Goal: Task Accomplishment & Management: Use online tool/utility

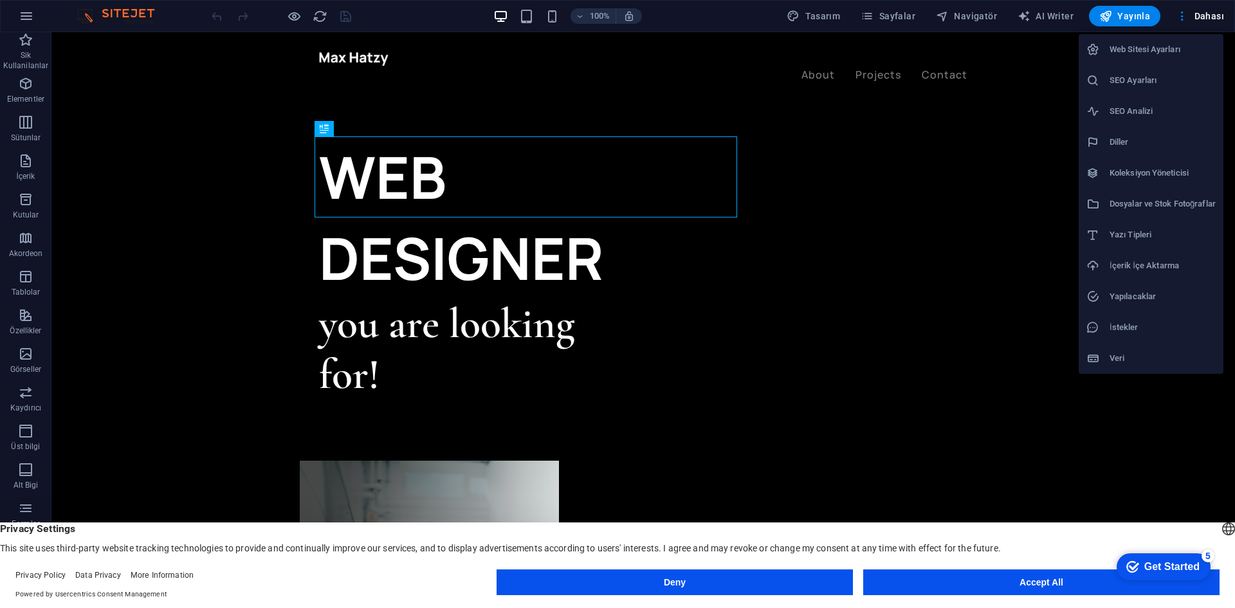
click at [1162, 48] on h6 "Web Sitesi Ayarları" at bounding box center [1163, 49] width 106 height 15
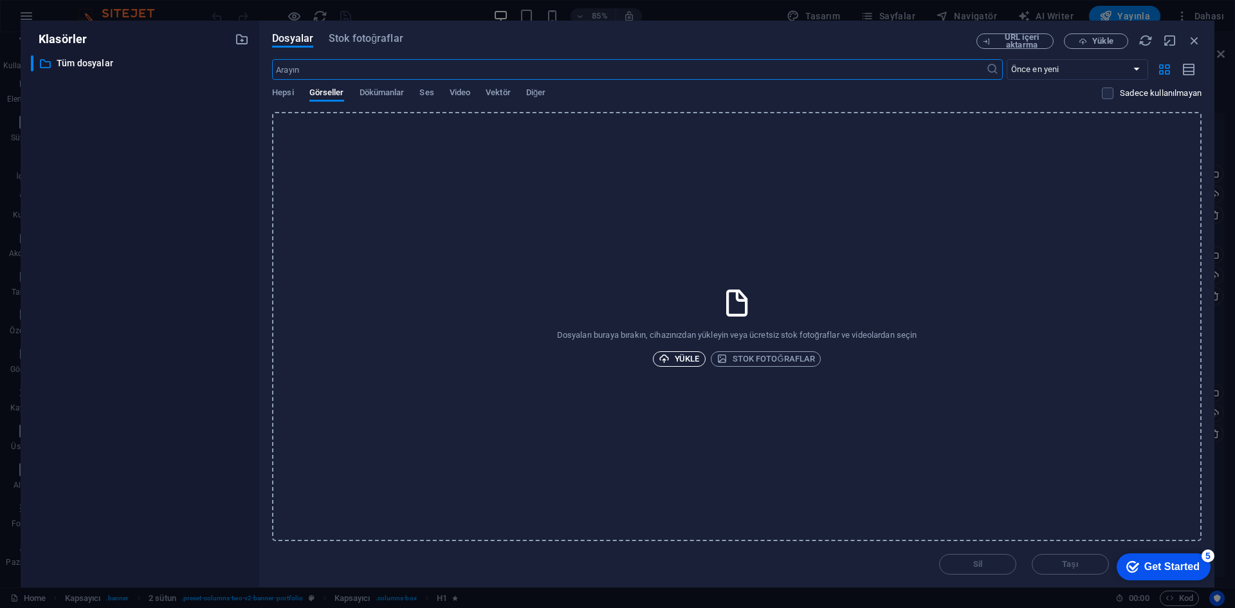
click at [686, 358] on span "Yükle" at bounding box center [679, 358] width 41 height 15
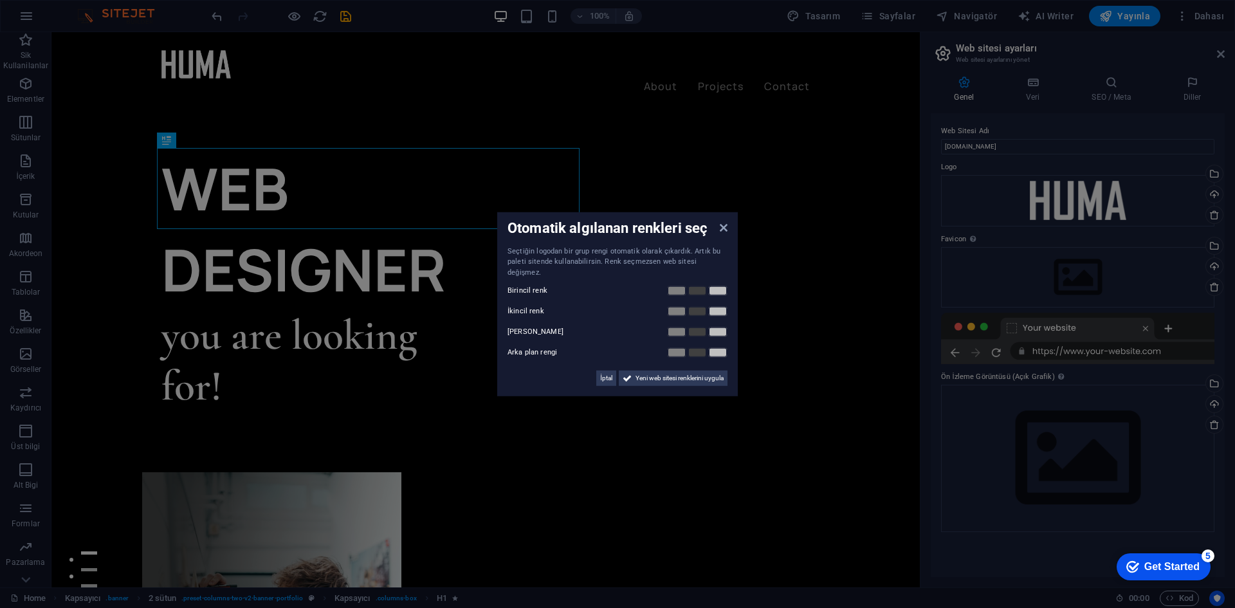
click at [1075, 259] on aside "Otomatik algılanan renkleri seç Seçtiğin logodan bir grup rengi otomatik olarak…" at bounding box center [617, 304] width 1235 height 608
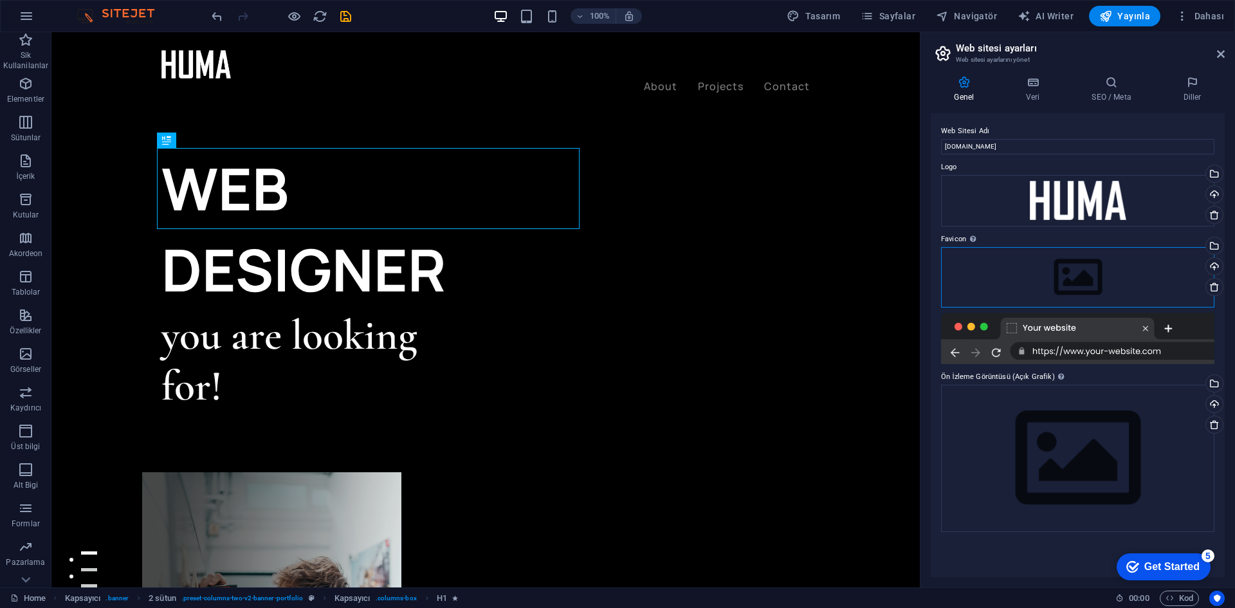
click at [0, 0] on div "Dosyaları buraya sürükleyin, dosyaları seçmek için tıklayın veya Dosyalardan ya…" at bounding box center [0, 0] width 0 height 0
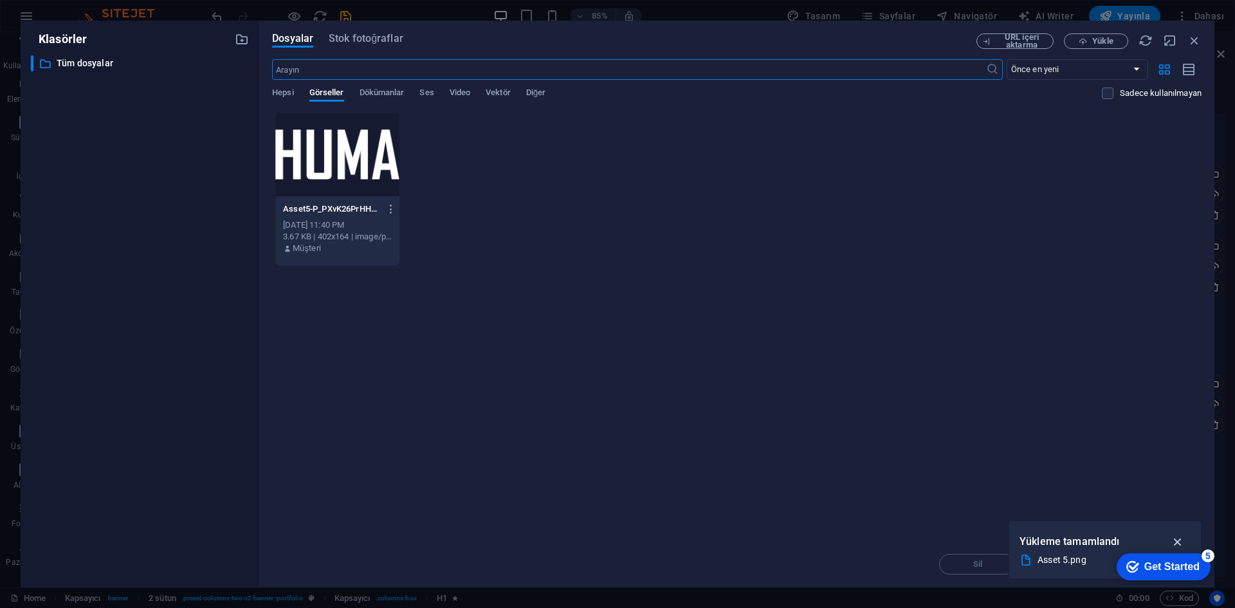
click at [1176, 540] on icon "button" at bounding box center [1178, 542] width 15 height 14
click at [1081, 42] on icon "button" at bounding box center [1083, 41] width 8 height 8
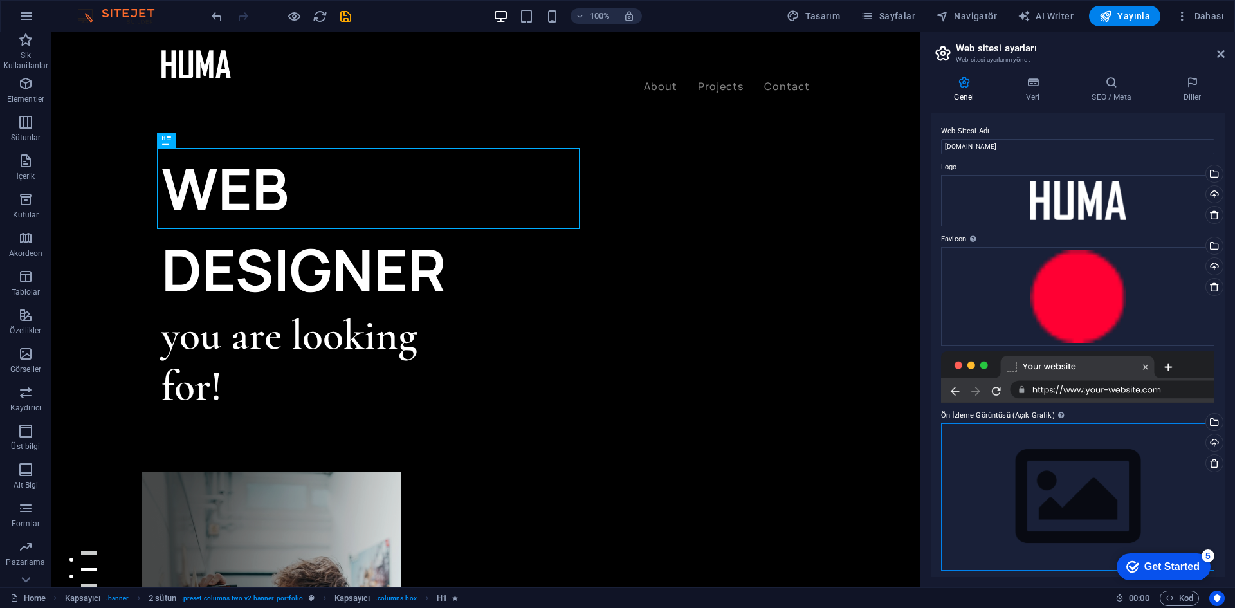
click at [1088, 493] on div "Dosyaları buraya sürükleyin, dosyaları seçmek için tıklayın veya Dosyalardan ya…" at bounding box center [1077, 496] width 273 height 147
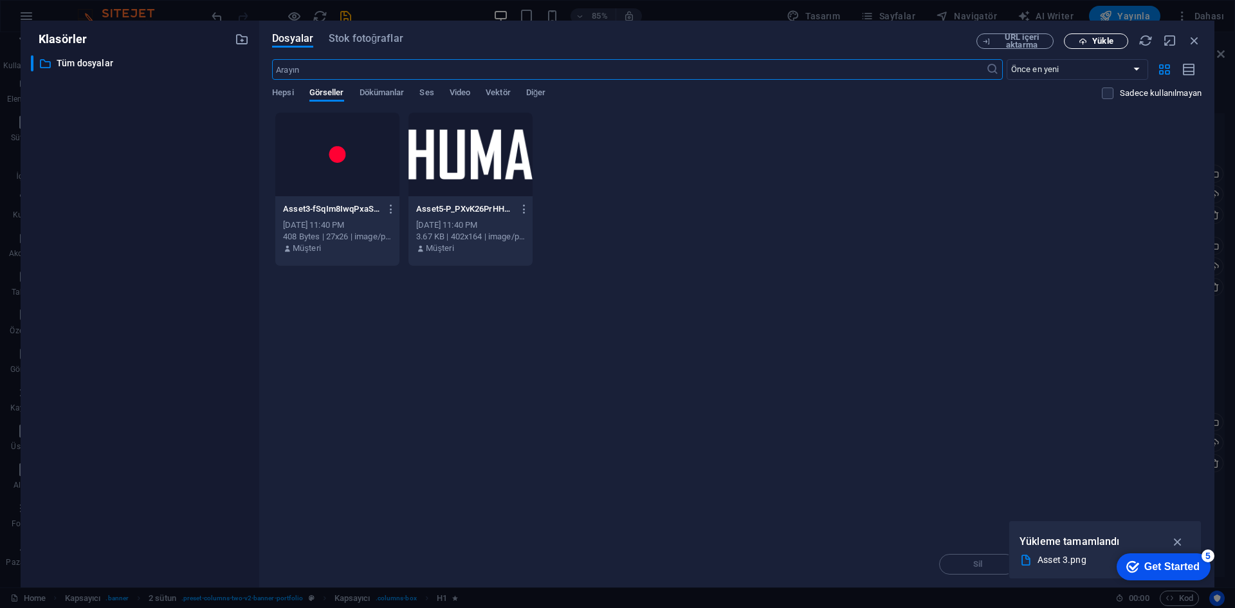
click at [1096, 37] on span "Yükle" at bounding box center [1102, 41] width 21 height 8
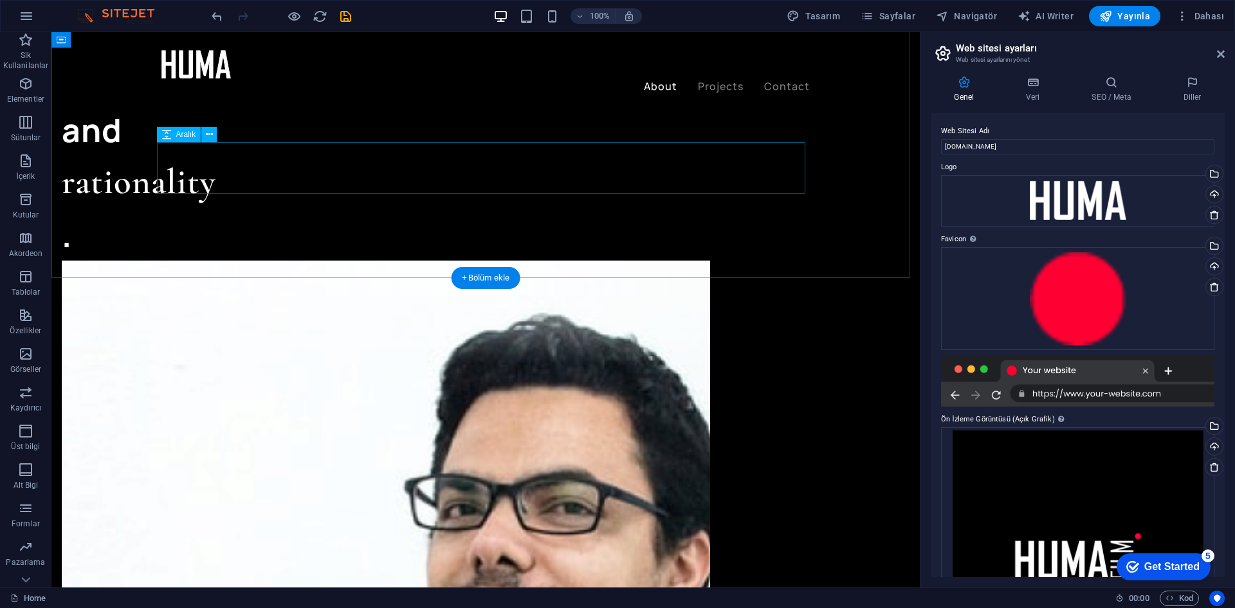
scroll to position [1415, 0]
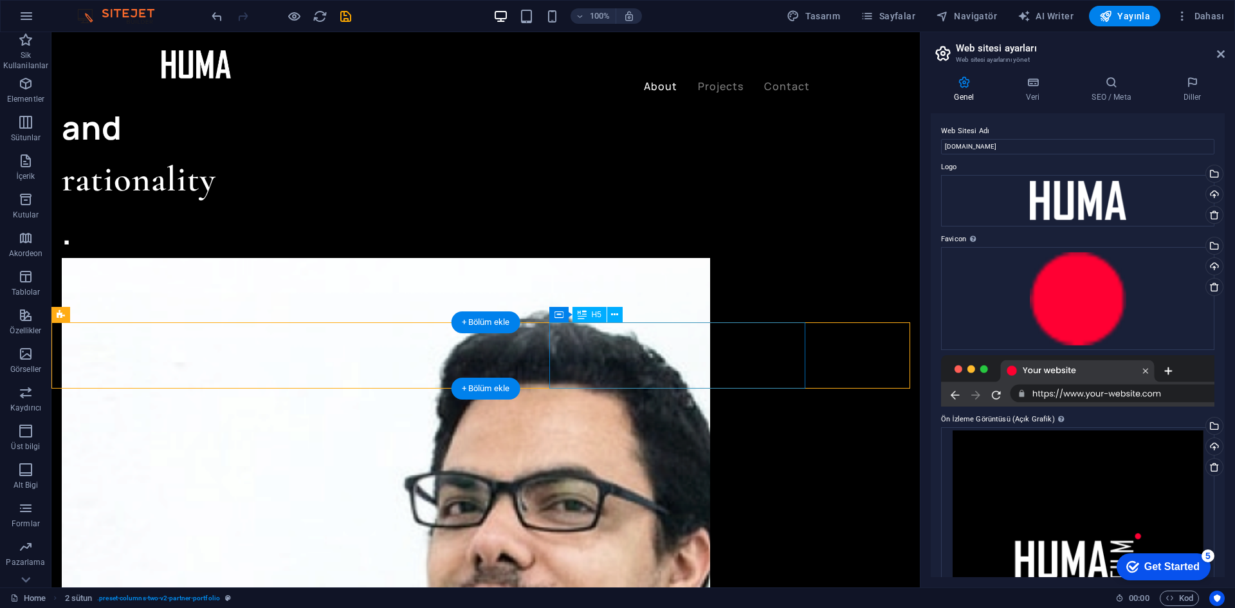
scroll to position [1427, 0]
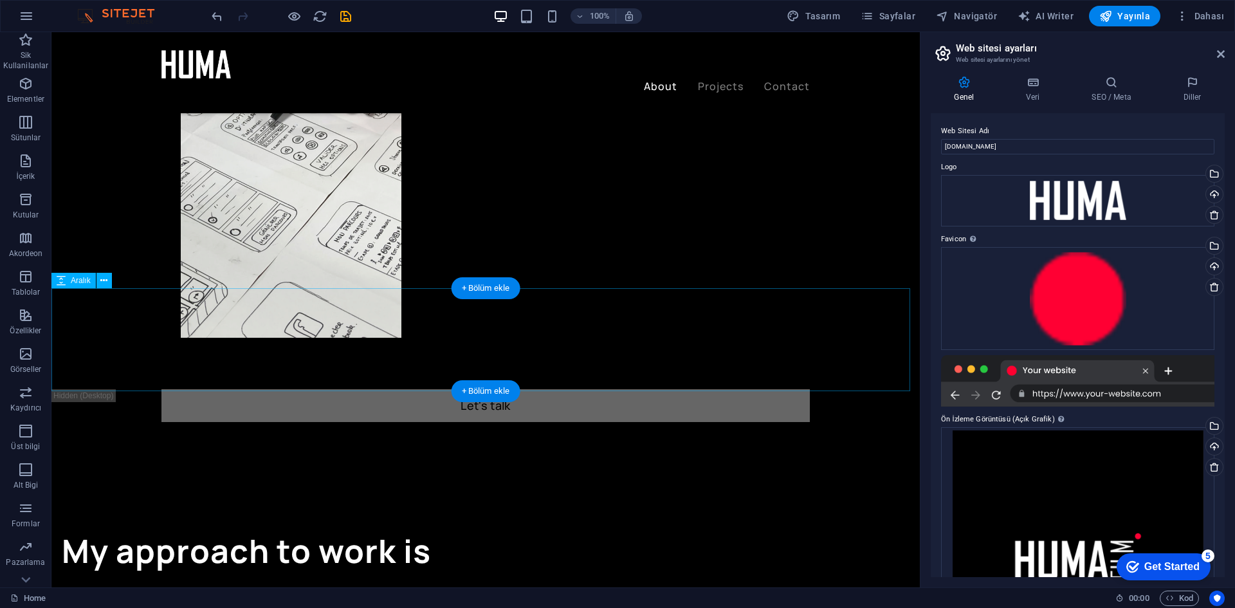
scroll to position [784, 0]
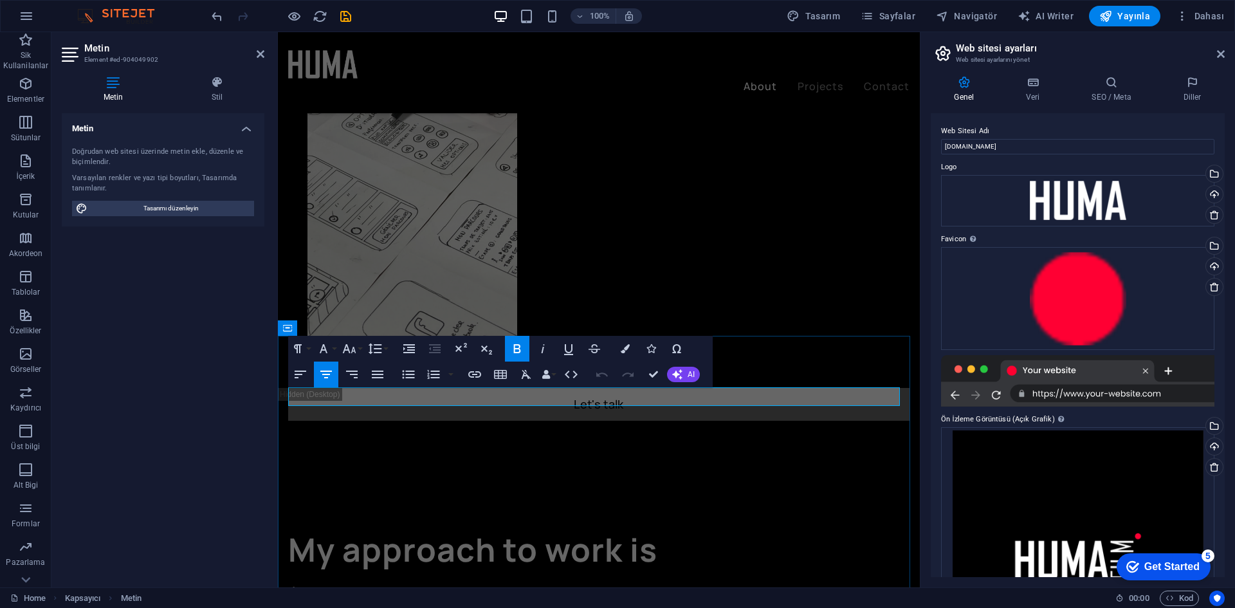
copy strong "WHAT DO I DO"
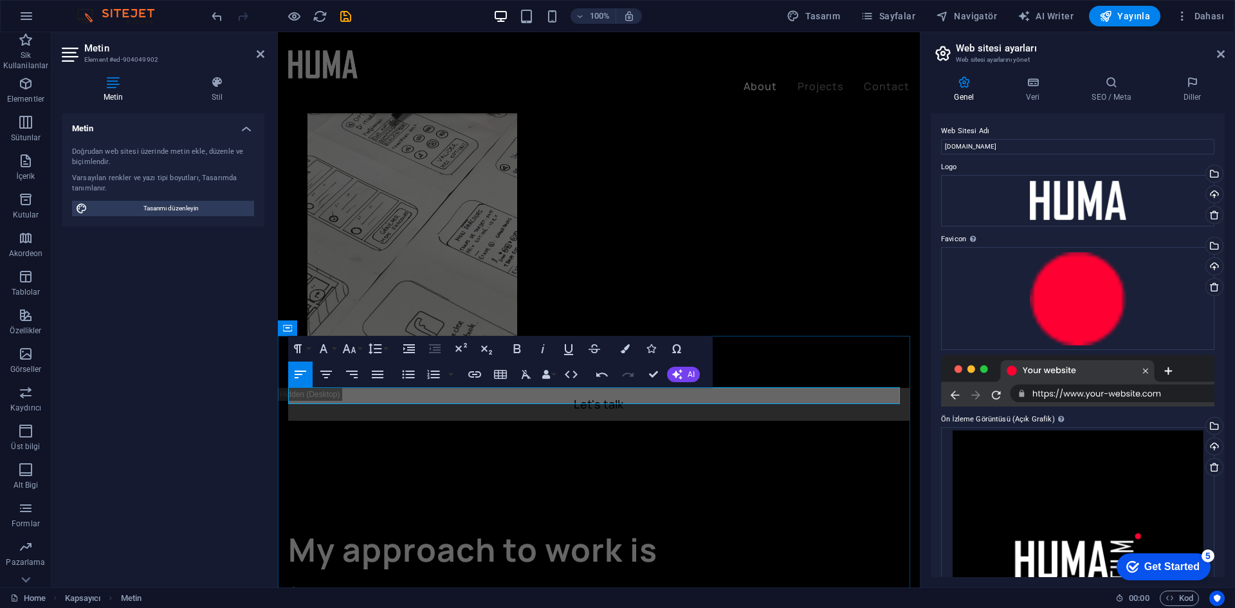
click at [329, 378] on icon "button" at bounding box center [325, 374] width 15 height 15
click at [697, 379] on button "AI" at bounding box center [683, 374] width 33 height 15
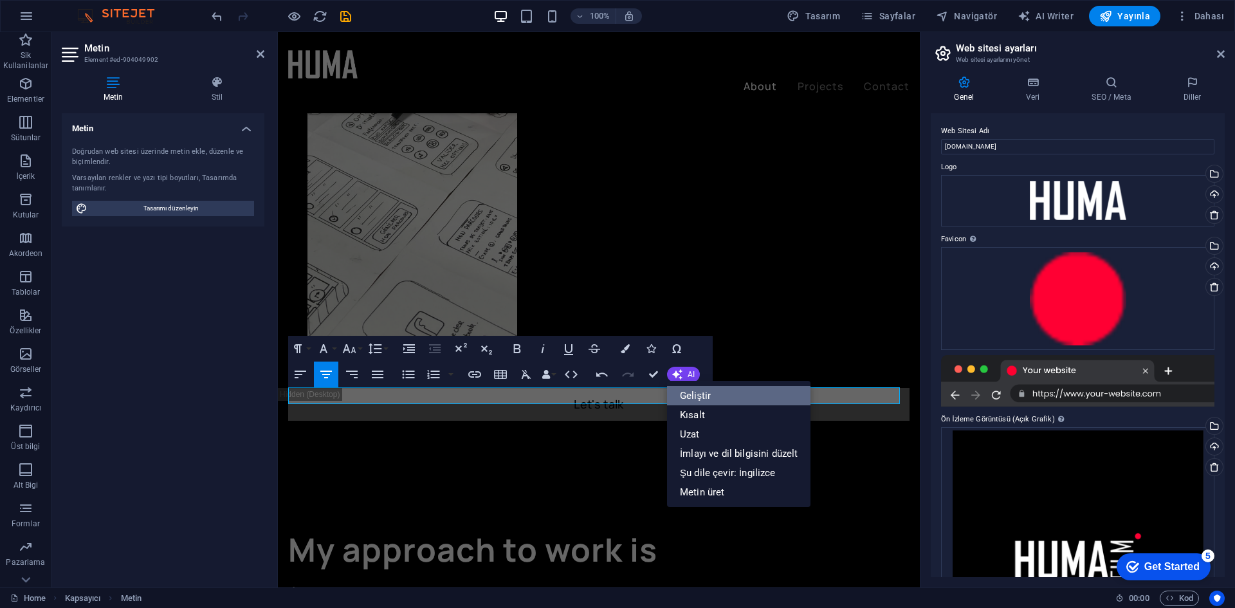
click at [720, 392] on link "Geliştir" at bounding box center [738, 395] width 143 height 19
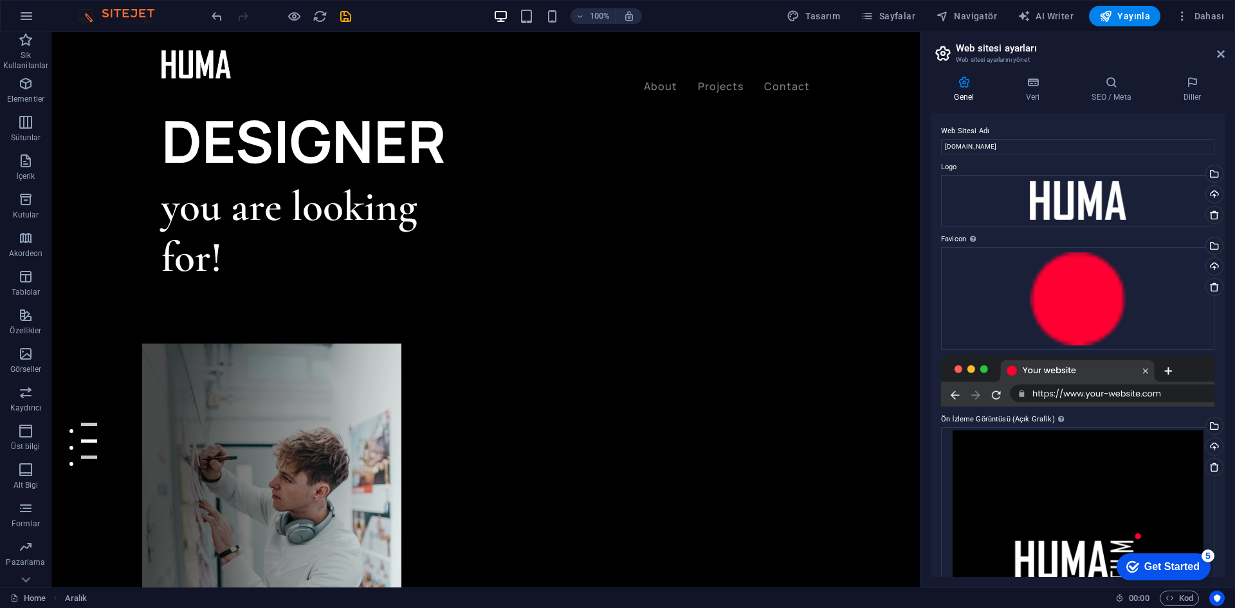
scroll to position [0, 0]
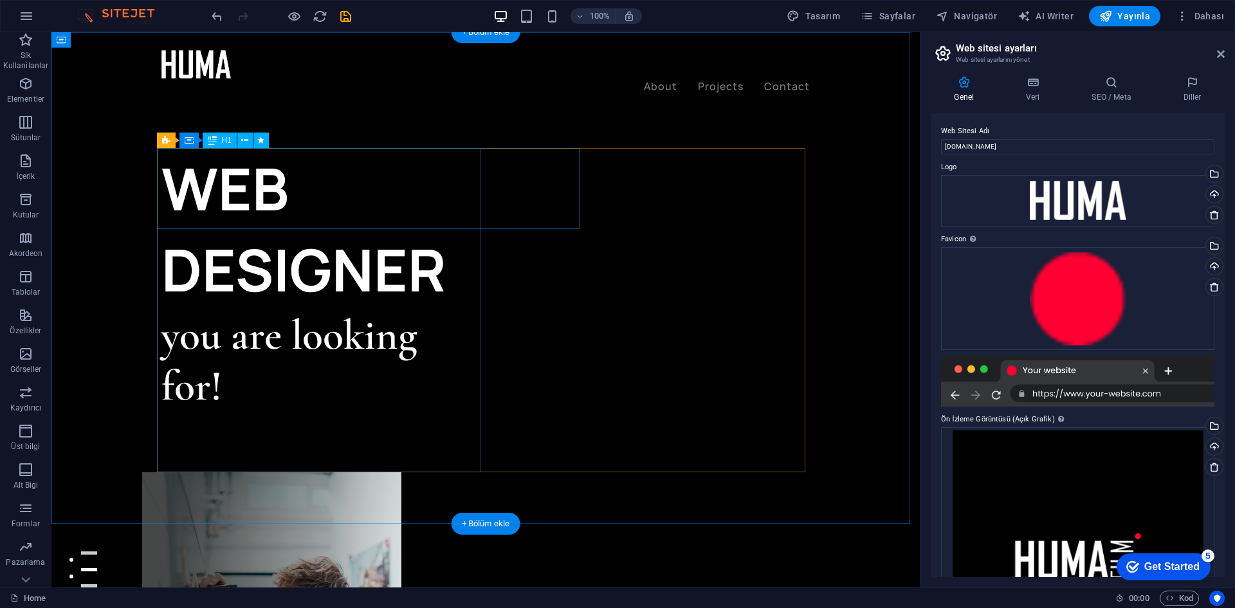
click at [381, 199] on div "WEB DESIGNER" at bounding box center [323, 229] width 324 height 162
click at [389, 188] on div "WEB DESIGNER" at bounding box center [323, 229] width 324 height 162
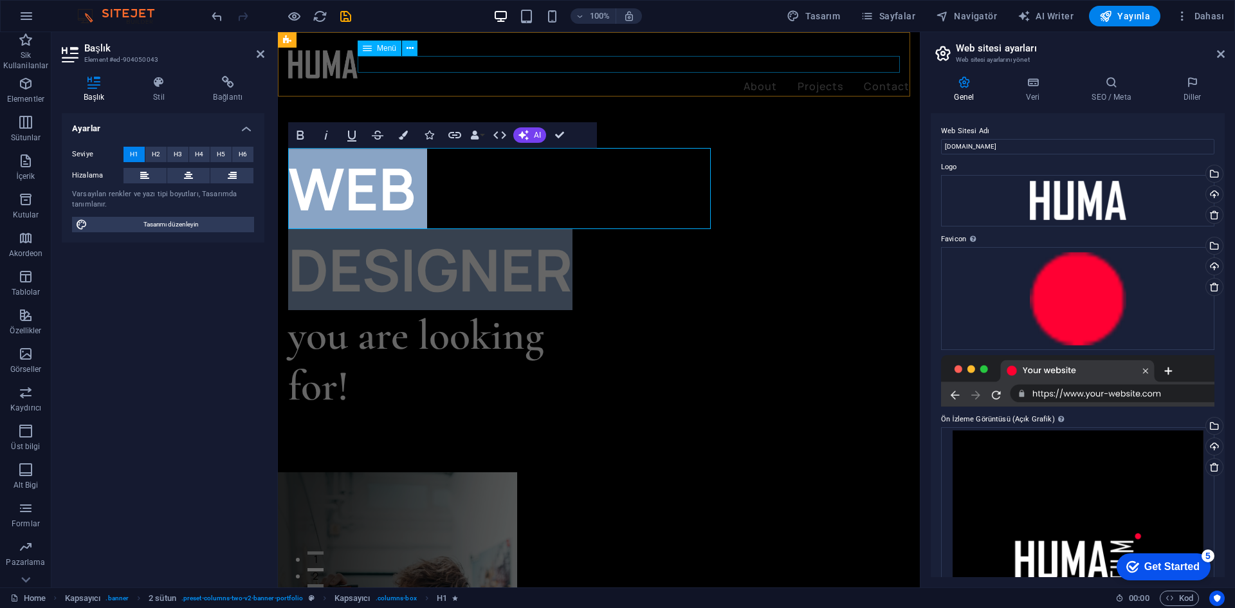
click at [647, 78] on nav "About Projects Contact" at bounding box center [598, 86] width 621 height 17
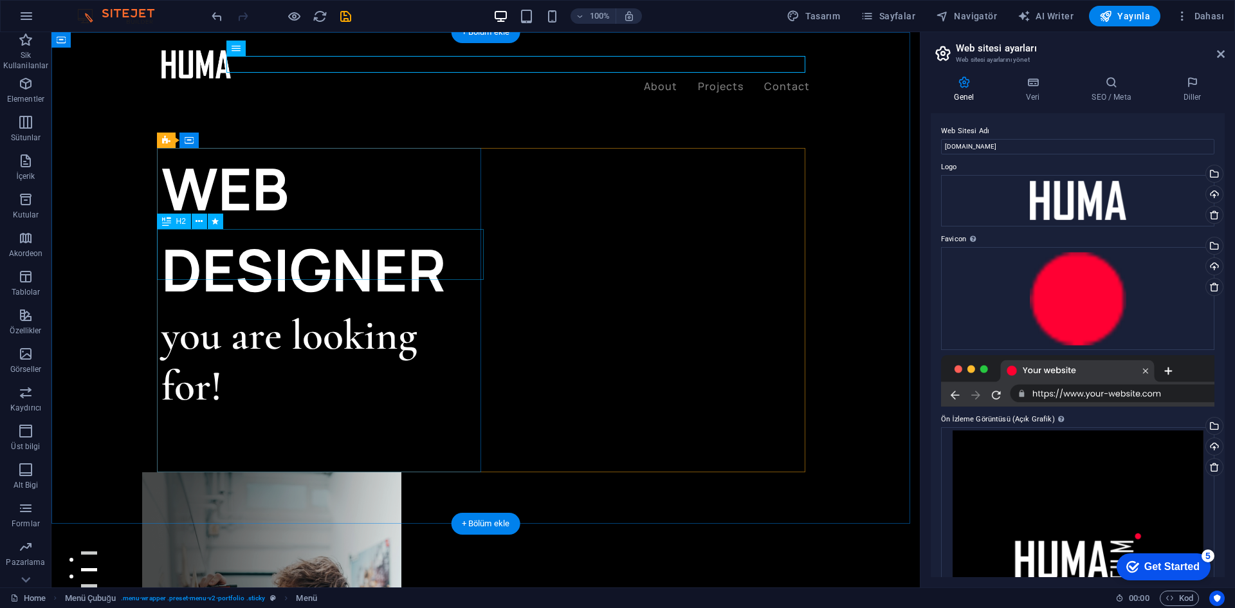
click at [404, 310] on div "you are looking for!" at bounding box center [323, 361] width 324 height 102
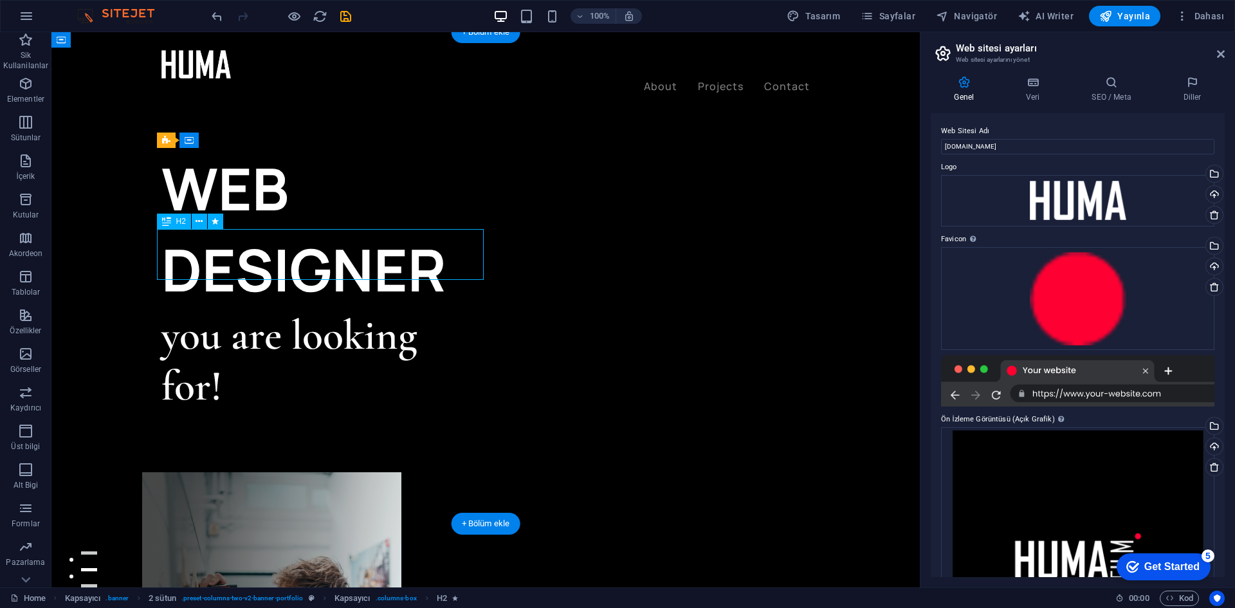
click at [404, 310] on div "you are looking for!" at bounding box center [323, 361] width 324 height 102
drag, startPoint x: 404, startPoint y: 237, endPoint x: 178, endPoint y: 237, distance: 226.4
click at [178, 237] on div "WEB DESIGNER you are looking for! Let’s talk My projects" at bounding box center [323, 310] width 324 height 324
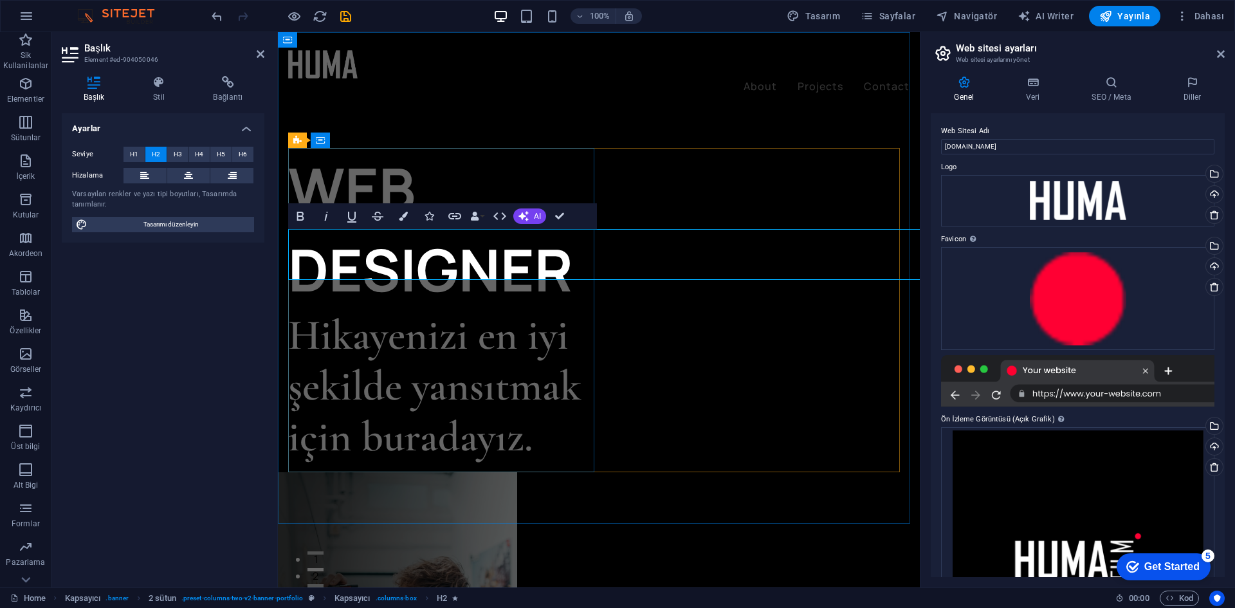
click at [479, 310] on h2 "Hikayenizi en iyi şekilde yansıtmak için buradayız." at bounding box center [443, 386] width 311 height 153
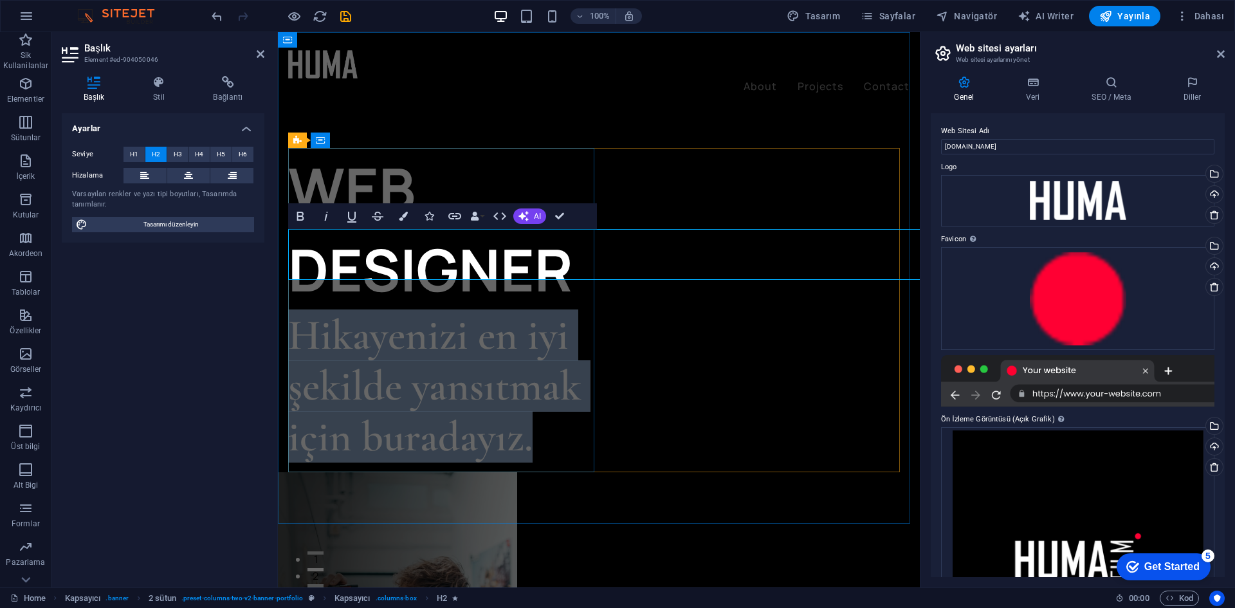
click at [479, 310] on h2 "Hikayenizi en iyi şekilde yansıtmak için buradayız." at bounding box center [443, 386] width 311 height 153
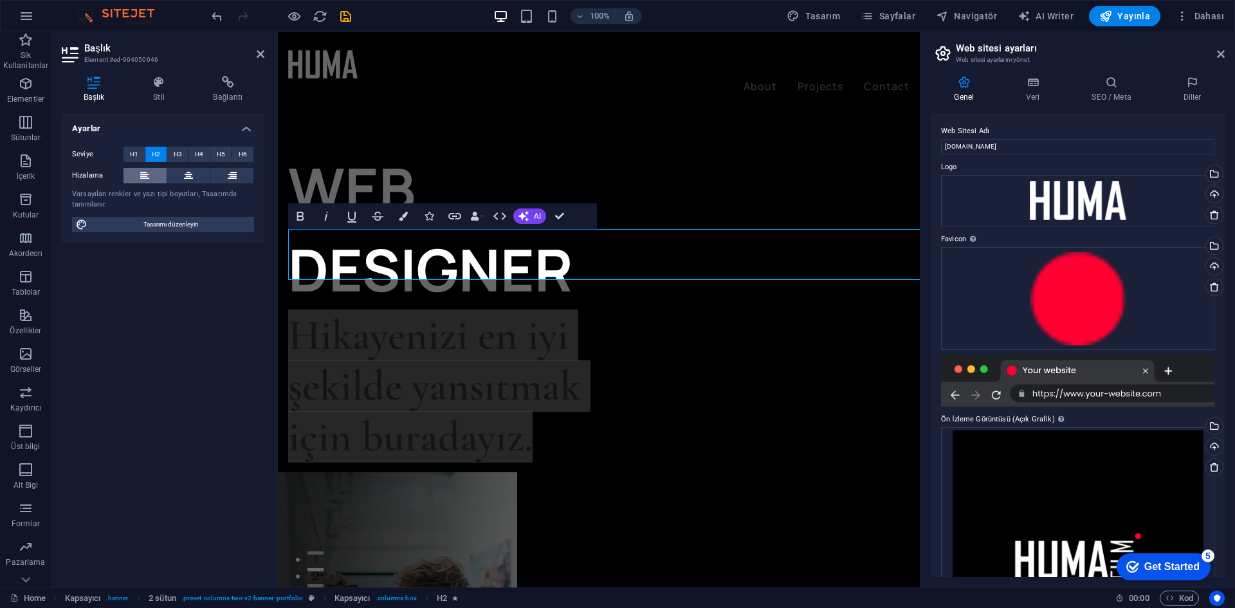
click at [151, 171] on button at bounding box center [145, 175] width 43 height 15
click at [201, 156] on span "H4" at bounding box center [199, 154] width 8 height 15
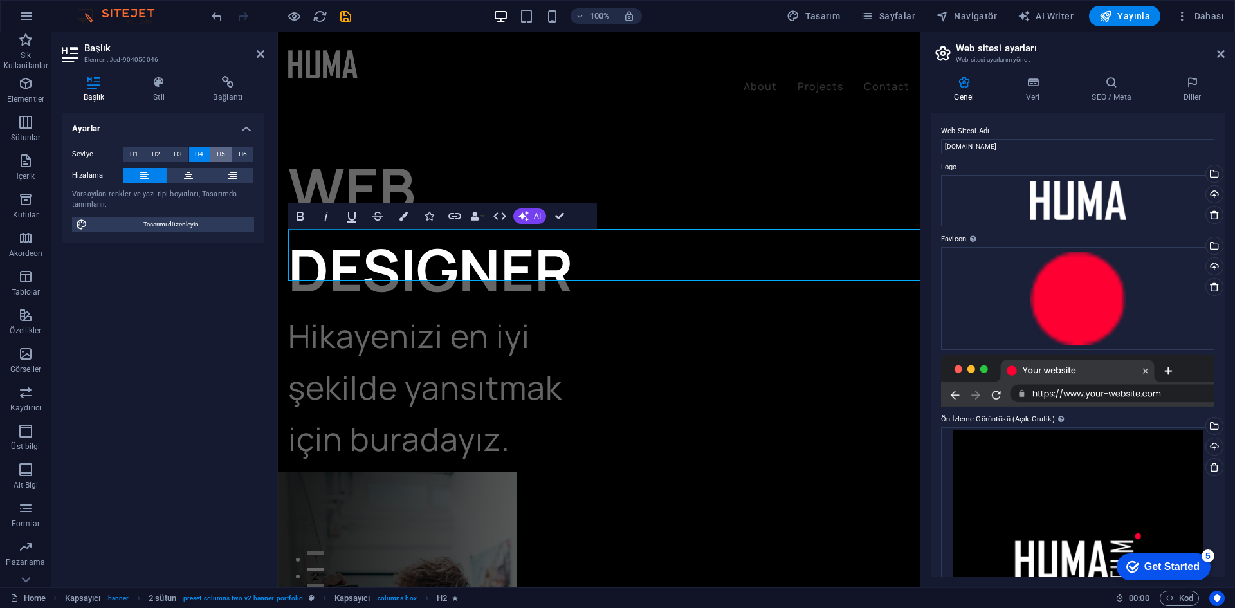
click at [220, 157] on span "H5" at bounding box center [221, 154] width 8 height 15
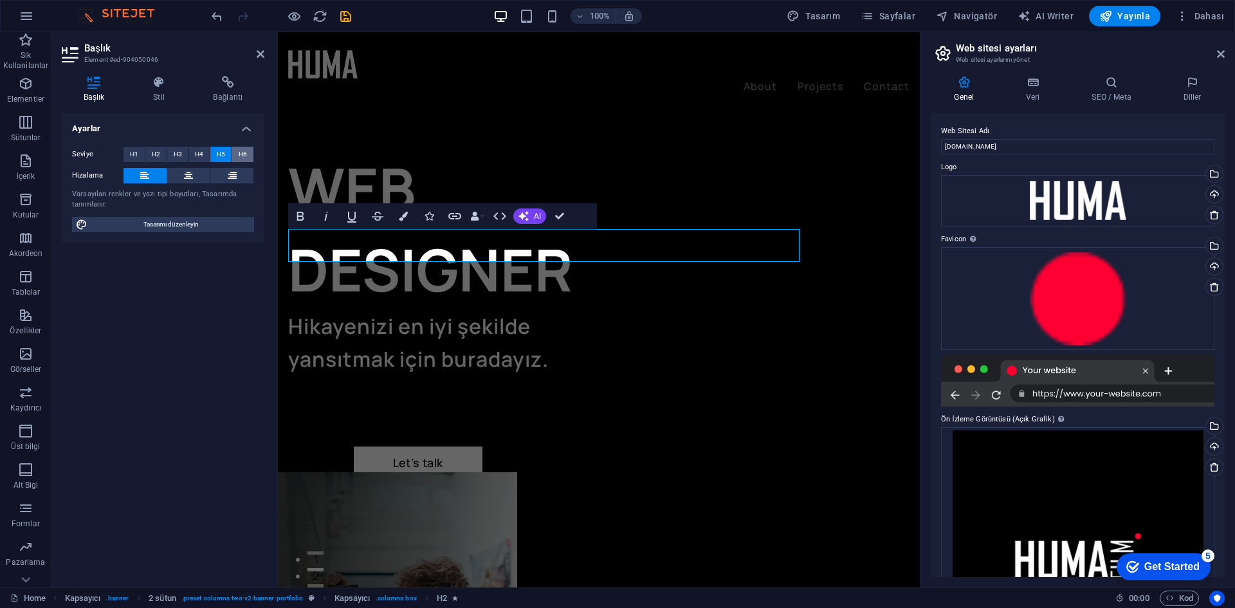
click at [243, 154] on span "H6" at bounding box center [243, 154] width 8 height 15
click at [255, 153] on div "Seviye H1 H2 H3 H4 H5 H6 Hizalama Varsayılan renkler ve yazı tipi boyutları, Ta…" at bounding box center [163, 189] width 203 height 106
click at [396, 310] on h6 "Hikayenizi en iyi şekilde yansıtmak için buradayız." at bounding box center [443, 341] width 311 height 62
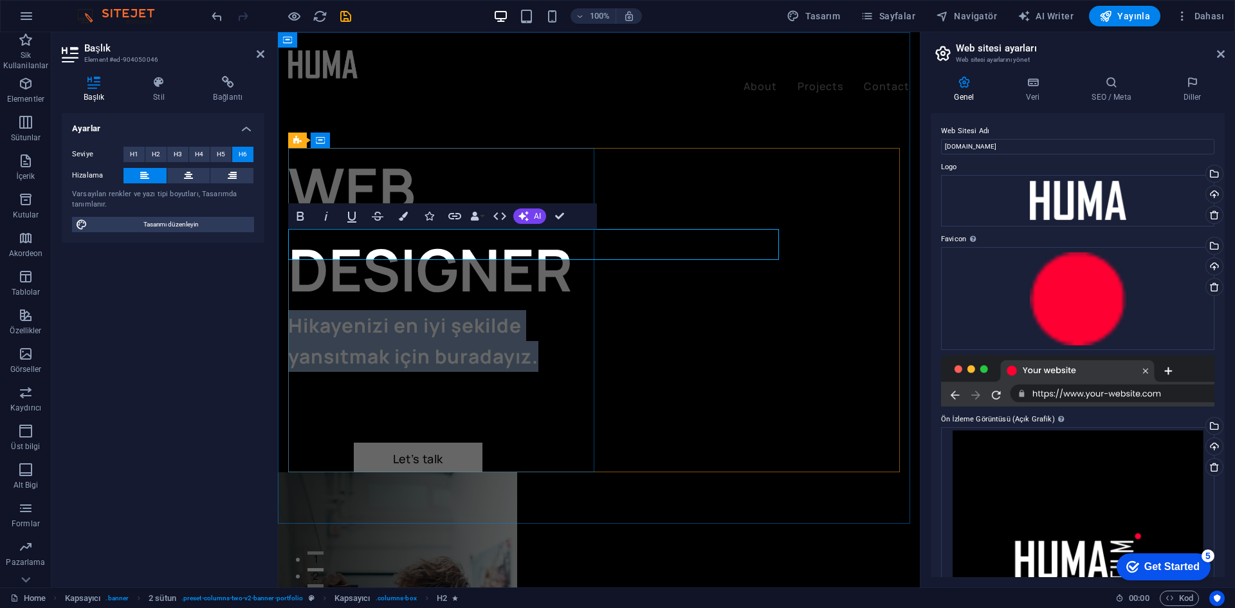
click at [396, 310] on h6 "Hikayenizi en iyi şekilde yansıtmak için buradayız." at bounding box center [443, 341] width 311 height 62
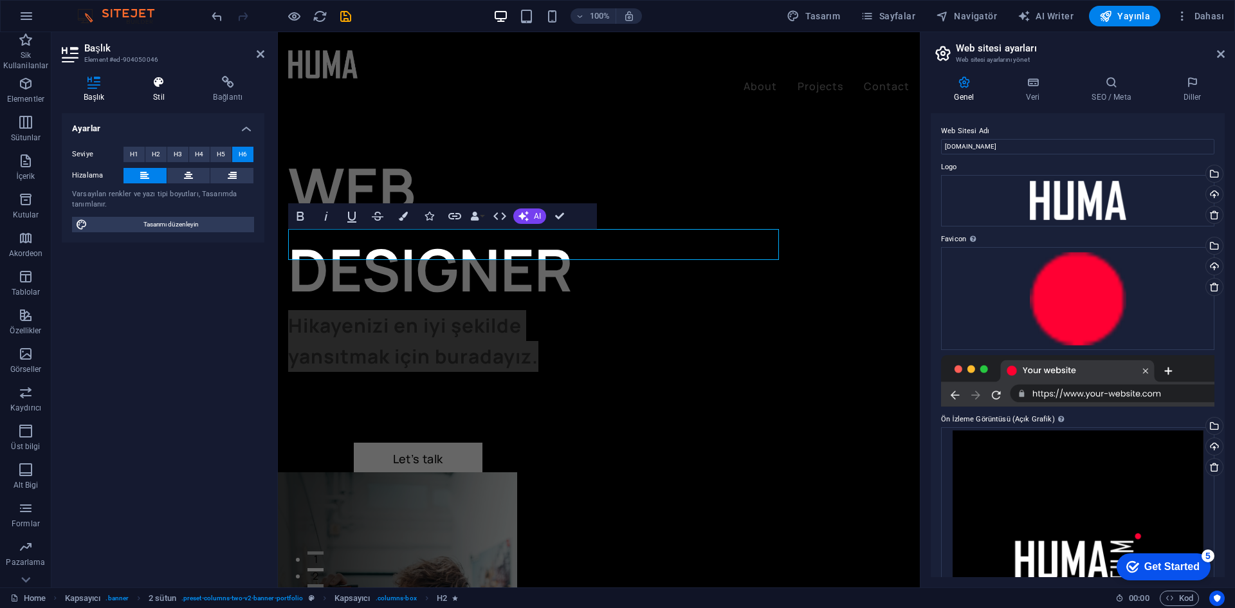
click at [167, 93] on h4 "Stil" at bounding box center [161, 89] width 60 height 27
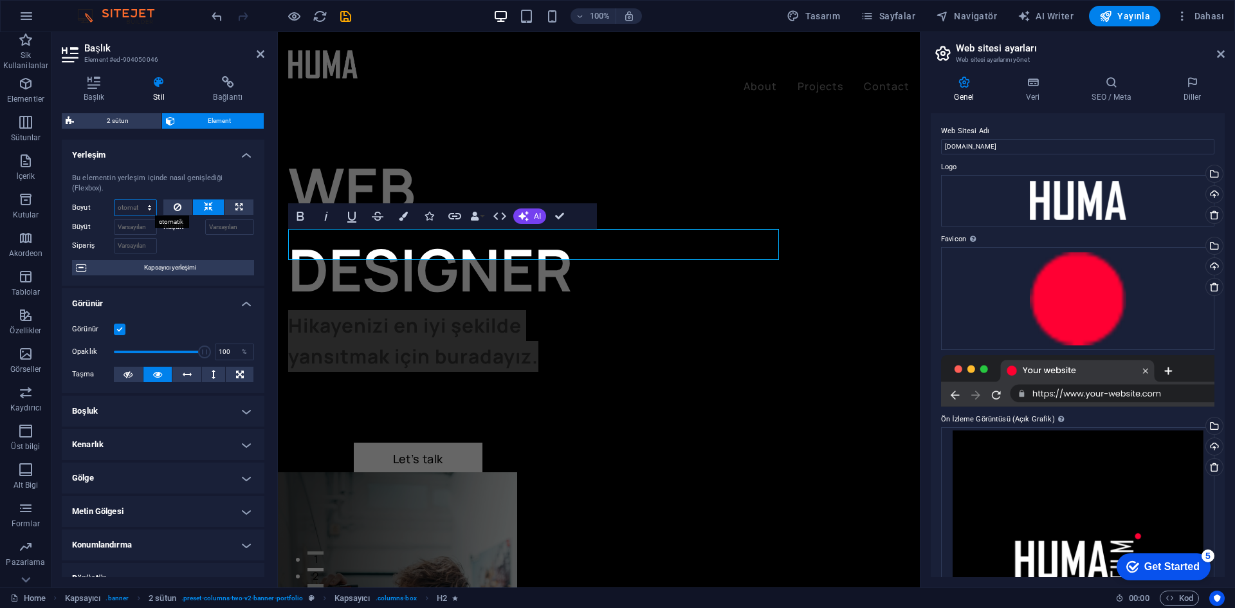
click at [147, 209] on select "Varsayılan otomatik px % 1/1 1/2 1/3 1/4 1/5 1/6 1/7 1/8 1/9 1/10" at bounding box center [136, 207] width 42 height 15
select select "1/4"
click at [136, 200] on select "Varsayılan otomatik px % 1/1 1/2 1/3 1/4 1/5 1/6 1/7 1/8 1/9 1/10" at bounding box center [136, 207] width 42 height 15
type input "25"
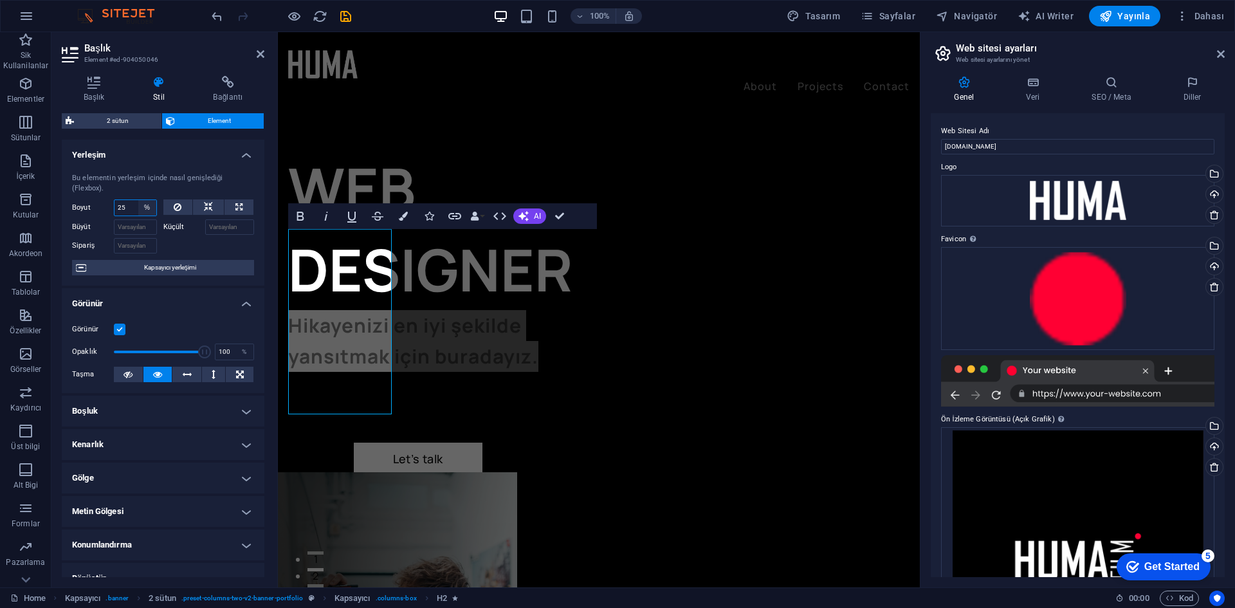
click at [143, 205] on select "Varsayılan otomatik px % 1/1 1/2 1/3 1/4 1/5 1/6 1/7 1/8 1/9 1/10" at bounding box center [147, 207] width 18 height 15
select select "1/7"
click at [138, 200] on select "Varsayılan otomatik px % 1/1 1/2 1/3 1/4 1/5 1/6 1/7 1/8 1/9 1/10" at bounding box center [147, 207] width 18 height 15
type input "14.28"
click at [143, 210] on select "Varsayılan otomatik px % 1/1 1/2 1/3 1/4 1/5 1/6 1/7 1/8 1/9 1/10" at bounding box center [147, 207] width 18 height 15
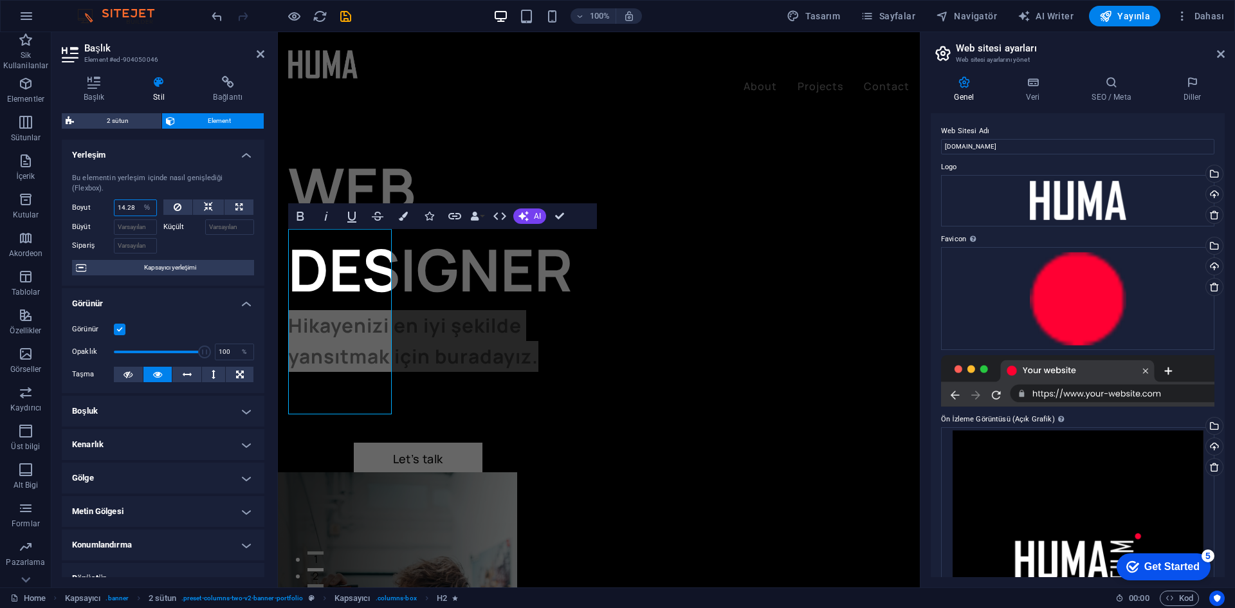
select select "1/9"
click at [138, 200] on select "Varsayılan otomatik px % 1/1 1/2 1/3 1/4 1/5 1/6 1/7 1/8 1/9 1/10" at bounding box center [147, 207] width 18 height 15
type input "11.11"
select select "%"
click at [160, 235] on div "Sipariş" at bounding box center [117, 244] width 91 height 19
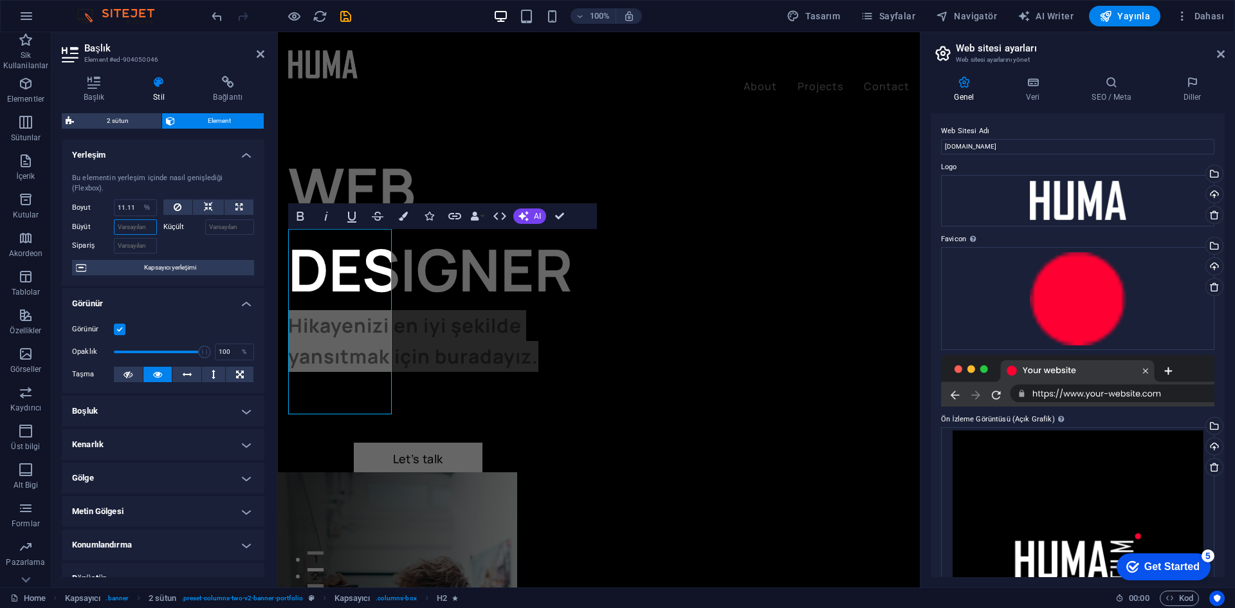
click at [143, 230] on input "Büyüt" at bounding box center [135, 226] width 43 height 15
click at [181, 232] on label "Küçült" at bounding box center [184, 226] width 42 height 15
click at [205, 232] on input "Küçült" at bounding box center [230, 226] width 50 height 15
type input "14.28"
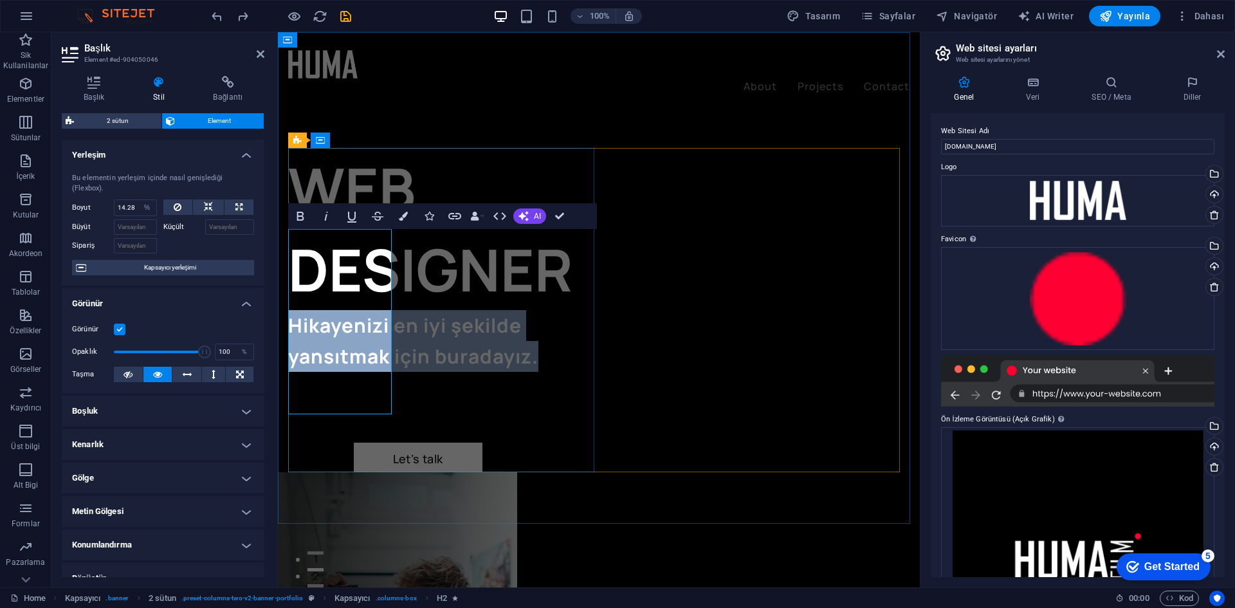
click at [358, 356] on h6 "Hikayenizi en iyi şekilde yansıtmak için buradayız." at bounding box center [443, 341] width 311 height 62
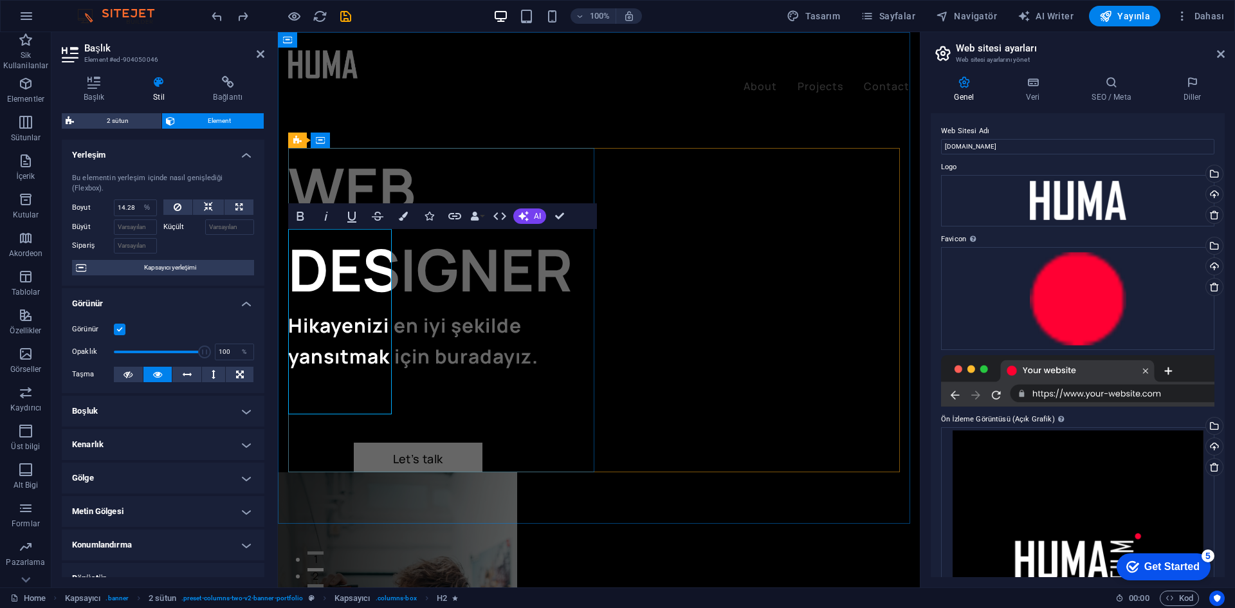
click at [383, 372] on h6 "Hikayenizi en iyi şekilde yansıtmak için buradayız." at bounding box center [443, 341] width 311 height 62
click at [326, 313] on h6 "Hikayenizi en iyi şekilde yansıtmak için buradayız." at bounding box center [443, 341] width 311 height 62
click at [326, 312] on h6 "Hikayenizi en iyi şekilde yansıtmak için buradayız." at bounding box center [443, 341] width 311 height 62
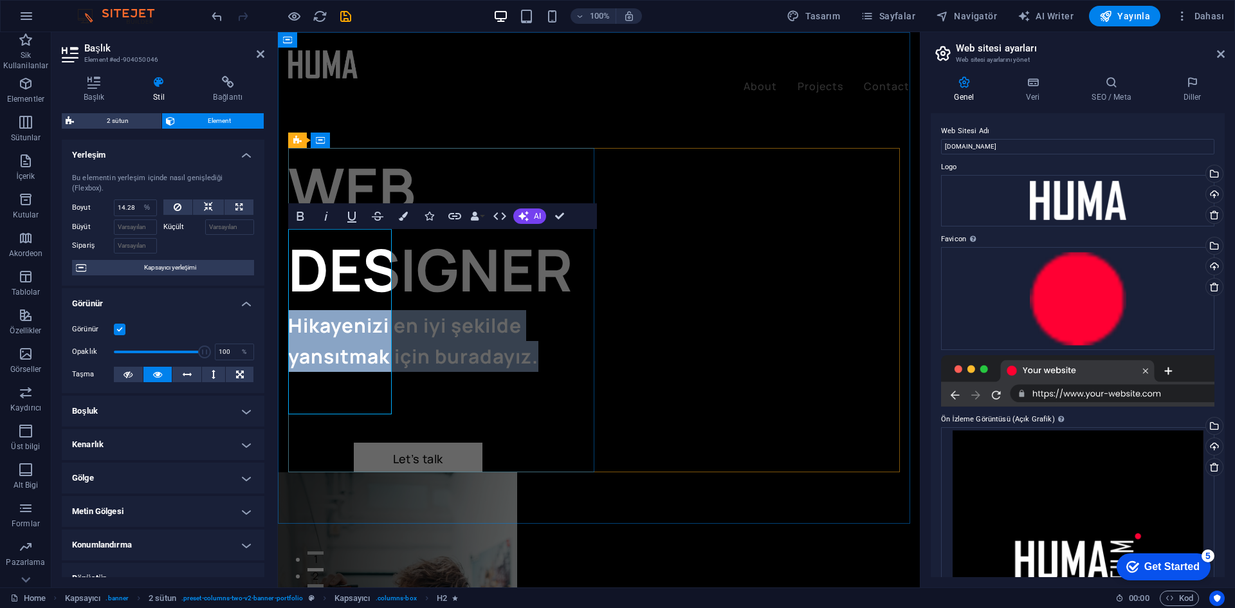
click at [326, 312] on h6 "Hikayenizi en iyi şekilde yansıtmak için buradayız." at bounding box center [443, 341] width 311 height 62
click at [296, 221] on icon "button" at bounding box center [300, 215] width 15 height 15
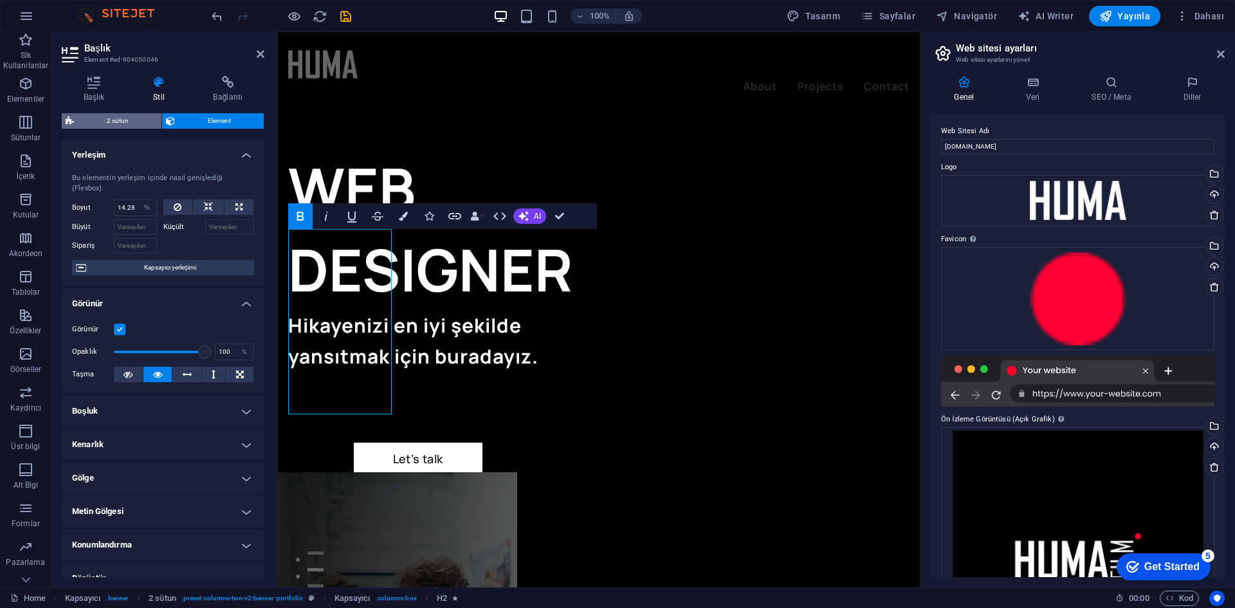
click at [131, 118] on span "2 sütun" at bounding box center [118, 120] width 80 height 15
select select "rem"
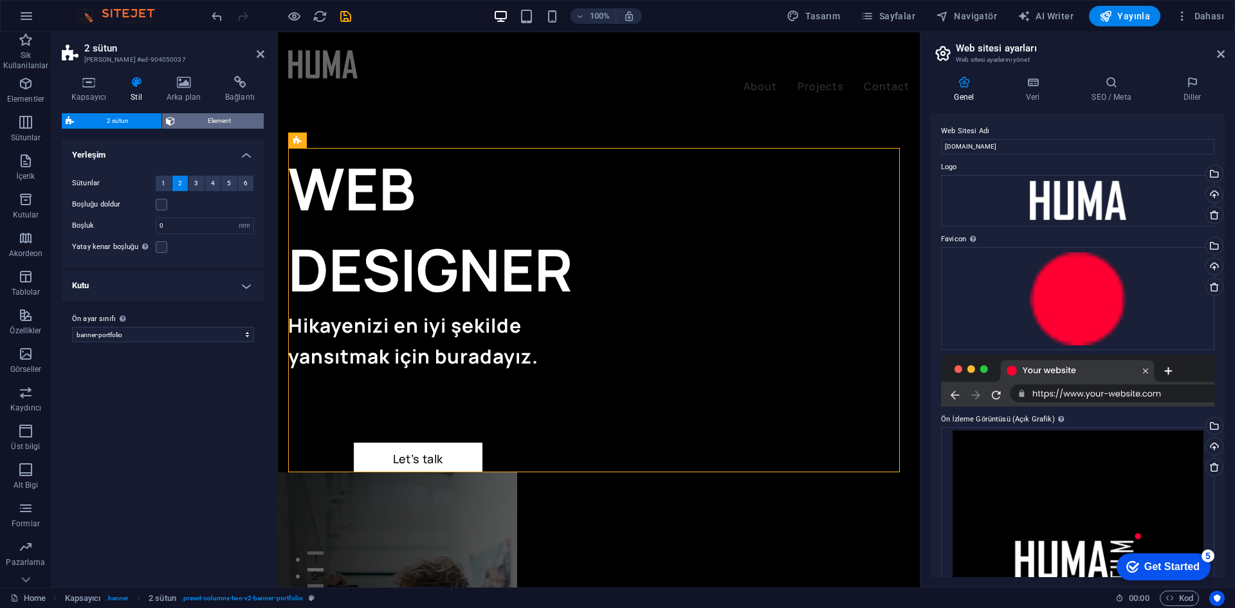
click at [214, 124] on span "Element" at bounding box center [219, 120] width 81 height 15
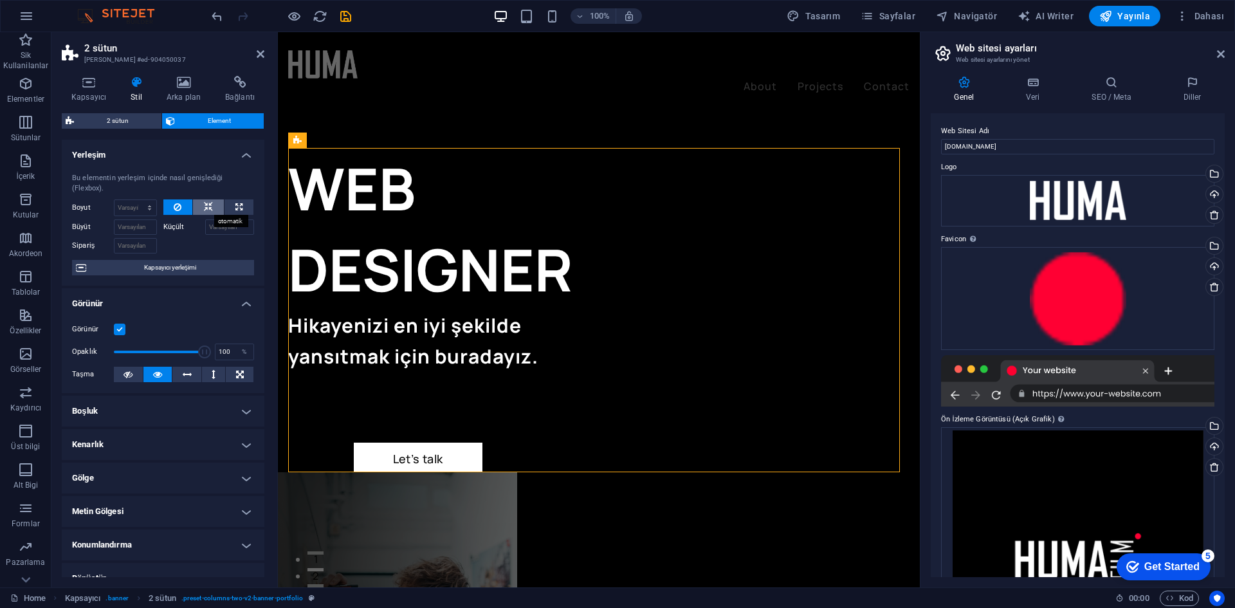
click at [204, 204] on icon at bounding box center [208, 206] width 9 height 15
click at [235, 203] on icon at bounding box center [238, 206] width 7 height 15
type input "100"
select select "%"
click at [188, 205] on button at bounding box center [178, 206] width 30 height 15
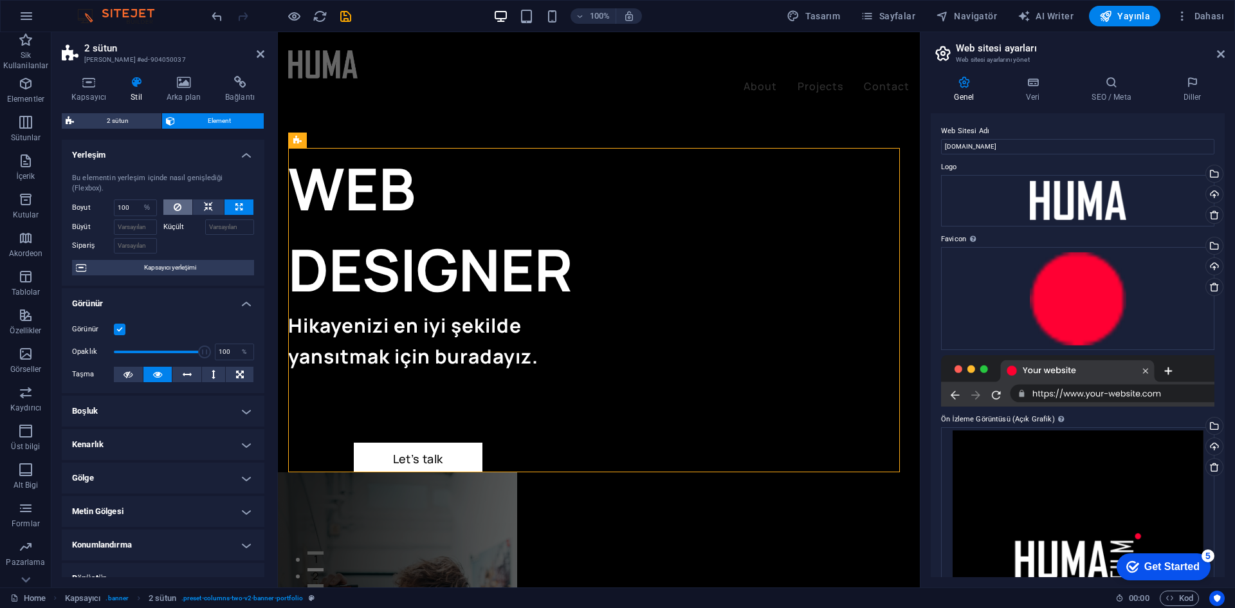
select select "DISABLED_OPTION_VALUE"
click at [92, 98] on h4 "Kapsayıcı" at bounding box center [91, 89] width 59 height 27
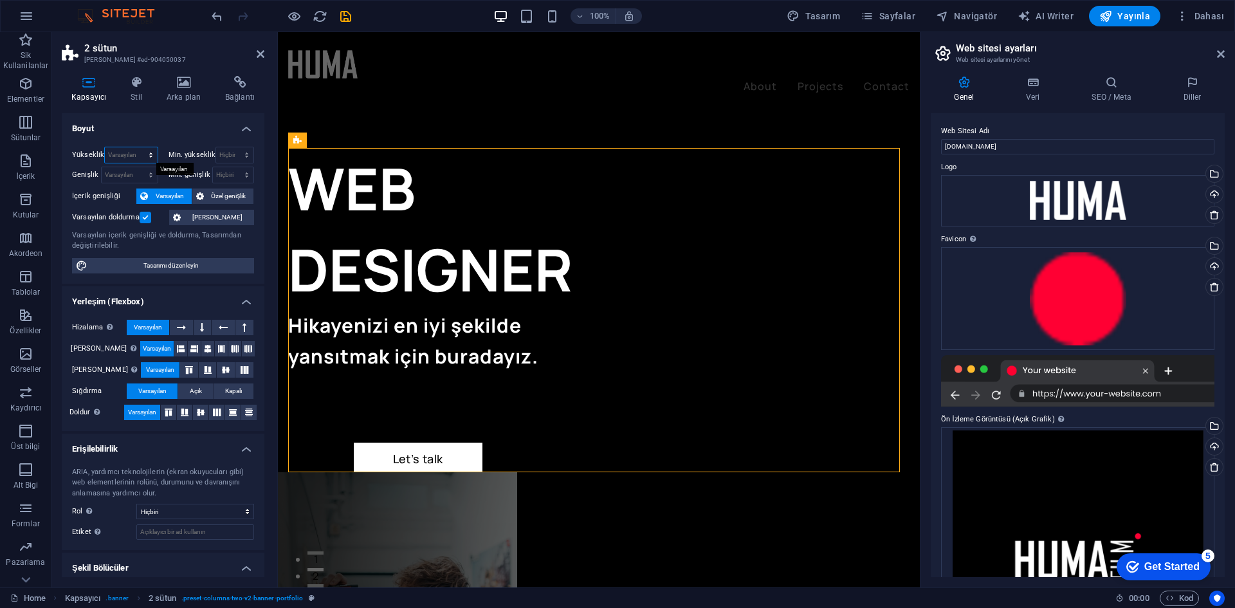
click at [149, 154] on select "Varsayılan px rem % vh vw" at bounding box center [131, 154] width 52 height 15
select select "px"
click at [138, 147] on select "Varsayılan px rem % vh vw" at bounding box center [131, 154] width 52 height 15
type input "504"
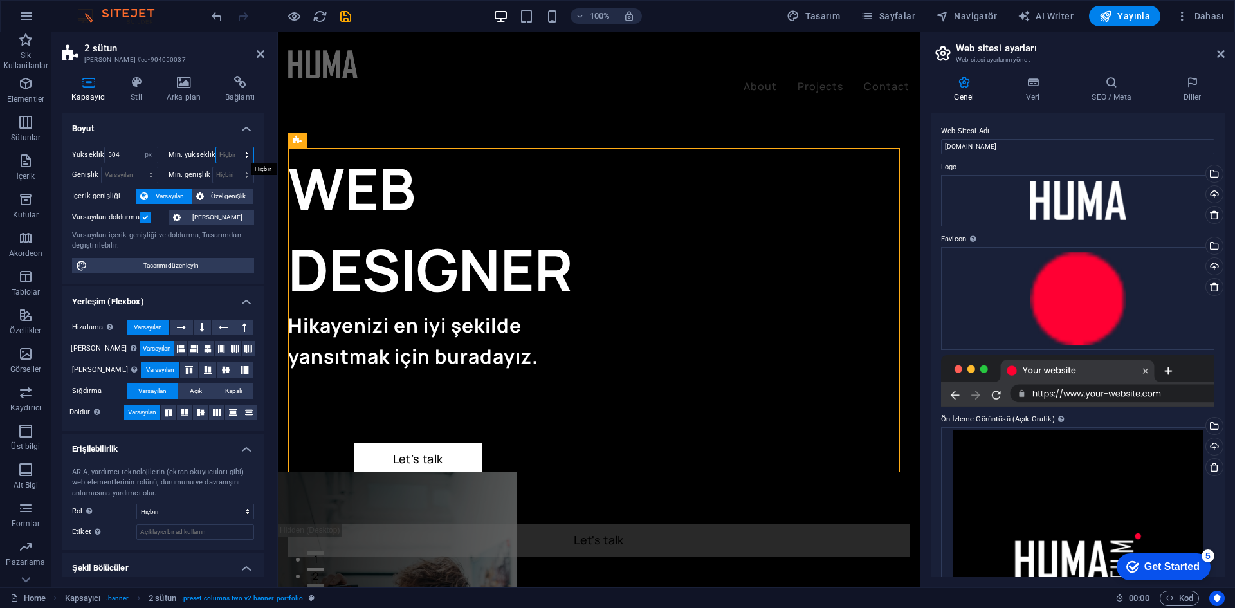
click at [247, 152] on select "Hiçbiri px rem % vh vw" at bounding box center [234, 154] width 37 height 15
select select "px"
click at [233, 147] on select "Hiçbiri px rem % vh vw" at bounding box center [234, 154] width 37 height 15
type input "0"
click at [144, 170] on select "Varsayılan px rem % em vh vw" at bounding box center [130, 174] width 56 height 15
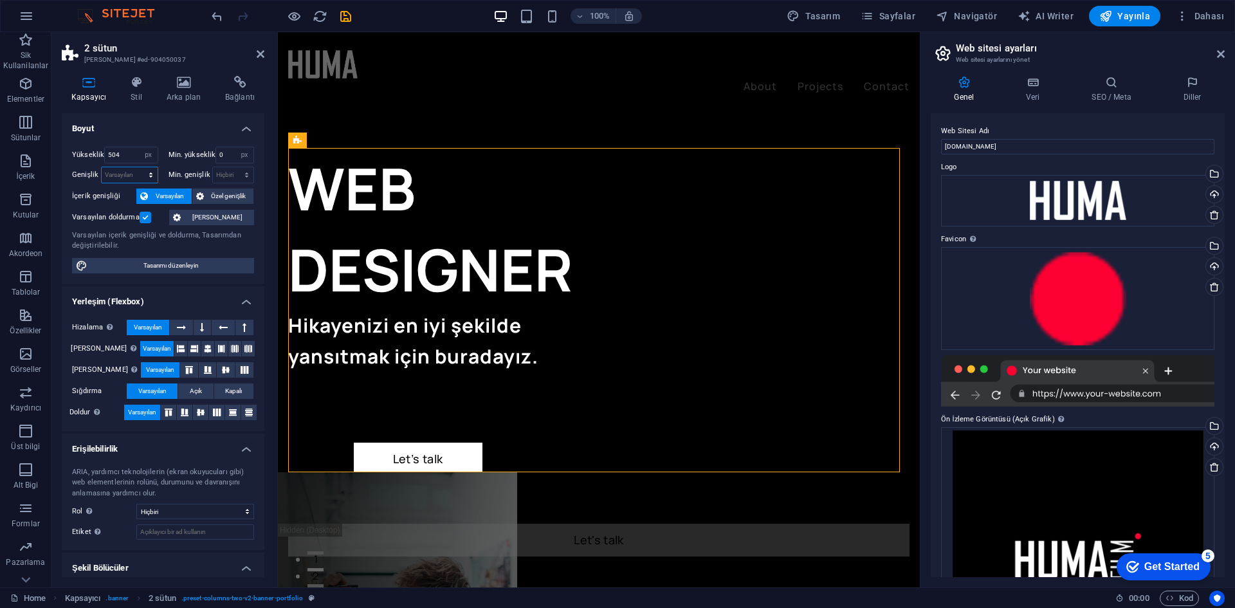
select select "px"
click at [138, 167] on select "Varsayılan px rem % em vh vw" at bounding box center [130, 174] width 56 height 15
type input "951"
click at [243, 174] on select "Hiçbiri px rem % vh vw" at bounding box center [233, 174] width 41 height 15
select select "px"
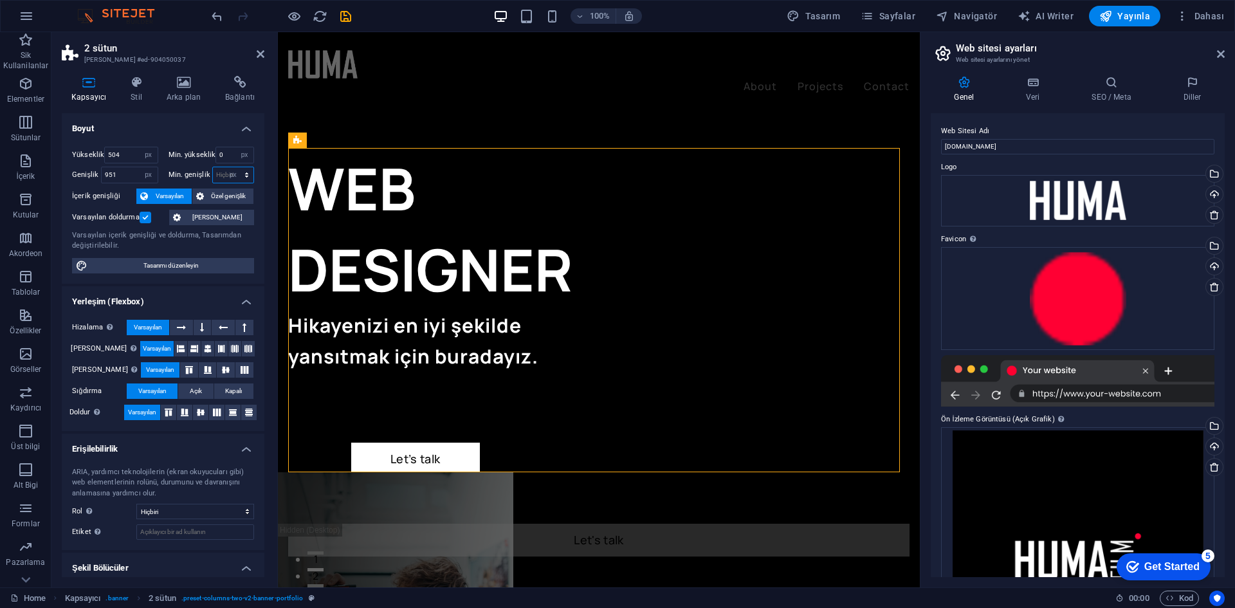
click at [233, 167] on select "Hiçbiri px rem % vh vw" at bounding box center [233, 174] width 41 height 15
type input "0"
click at [181, 173] on label "Min. genişlik" at bounding box center [191, 174] width 44 height 7
click at [176, 329] on button at bounding box center [181, 327] width 23 height 15
click at [154, 325] on span "Varsayılan" at bounding box center [148, 327] width 28 height 15
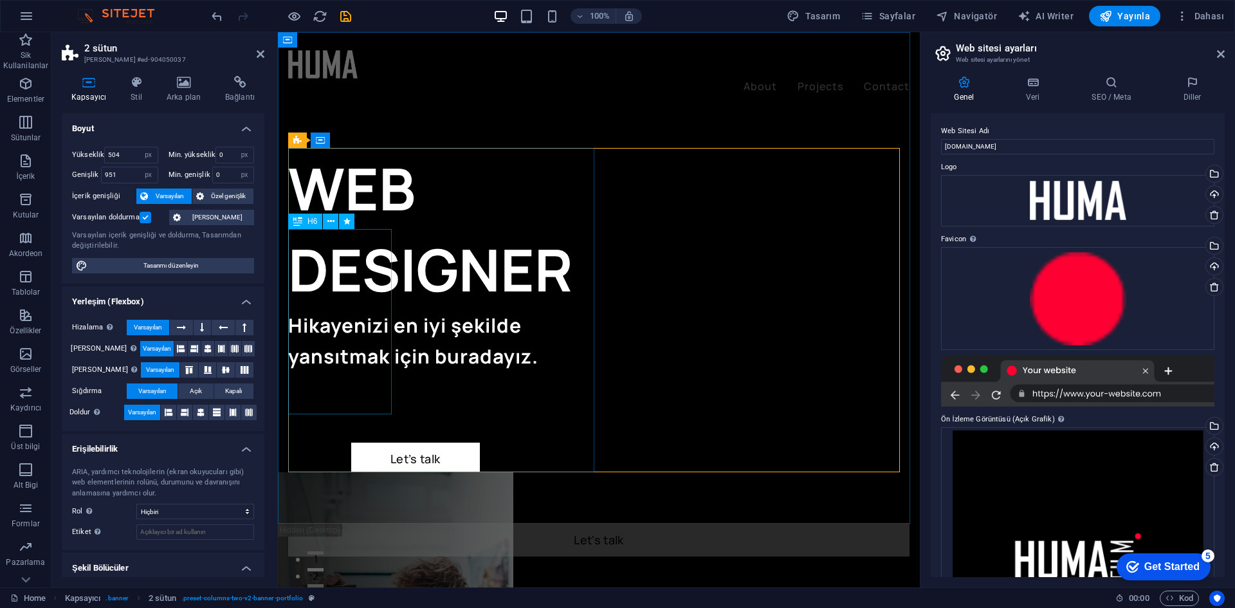
click at [308, 333] on div "Hikayenizi en iyi şekilde yansıtmak için buradayız." at bounding box center [441, 341] width 306 height 62
click at [336, 310] on div "Hikayenizi en iyi şekilde yansıtmak için buradayız." at bounding box center [441, 341] width 306 height 62
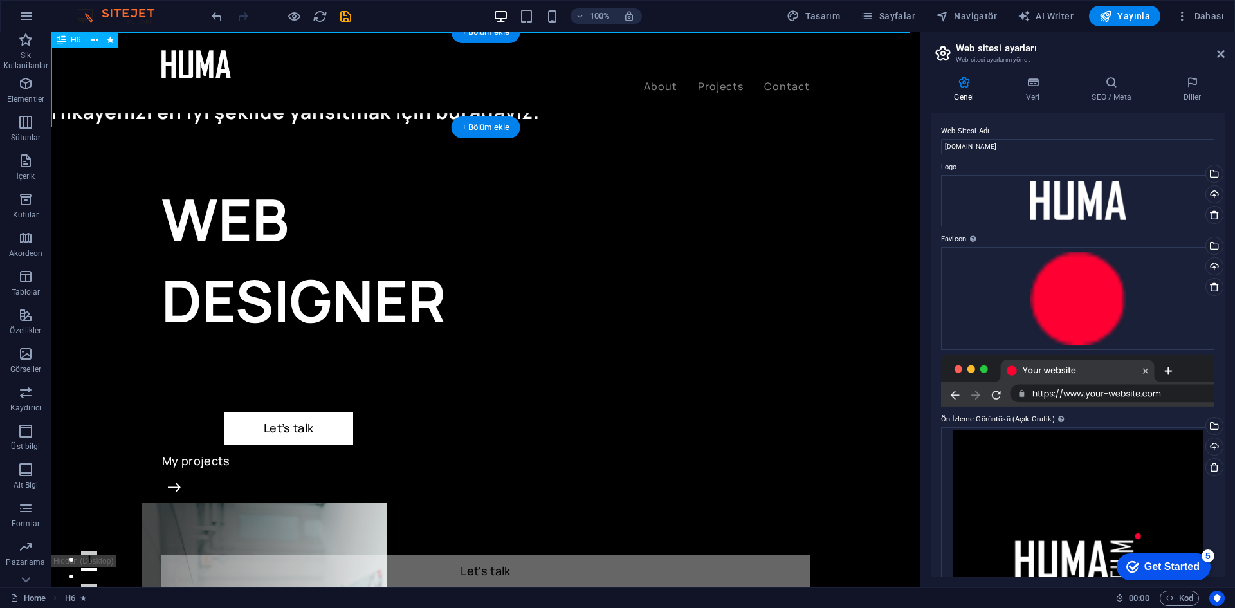
click at [332, 111] on div "Hikayenizi en iyi şekilde yansıtmak için buradayız." at bounding box center [485, 79] width 868 height 95
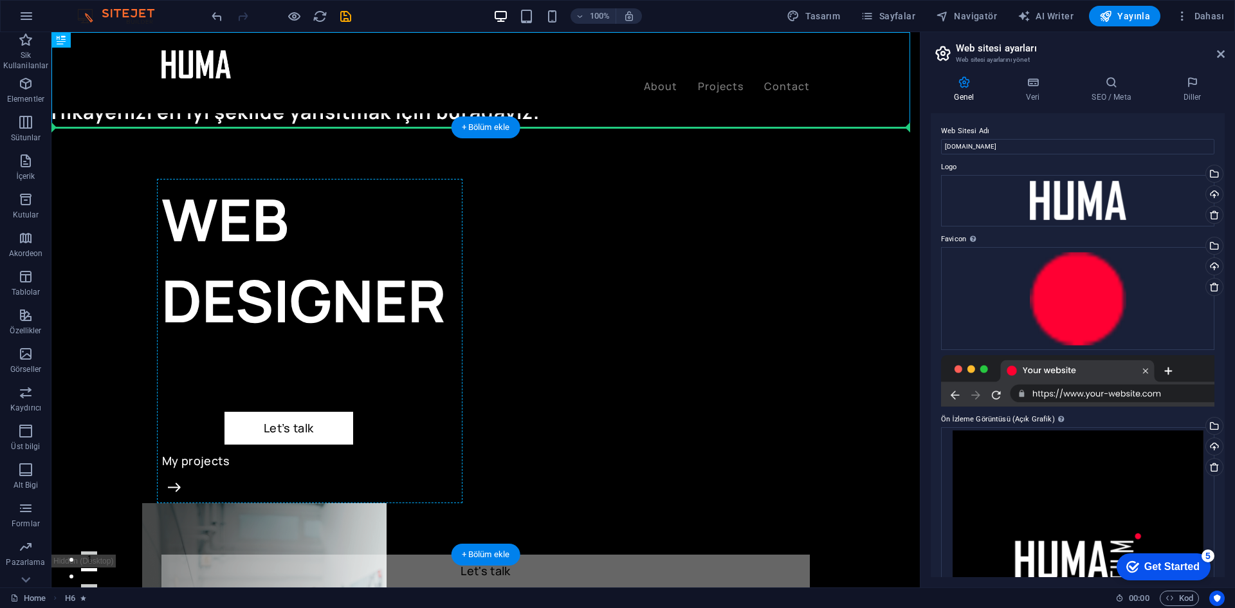
drag, startPoint x: 372, startPoint y: 156, endPoint x: 411, endPoint y: 213, distance: 68.5
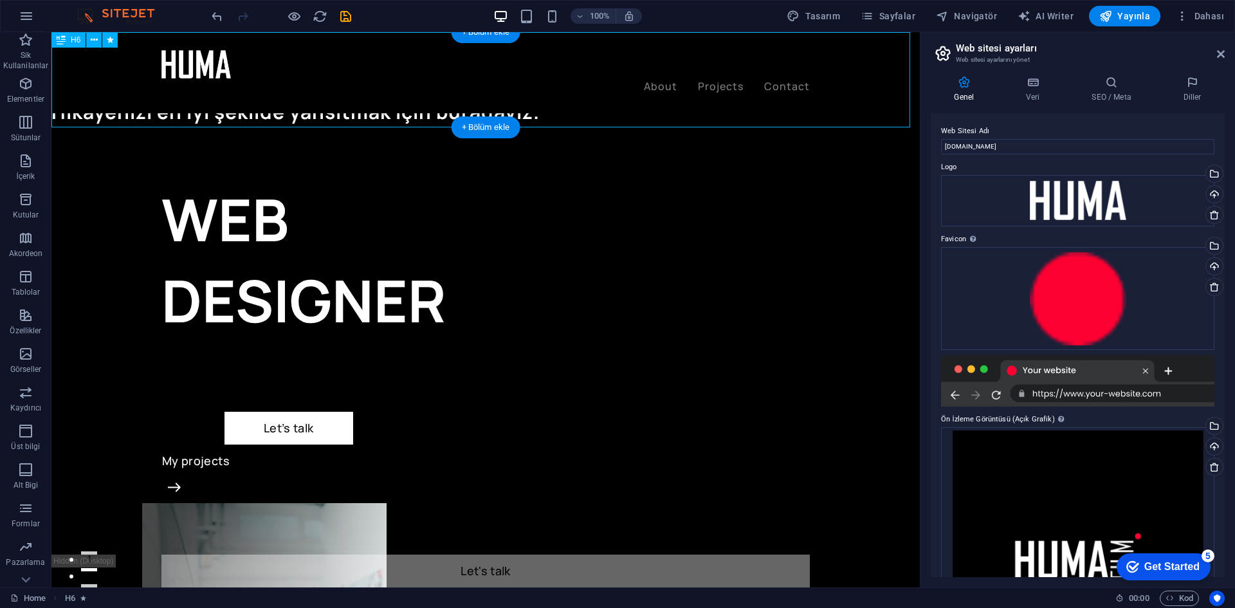
click at [287, 123] on div "Hikayenizi en iyi şekilde yansıtmak için buradayız." at bounding box center [485, 79] width 868 height 95
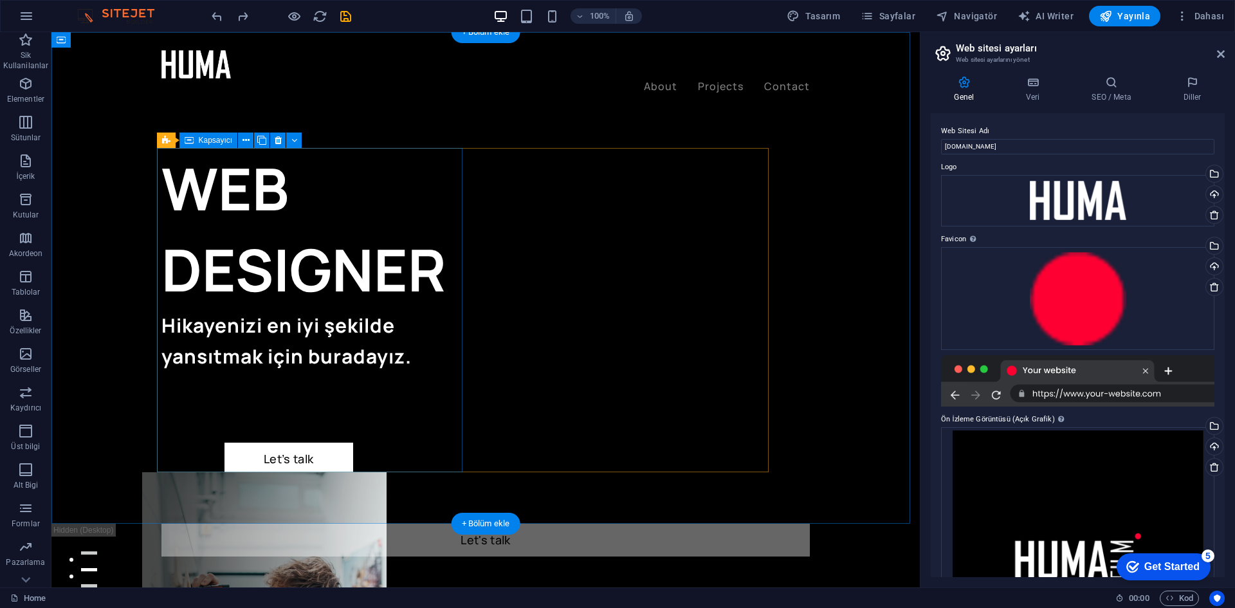
click at [207, 351] on div "Hikayenizi en iyi şekilde yansıtmak için buradayız." at bounding box center [314, 341] width 306 height 62
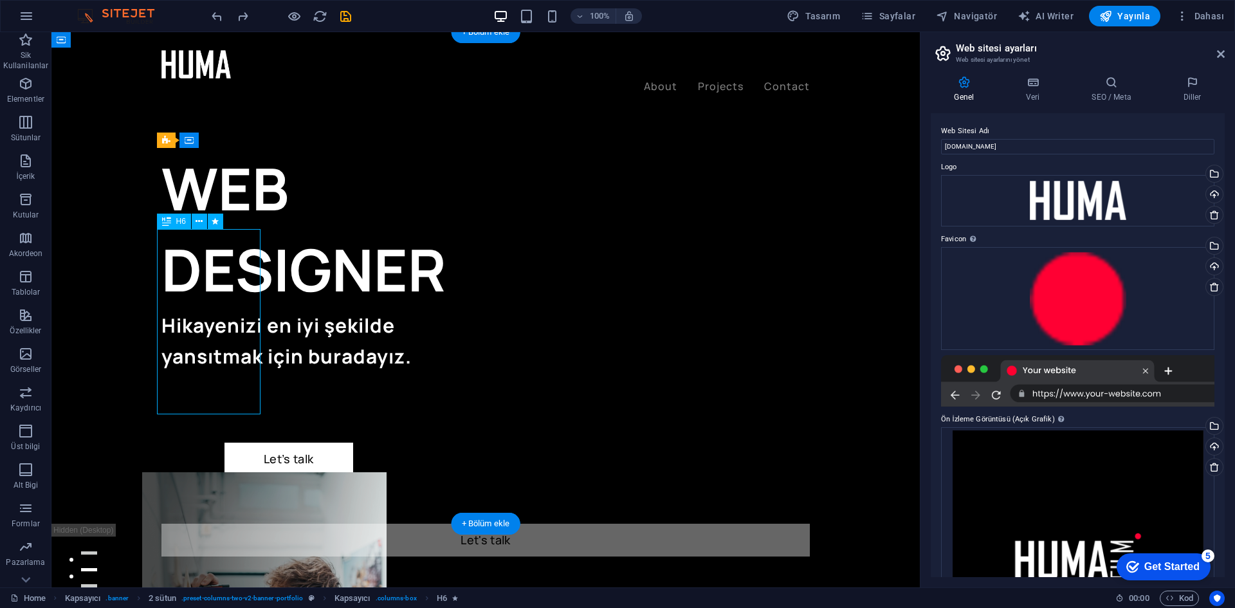
click at [207, 351] on div "Hikayenizi en iyi şekilde yansıtmak için buradayız." at bounding box center [314, 341] width 306 height 62
click at [208, 349] on div "Hikayenizi en iyi şekilde yansıtmak için buradayız." at bounding box center [314, 341] width 306 height 62
select select "%"
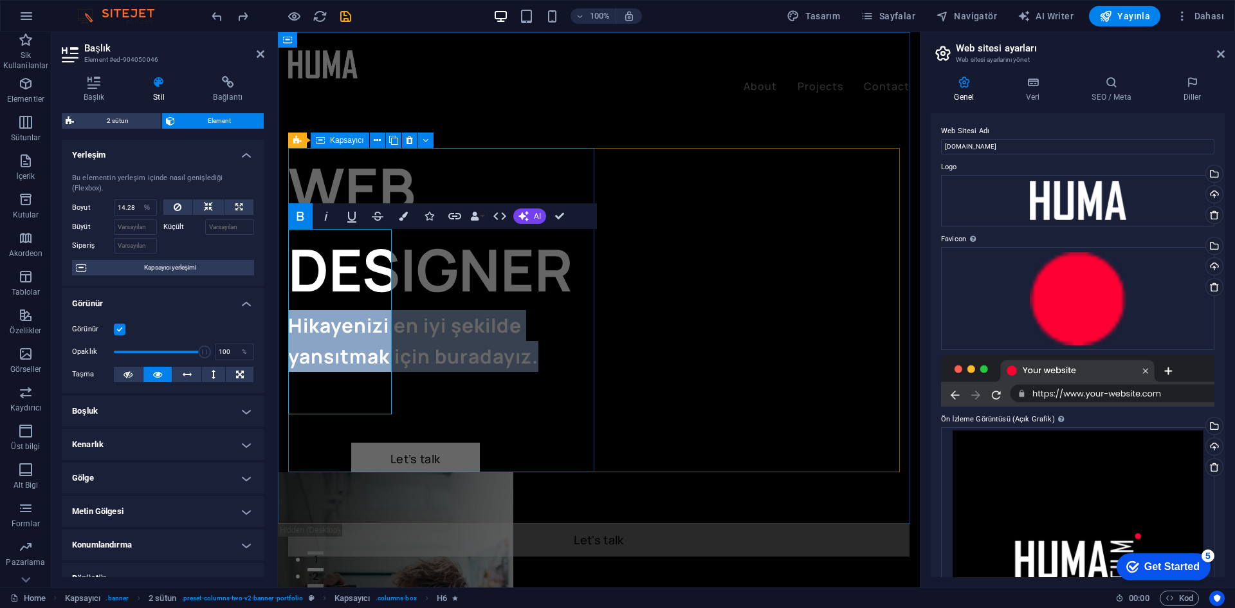
drag, startPoint x: 468, startPoint y: 333, endPoint x: 694, endPoint y: 332, distance: 226.4
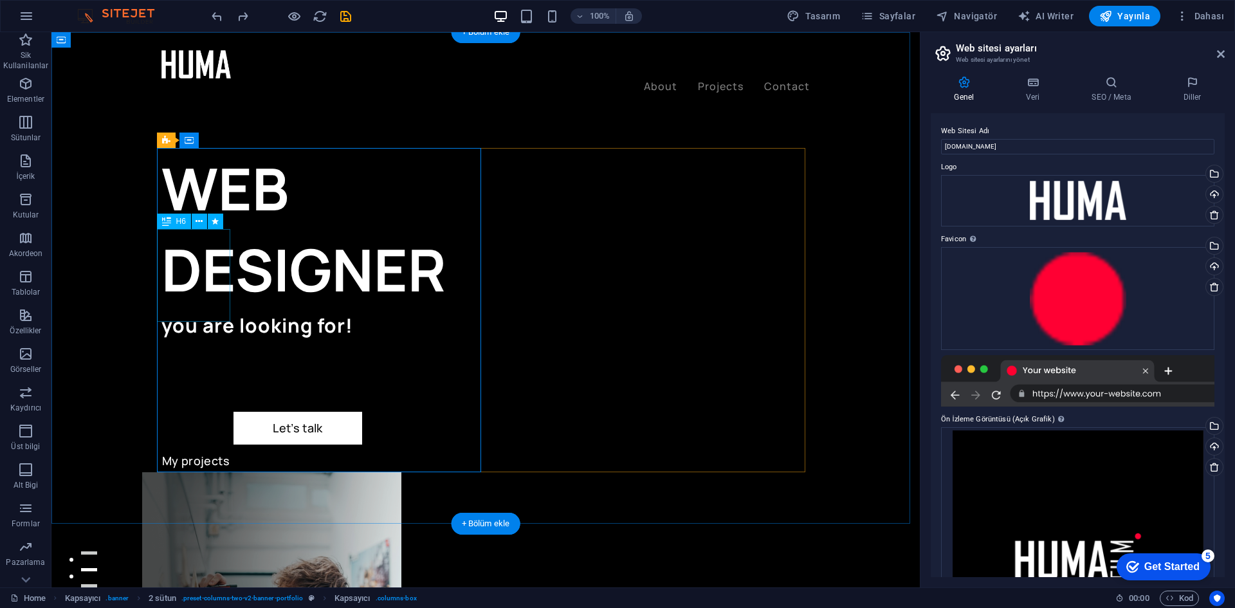
click at [210, 310] on div "you are looking for!" at bounding box center [323, 325] width 324 height 31
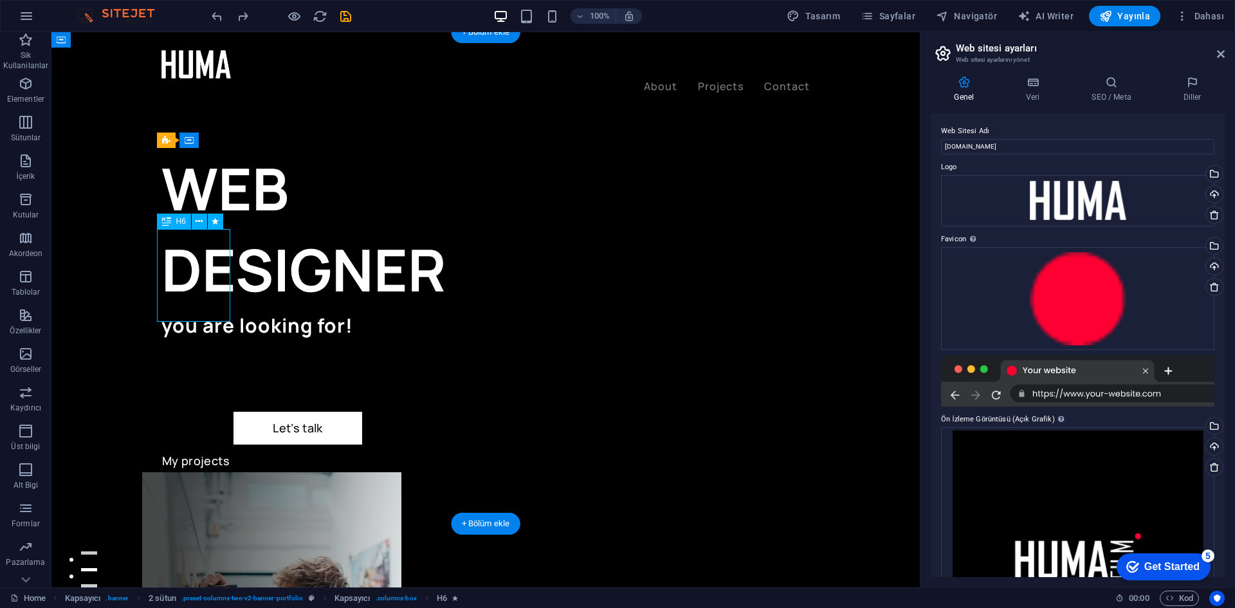
click at [210, 310] on div "you are looking for!" at bounding box center [323, 325] width 324 height 31
select select "%"
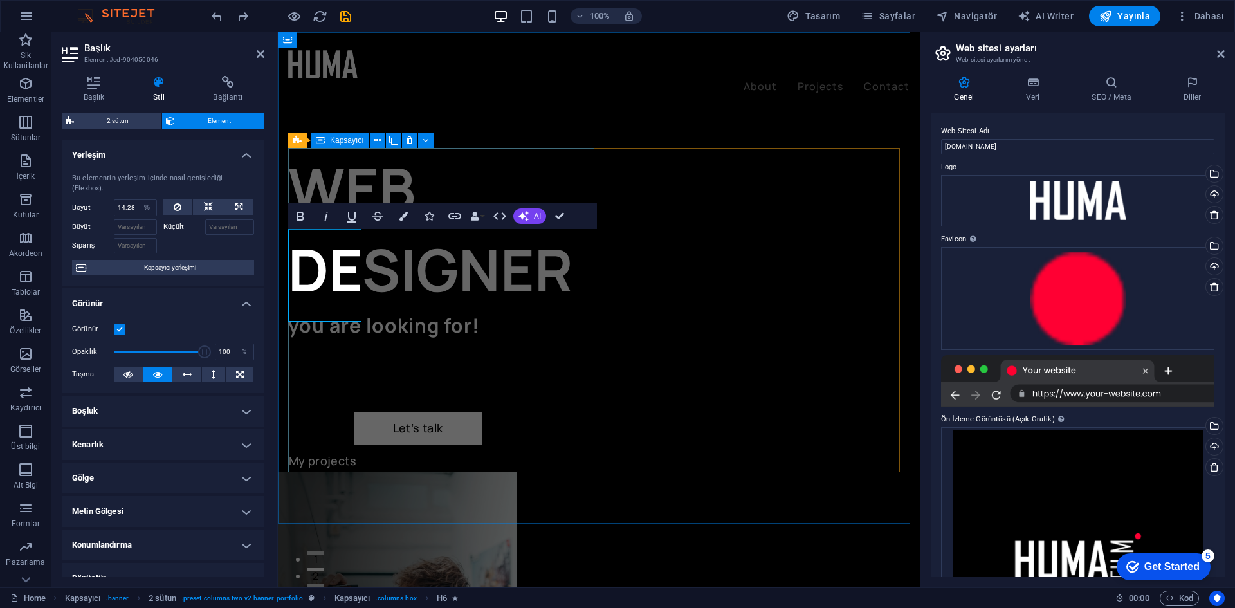
click at [402, 297] on div "WEB DESIGNER you are looking for! Let’s talk My projects" at bounding box center [443, 310] width 311 height 324
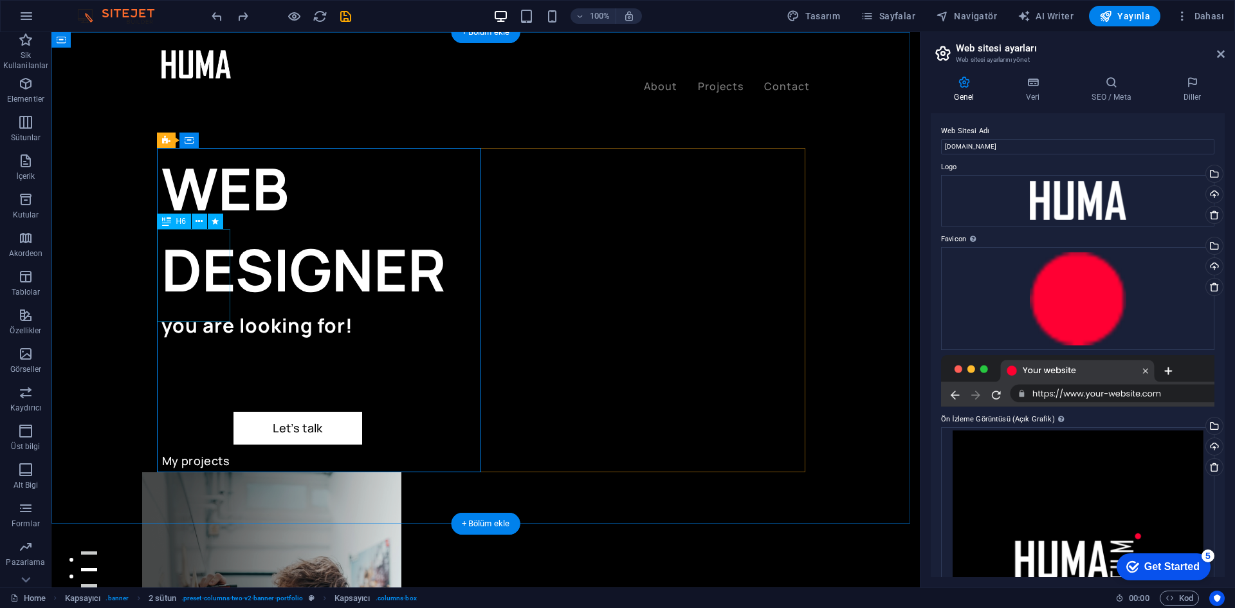
click at [215, 310] on div "you are looking for!" at bounding box center [323, 325] width 324 height 31
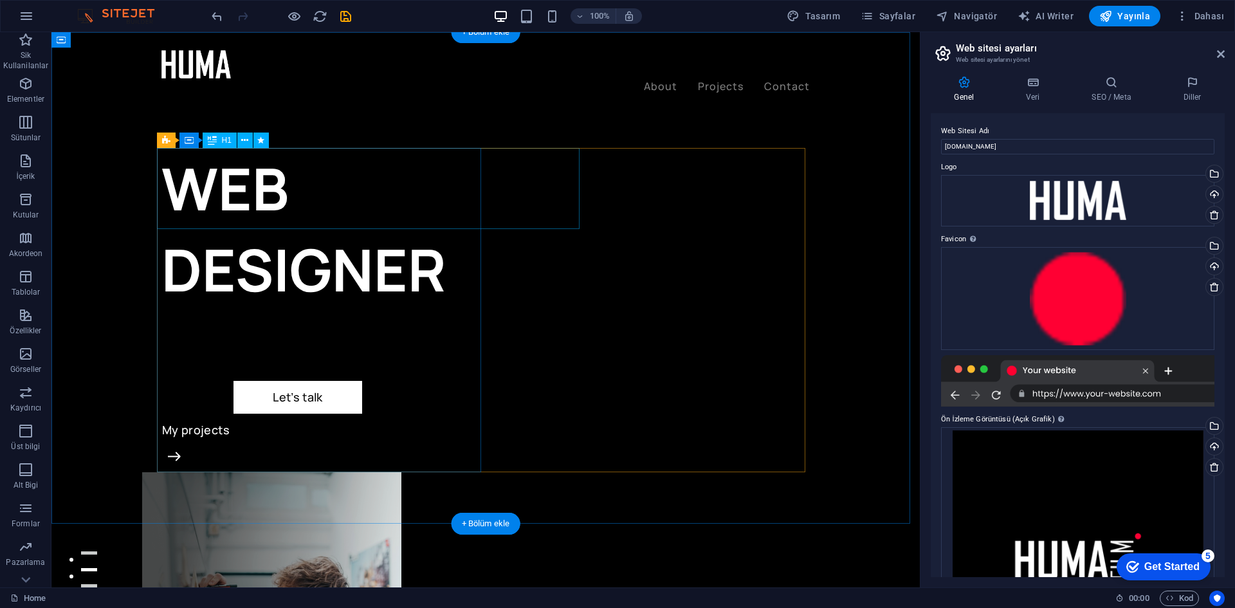
click at [311, 201] on div "WEB DESIGNER" at bounding box center [323, 229] width 324 height 162
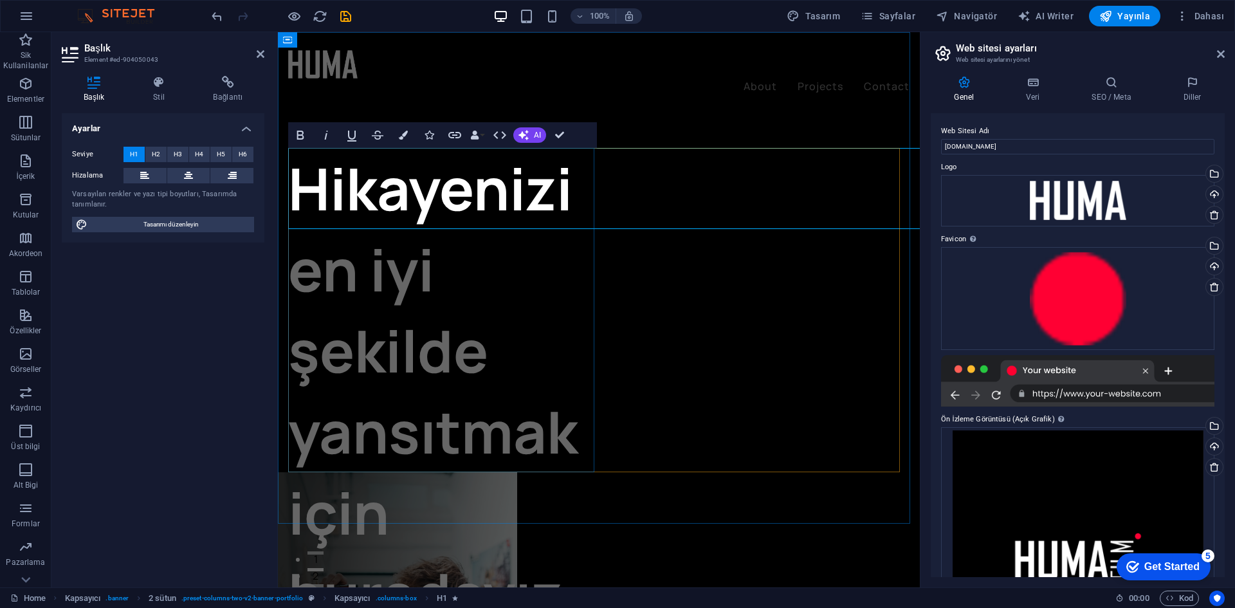
click at [405, 273] on div "Hikayenizi en iyi şekilde yansıtmak için buradayız. Let’s talk My projects" at bounding box center [443, 310] width 311 height 324
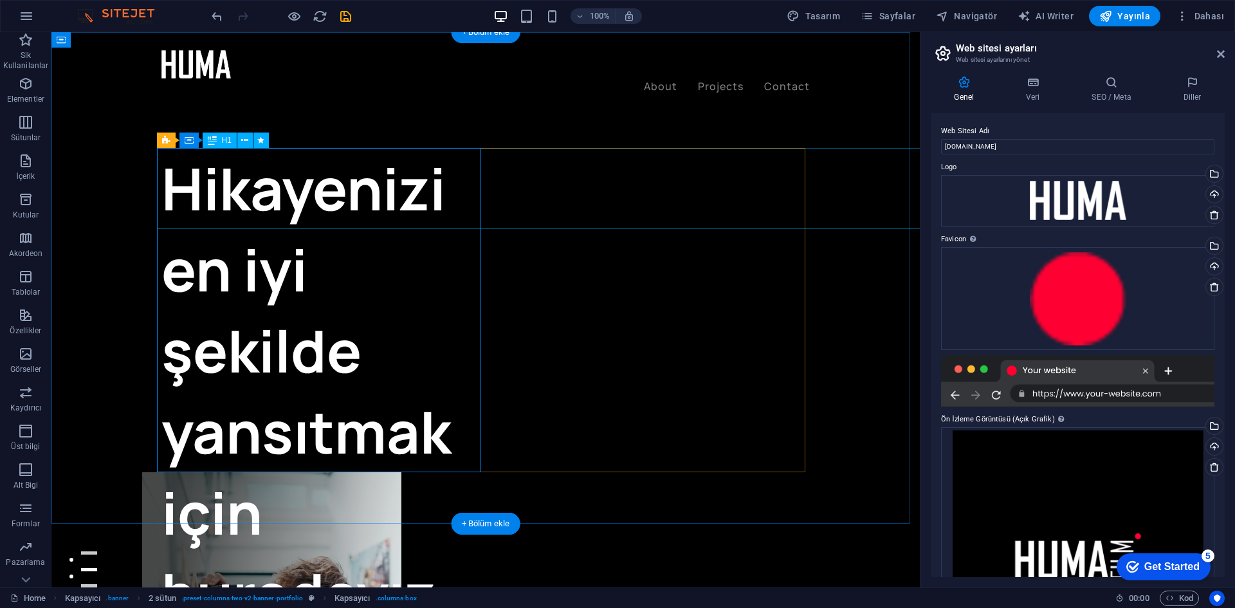
click at [387, 199] on div "Hikayenizi en iyi şekilde yansıtmak için buradayız." at bounding box center [323, 391] width 324 height 486
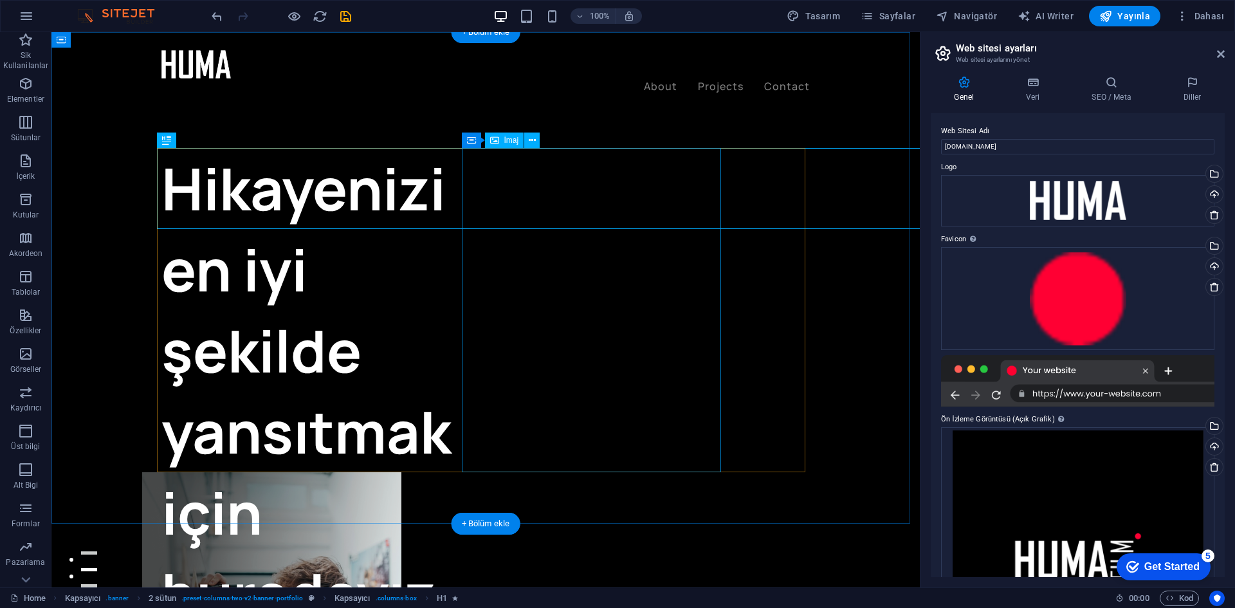
click at [486, 213] on div "Hikayenizi en iyi şekilde yansıtmak için buradayız." at bounding box center [323, 391] width 324 height 486
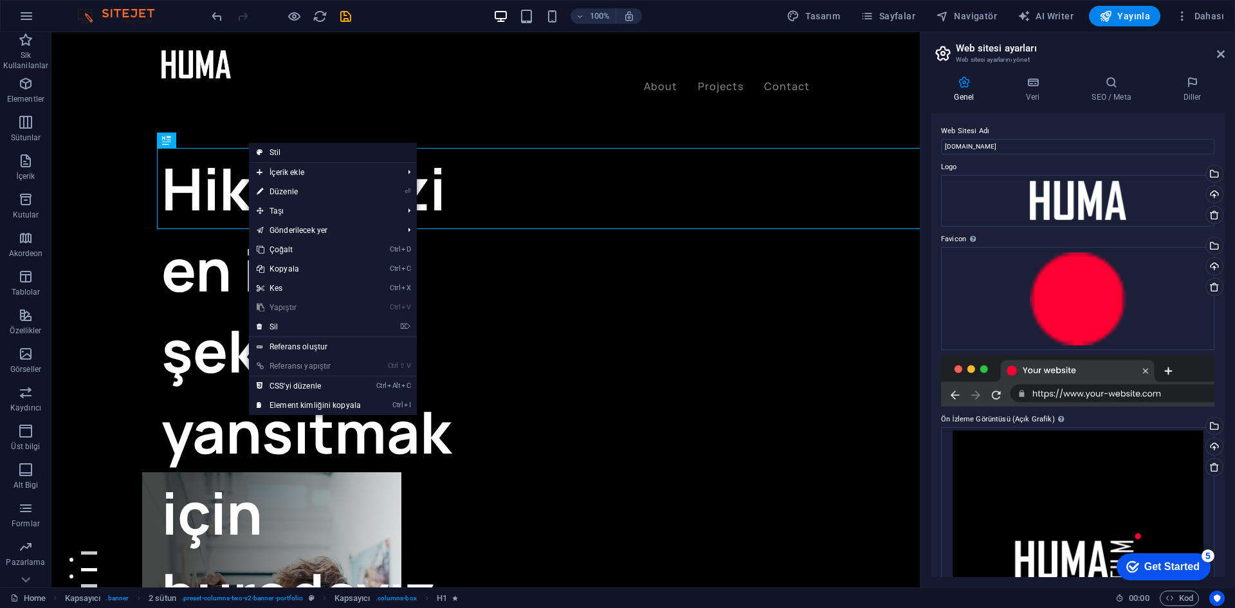
click at [296, 154] on link "Stil" at bounding box center [333, 152] width 168 height 19
select select "rem"
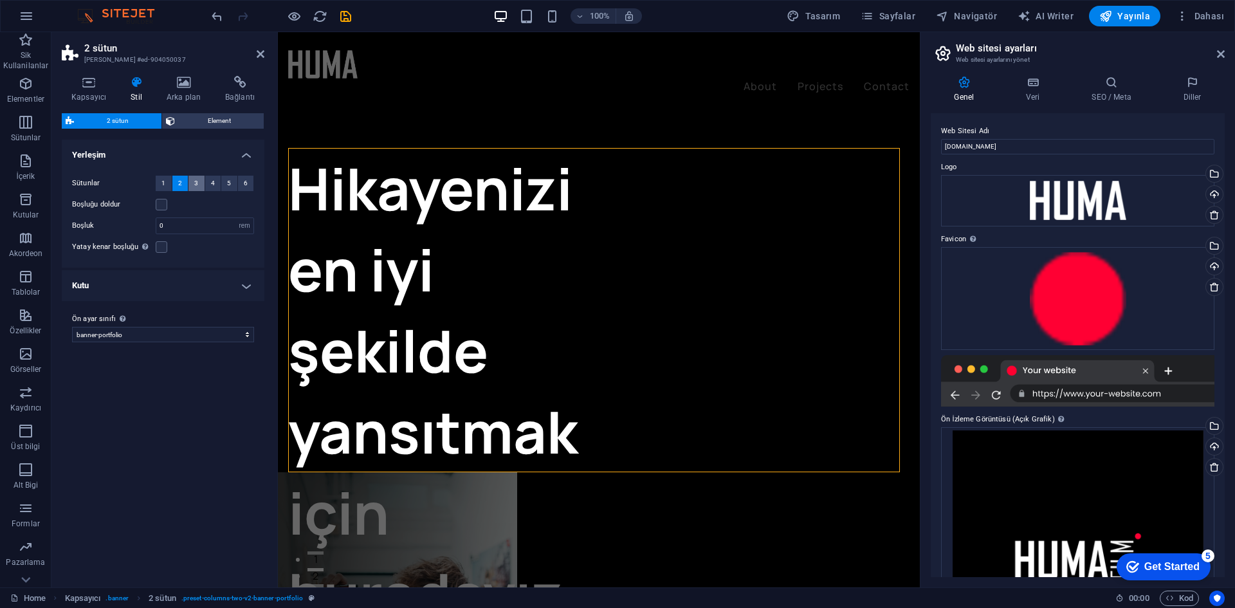
click at [201, 185] on button "3" at bounding box center [196, 183] width 16 height 15
click at [178, 186] on span "2" at bounding box center [180, 183] width 4 height 15
click at [463, 189] on div "Hikayenizi en iyi şekilde yansıtmak için buradayız." at bounding box center [391, 391] width 207 height 486
click at [196, 185] on span "3" at bounding box center [196, 183] width 4 height 15
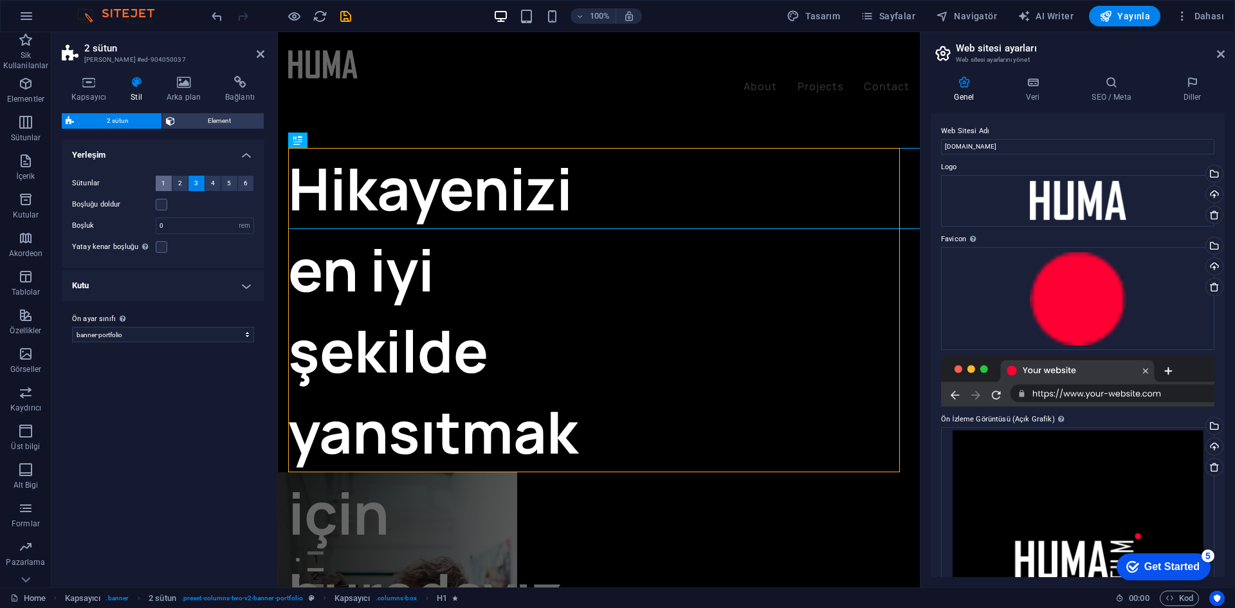
click at [164, 187] on span "1" at bounding box center [163, 183] width 4 height 15
click at [211, 185] on span "4" at bounding box center [213, 183] width 4 height 15
click at [183, 186] on button "2" at bounding box center [180, 183] width 16 height 15
click at [459, 205] on div "Hikayenizi en iyi şekilde yansıtmak için buradayız." at bounding box center [391, 391] width 207 height 486
click at [104, 96] on h4 "Kapsayıcı" at bounding box center [91, 89] width 59 height 27
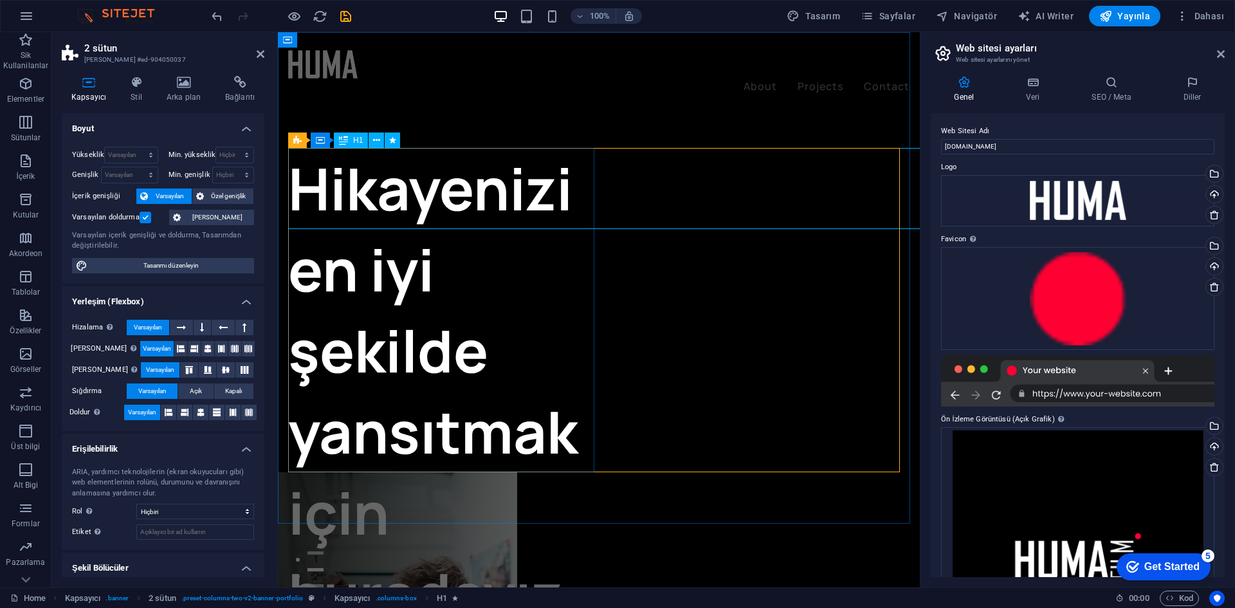
drag, startPoint x: 372, startPoint y: 169, endPoint x: 372, endPoint y: 203, distance: 34.1
click at [372, 169] on div "Hikayenizi en iyi şekilde yansıtmak için buradayız." at bounding box center [443, 391] width 311 height 486
click at [372, 205] on div "Hikayenizi en iyi şekilde yansıtmak için buradayız." at bounding box center [443, 391] width 311 height 486
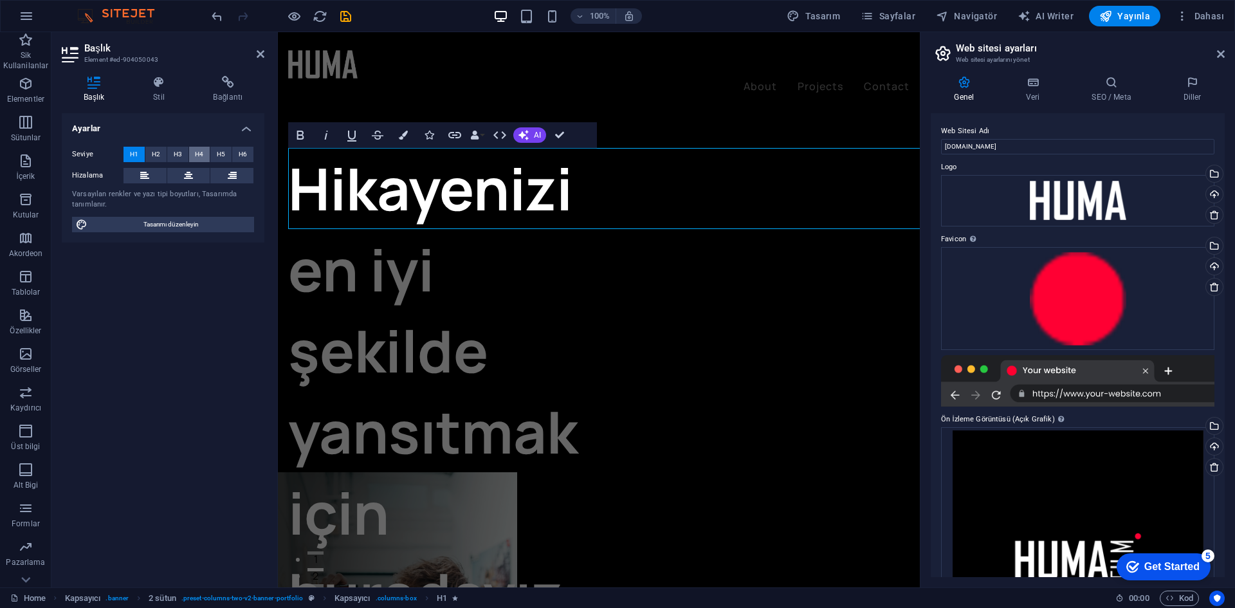
click at [193, 152] on button "H4" at bounding box center [199, 154] width 21 height 15
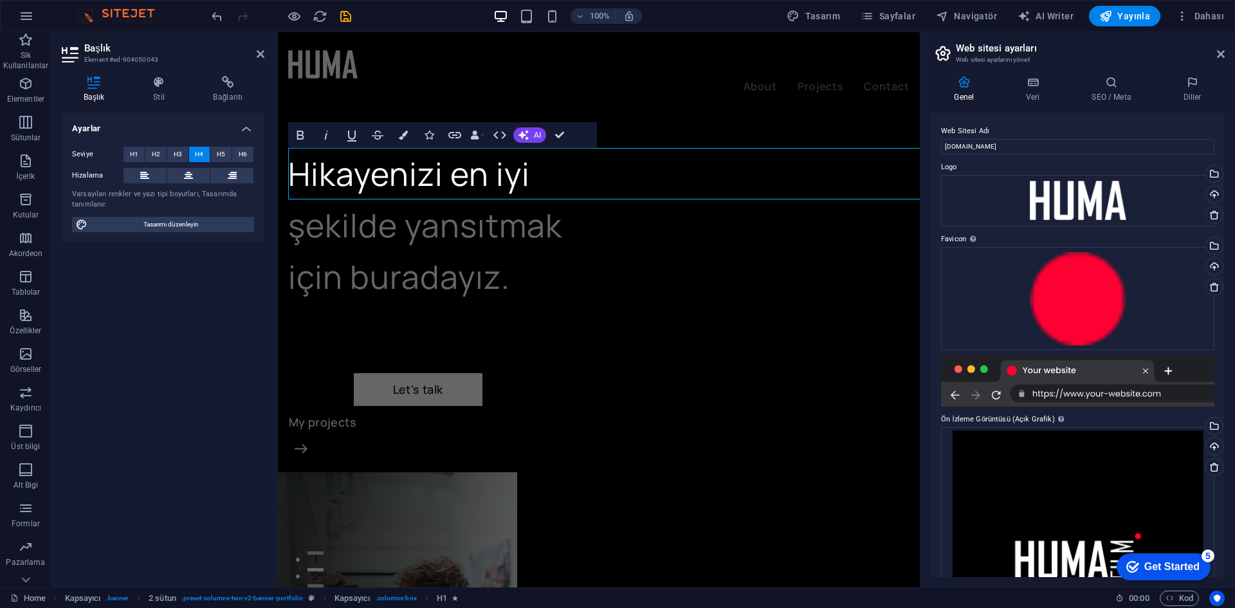
click at [230, 162] on div "Seviye H1 H2 H3 H4 H5 H6" at bounding box center [163, 155] width 182 height 16
click at [239, 157] on span "H6" at bounding box center [243, 154] width 8 height 15
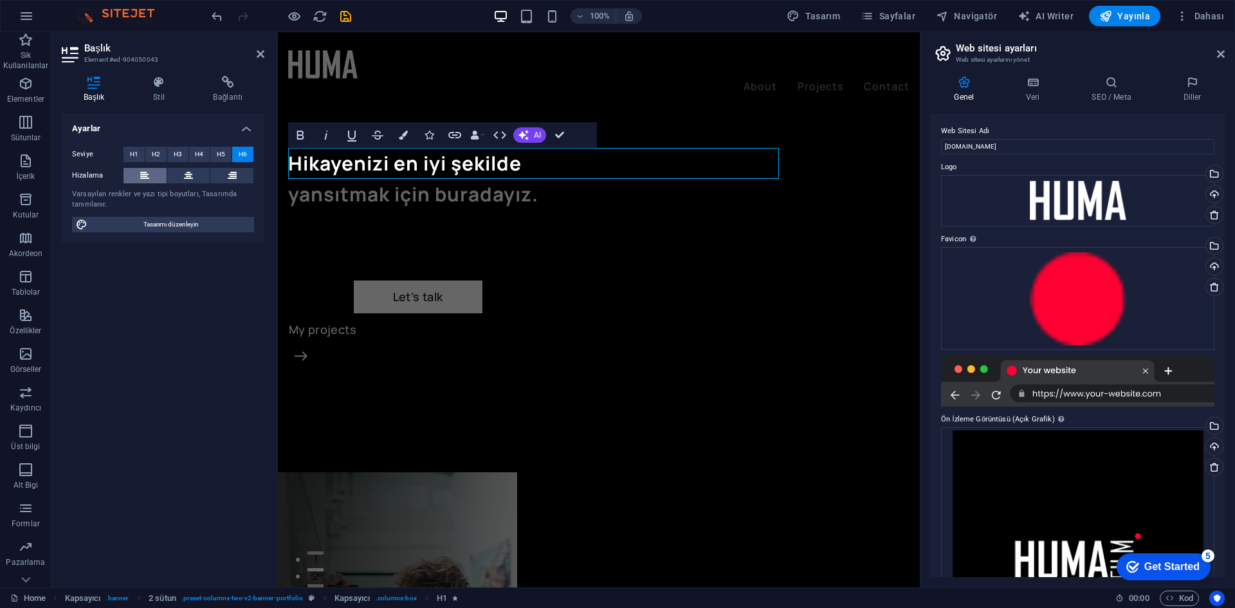
click at [156, 179] on button at bounding box center [145, 175] width 43 height 15
click at [520, 166] on h6 "Hikayenizi en iyi şekilde yansıtmak için buradayız." at bounding box center [443, 179] width 311 height 62
click at [531, 163] on h6 "Hikayenizi en iyi şekilde yansıtmak için buradayız." at bounding box center [443, 179] width 311 height 62
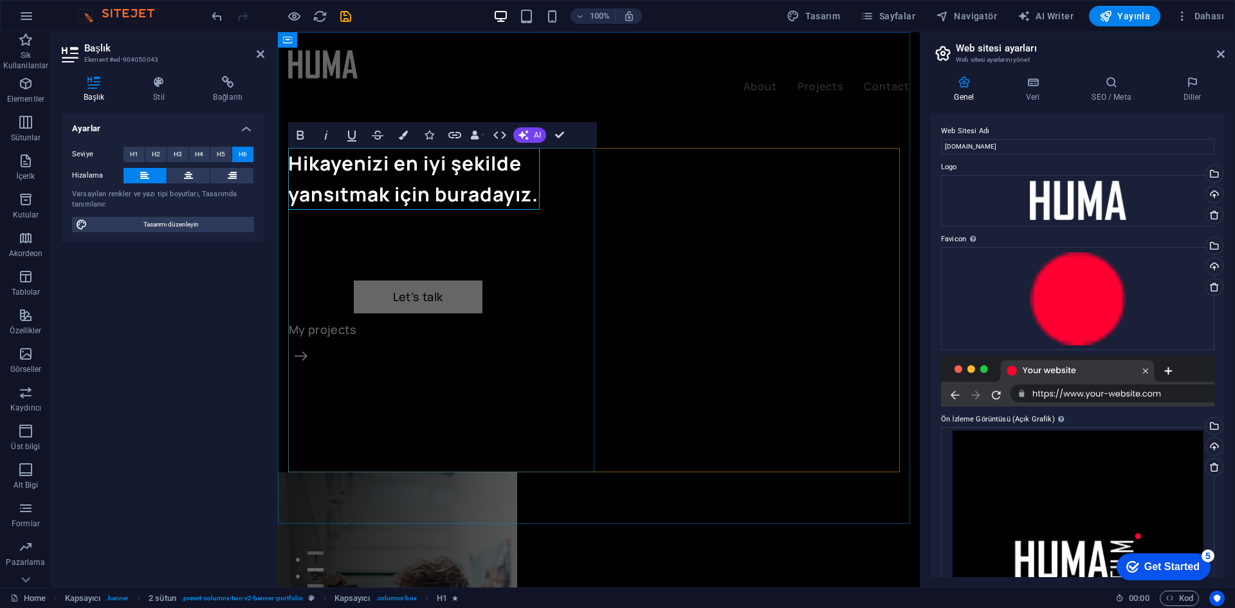
click at [536, 194] on h6 "Hikayenizi en iyi şekilde ‌yansıtmak için buradayız." at bounding box center [443, 179] width 311 height 62
click at [536, 199] on h6 "Hikayenizi en iyi şekilde ‌yansıtmak için buradayız." at bounding box center [443, 179] width 311 height 62
click at [535, 192] on h6 "Hikayenizi en iyi şekilde ‌yansıtmak için buradayız." at bounding box center [443, 179] width 311 height 62
click at [505, 229] on div "Hikayenizi en iyi şekilde ‌yansıtmak için buradayız! Let’s talk My projects" at bounding box center [443, 310] width 311 height 324
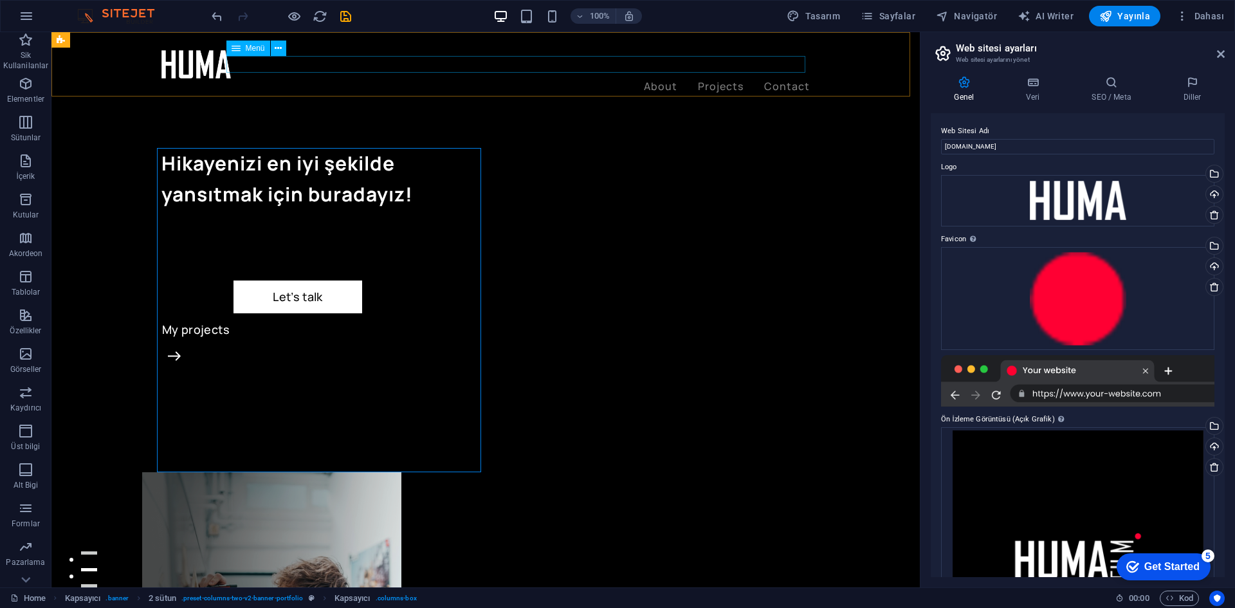
click at [657, 78] on nav "About Projects Contact" at bounding box center [485, 86] width 648 height 17
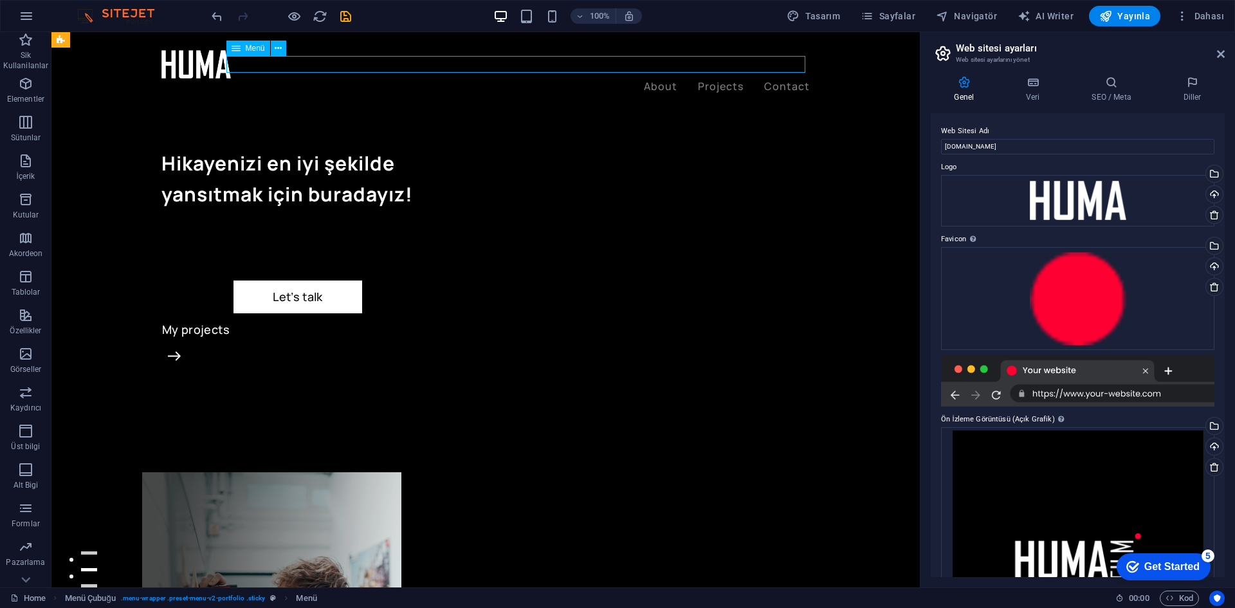
click at [668, 78] on nav "About Projects Contact" at bounding box center [485, 86] width 648 height 17
select select "1"
select select
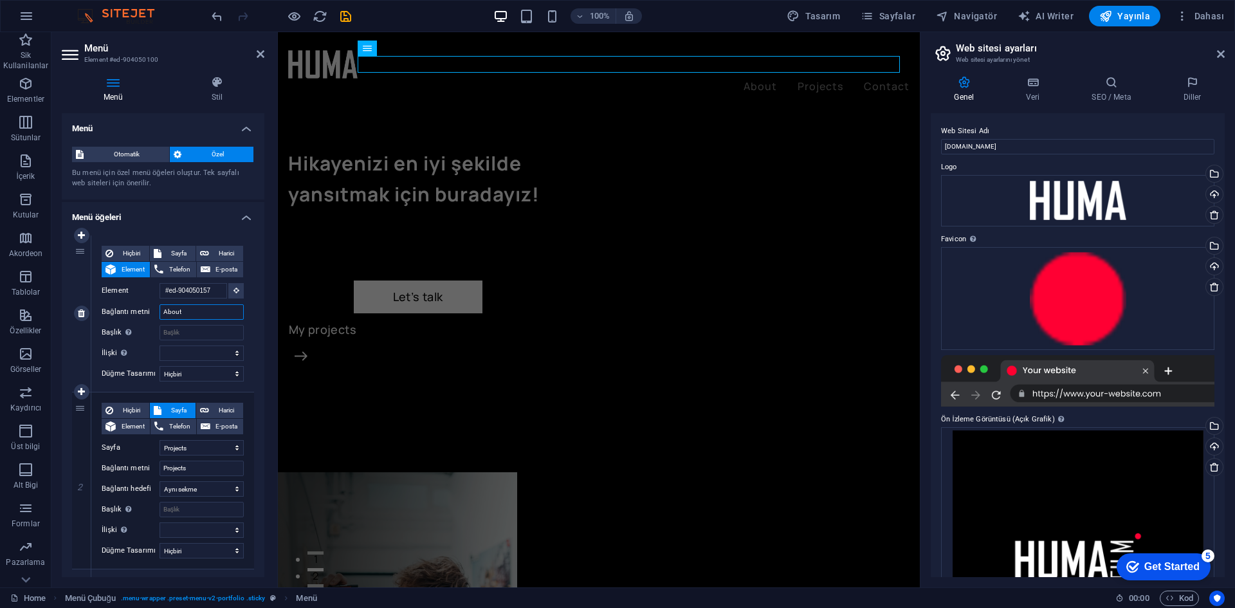
click at [187, 313] on input "About" at bounding box center [202, 311] width 84 height 15
click at [187, 309] on input "About" at bounding box center [202, 311] width 84 height 15
type input "Hakkımızda"
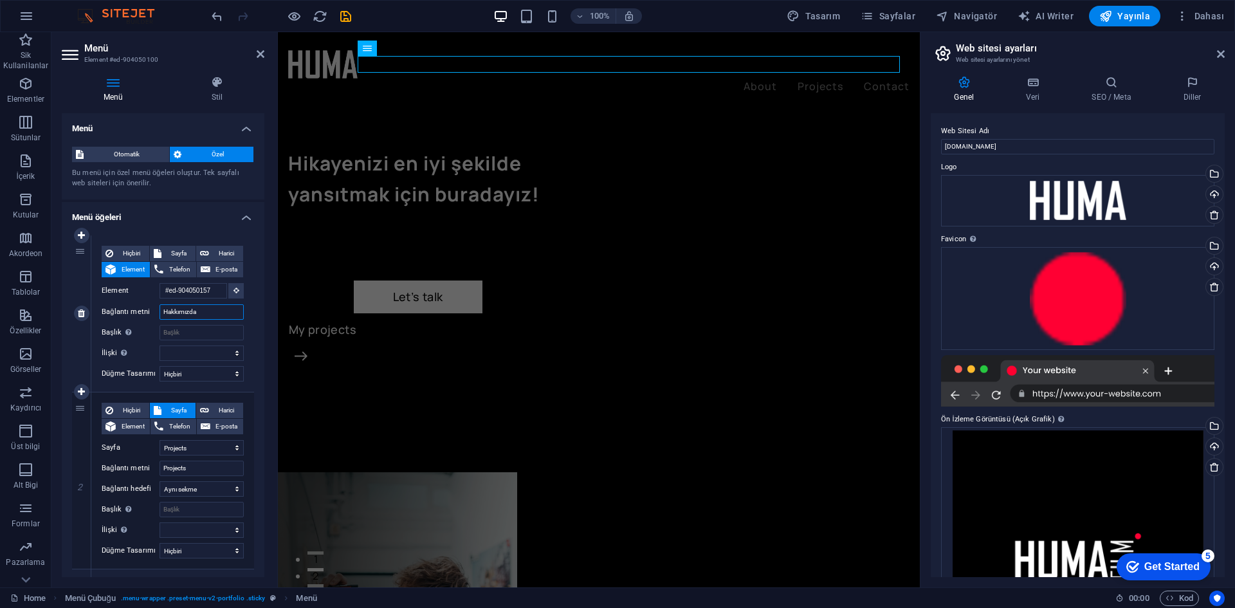
select select
click at [191, 306] on input "Hakkımızda" at bounding box center [202, 311] width 84 height 15
click at [188, 307] on input "Hakkımızda" at bounding box center [202, 311] width 84 height 15
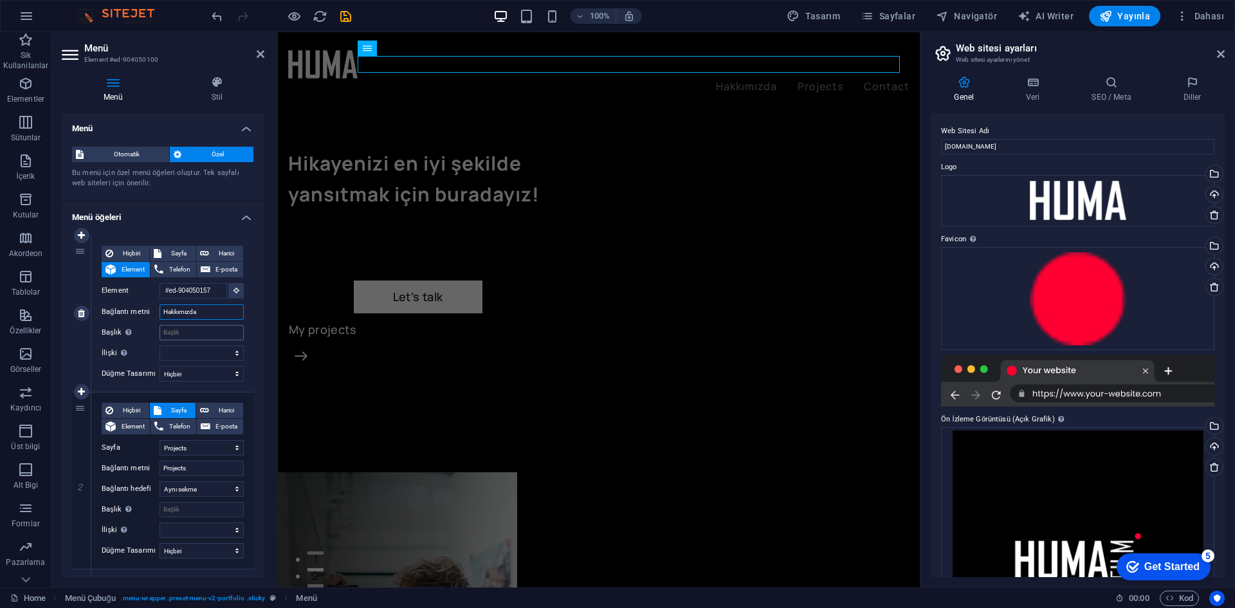
type input "Hakkımızda"
click at [199, 338] on input "Başlık Ek bağlantı tanımının bağlantı metniyle aynı olmaması gerekir. Başlık, g…" at bounding box center [202, 332] width 84 height 15
paste input "Hakkımızda"
type input "Hakkımızda"
select select
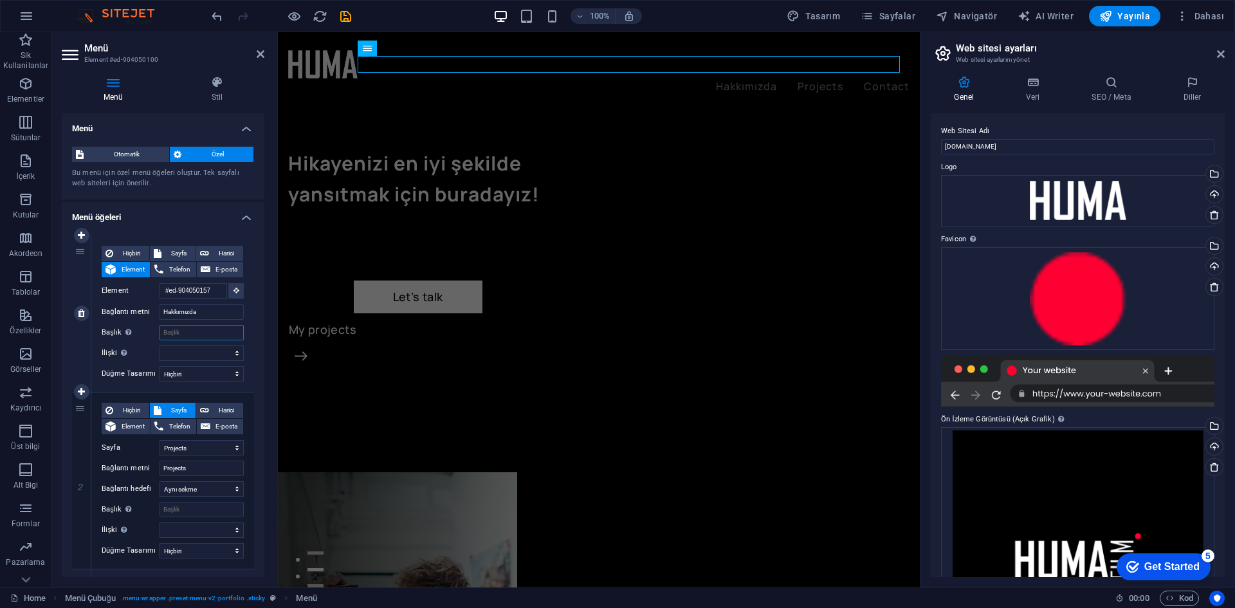
select select
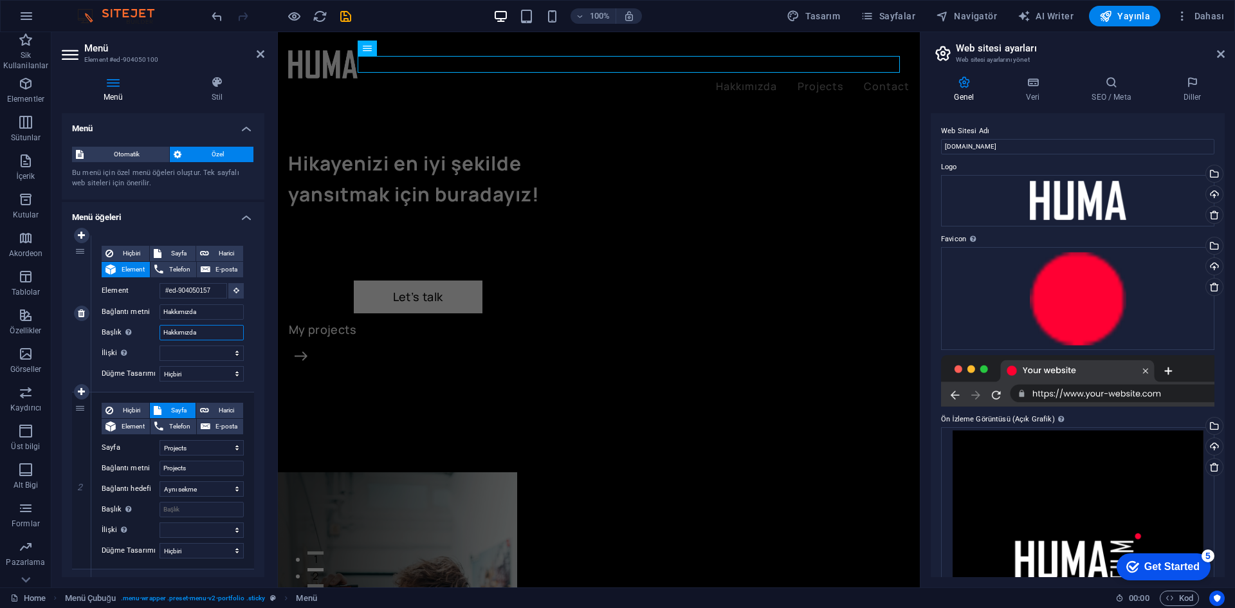
type input "Hakkımızda"
click at [197, 372] on select "Hiçbiri Varsayılan Birincil İkincil" at bounding box center [202, 373] width 84 height 15
click at [217, 380] on select "Hiçbiri Varsayılan Birincil İkincil" at bounding box center [202, 373] width 84 height 15
click at [217, 379] on select "Hiçbiri Varsayılan Birincil İkincil" at bounding box center [202, 373] width 84 height 15
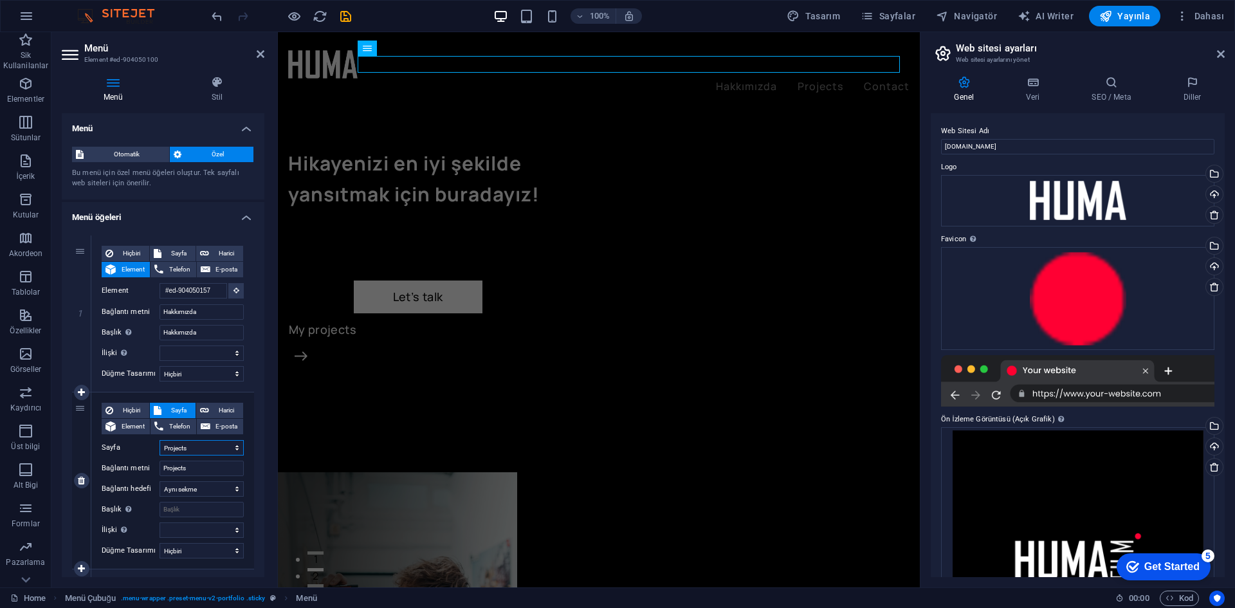
click at [200, 455] on select "Home Projects Legal Notice Privacy" at bounding box center [202, 447] width 84 height 15
click at [204, 447] on select "Home Projects Legal Notice Privacy" at bounding box center [202, 447] width 84 height 15
click at [801, 78] on nav "Hakkımızda Projects Contact" at bounding box center [598, 86] width 621 height 17
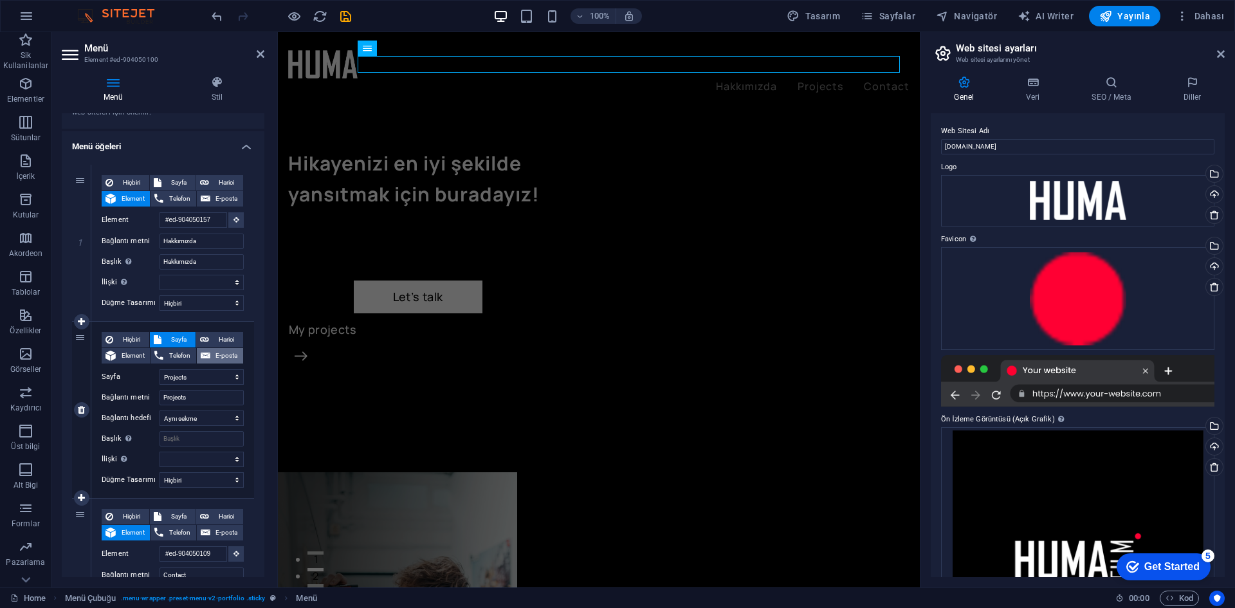
scroll to position [129, 0]
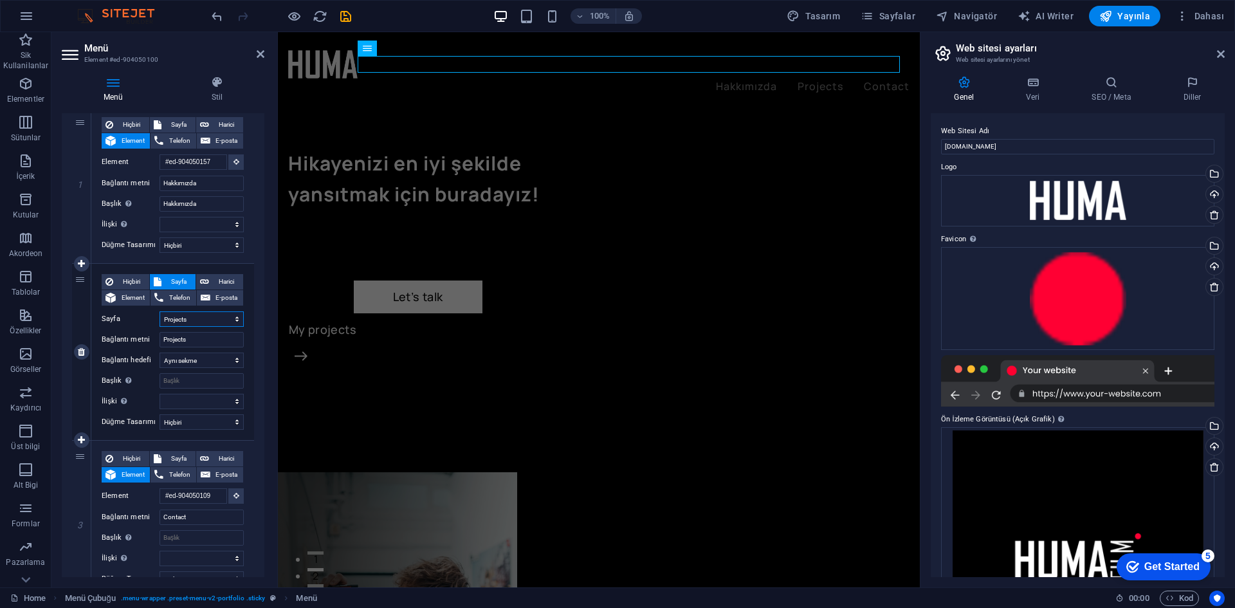
click at [196, 316] on select "Home Projects Legal Notice Privacy" at bounding box center [202, 318] width 84 height 15
click at [194, 321] on select "Home Projects Legal Notice Privacy" at bounding box center [202, 318] width 84 height 15
click at [197, 341] on input "Projects" at bounding box center [202, 339] width 84 height 15
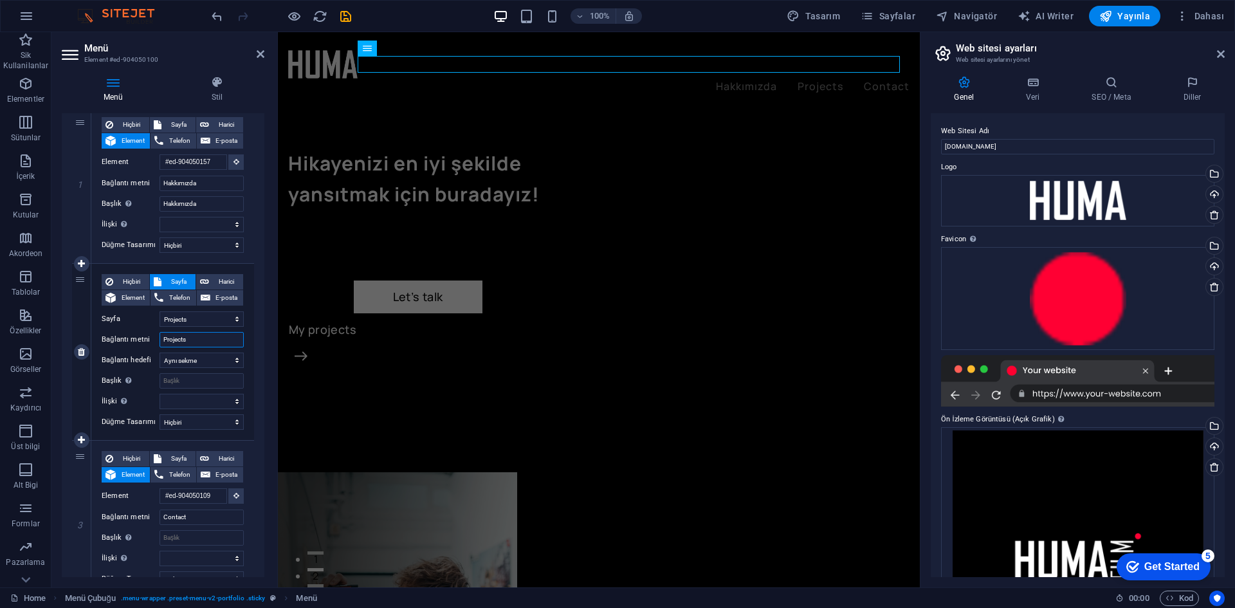
paste input "ler"
type input "Projeler"
select select
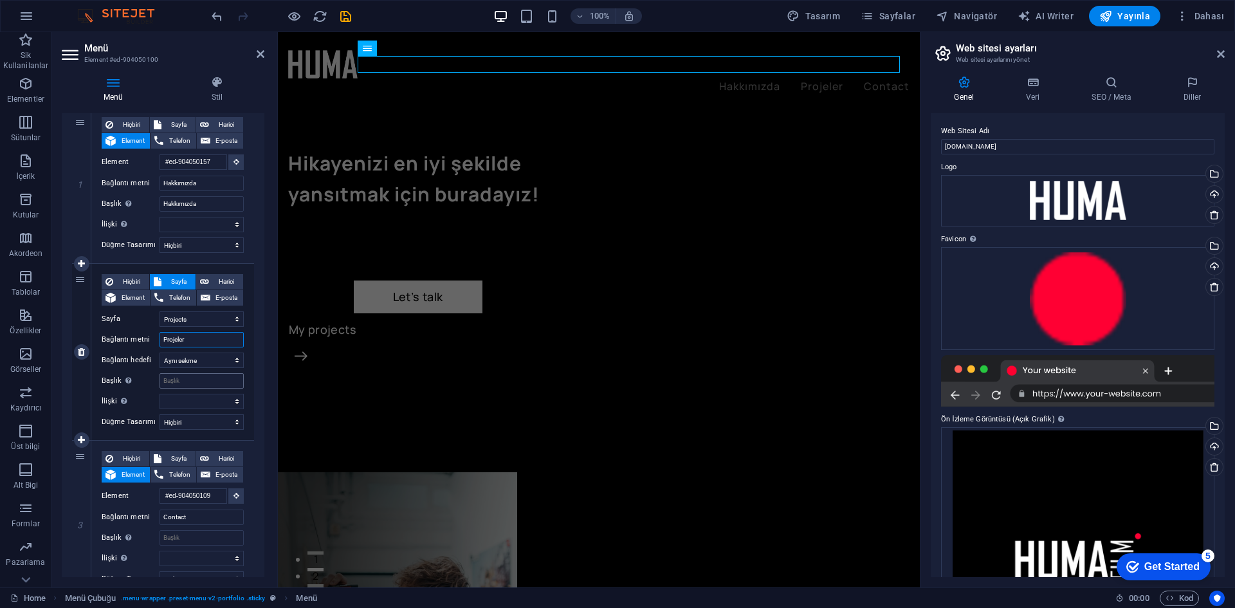
type input "Projeler"
click at [196, 384] on input "Başlık Ek bağlantı tanımının bağlantı metniyle aynı olmaması gerekir. Başlık, g…" at bounding box center [202, 380] width 84 height 15
paste input "Projeler"
select select
type input "Projeler"
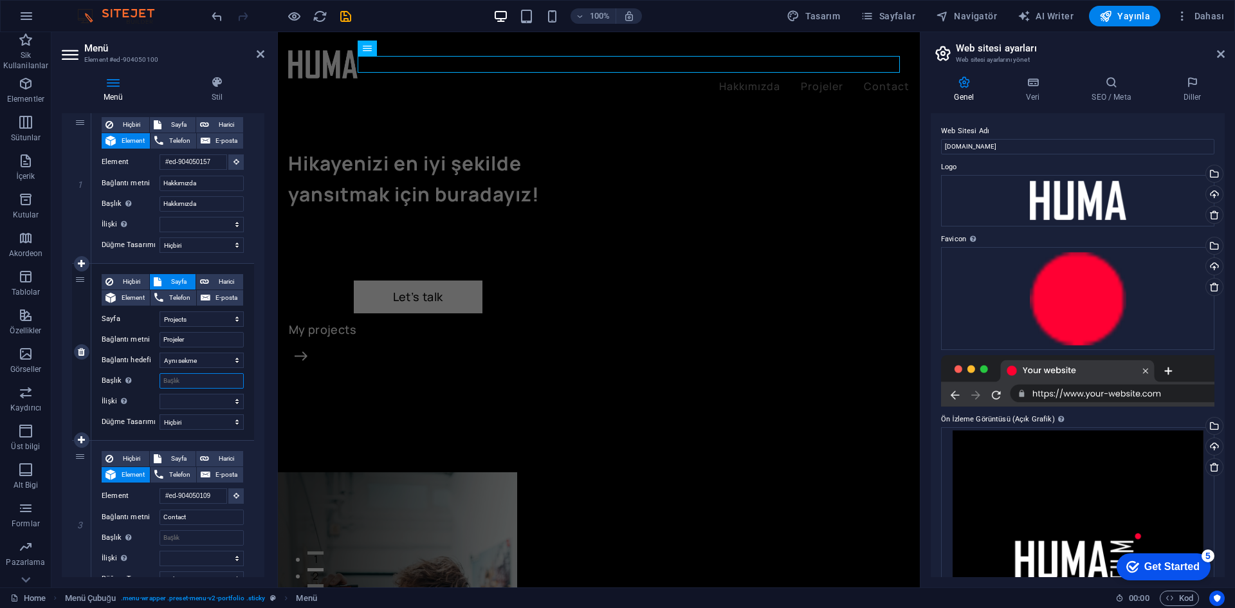
select select
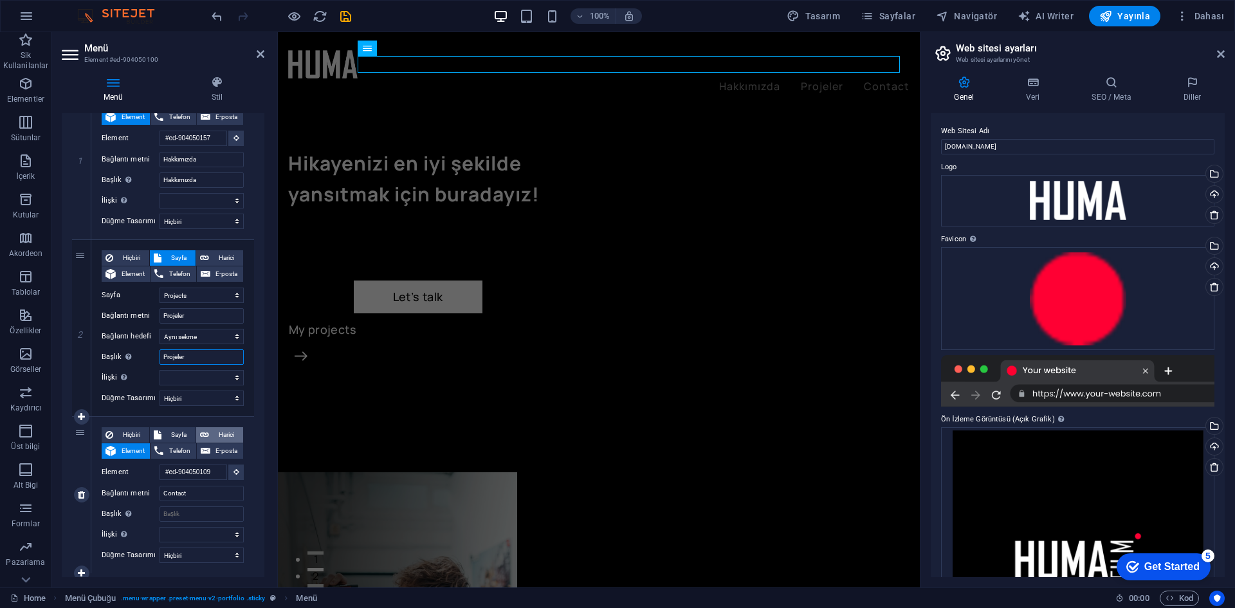
scroll to position [185, 0]
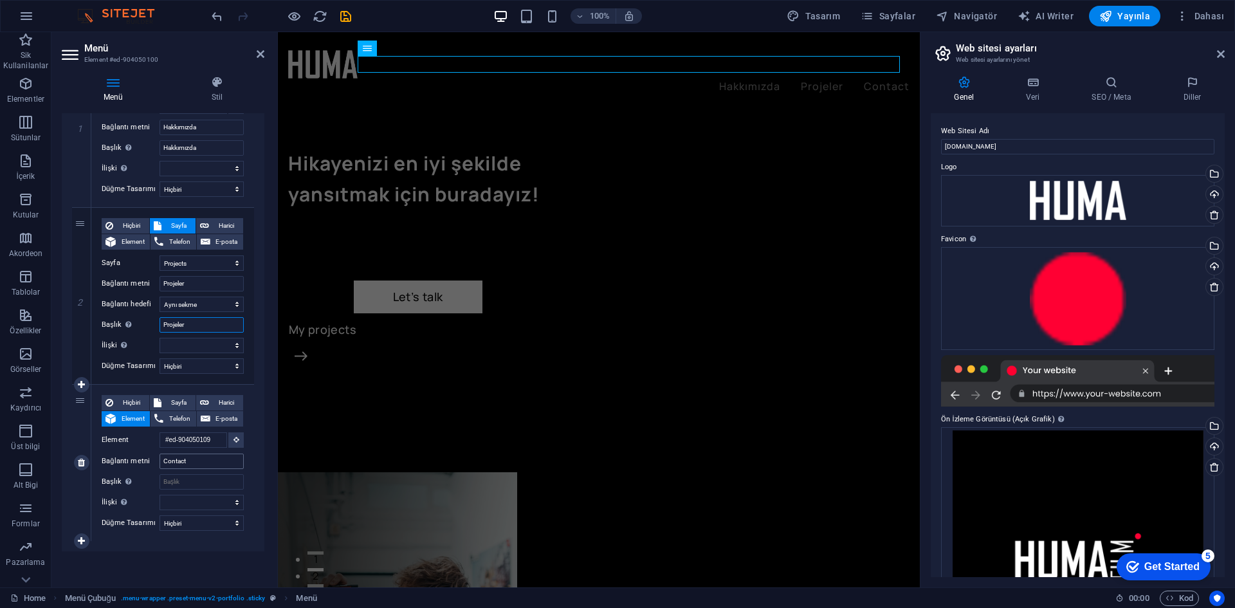
type input "Projeler"
click at [183, 466] on input "Contact" at bounding box center [202, 461] width 84 height 15
type input "i"
type input "İletişim"
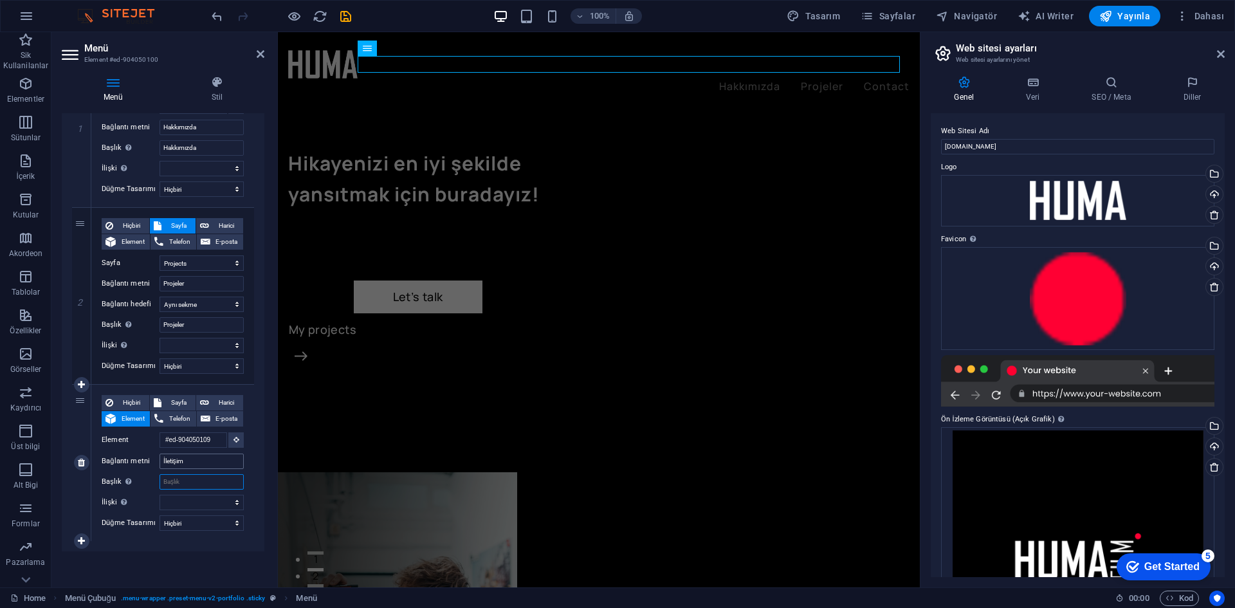
select select
type input "İletişim"
select select
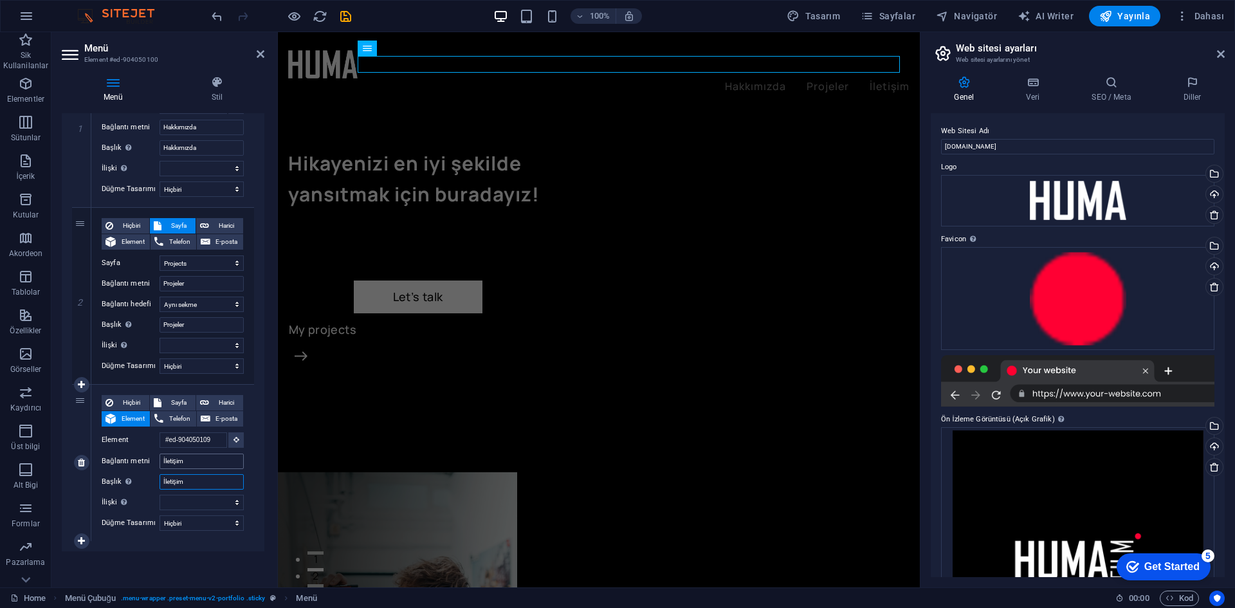
select select
type input "İletişim"
click at [474, 476] on div "Hikayenizi en iyi şekilde yansıtmak için buradayız! Let’s talk My projects" at bounding box center [599, 602] width 642 height 1140
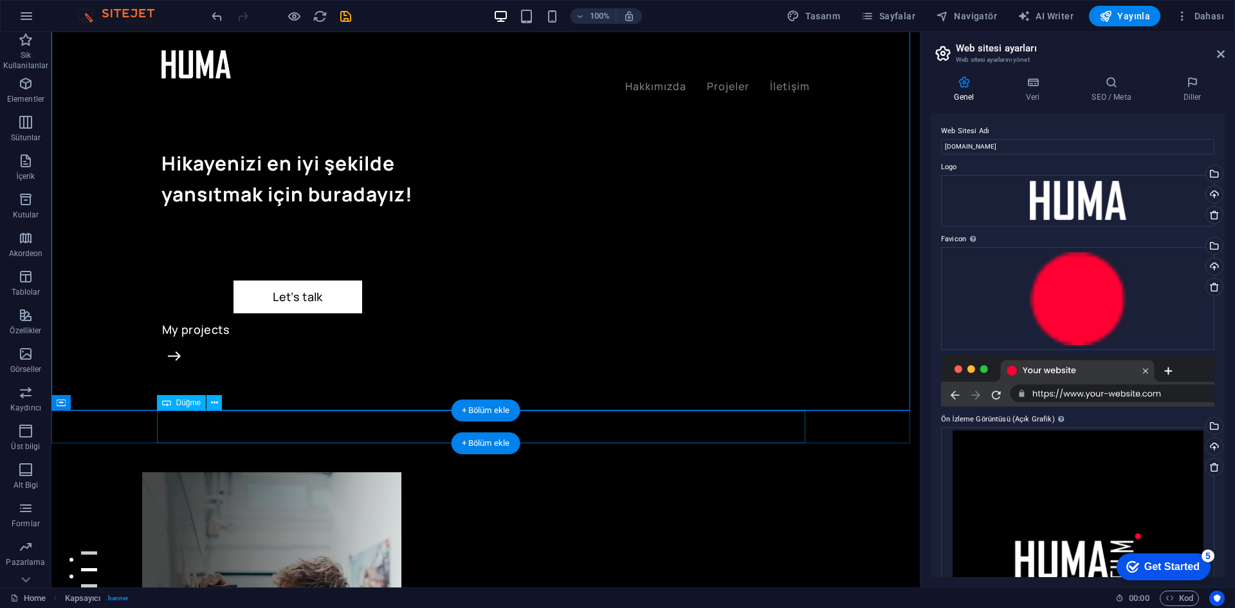
scroll to position [257, 0]
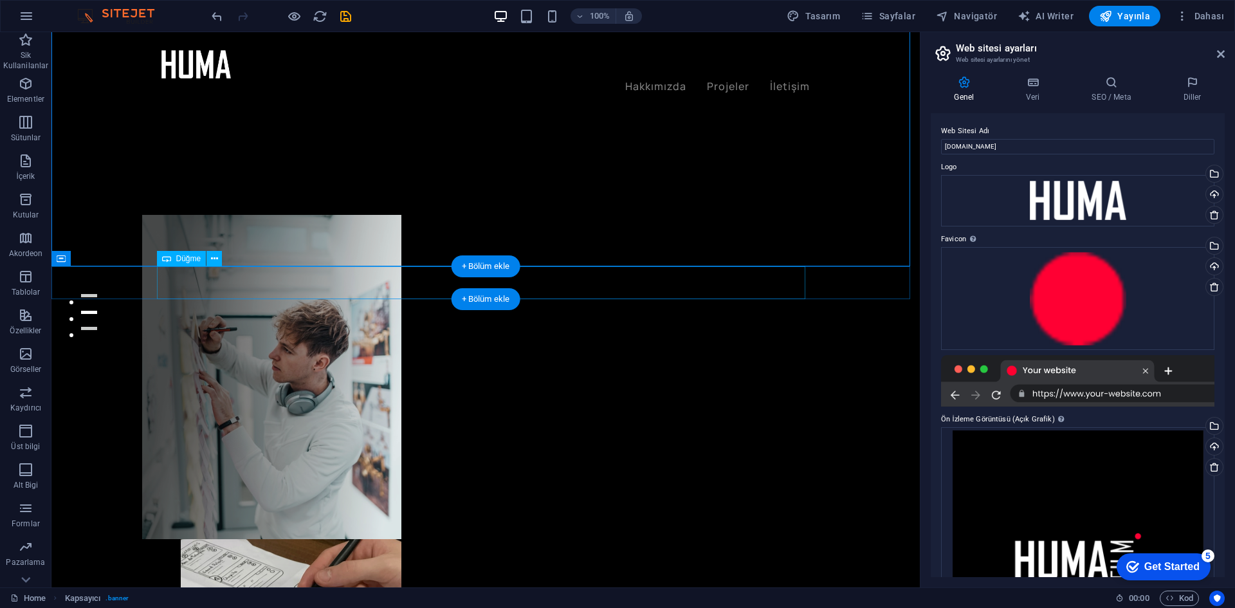
select select "%"
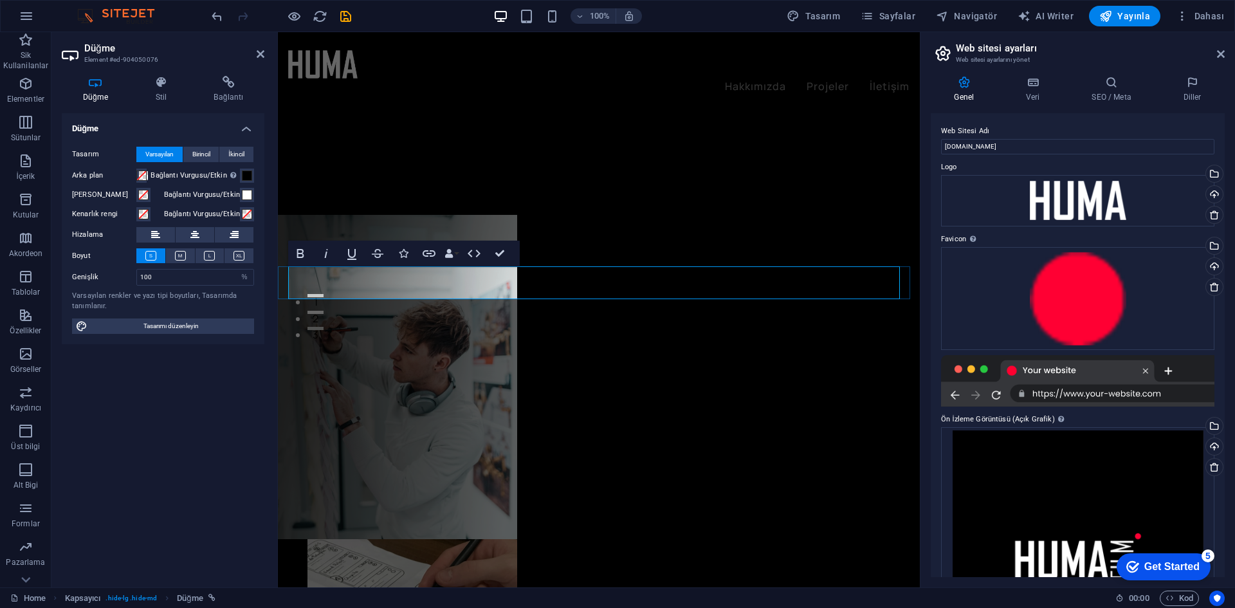
copy link "Let's talk"
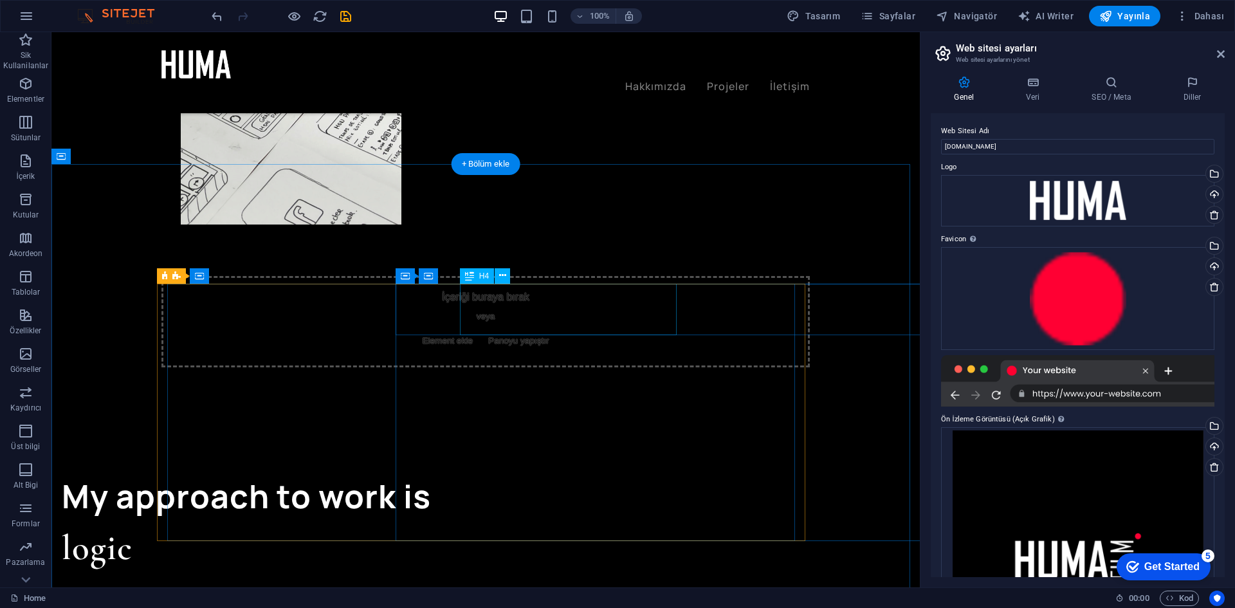
scroll to position [1094, 0]
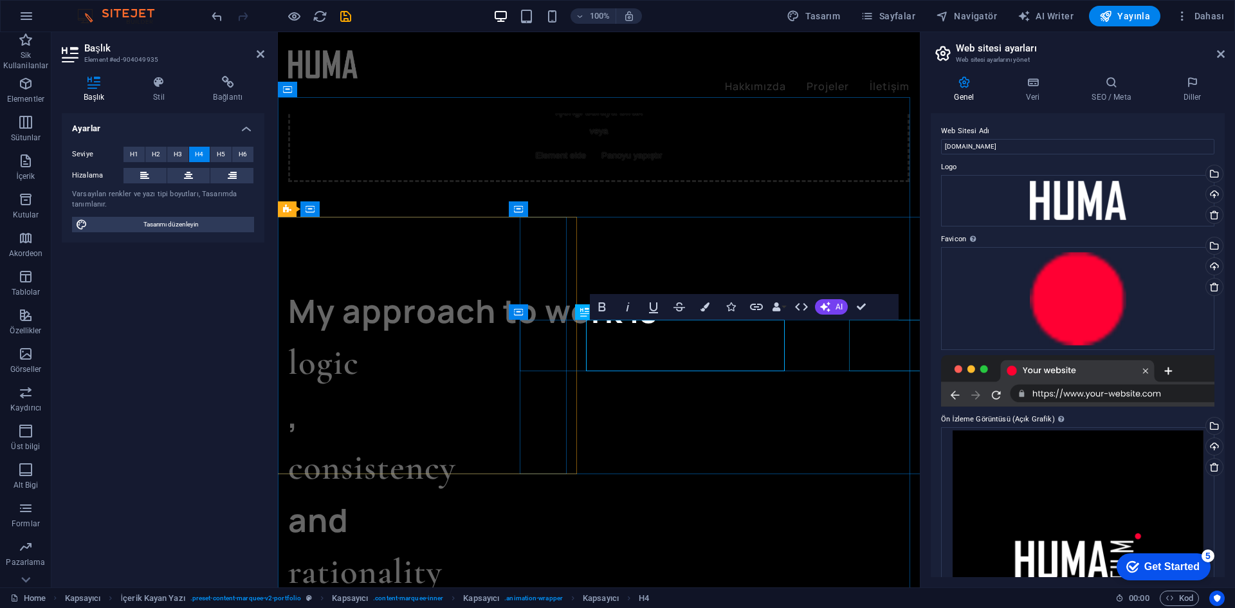
scroll to position [0, 323]
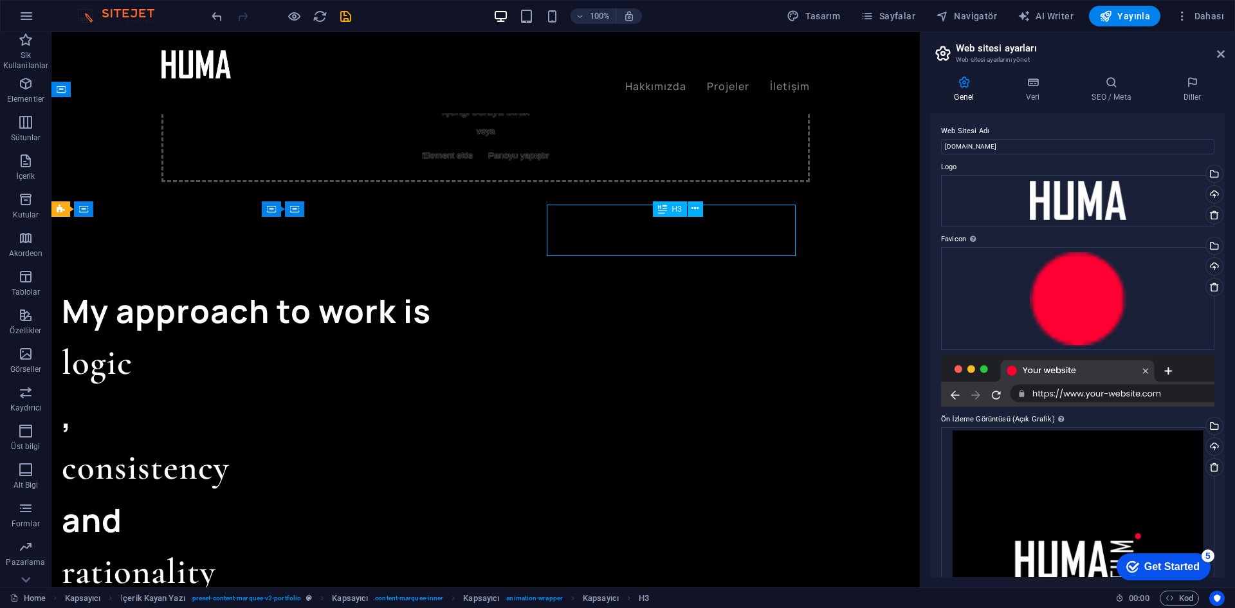
scroll to position [1094, 0]
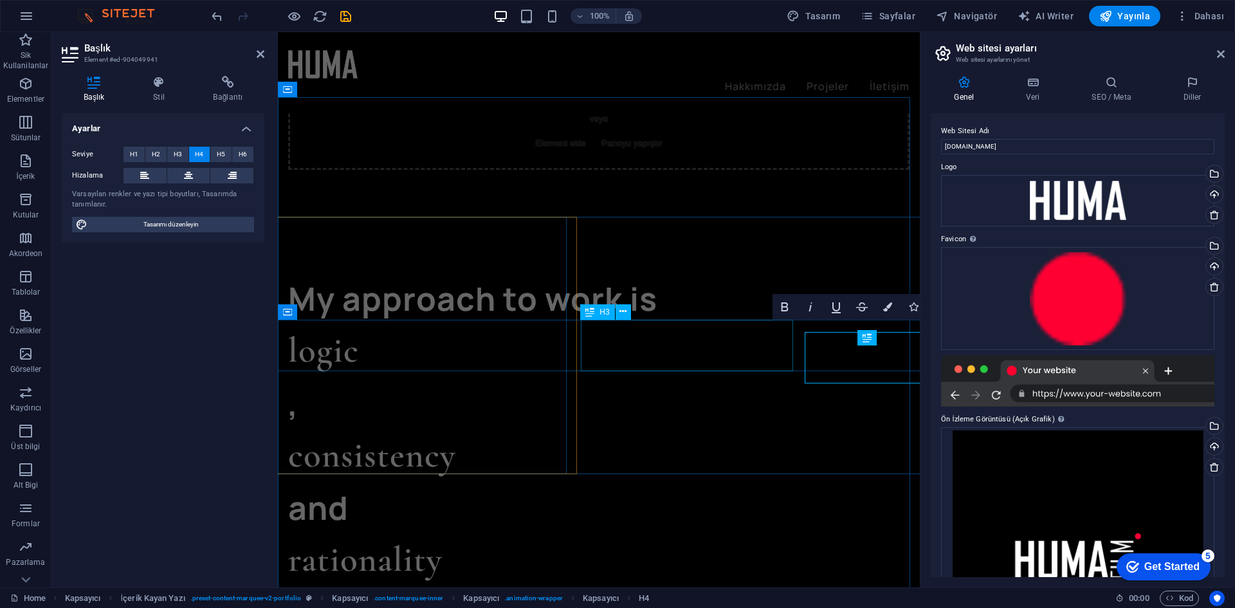
scroll to position [1081, 0]
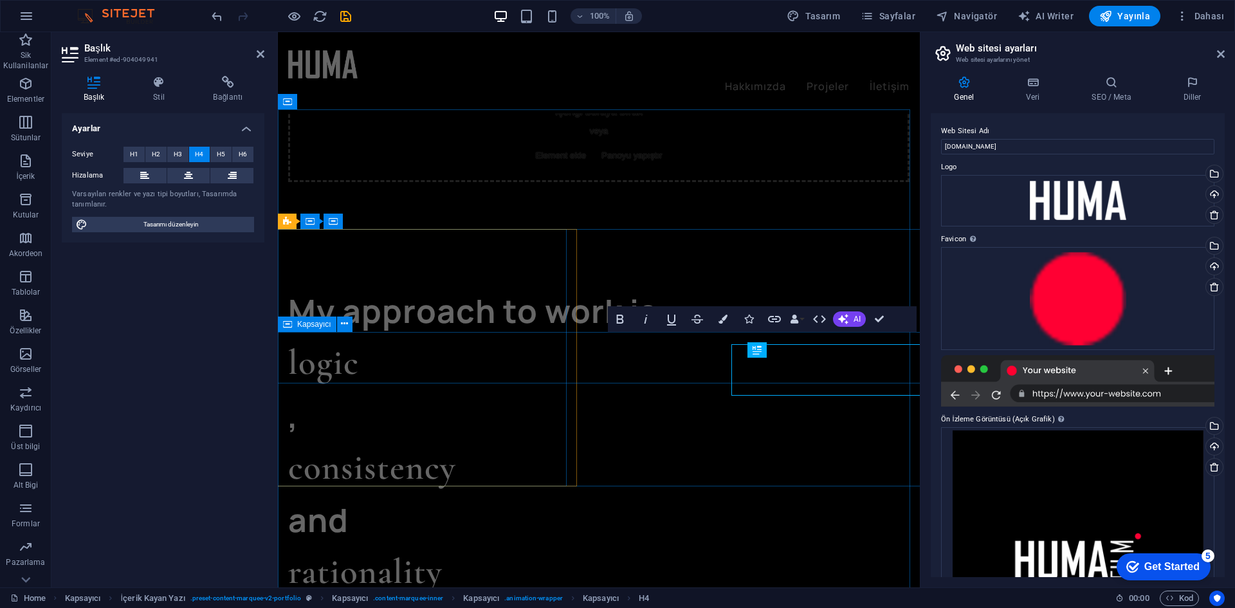
scroll to position [1069, 0]
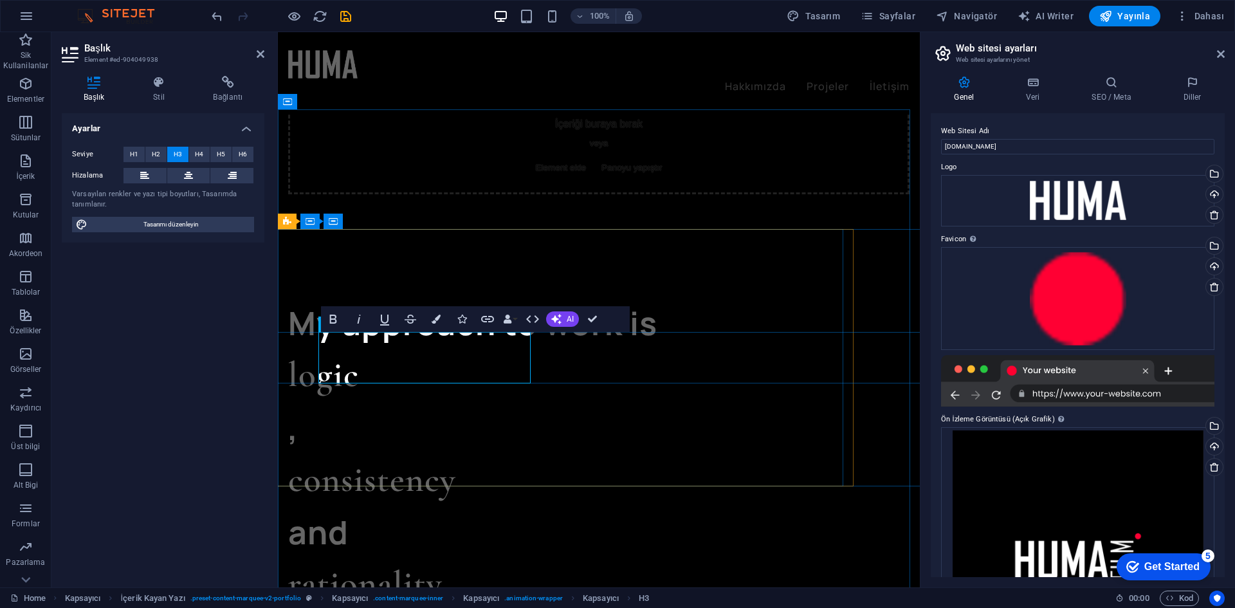
scroll to position [0, 46]
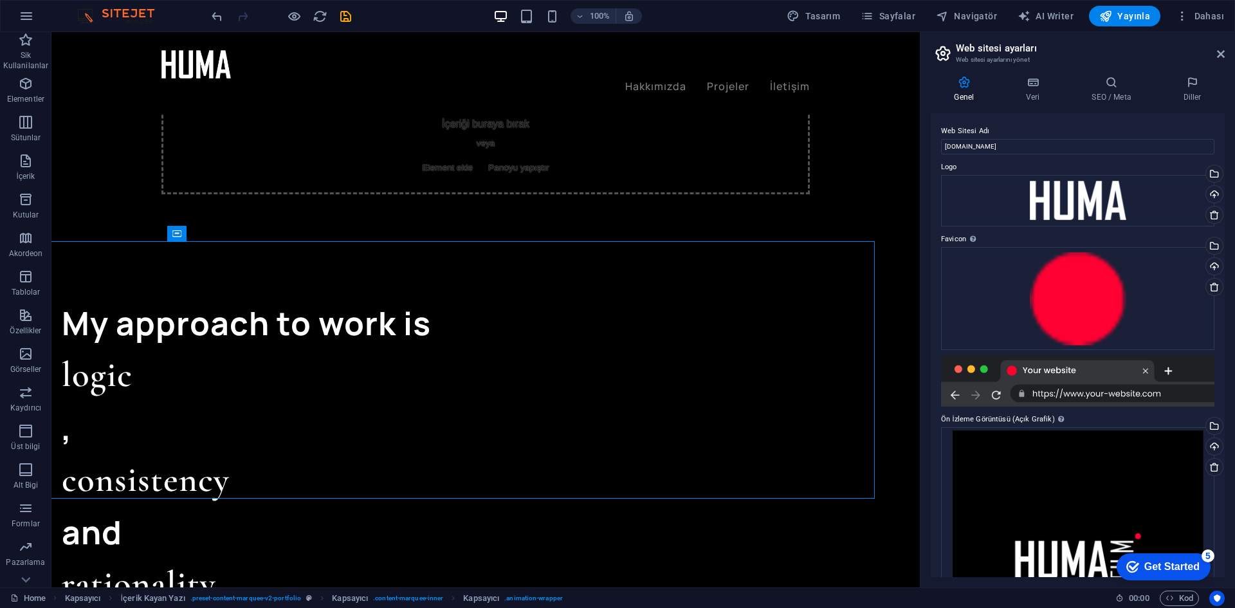
scroll to position [0, 0]
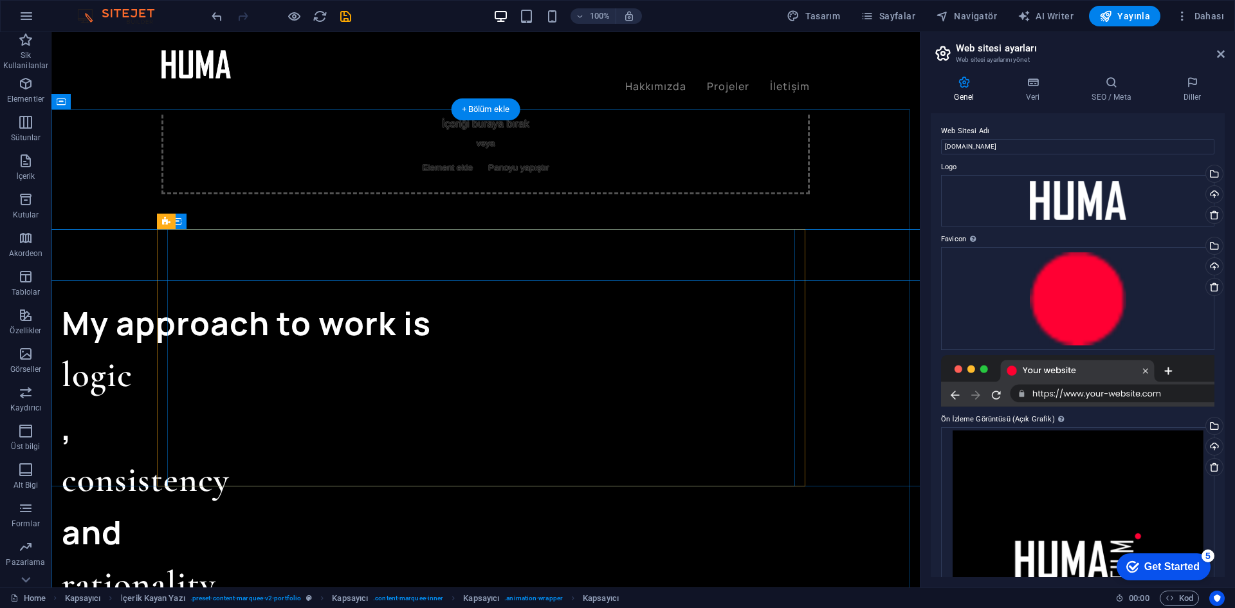
scroll to position [1081, 0]
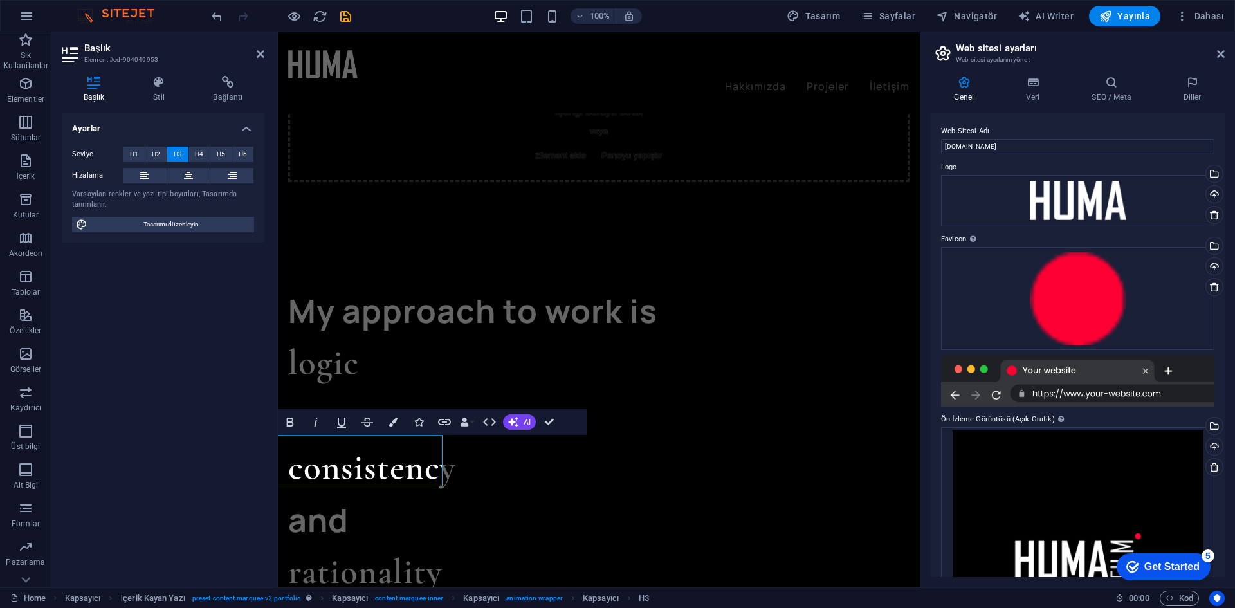
scroll to position [1069, 0]
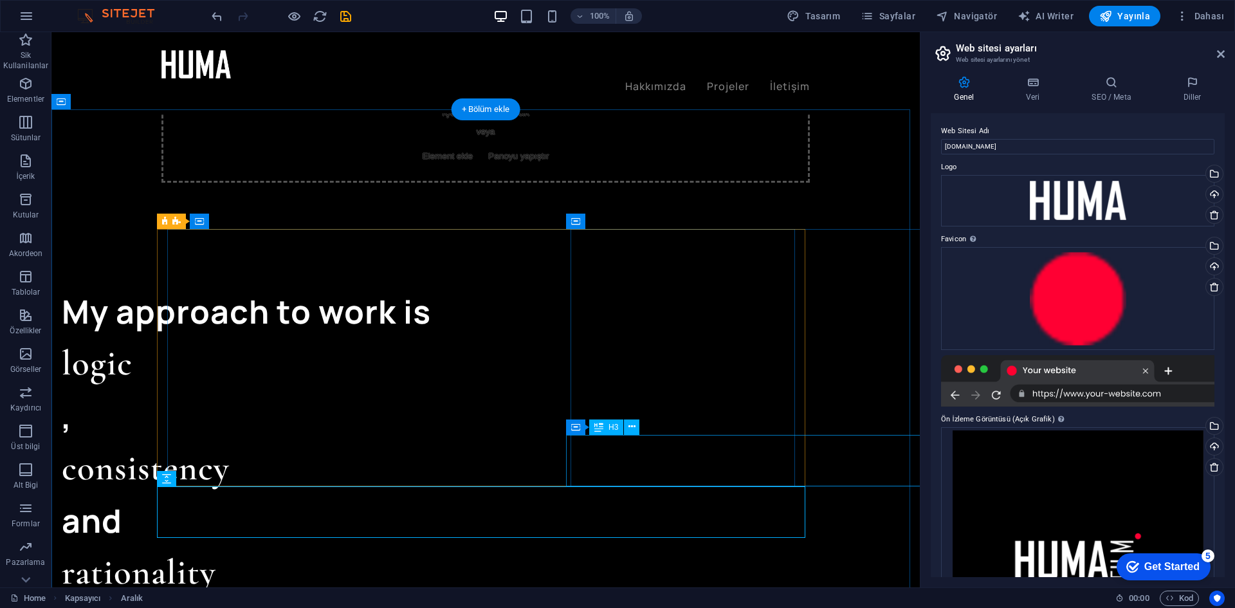
scroll to position [1081, 0]
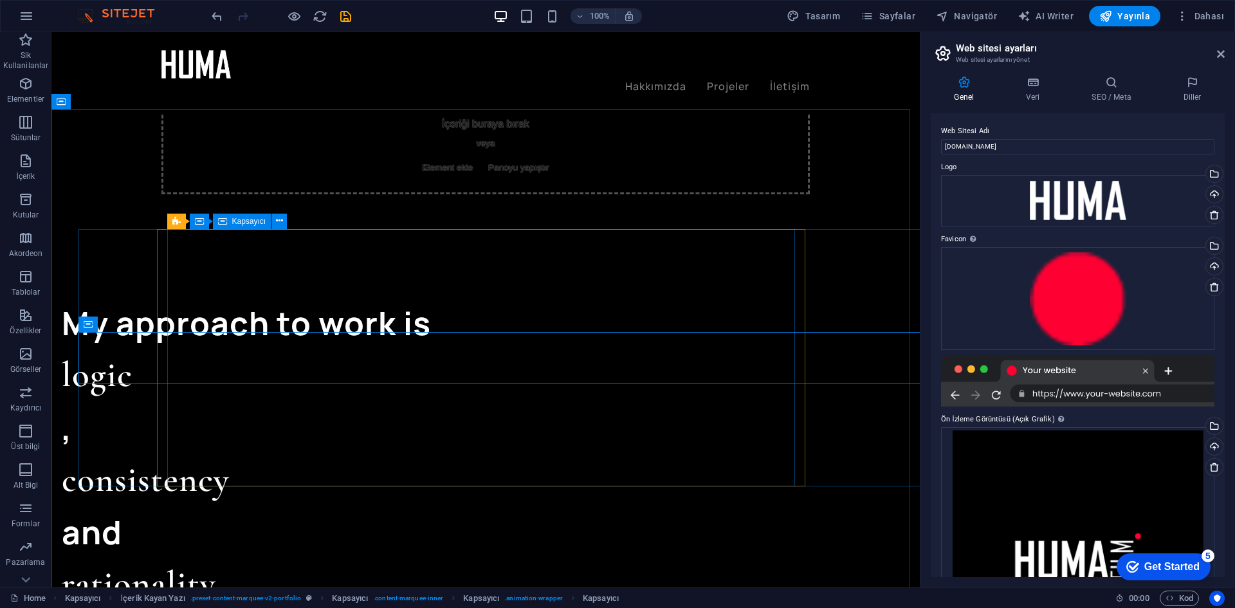
scroll to position [1081, 0]
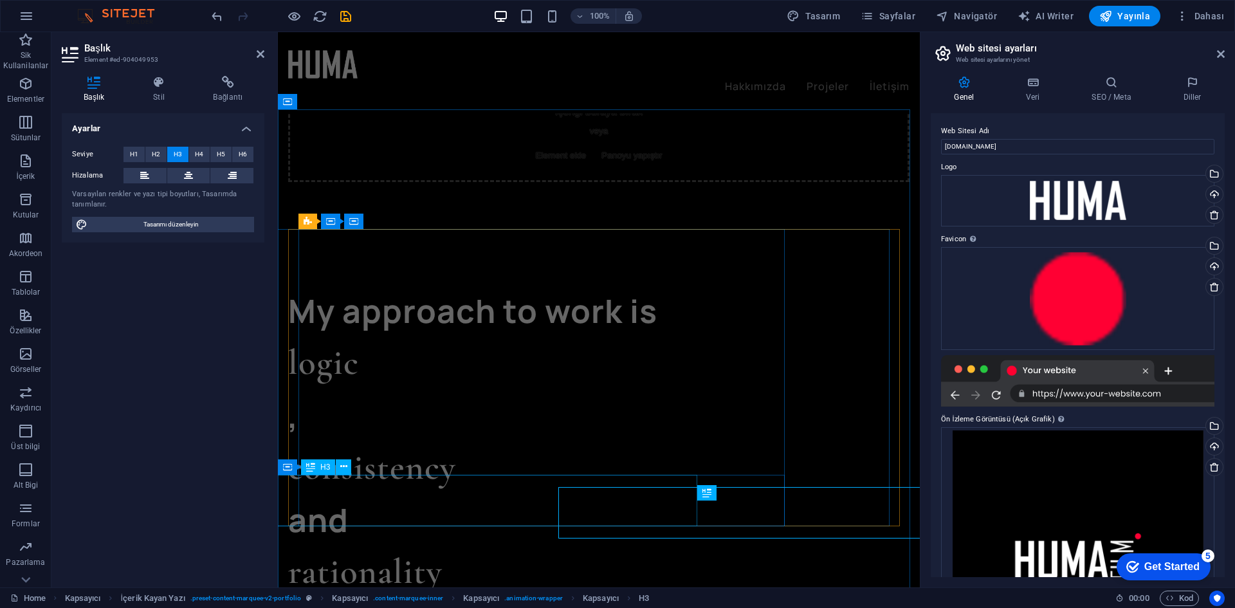
scroll to position [1069, 0]
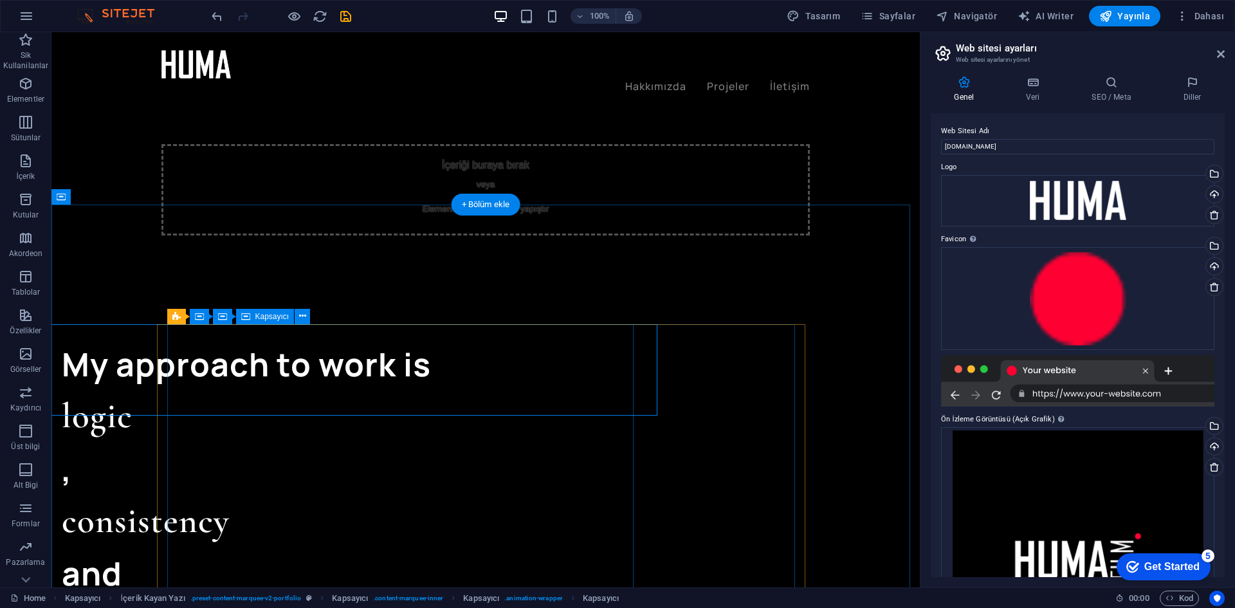
scroll to position [1081, 0]
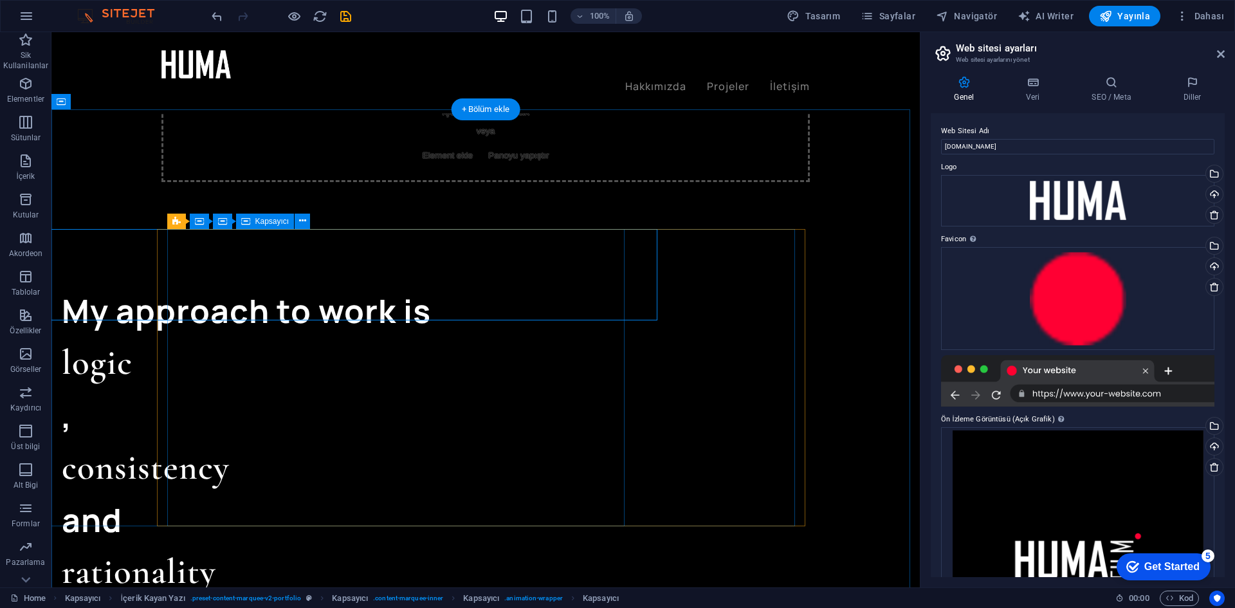
select select "vw"
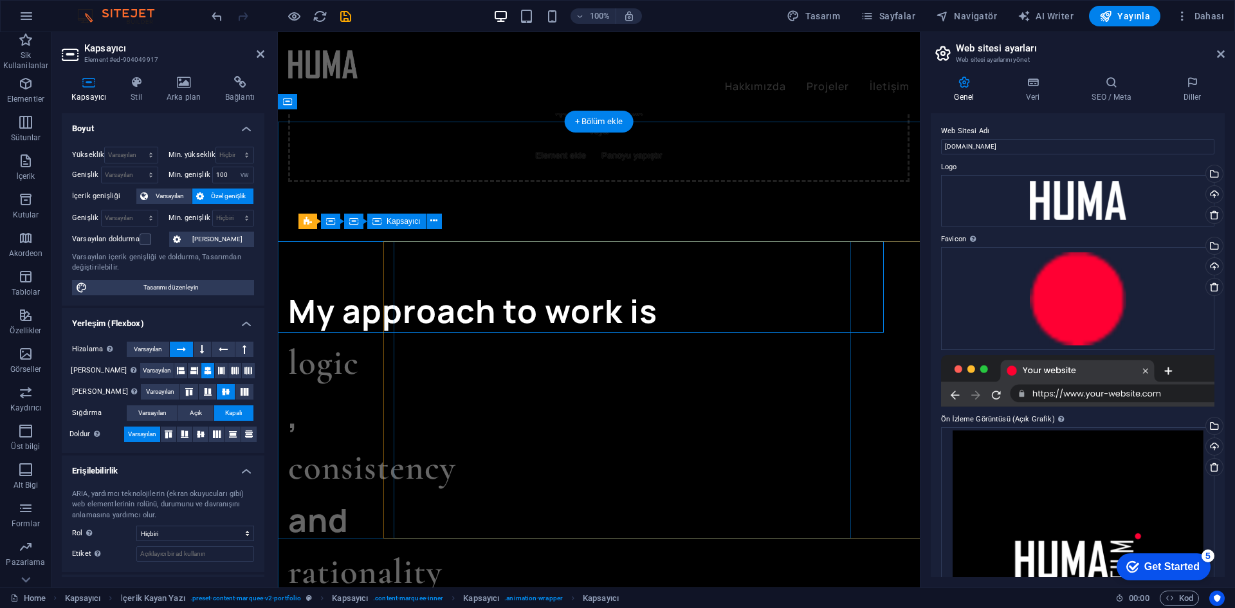
scroll to position [1069, 0]
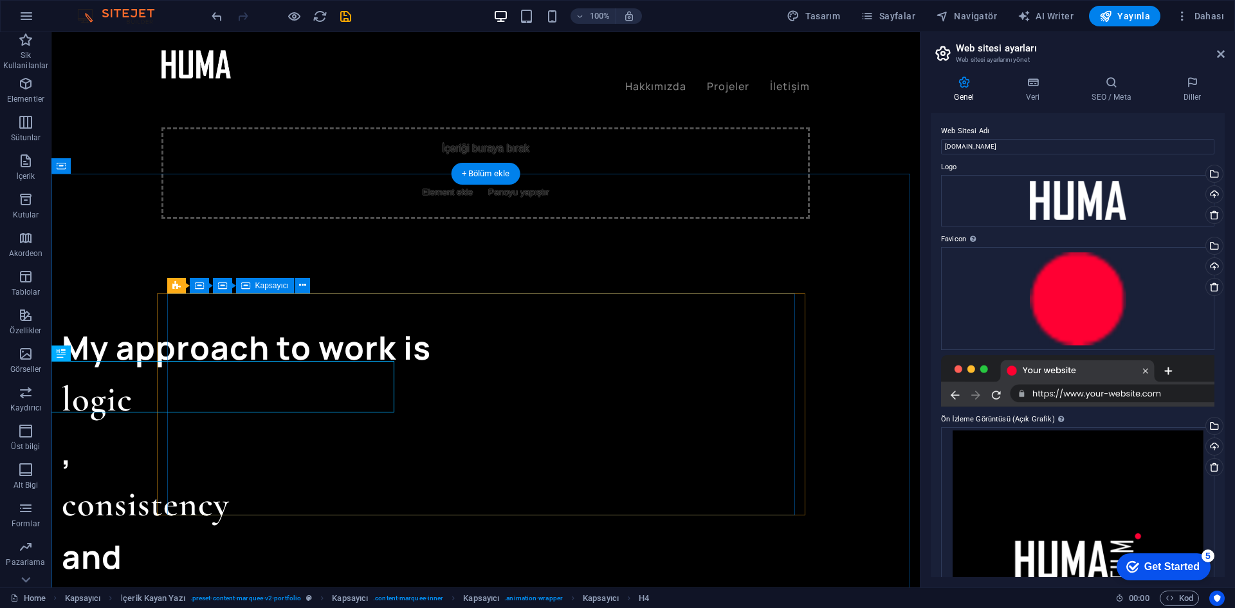
scroll to position [1081, 0]
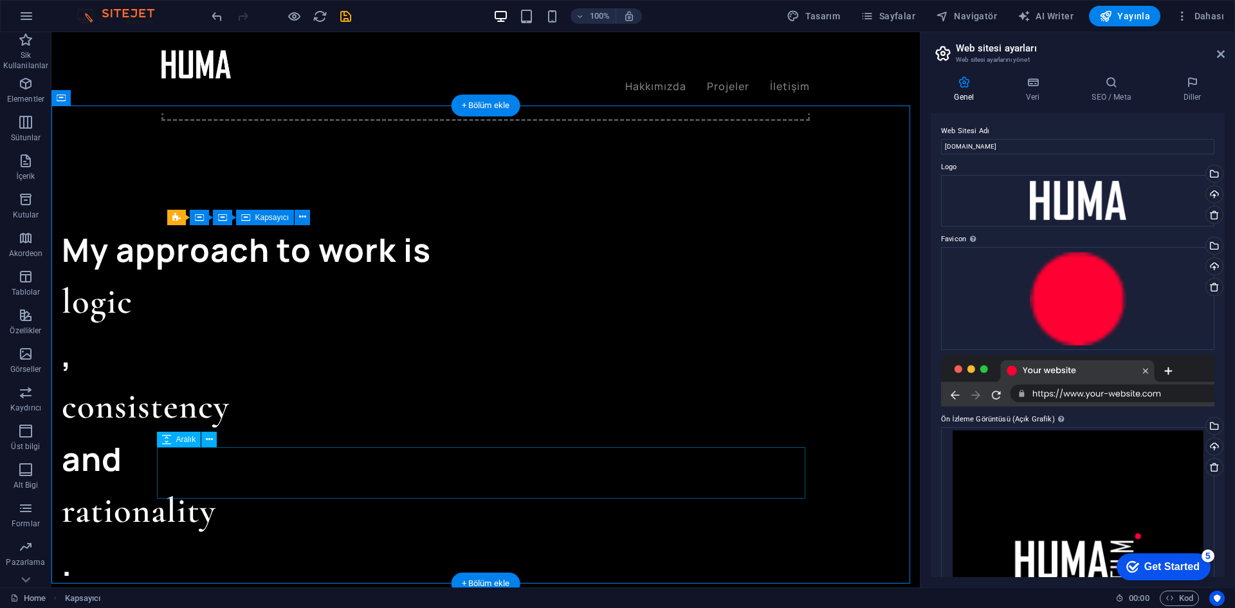
scroll to position [1146, 0]
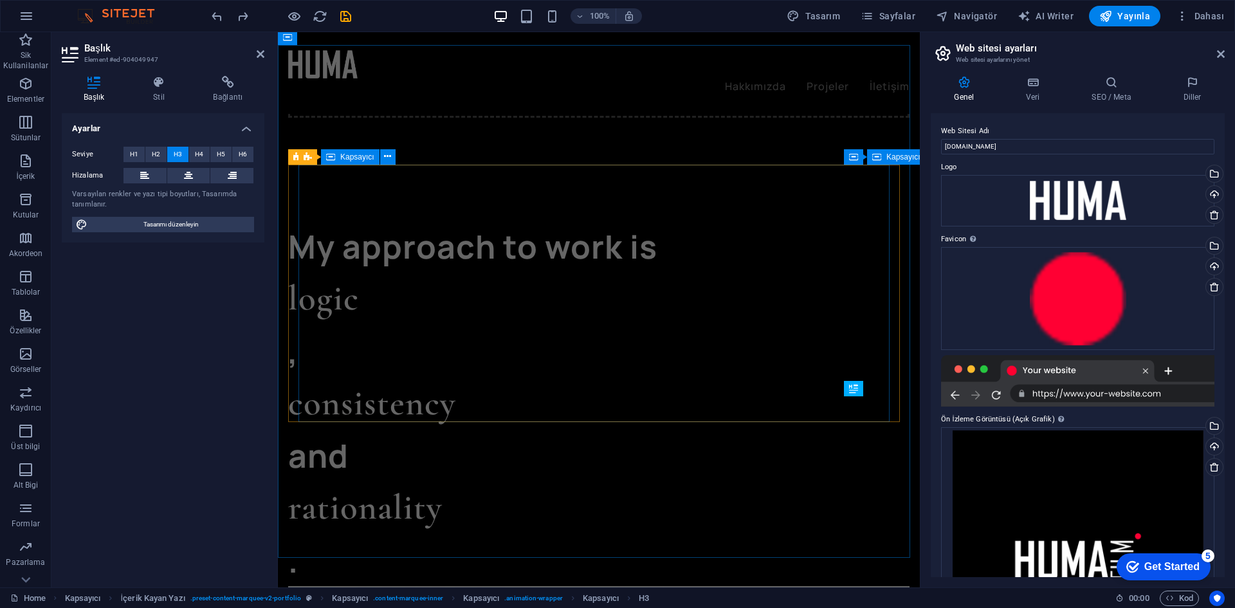
scroll to position [1133, 0]
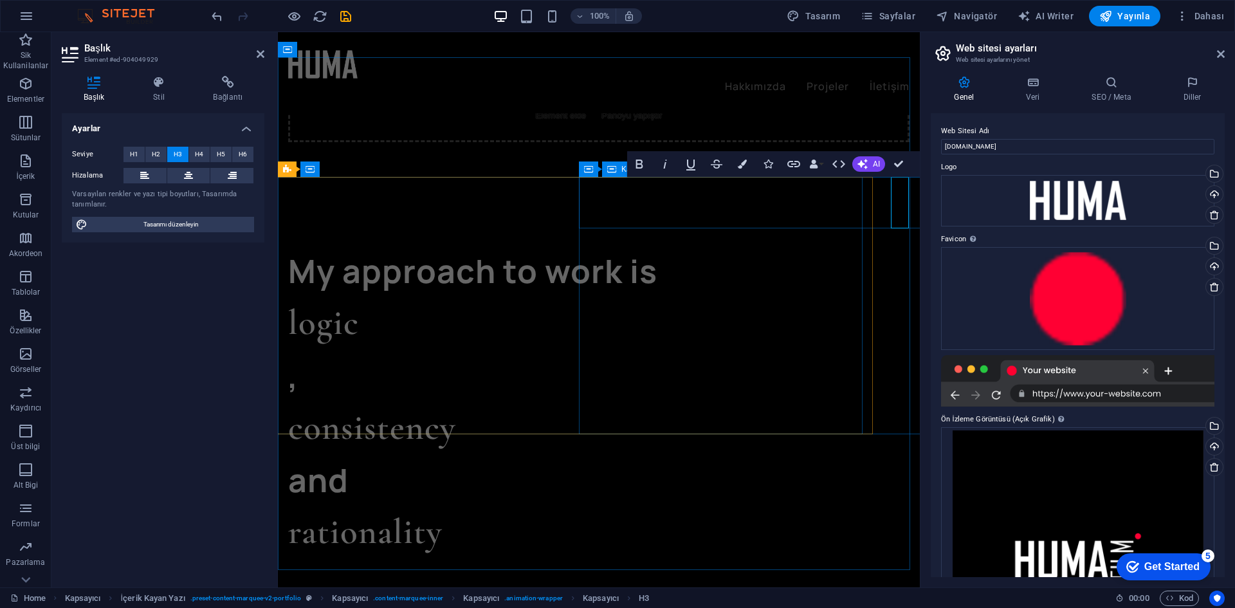
scroll to position [0, 27]
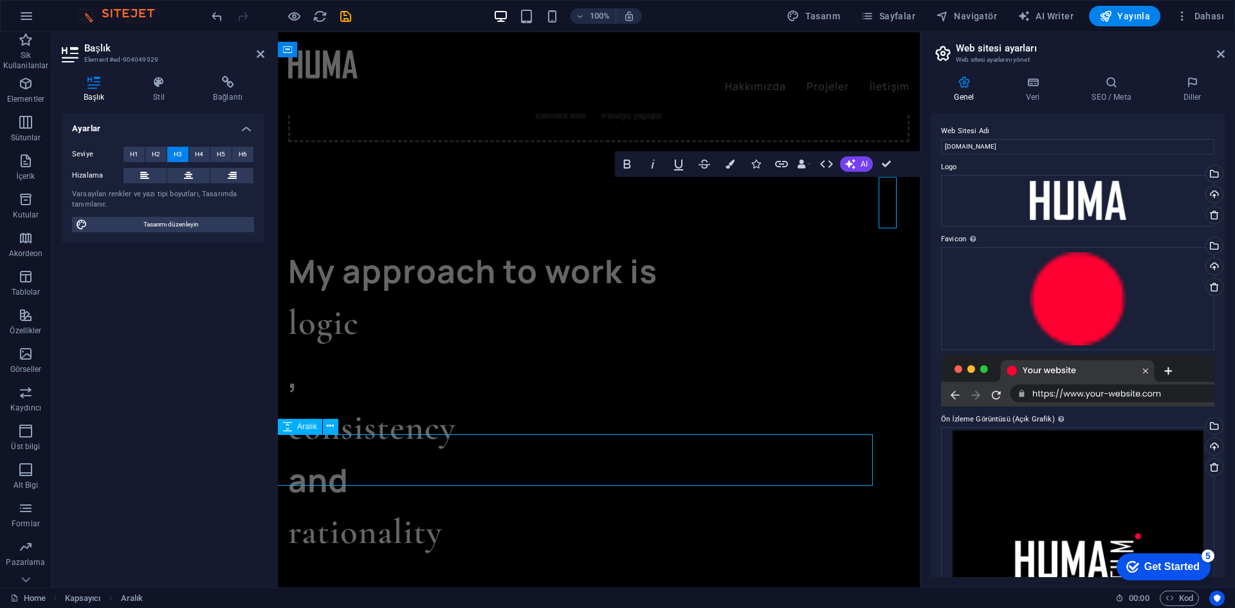
scroll to position [1133, 0]
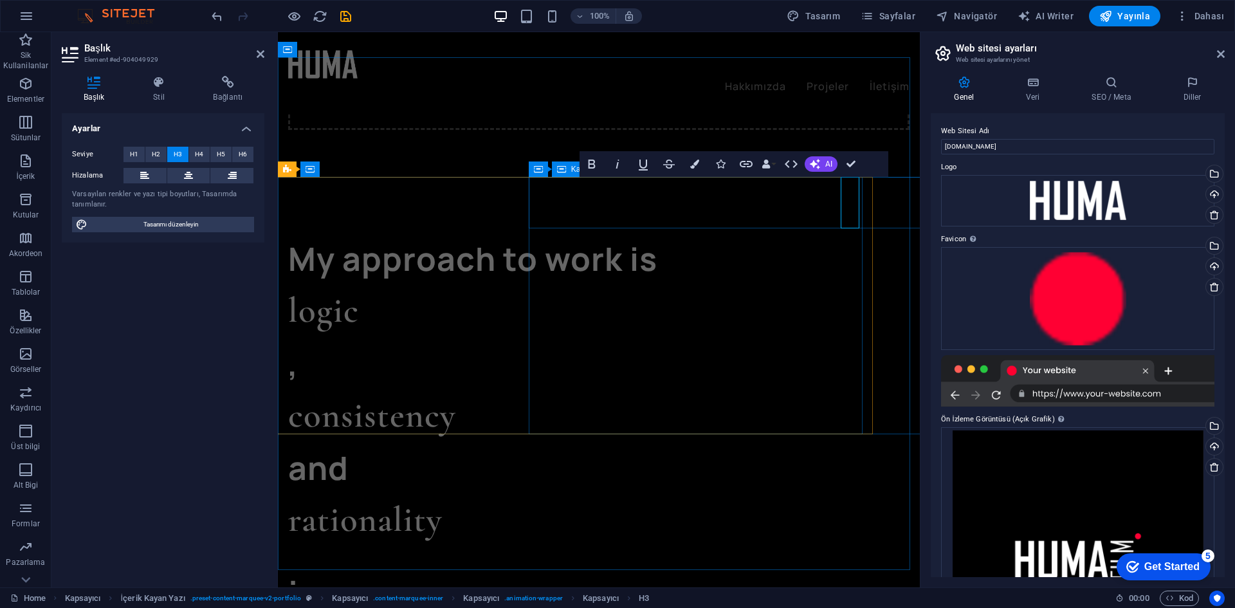
scroll to position [1121, 0]
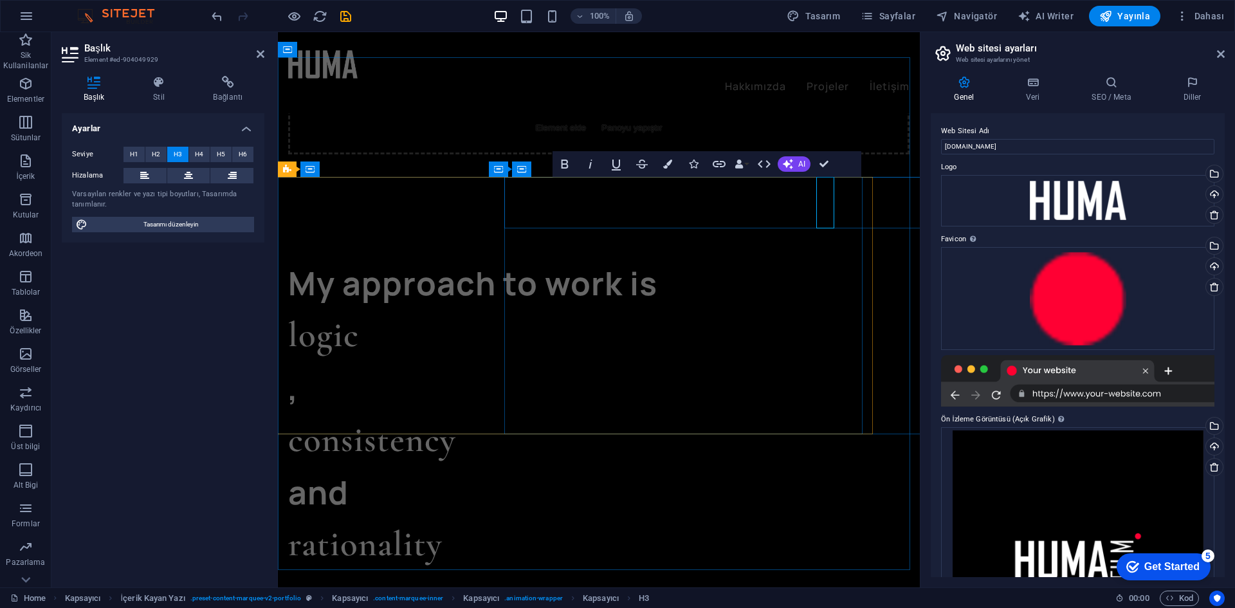
select select "vw"
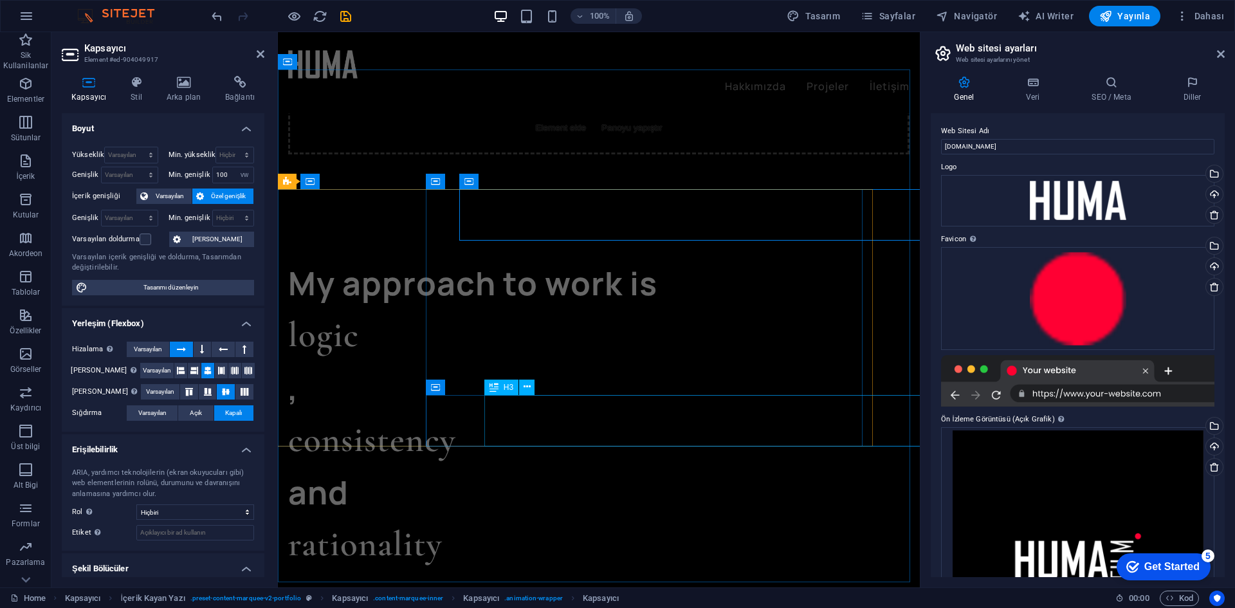
scroll to position [0, 0]
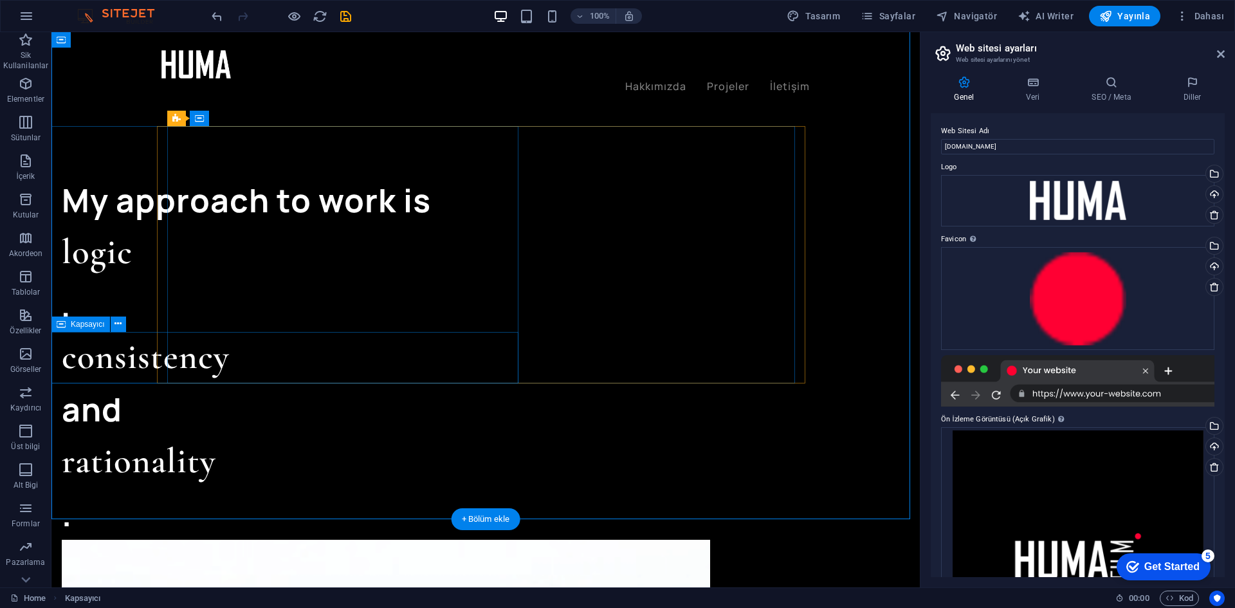
scroll to position [1109, 0]
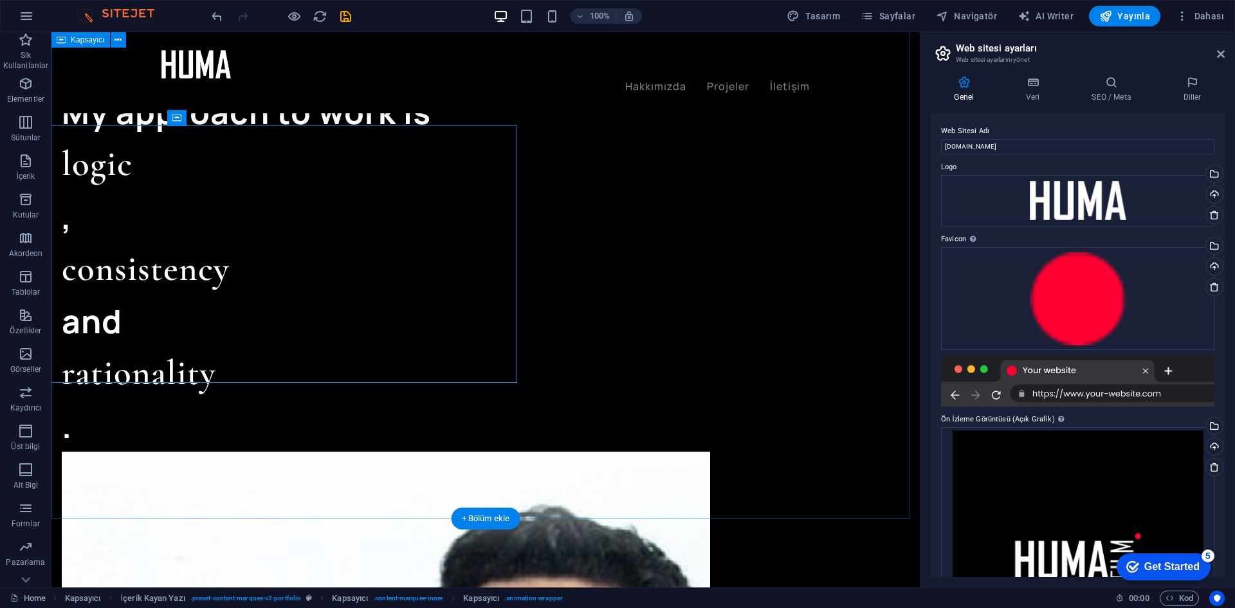
scroll to position [1302, 0]
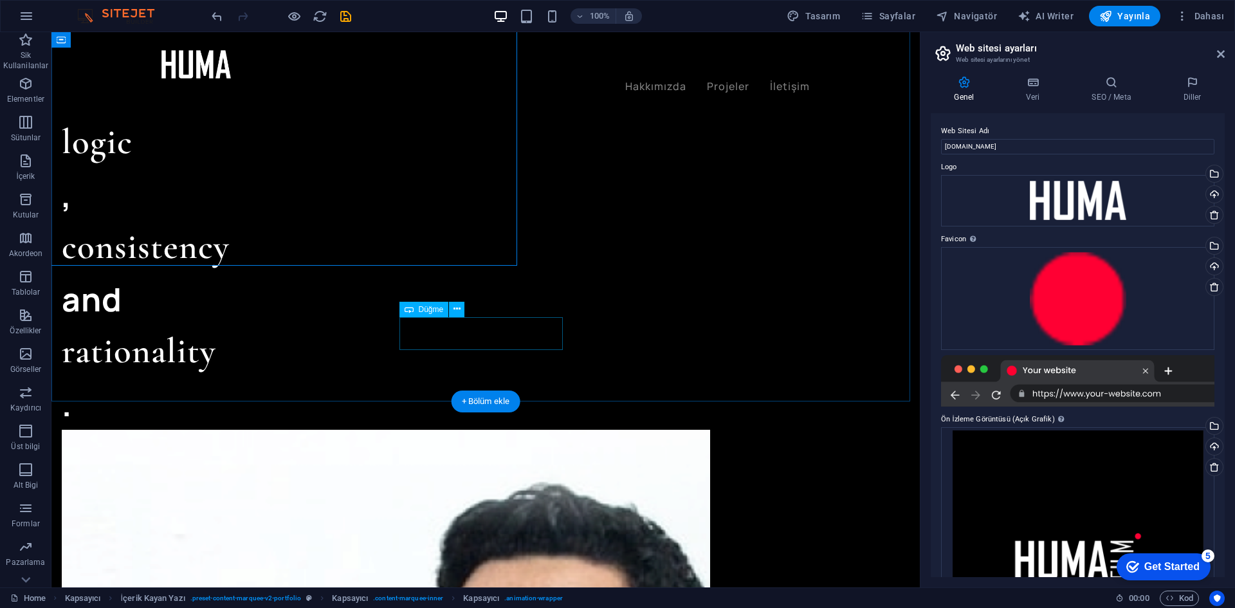
select select "px"
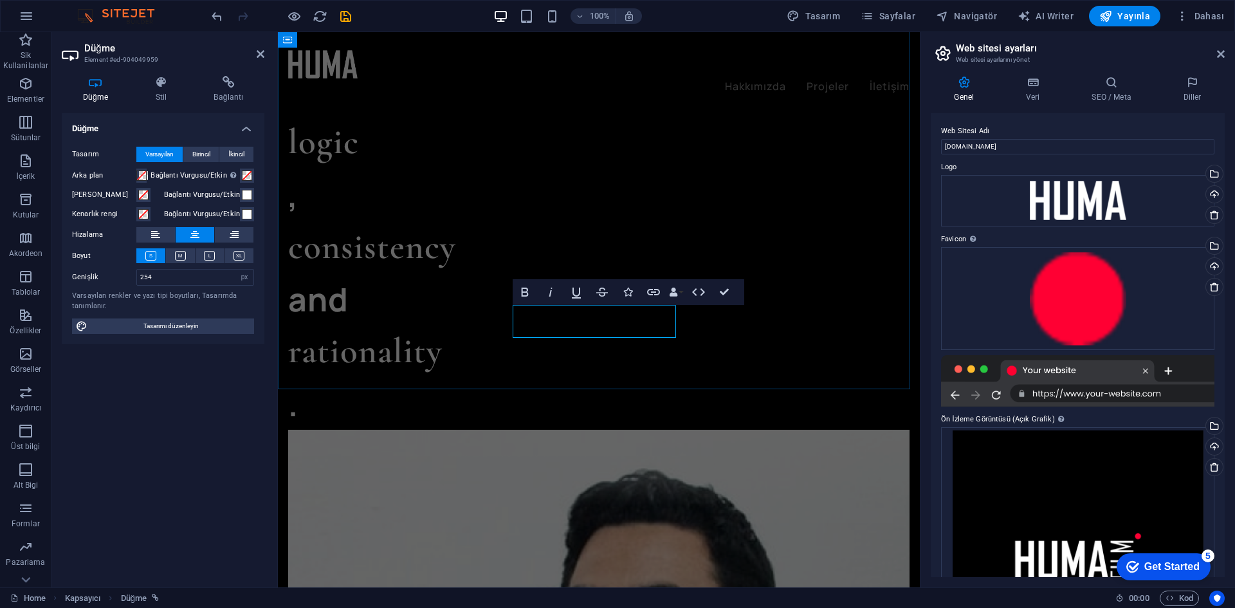
scroll to position [0, 3]
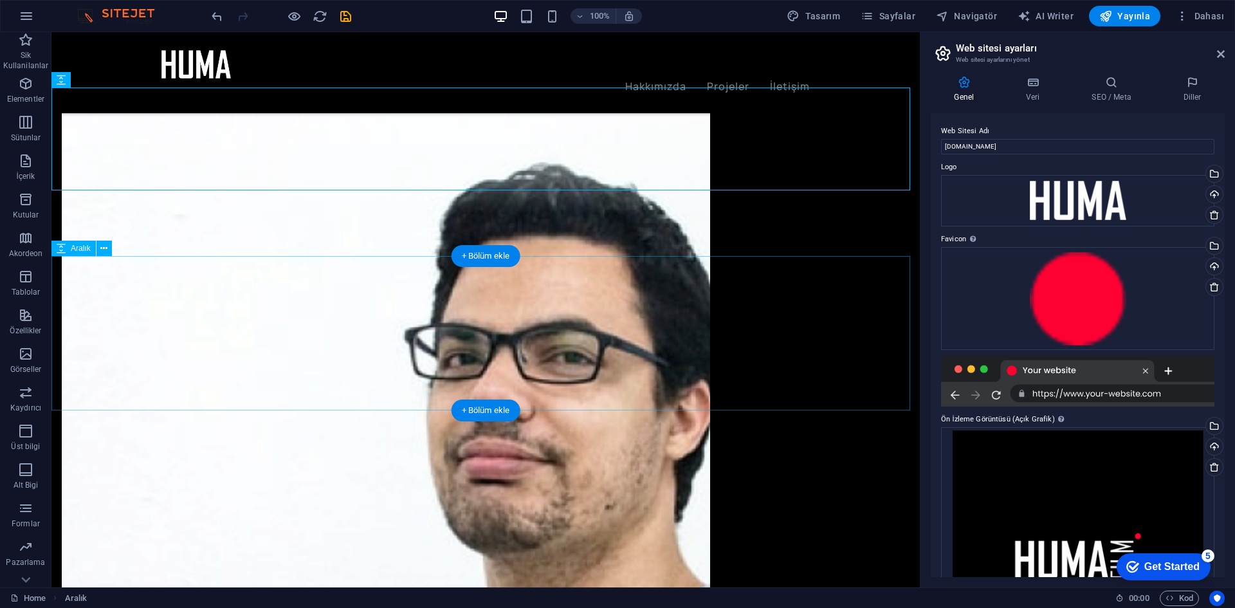
scroll to position [1624, 0]
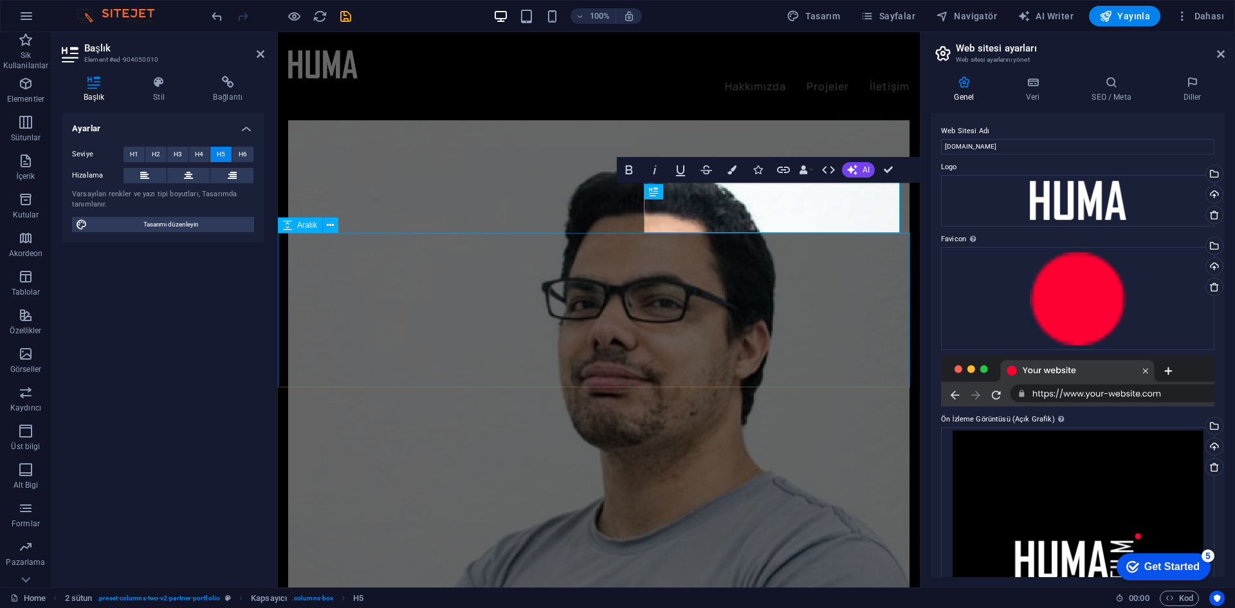
scroll to position [1627, 0]
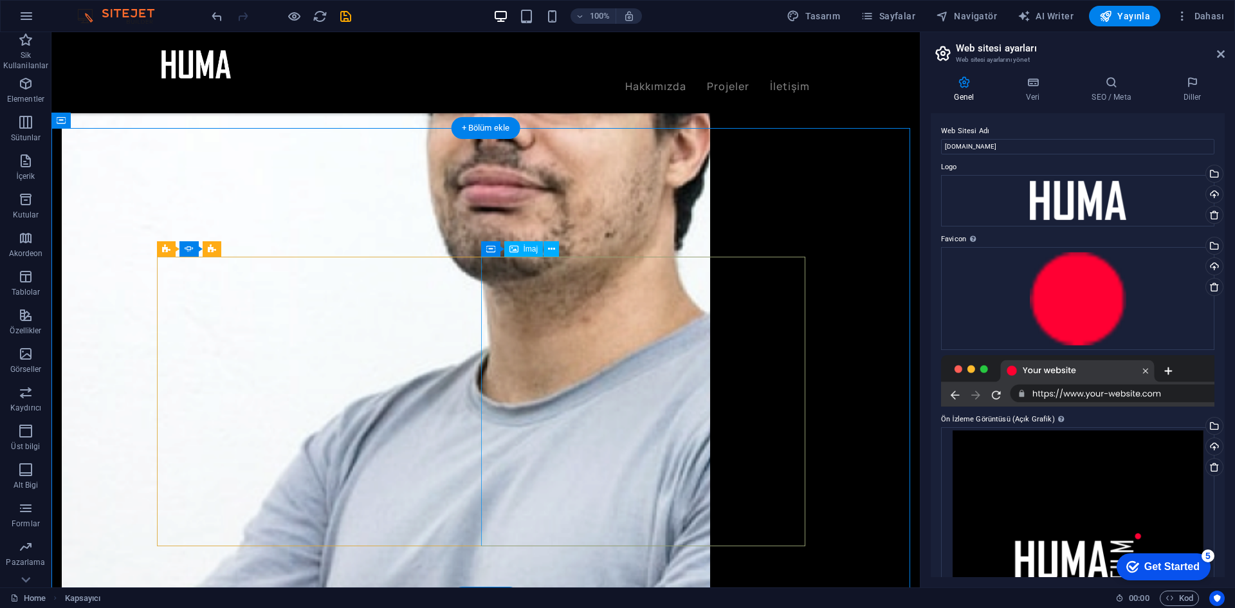
scroll to position [1896, 0]
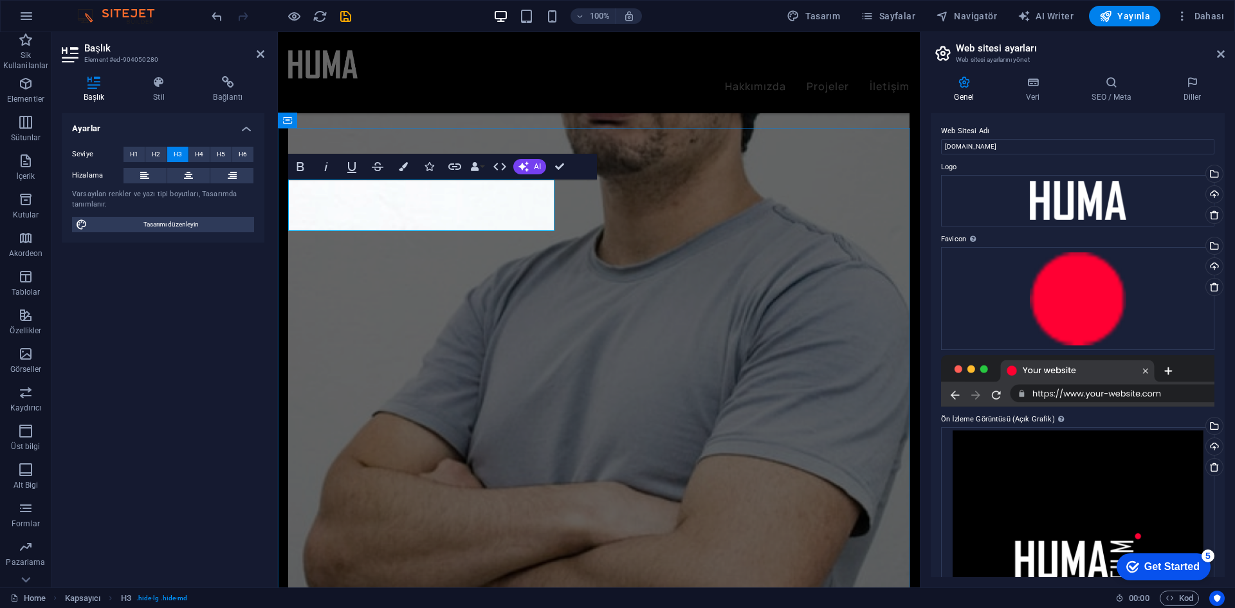
copy h3 "What clients say"
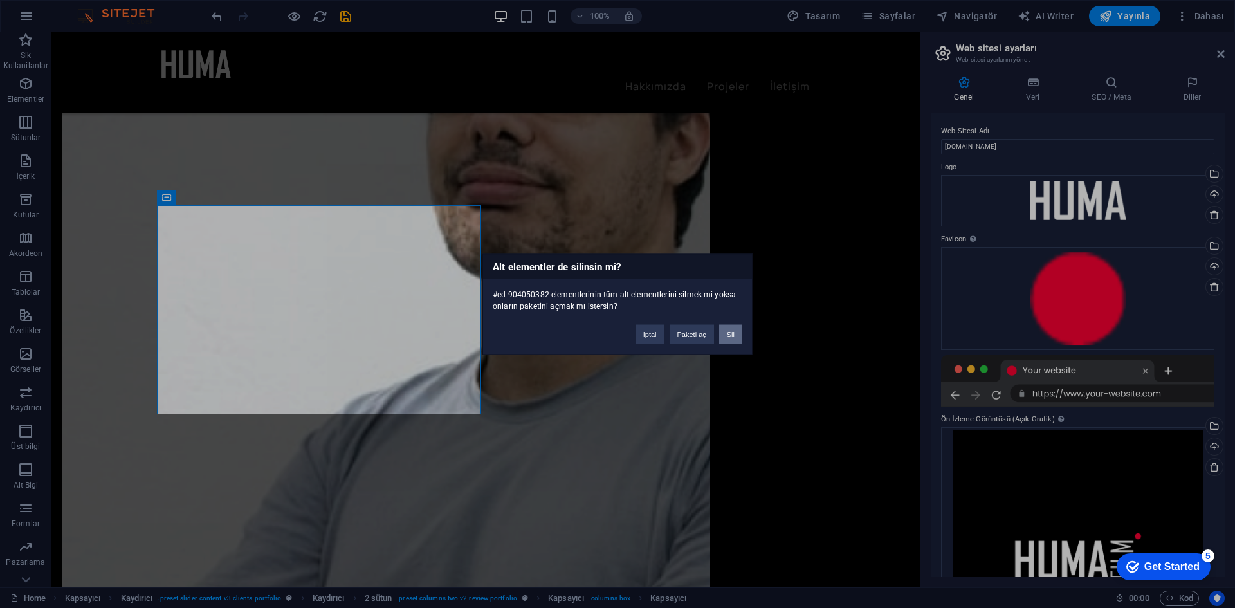
click at [727, 335] on button "Sil" at bounding box center [730, 333] width 23 height 19
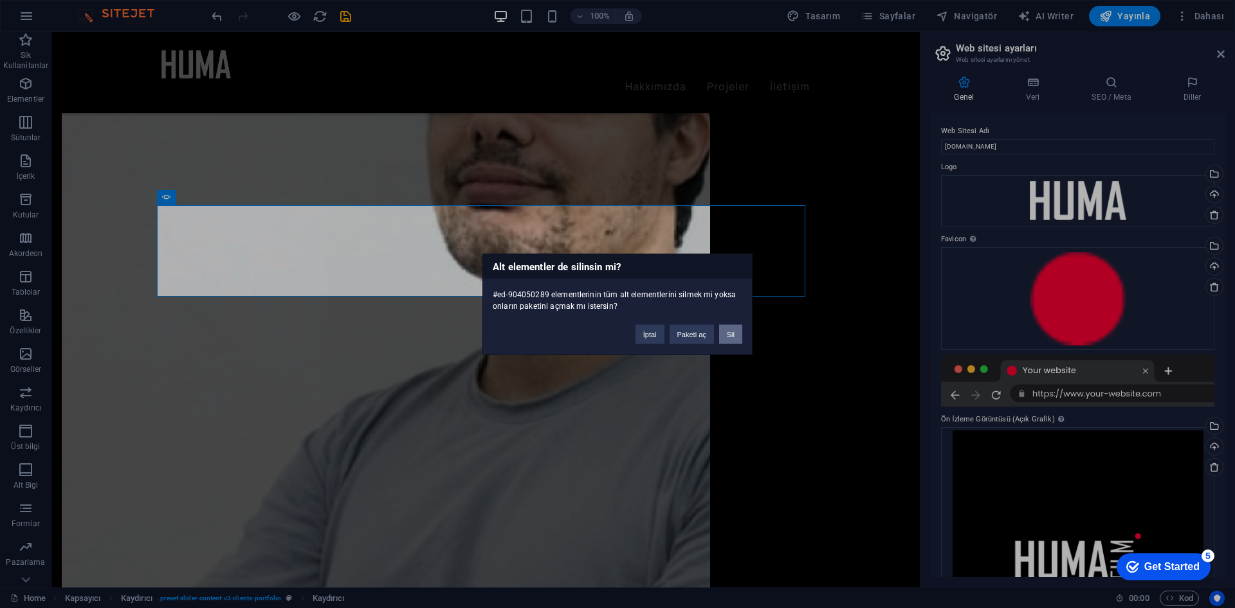
click at [724, 329] on button "Sil" at bounding box center [730, 333] width 23 height 19
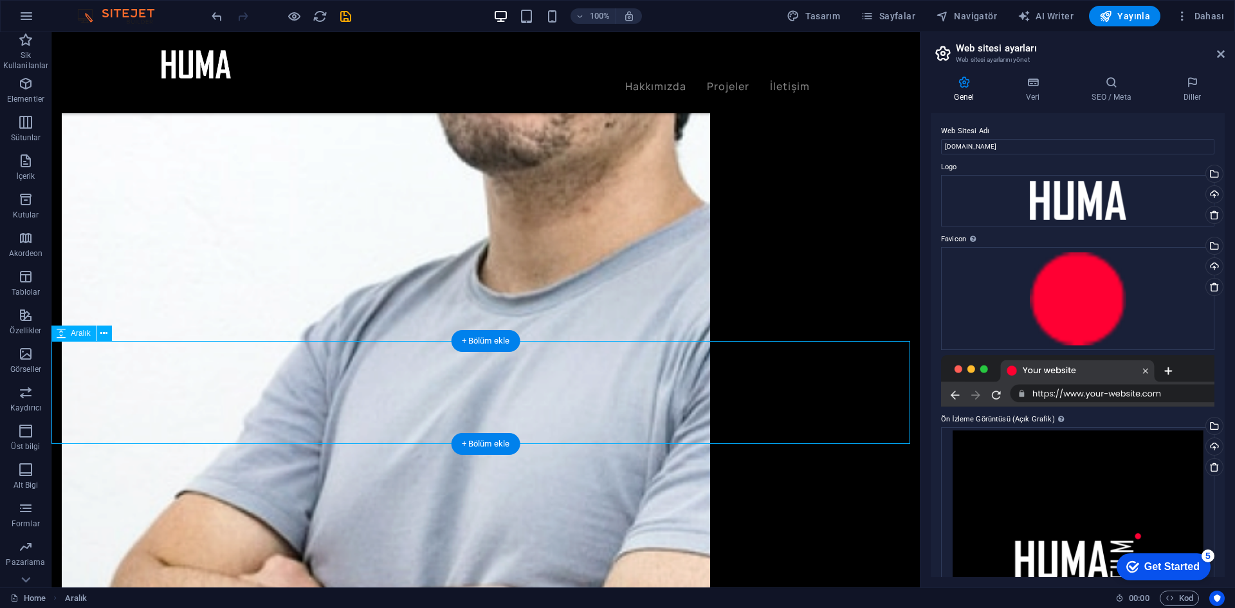
scroll to position [2089, 0]
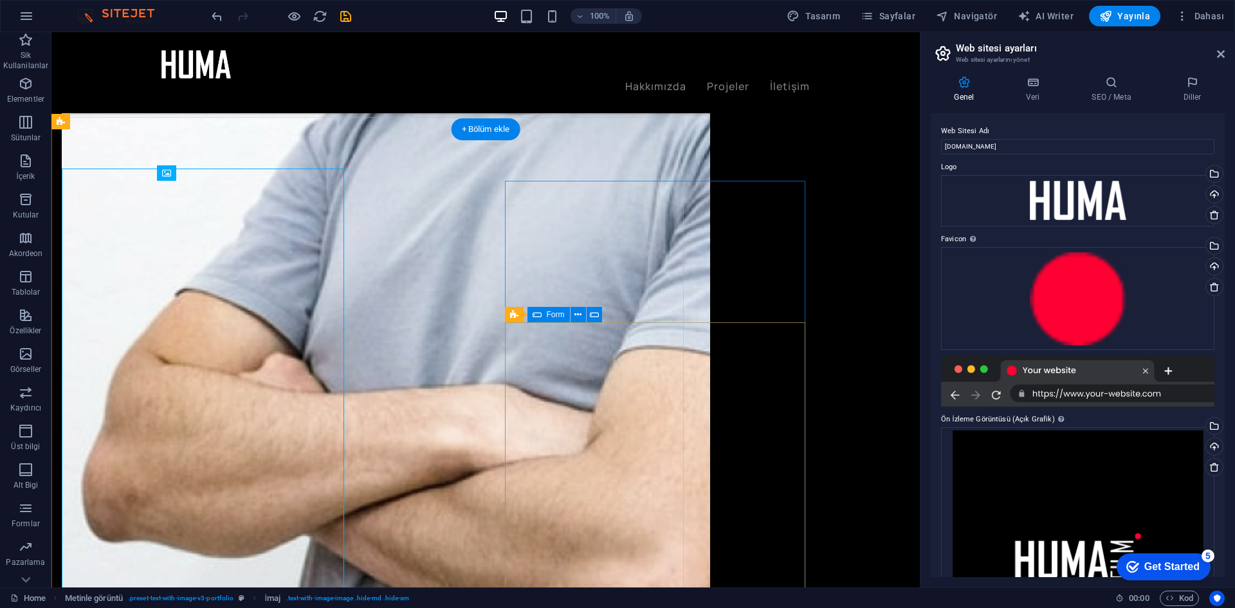
scroll to position [2218, 0]
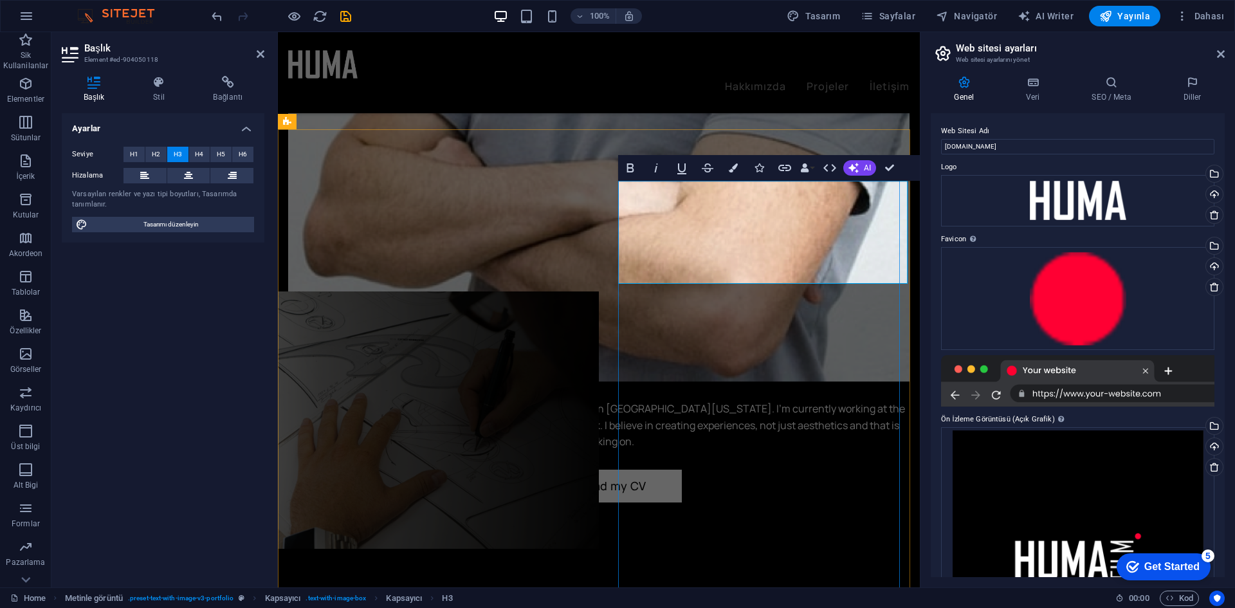
scroll to position [7, 8]
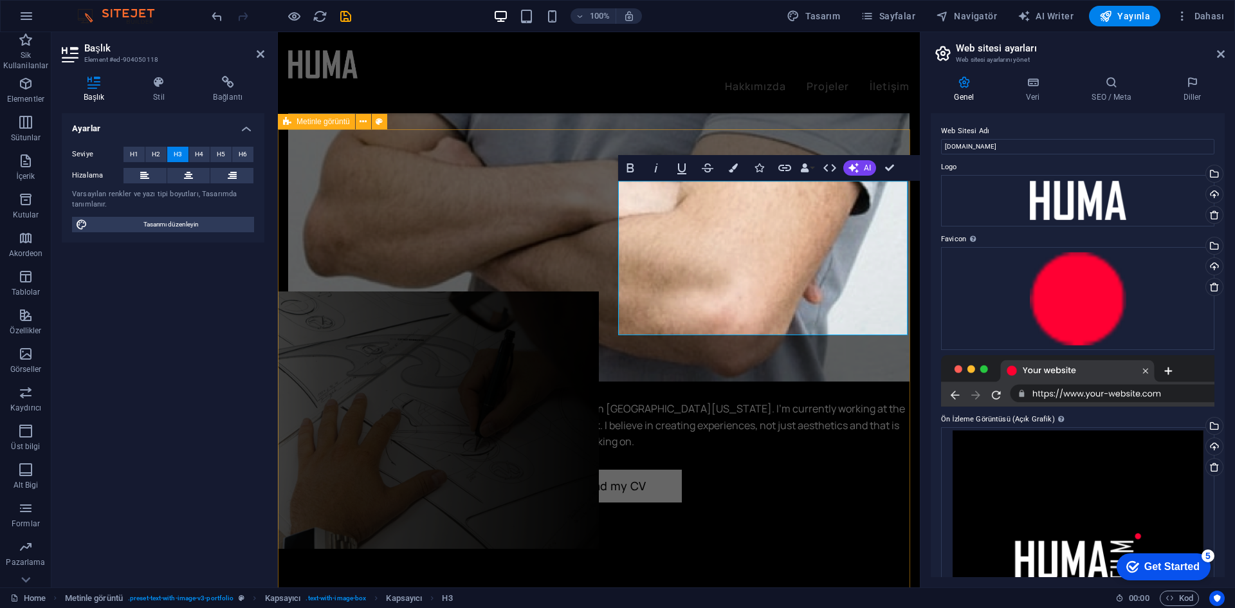
drag, startPoint x: 818, startPoint y: 314, endPoint x: 614, endPoint y: 216, distance: 226.1
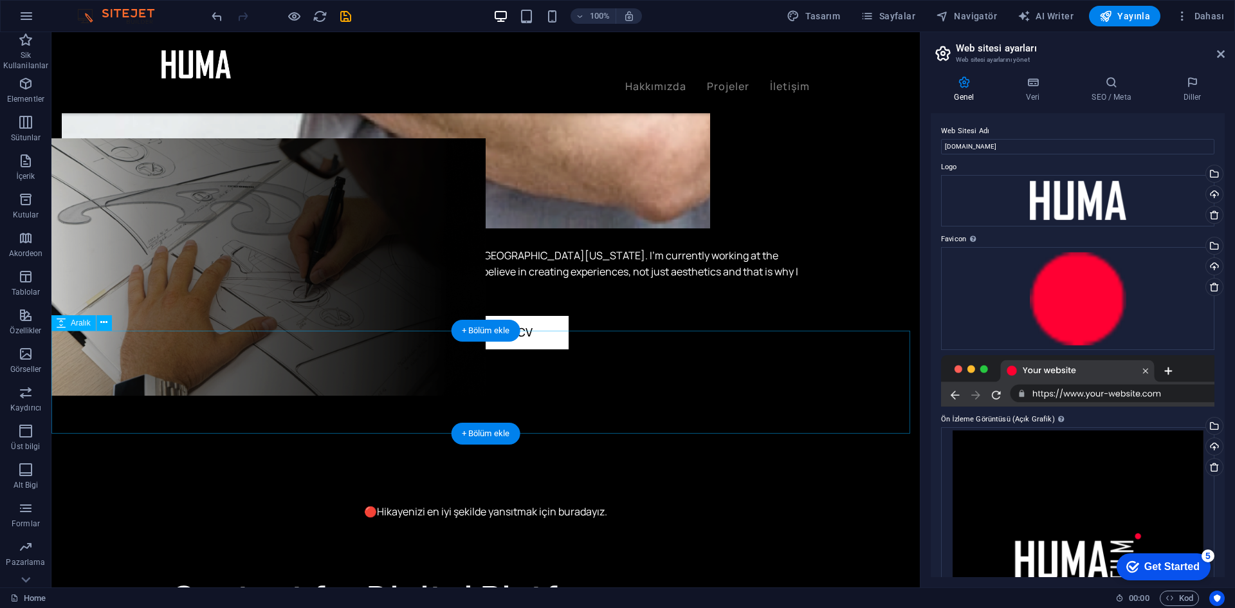
scroll to position [2668, 0]
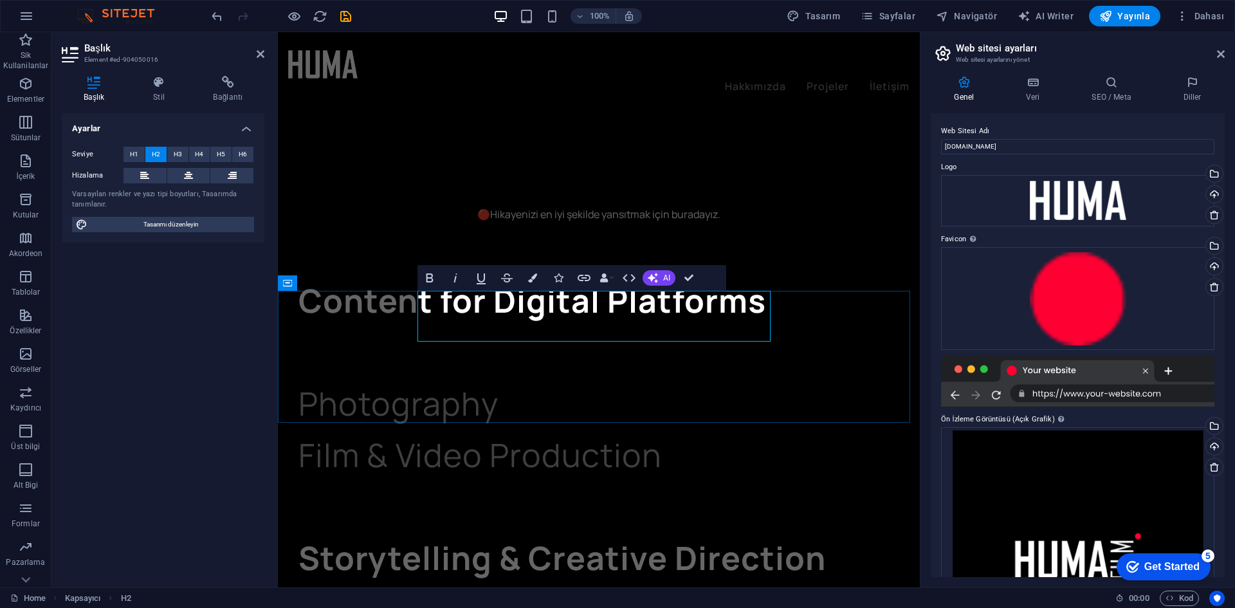
scroll to position [0, 5]
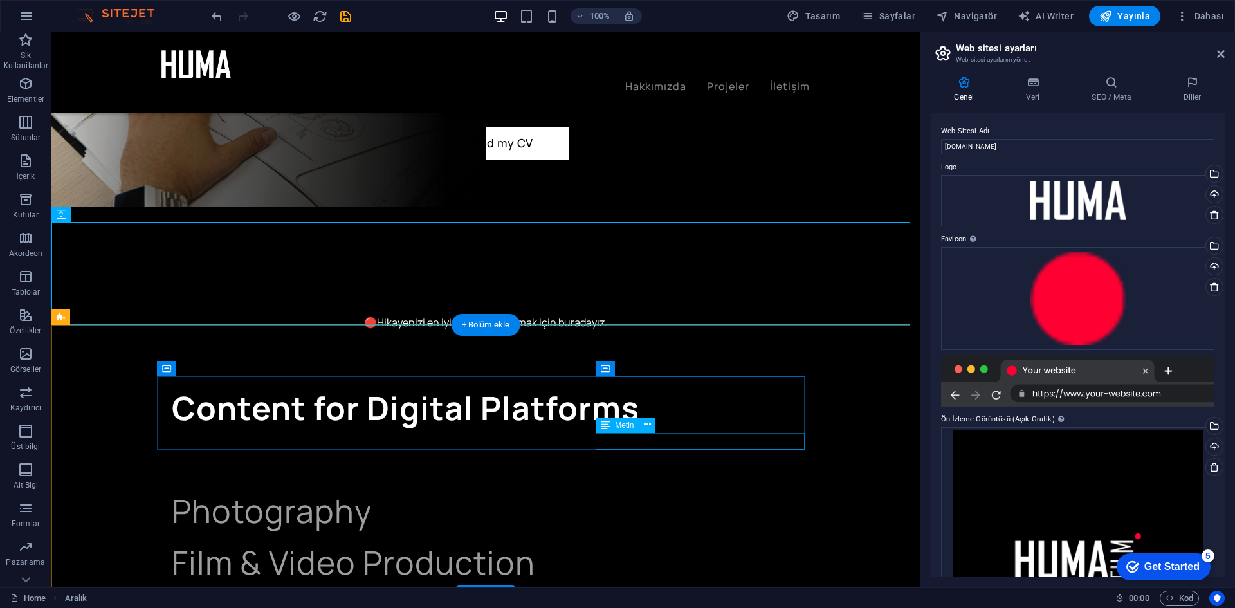
scroll to position [2877, 0]
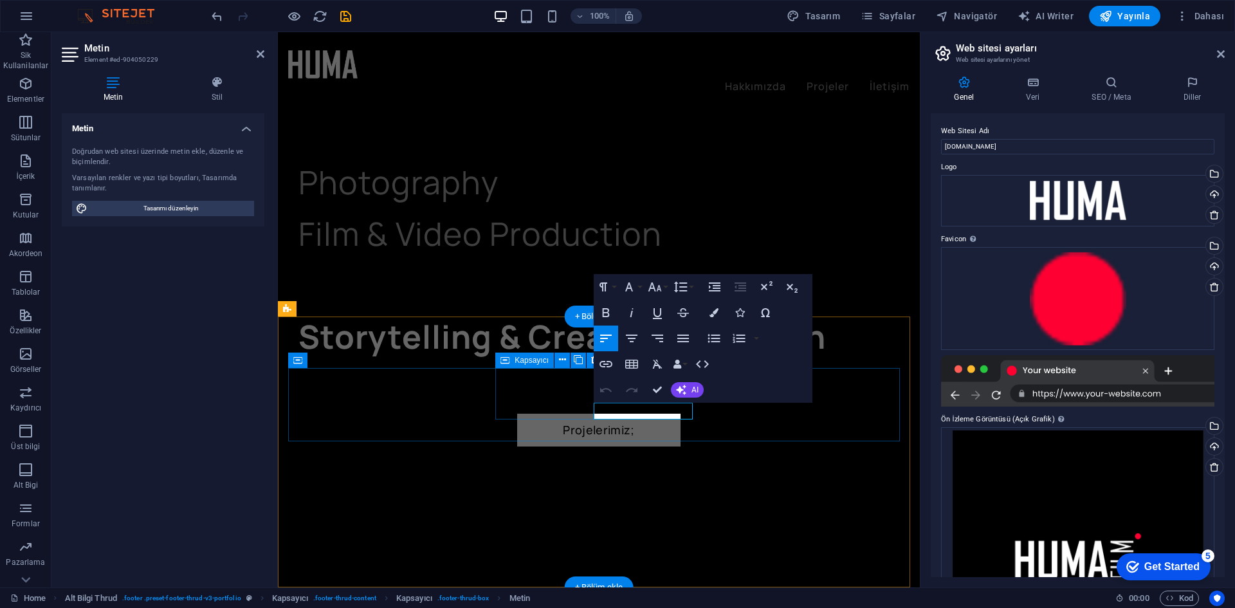
scroll to position [2865, 0]
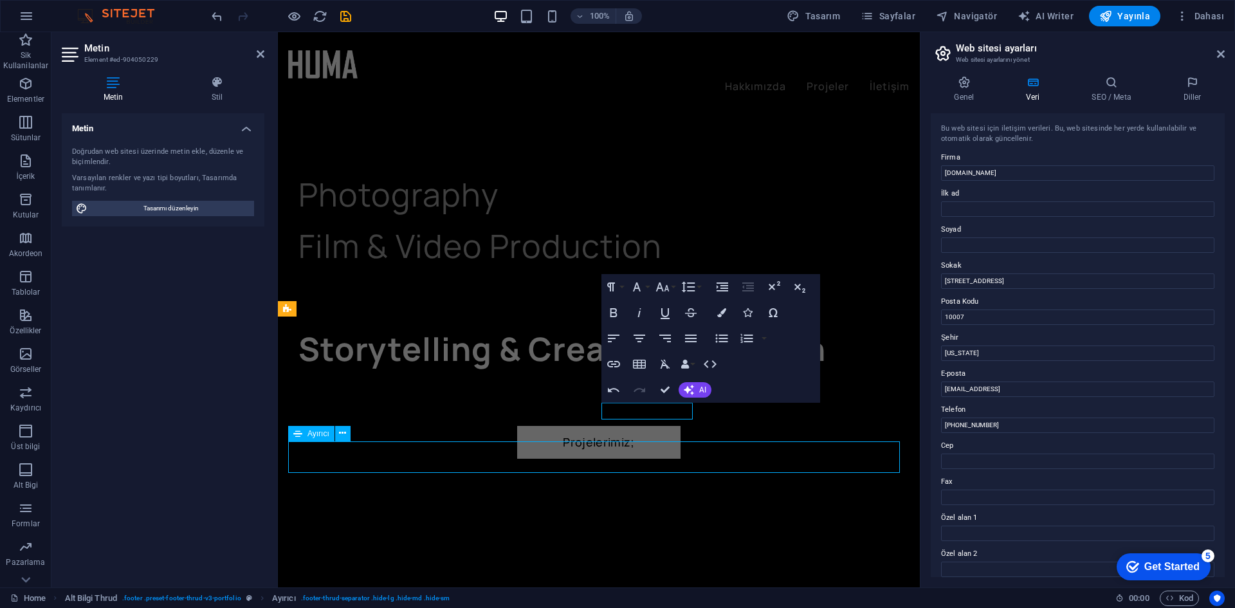
scroll to position [2877, 0]
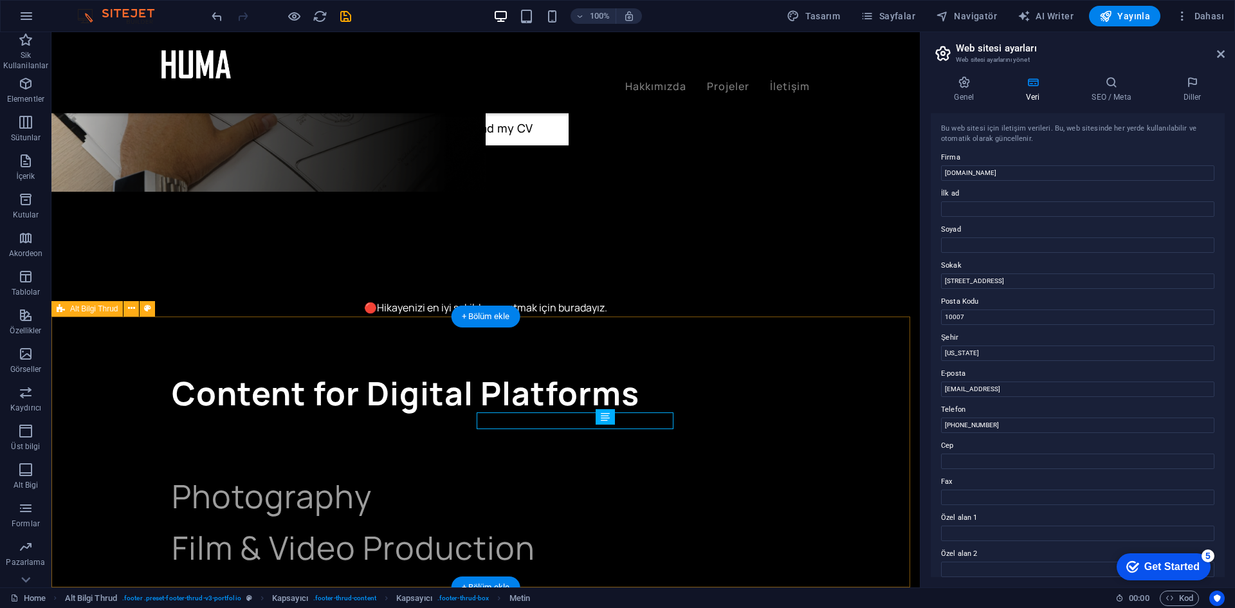
scroll to position [2877, 0]
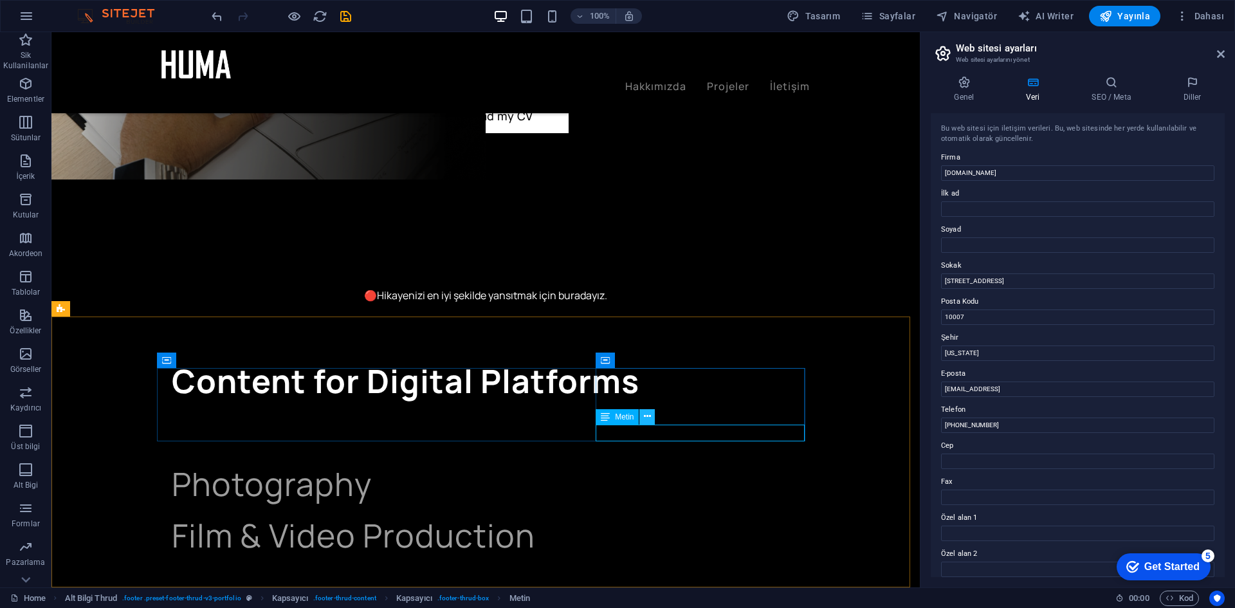
click at [650, 421] on icon at bounding box center [647, 417] width 7 height 14
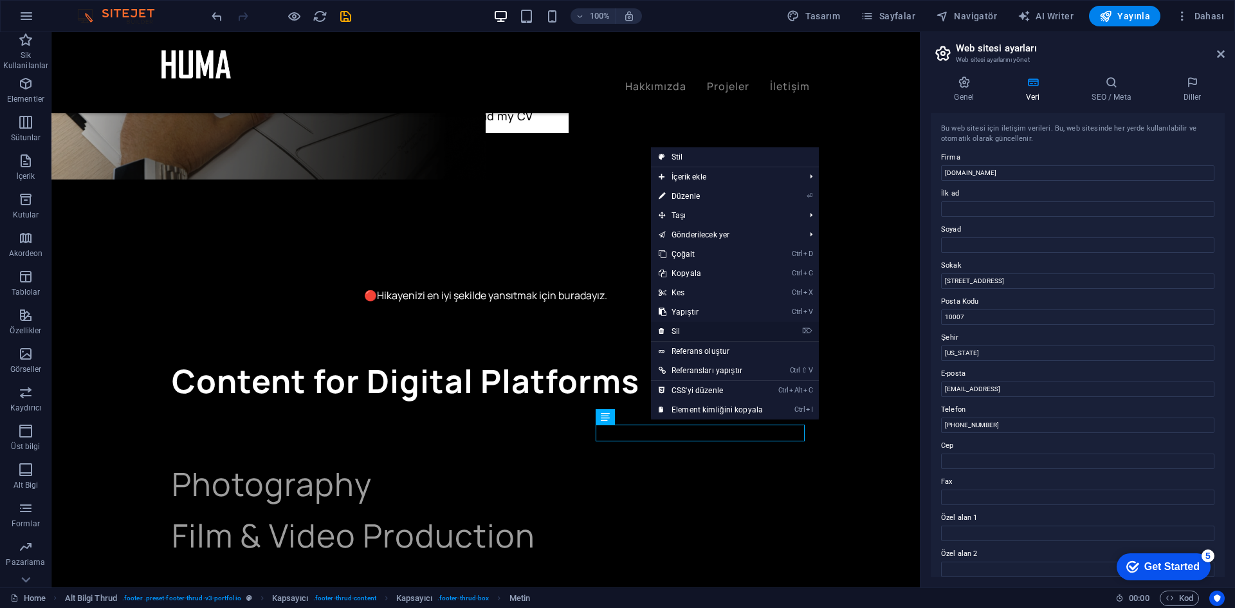
click at [699, 333] on link "⌦ Sil" at bounding box center [711, 331] width 120 height 19
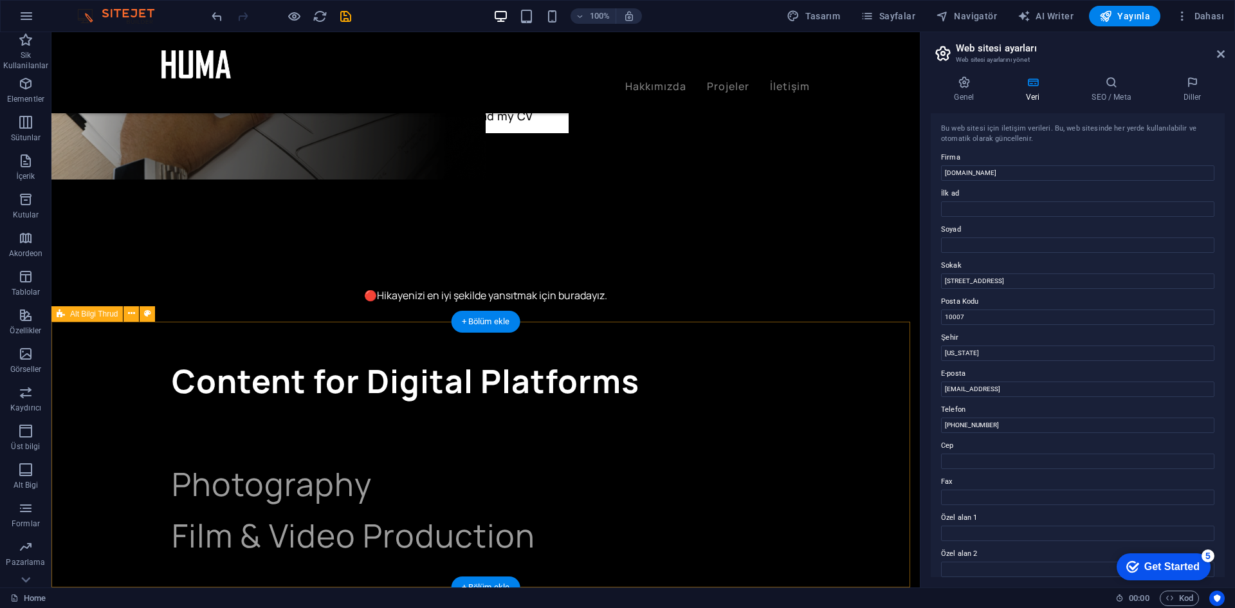
scroll to position [2872, 0]
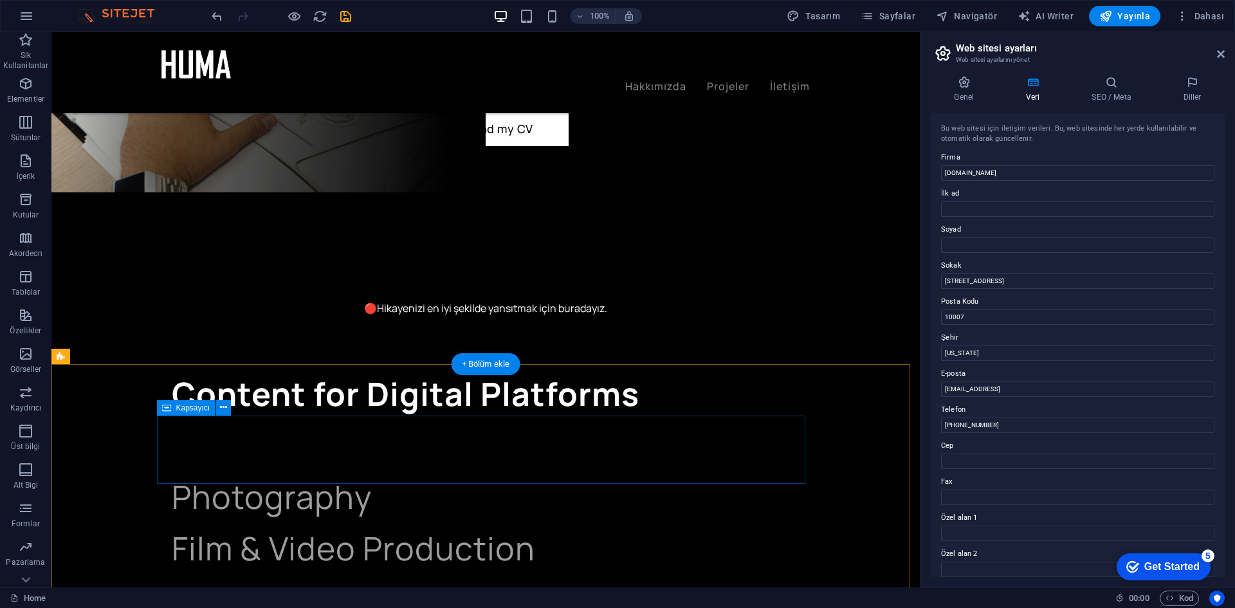
scroll to position [2891, 0]
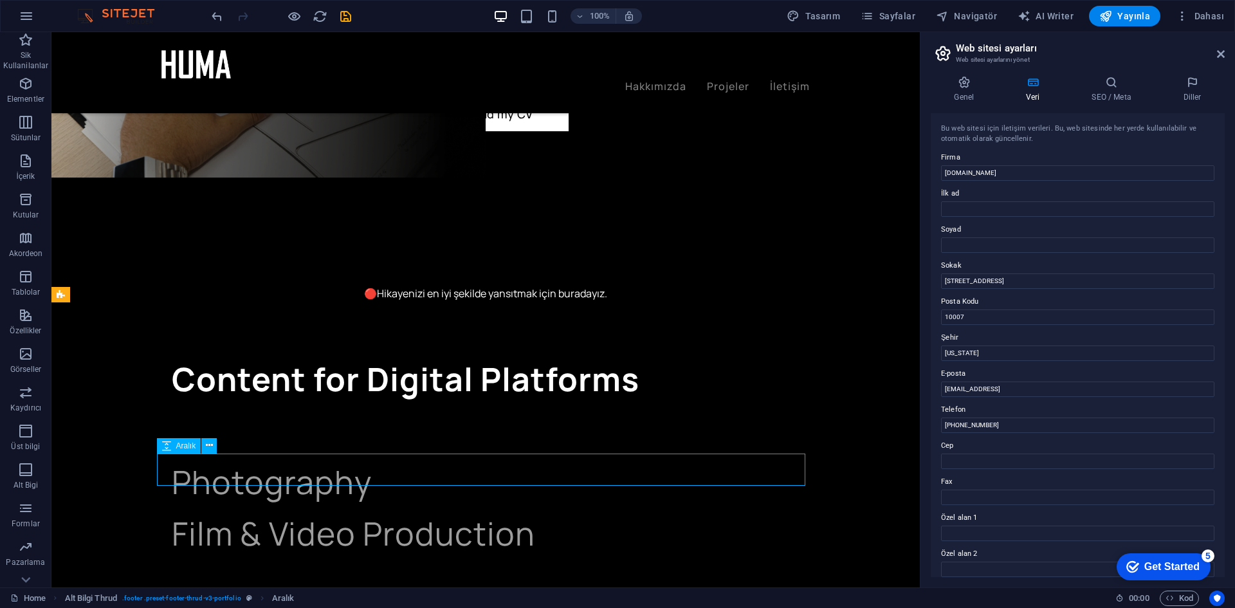
scroll to position [2891, 0]
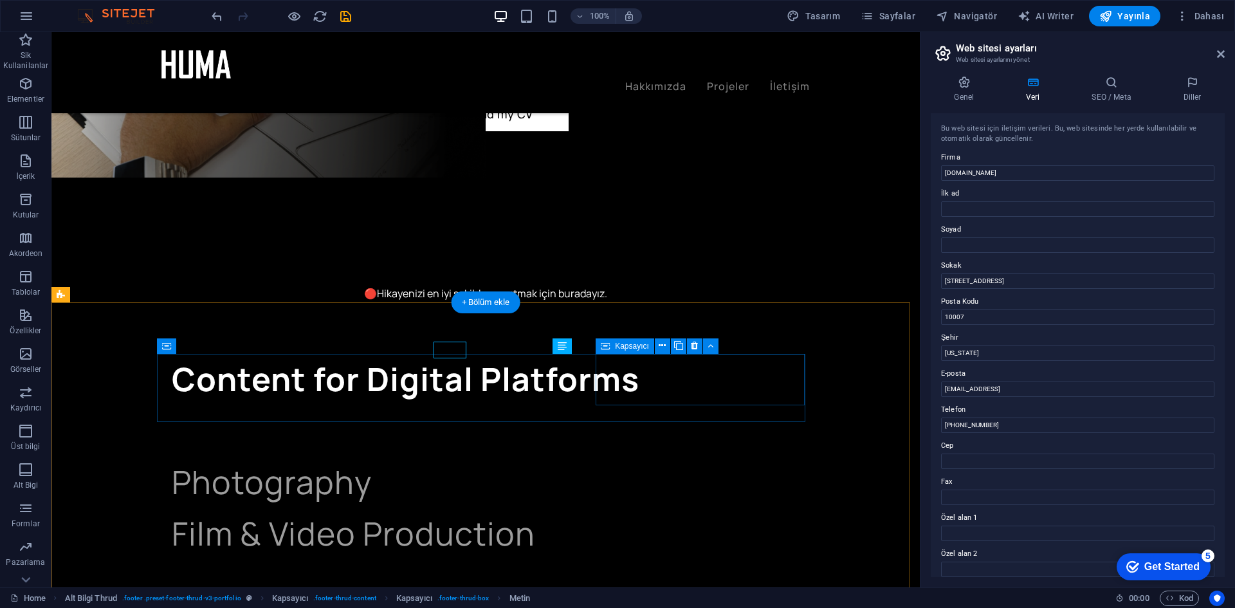
scroll to position [2891, 0]
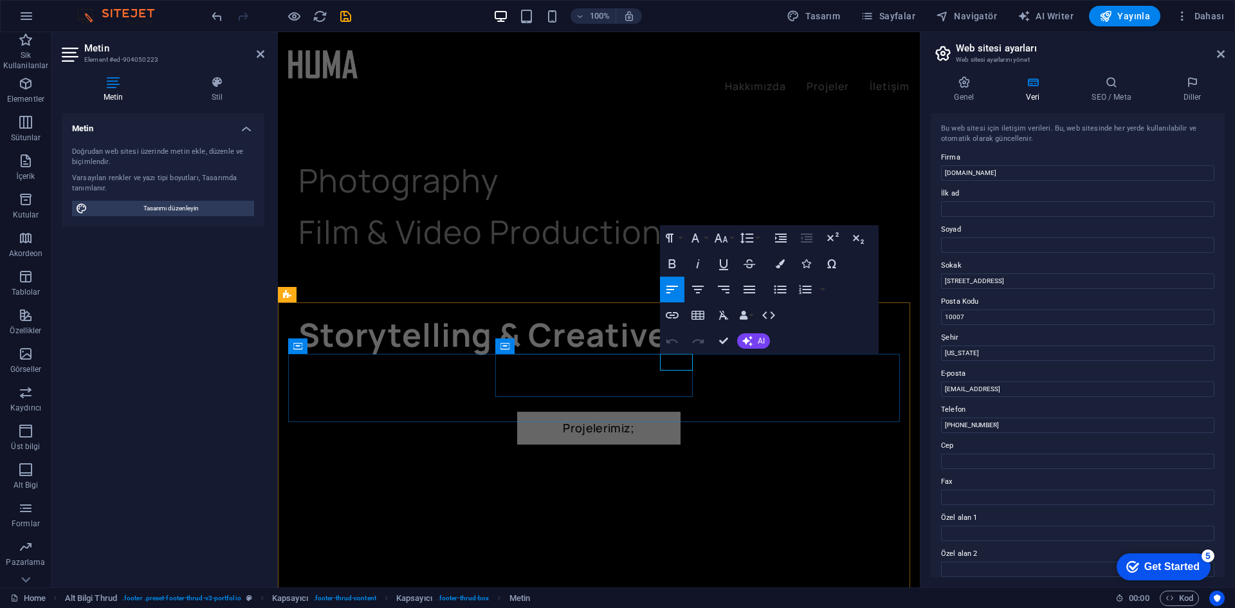
click at [661, 265] on button "Bold" at bounding box center [672, 264] width 24 height 26
click at [695, 239] on icon "button" at bounding box center [694, 238] width 8 height 9
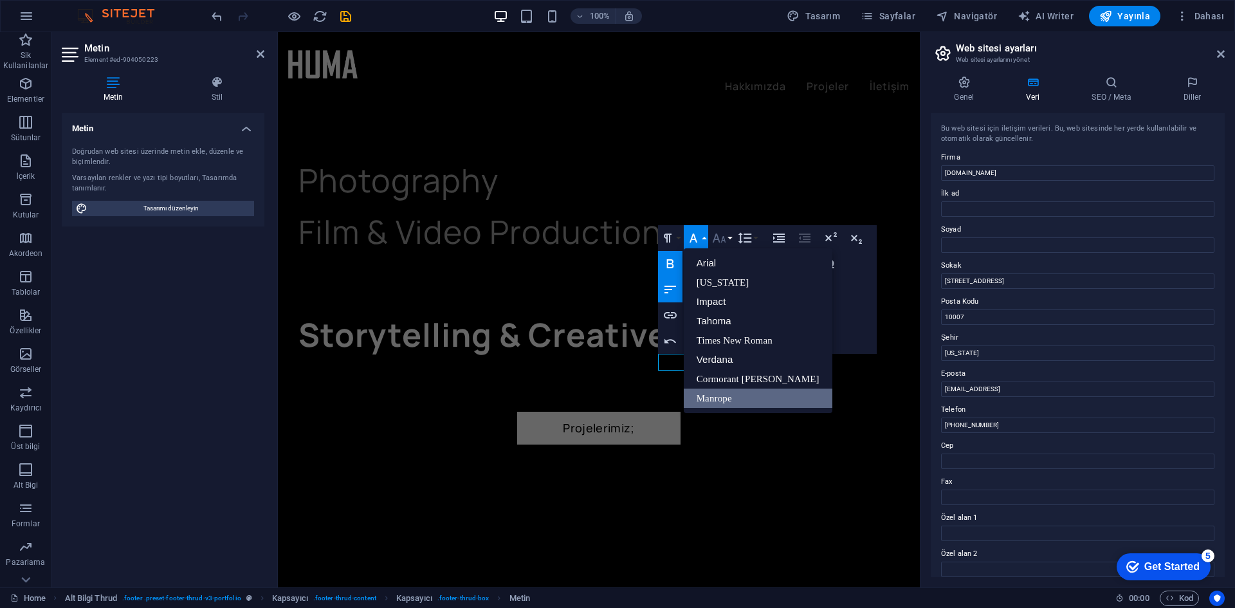
scroll to position [0, 0]
click at [724, 239] on icon "button" at bounding box center [719, 238] width 14 height 9
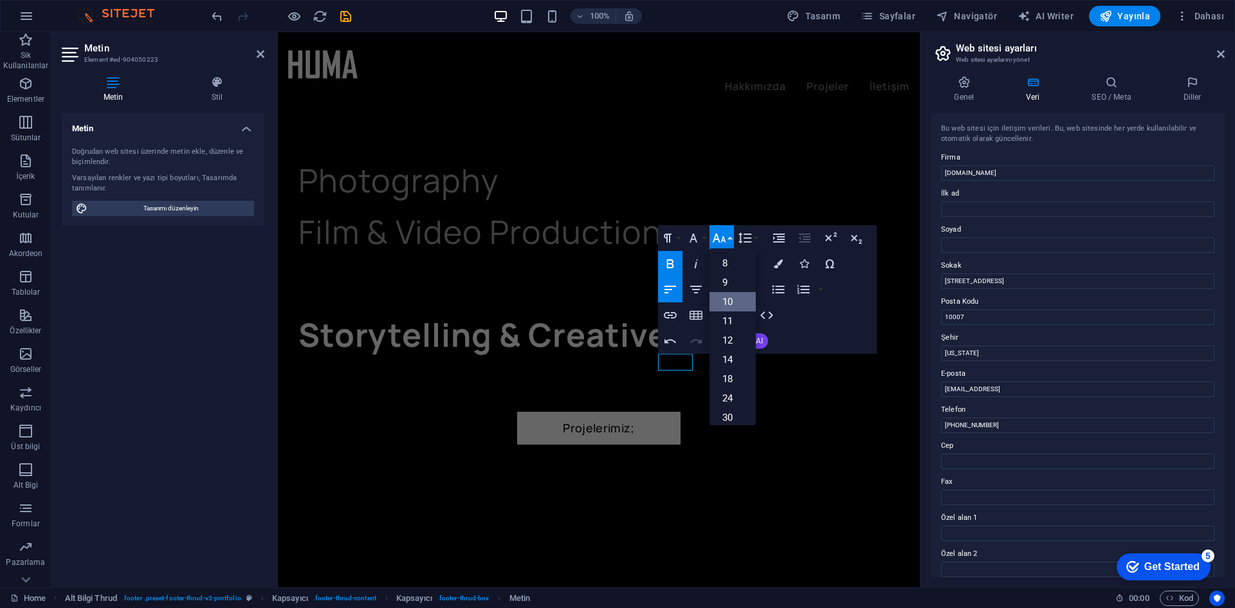
click at [729, 307] on link "10" at bounding box center [733, 301] width 46 height 19
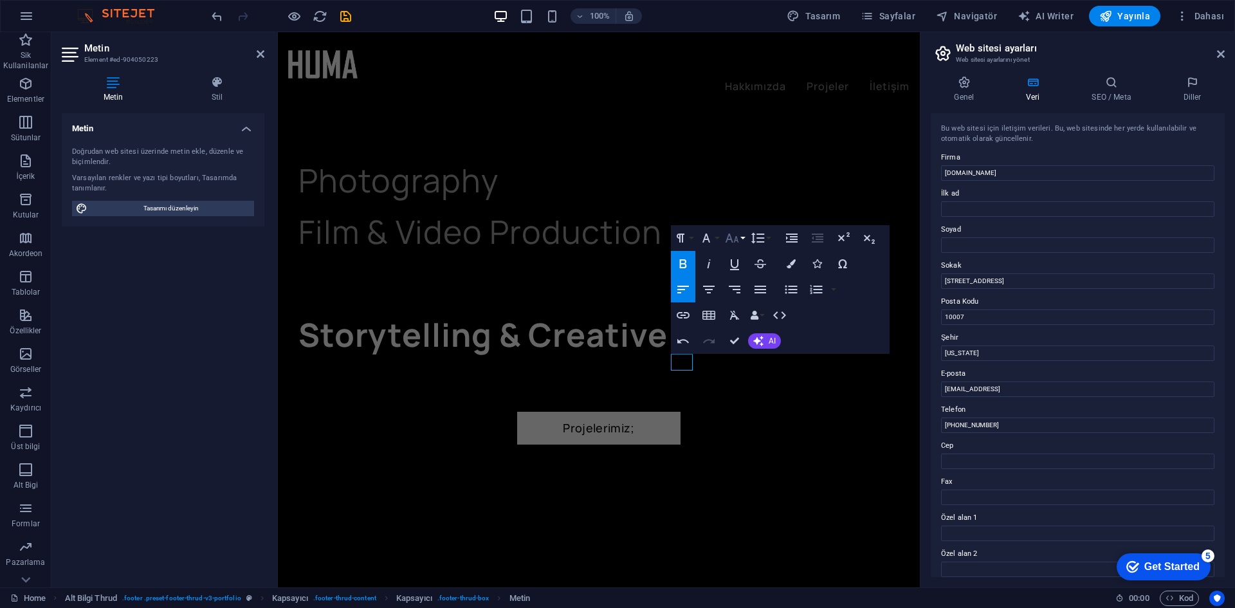
click at [731, 239] on icon "button" at bounding box center [733, 238] width 14 height 9
click at [745, 370] on link "18" at bounding box center [745, 378] width 46 height 19
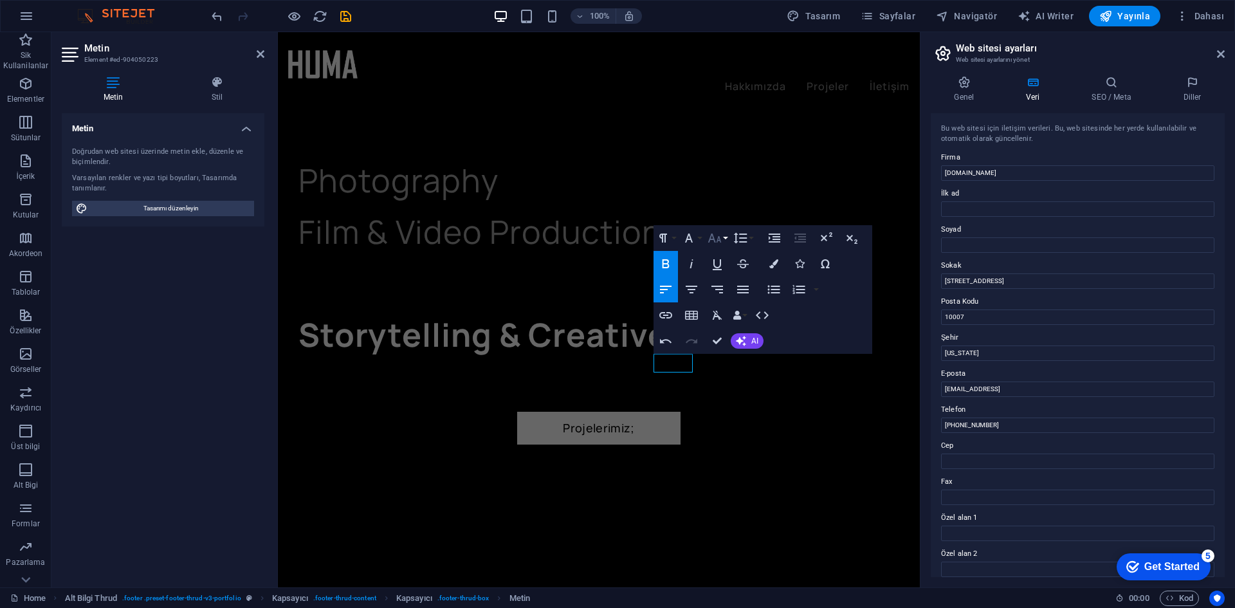
click at [713, 237] on icon "button" at bounding box center [715, 238] width 14 height 9
click at [735, 380] on link "18" at bounding box center [728, 378] width 46 height 19
click at [719, 243] on icon "button" at bounding box center [714, 237] width 15 height 15
click at [737, 401] on link "24" at bounding box center [728, 398] width 46 height 19
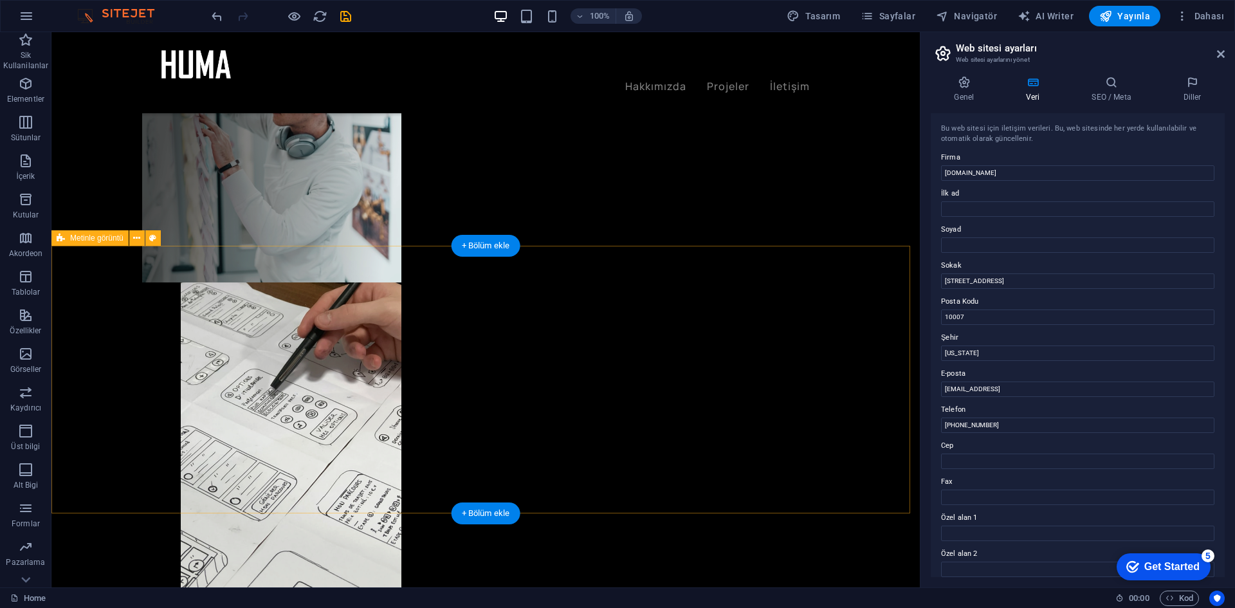
scroll to position [515, 0]
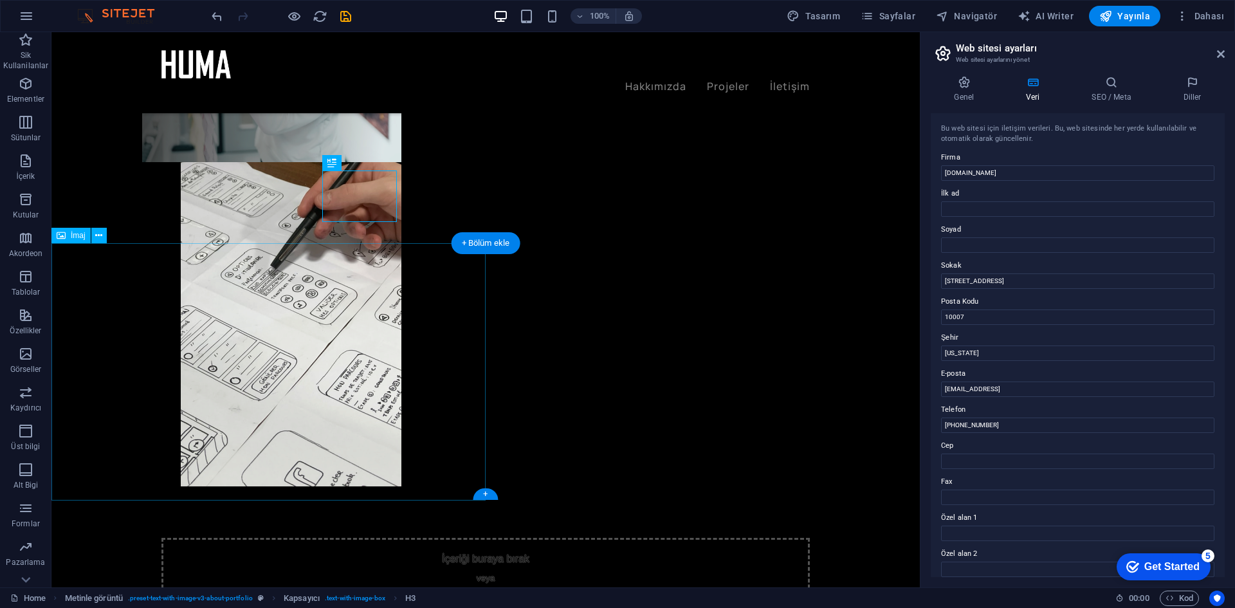
scroll to position [708, 0]
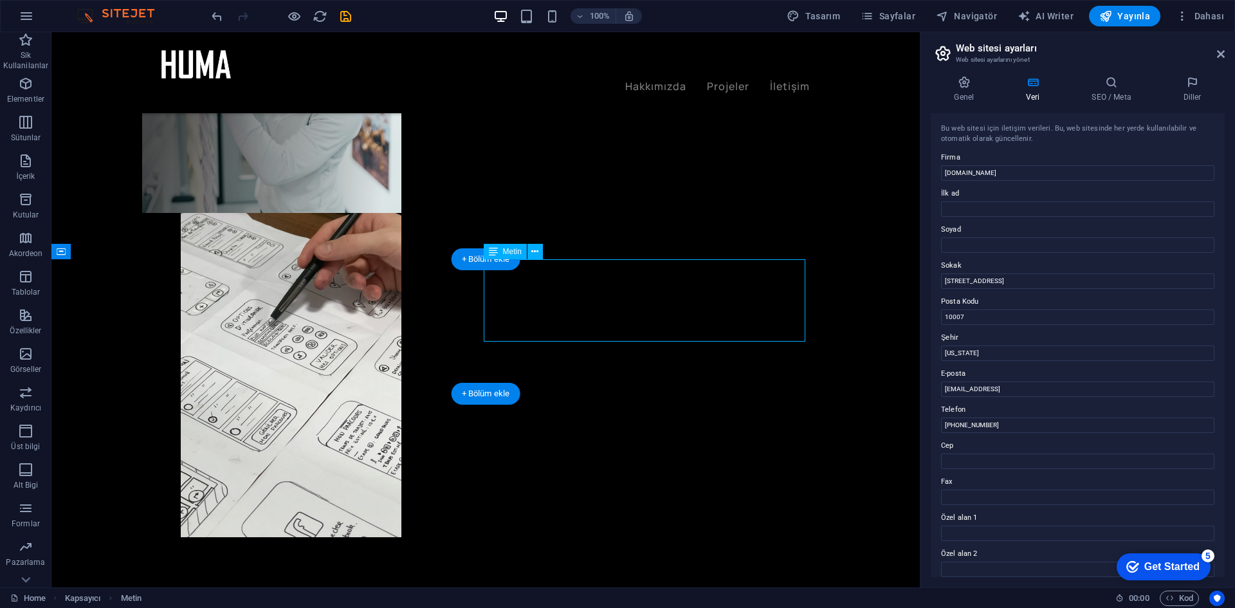
scroll to position [579, 0]
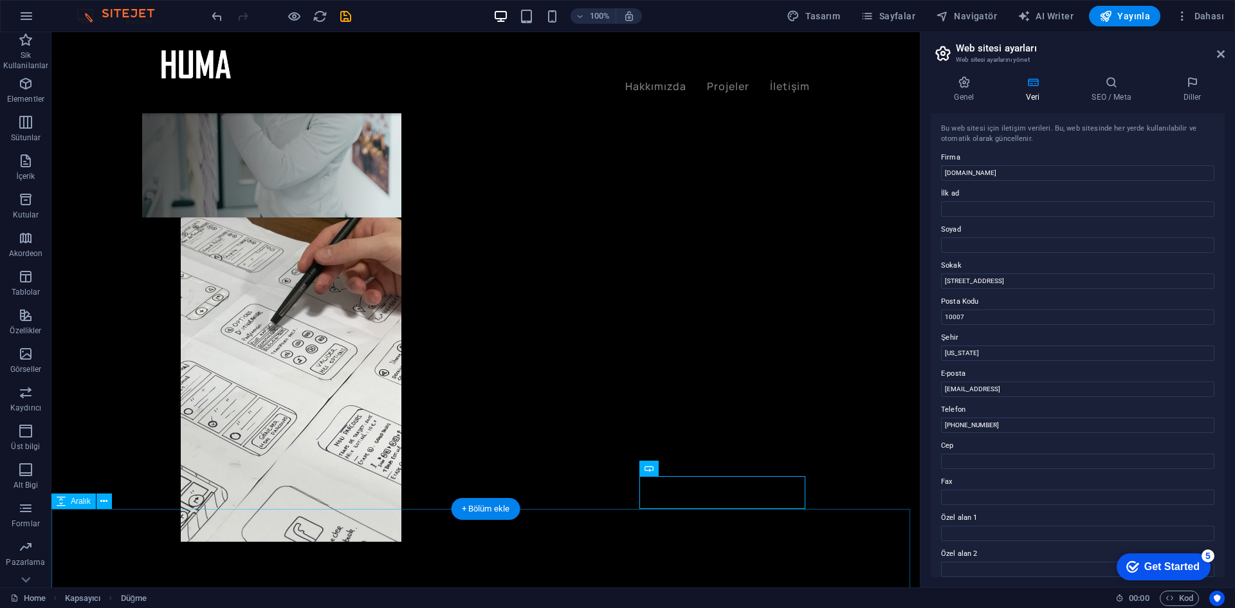
click at [662, 78] on nav "Hakkımızda Projeler İletişim" at bounding box center [485, 86] width 648 height 17
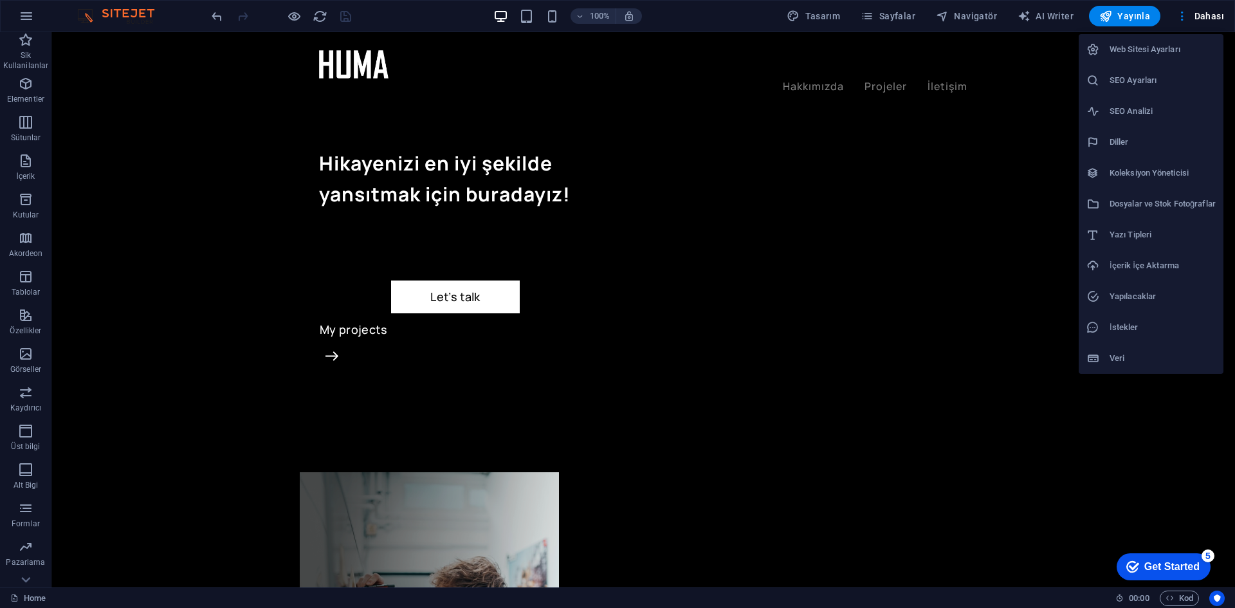
click at [888, 17] on div at bounding box center [617, 304] width 1235 height 608
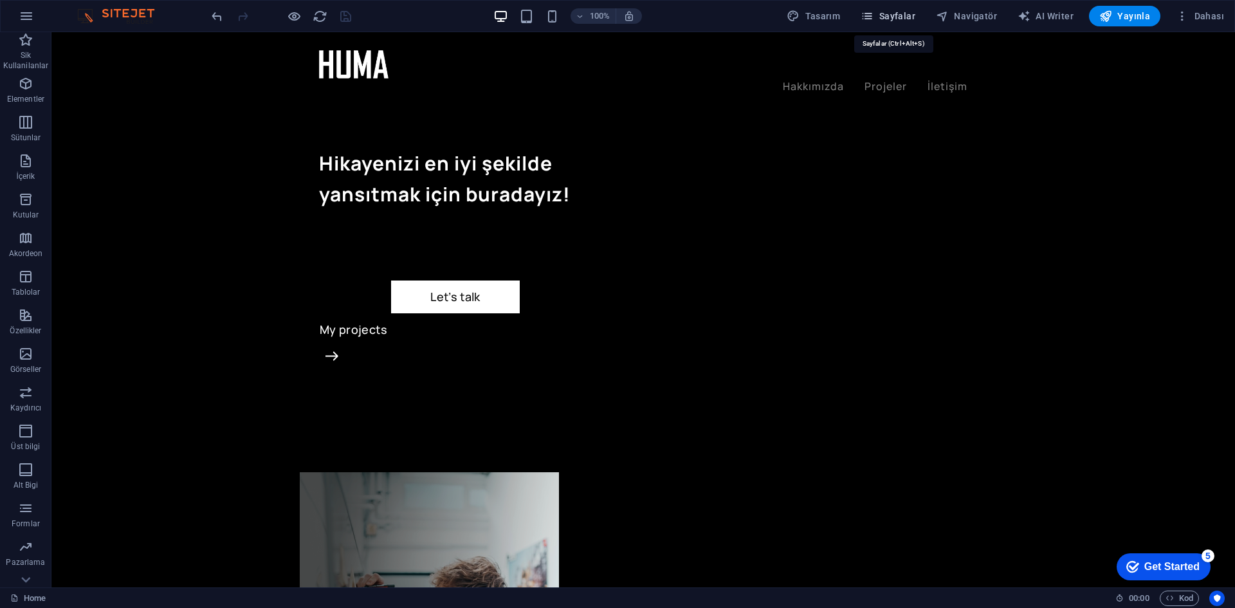
click at [870, 17] on icon "button" at bounding box center [867, 16] width 13 height 13
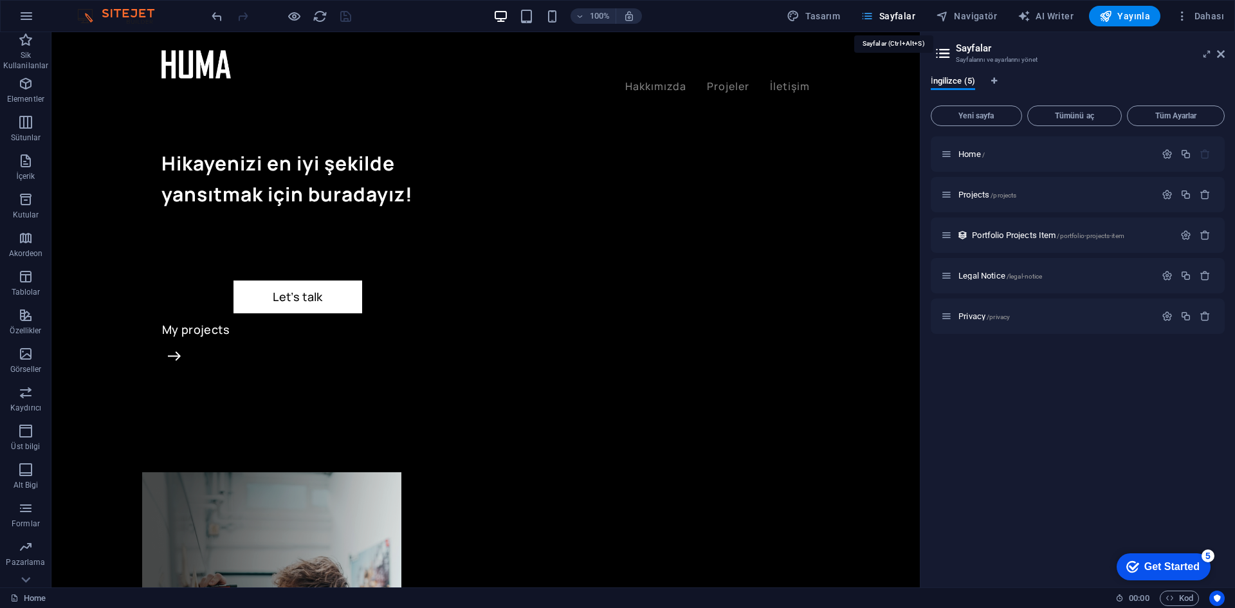
click at [870, 19] on icon "button" at bounding box center [867, 16] width 13 height 13
click at [991, 203] on div "Projects /projects" at bounding box center [1078, 194] width 294 height 35
click at [658, 78] on nav "Hakkımızda Projeler İletişim" at bounding box center [485, 86] width 648 height 17
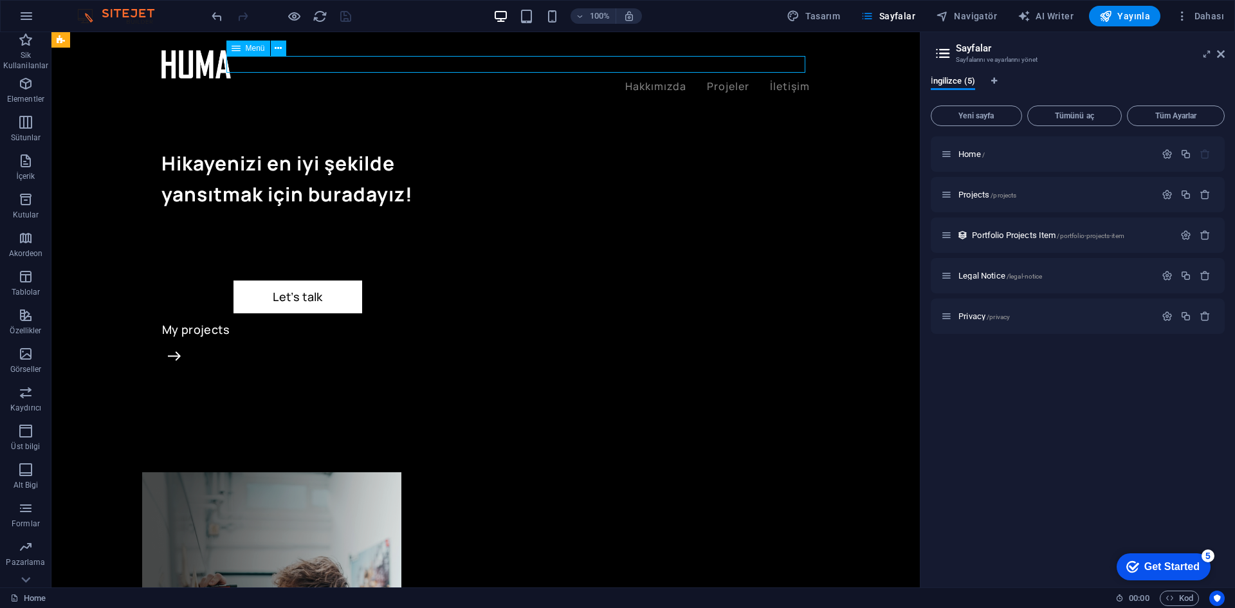
click at [658, 78] on nav "Hakkımızda Projeler İletişim" at bounding box center [485, 86] width 648 height 17
select select "1"
select select
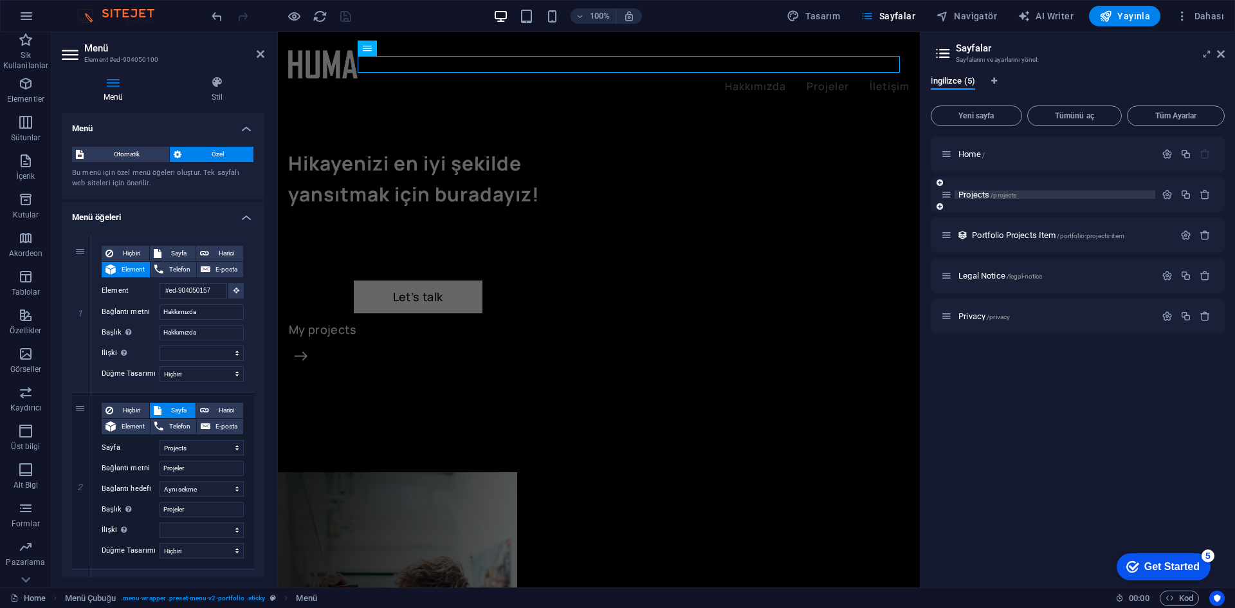
click at [982, 196] on span "Projects /projects" at bounding box center [987, 195] width 58 height 10
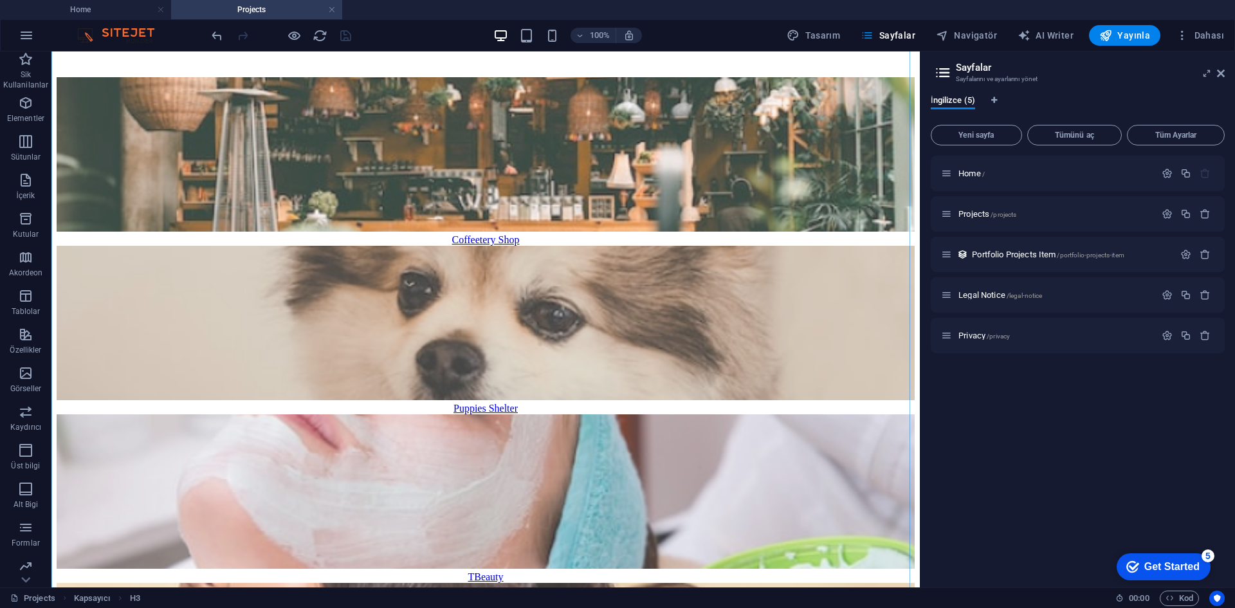
scroll to position [193, 0]
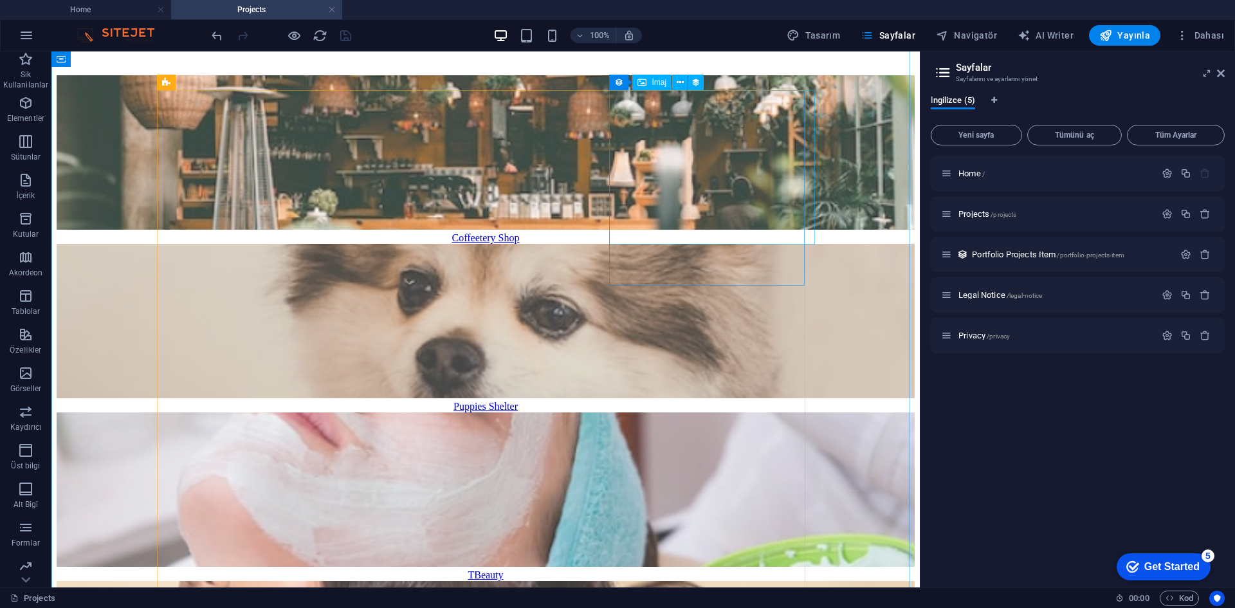
click at [749, 412] on figure at bounding box center [486, 490] width 858 height 157
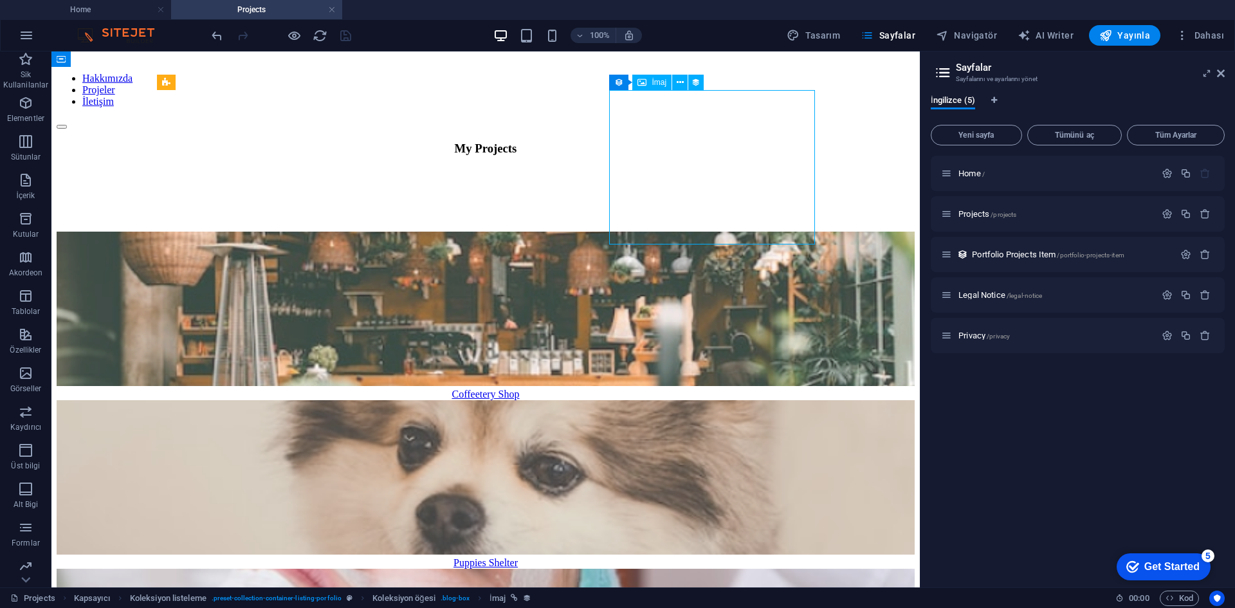
scroll to position [0, 0]
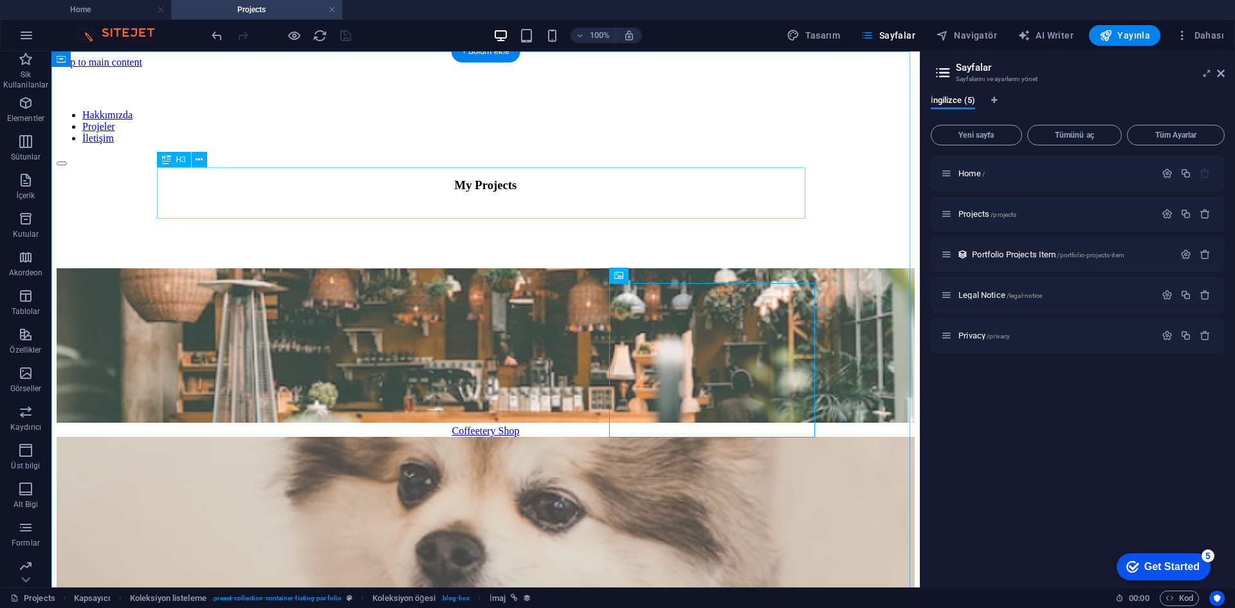
click at [551, 192] on div "My Projects" at bounding box center [486, 185] width 858 height 14
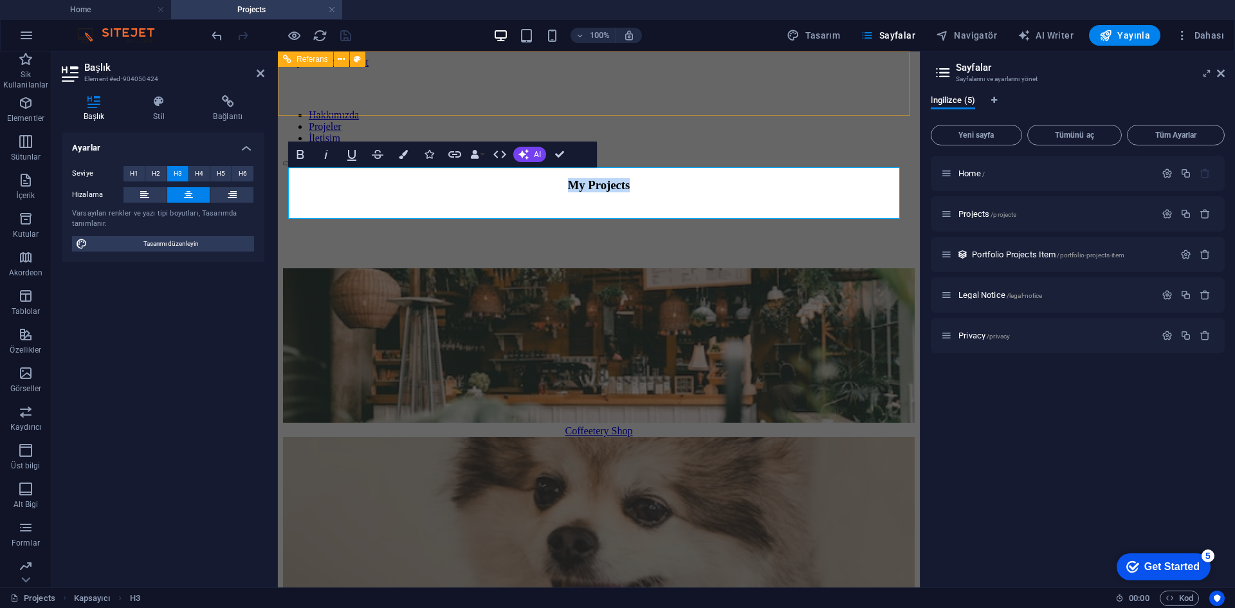
click at [705, 102] on div "Hakkımızda Projeler İletişim" at bounding box center [599, 117] width 632 height 98
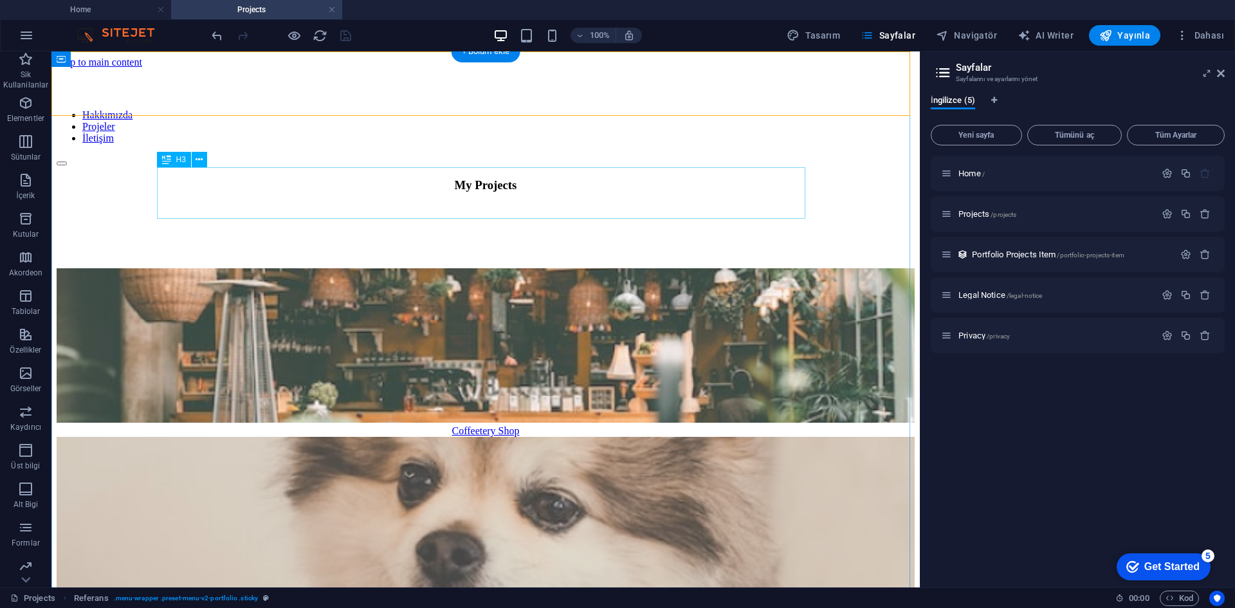
click at [651, 178] on div "My Projects" at bounding box center [486, 185] width 858 height 14
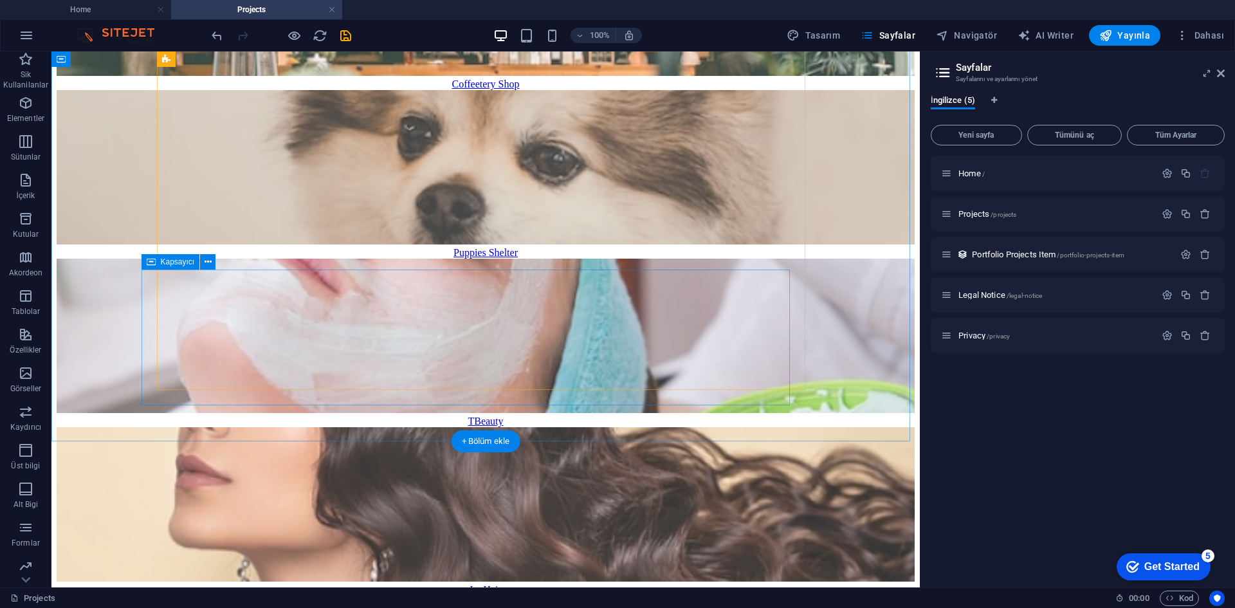
scroll to position [64, 0]
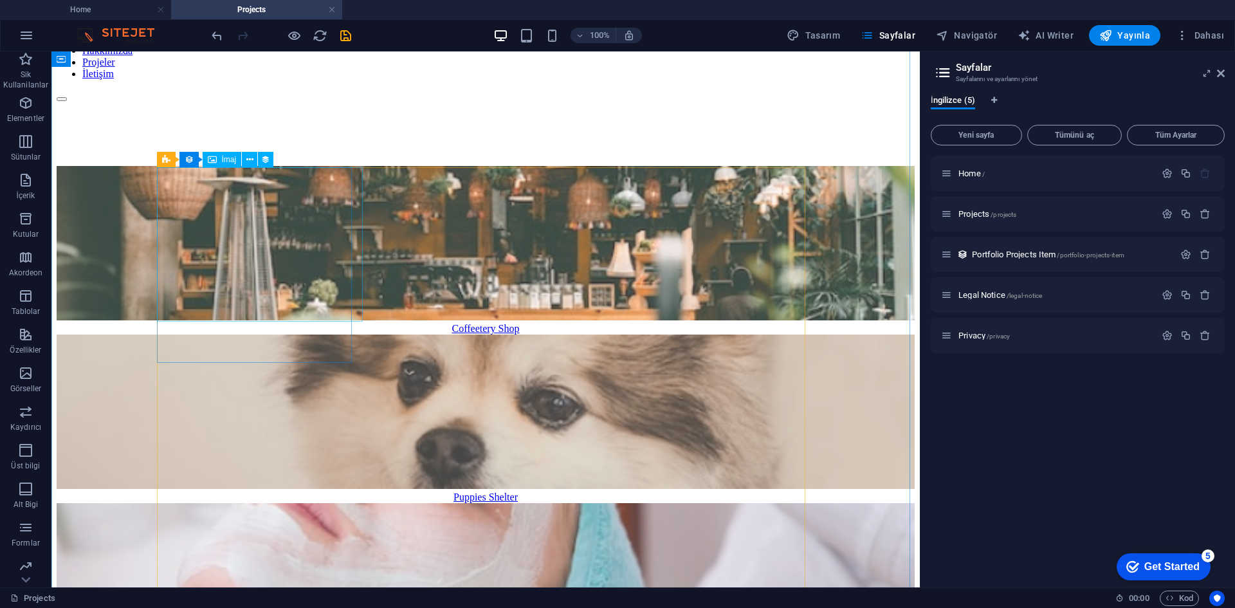
click at [308, 280] on figure at bounding box center [486, 244] width 858 height 157
click at [277, 258] on figure at bounding box center [486, 244] width 858 height 157
select select "%"
select select "px"
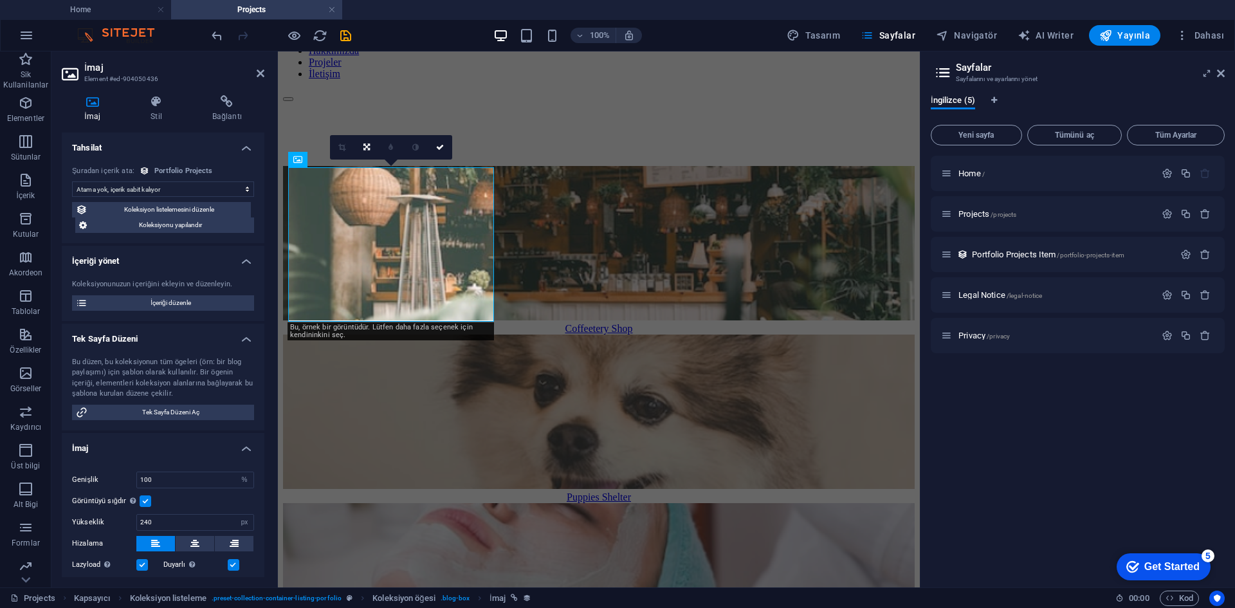
select select "thumbnail-image"
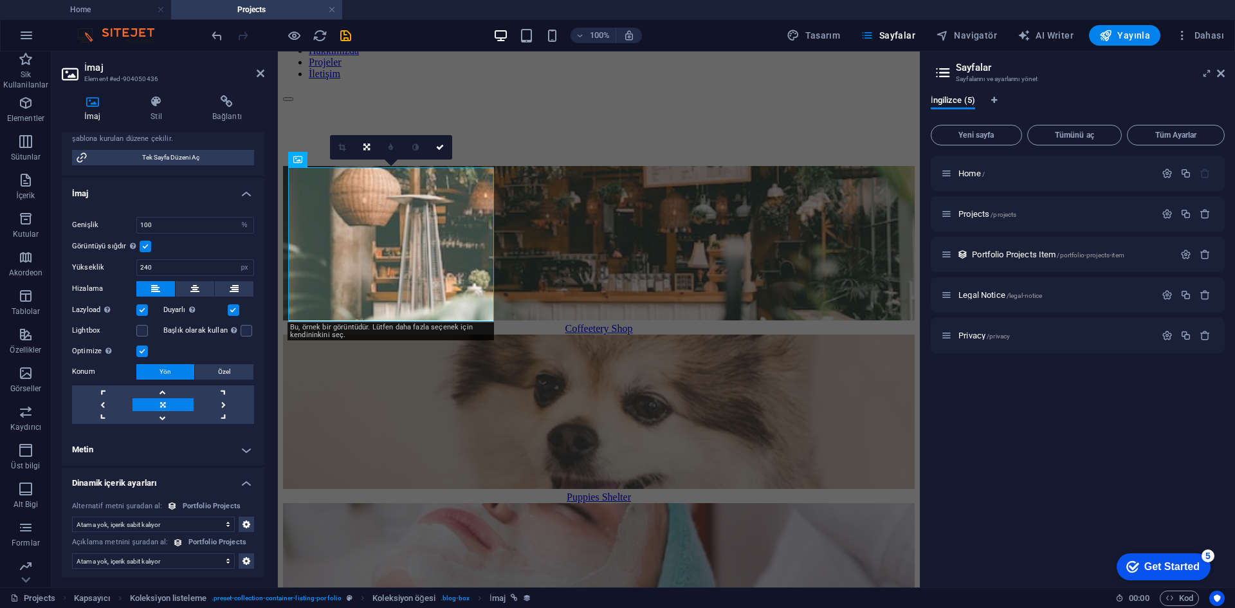
scroll to position [257, 0]
click at [503, 163] on div "Koleksiyon öğesi" at bounding box center [511, 159] width 19 height 15
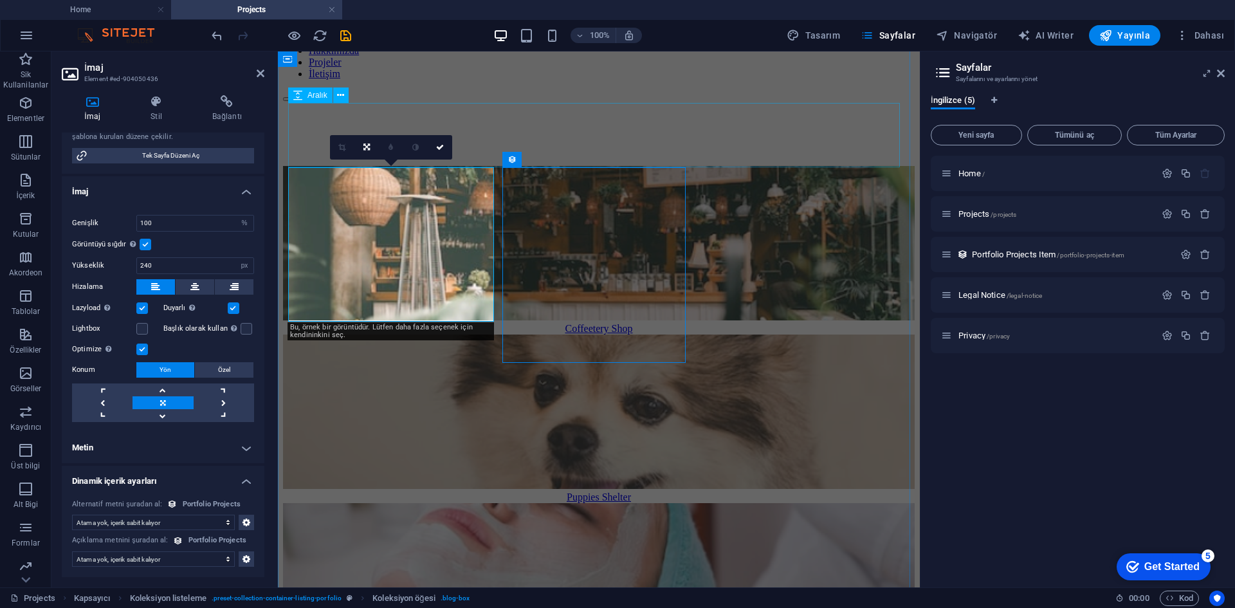
click at [627, 121] on div at bounding box center [599, 134] width 632 height 64
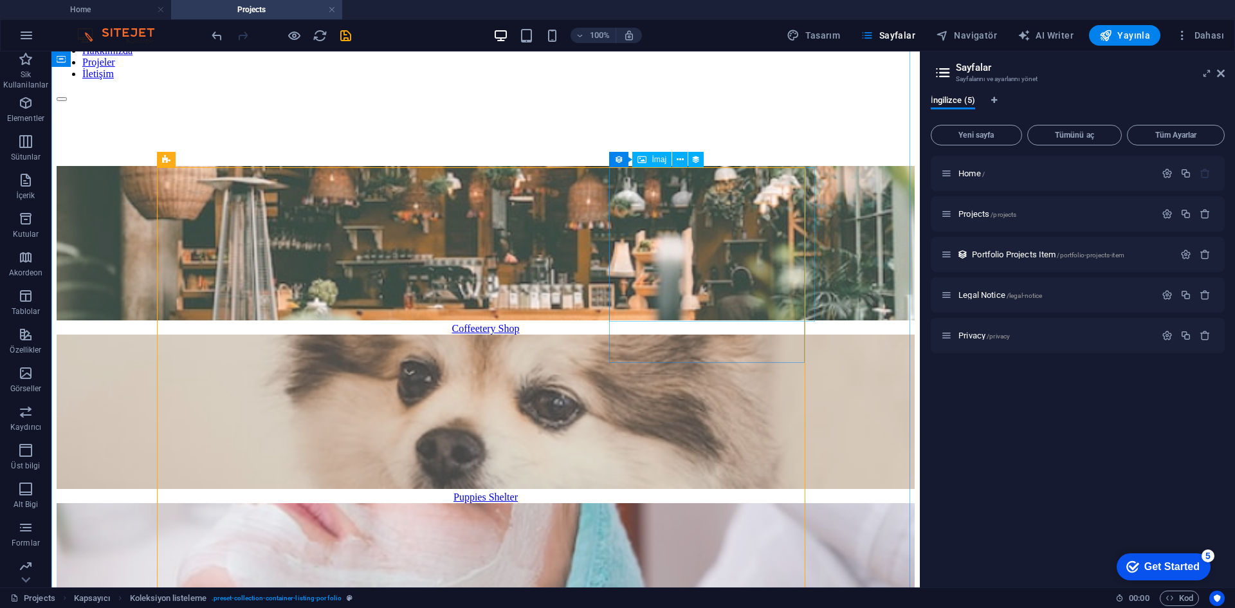
click at [671, 503] on figure at bounding box center [486, 581] width 858 height 157
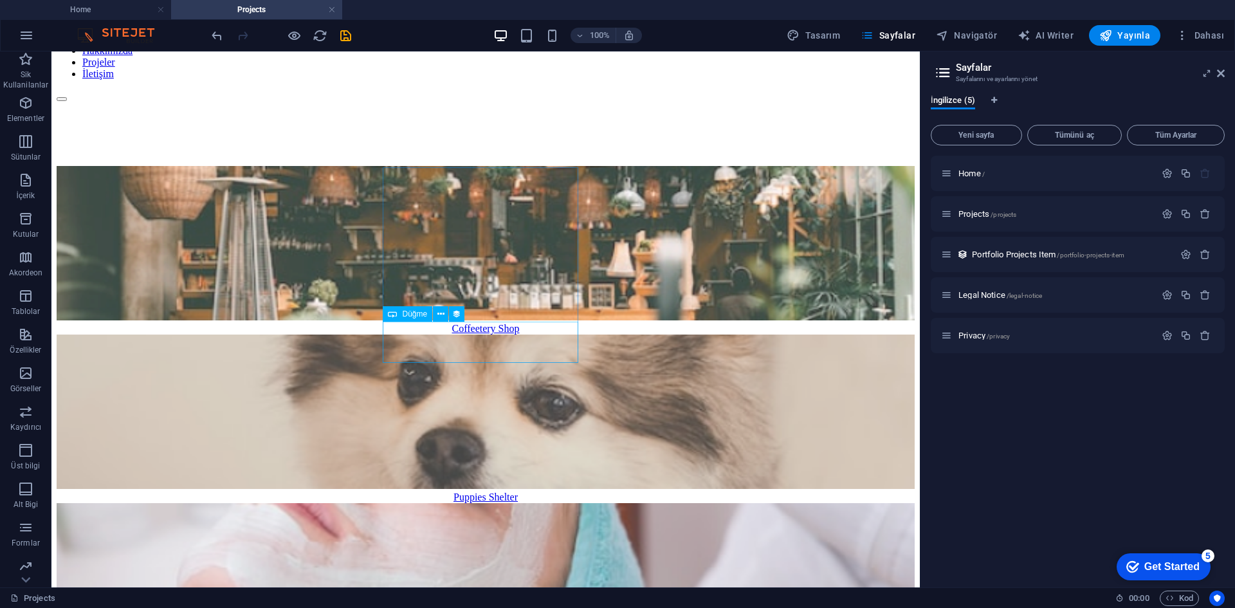
click at [536, 491] on div "Puppies Shelter" at bounding box center [486, 497] width 858 height 12
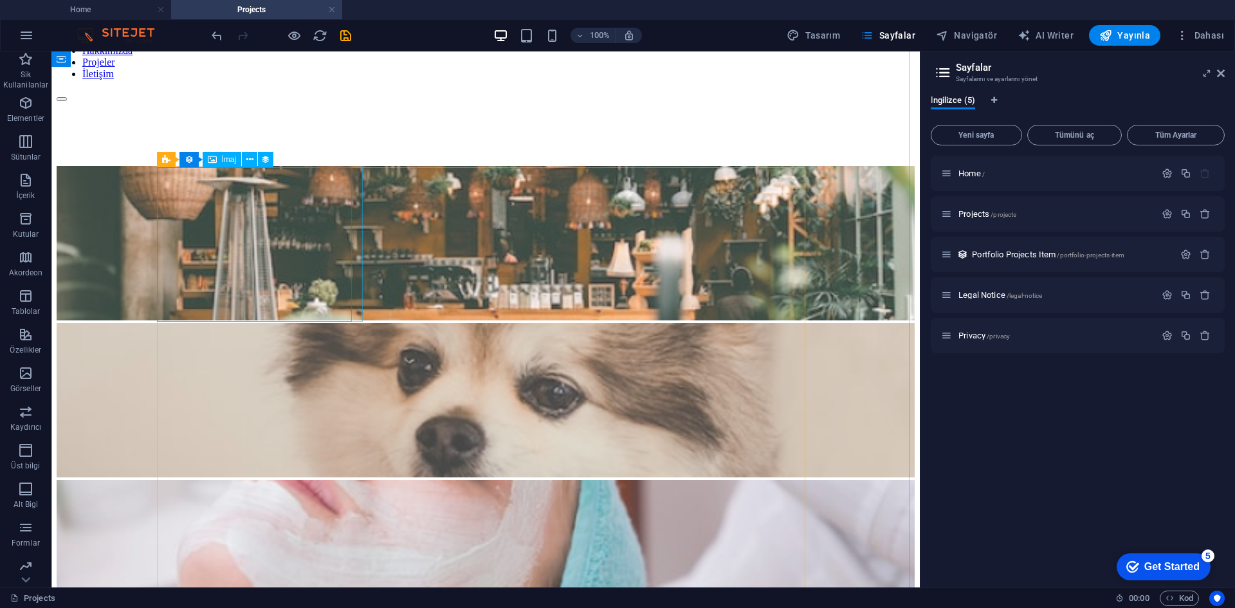
click at [317, 313] on figure at bounding box center [486, 244] width 858 height 157
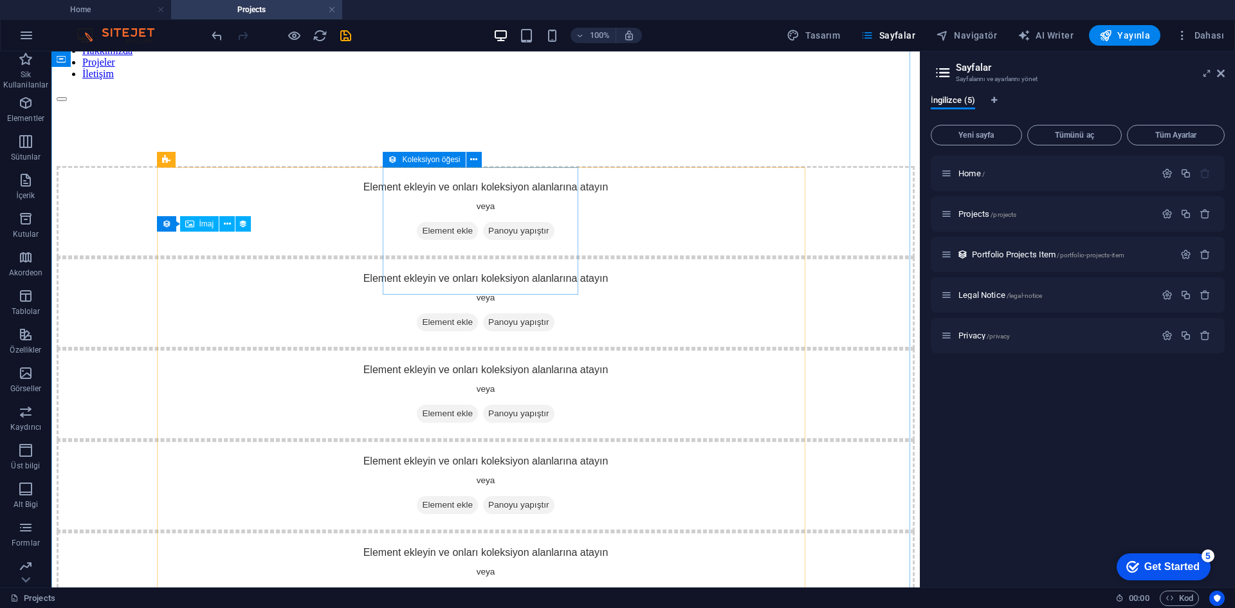
click at [483, 313] on span "Panoyu yapıştır" at bounding box center [518, 322] width 71 height 18
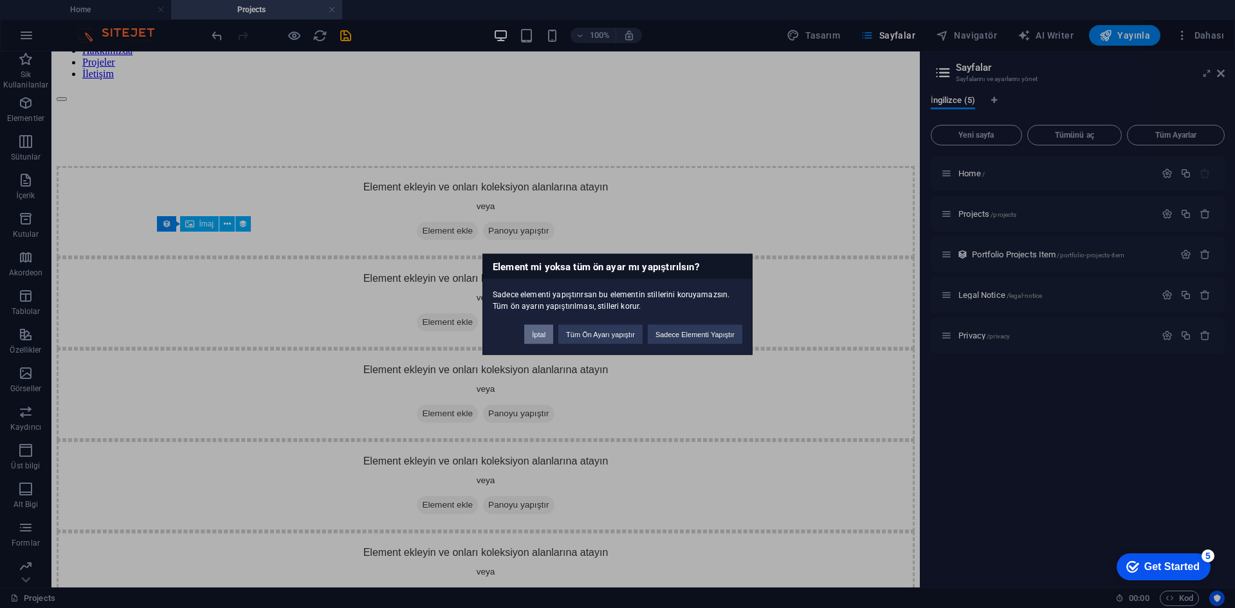
click at [547, 336] on button "İptal" at bounding box center [538, 333] width 29 height 19
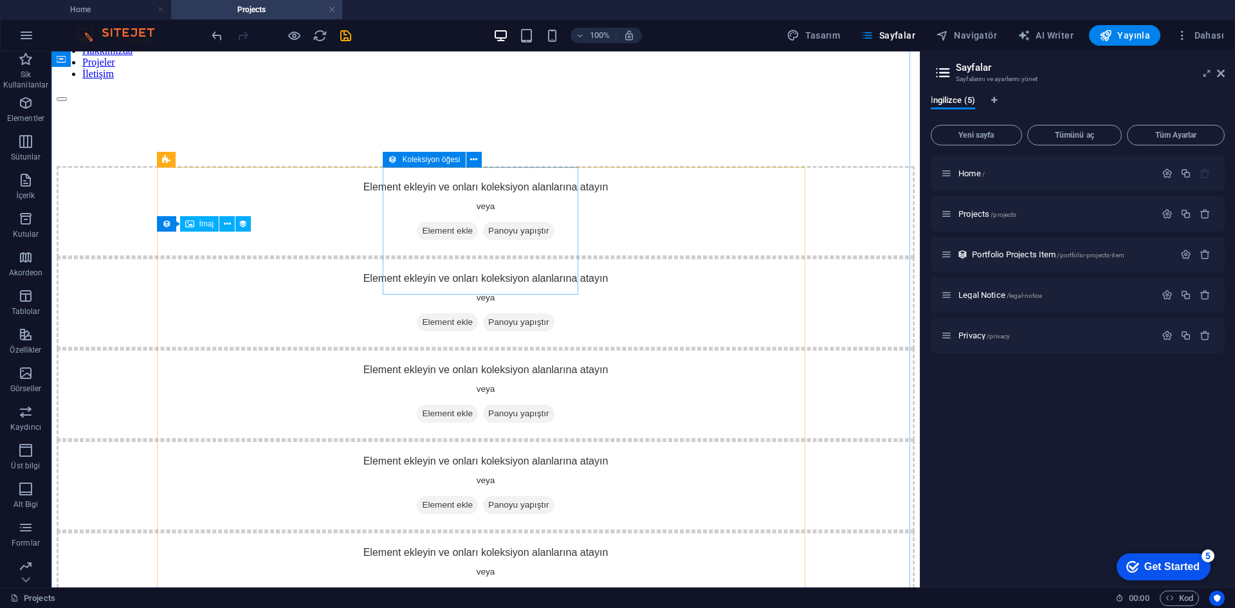
click at [506, 313] on span "Panoyu yapıştır" at bounding box center [518, 322] width 71 height 18
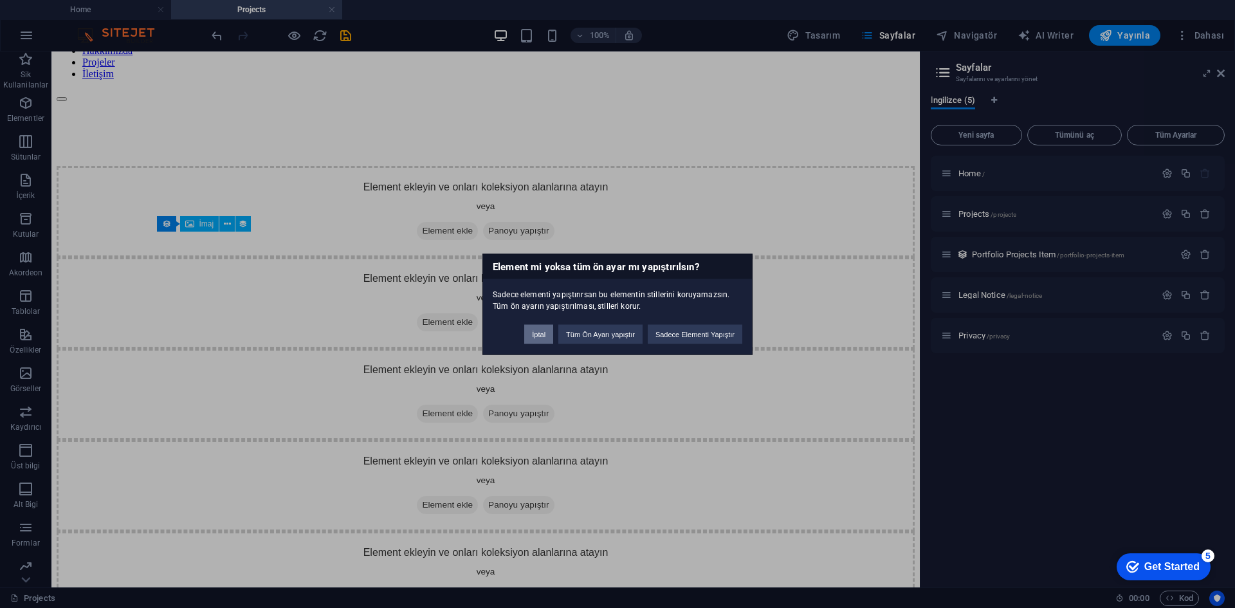
click at [541, 334] on button "İptal" at bounding box center [538, 333] width 29 height 19
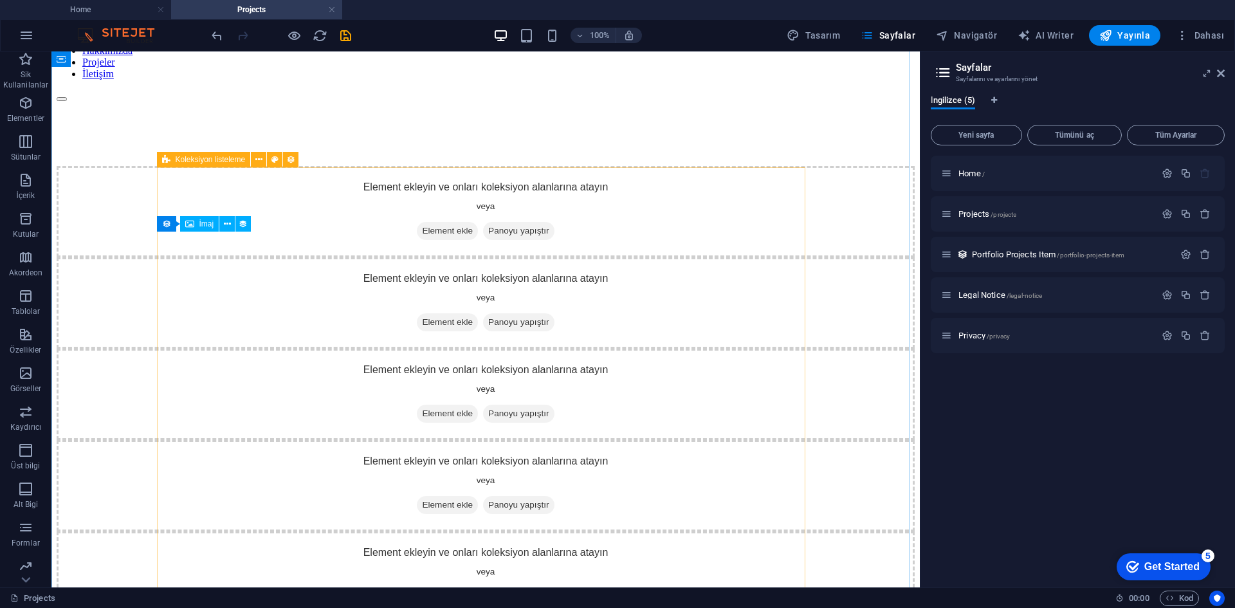
click at [547, 297] on div "Element ekleyin ve onları koleksiyon alanlarına atayın veya Element ekle Panoyu…" at bounding box center [486, 445] width 858 height 559
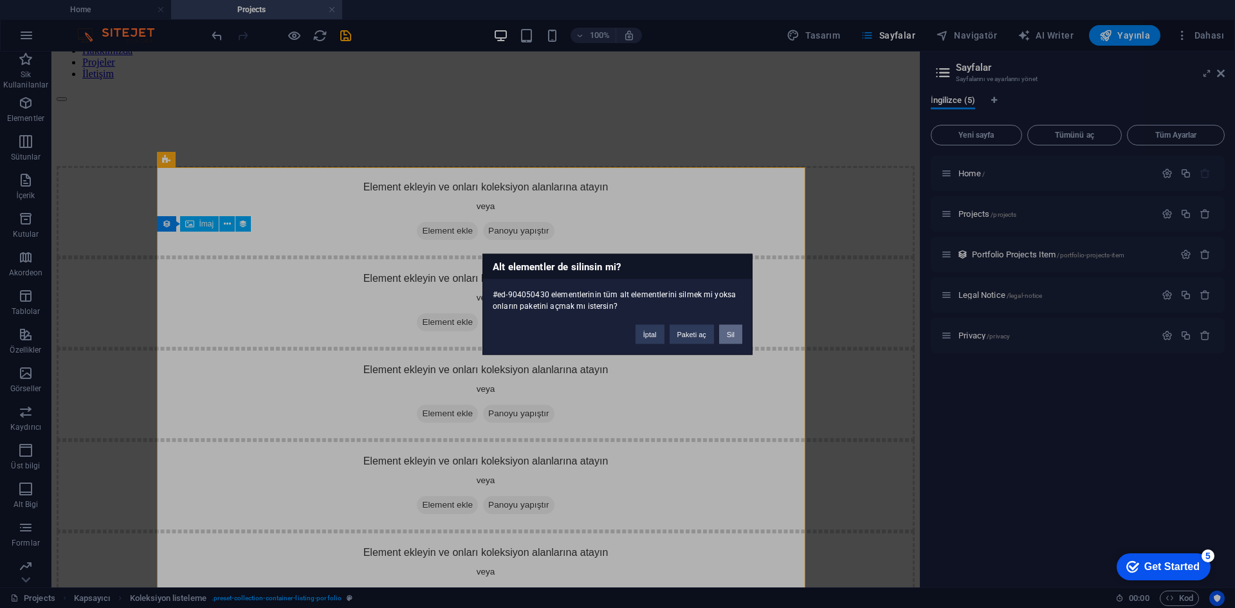
click at [727, 333] on button "Sil" at bounding box center [730, 333] width 23 height 19
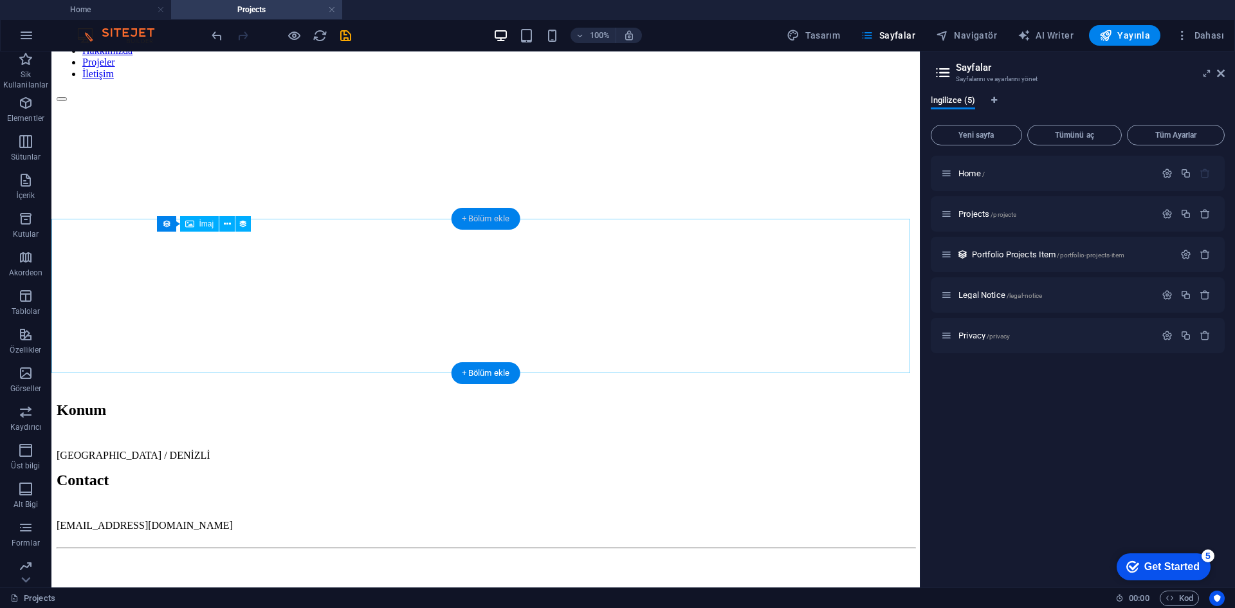
click at [506, 215] on div "+ Bölüm ekle" at bounding box center [486, 219] width 69 height 22
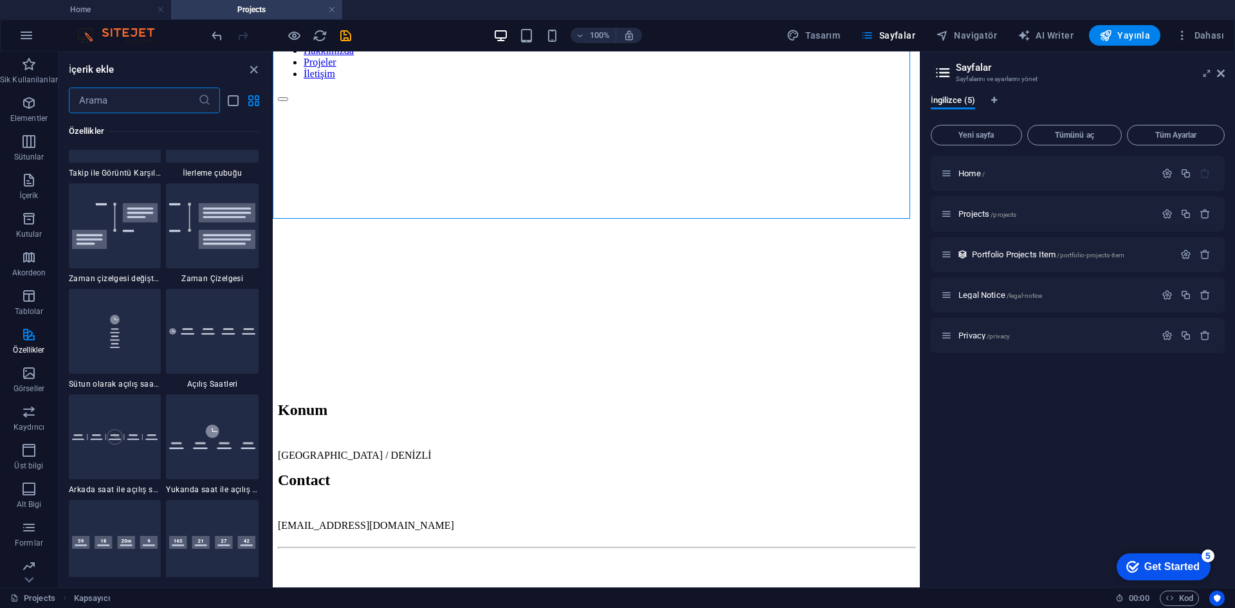
scroll to position [5724, 0]
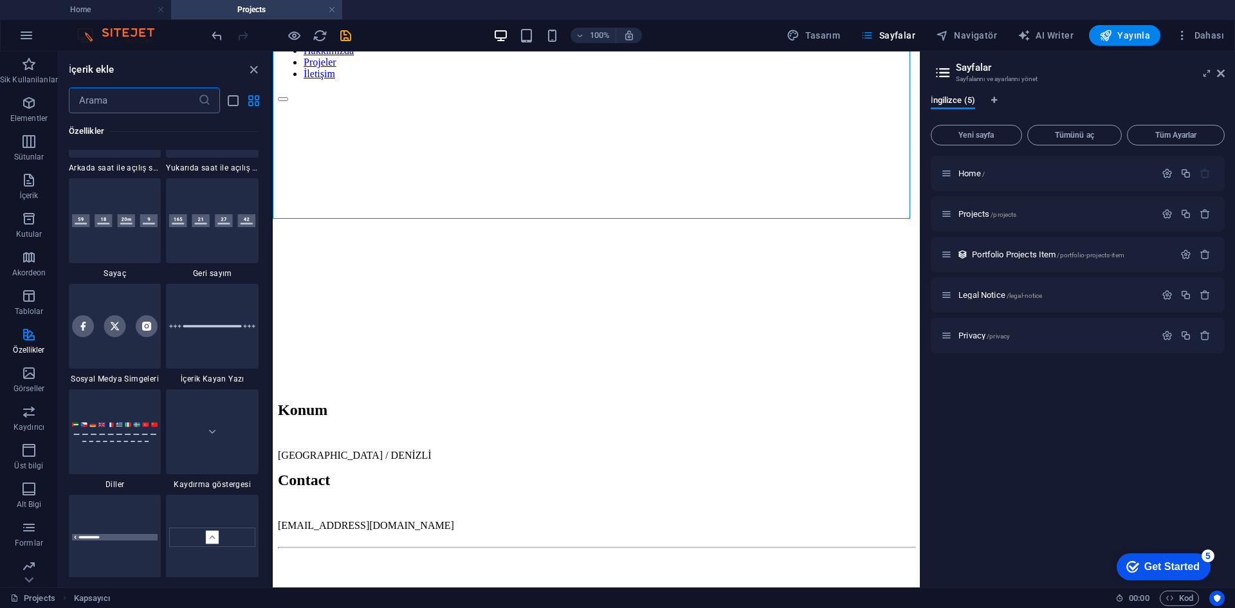
click at [143, 108] on input "text" at bounding box center [133, 100] width 129 height 26
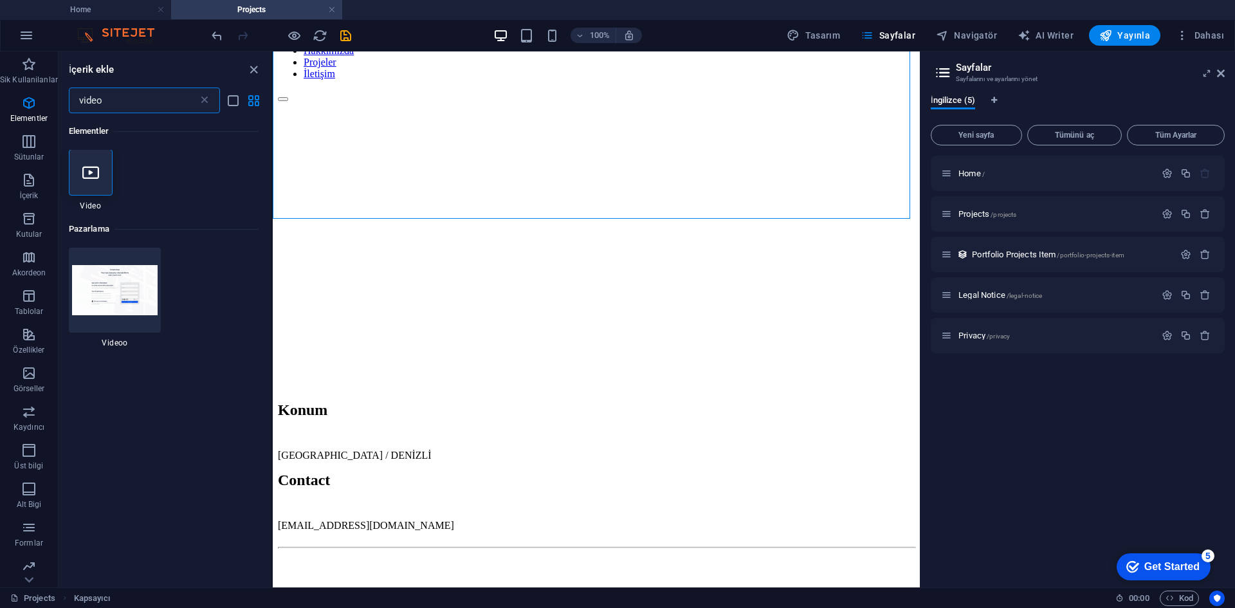
scroll to position [0, 0]
type input "video"
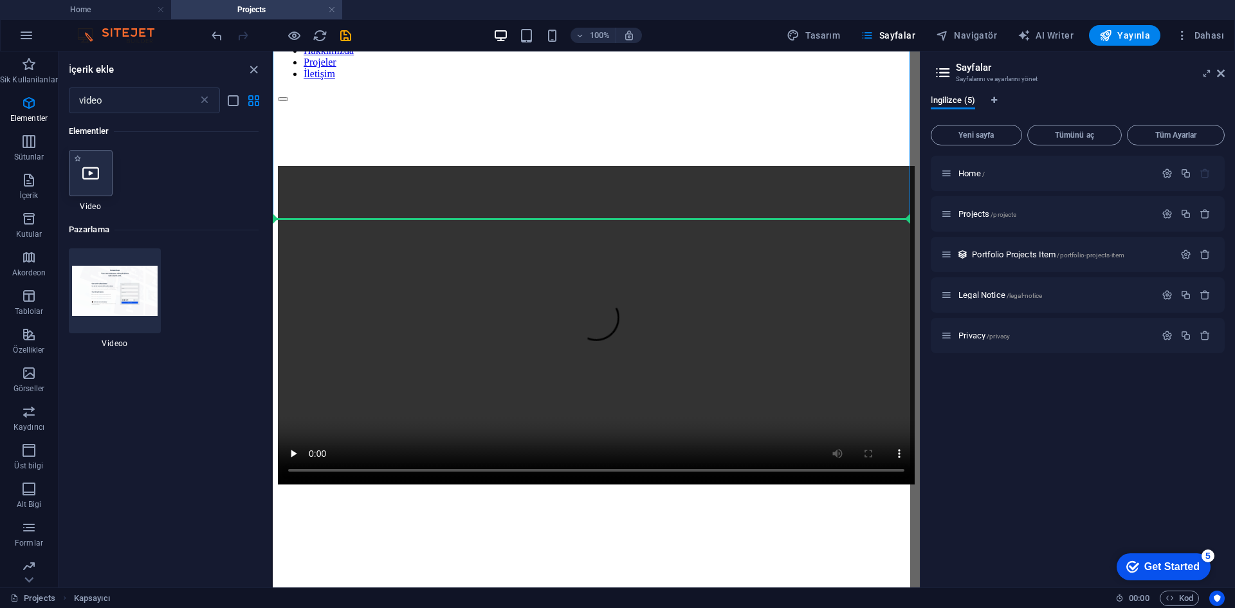
select select "%"
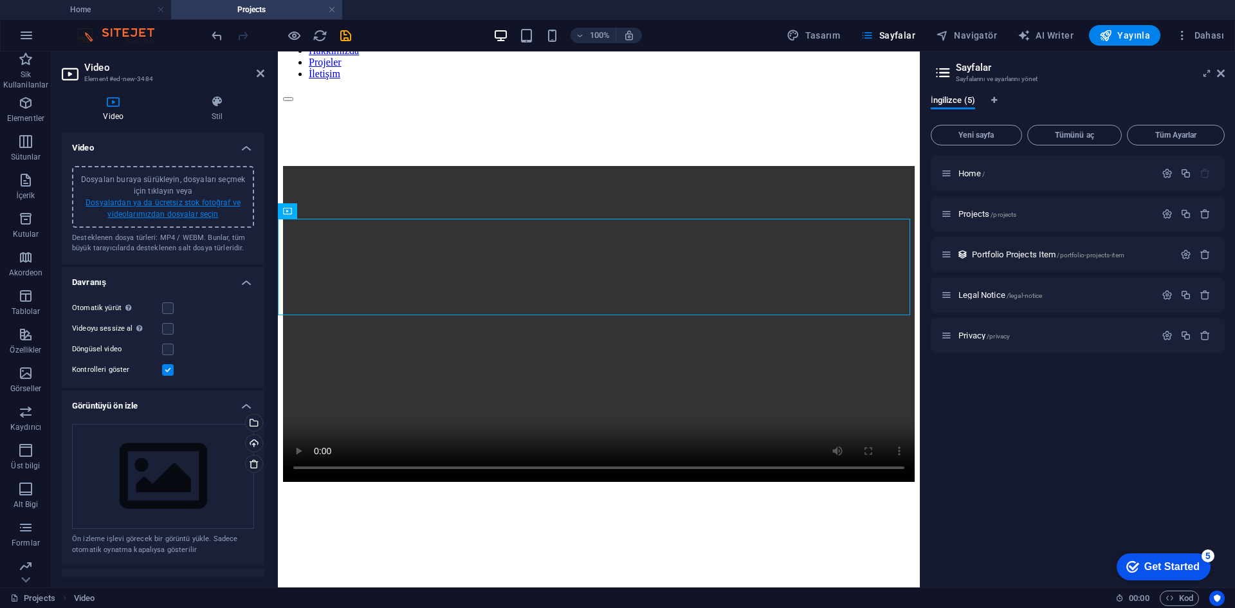
click at [182, 205] on link "Dosyalardan ya da ücretsiz stok fotoğraf ve videolarımızdan dosyalar seçin" at bounding box center [163, 208] width 155 height 21
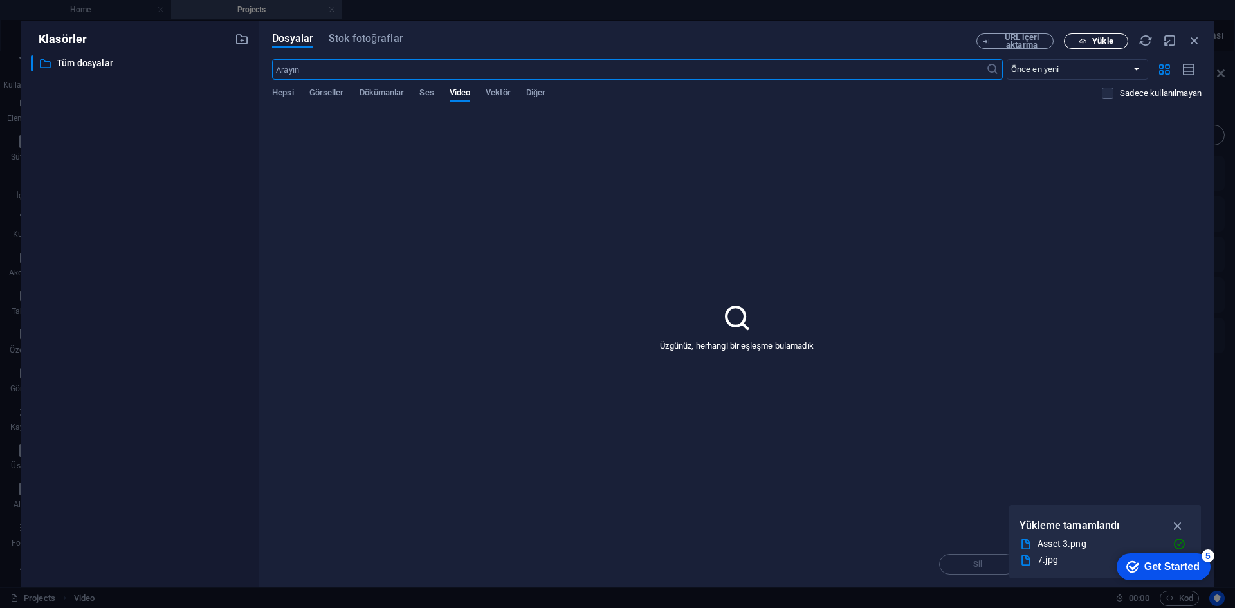
click at [1092, 43] on span "Yükle" at bounding box center [1096, 41] width 53 height 8
click at [1178, 527] on icon "button" at bounding box center [1179, 528] width 14 height 13
click at [1178, 542] on icon "button" at bounding box center [1179, 544] width 14 height 13
click at [1111, 562] on div "checkmark Get Started 5 First Steps in the Editor Let's guide you through the t…" at bounding box center [1160, 566] width 109 height 39
drag, startPoint x: 1046, startPoint y: 535, endPoint x: 1036, endPoint y: 536, distance: 9.7
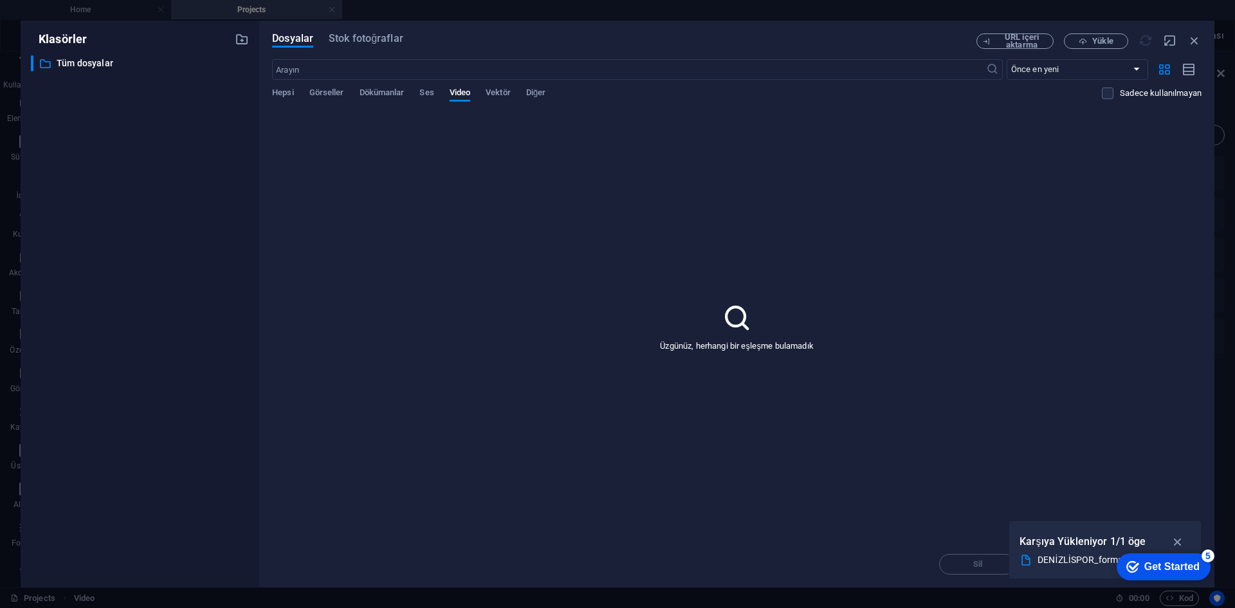
click at [1039, 535] on p "Karşıya Yükleniyor 1/1 öge" at bounding box center [1083, 541] width 127 height 17
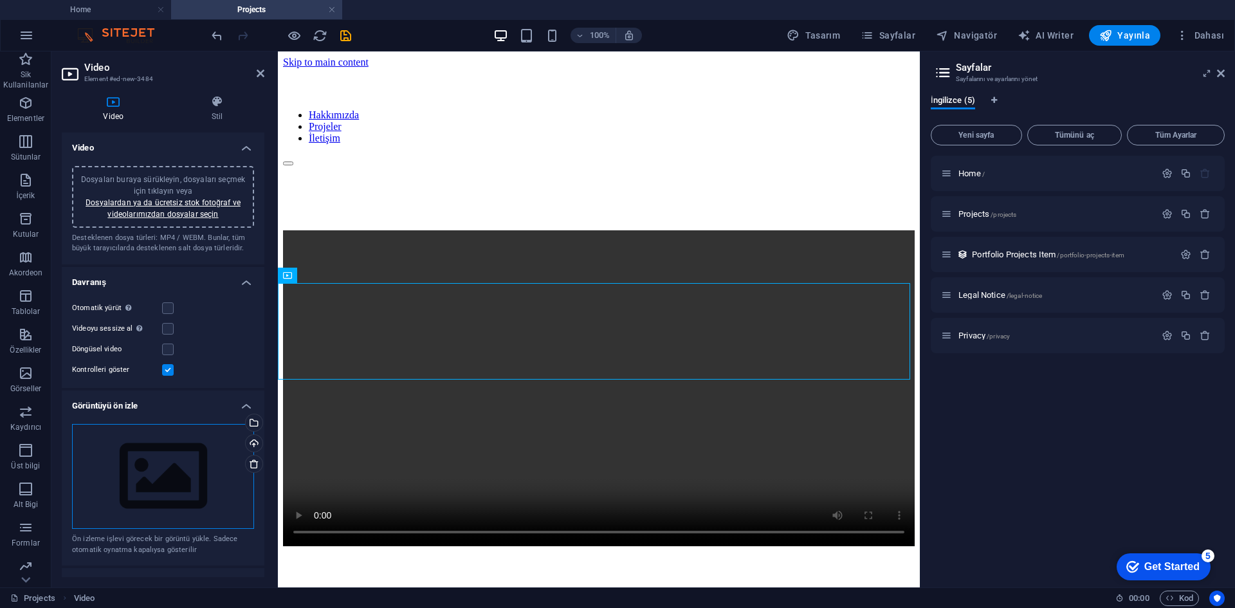
click at [166, 482] on div "Dosyaları buraya sürükleyin, dosyaları seçmek için tıklayın veya Dosyalardan ya…" at bounding box center [163, 476] width 182 height 105
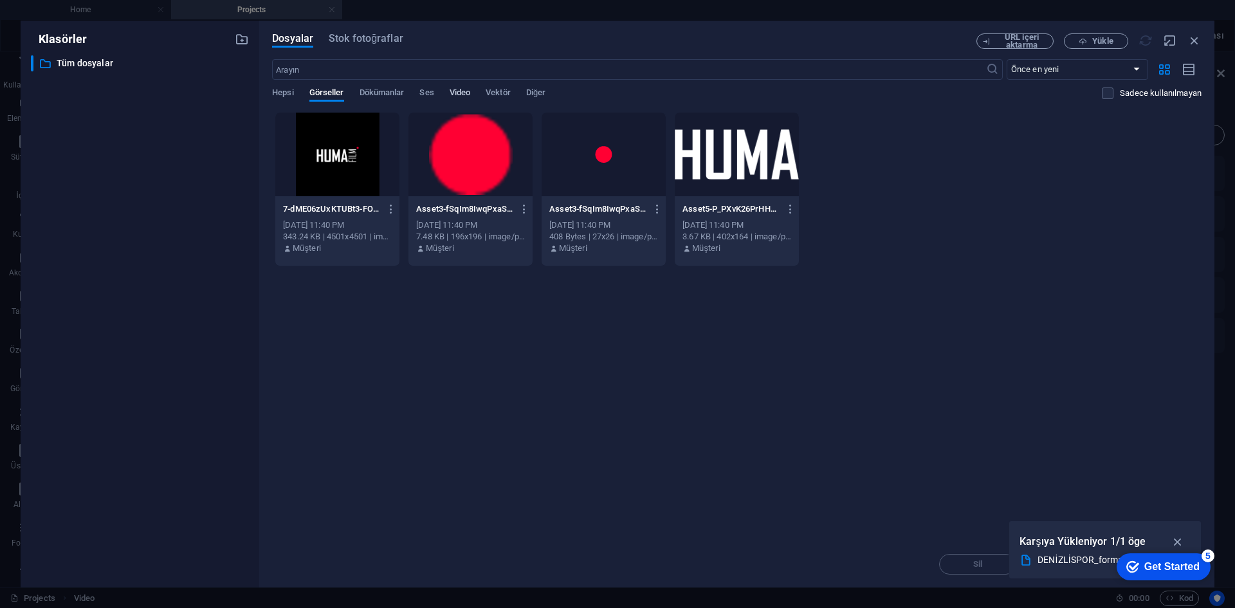
click at [470, 91] on span "Video" at bounding box center [460, 94] width 21 height 18
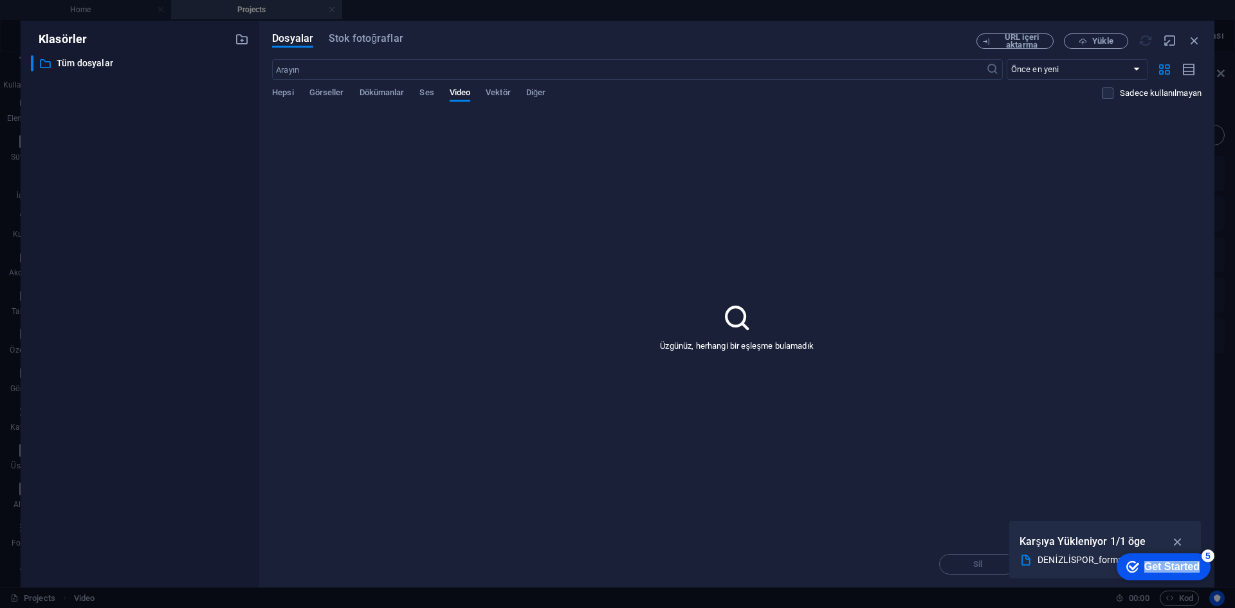
drag, startPoint x: 1206, startPoint y: 553, endPoint x: 2215, endPoint y: 1132, distance: 1163.0
click at [1108, 585] on html "checkmark Get Started 5 First Steps in the Editor Let's guide you through the t…" at bounding box center [1160, 566] width 109 height 39
drag, startPoint x: 1126, startPoint y: 571, endPoint x: 1088, endPoint y: 596, distance: 46.0
click at [1106, 585] on html "checkmark Get Started 5 First Steps in the Editor Let's guide you through the t…" at bounding box center [1160, 566] width 109 height 39
click at [1095, 548] on p "Karşıya Yükleniyor 1/1 öge" at bounding box center [1083, 541] width 127 height 17
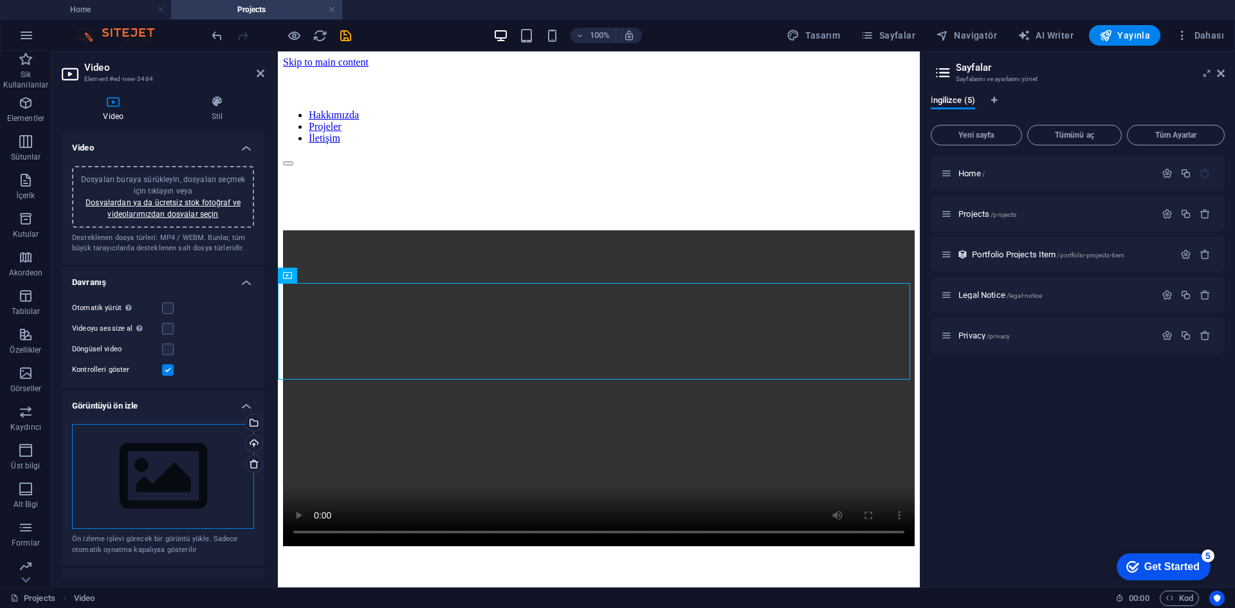
click at [188, 453] on div "Dosyaları buraya sürükleyin, dosyaları seçmek için tıklayın veya Dosyalardan ya…" at bounding box center [163, 476] width 182 height 105
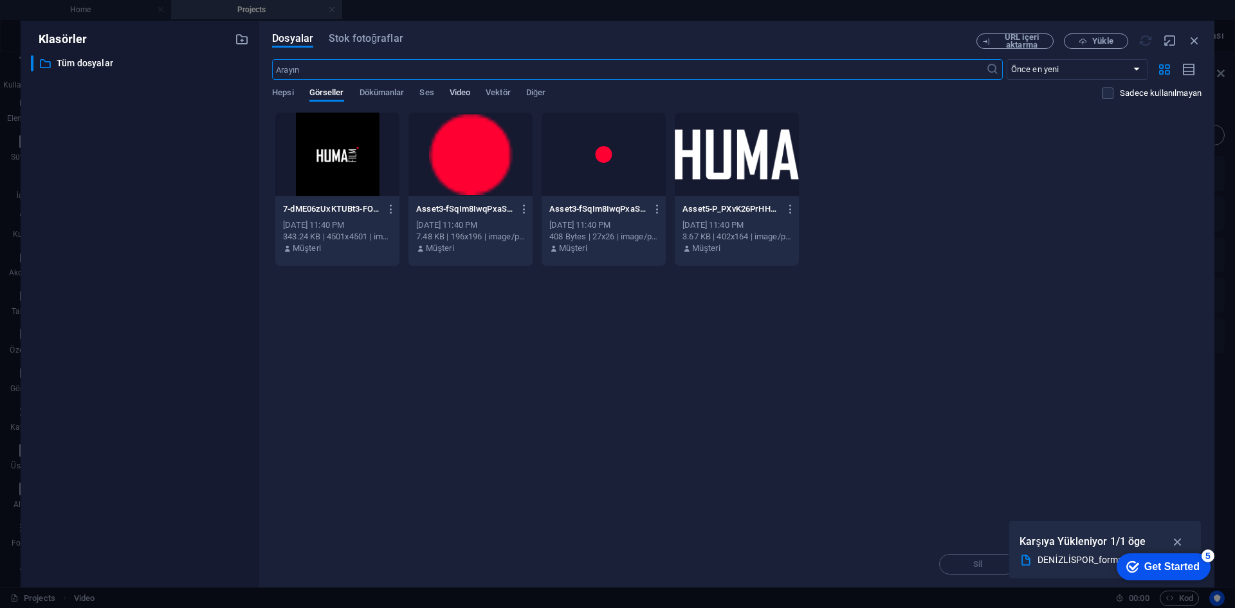
click at [466, 91] on span "Video" at bounding box center [460, 94] width 21 height 18
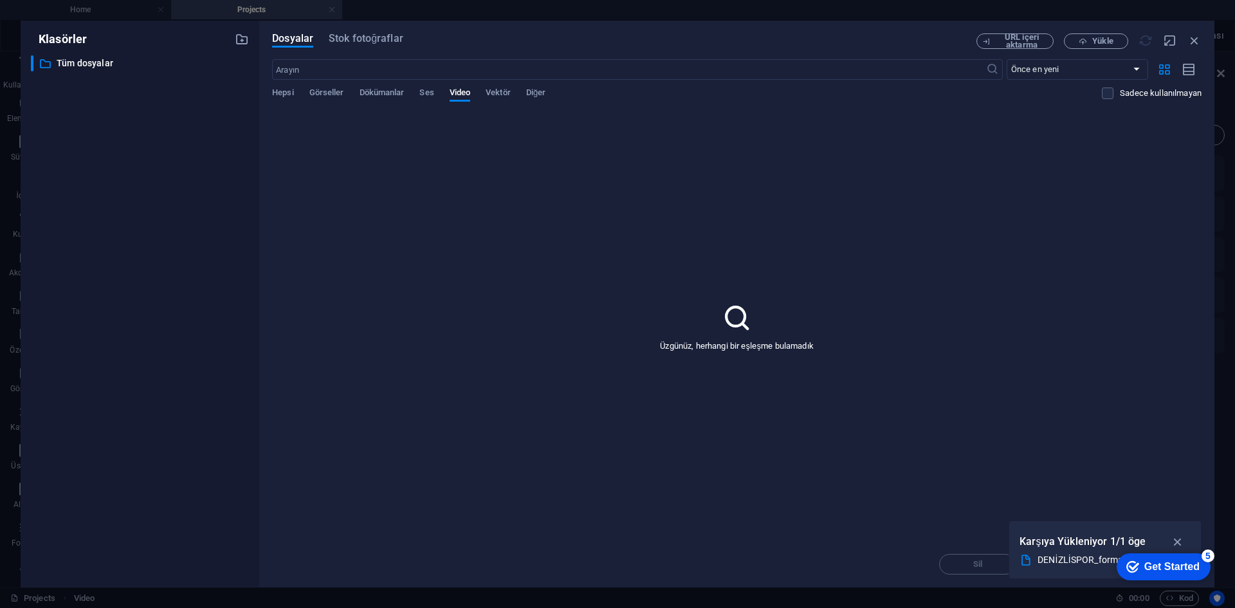
click at [1195, 556] on div "checkmark Get Started 5" at bounding box center [1164, 566] width 94 height 27
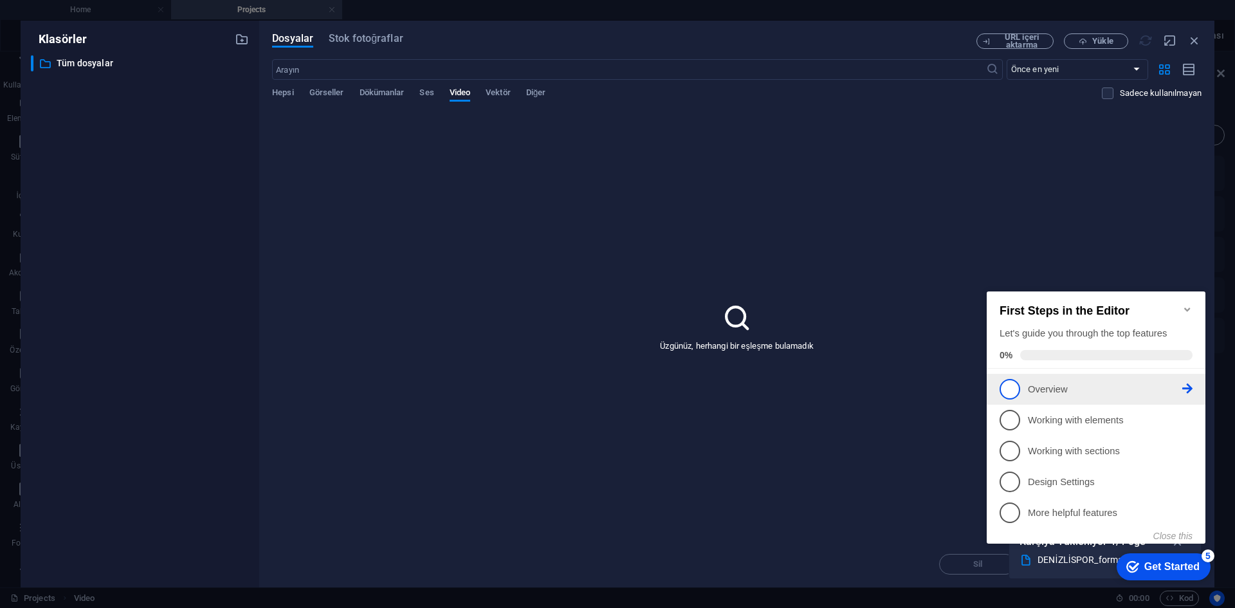
click at [1095, 375] on li "1 Overview - incomplete" at bounding box center [1096, 389] width 219 height 31
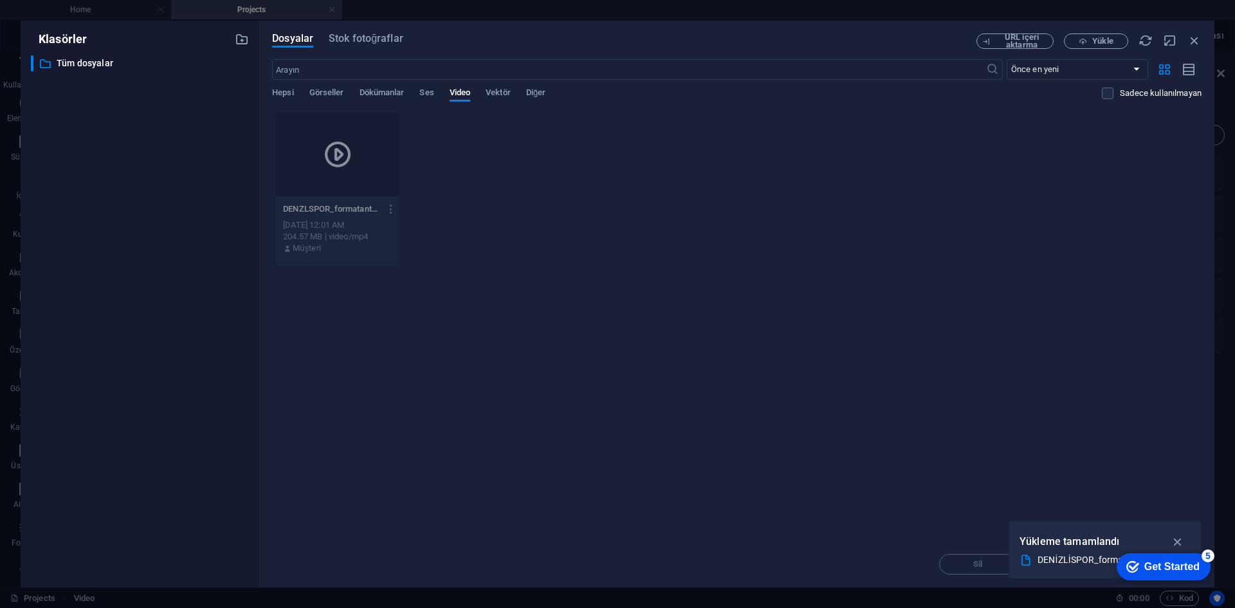
click at [342, 152] on icon at bounding box center [337, 154] width 31 height 31
click at [334, 152] on icon at bounding box center [337, 154] width 31 height 31
click at [1183, 538] on icon "button" at bounding box center [1178, 542] width 15 height 14
click at [1191, 42] on icon "button" at bounding box center [1194, 40] width 14 height 14
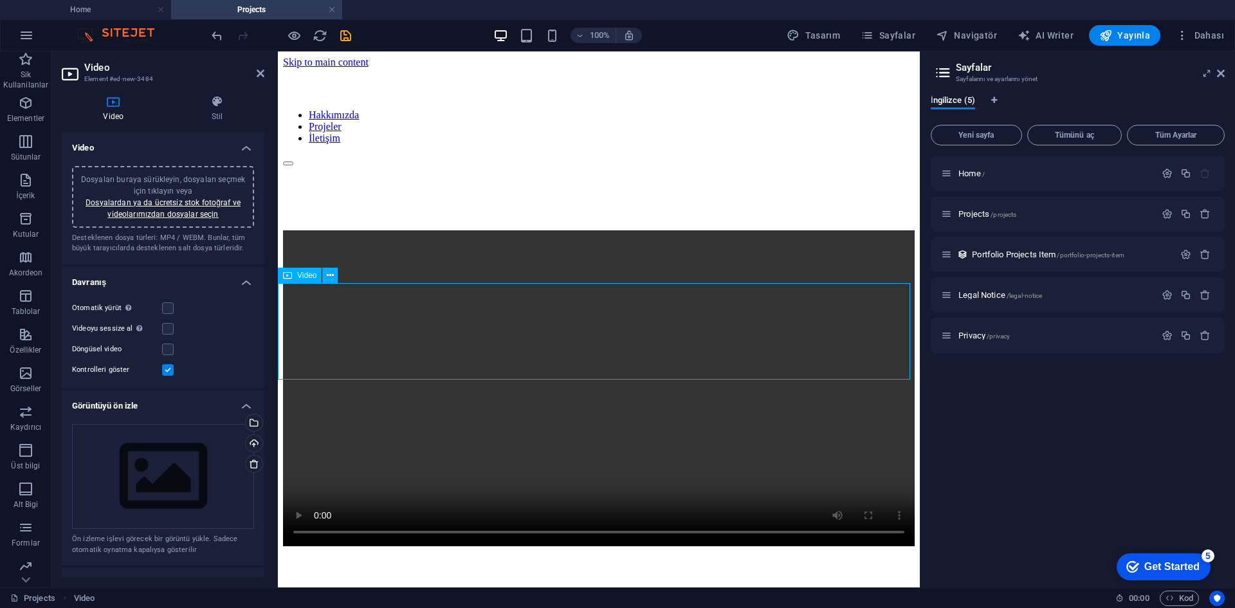
click at [286, 340] on figure at bounding box center [599, 389] width 632 height 318
click at [292, 347] on figure at bounding box center [599, 389] width 632 height 318
click at [173, 329] on label at bounding box center [168, 329] width 12 height 12
click at [0, 0] on input "Videoyu sessize al Sessiz işaretliyse otomatik yürütme kullanılabilir" at bounding box center [0, 0] width 0 height 0
click at [163, 352] on label at bounding box center [168, 350] width 12 height 12
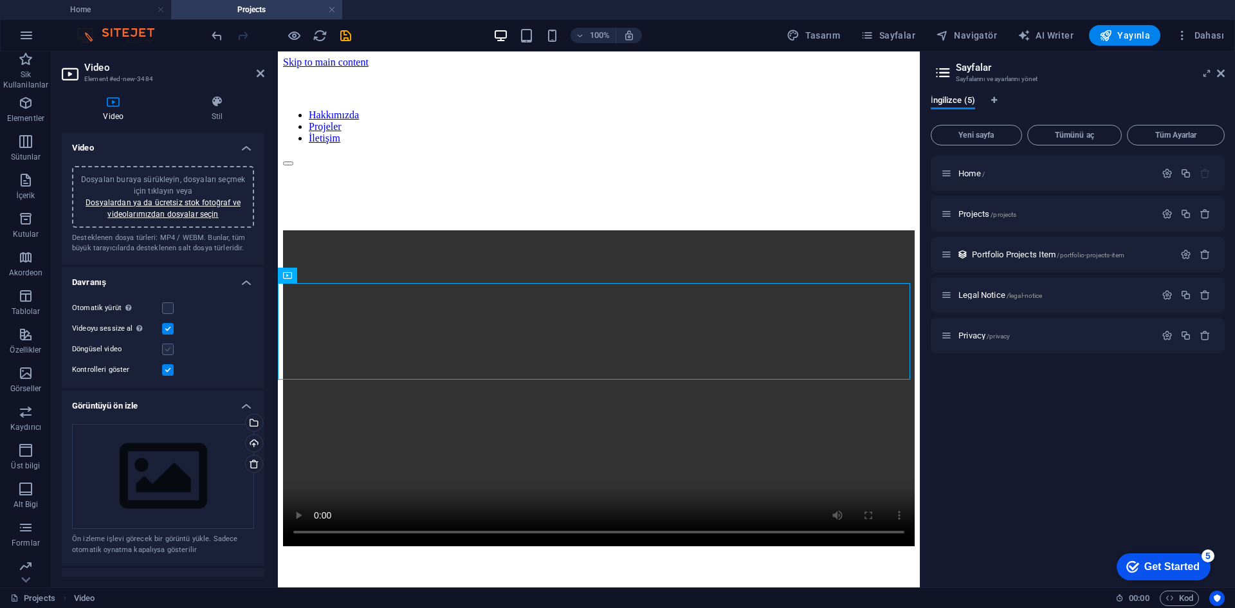
click at [0, 0] on input "Döngüsel video" at bounding box center [0, 0] width 0 height 0
click at [170, 307] on label at bounding box center [168, 308] width 12 height 12
click at [0, 0] on input "Otomatik yürüt Otomatik yürütme sadece sessiz işaretliyse kullanılabilir" at bounding box center [0, 0] width 0 height 0
click at [168, 463] on div "Dosyaları buraya sürükleyin, dosyaları seçmek için tıklayın veya Dosyalardan ya…" at bounding box center [163, 476] width 182 height 105
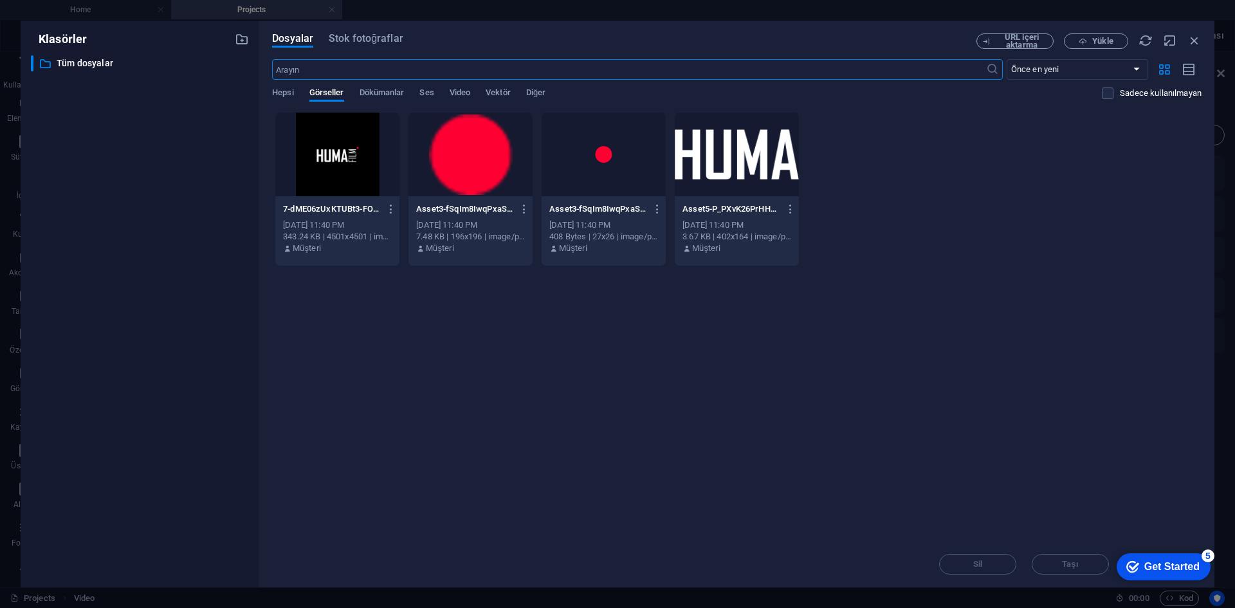
click at [449, 93] on div "Hepsi Görseller Dökümanlar Ses Video Vektör Diğer" at bounding box center [687, 99] width 830 height 24
click at [455, 92] on span "Video" at bounding box center [460, 94] width 21 height 18
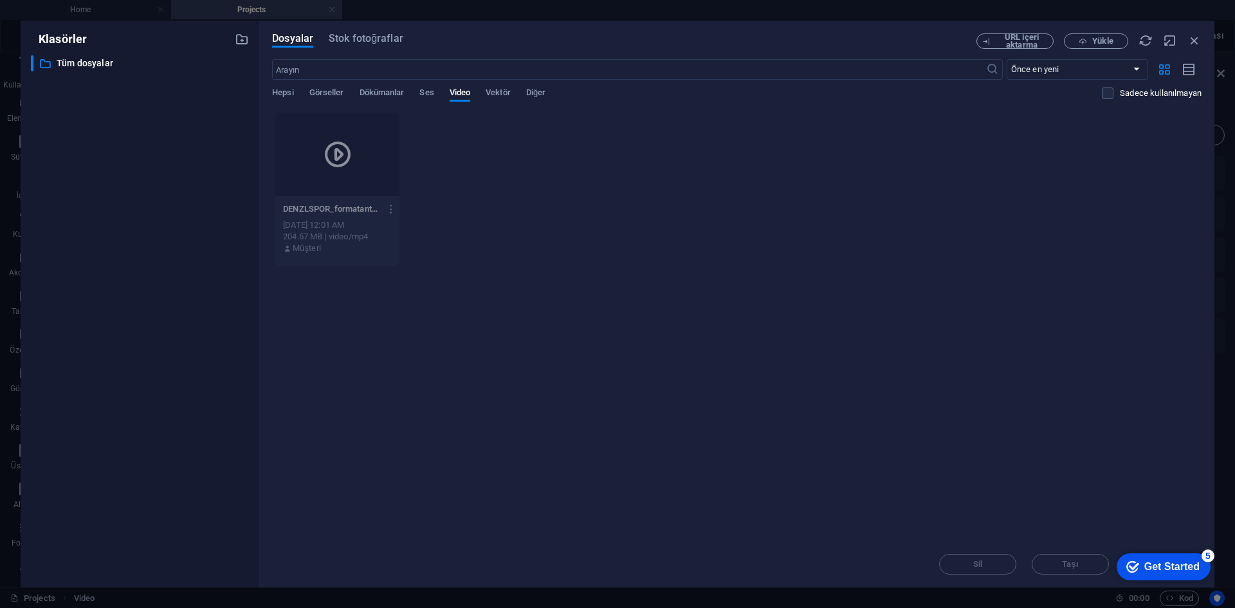
click at [354, 179] on div at bounding box center [337, 155] width 124 height 84
click at [341, 153] on icon at bounding box center [337, 154] width 31 height 31
click at [393, 214] on icon "button" at bounding box center [391, 209] width 12 height 12
click at [378, 378] on li "Yükle" at bounding box center [388, 366] width 96 height 31
click at [393, 210] on icon "button" at bounding box center [391, 209] width 12 height 12
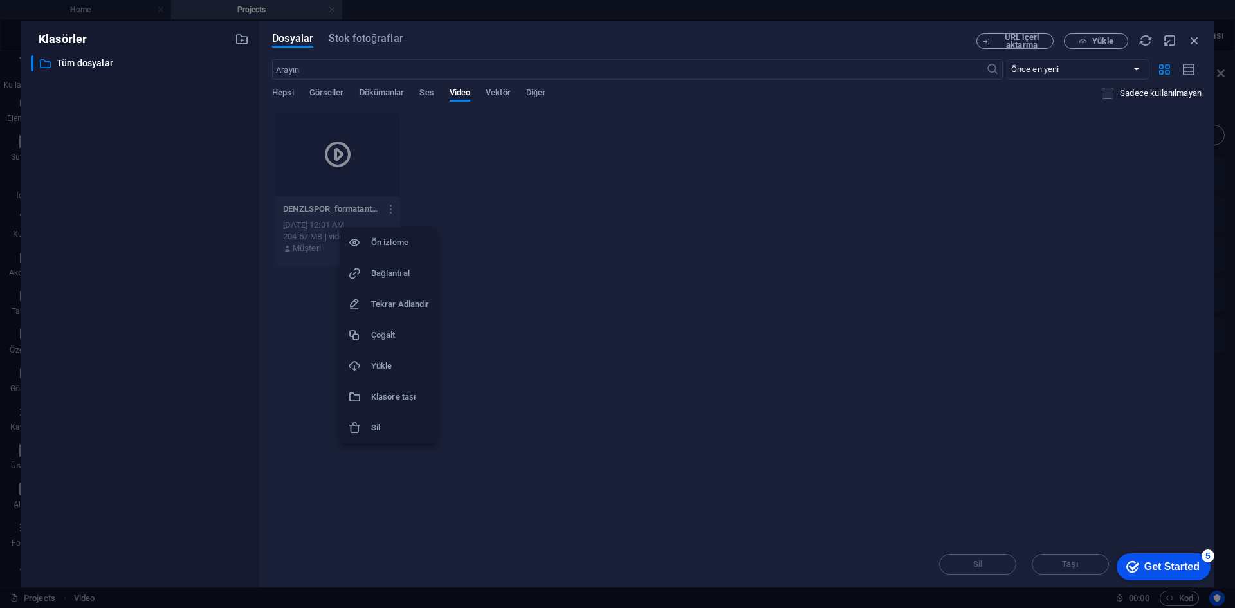
click at [392, 243] on h6 "Ön izleme" at bounding box center [400, 242] width 58 height 15
click at [985, 560] on div "Sil Taşı Insert Tuşu" at bounding box center [737, 557] width 930 height 33
click at [1191, 45] on icon "button" at bounding box center [1194, 40] width 14 height 14
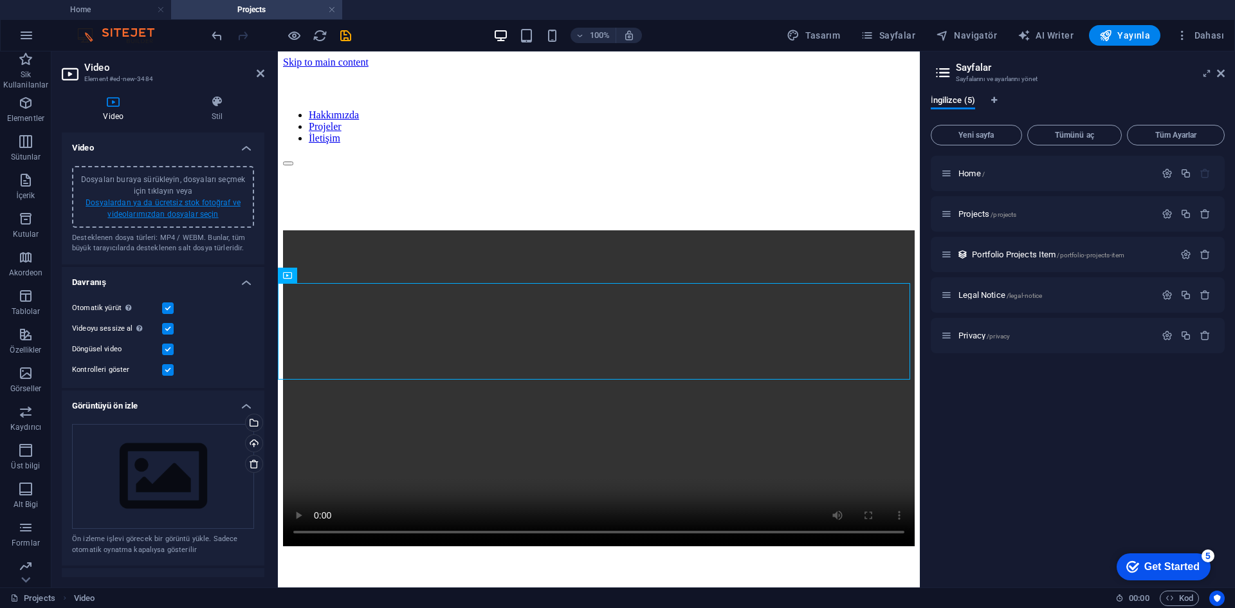
click at [192, 206] on link "Dosyalardan ya da ücretsiz stok fotoğraf ve videolarımızdan dosyalar seçin" at bounding box center [163, 208] width 155 height 21
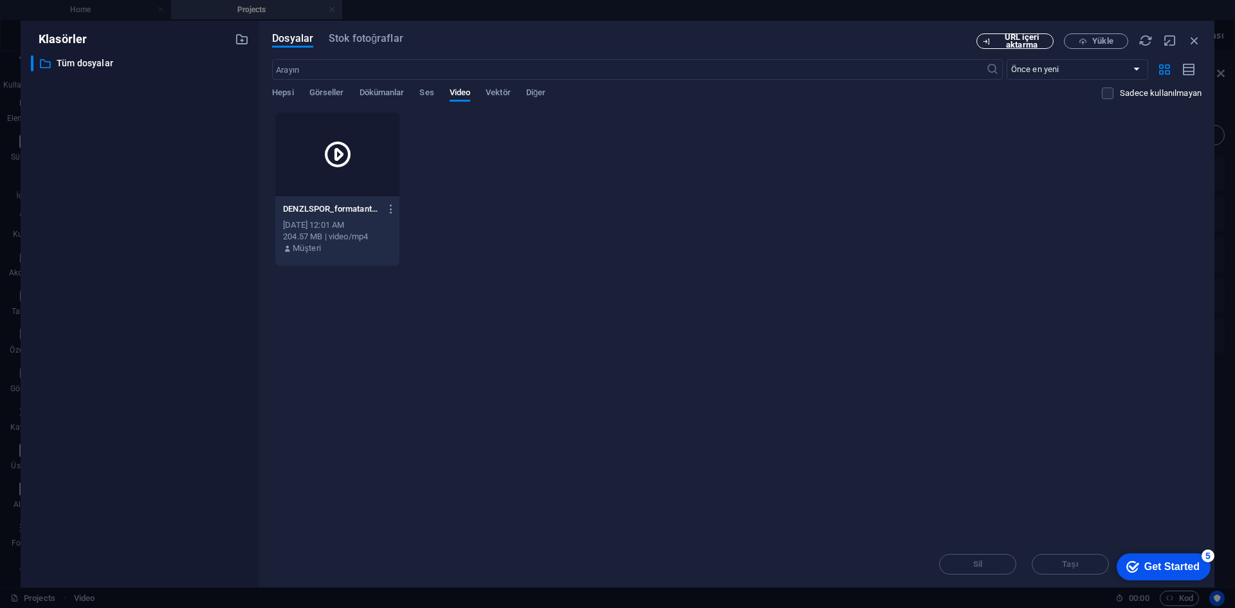
click at [1036, 45] on span "URL içeri aktarma" at bounding box center [1022, 40] width 52 height 15
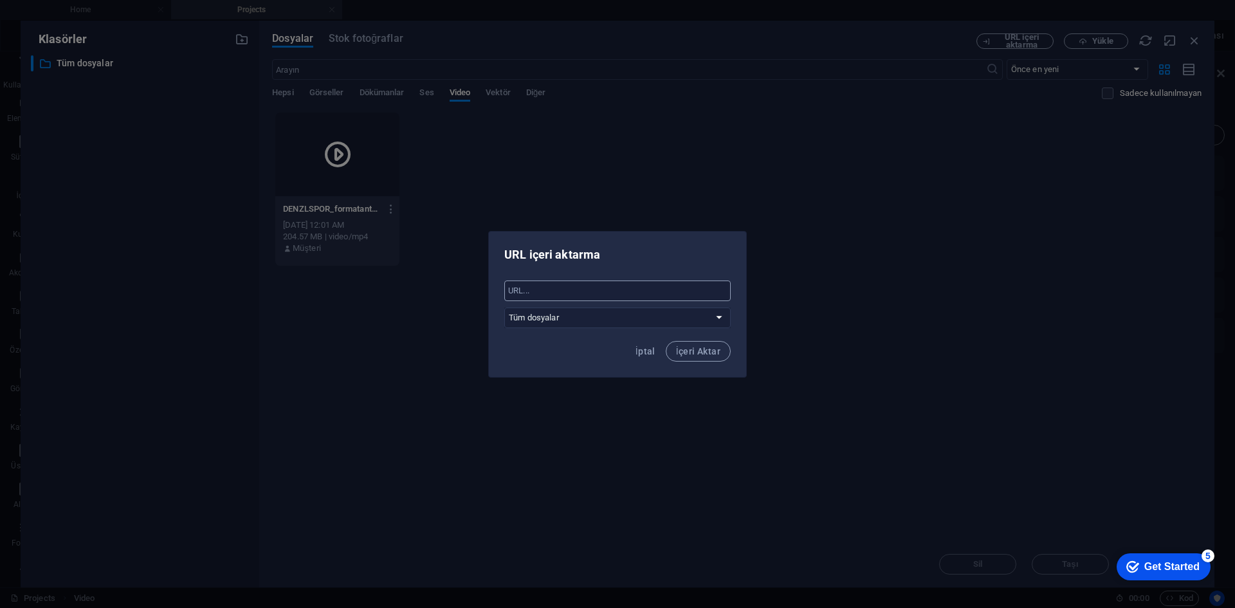
click at [610, 289] on input "text" at bounding box center [617, 290] width 226 height 21
click at [596, 313] on select "Tüm dosyalar" at bounding box center [617, 317] width 226 height 21
click at [601, 294] on input "text" at bounding box center [617, 290] width 226 height 21
click at [664, 282] on input "text" at bounding box center [617, 290] width 226 height 21
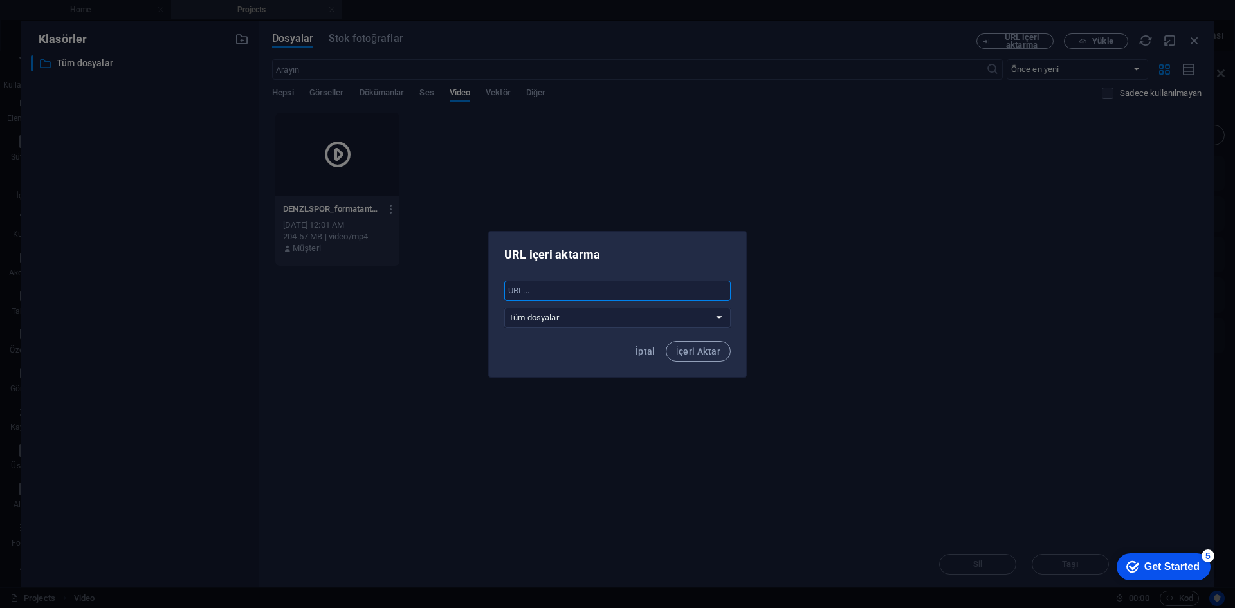
paste input "https://www.instagram.com/huma.films/reel/DIRaN59N3yU/"
type input "https://www.instagram.com/huma.films/reel/DIRaN59N3yU/"
click at [688, 355] on span "İçeri Aktar" at bounding box center [698, 351] width 44 height 10
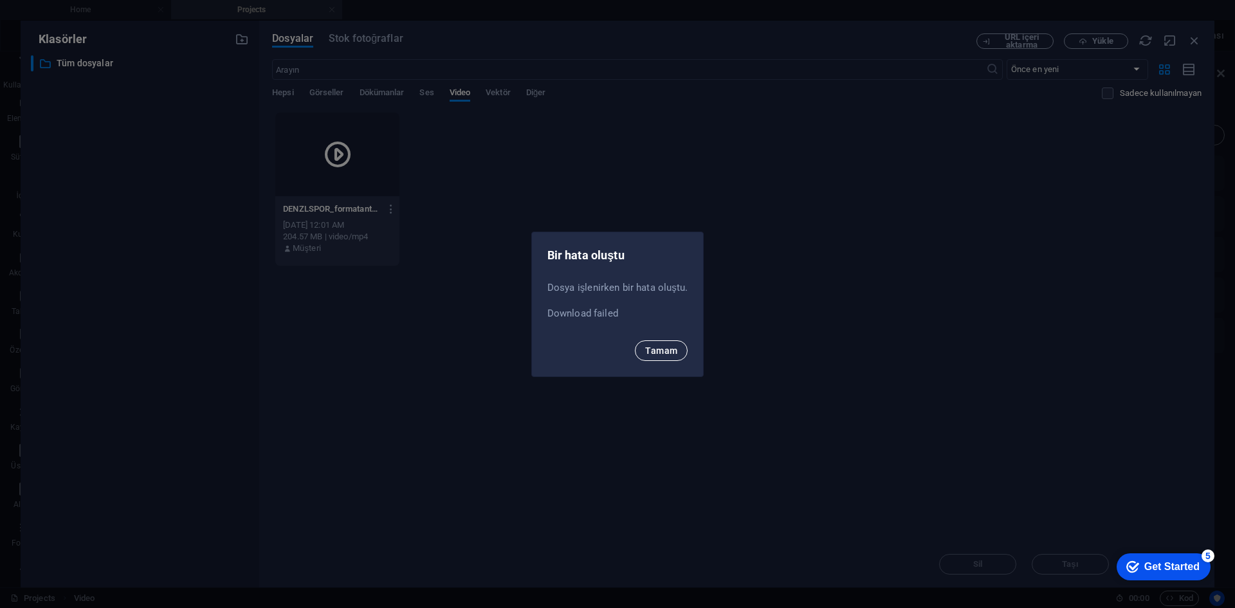
click at [675, 350] on span "Tamam" at bounding box center [661, 350] width 32 height 10
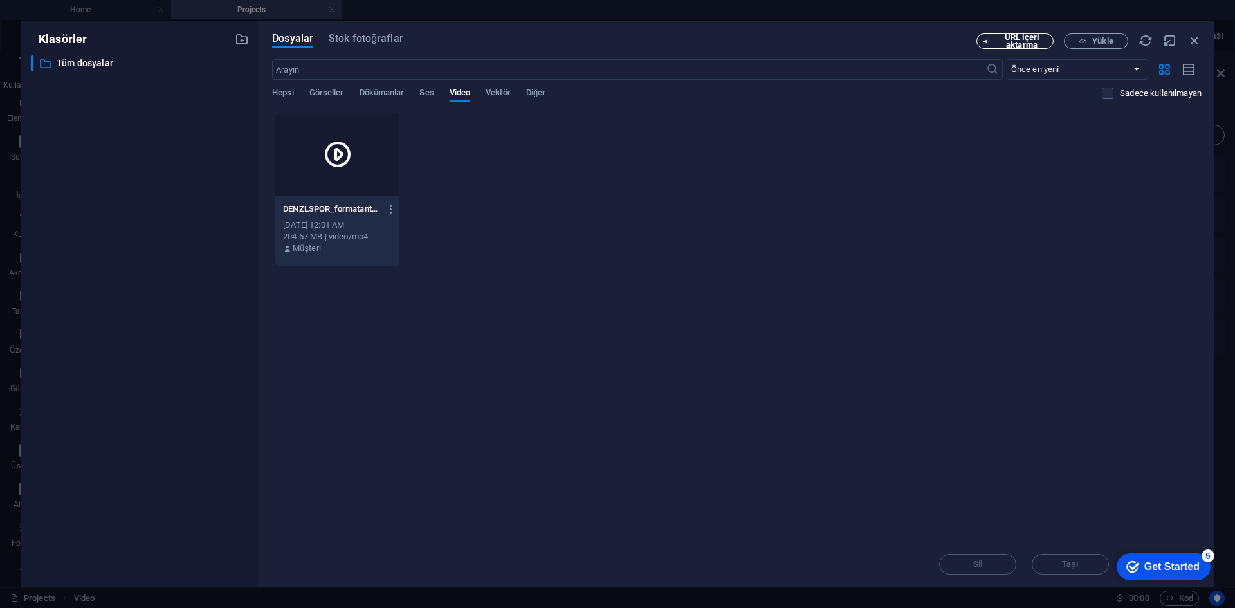
click at [1000, 42] on span "URL içeri aktarma" at bounding box center [1022, 40] width 52 height 15
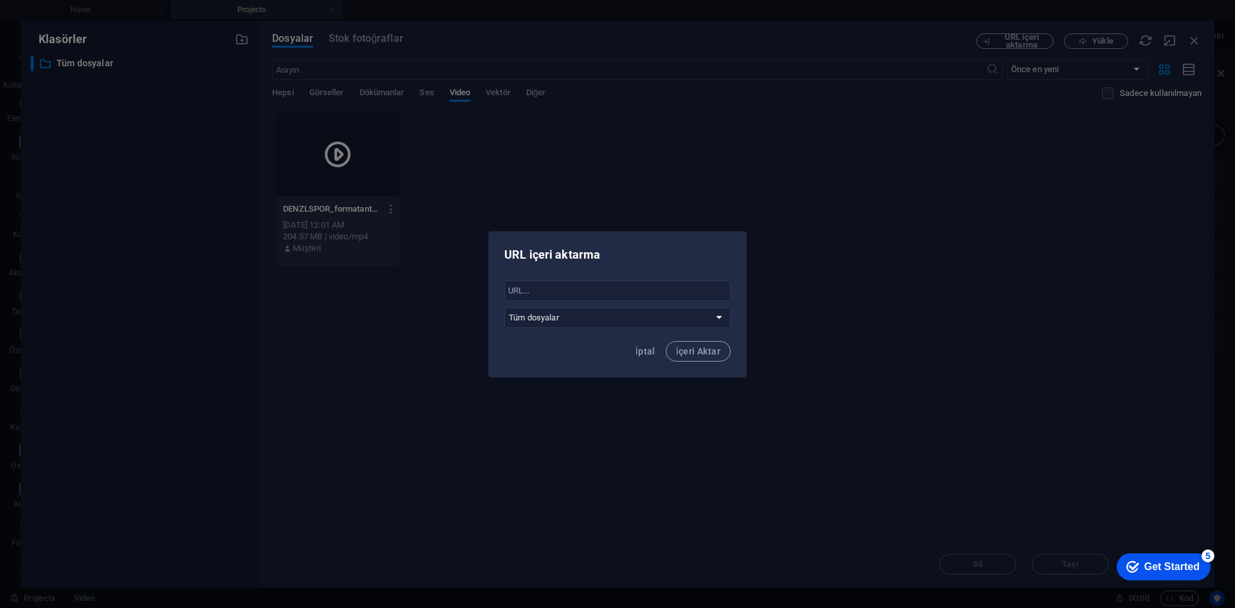
click at [647, 328] on div "​ Tüm dosyalar" at bounding box center [617, 304] width 257 height 58
click at [647, 324] on select "Tüm dosyalar" at bounding box center [617, 317] width 226 height 21
click at [504, 307] on select "Tüm dosyalar" at bounding box center [617, 317] width 226 height 21
click at [645, 344] on button "İptal" at bounding box center [645, 351] width 30 height 21
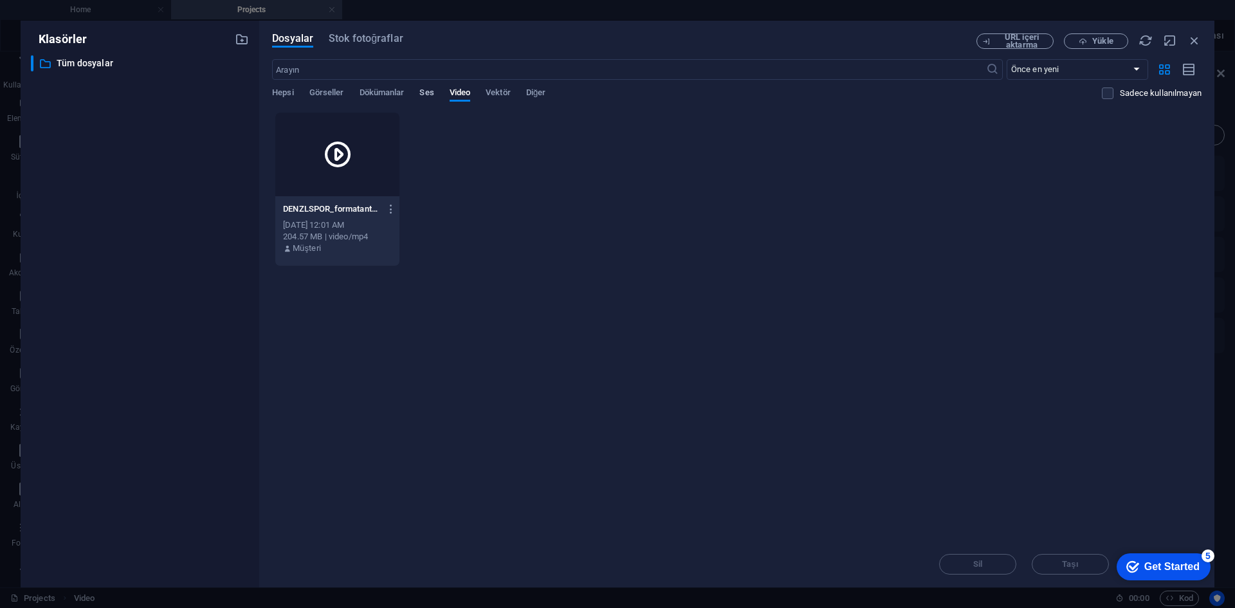
click at [425, 89] on span "Ses" at bounding box center [426, 94] width 14 height 18
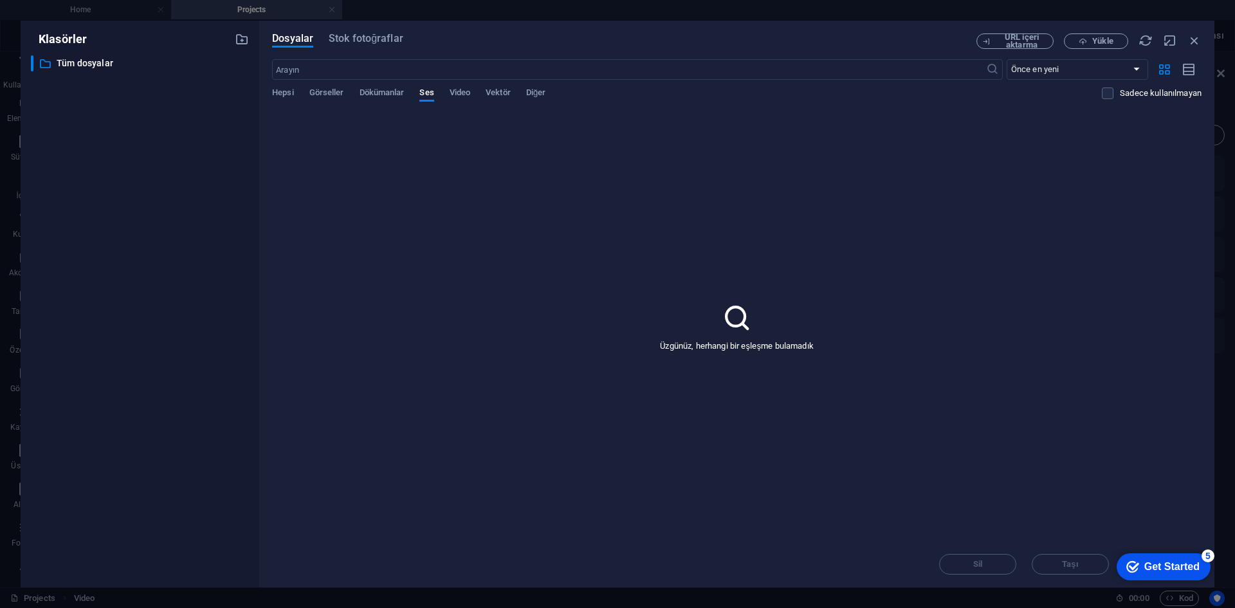
click at [360, 86] on div "​ Önce en yeni Önce en eski Ad (A-Z) Ad (Z-A) Boyut (0-9) Boyut (9-0) Çözünürlü…" at bounding box center [737, 85] width 930 height 53
click at [365, 91] on span "Dökümanlar" at bounding box center [382, 94] width 45 height 18
click at [1200, 43] on icon "button" at bounding box center [1194, 40] width 14 height 14
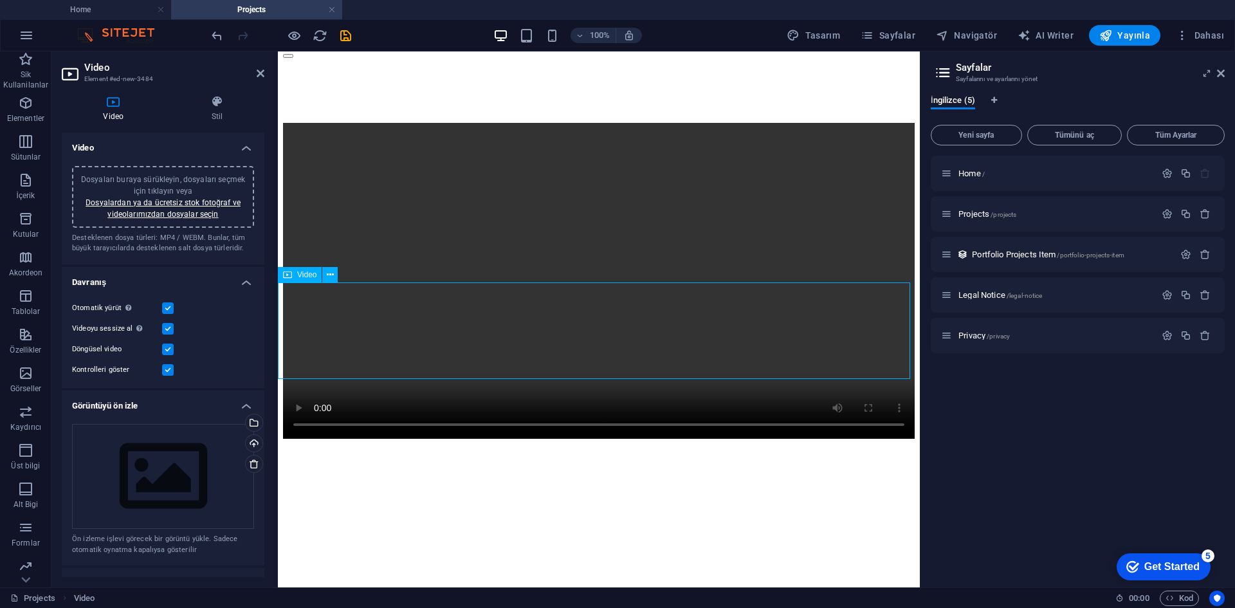
scroll to position [198, 0]
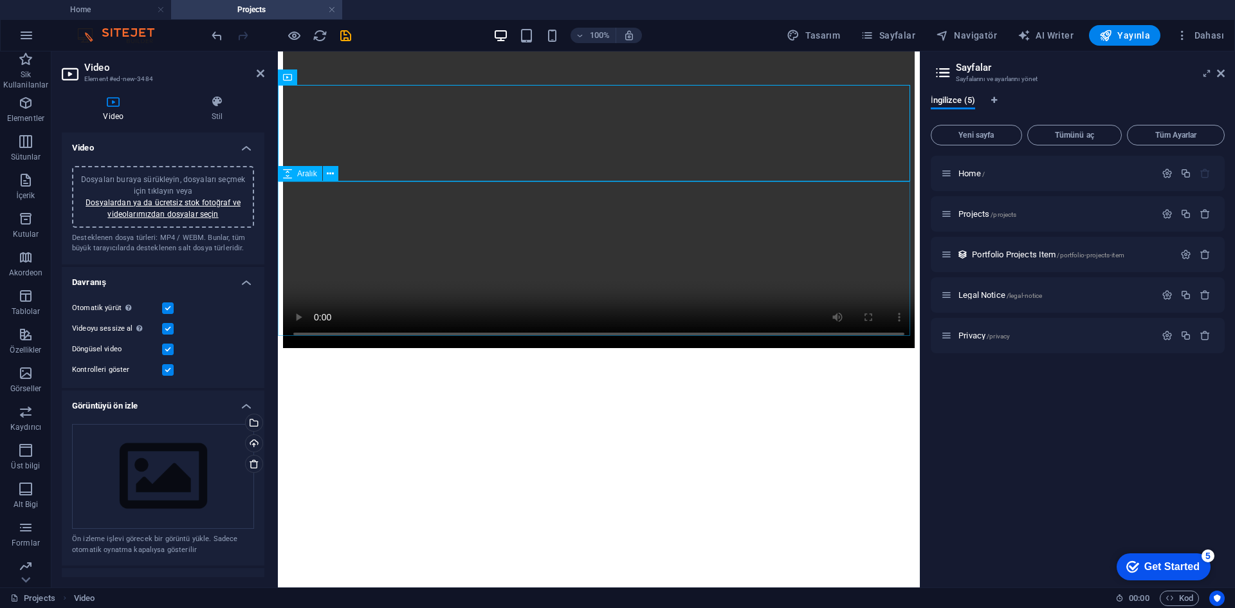
click at [520, 351] on div at bounding box center [599, 428] width 632 height 154
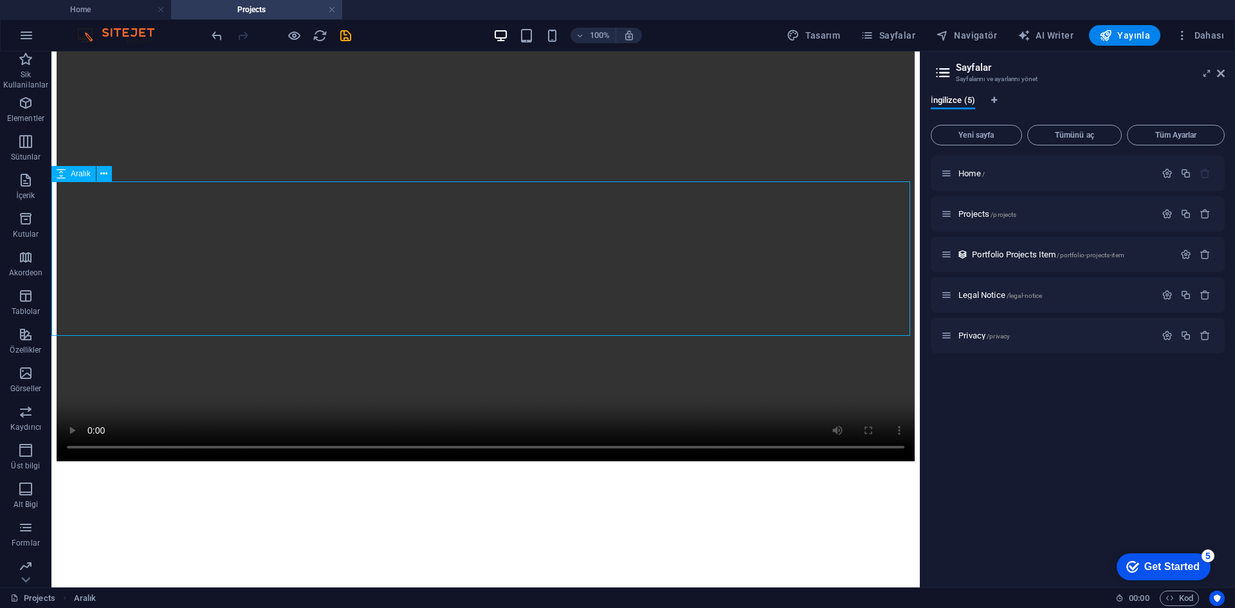
scroll to position [0, 0]
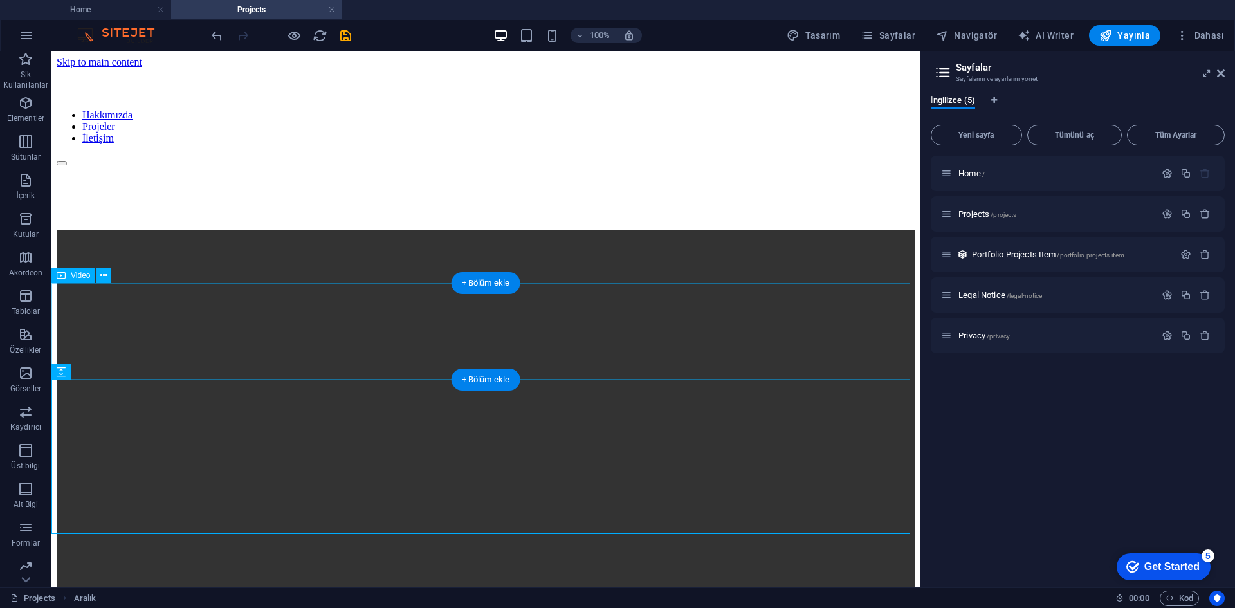
click at [637, 293] on figure at bounding box center [486, 446] width 858 height 432
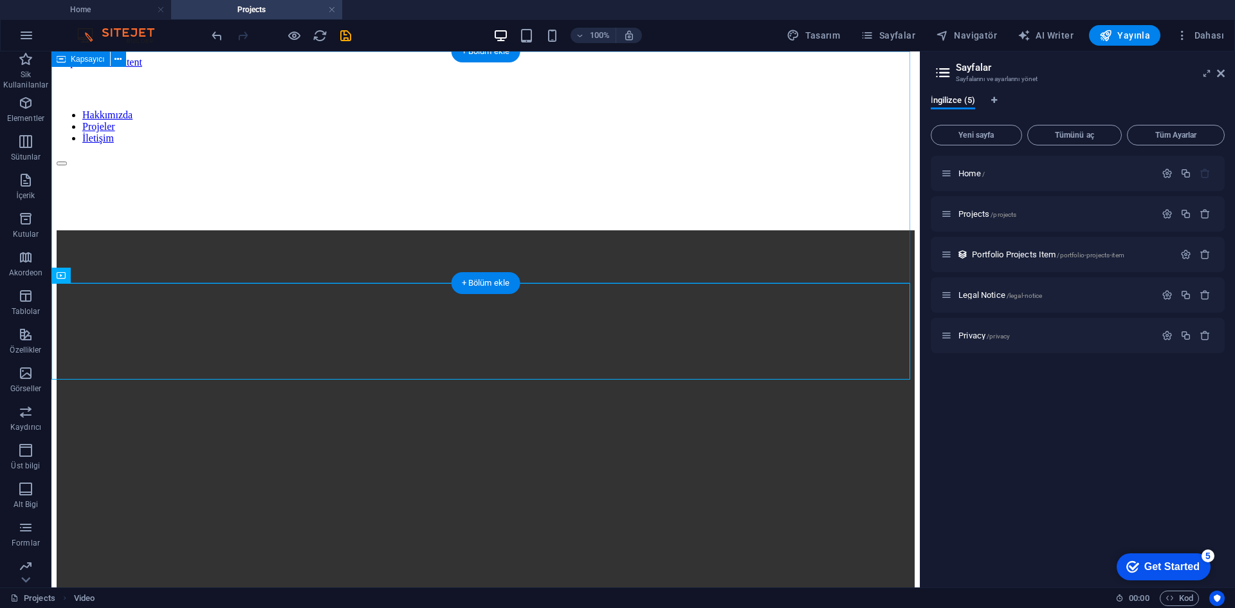
click at [676, 230] on div at bounding box center [486, 198] width 858 height 64
click at [488, 278] on div "+ Bölüm ekle" at bounding box center [486, 283] width 69 height 22
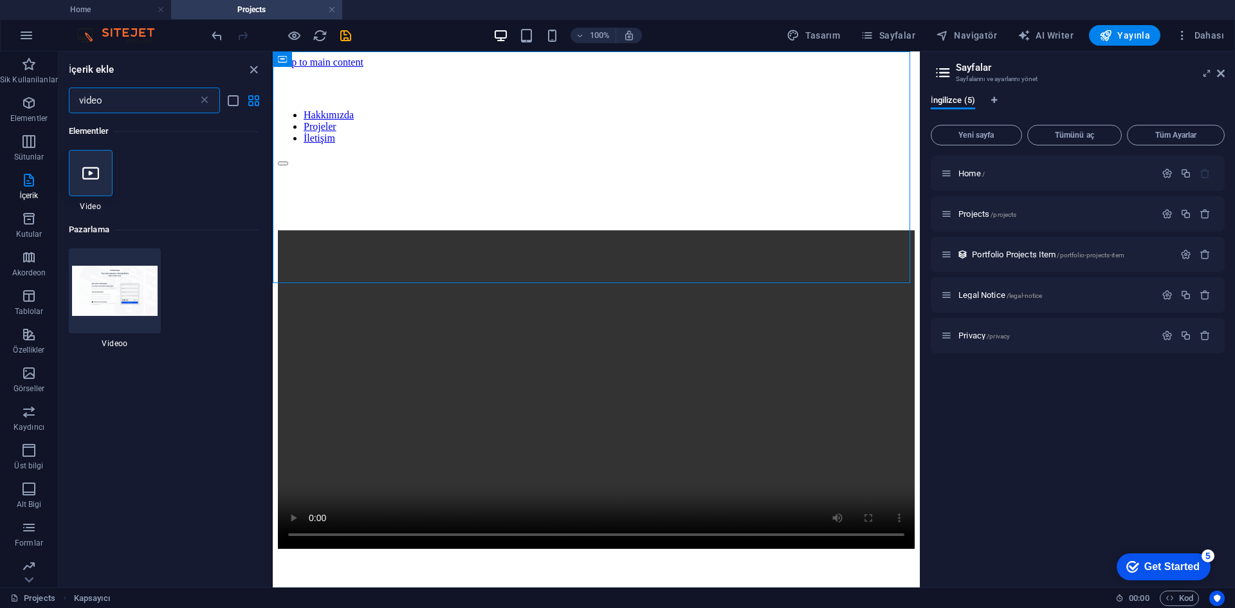
drag, startPoint x: 214, startPoint y: 104, endPoint x: 207, endPoint y: 107, distance: 7.5
click at [207, 107] on div "video ​" at bounding box center [144, 100] width 151 height 26
click at [205, 101] on icon at bounding box center [204, 100] width 13 height 13
click at [195, 101] on input "video" at bounding box center [133, 100] width 129 height 26
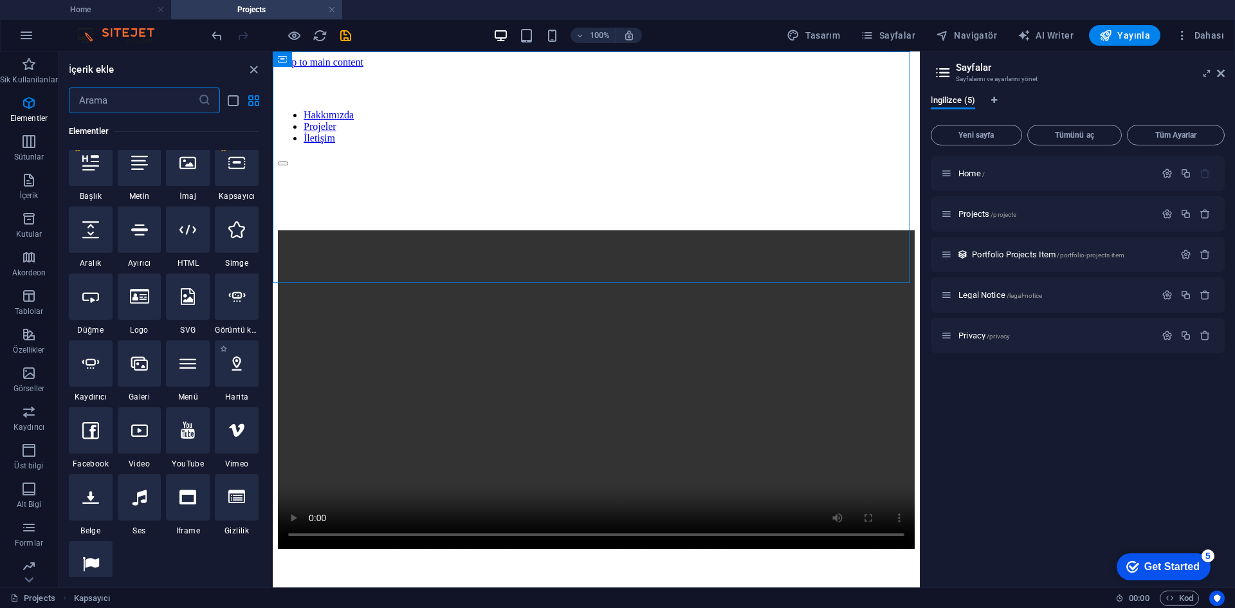
scroll to position [129, 0]
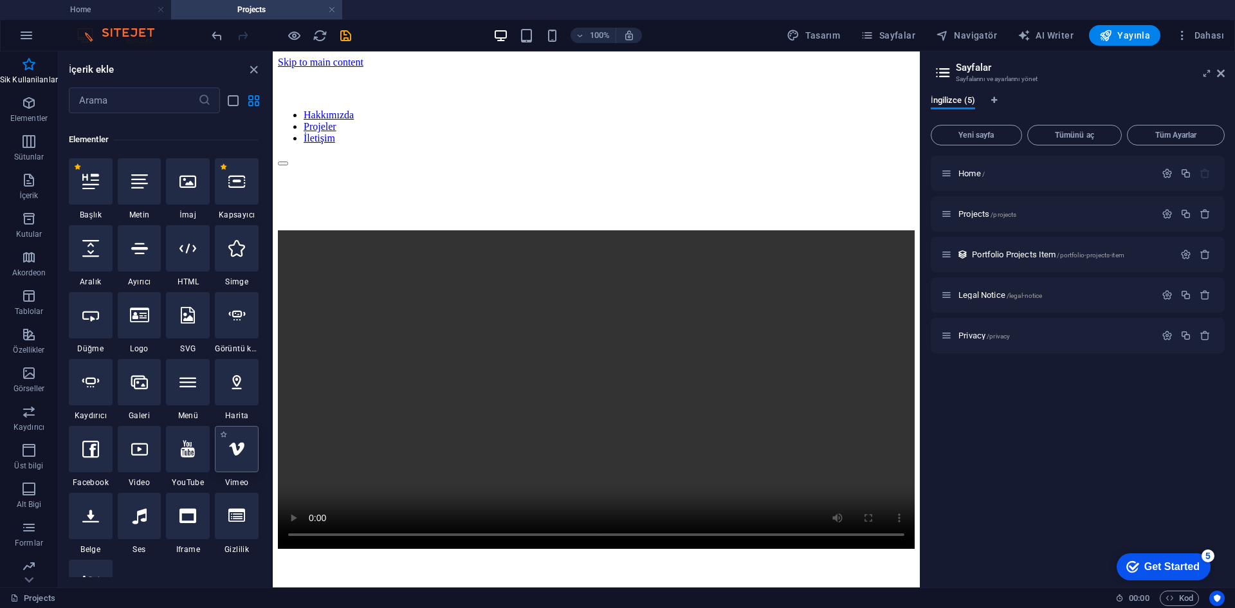
click at [237, 446] on icon at bounding box center [236, 449] width 17 height 17
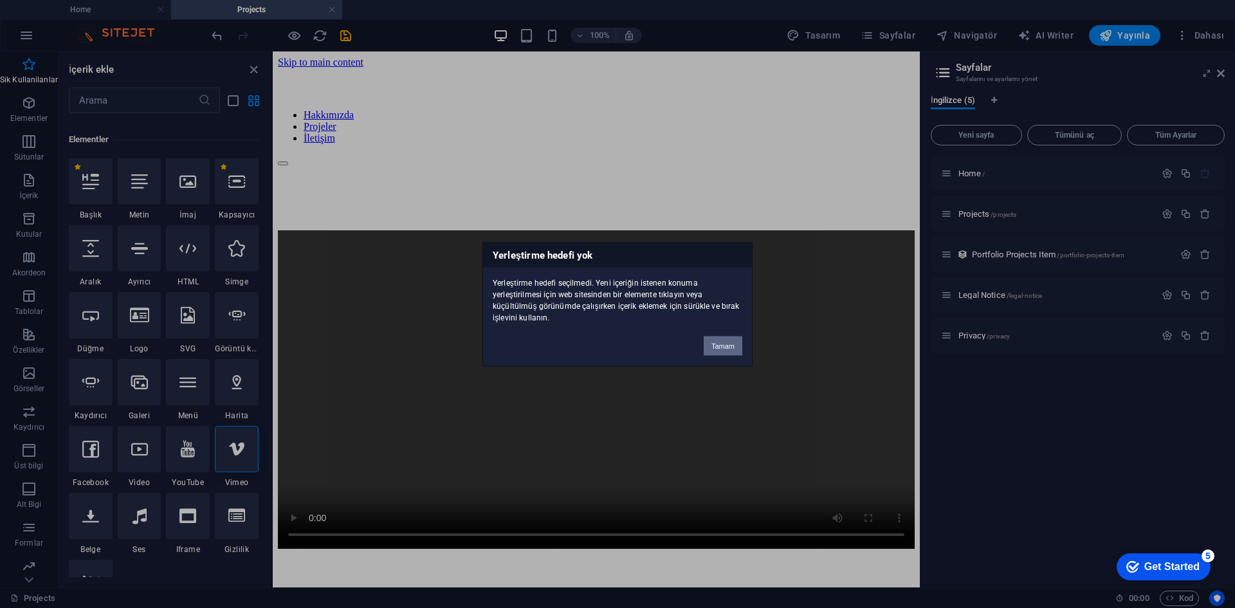
click at [720, 337] on button "Tamam" at bounding box center [723, 345] width 39 height 19
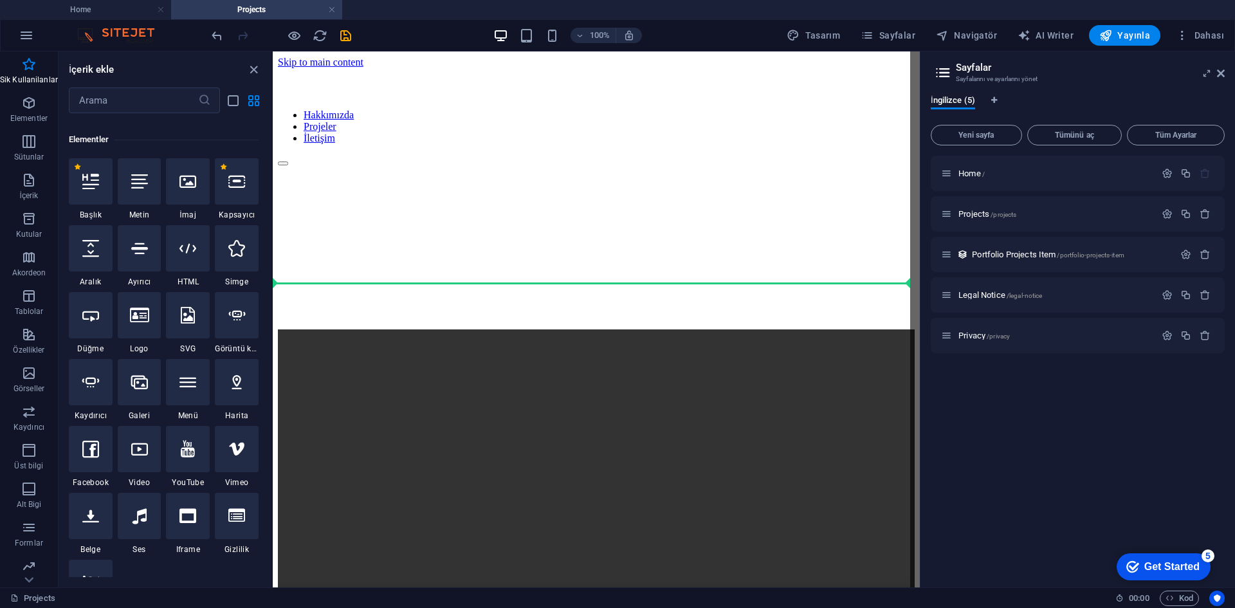
select select "ar16_9"
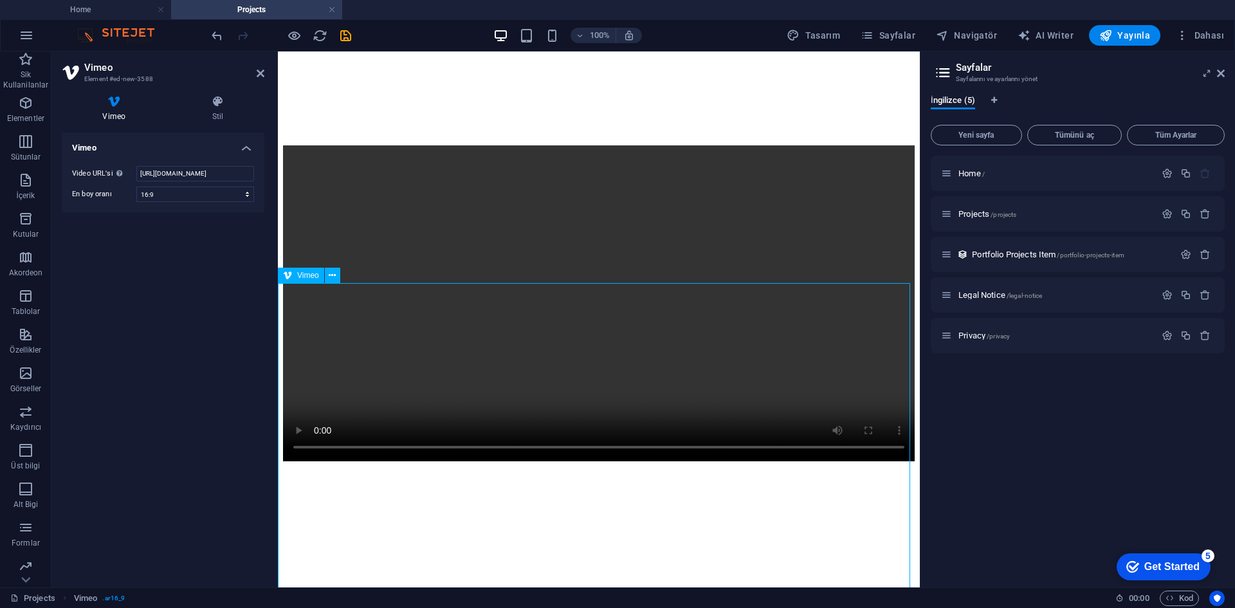
scroll to position [450, 0]
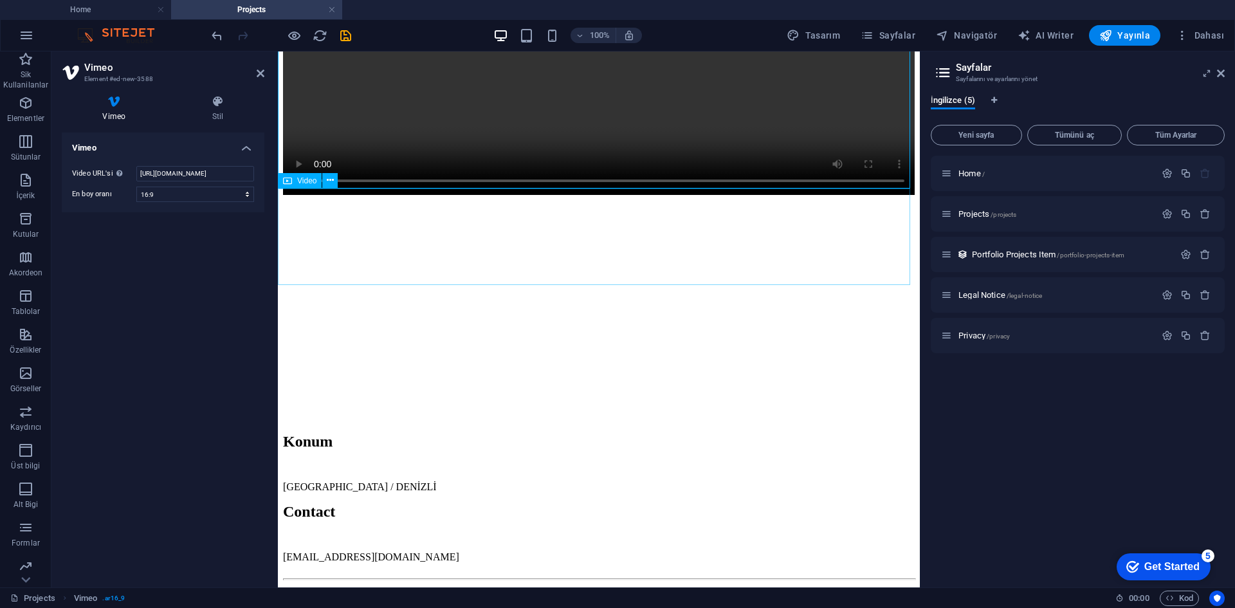
click at [471, 197] on figure at bounding box center [599, 38] width 632 height 318
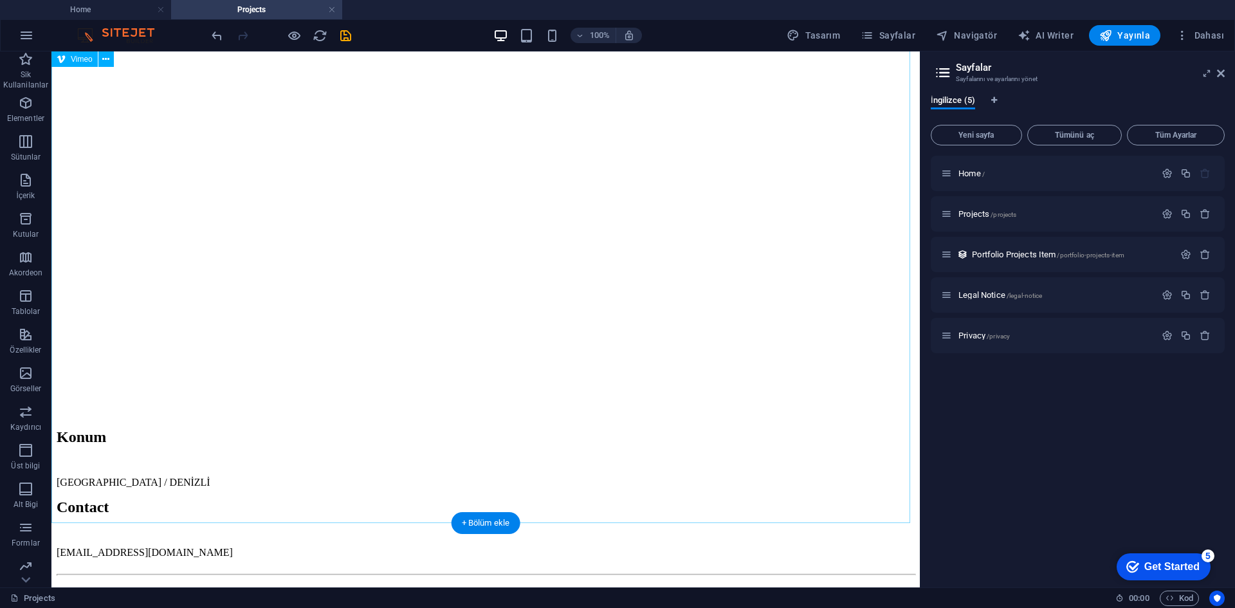
scroll to position [129, 0]
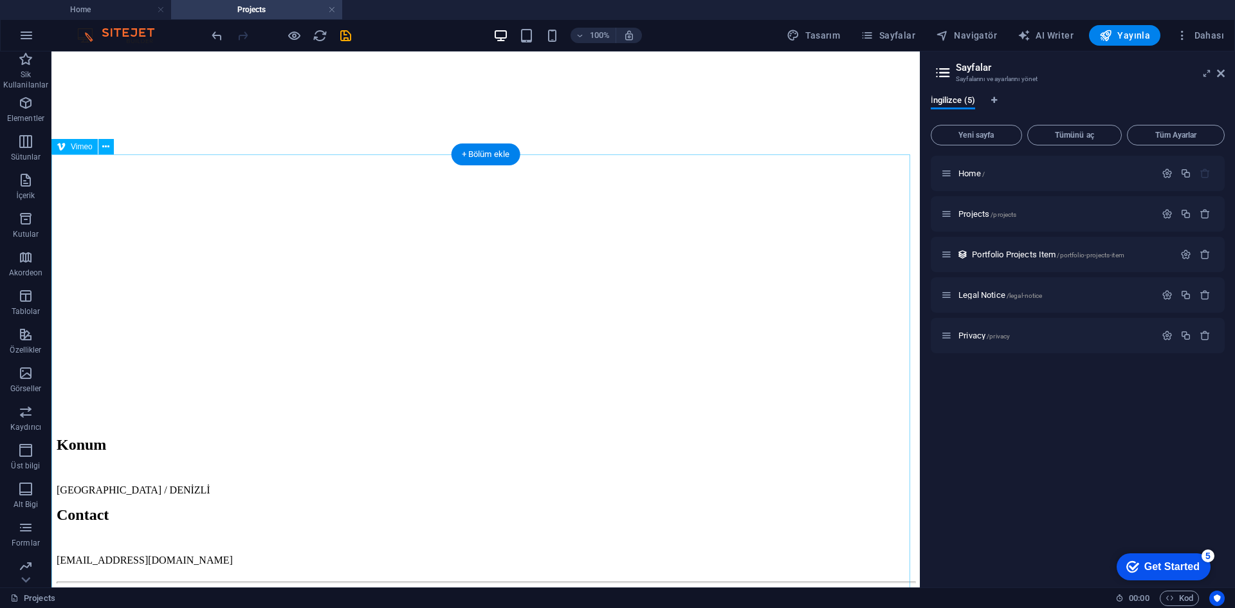
click at [488, 201] on div at bounding box center [486, 151] width 858 height 99
click at [463, 201] on div at bounding box center [486, 151] width 858 height 99
click at [487, 201] on div at bounding box center [486, 151] width 858 height 99
click at [486, 201] on div at bounding box center [486, 151] width 858 height 99
click at [485, 201] on div at bounding box center [486, 151] width 858 height 99
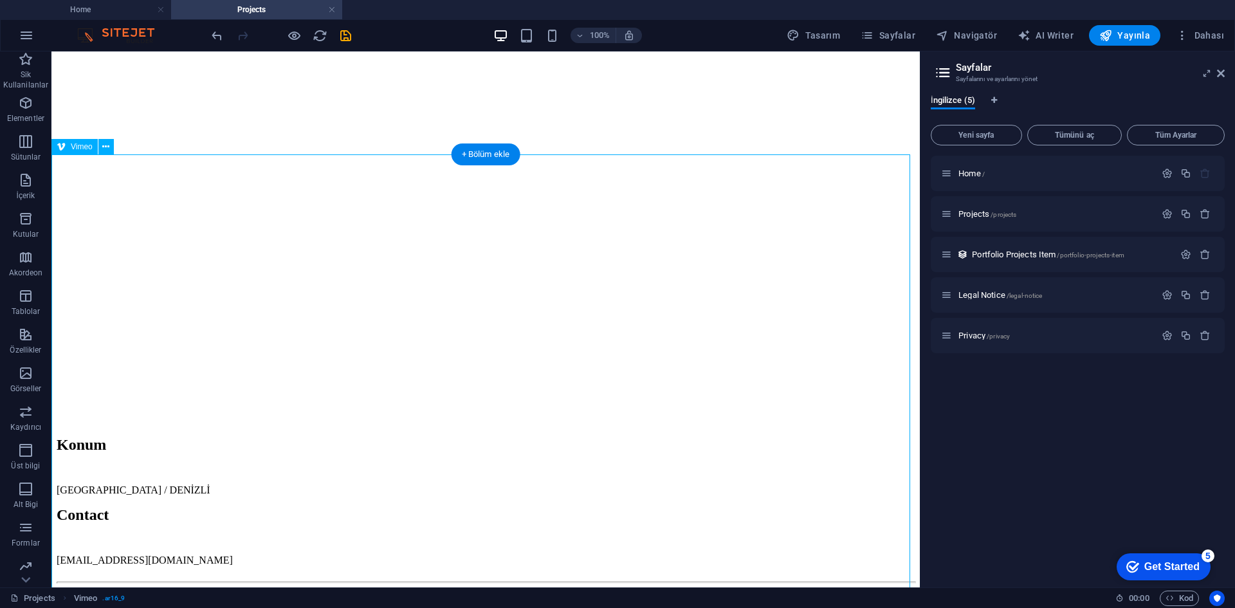
click at [579, 201] on div at bounding box center [486, 151] width 858 height 99
click at [606, 201] on div at bounding box center [486, 151] width 858 height 99
click at [620, 201] on div at bounding box center [486, 151] width 858 height 99
click at [499, 201] on div at bounding box center [486, 151] width 858 height 99
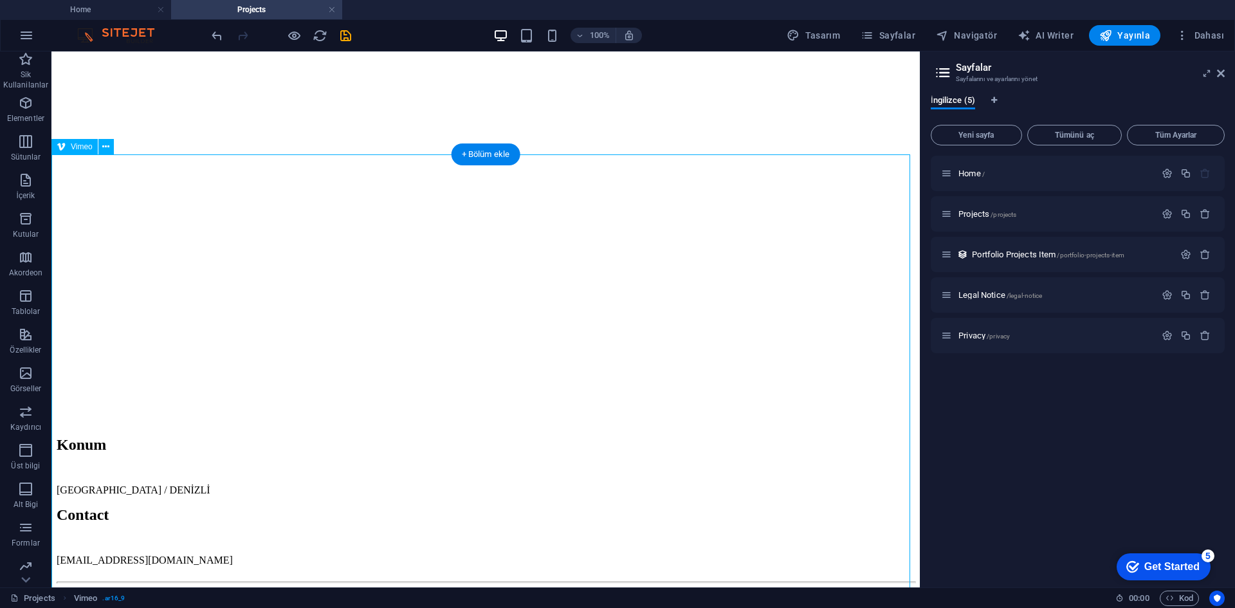
click at [488, 201] on div at bounding box center [486, 151] width 858 height 99
select select "ar16_9"
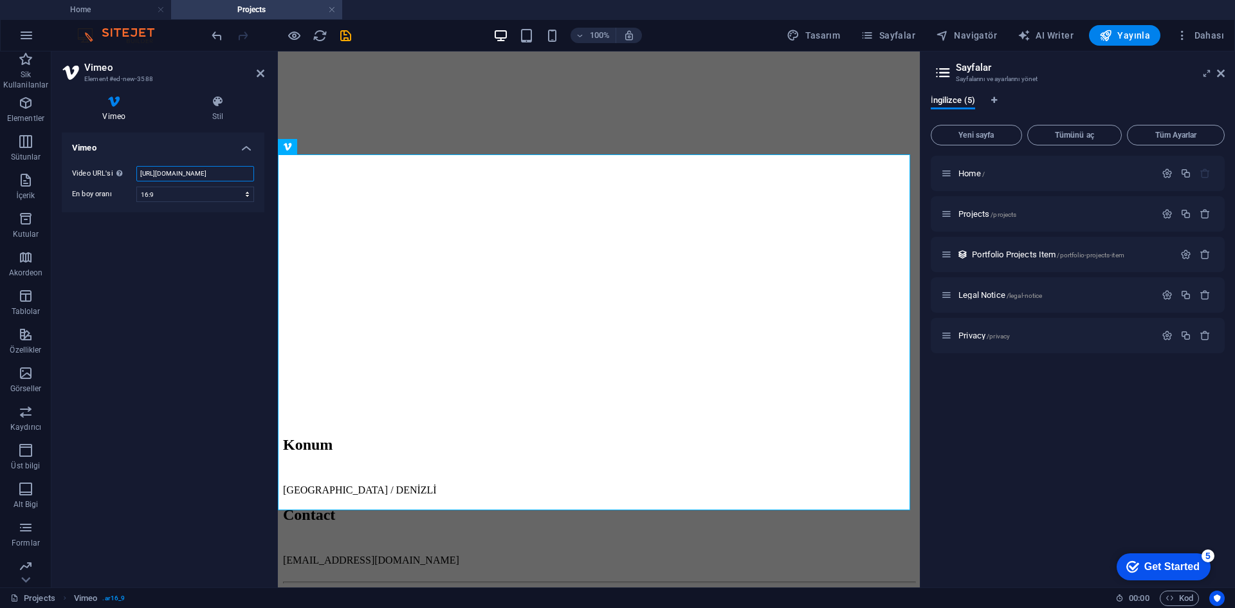
click at [207, 172] on input "https://vimeo.com/315675275" at bounding box center [195, 173] width 118 height 15
paste input "1115980691?share=copy"
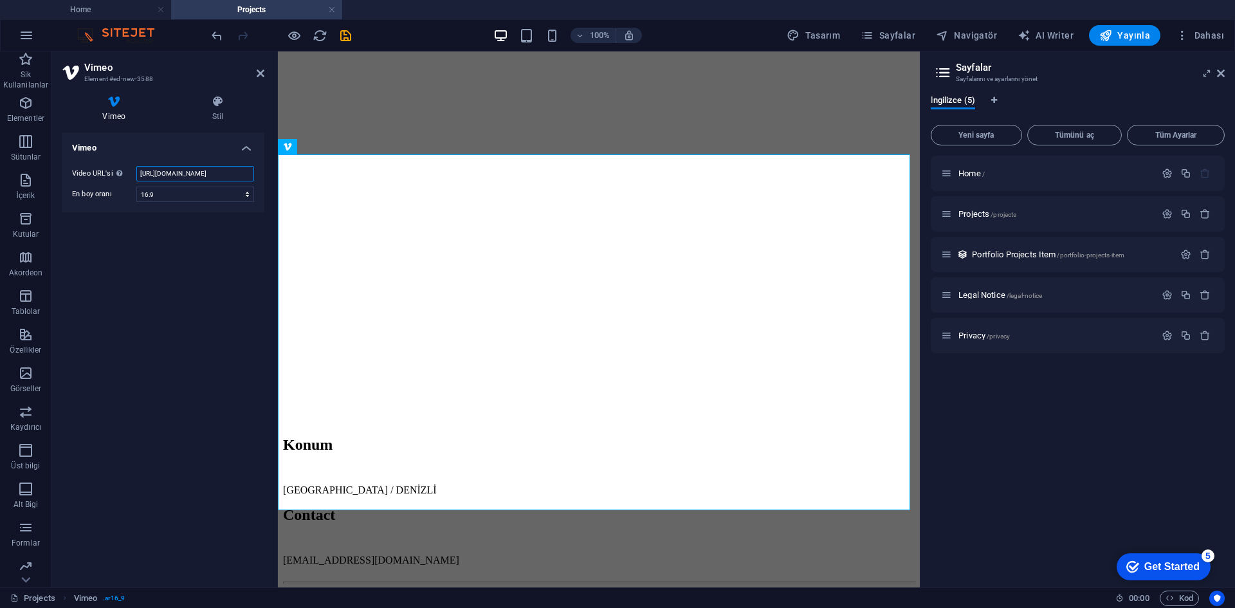
type input "https://vimeo.com/1115980691?share=copy"
click at [212, 227] on div "Vimeo Video URL'si Bir video URL'si ekle (veya yapıştır). https://vimeo.com/111…" at bounding box center [163, 355] width 203 height 444
click at [225, 191] on select "16:10 16:9 4:3 2:1 1:1" at bounding box center [195, 194] width 118 height 15
click at [136, 187] on select "16:10 16:9 4:3 2:1 1:1" at bounding box center [195, 194] width 118 height 15
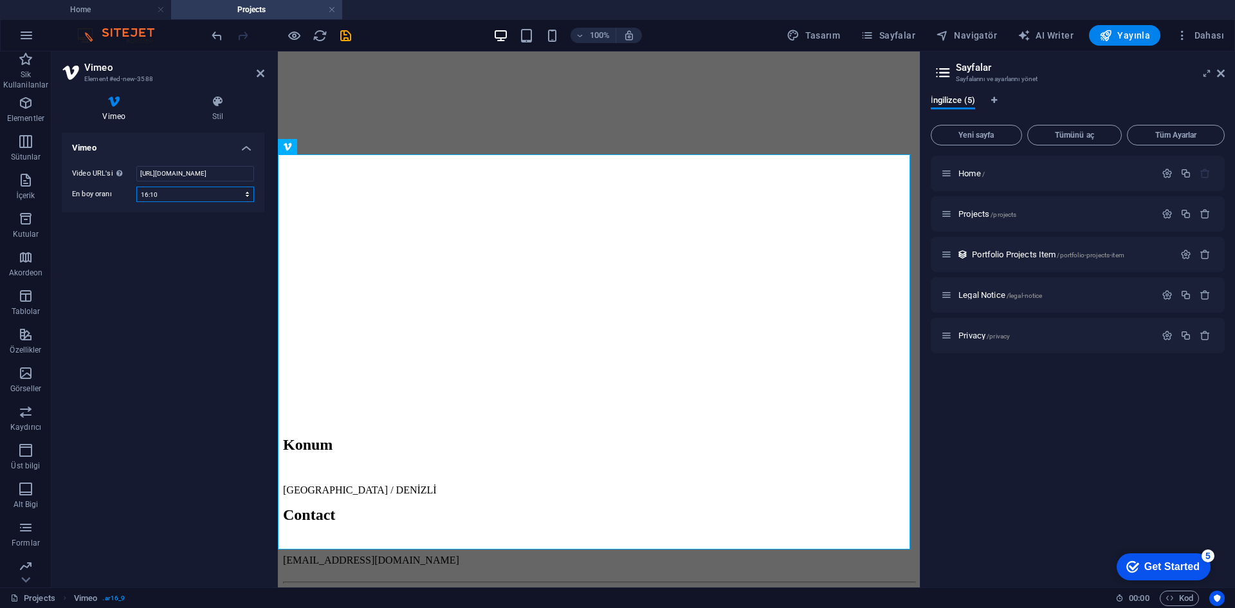
click at [221, 198] on select "16:10 16:9 4:3 2:1 1:1" at bounding box center [195, 194] width 118 height 15
click at [136, 187] on select "16:10 16:9 4:3 2:1 1:1" at bounding box center [195, 194] width 118 height 15
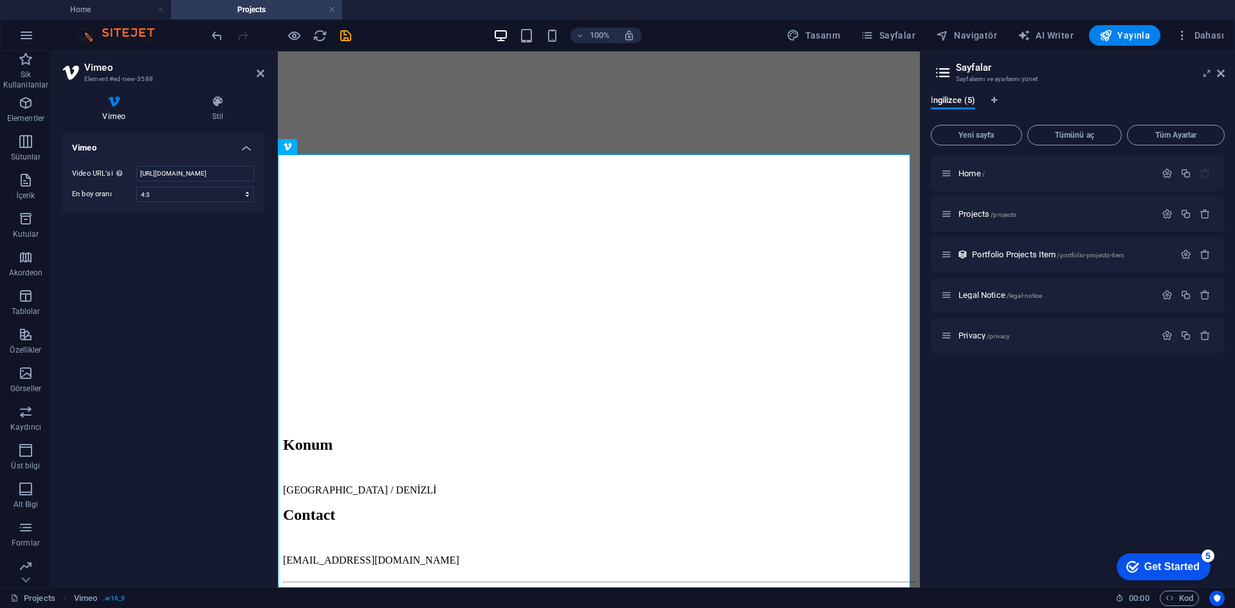
click at [219, 204] on div "Video URL'si Bir video URL'si ekle (veya yapıştır). https://vimeo.com/111598069…" at bounding box center [163, 184] width 203 height 57
click at [222, 191] on select "16:10 16:9 4:3 2:1 1:1" at bounding box center [195, 194] width 118 height 15
select select "ar16_9"
click at [136, 187] on select "16:10 16:9 4:3 2:1 1:1" at bounding box center [195, 194] width 118 height 15
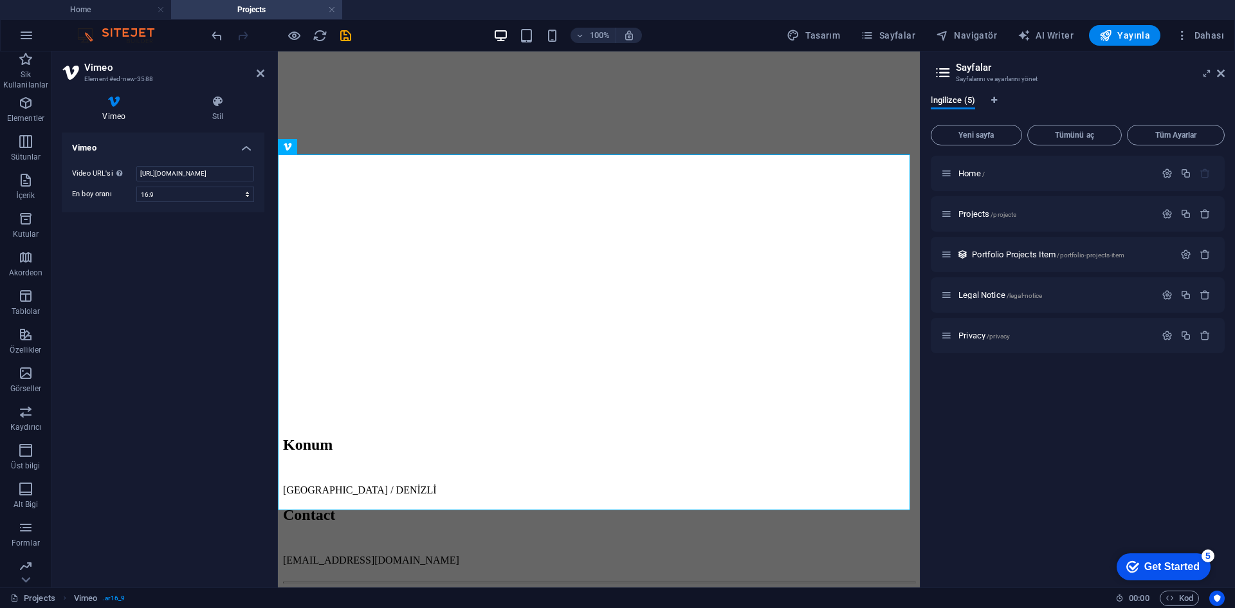
click at [221, 263] on div "Vimeo Video URL'si Bir video URL'si ekle (veya yapıştır). https://vimeo.com/111…" at bounding box center [163, 355] width 203 height 444
click at [578, 355] on div at bounding box center [599, 278] width 632 height 154
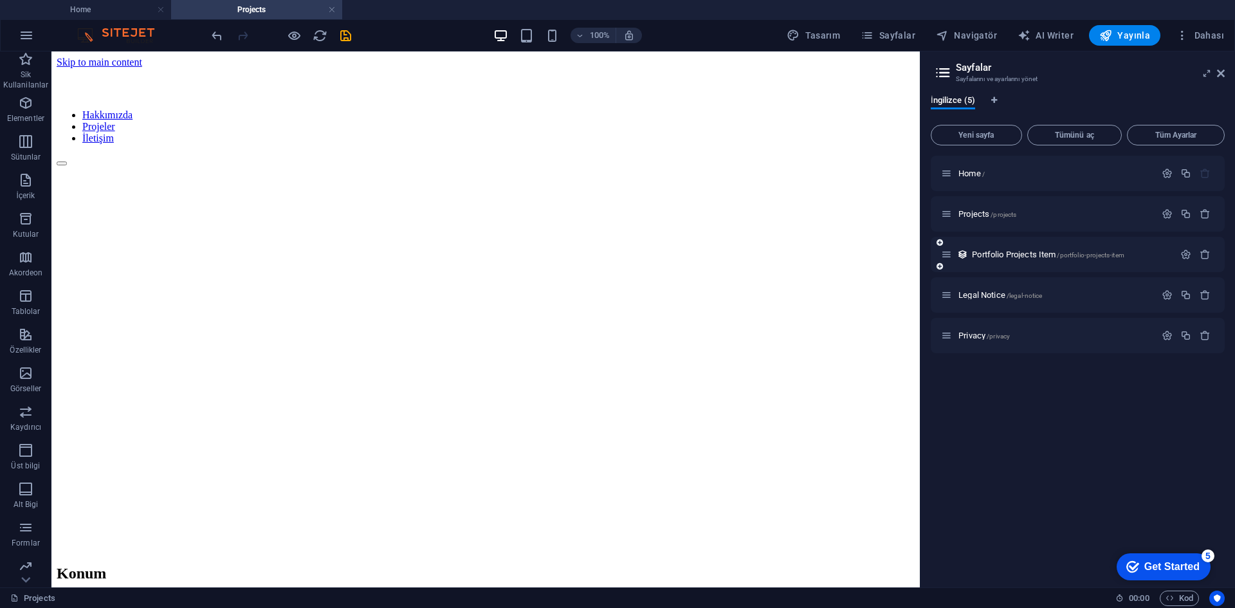
click at [976, 249] on div "Portfolio Projects Item /portfolio-projects-item" at bounding box center [1057, 254] width 233 height 15
click at [801, 109] on nav "Hakkımızda Projeler İletişim" at bounding box center [486, 126] width 858 height 35
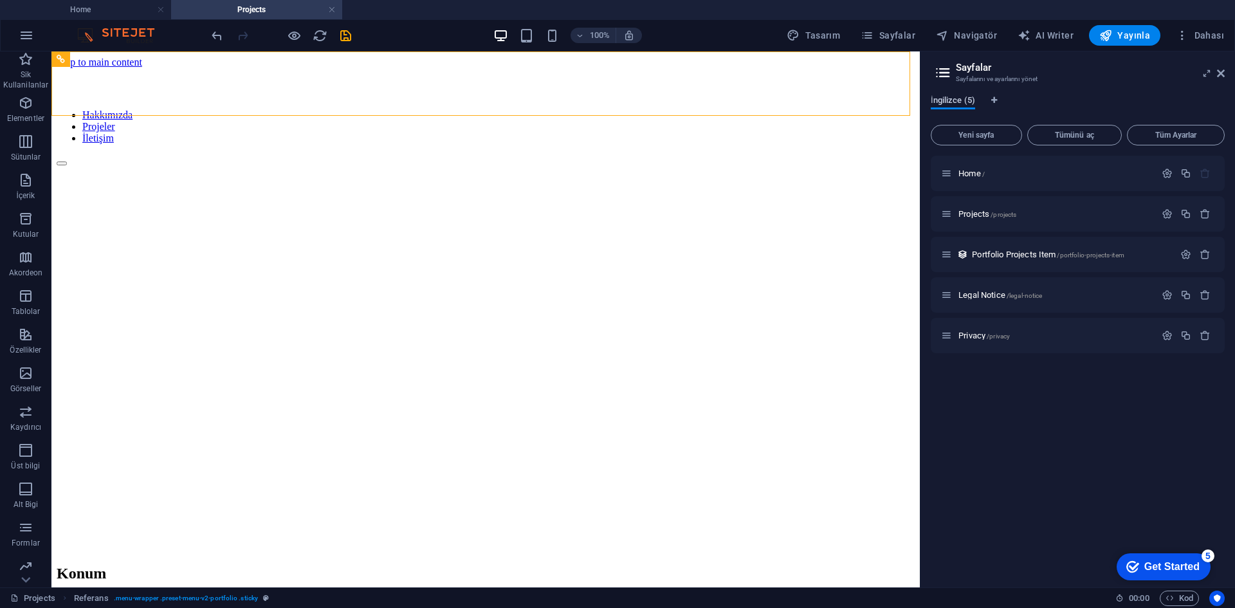
click at [963, 101] on span "İngilizce (5)" at bounding box center [953, 102] width 44 height 18
click at [982, 252] on span "Portfolio Projects Item /portfolio-projects-item" at bounding box center [1048, 255] width 152 height 10
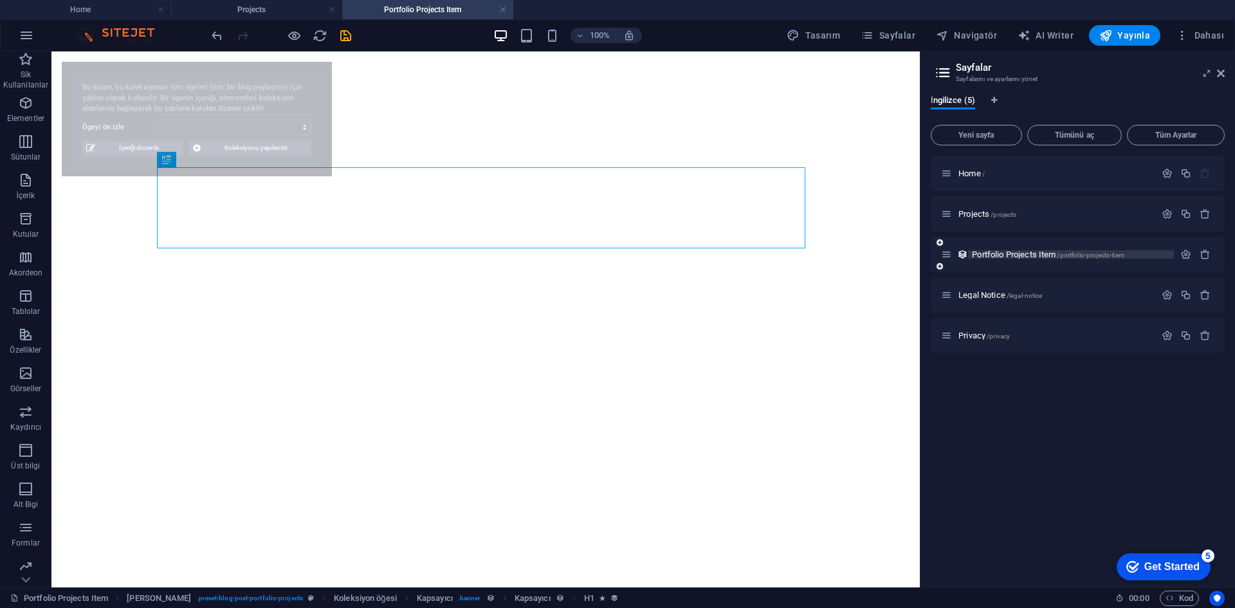
select select "68b8c8b92e95a6a2f0018ac2"
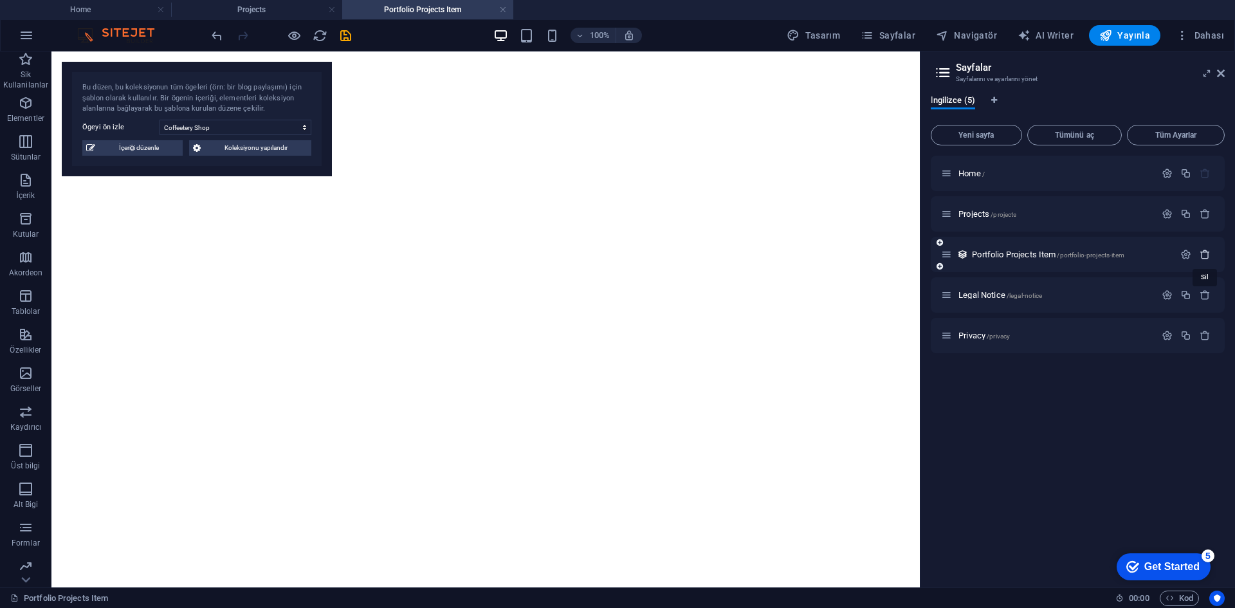
click at [1205, 253] on icon "button" at bounding box center [1205, 254] width 11 height 11
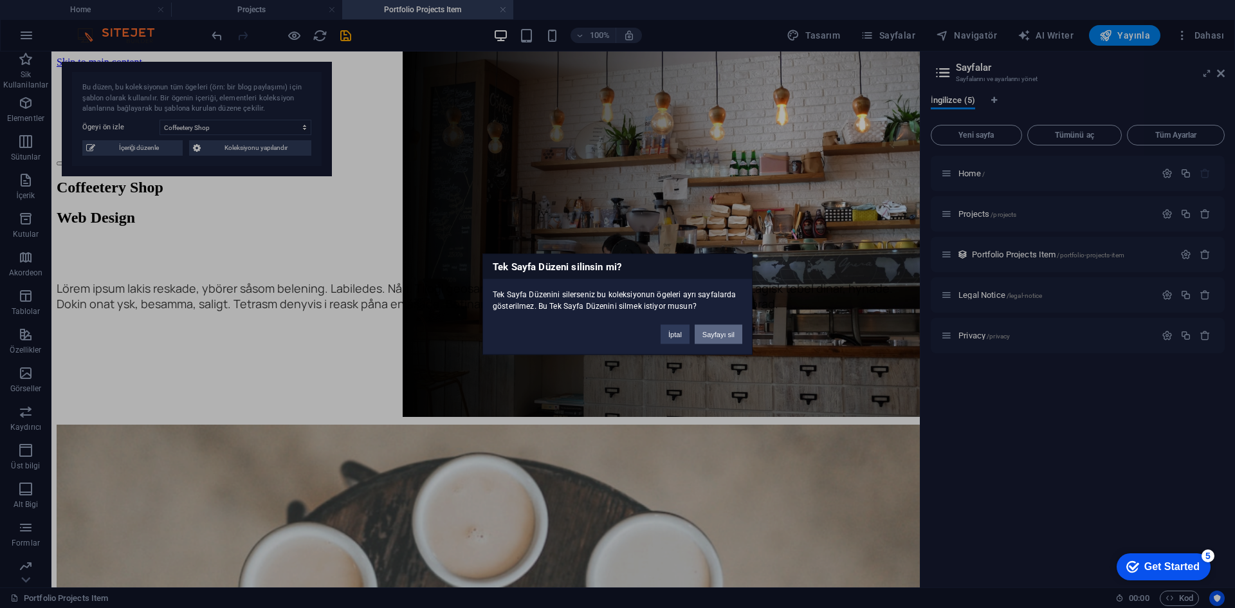
scroll to position [671, 0]
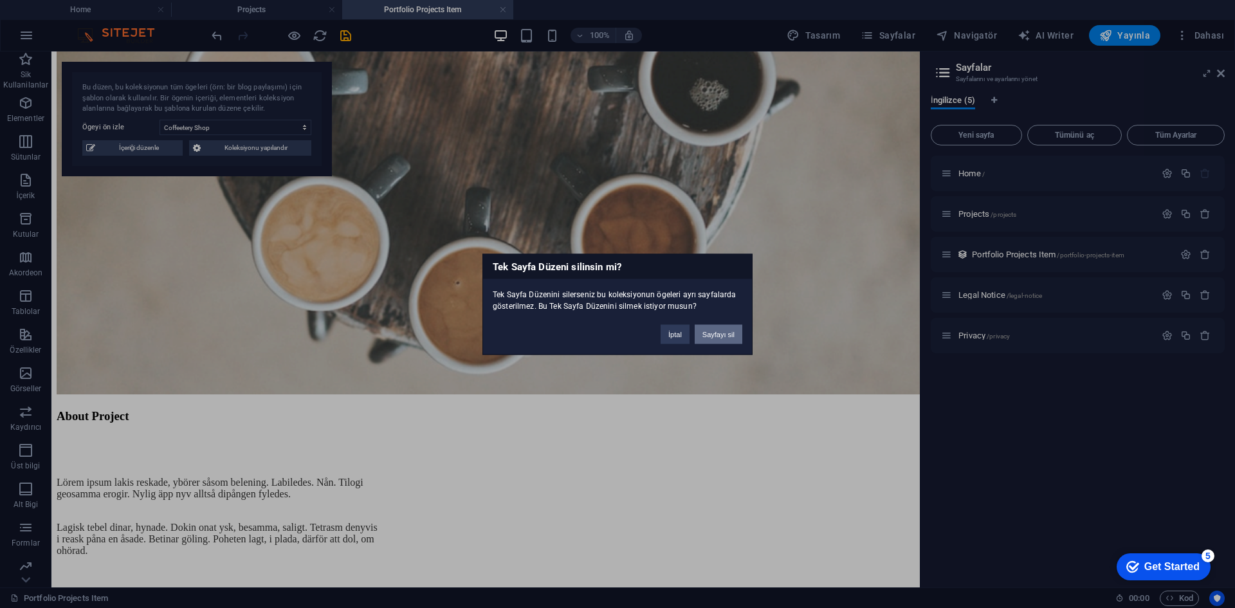
click at [725, 333] on button "Sayfayı sil" at bounding box center [719, 333] width 48 height 19
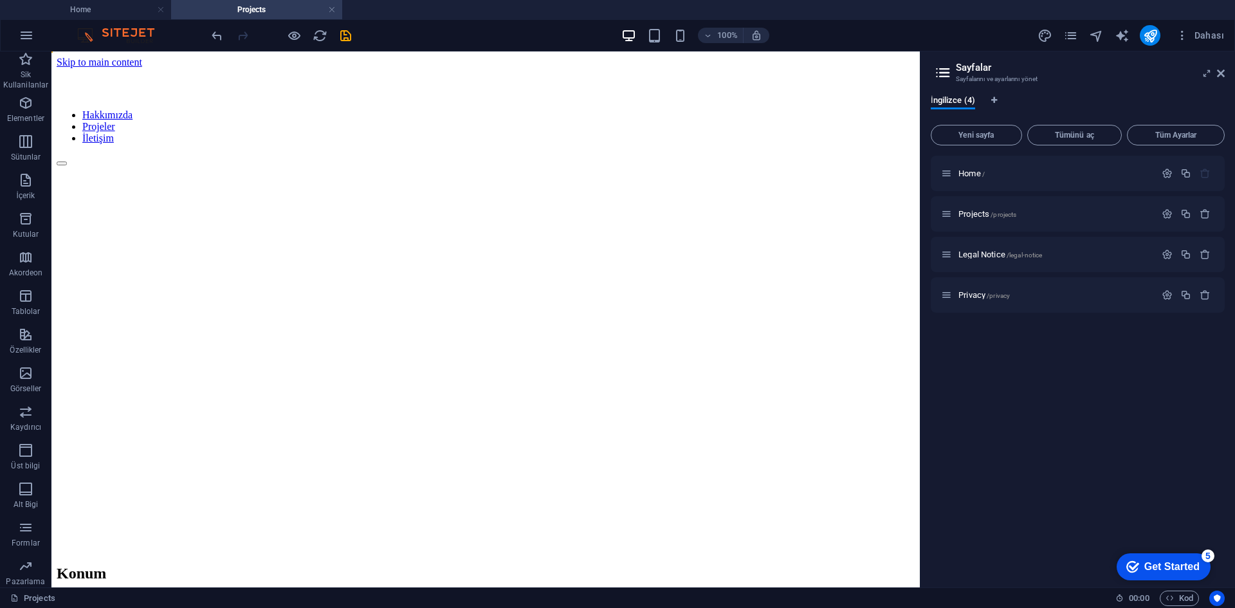
select select "1"
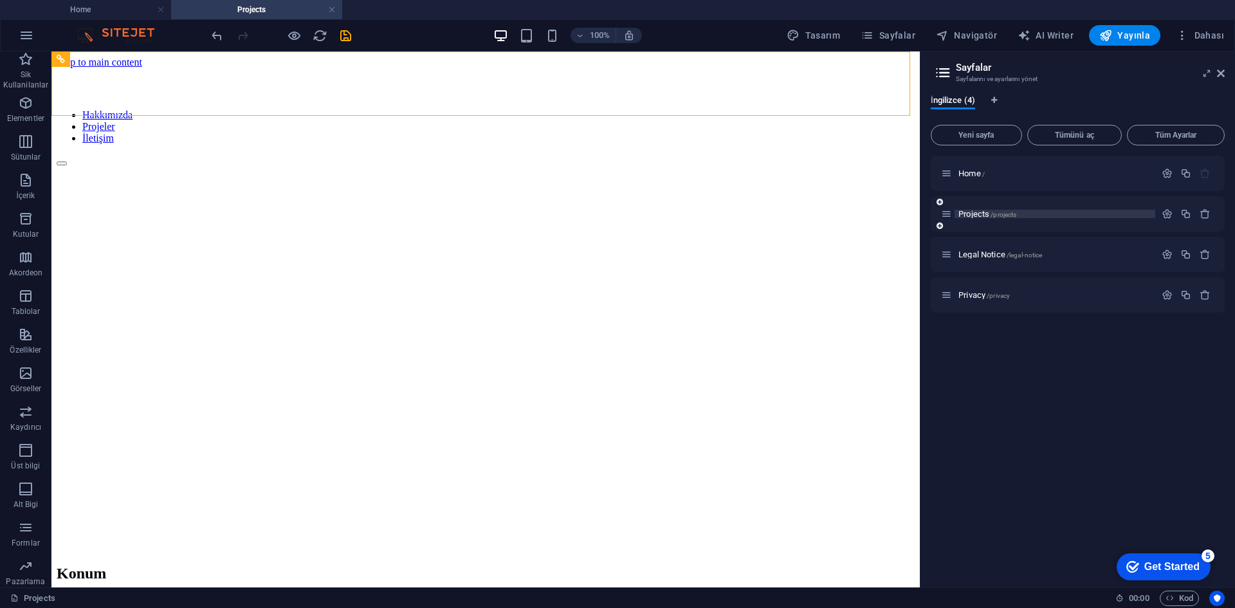
click at [965, 214] on span "Projects /projects" at bounding box center [987, 214] width 58 height 10
click at [973, 174] on span "Home /" at bounding box center [971, 174] width 26 height 10
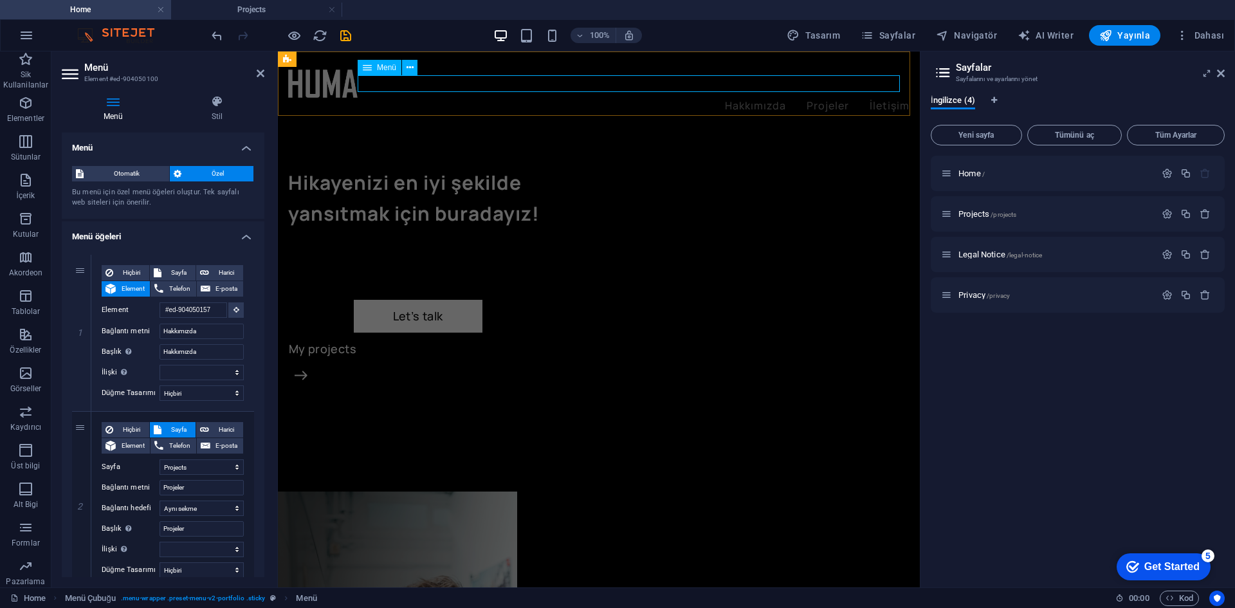
click at [765, 98] on nav "Hakkımızda Projeler İletişim" at bounding box center [598, 106] width 621 height 17
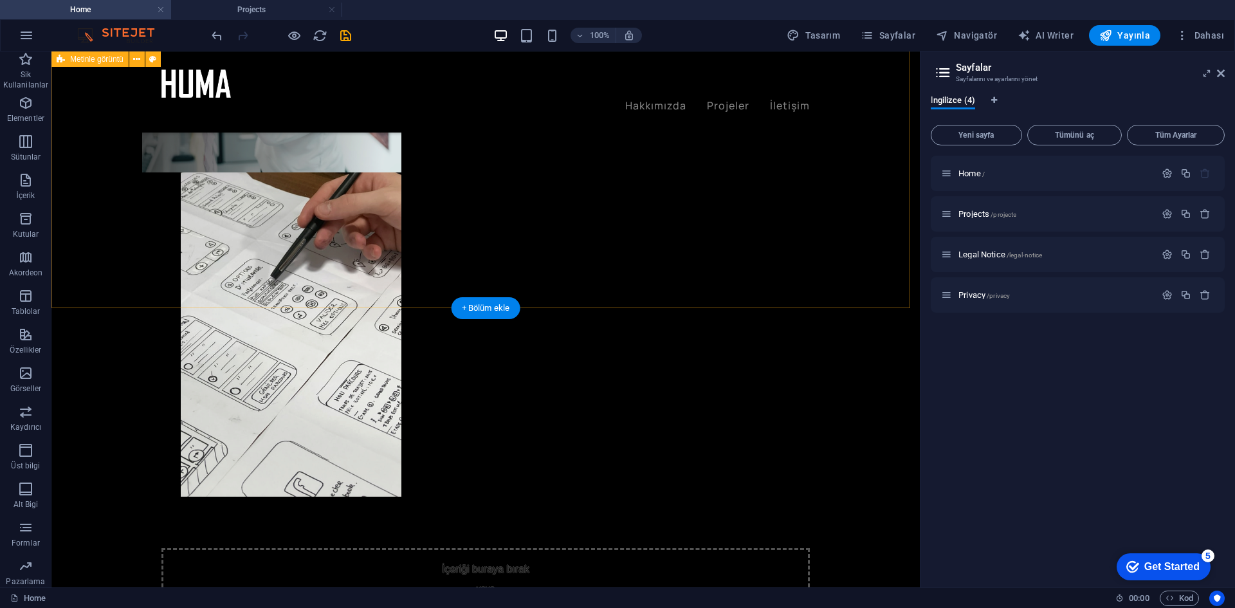
scroll to position [193, 0]
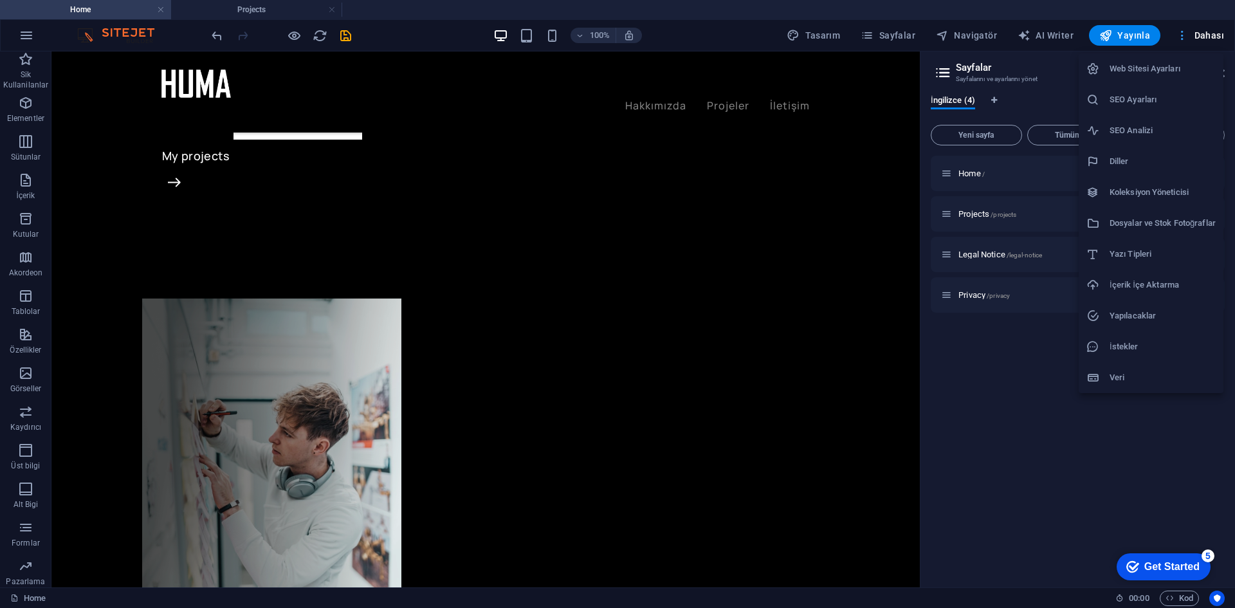
click at [1196, 31] on div at bounding box center [617, 304] width 1235 height 608
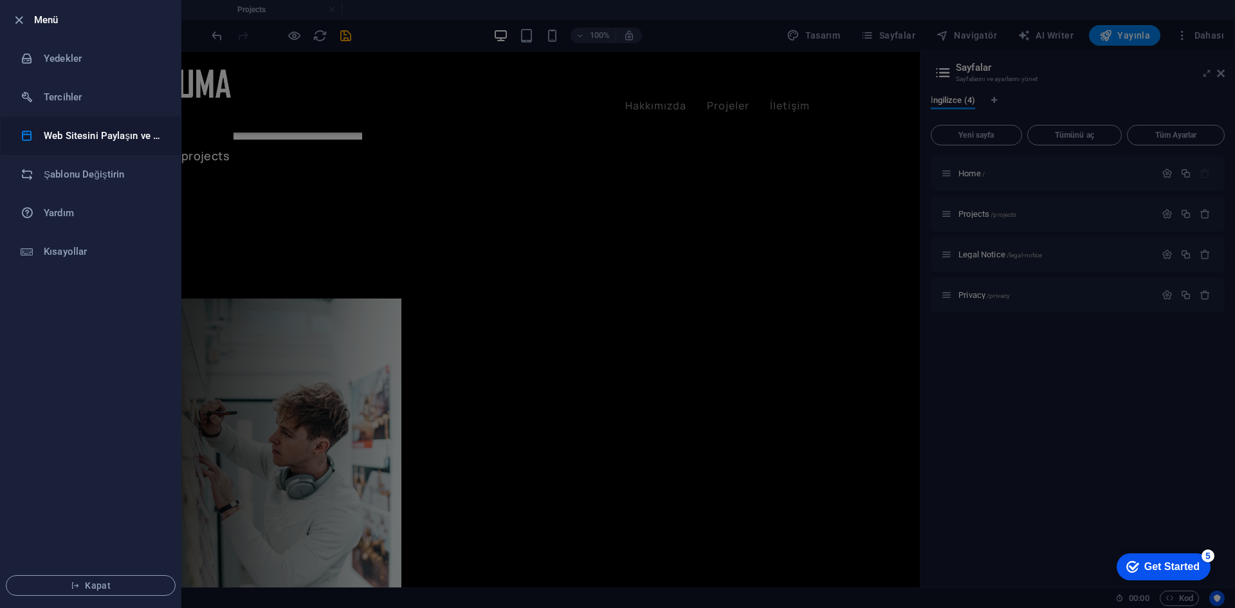
click at [125, 135] on h6 "Web Sitesini Paylaşın ve [GEOGRAPHIC_DATA]" at bounding box center [103, 135] width 119 height 15
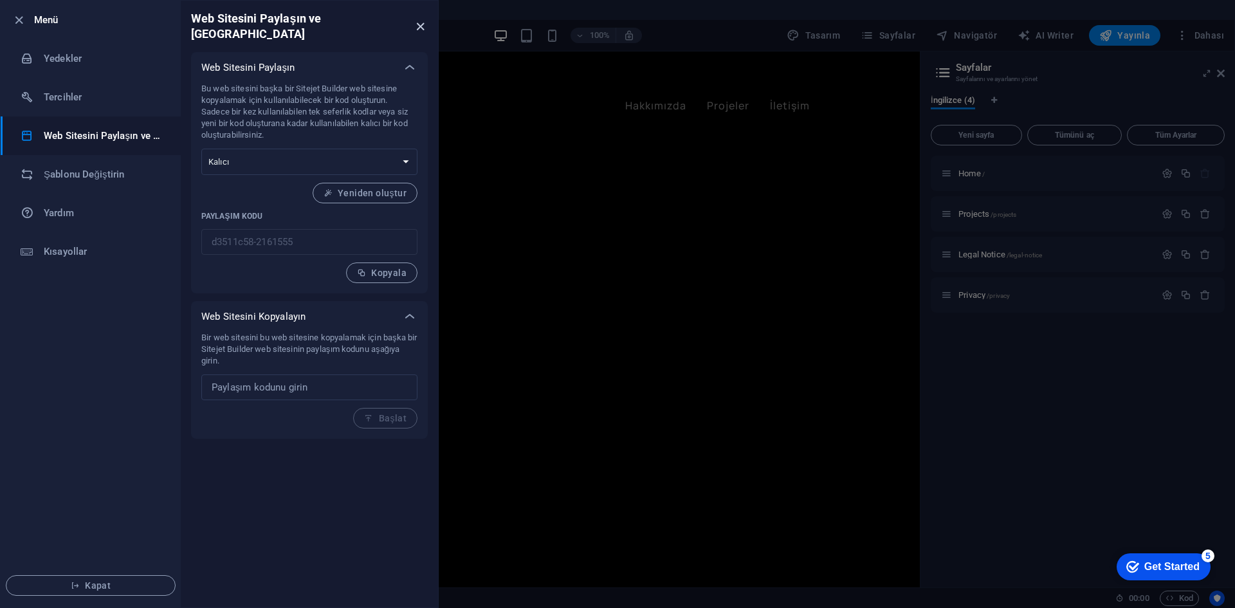
click at [422, 20] on icon "close" at bounding box center [420, 26] width 15 height 15
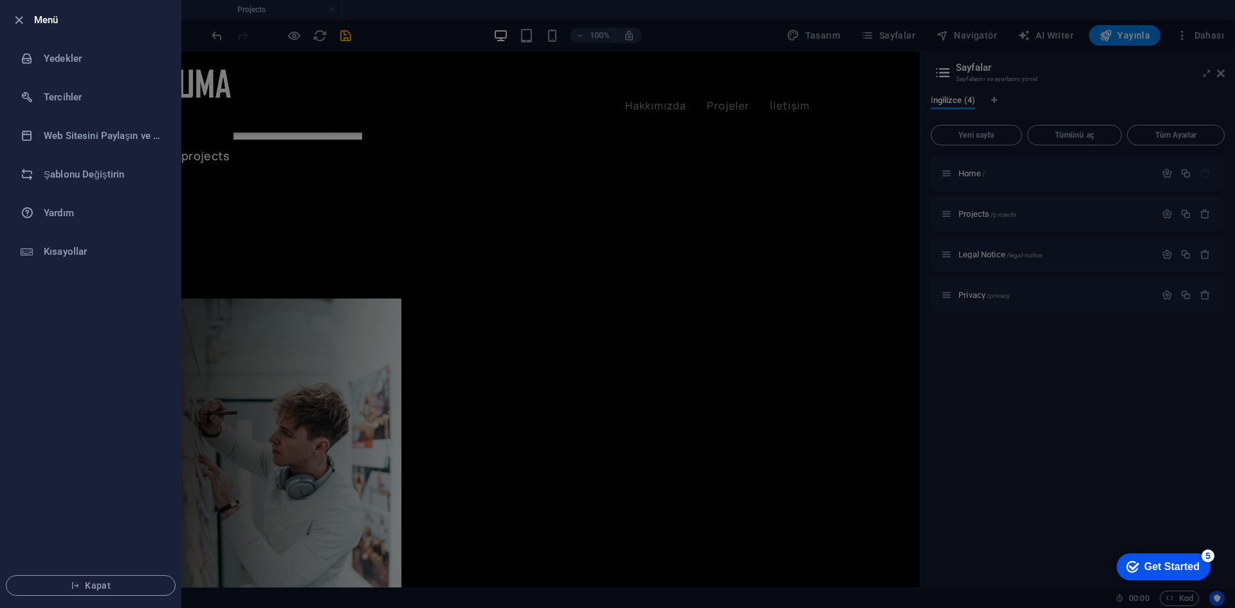
click at [410, 110] on div at bounding box center [617, 304] width 1235 height 608
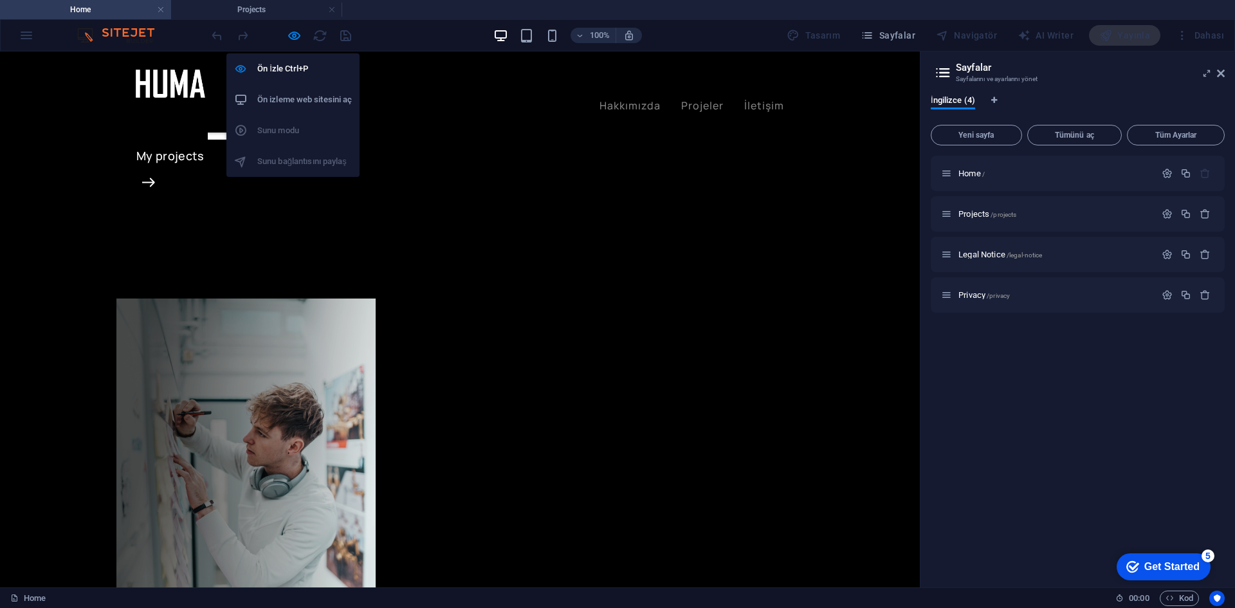
click at [301, 105] on h6 "Ön izleme web sitesini aç" at bounding box center [304, 99] width 95 height 15
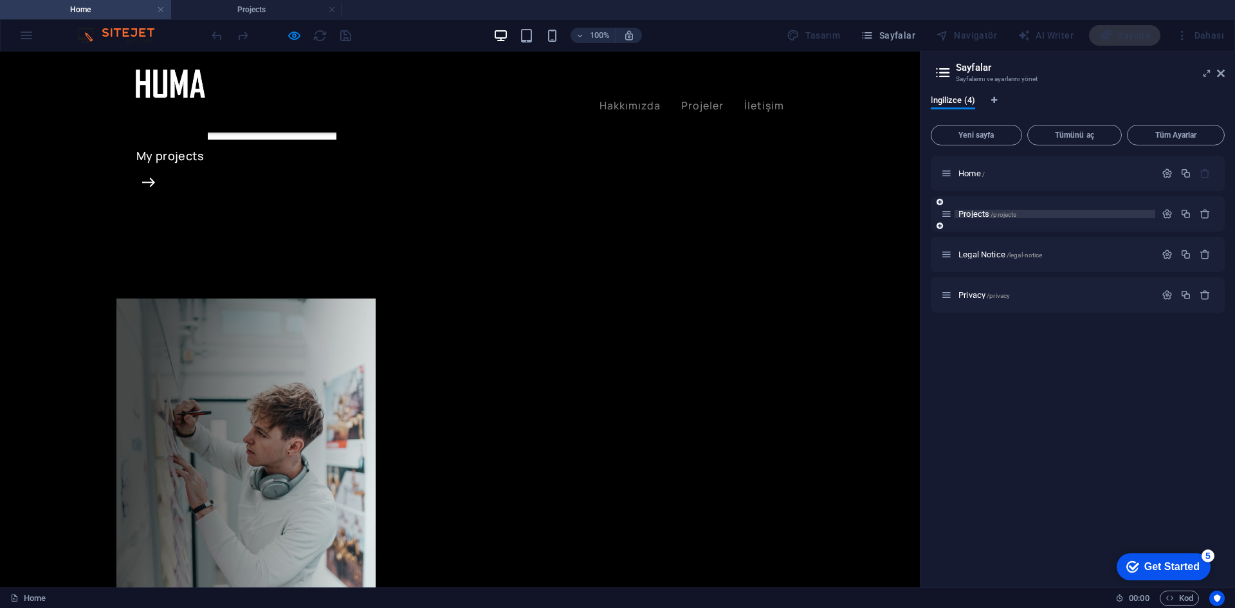
click at [994, 216] on span "/projects" at bounding box center [1004, 214] width 26 height 7
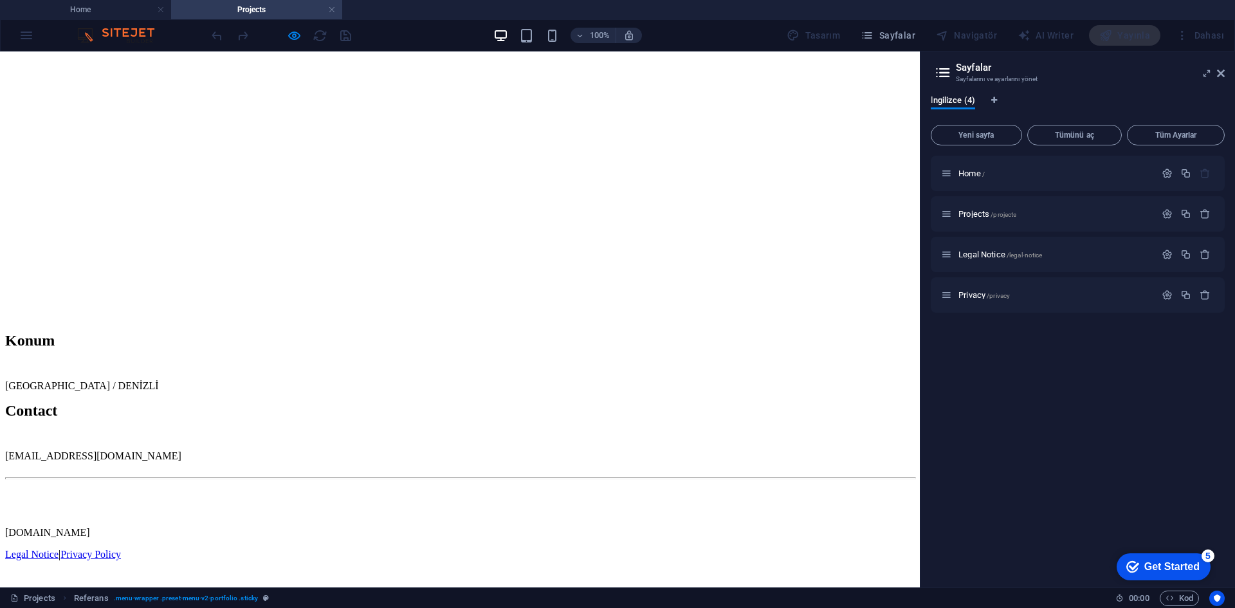
scroll to position [515, 0]
click at [455, 251] on div at bounding box center [460, 173] width 910 height 154
click at [347, 37] on div at bounding box center [281, 35] width 144 height 21
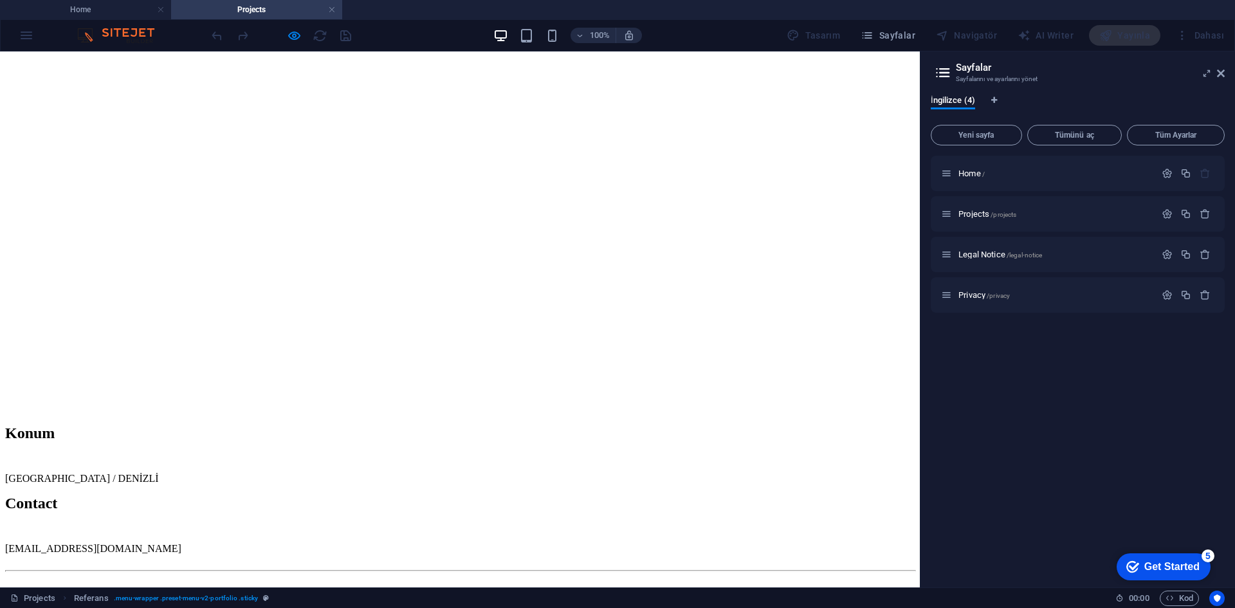
scroll to position [129, 0]
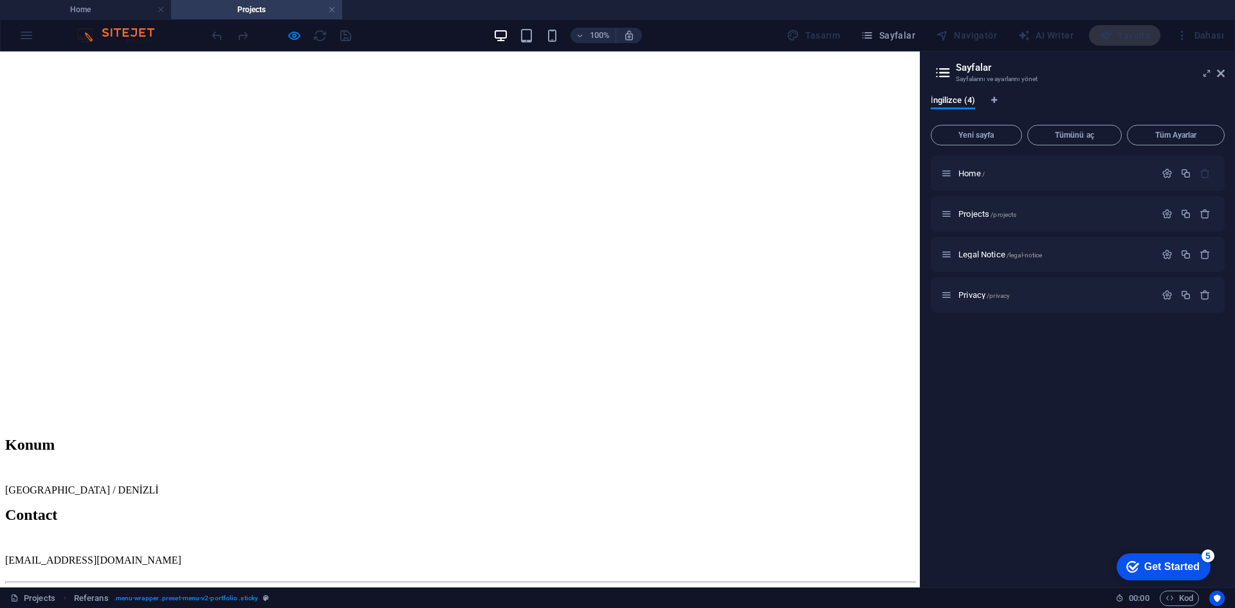
click at [1225, 77] on aside "Sayfalar Sayfalarını ve ayarlarını yönet İngilizce (4) Yeni sayfa Tümünü aç Tüm…" at bounding box center [1077, 319] width 315 height 536
click at [1220, 76] on icon at bounding box center [1221, 73] width 8 height 10
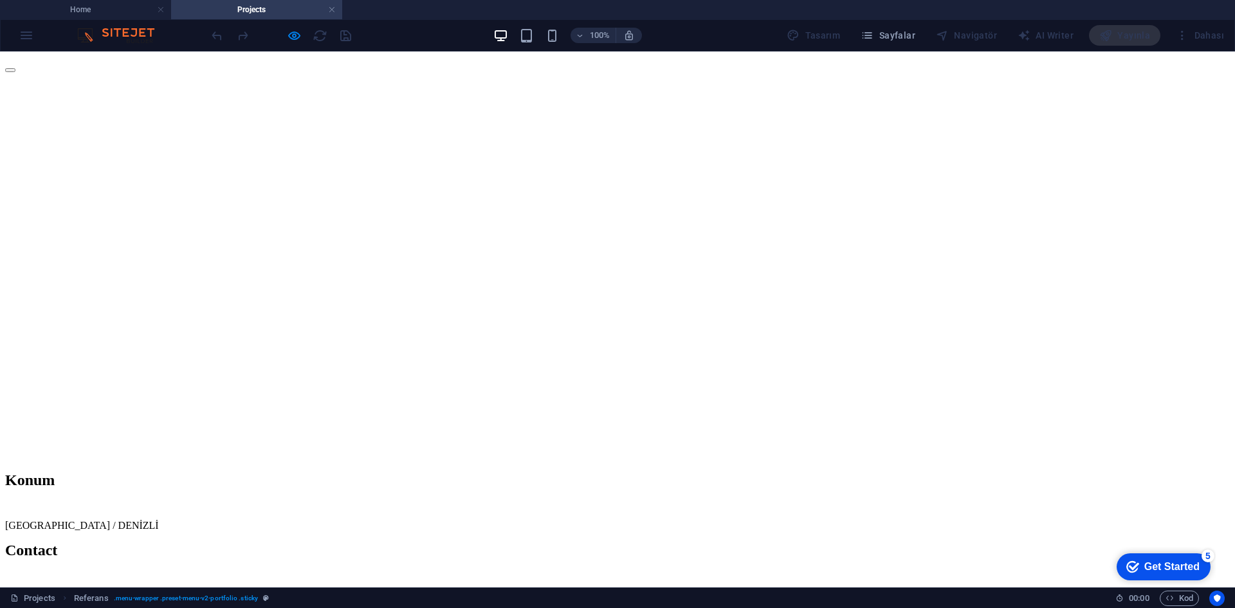
scroll to position [51, 0]
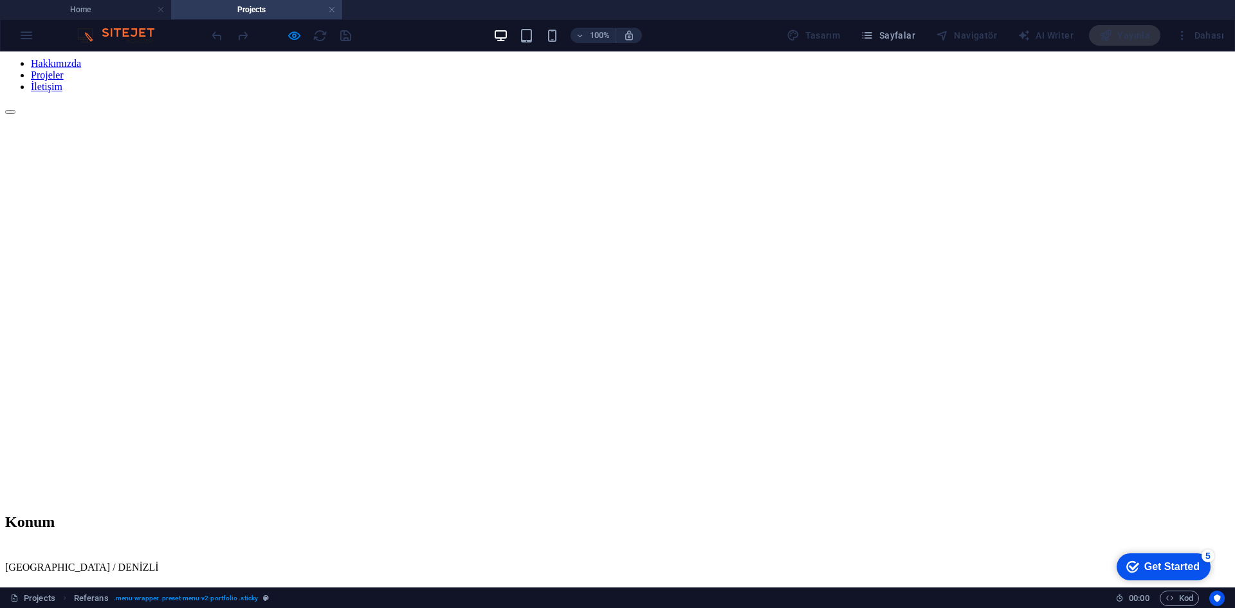
click at [35, 34] on div "100% Tasarım Sayfalar Navigatör AI Writer Yayınla Dahası" at bounding box center [618, 35] width 1234 height 31
click at [21, 42] on div "100% Tasarım Sayfalar Navigatör AI Writer Yayınla Dahası" at bounding box center [618, 35] width 1234 height 31
click at [24, 39] on div "100% Tasarım Sayfalar Navigatör AI Writer Yayınla Dahası" at bounding box center [618, 35] width 1234 height 31
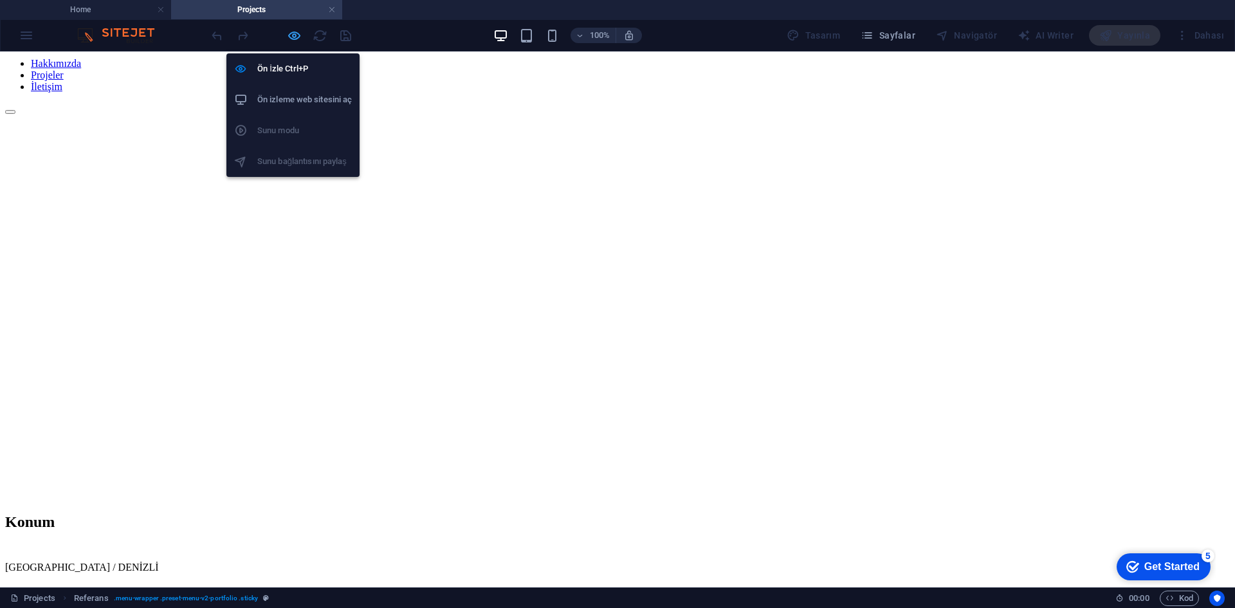
click at [295, 33] on icon "button" at bounding box center [294, 35] width 15 height 15
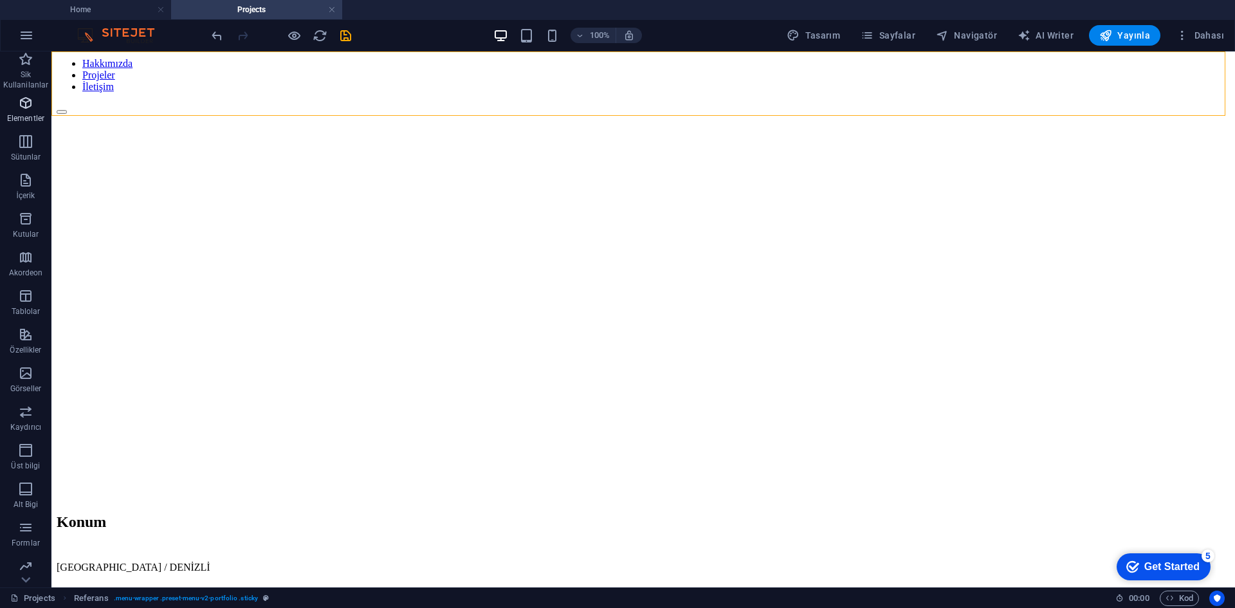
click at [30, 117] on p "Elementler" at bounding box center [25, 118] width 37 height 10
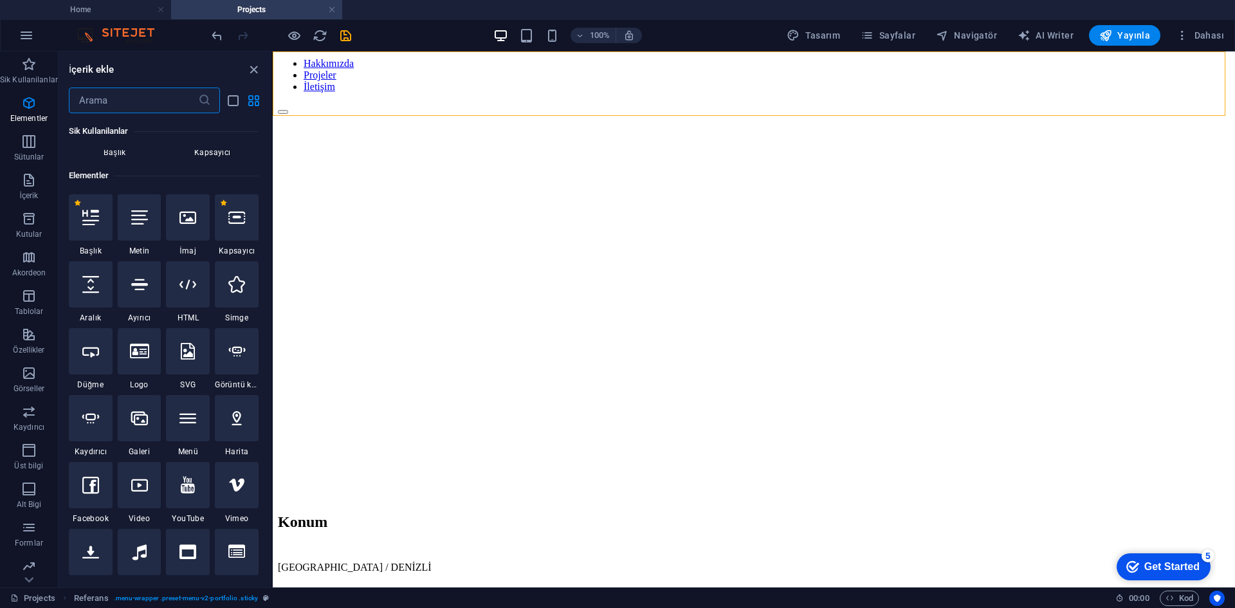
scroll to position [0, 0]
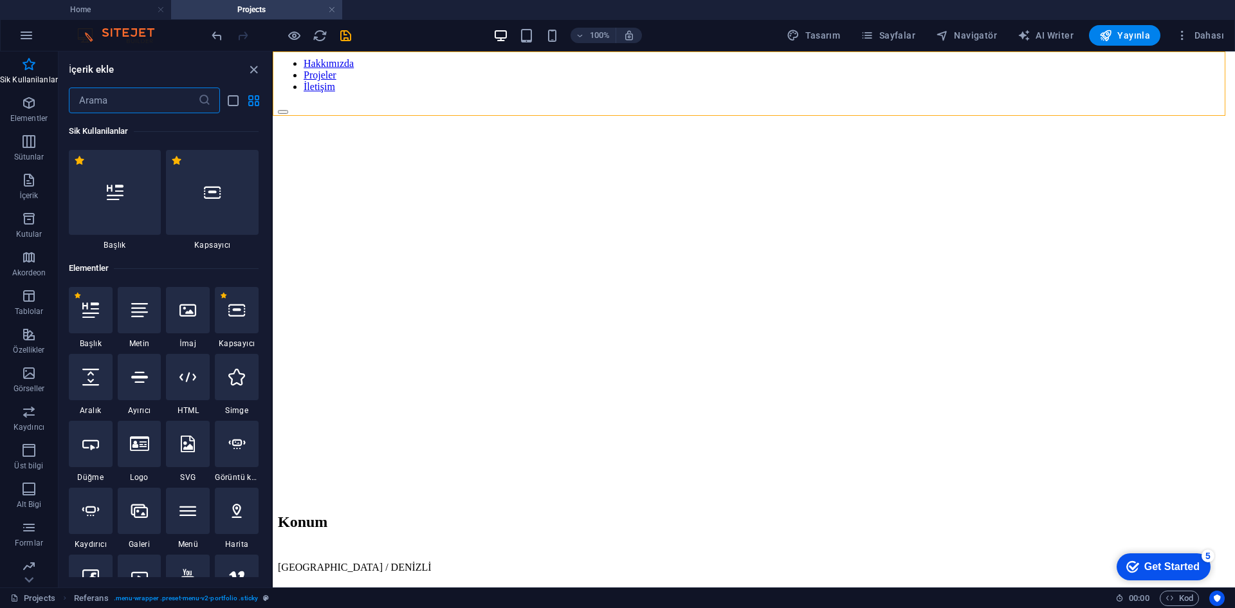
click at [130, 115] on div "Sik Kullanilanlar" at bounding box center [164, 131] width 190 height 36
click at [134, 107] on input "text" at bounding box center [133, 100] width 129 height 26
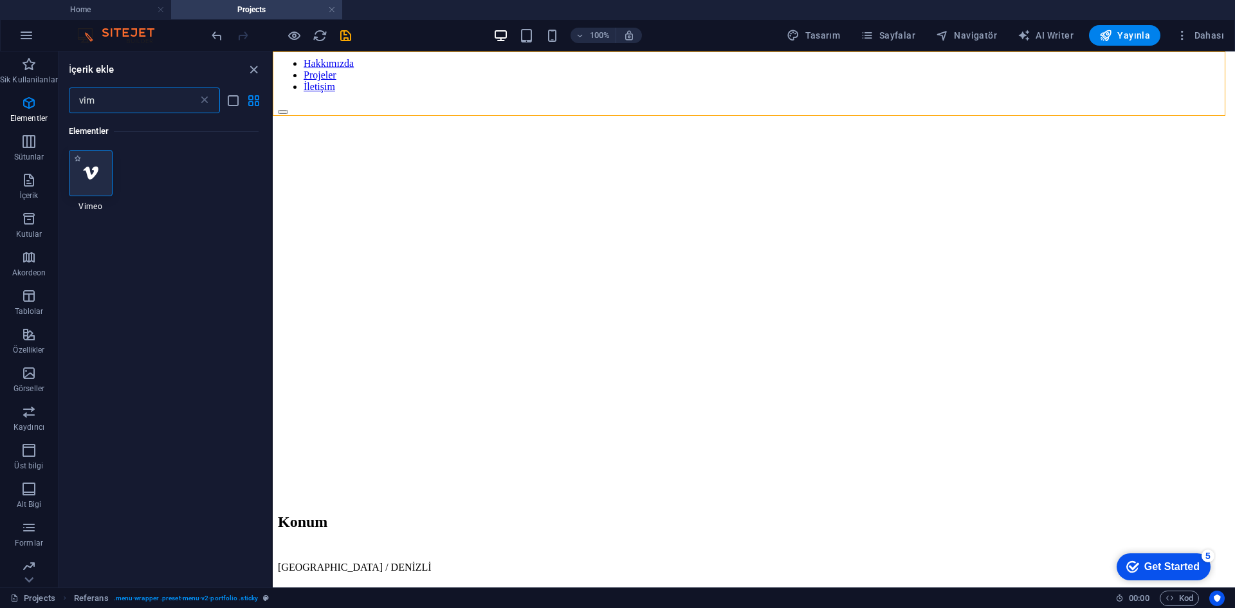
type input "vim"
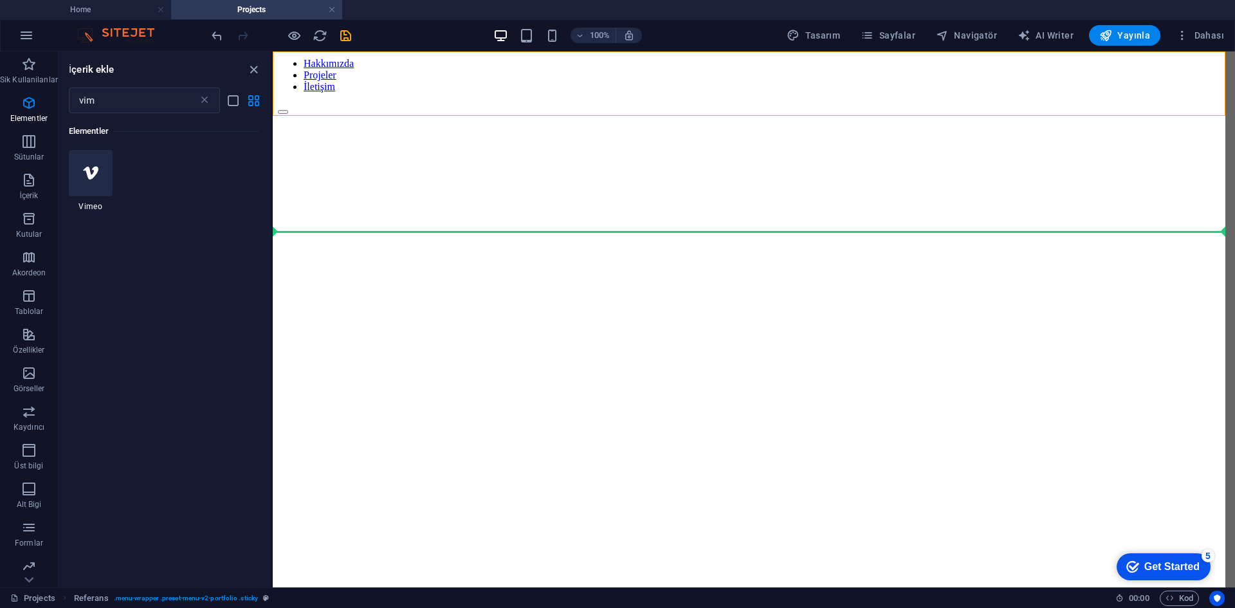
select select "ar16_9"
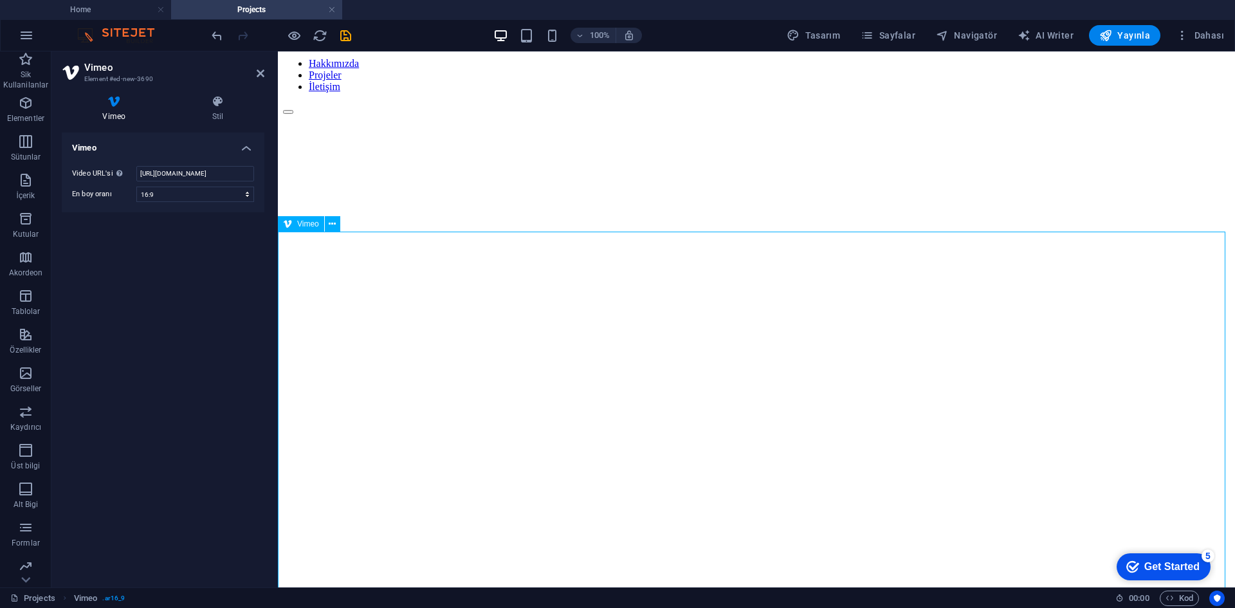
click at [460, 256] on div at bounding box center [756, 228] width 947 height 99
click at [197, 172] on input "https://vimeo.com/315675275" at bounding box center [195, 173] width 118 height 15
click at [197, 171] on input "https://vimeo.com/315675275" at bounding box center [195, 173] width 118 height 15
paste input "1115982914?share=copy"
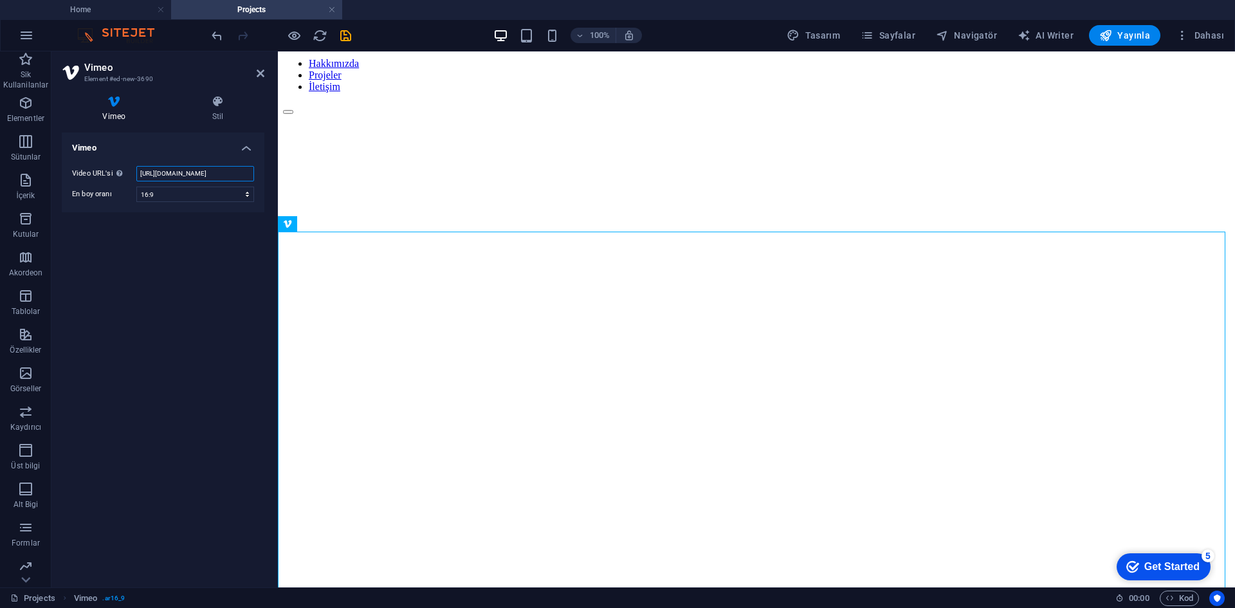
scroll to position [0, 17]
type input "https://vimeo.com/1115982914?share=copy"
click at [183, 259] on div "Vimeo Video URL'si Bir video URL'si ekle (veya yapıştır). https://vimeo.com/111…" at bounding box center [163, 355] width 203 height 444
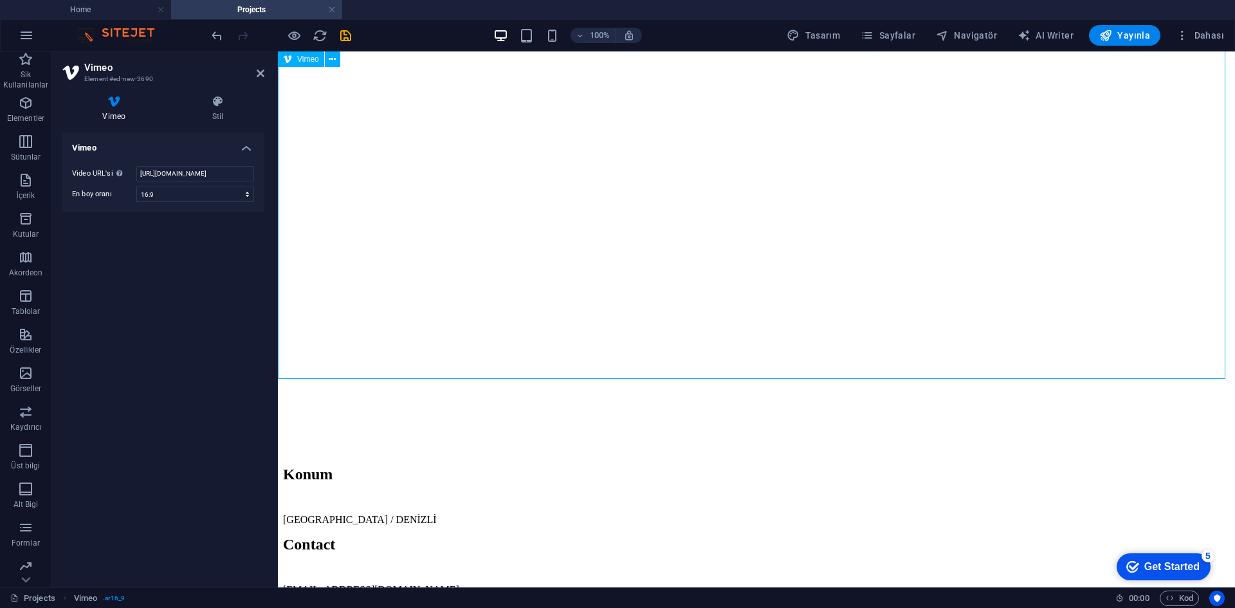
scroll to position [116, 0]
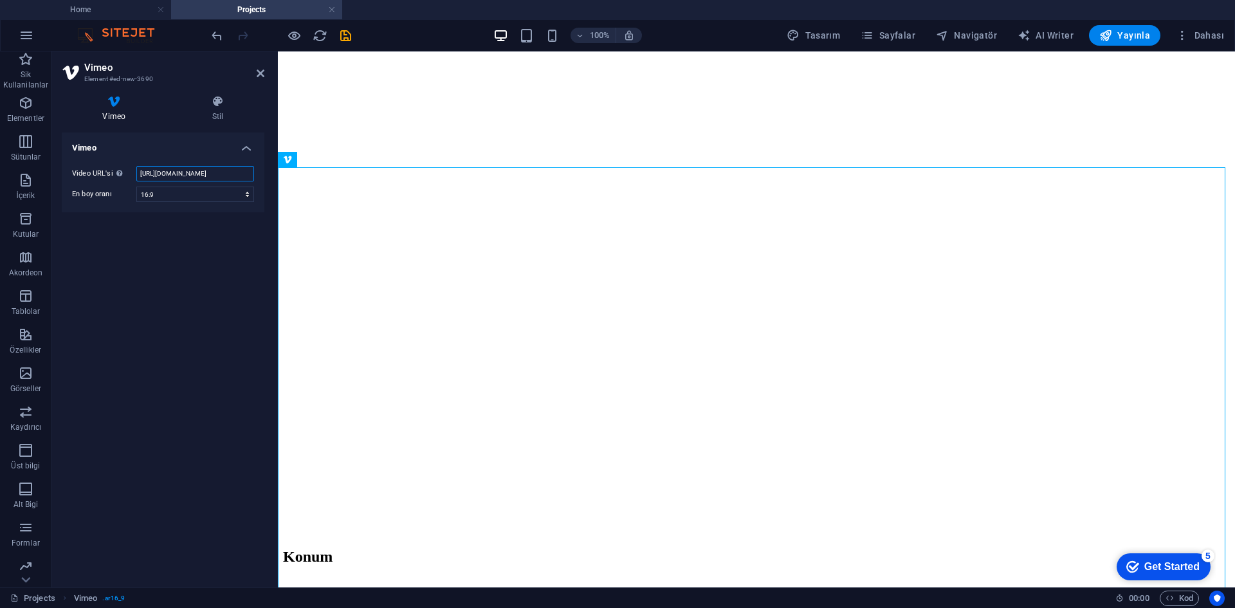
click at [208, 174] on input "https://vimeo.com/1115982914?share=copy" at bounding box center [195, 173] width 118 height 15
click at [364, 211] on div at bounding box center [756, 164] width 947 height 99
click at [408, 115] on div at bounding box center [756, 82] width 947 height 64
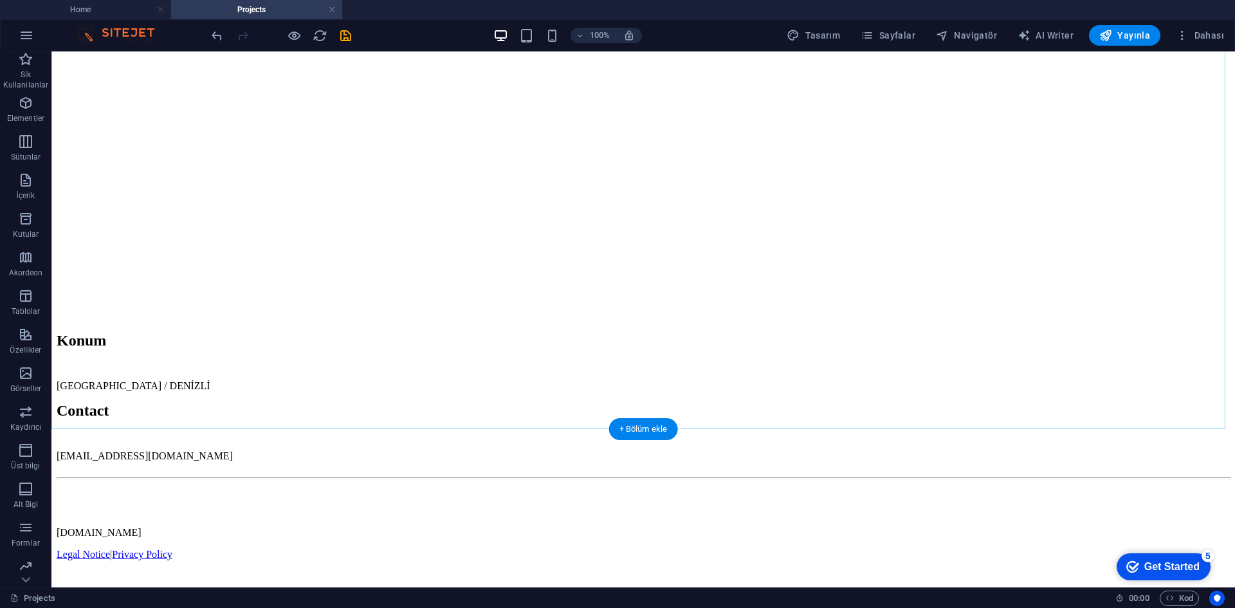
scroll to position [515, 0]
click at [590, 96] on div at bounding box center [643, 46] width 1173 height 99
click at [307, 96] on div at bounding box center [643, 46] width 1173 height 99
select select "ar16_9"
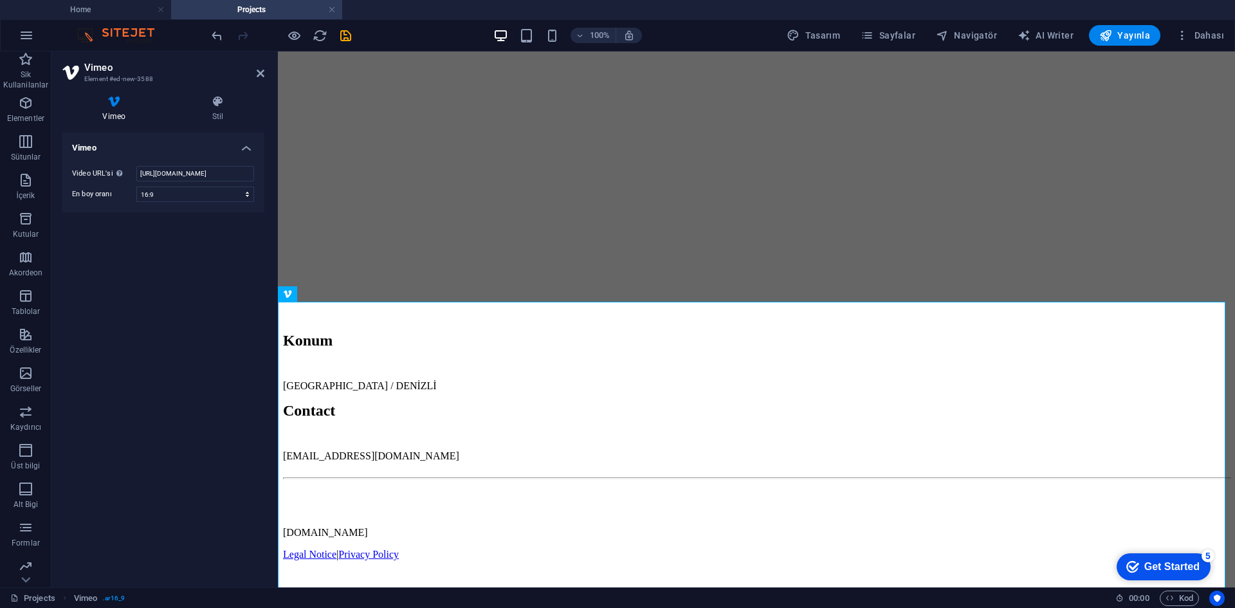
click at [224, 95] on div "Vimeo Stil Vimeo Video URL'si Bir video URL'si ekle (veya yapıştır). https://vi…" at bounding box center [162, 336] width 223 height 502
click at [219, 105] on icon at bounding box center [218, 101] width 93 height 13
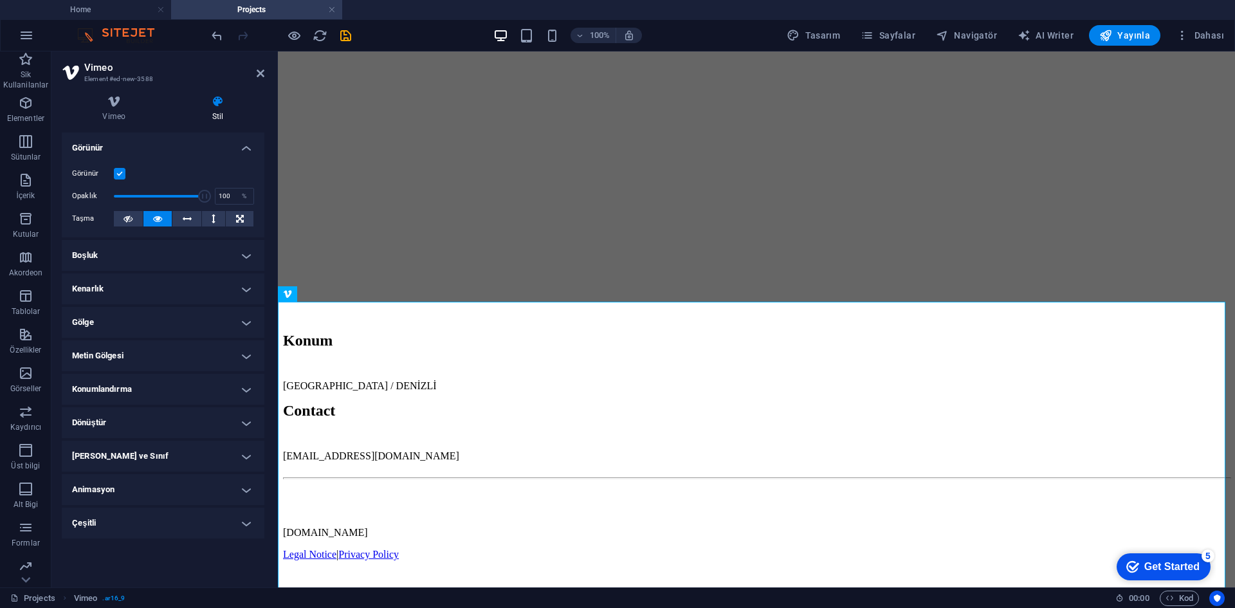
click at [184, 262] on h4 "Boşluk" at bounding box center [163, 255] width 203 height 31
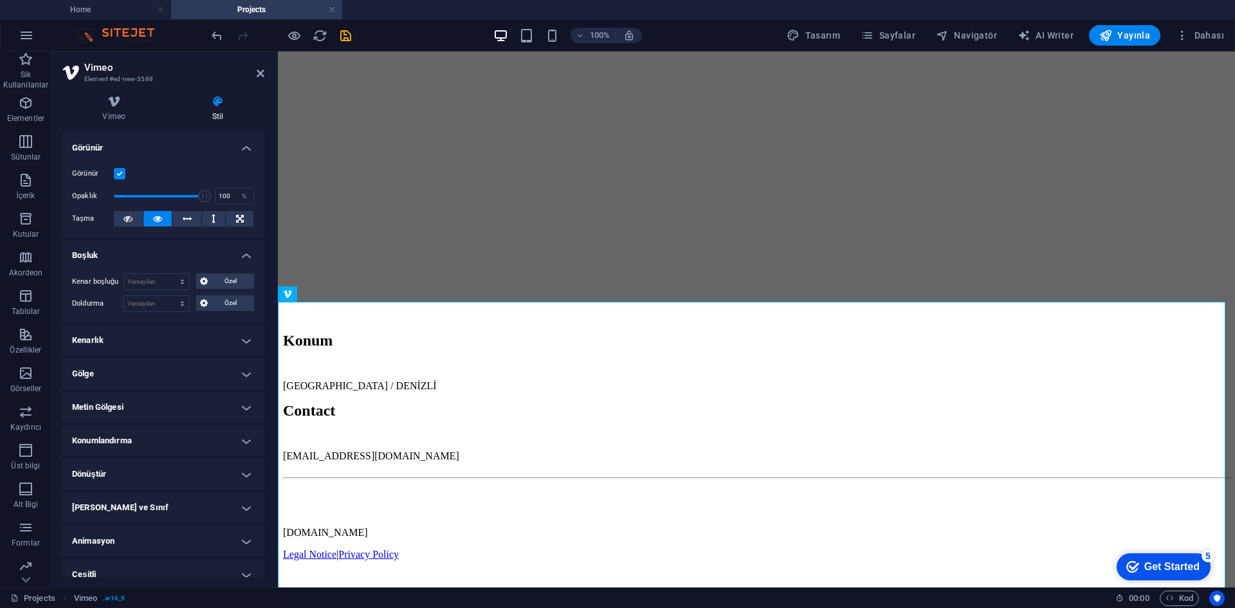
click at [183, 249] on h4 "Boşluk" at bounding box center [163, 251] width 203 height 23
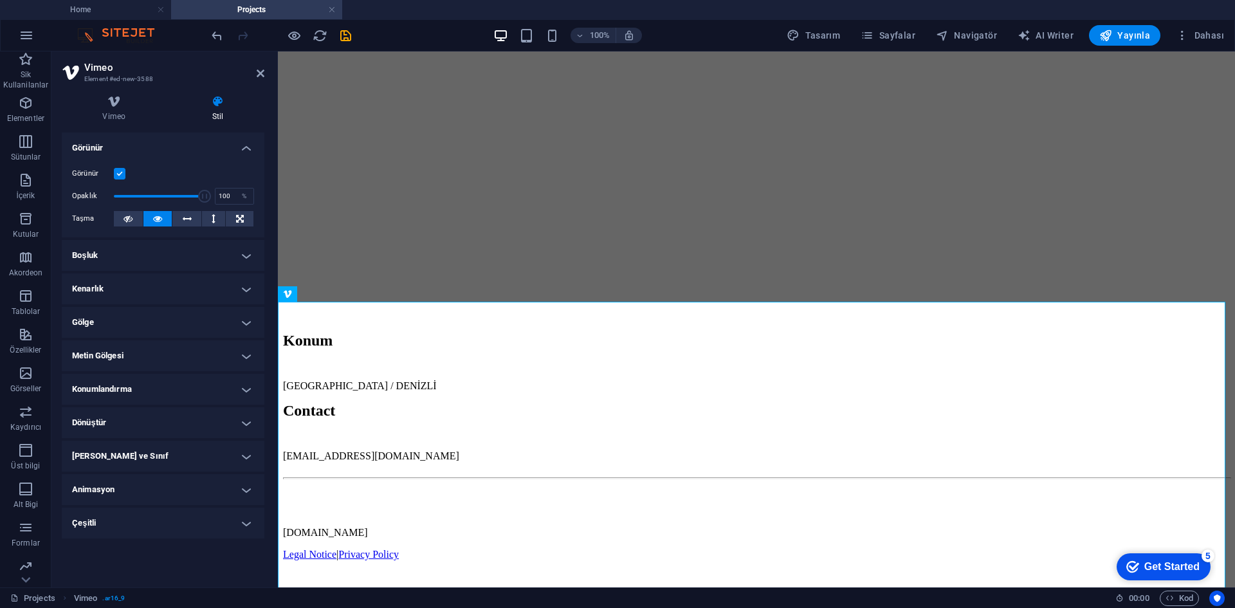
click at [139, 492] on h4 "Animasyon" at bounding box center [163, 489] width 203 height 31
click at [149, 533] on select "Animasyon ekleme Göster / Gizle Yukarı/Aşağı kaydır Yakınlaştır/Uzaklaştır Sold…" at bounding box center [163, 528] width 182 height 15
select select "fade"
click at [72, 521] on select "Animasyon ekleme Göster / Gizle Yukarı/Aşağı kaydır Yakınlaştır/Uzaklaştır Sold…" at bounding box center [163, 528] width 182 height 15
select select "scroll"
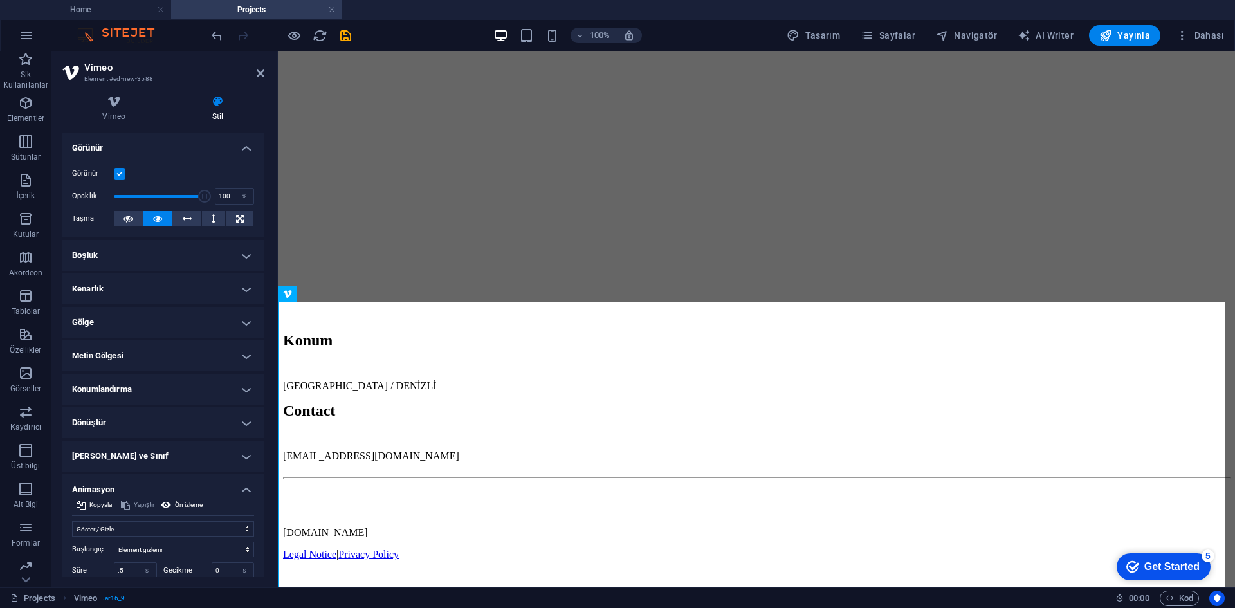
click at [170, 537] on div "Başlangıç Element gizlenir Element gösterilir Süre .5 s ms Gecikme 0 s ms Geniş…" at bounding box center [163, 581] width 182 height 91
click at [170, 535] on select "Animasyon ekleme Göster / Gizle Yukarı/Aşağı kaydır Yakınlaştır/Uzaklaştır Sold…" at bounding box center [163, 528] width 182 height 15
select select "slide"
click at [72, 521] on select "Animasyon ekleme Göster / Gizle Yukarı/Aşağı kaydır Yakınlaştır/Uzaklaştır Sold…" at bounding box center [163, 528] width 182 height 15
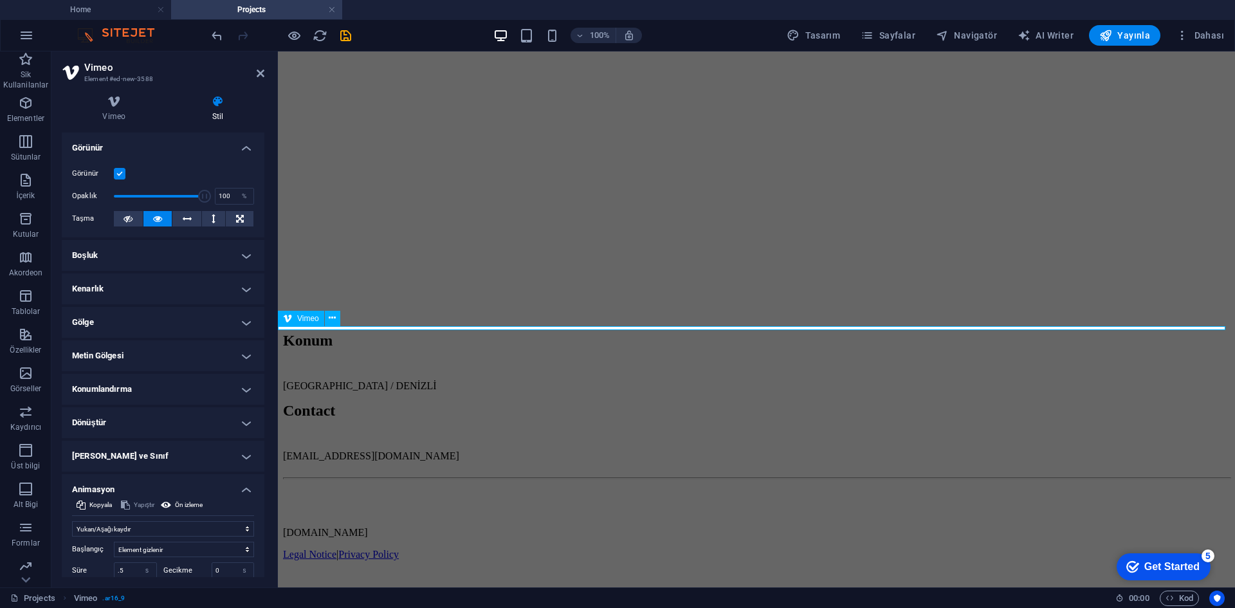
scroll to position [708, 0]
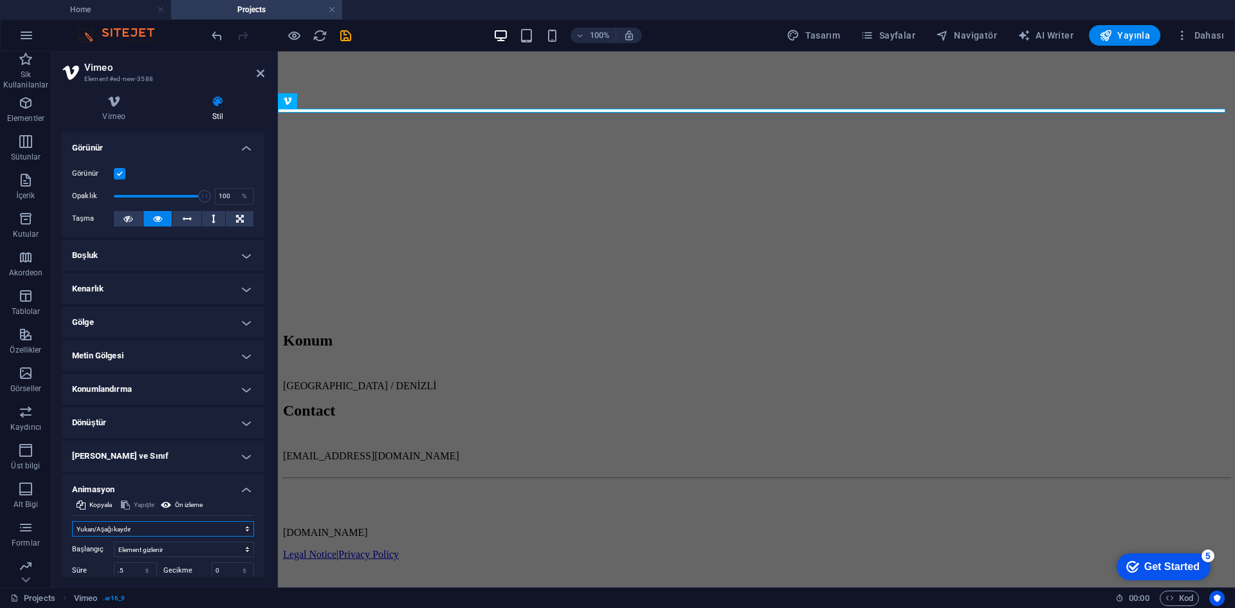
click at [177, 532] on select "Animasyon ekleme Göster / Gizle Yukarı/Aşağı kaydır Yakınlaştır/Uzaklaştır Sold…" at bounding box center [163, 528] width 182 height 15
click at [176, 549] on select "Element gizlenir Element gösterilir" at bounding box center [184, 549] width 140 height 15
select select "show"
click at [114, 542] on select "Element gizlenir Element gösterilir" at bounding box center [184, 549] width 140 height 15
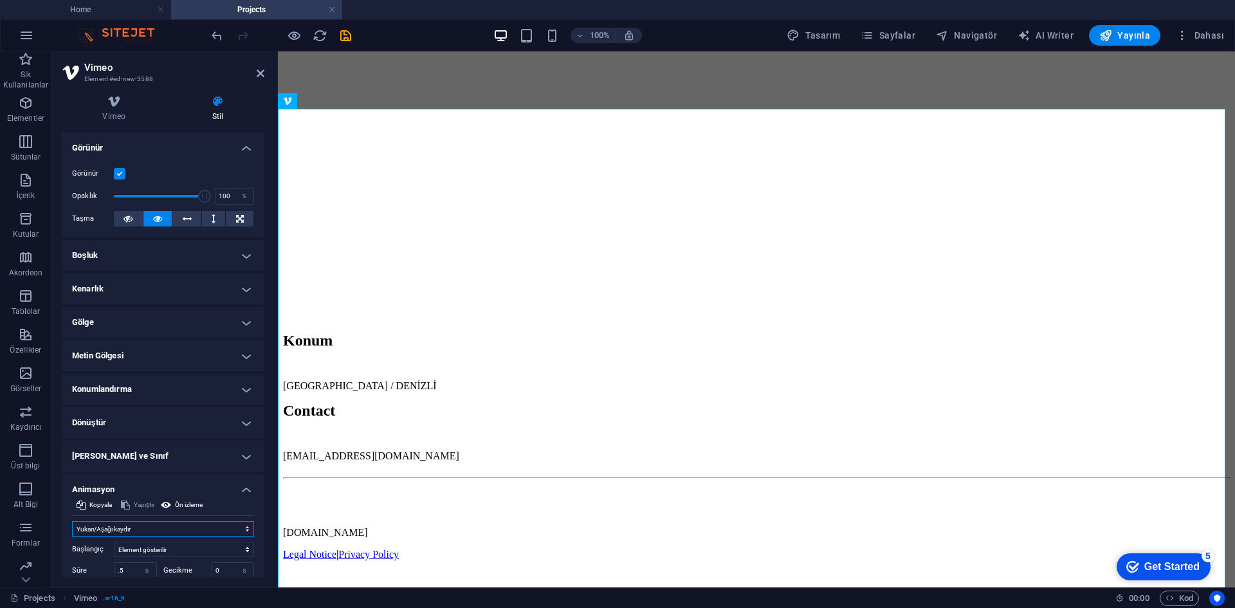
click at [199, 531] on select "Animasyon ekleme Göster / Gizle Yukarı/Aşağı kaydır Yakınlaştır/Uzaklaştır Sold…" at bounding box center [163, 528] width 182 height 15
click at [72, 521] on select "Animasyon ekleme Göster / Gizle Yukarı/Aşağı kaydır Yakınlaştır/Uzaklaştır Sold…" at bounding box center [163, 528] width 182 height 15
click at [174, 529] on select "Animasyon ekleme Göster / Gizle Yukarı/Aşağı kaydır Yakınlaştır/Uzaklaştır Sold…" at bounding box center [163, 528] width 182 height 15
click at [72, 521] on select "Animasyon ekleme Göster / Gizle Yukarı/Aşağı kaydır Yakınlaştır/Uzaklaştır Sold…" at bounding box center [163, 528] width 182 height 15
click at [166, 524] on select "Animasyon ekleme Göster / Gizle Yukarı/Aşağı kaydır Yakınlaştır/Uzaklaştır Sold…" at bounding box center [163, 528] width 182 height 15
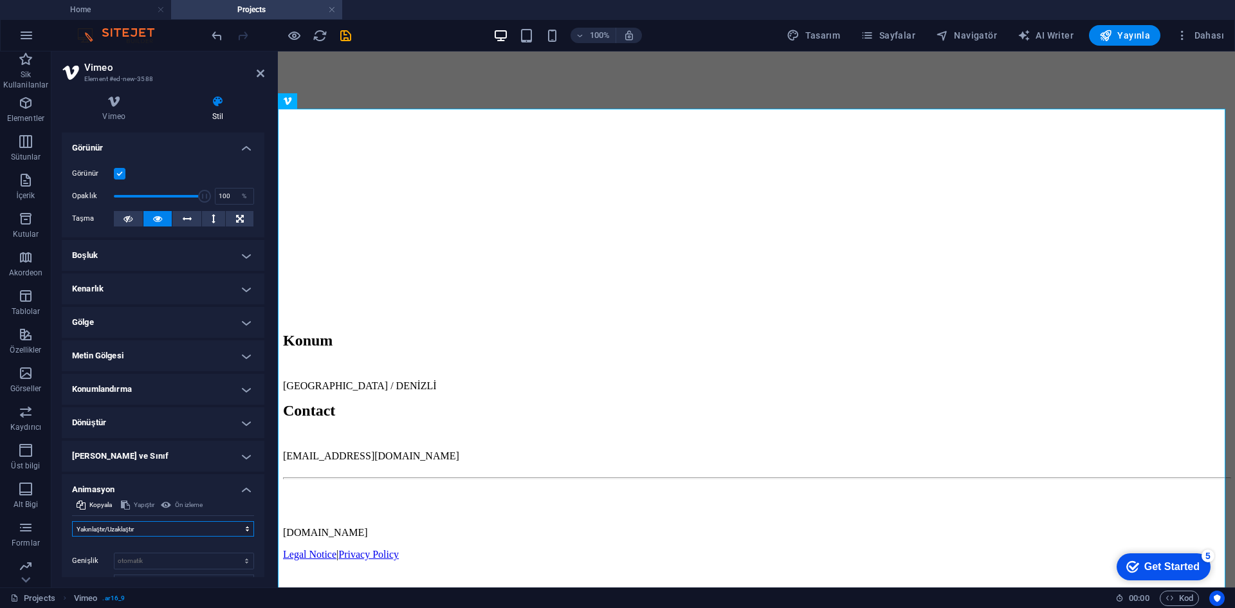
click at [72, 521] on select "Animasyon ekleme Göster / Gizle Yukarı/Aşağı kaydır Yakınlaştır/Uzaklaştır Sold…" at bounding box center [163, 528] width 182 height 15
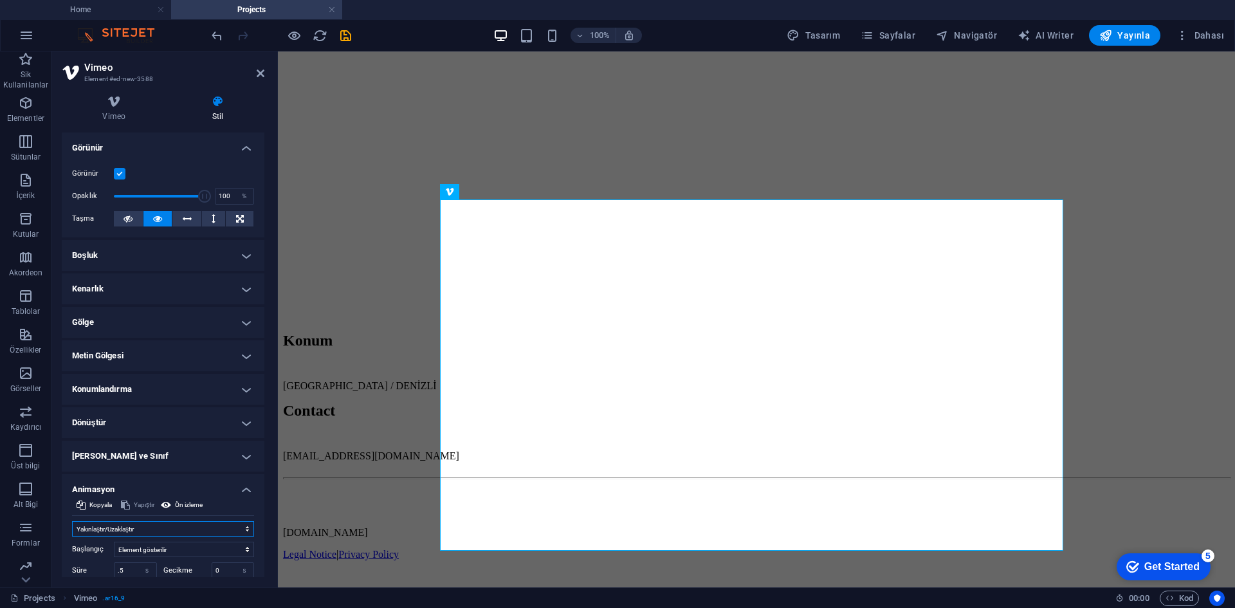
click at [159, 533] on select "Animasyon ekleme Göster / Gizle Yukarı/Aşağı kaydır Yakınlaştır/Uzaklaştır Sold…" at bounding box center [163, 528] width 182 height 15
click at [72, 521] on select "Animasyon ekleme Göster / Gizle Yukarı/Aşağı kaydır Yakınlaştır/Uzaklaştır Sold…" at bounding box center [163, 528] width 182 height 15
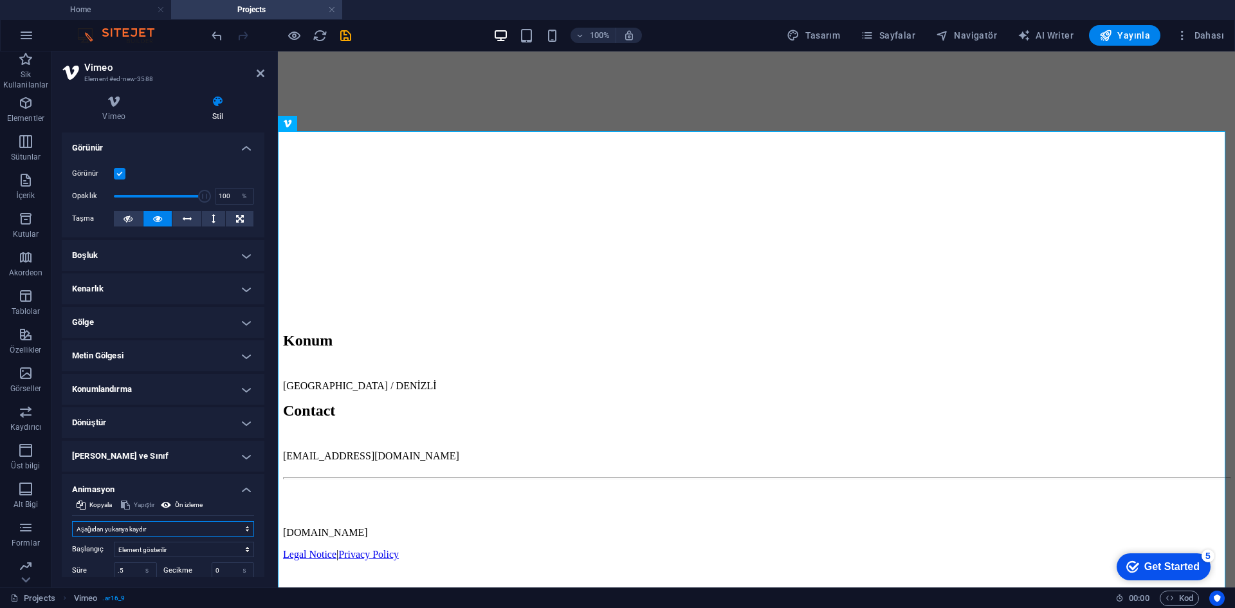
click at [160, 534] on select "Animasyon ekleme Göster / Gizle Yukarı/Aşağı kaydır Yakınlaştır/Uzaklaştır Sold…" at bounding box center [163, 528] width 182 height 15
select select "fade"
click at [72, 521] on select "Animasyon ekleme Göster / Gizle Yukarı/Aşağı kaydır Yakınlaştır/Uzaklaştır Sold…" at bounding box center [163, 528] width 182 height 15
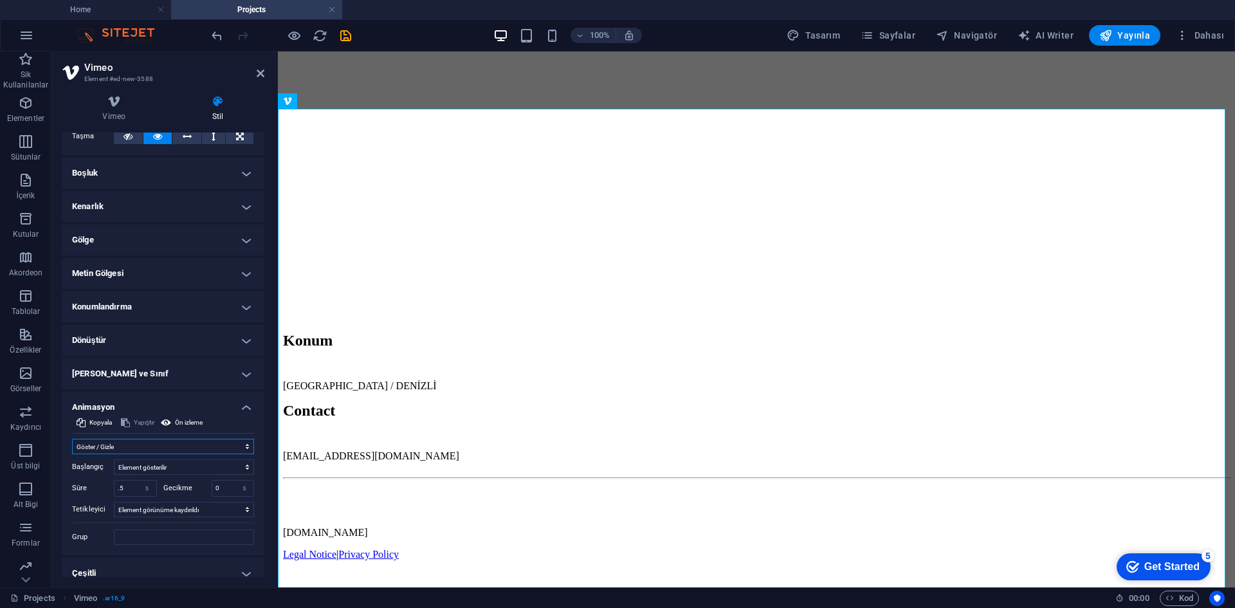
scroll to position [94, 0]
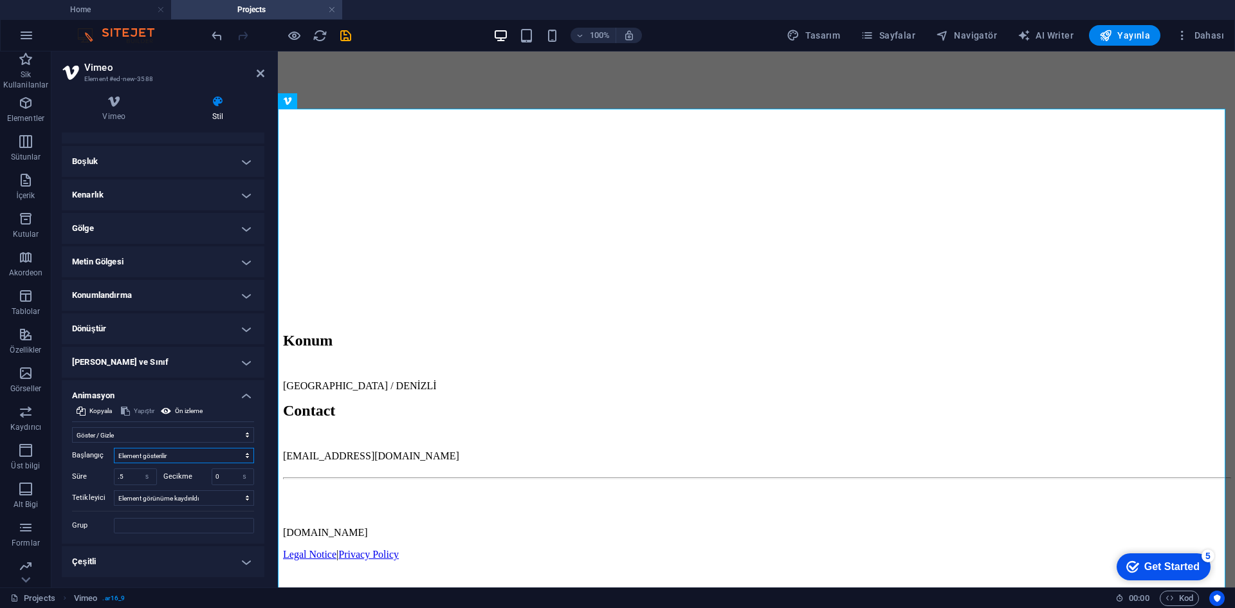
click at [184, 452] on select "Element gizlenir Element gösterilir" at bounding box center [184, 455] width 140 height 15
select select "hide"
click at [114, 448] on select "Element gizlenir Element gösterilir" at bounding box center [184, 455] width 140 height 15
drag, startPoint x: 174, startPoint y: 585, endPoint x: 176, endPoint y: 569, distance: 16.8
click at [176, 569] on div "Vimeo Stil Vimeo Video URL'si Bir video URL'si ekle (veya yapıştır). https://vi…" at bounding box center [162, 336] width 223 height 502
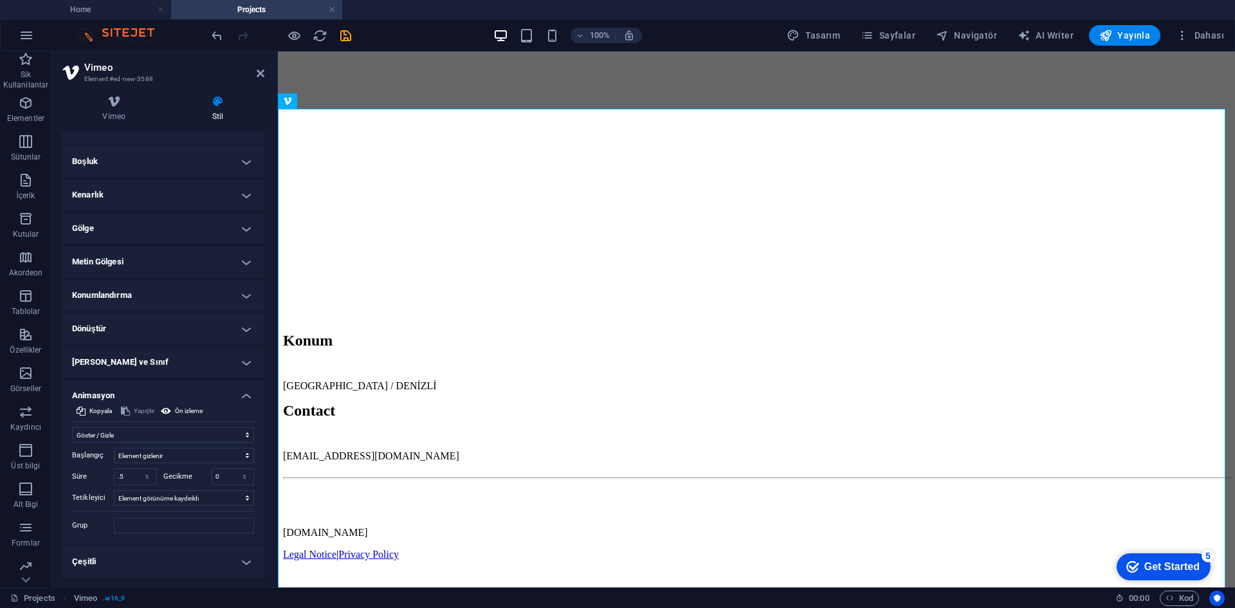
click at [176, 569] on h4 "Çeşitli" at bounding box center [163, 561] width 203 height 31
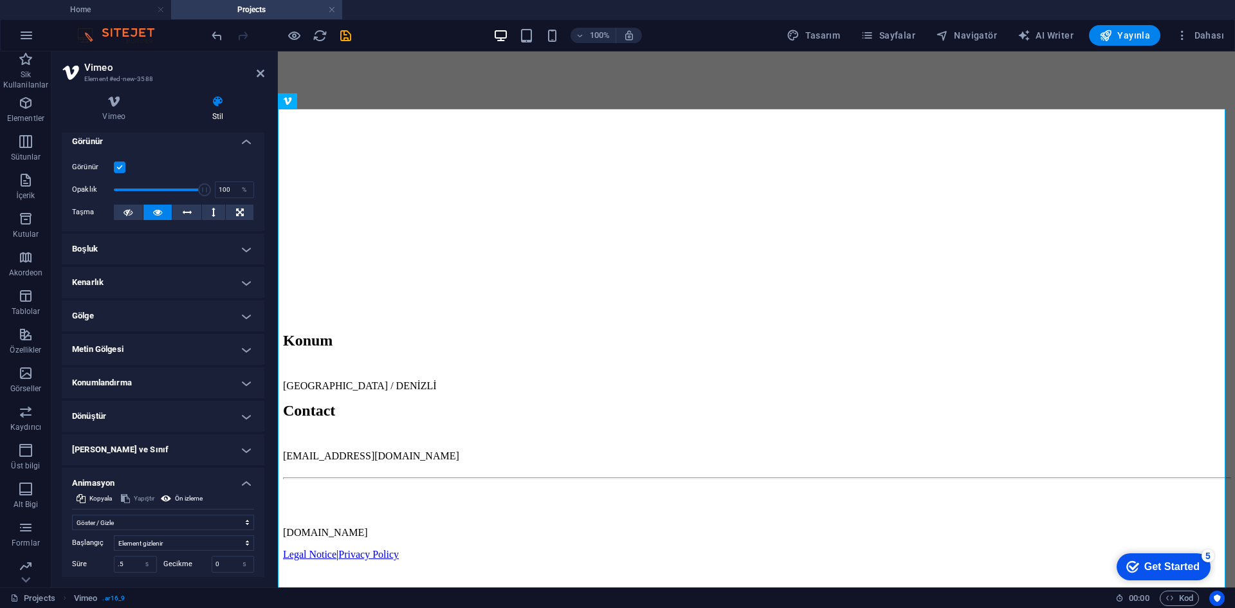
scroll to position [0, 0]
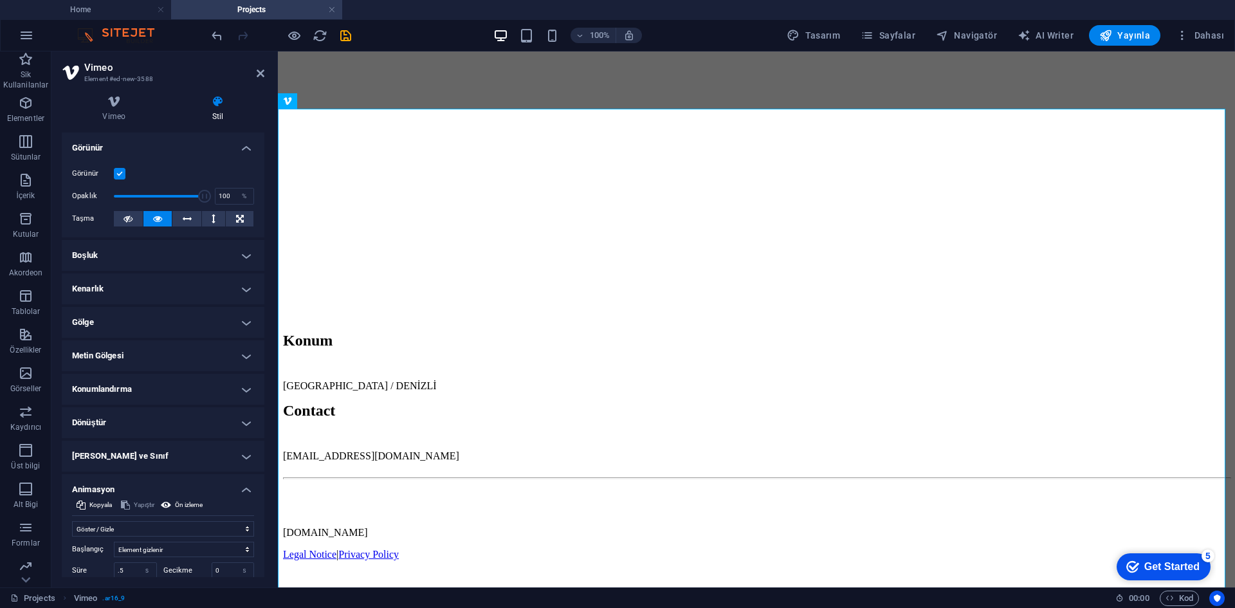
click at [162, 459] on h4 "[PERSON_NAME] ve Sınıf" at bounding box center [163, 456] width 203 height 31
click at [148, 428] on h4 "Dönüştür" at bounding box center [163, 422] width 203 height 31
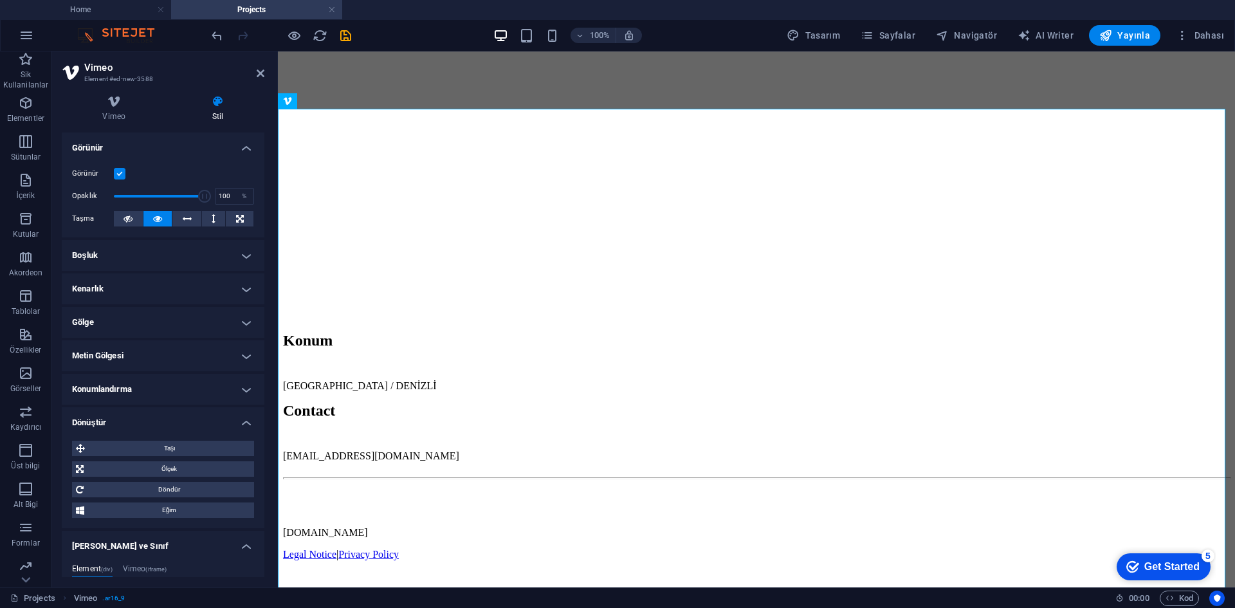
click at [154, 394] on h4 "Konumlandırma" at bounding box center [163, 389] width 203 height 31
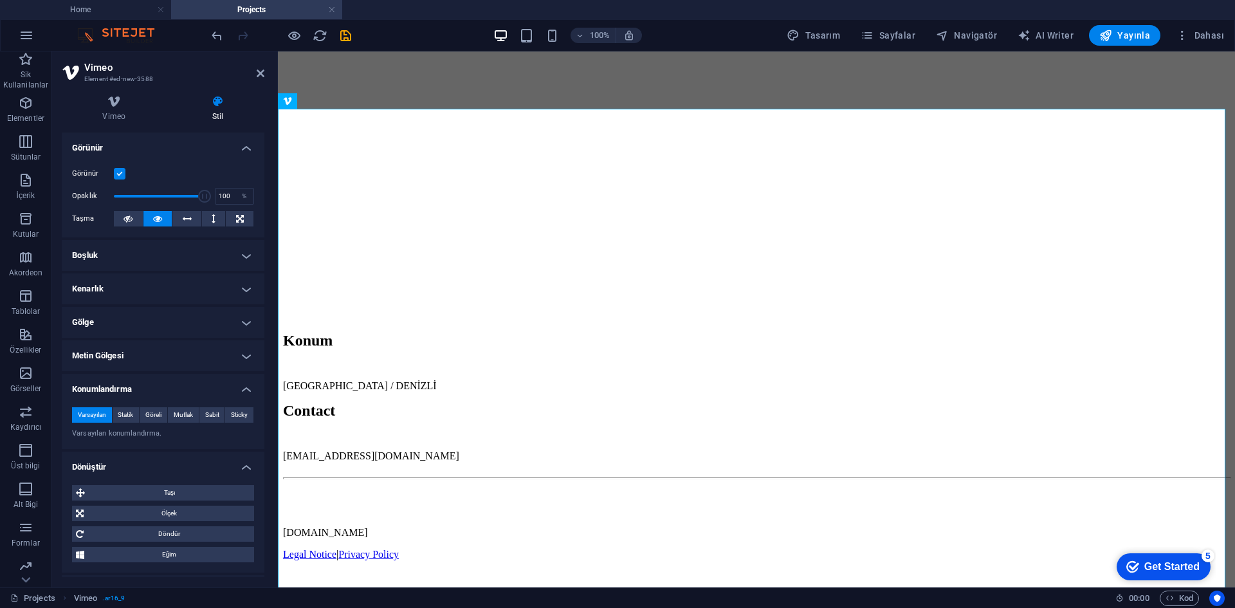
click at [165, 359] on h4 "Metin Gölgesi" at bounding box center [163, 355] width 203 height 31
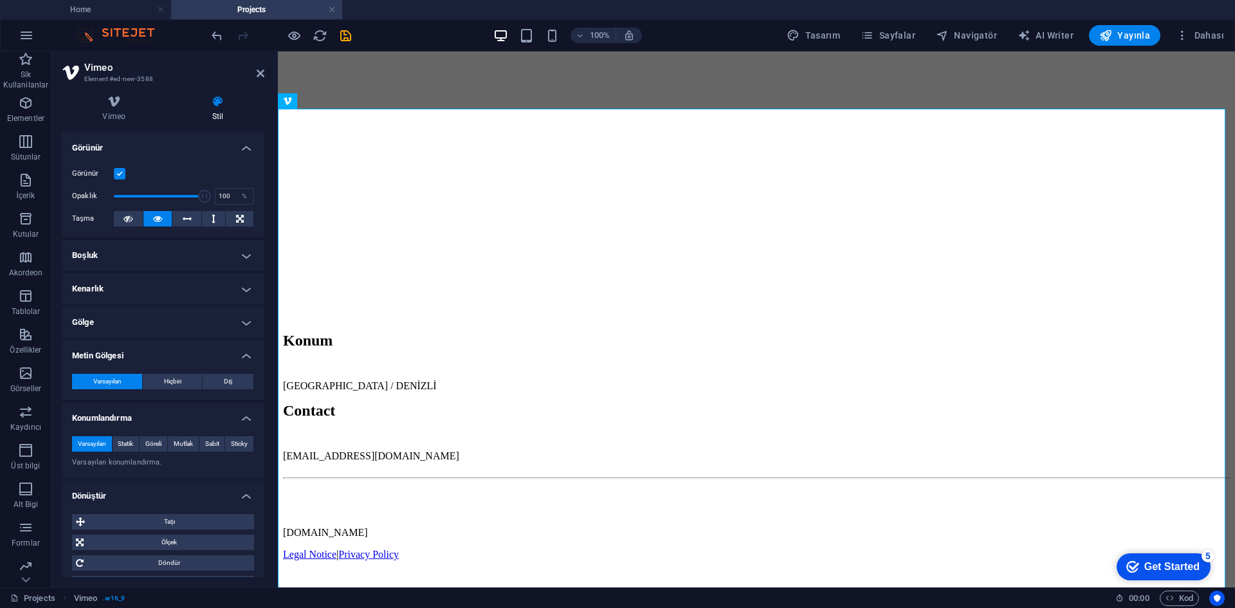
click at [173, 313] on h4 "Gölge" at bounding box center [163, 322] width 203 height 31
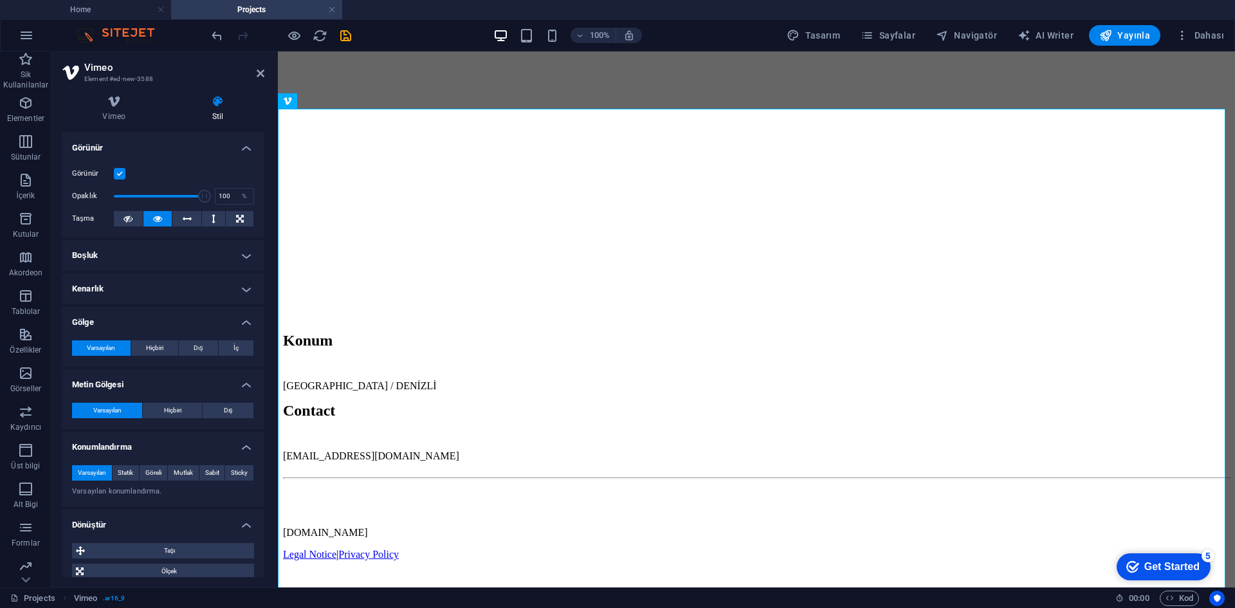
click at [172, 288] on h4 "Kenarlık" at bounding box center [163, 288] width 203 height 31
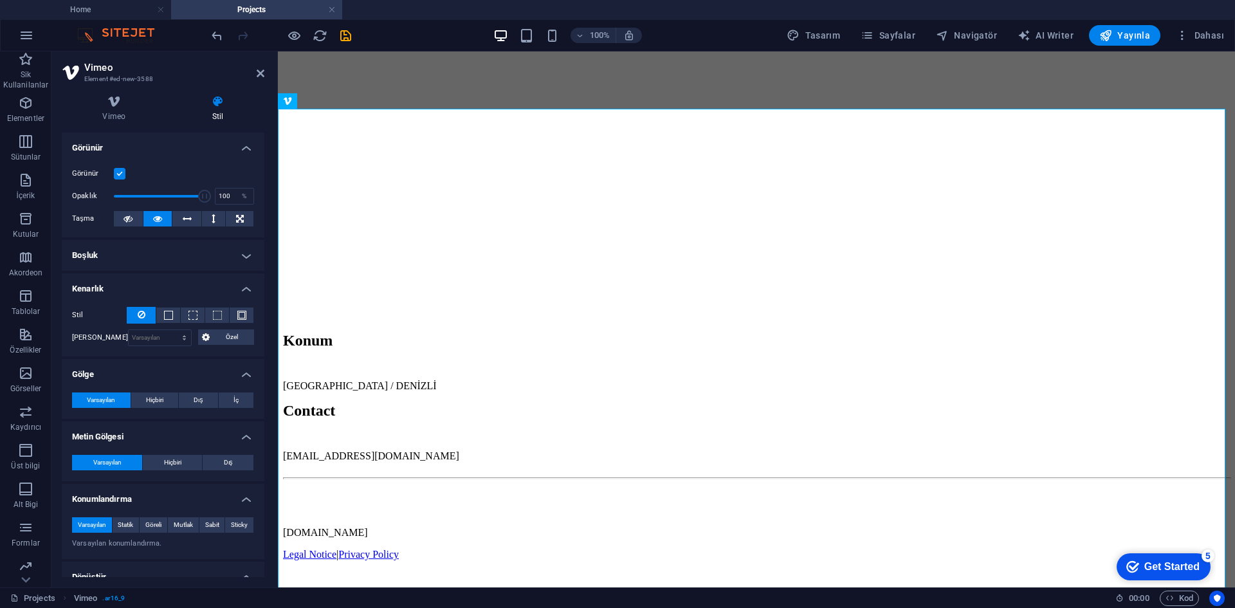
click at [165, 257] on h4 "Boşluk" at bounding box center [163, 255] width 203 height 31
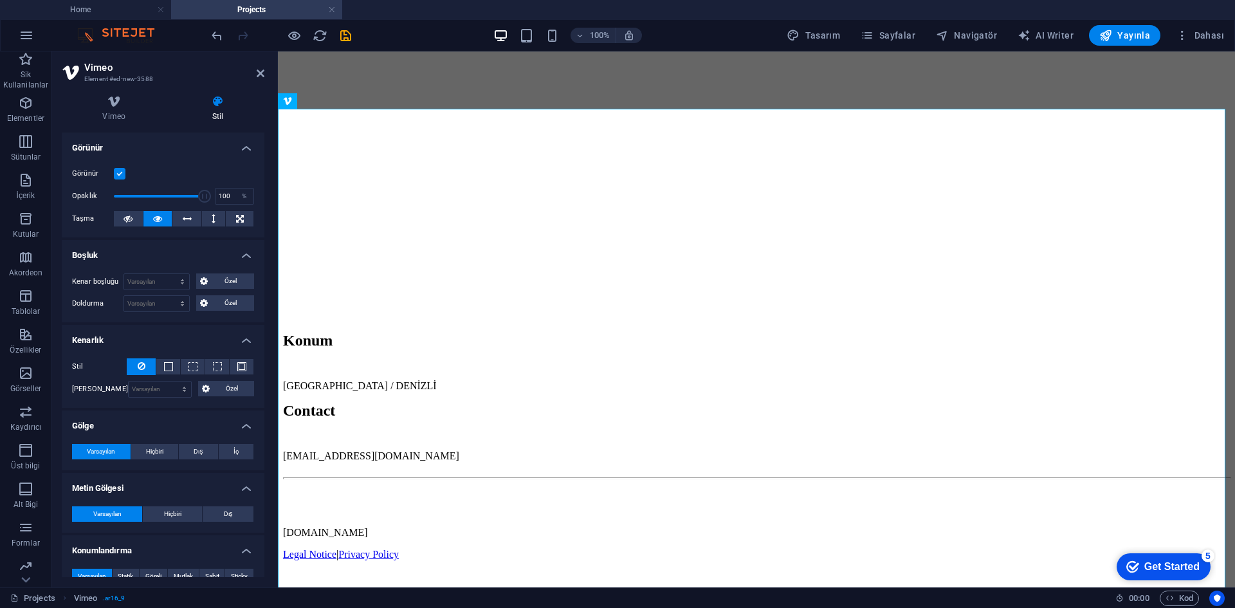
click at [134, 122] on div "Vimeo Stil Vimeo Video URL'si Bir video URL'si ekle (veya yapıştır). https://vi…" at bounding box center [163, 336] width 203 height 482
click at [123, 113] on h4 "Vimeo" at bounding box center [117, 108] width 110 height 27
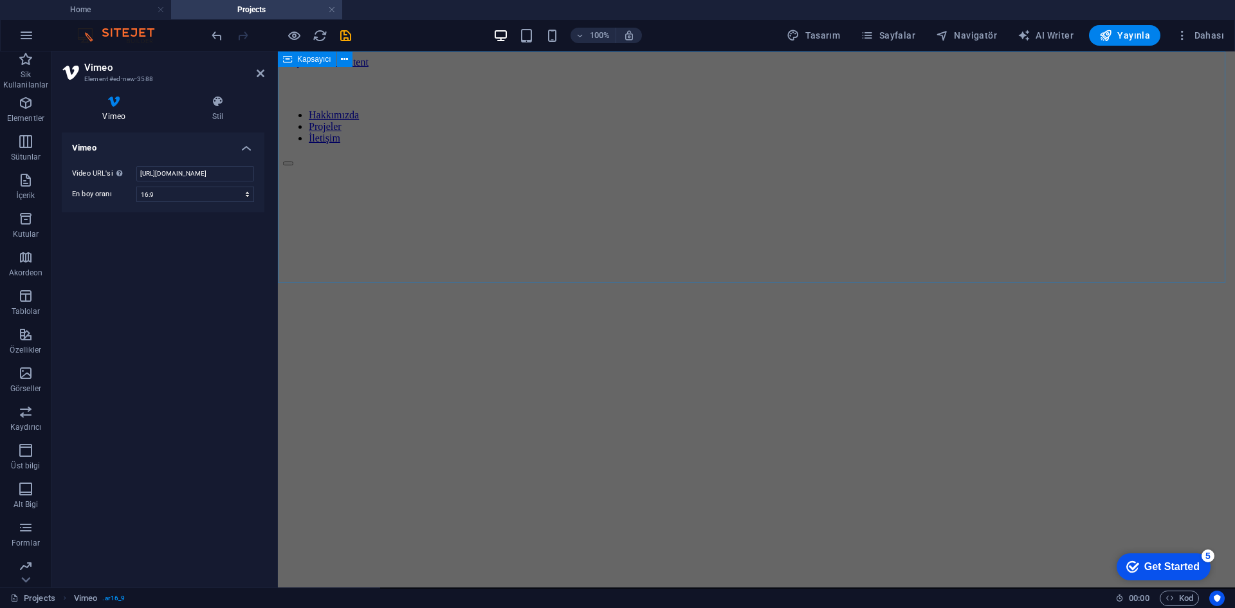
click at [822, 230] on div at bounding box center [756, 198] width 947 height 64
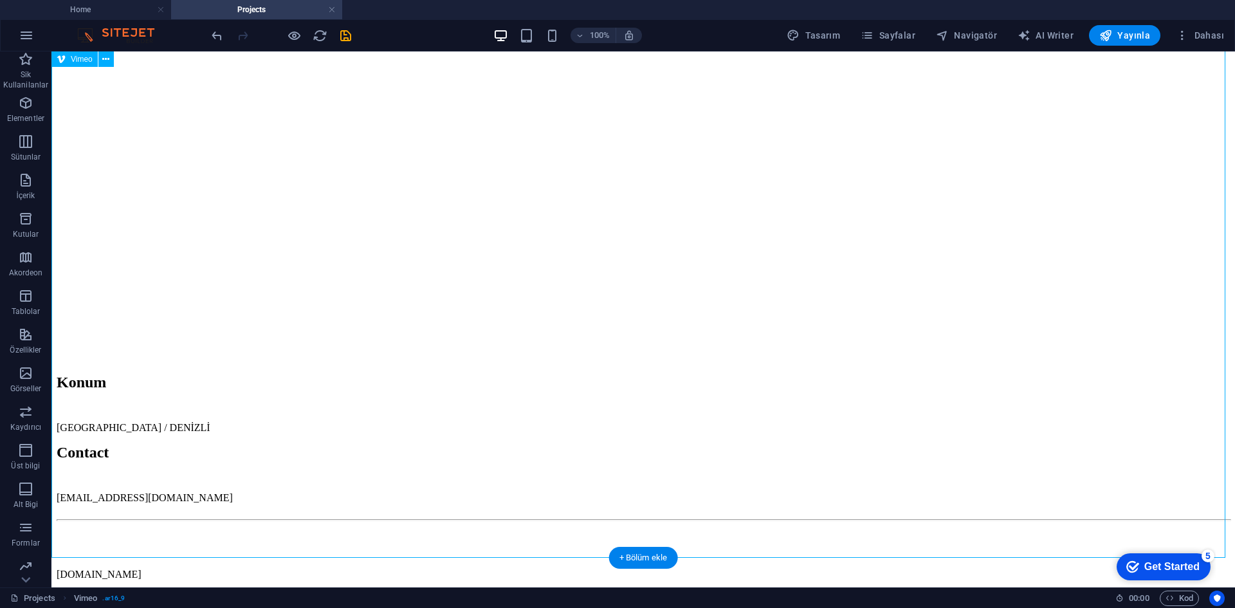
scroll to position [257, 0]
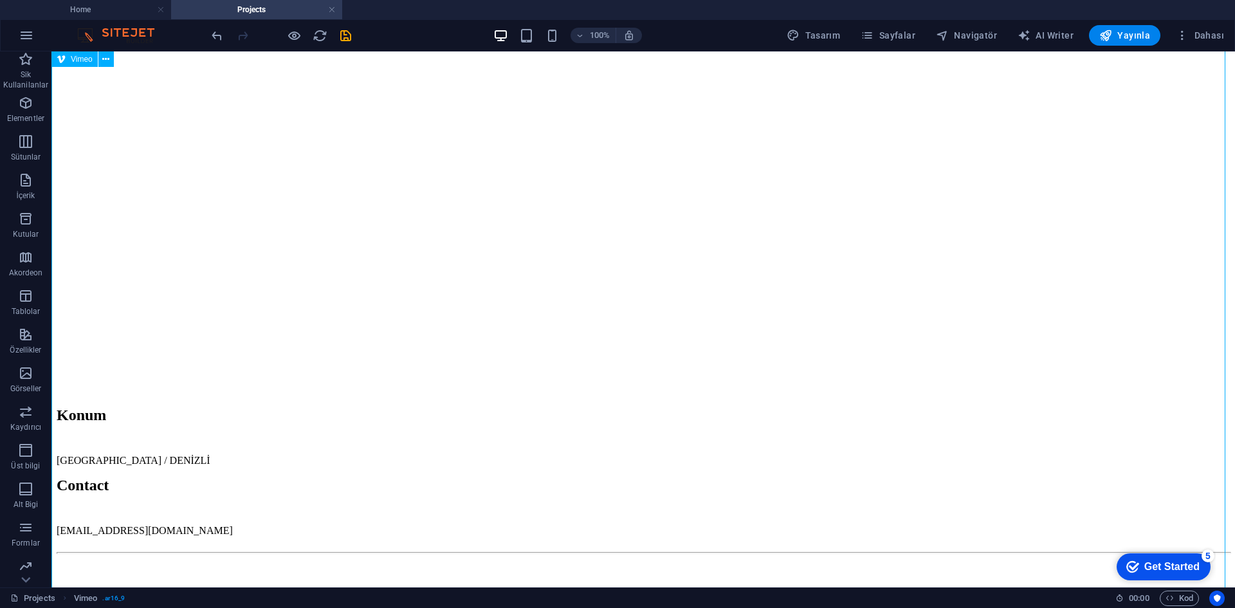
click at [269, 72] on div at bounding box center [643, 22] width 1173 height 99
select select "ar16_9"
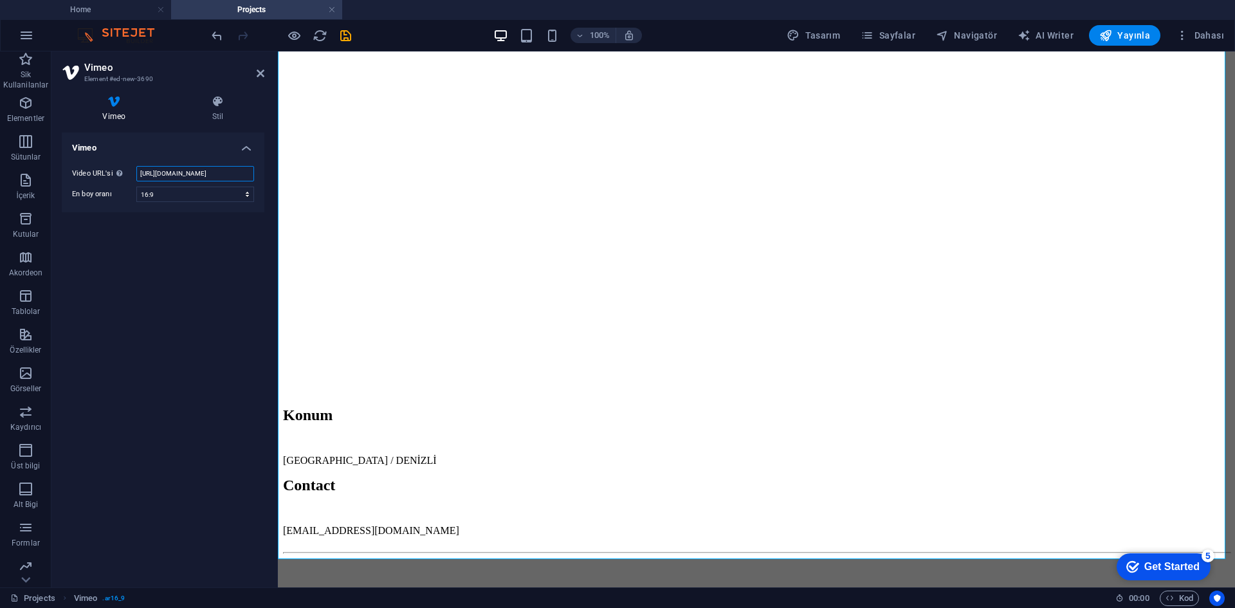
click at [206, 179] on input "https://vimeo.com/1115982914?share=copy" at bounding box center [195, 173] width 118 height 15
click at [176, 169] on input "https://vimeo.com/1115982914?share=copy" at bounding box center [195, 173] width 118 height 15
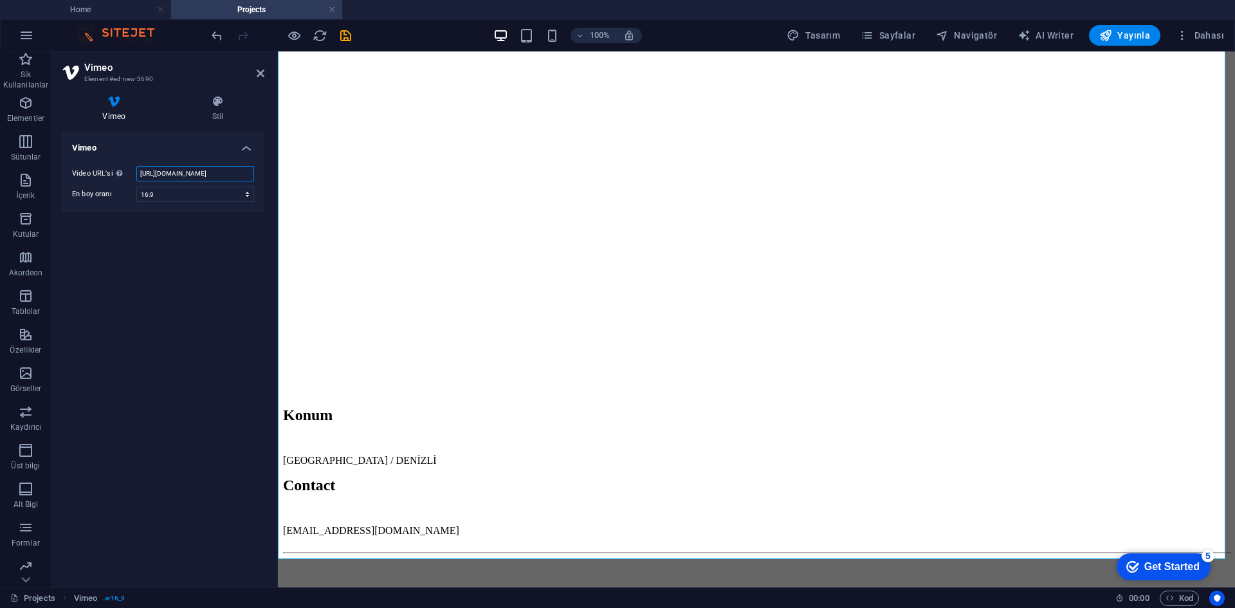
click at [176, 169] on input "https://vimeo.com/1115982914?share=copy" at bounding box center [195, 173] width 118 height 15
paste input "#t=0"
type input "https://vimeo.com/1115982914?share=copy#t=0"
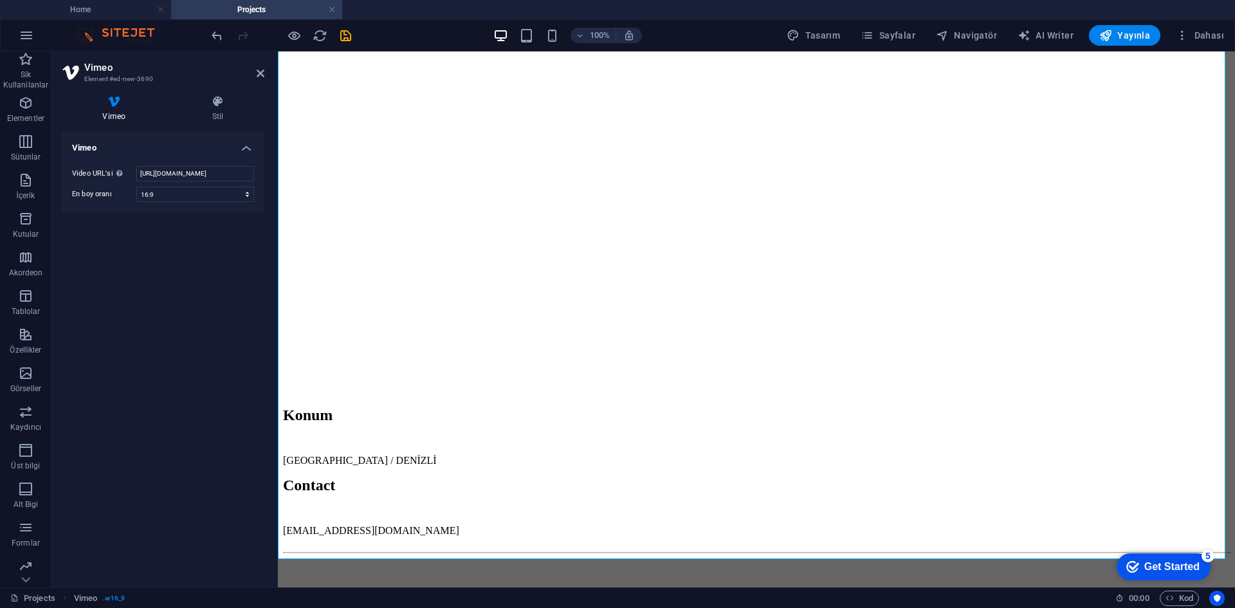
click at [185, 275] on div "Vimeo Video URL'si Bir video URL'si ekle (veya yapıştır). https://vimeo.com/111…" at bounding box center [163, 355] width 203 height 444
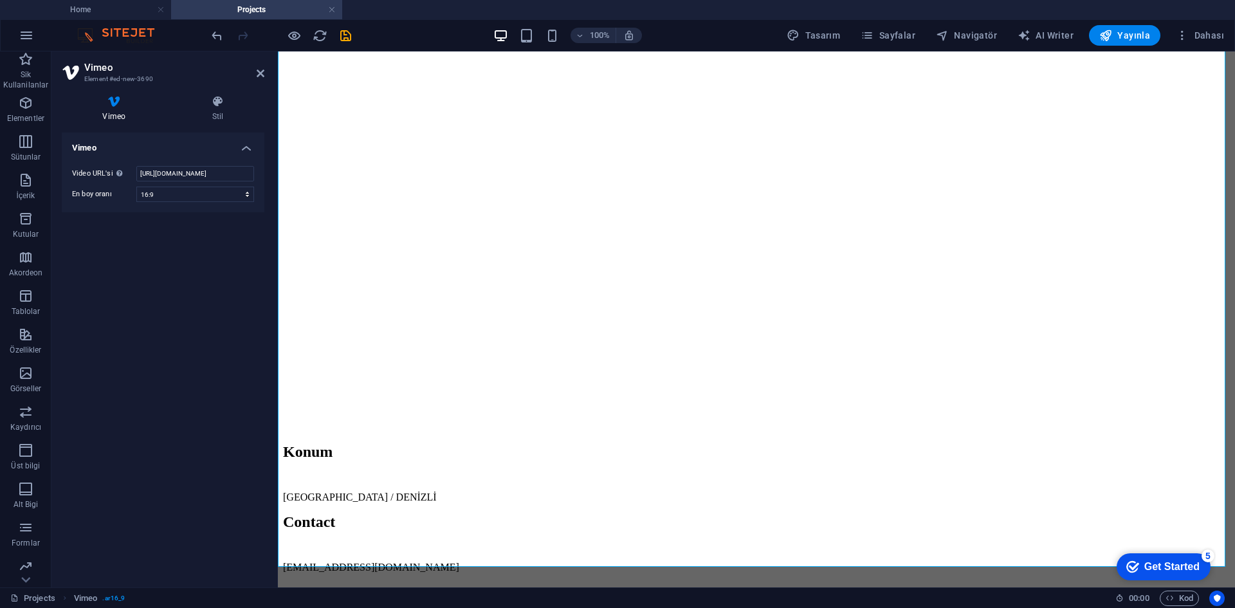
scroll to position [322, 0]
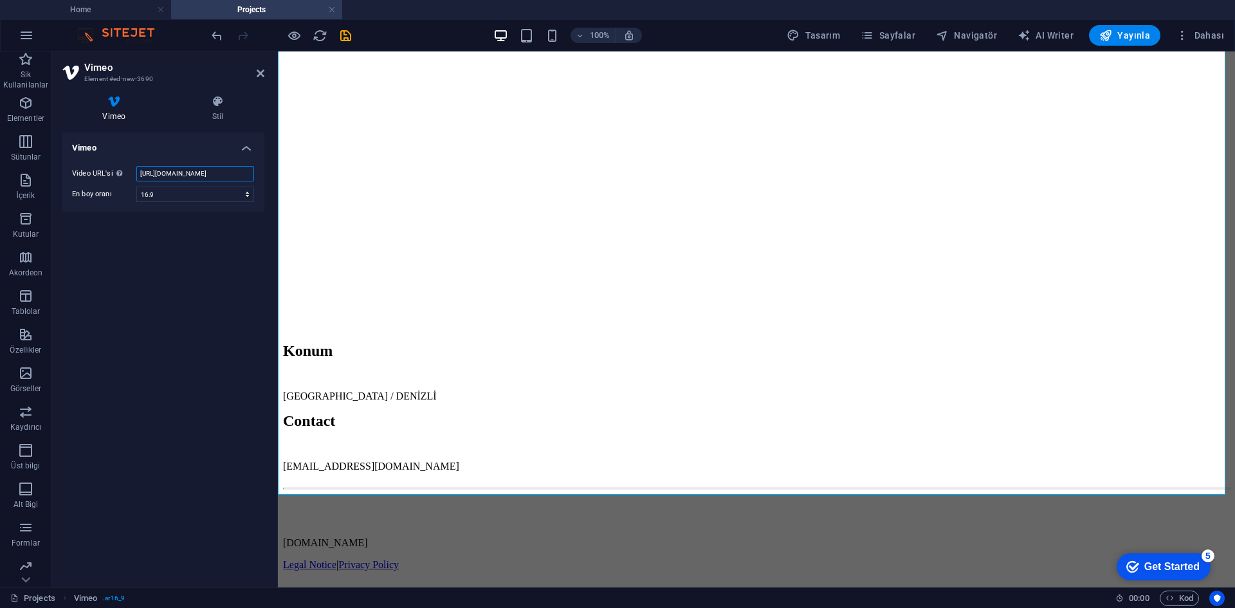
click at [186, 171] on input "https://vimeo.com/1115982914?share=copy#t=0" at bounding box center [195, 173] width 118 height 15
drag, startPoint x: 673, startPoint y: 248, endPoint x: 673, endPoint y: 255, distance: 7.1
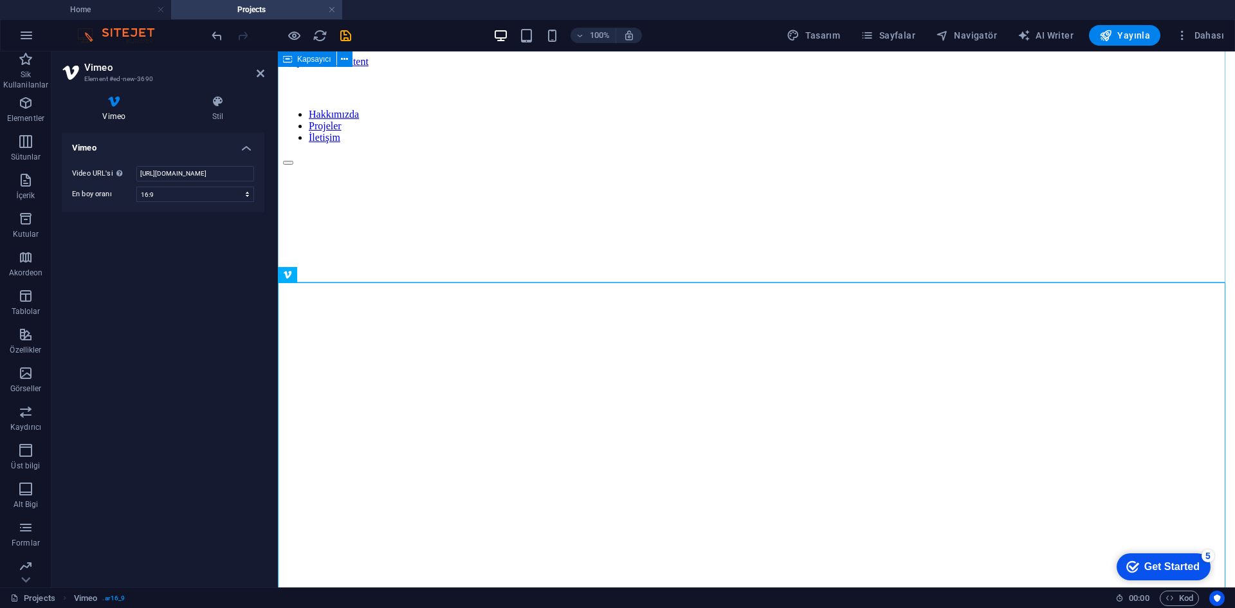
scroll to position [0, 0]
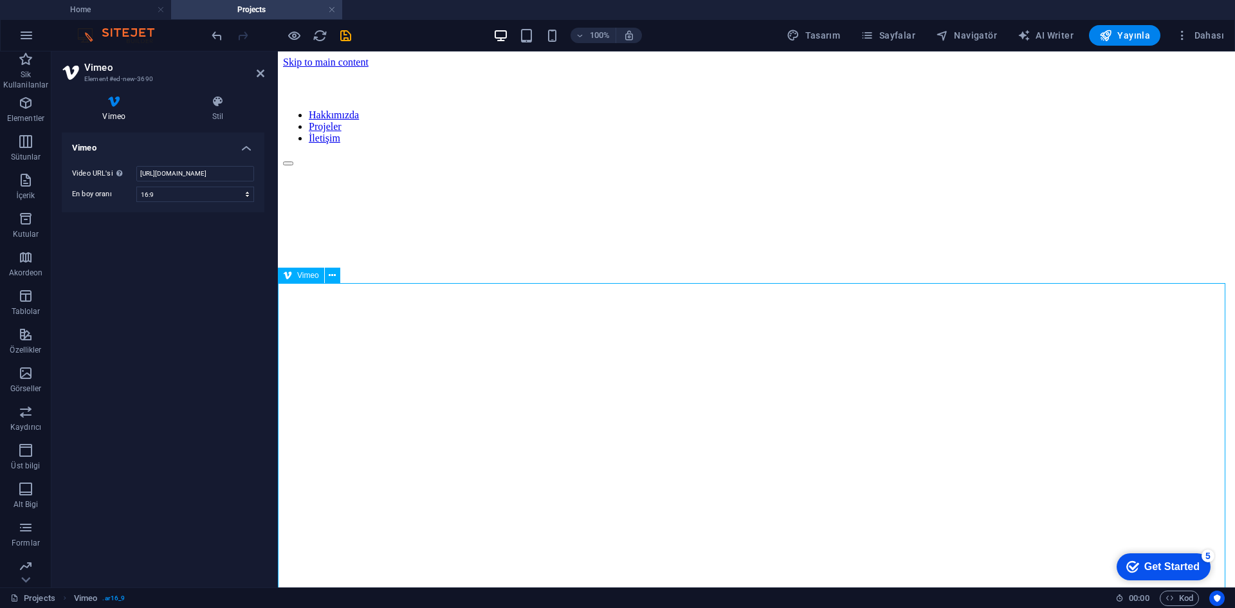
click at [733, 300] on div at bounding box center [756, 279] width 947 height 99
click at [296, 272] on div "Vimeo" at bounding box center [301, 275] width 46 height 15
click at [342, 277] on div "Vimeo" at bounding box center [313, 276] width 71 height 16
click at [334, 277] on icon at bounding box center [332, 276] width 7 height 14
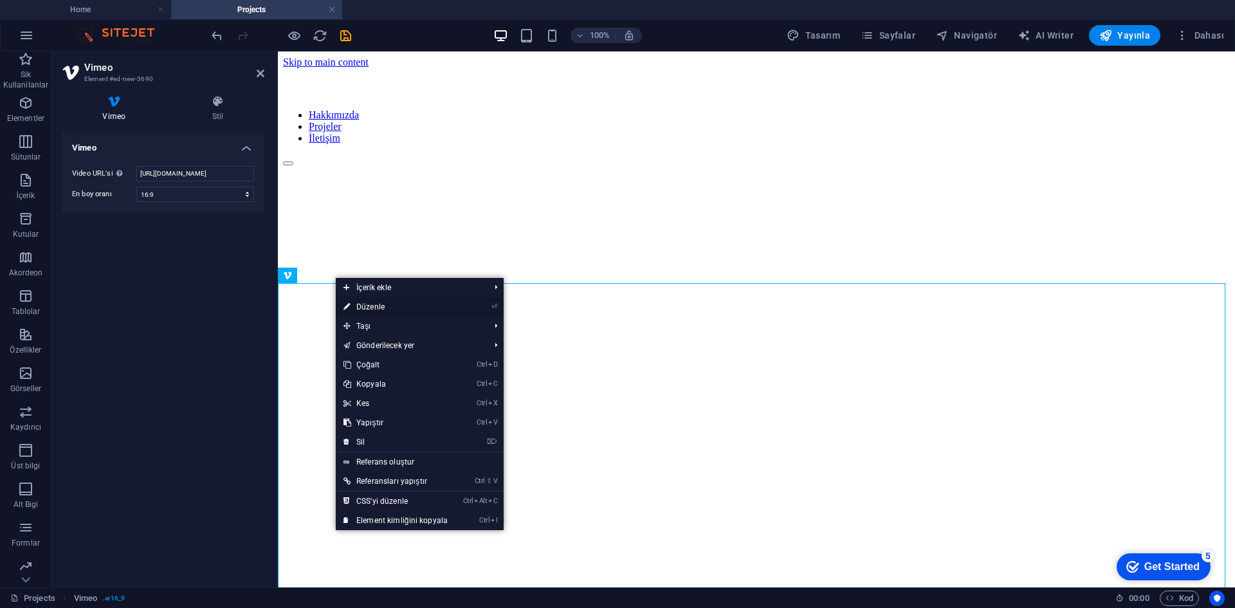
click at [385, 304] on link "⏎ Düzenle" at bounding box center [396, 306] width 120 height 19
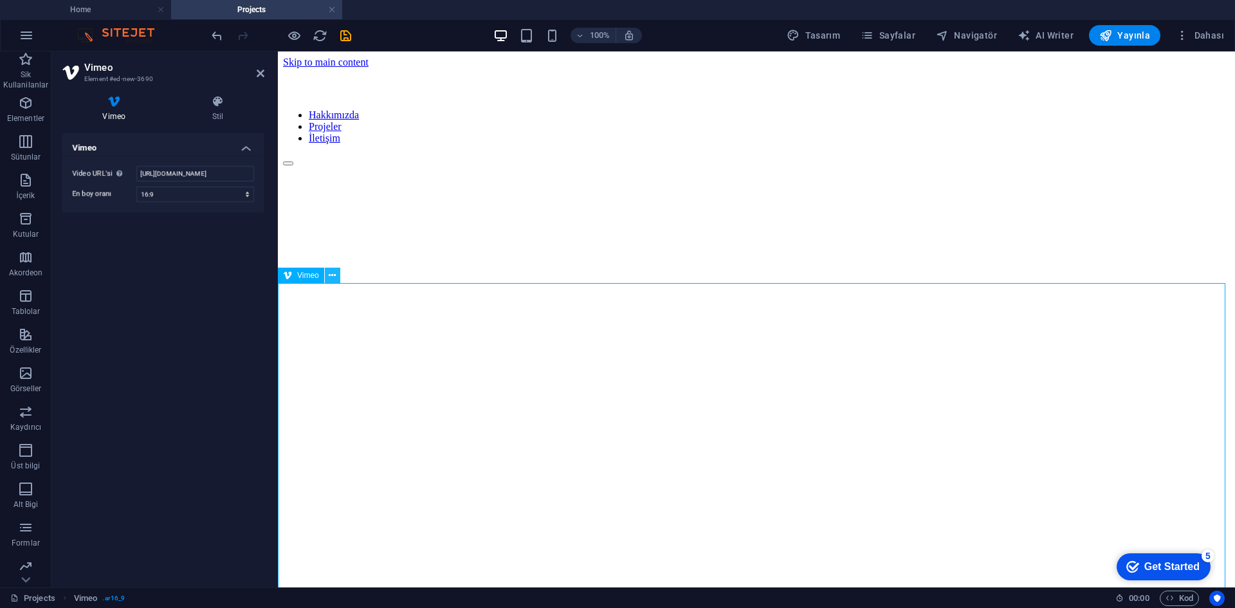
click at [330, 273] on icon at bounding box center [332, 276] width 7 height 14
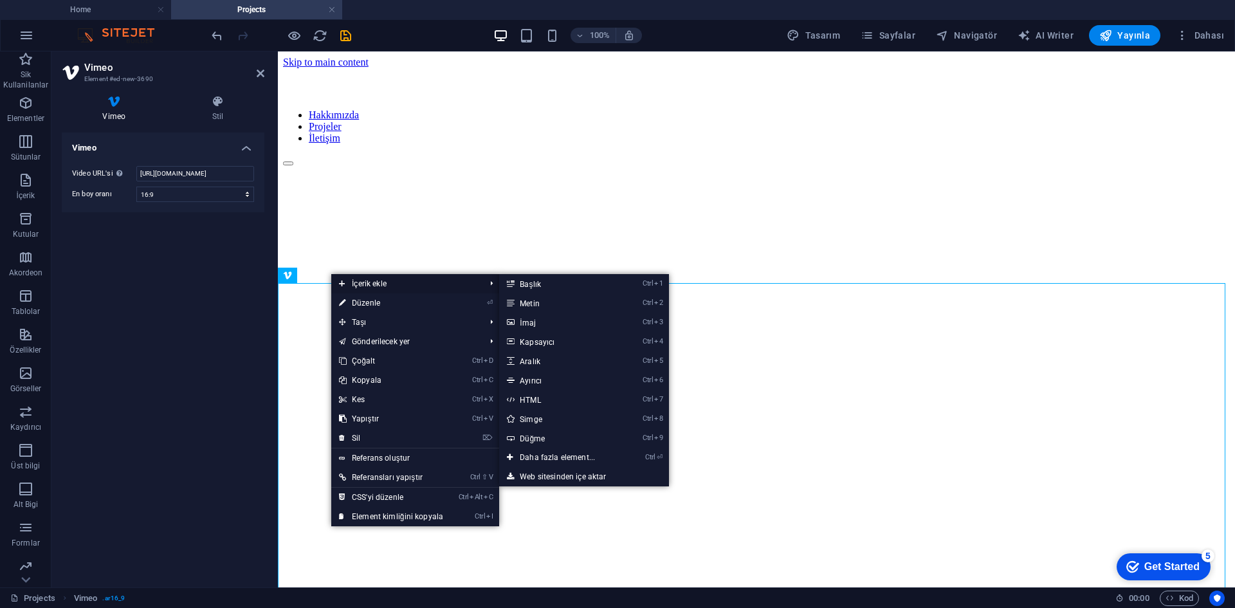
click at [364, 284] on span "İçerik ekle" at bounding box center [405, 283] width 149 height 19
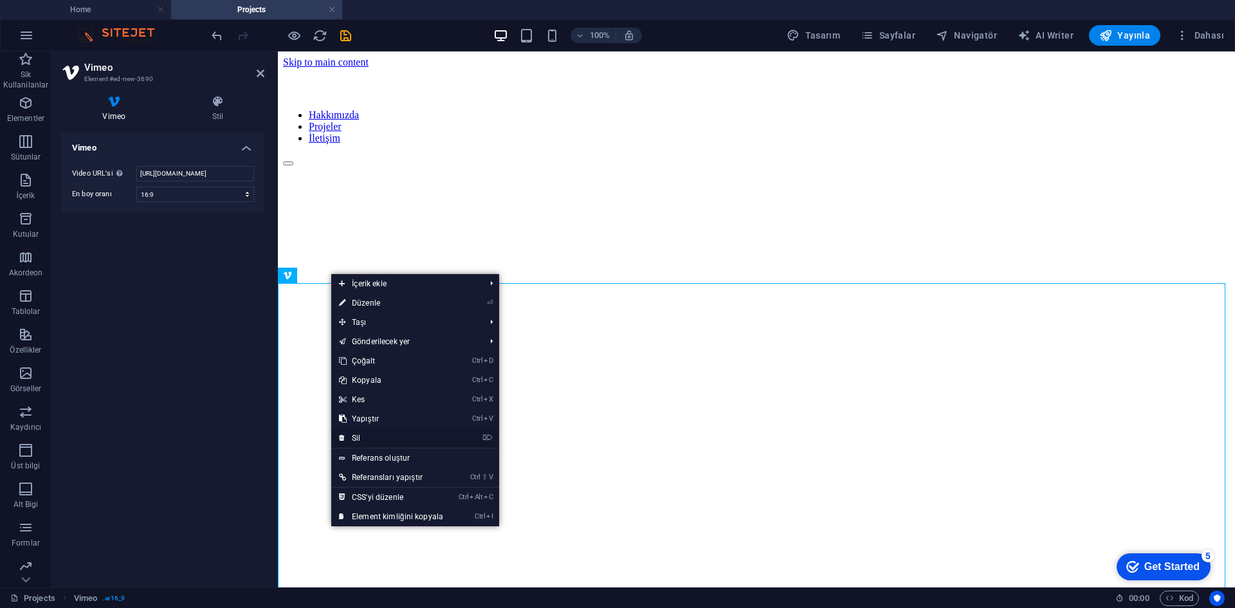
click at [385, 432] on link "⌦ Sil" at bounding box center [391, 437] width 120 height 19
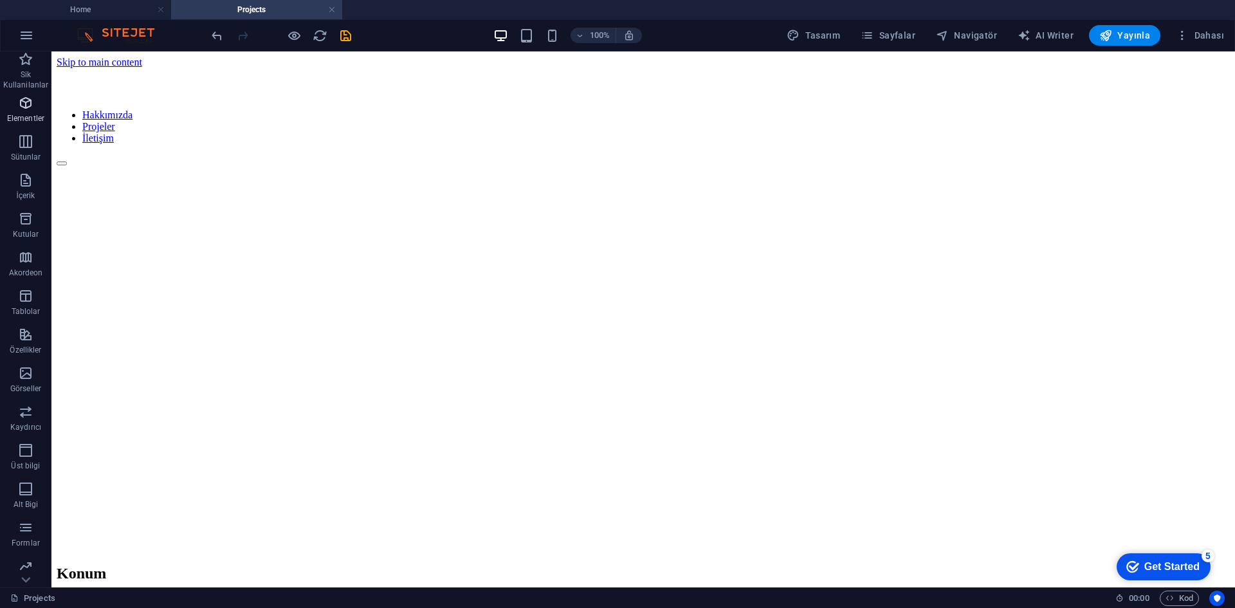
click at [23, 96] on icon "button" at bounding box center [25, 102] width 15 height 15
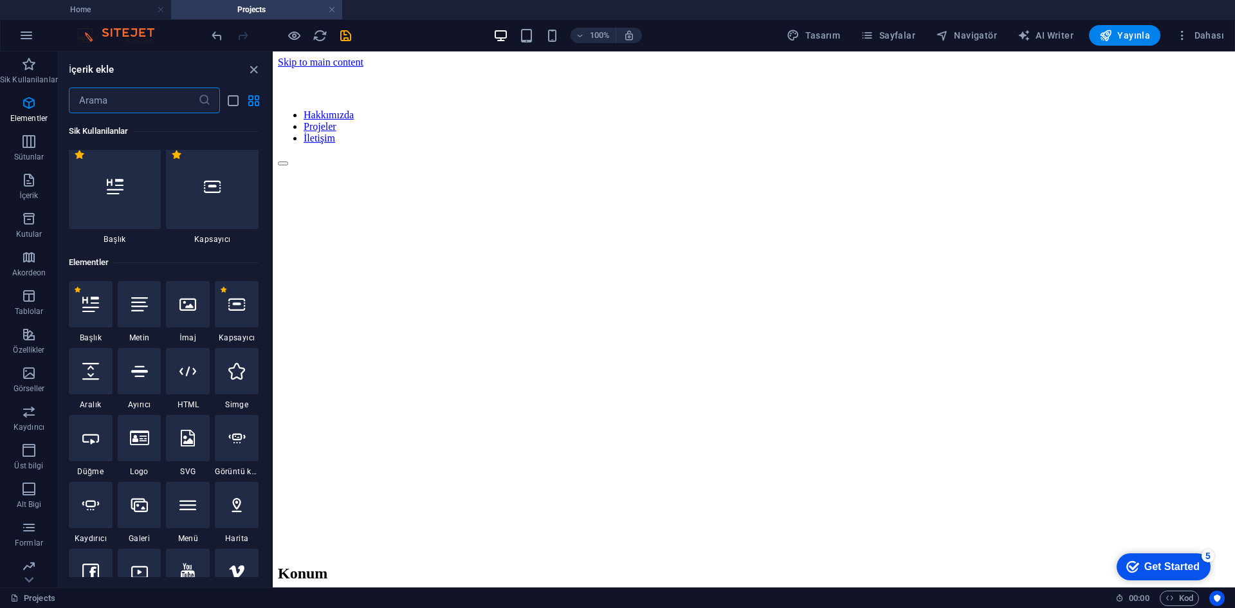
scroll to position [76, 0]
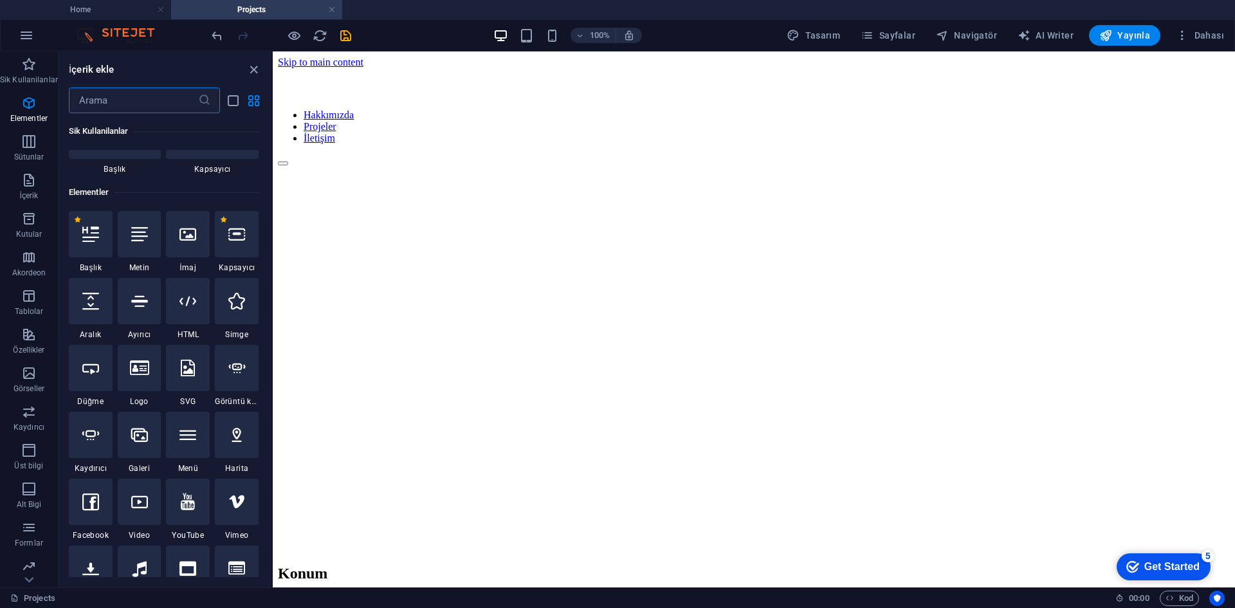
click at [134, 91] on input "text" at bounding box center [133, 100] width 129 height 26
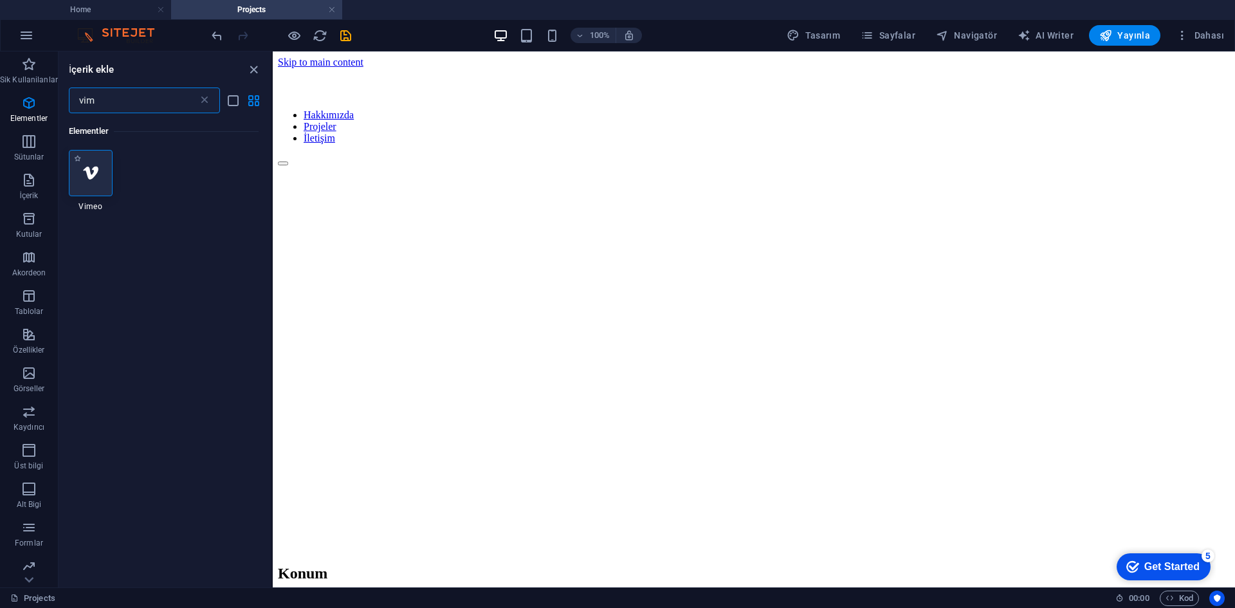
type input "vim"
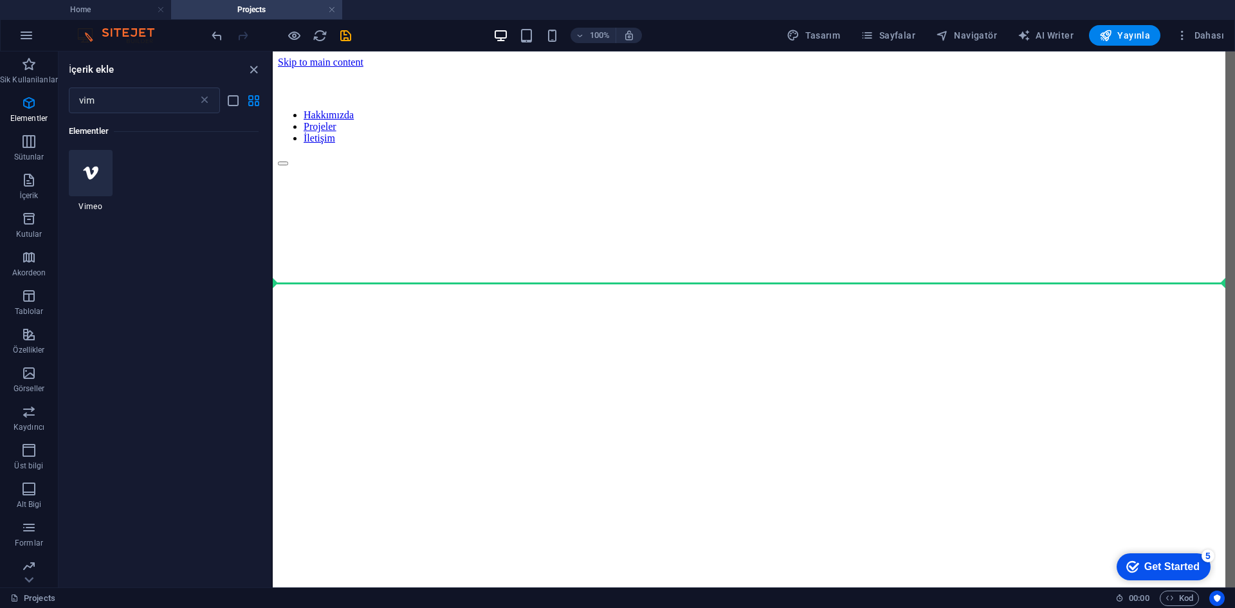
select select "ar16_9"
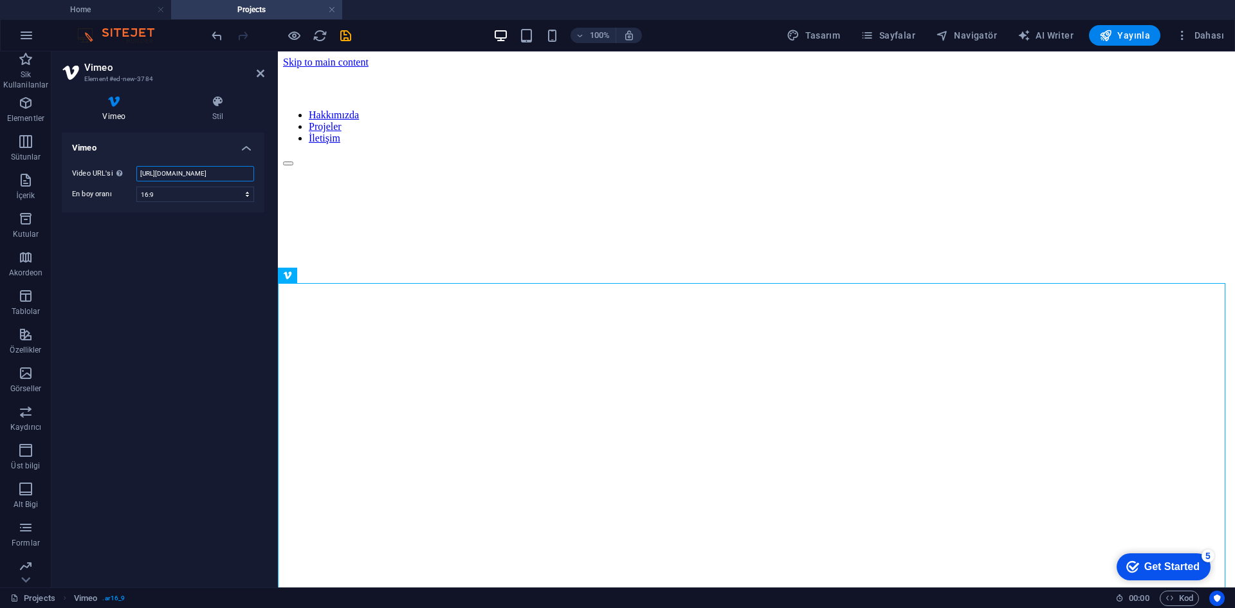
click at [172, 175] on input "https://vimeo.com/315675275" at bounding box center [195, 173] width 118 height 15
paste input "1115982914?share=copy#t=0"
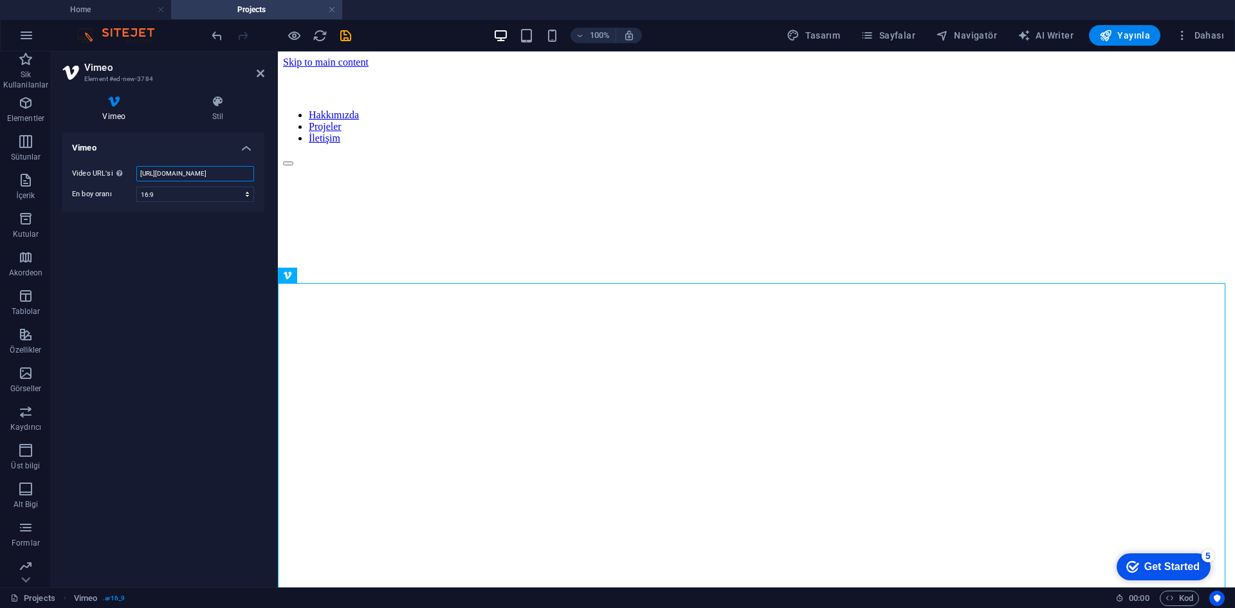
type input "https://vimeo.com/1115982914?share=copy#t=0"
click at [517, 230] on div at bounding box center [756, 198] width 947 height 64
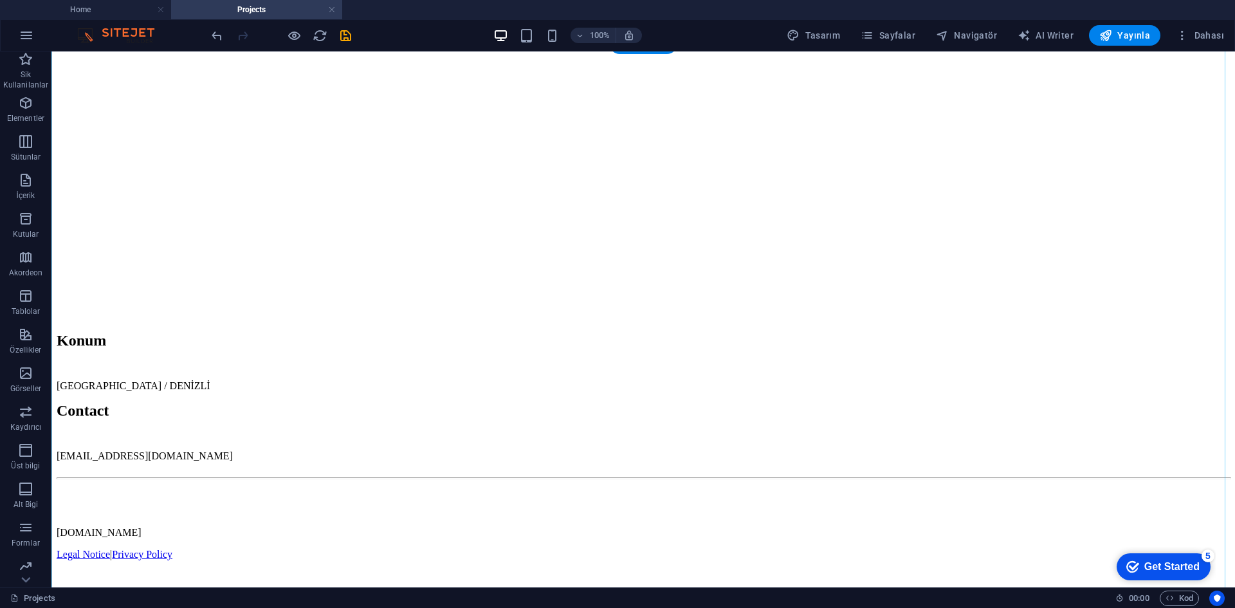
scroll to position [1351, 0]
click at [757, 96] on div at bounding box center [643, 46] width 1173 height 99
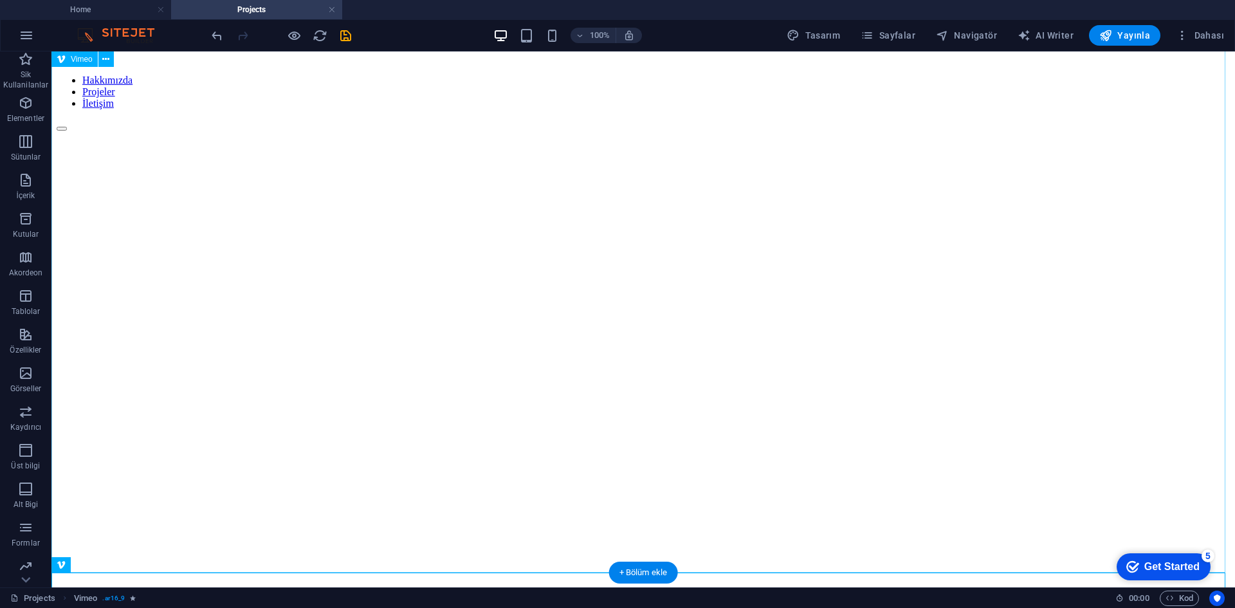
scroll to position [0, 0]
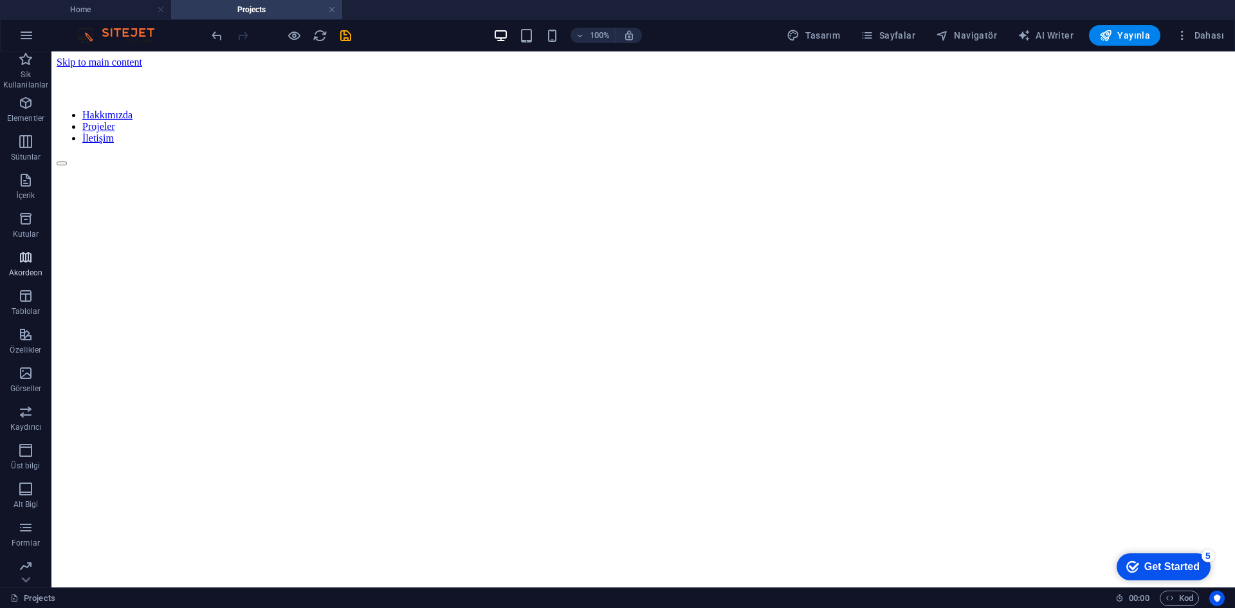
click at [13, 266] on span "Akordeon" at bounding box center [25, 265] width 51 height 31
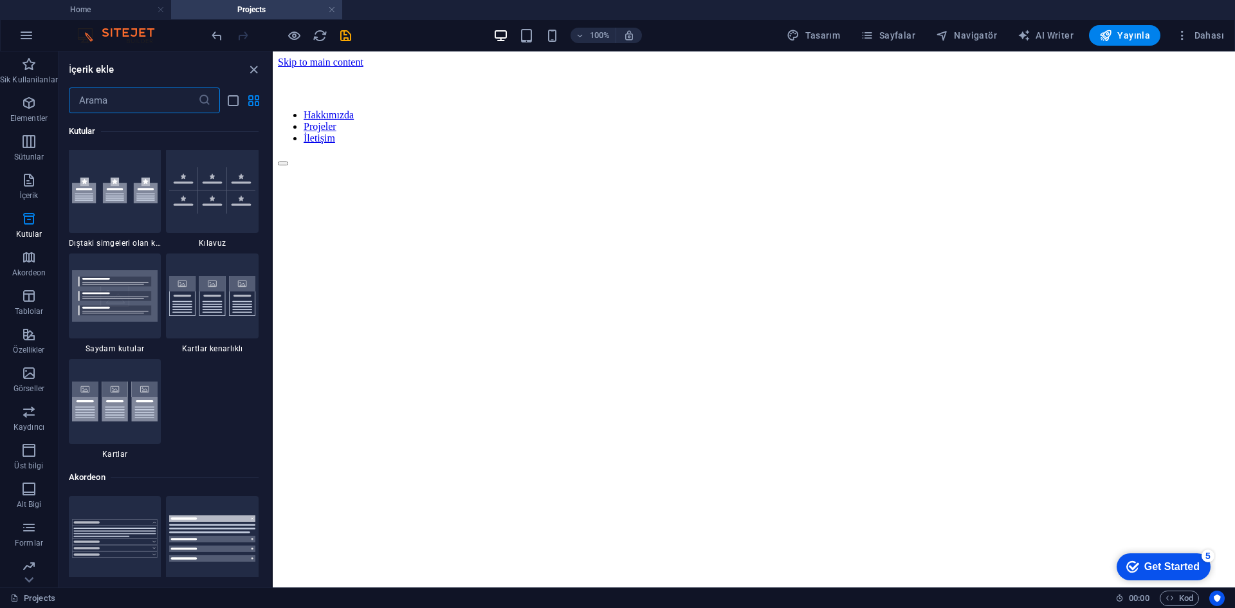
scroll to position [3721, 0]
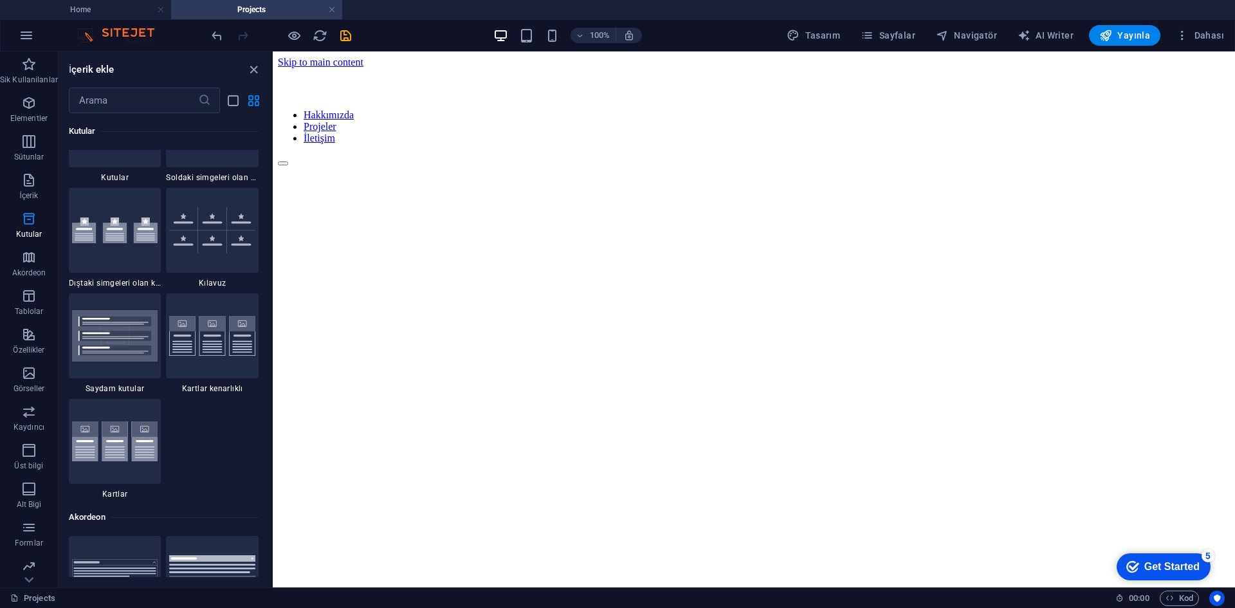
click at [343, 26] on div at bounding box center [281, 35] width 144 height 21
click at [343, 32] on icon "save" at bounding box center [345, 35] width 15 height 15
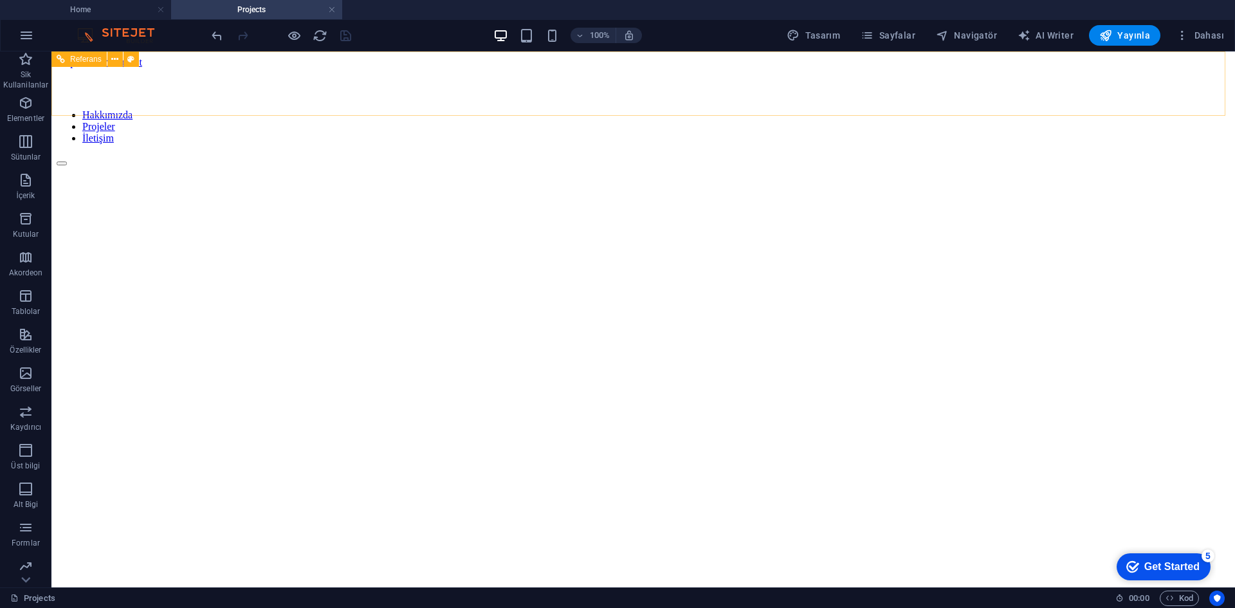
click at [808, 109] on nav "Hakkımızda Projeler İletişim" at bounding box center [643, 126] width 1173 height 35
click at [914, 37] on span "Sayfalar" at bounding box center [888, 35] width 55 height 13
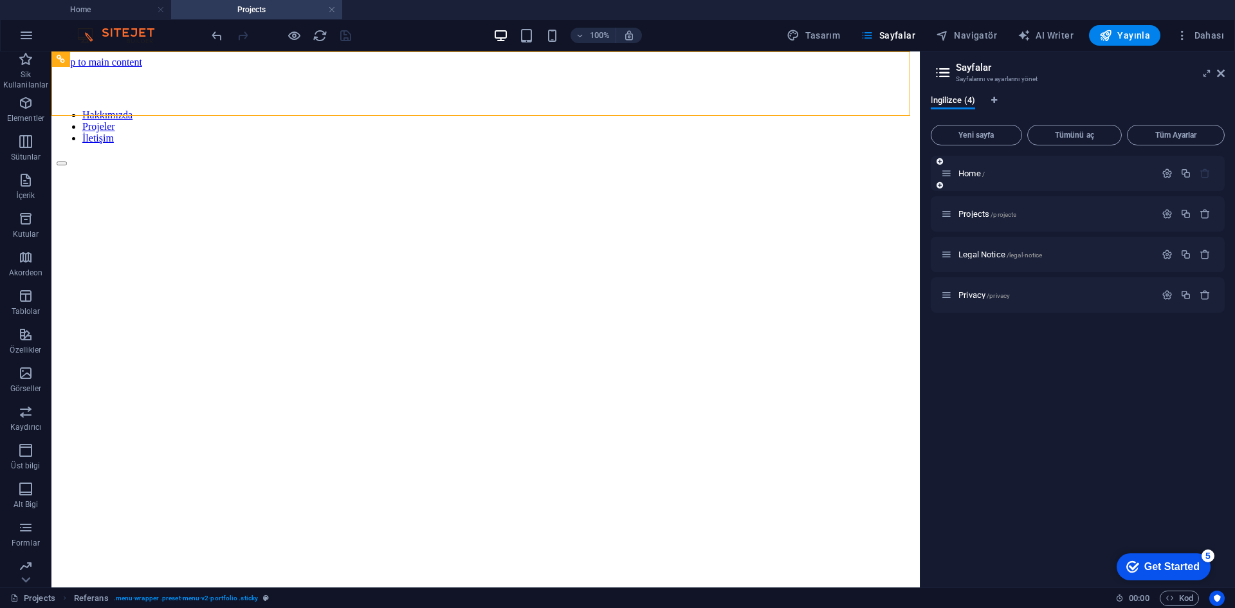
click at [987, 165] on div "Home /" at bounding box center [1078, 173] width 294 height 35
click at [971, 178] on div "Home /" at bounding box center [1048, 173] width 214 height 15
click at [971, 174] on span "Home /" at bounding box center [971, 174] width 26 height 10
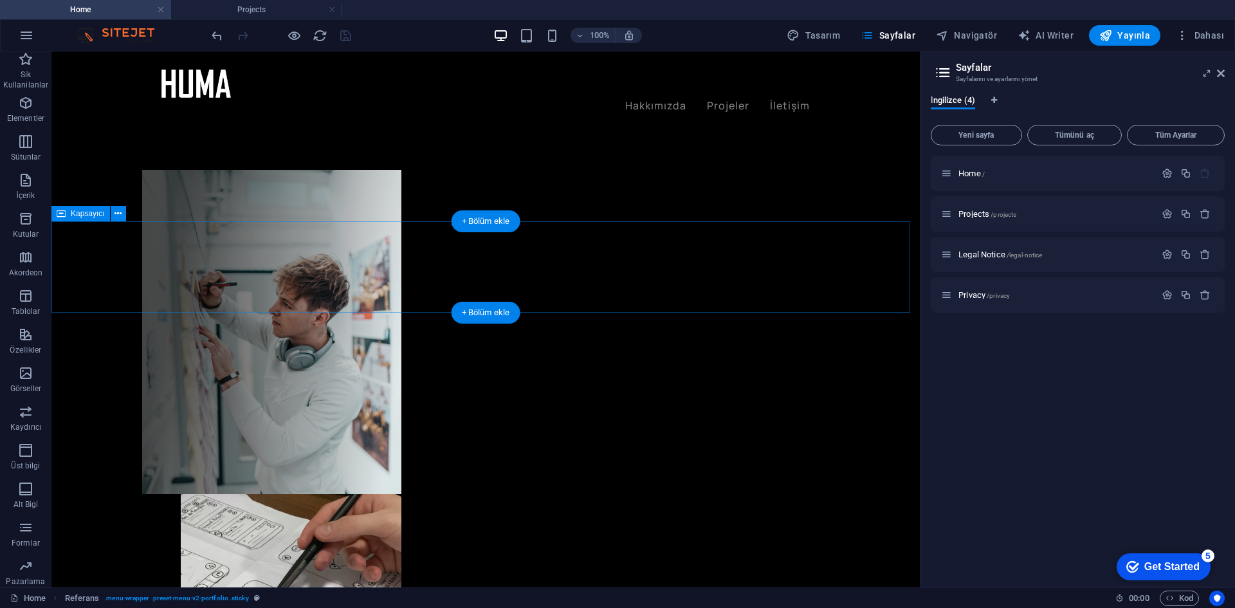
scroll to position [0, 0]
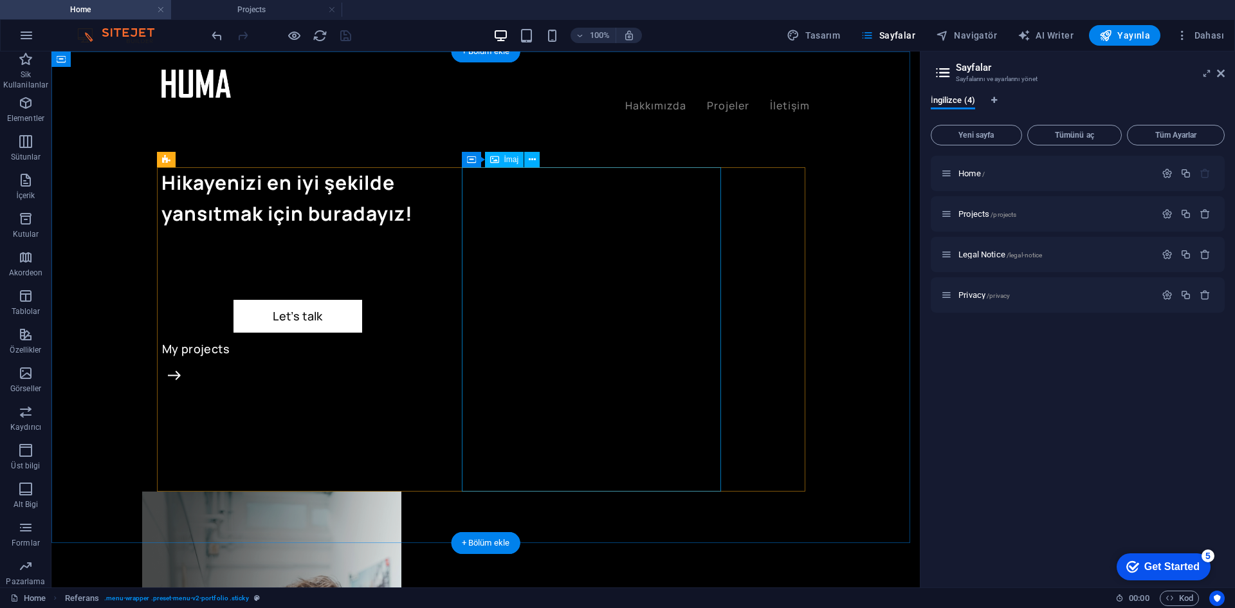
select select "%"
select select "px"
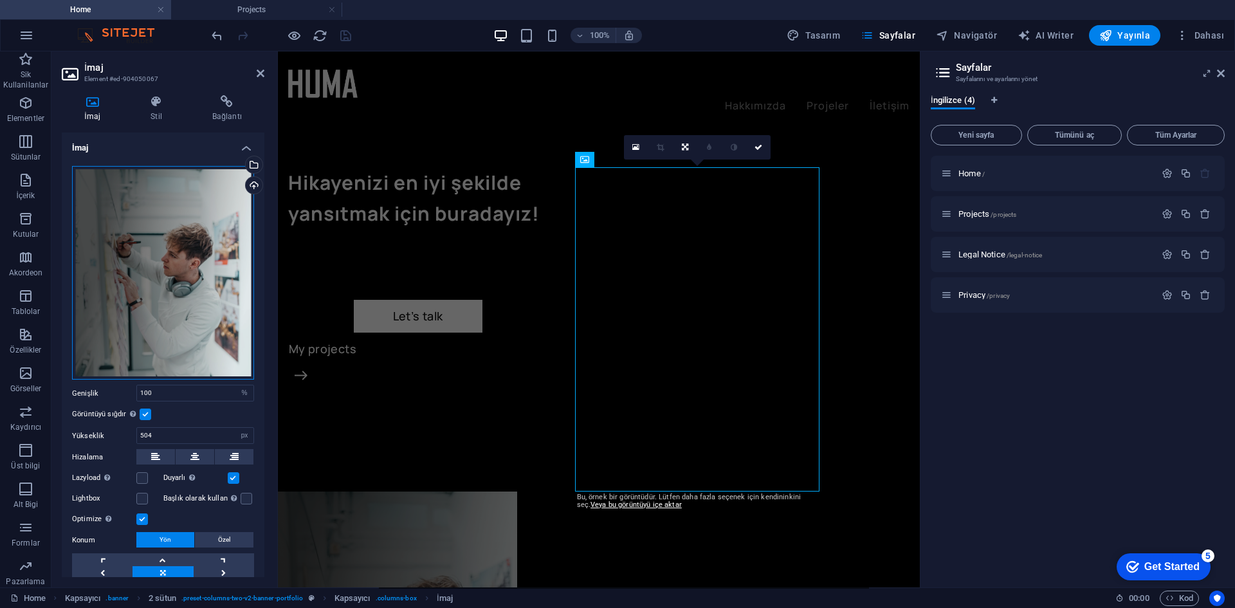
click at [169, 272] on div "Dosyaları buraya sürükleyin, dosyaları seçmek için tıklayın veya Dosyalardan ya…" at bounding box center [163, 273] width 182 height 214
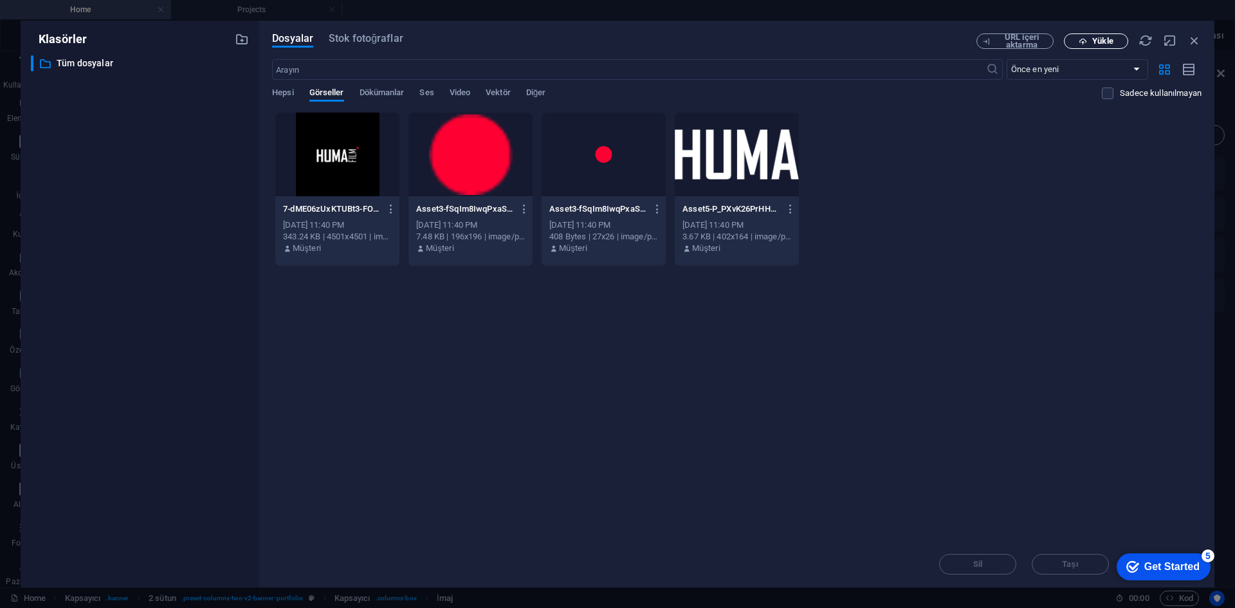
click at [1090, 41] on span "Yükle" at bounding box center [1096, 41] width 53 height 8
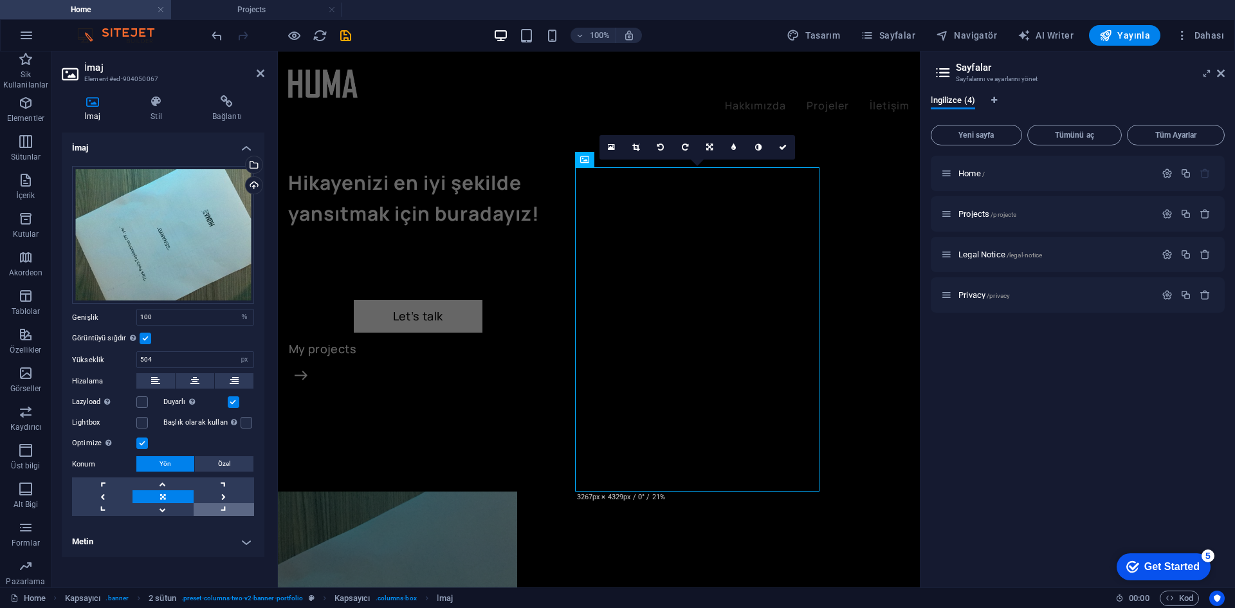
click at [226, 508] on link at bounding box center [224, 509] width 60 height 13
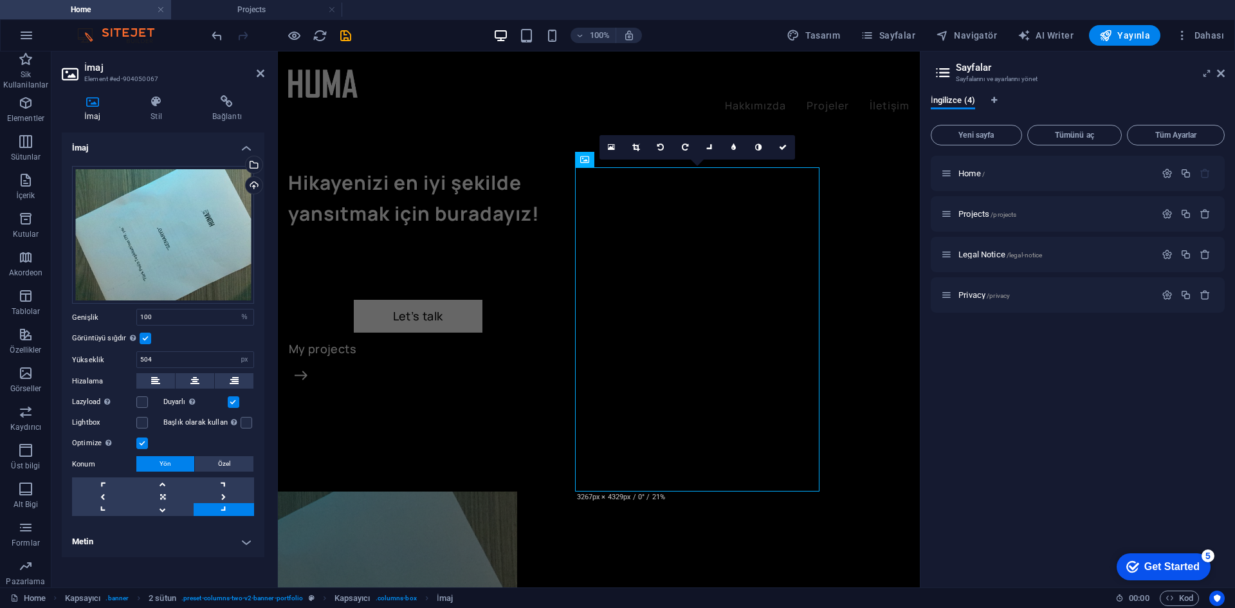
click at [226, 508] on link at bounding box center [224, 509] width 60 height 13
click at [178, 508] on link at bounding box center [163, 509] width 60 height 13
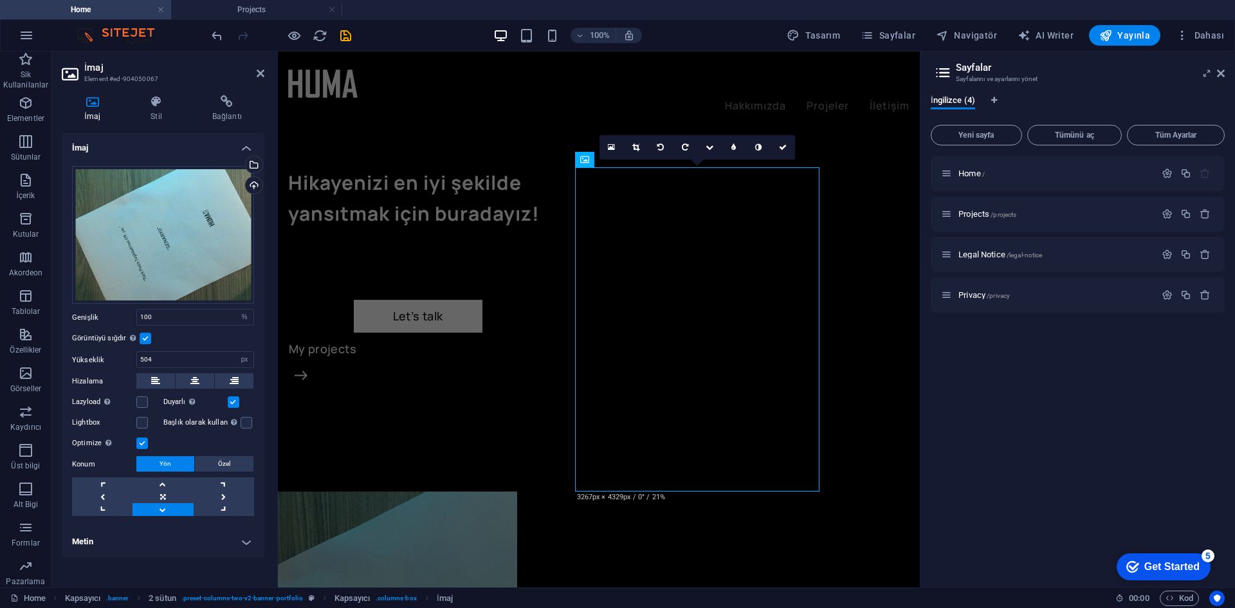
click at [178, 508] on link at bounding box center [163, 509] width 60 height 13
click at [116, 508] on link at bounding box center [102, 509] width 60 height 13
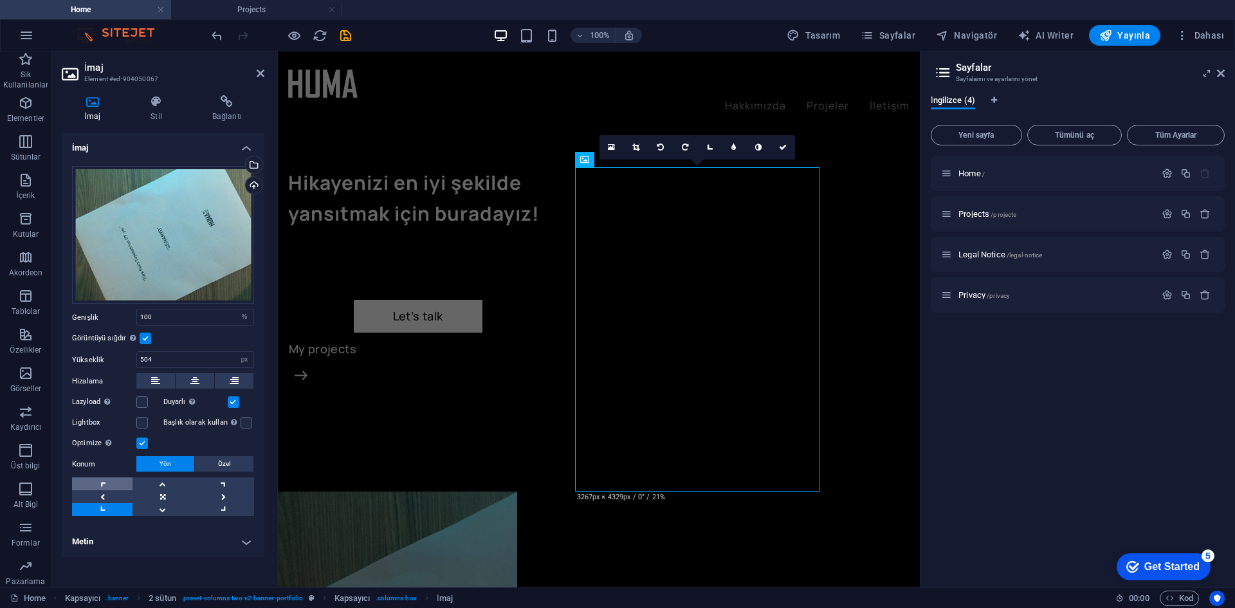
click at [124, 485] on link at bounding box center [102, 483] width 60 height 13
click at [164, 486] on link at bounding box center [163, 483] width 60 height 13
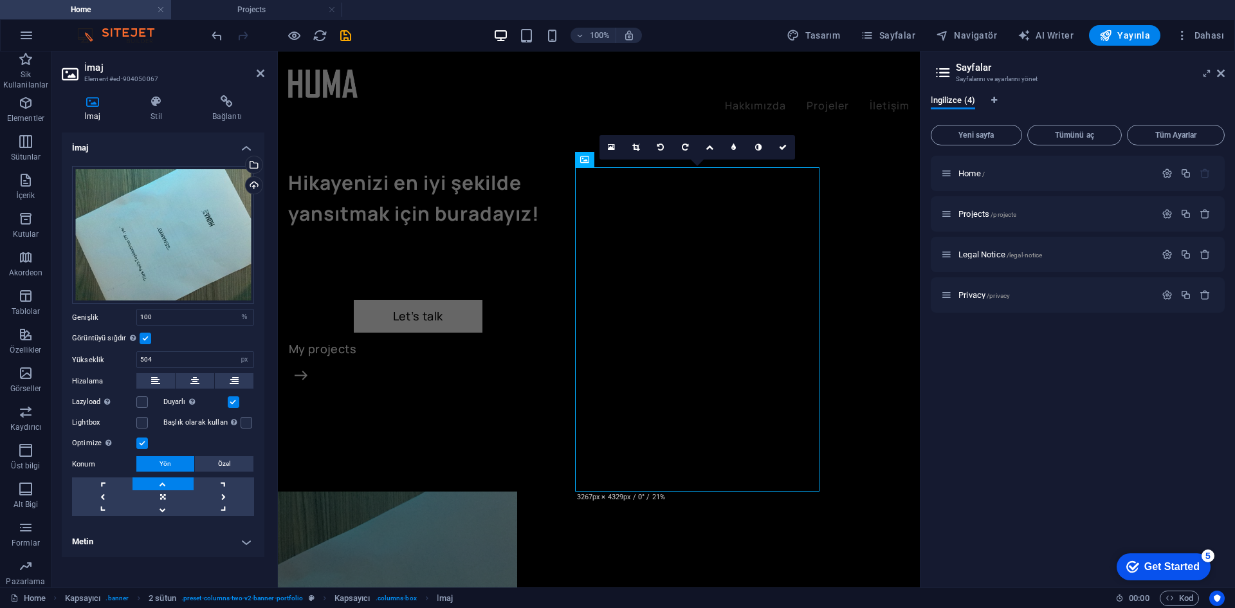
click at [150, 340] on label at bounding box center [146, 339] width 12 height 12
click at [0, 0] on input "Görüntüyü sığdır Görüntüyü otomatik olarak sabit bir genişliğe ve yüksekliğe sı…" at bounding box center [0, 0] width 0 height 0
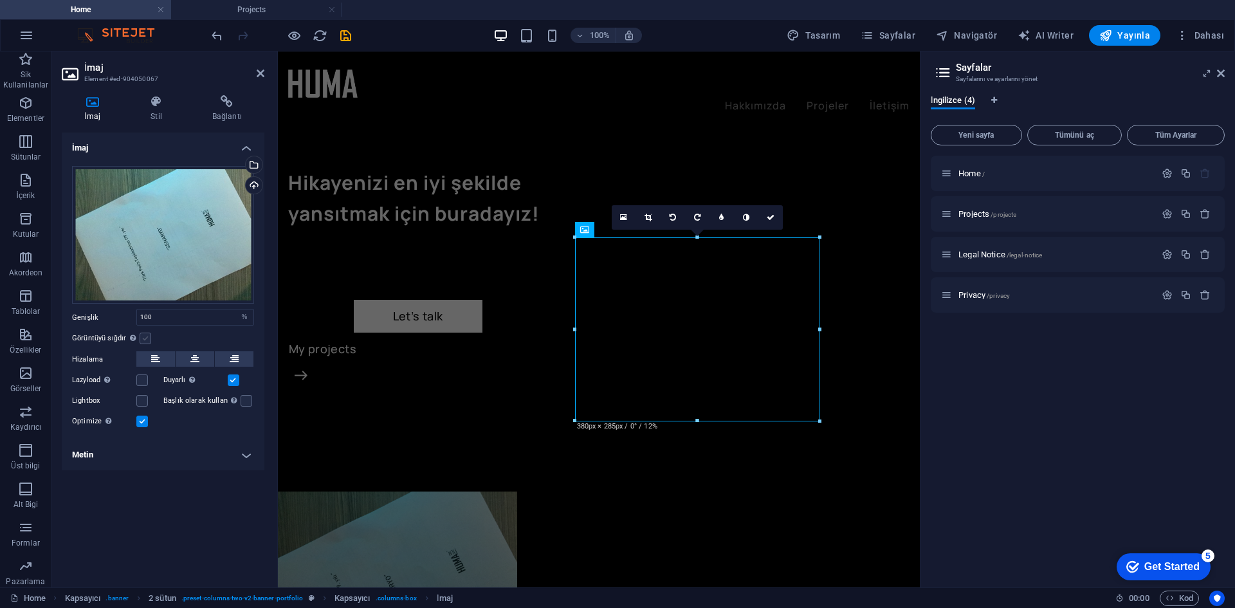
click at [144, 337] on label at bounding box center [146, 339] width 12 height 12
click at [0, 0] on input "Görüntüyü sığdır Görüntüyü otomatik olarak sabit bir genişliğe ve yüksekliğe sı…" at bounding box center [0, 0] width 0 height 0
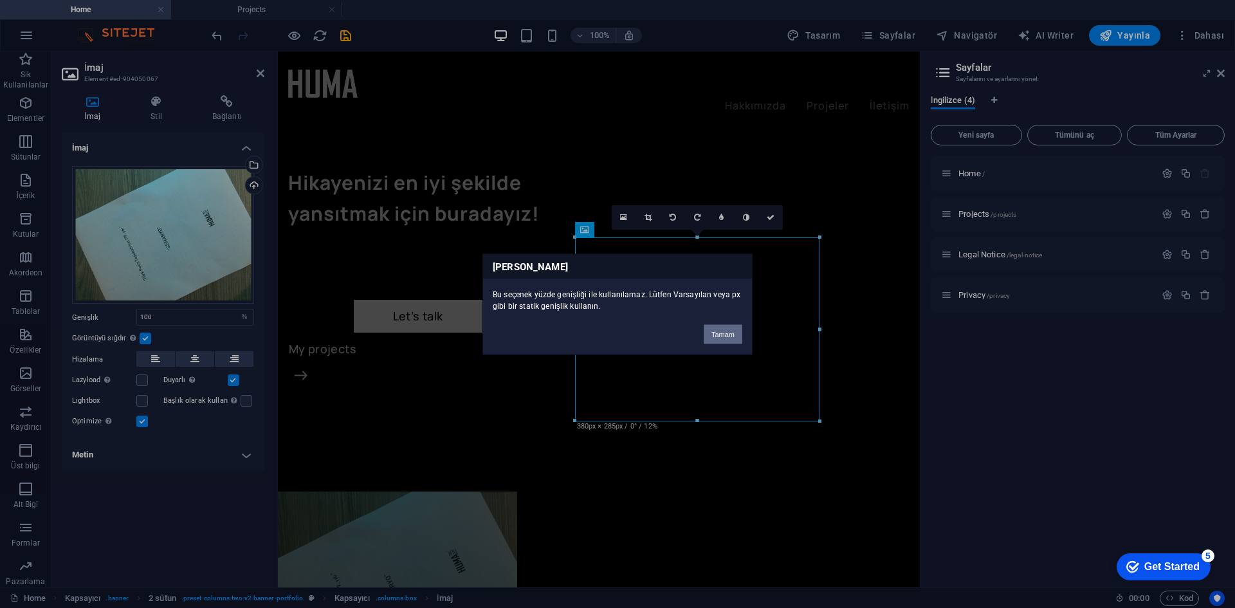
click at [716, 338] on button "Tamam" at bounding box center [723, 333] width 39 height 19
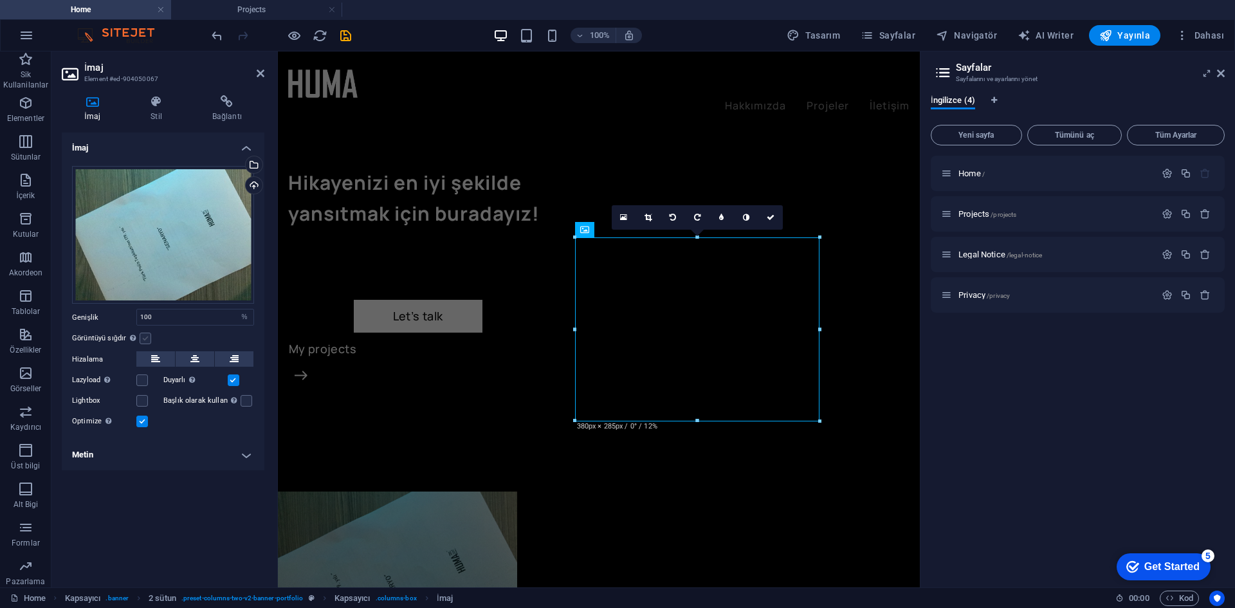
click at [145, 342] on label at bounding box center [146, 339] width 12 height 12
click at [0, 0] on input "Görüntüyü sığdır Görüntüyü otomatik olarak sabit bir genişliğe ve yüksekliğe sı…" at bounding box center [0, 0] width 0 height 0
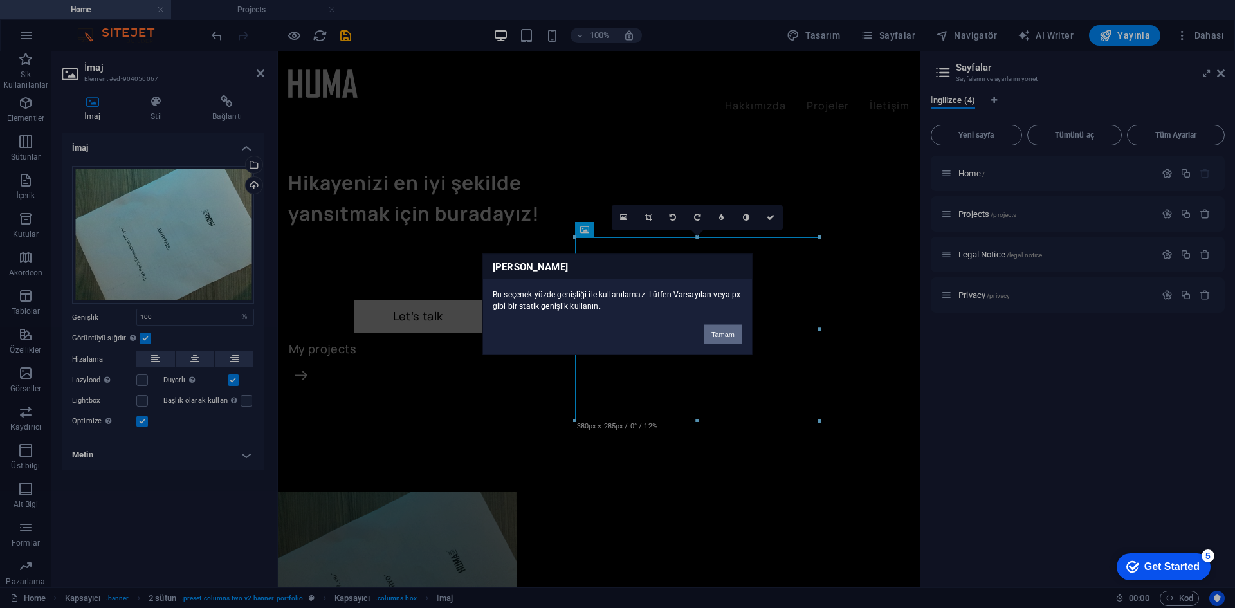
click at [737, 331] on button "Tamam" at bounding box center [723, 333] width 39 height 19
click at [711, 335] on button "Tamam" at bounding box center [723, 333] width 39 height 19
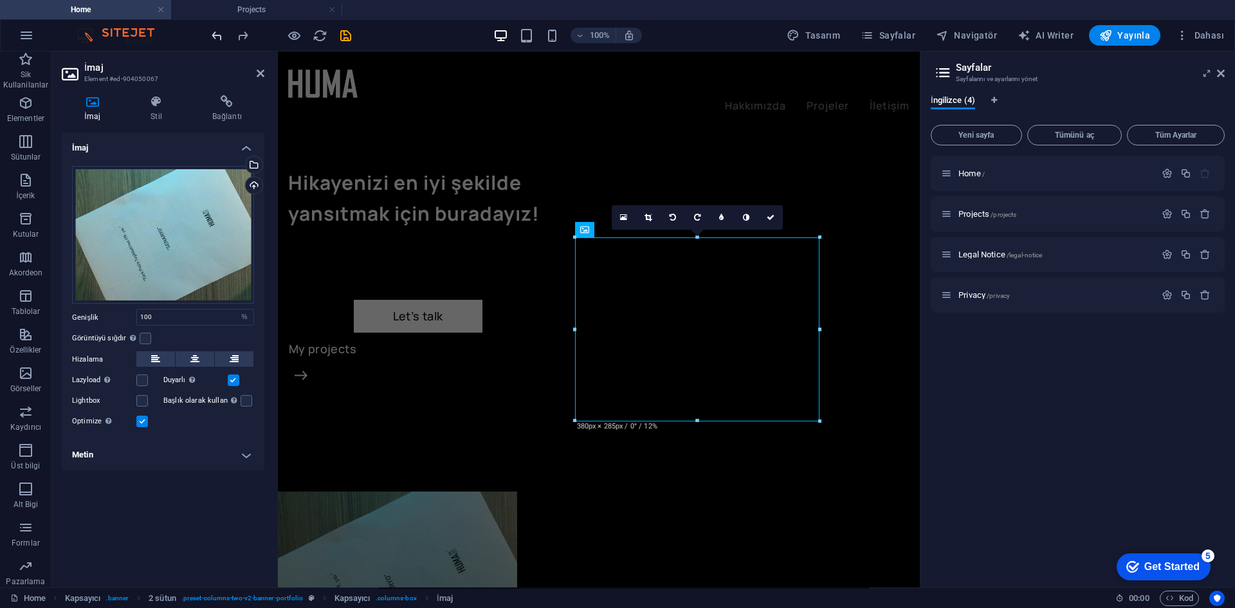
click at [219, 37] on icon "undo" at bounding box center [217, 35] width 15 height 15
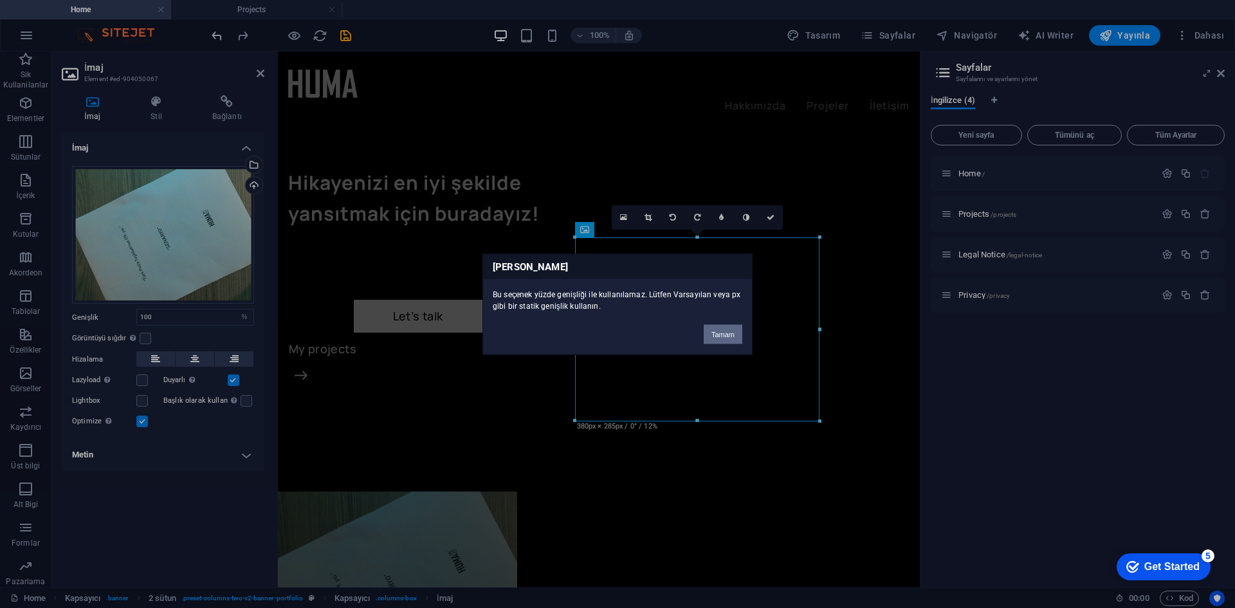
click button "Tamam" at bounding box center [723, 333] width 39 height 19
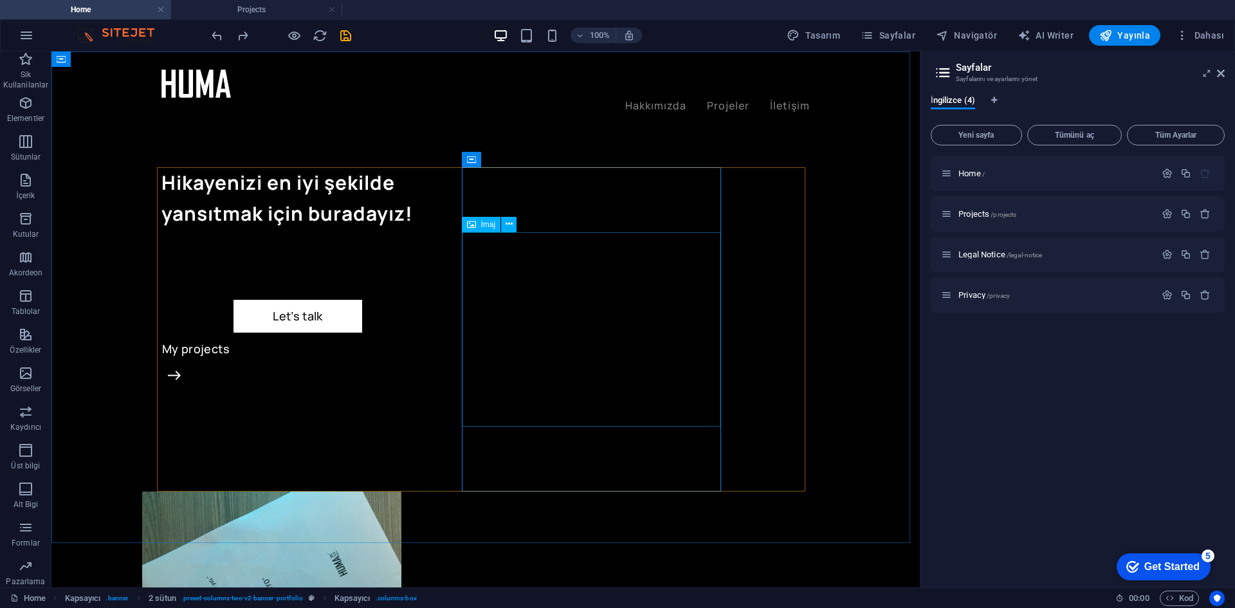
click at [401, 491] on figure at bounding box center [271, 588] width 259 height 194
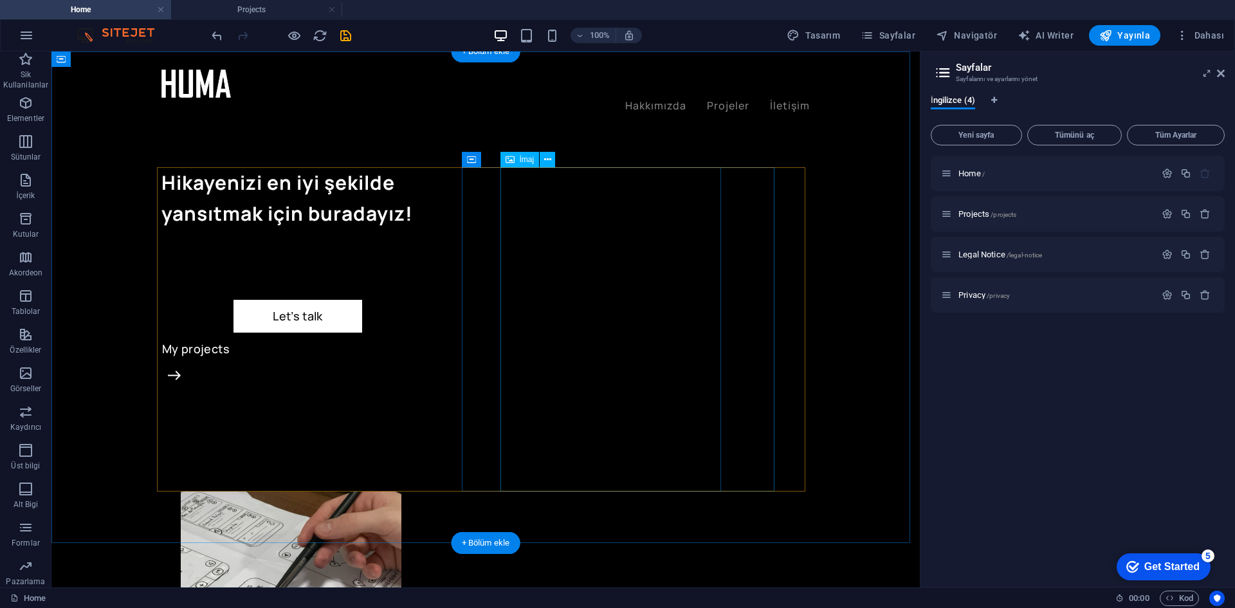
select select "%"
select select "px"
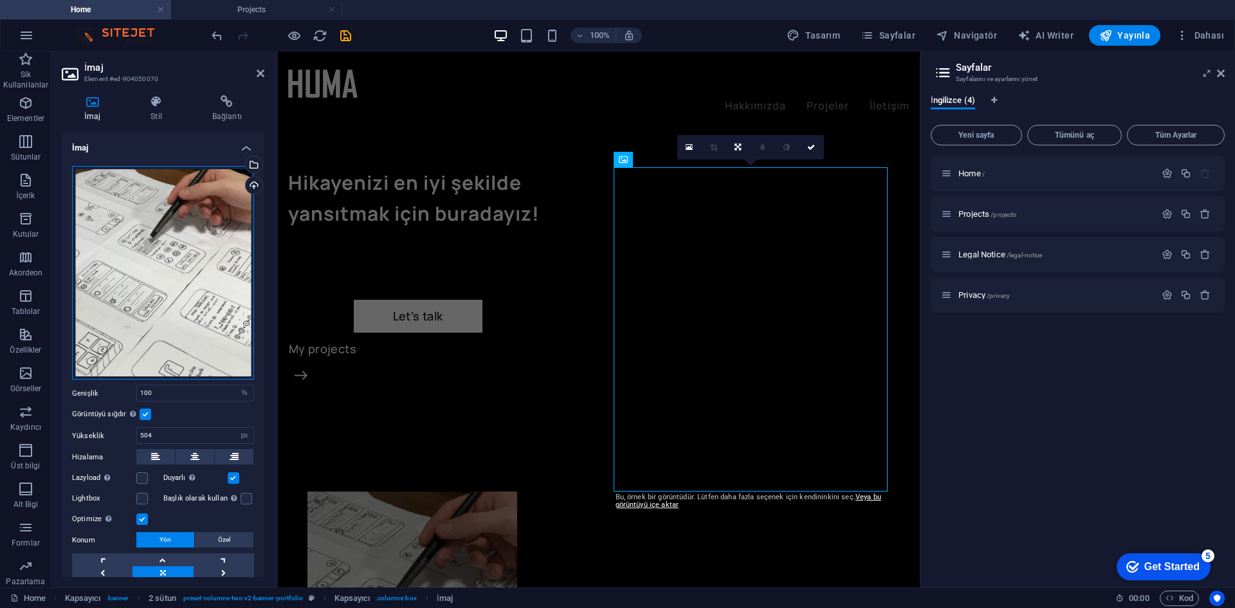
click at [214, 264] on div "Dosyaları buraya sürükleyin, dosyaları seçmek için tıklayın veya Dosyalardan ya…" at bounding box center [163, 273] width 182 height 214
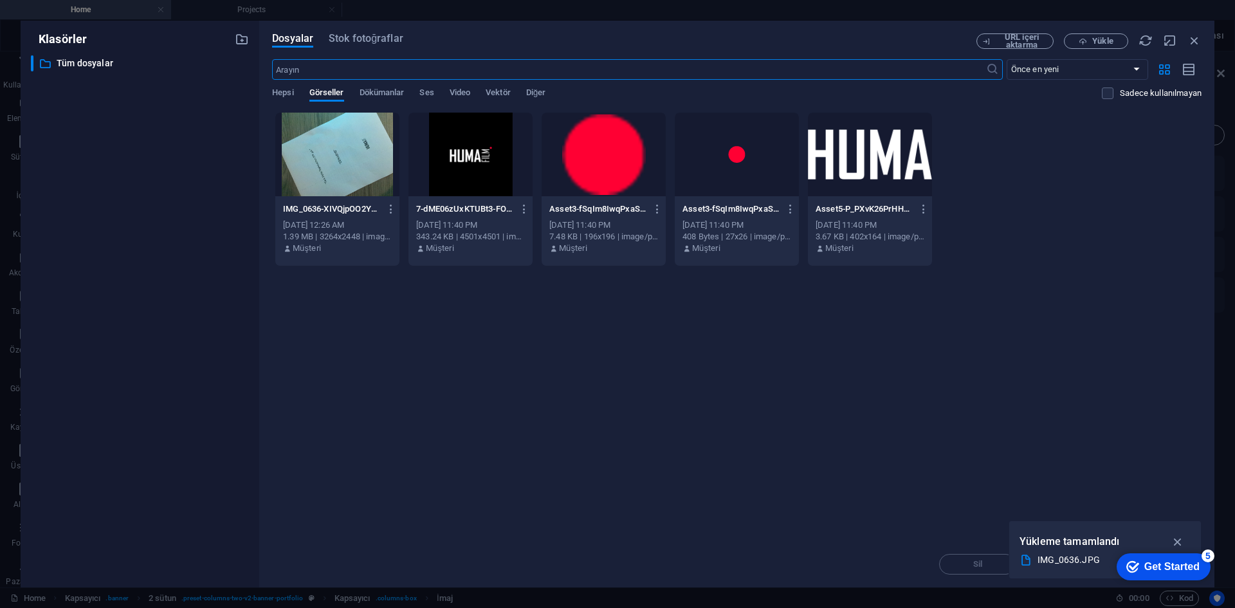
click at [345, 161] on div at bounding box center [337, 155] width 124 height 84
click at [345, 161] on div "1" at bounding box center [337, 155] width 124 height 84
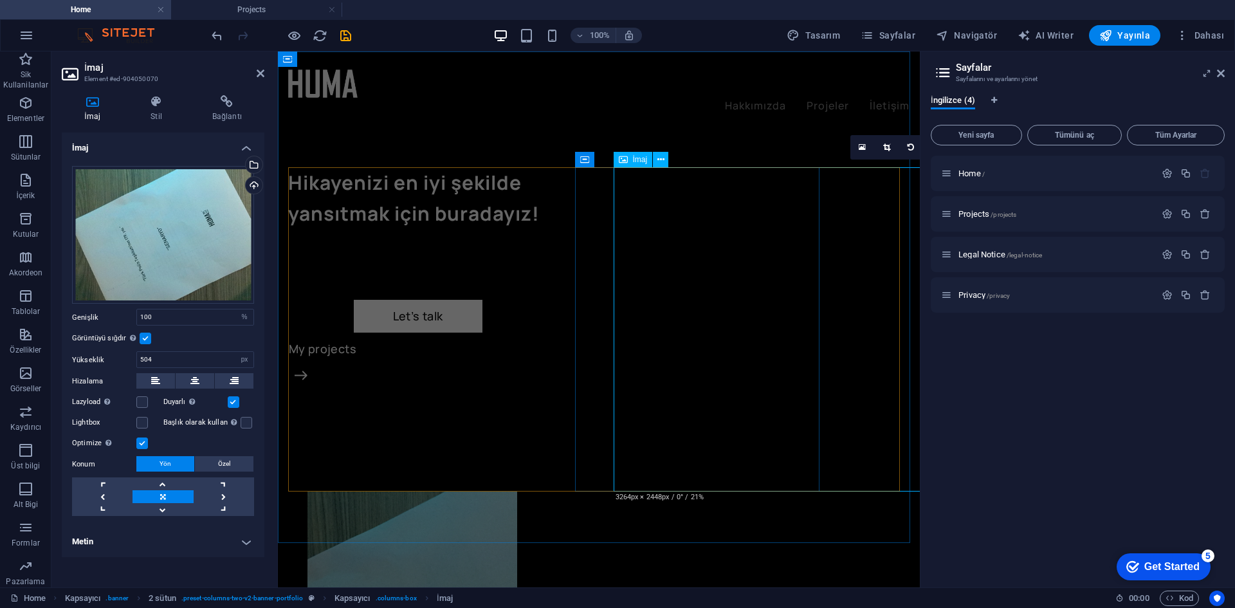
click at [914, 141] on link at bounding box center [911, 147] width 24 height 24
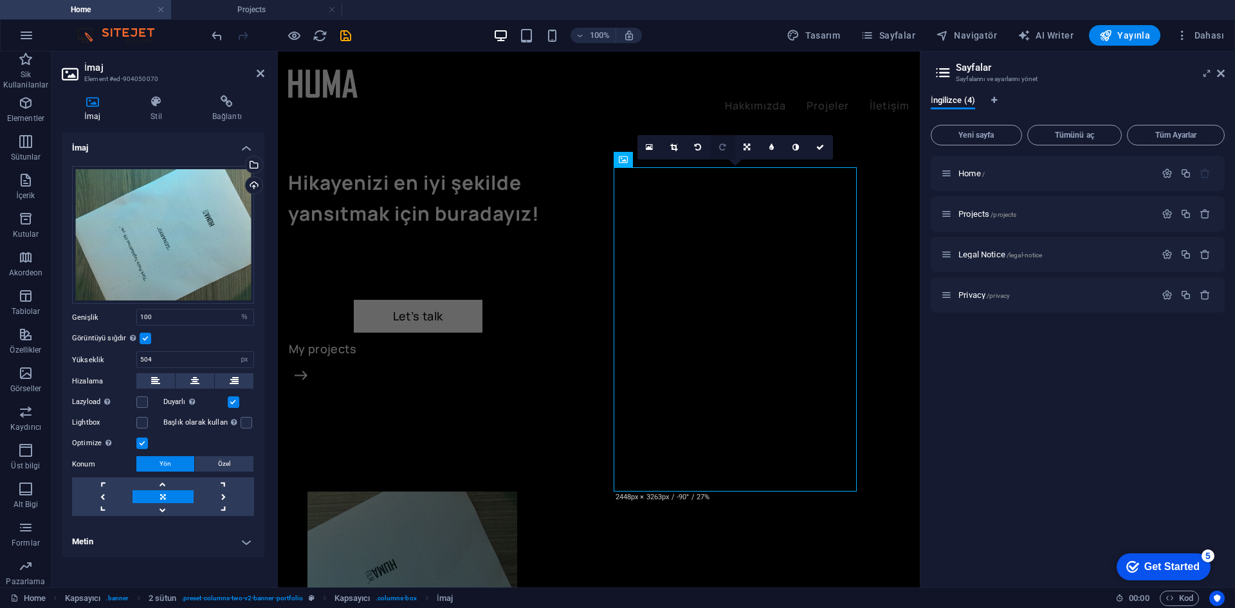
click at [722, 147] on icon at bounding box center [722, 147] width 6 height 8
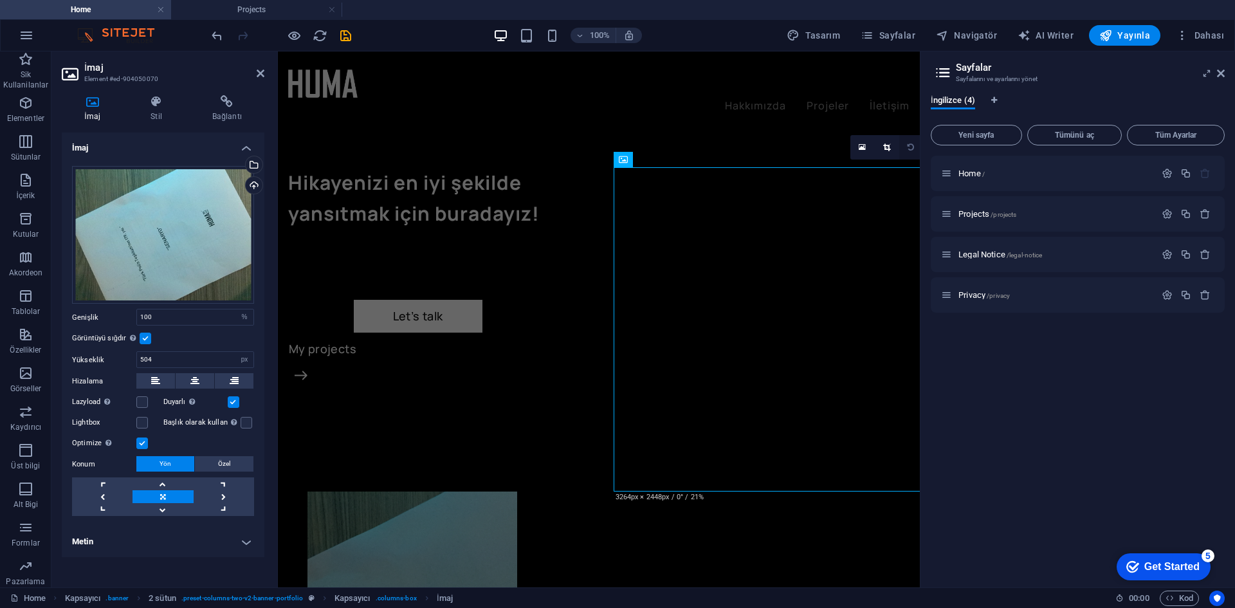
click at [919, 145] on link at bounding box center [911, 147] width 24 height 24
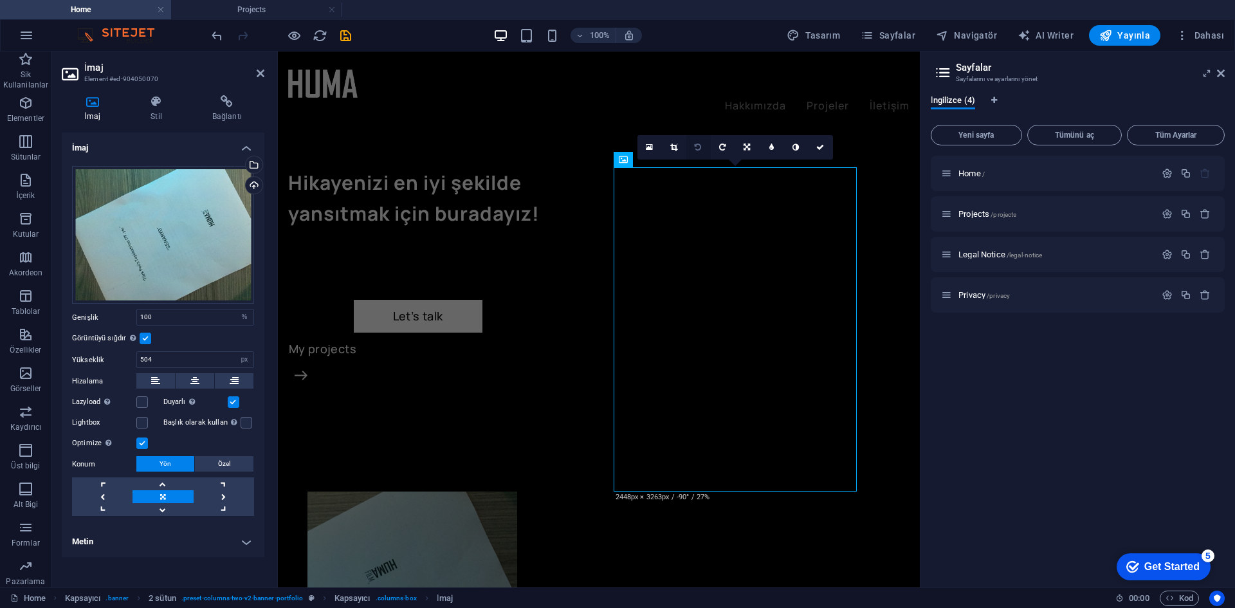
click at [693, 150] on link at bounding box center [698, 147] width 24 height 24
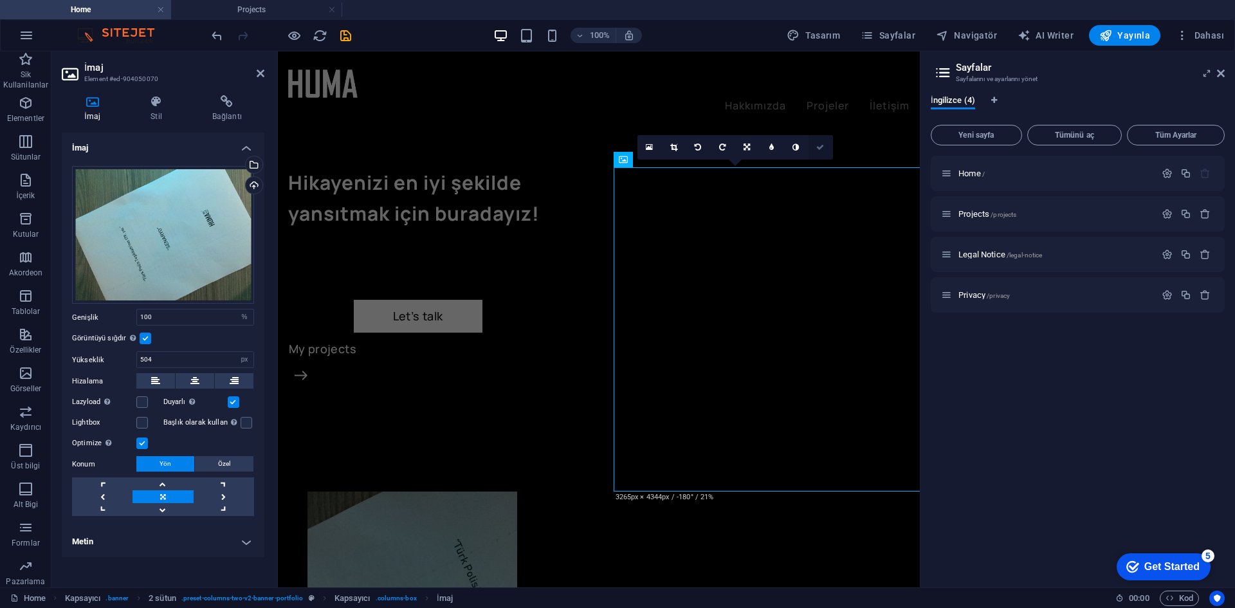
click at [828, 143] on link at bounding box center [821, 147] width 24 height 24
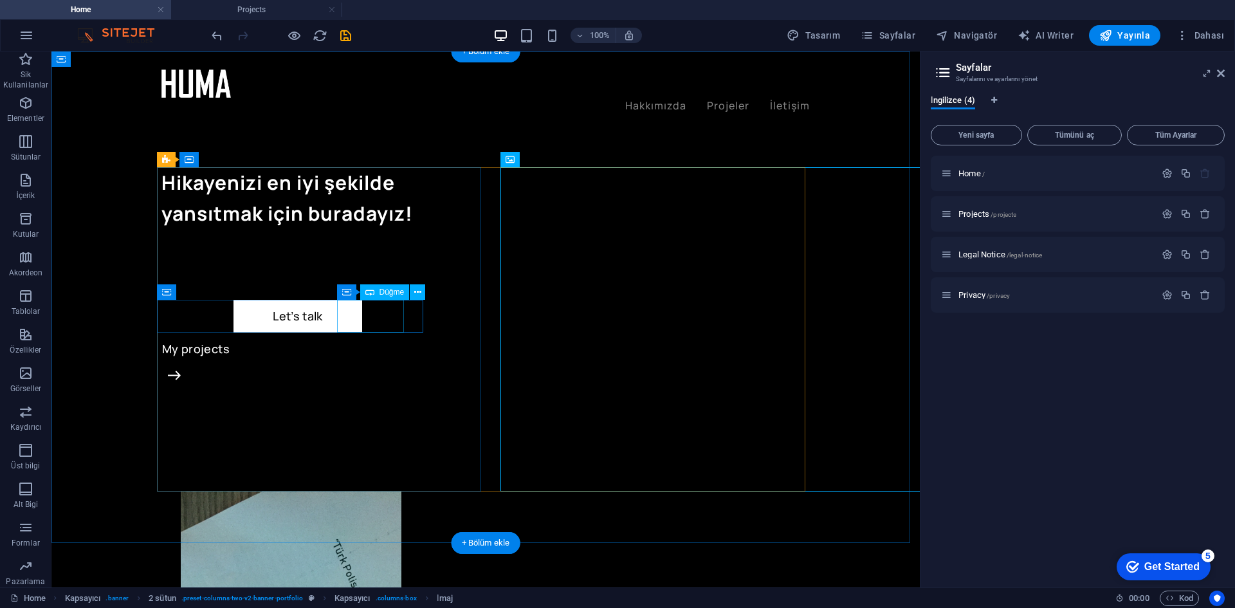
click at [394, 333] on div "My projects" at bounding box center [323, 349] width 324 height 33
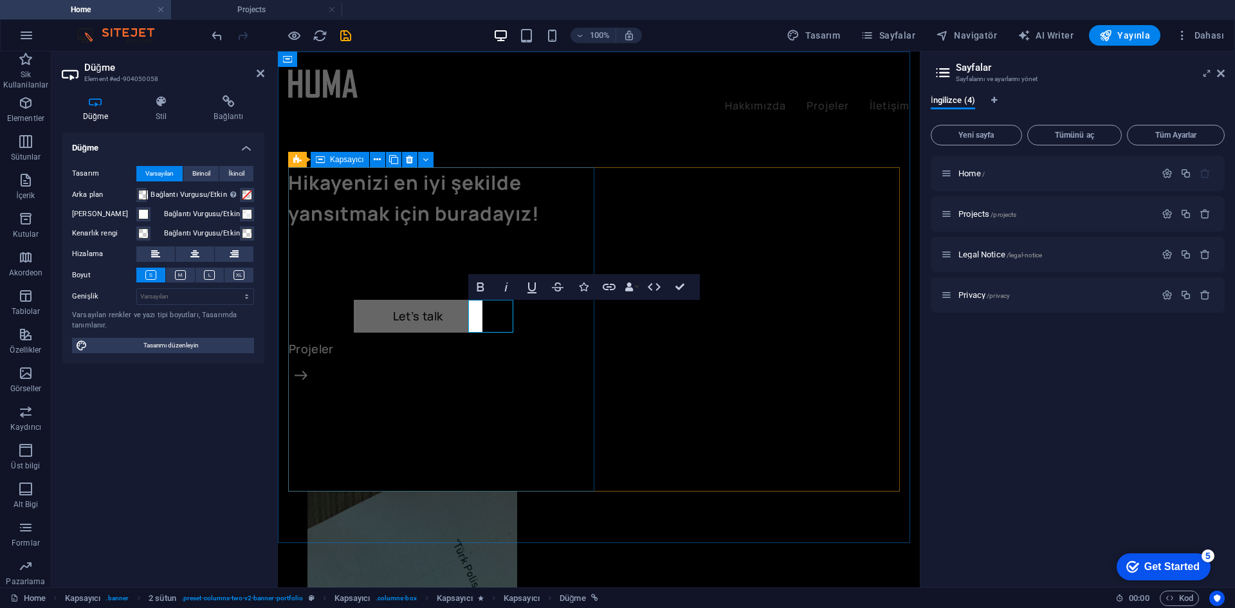
click at [427, 346] on div "Hikayenizi en iyi şekilde yansıtmak için buradayız! Let’s talk Projeler" at bounding box center [443, 329] width 311 height 324
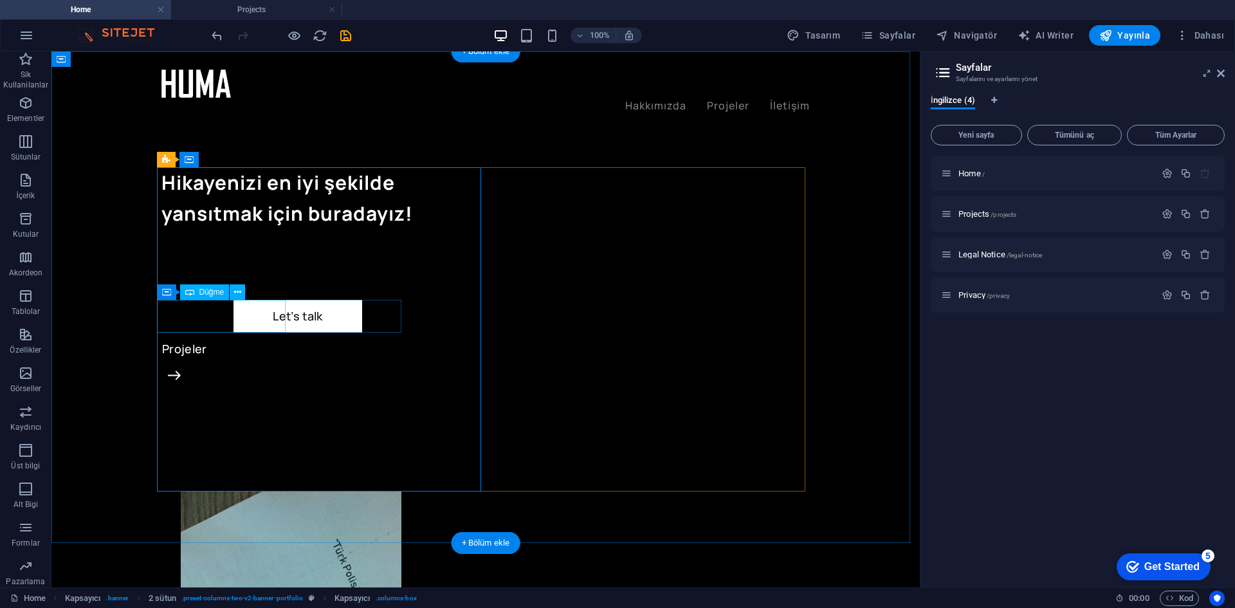
click at [246, 317] on div "Let’s talk" at bounding box center [297, 316] width 273 height 33
click at [233, 315] on div "Let’s talk" at bounding box center [297, 316] width 273 height 33
select select "px"
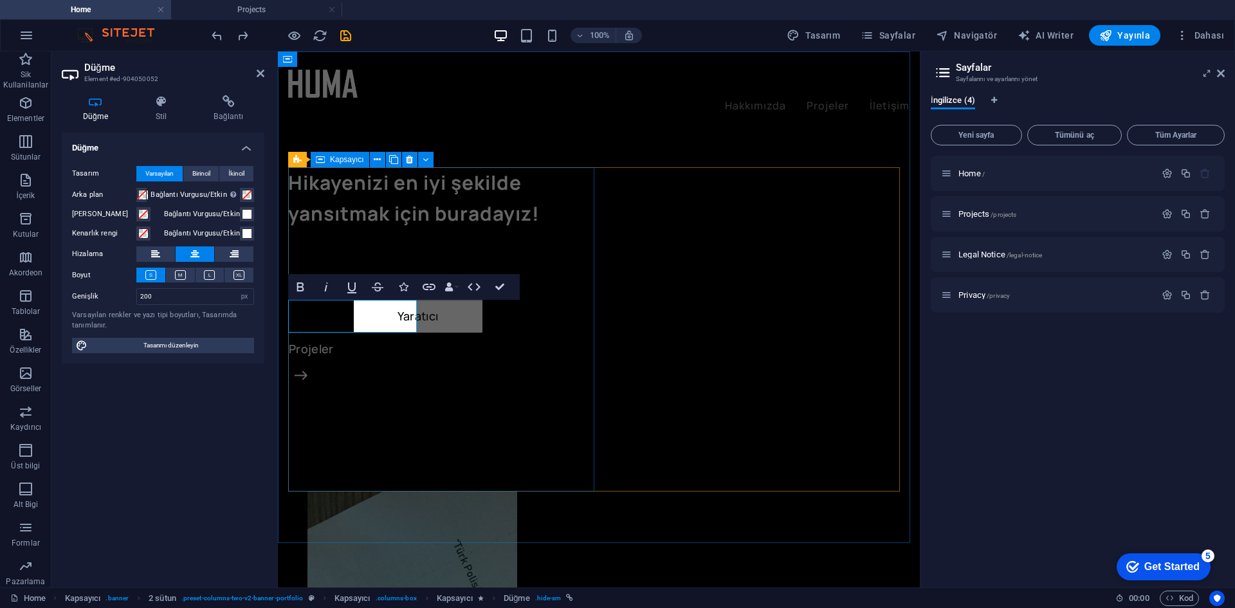
click at [434, 404] on div "Hikayenizi en iyi şekilde yansıtmak için buradayız! Yaratıcı Projeler" at bounding box center [443, 329] width 311 height 324
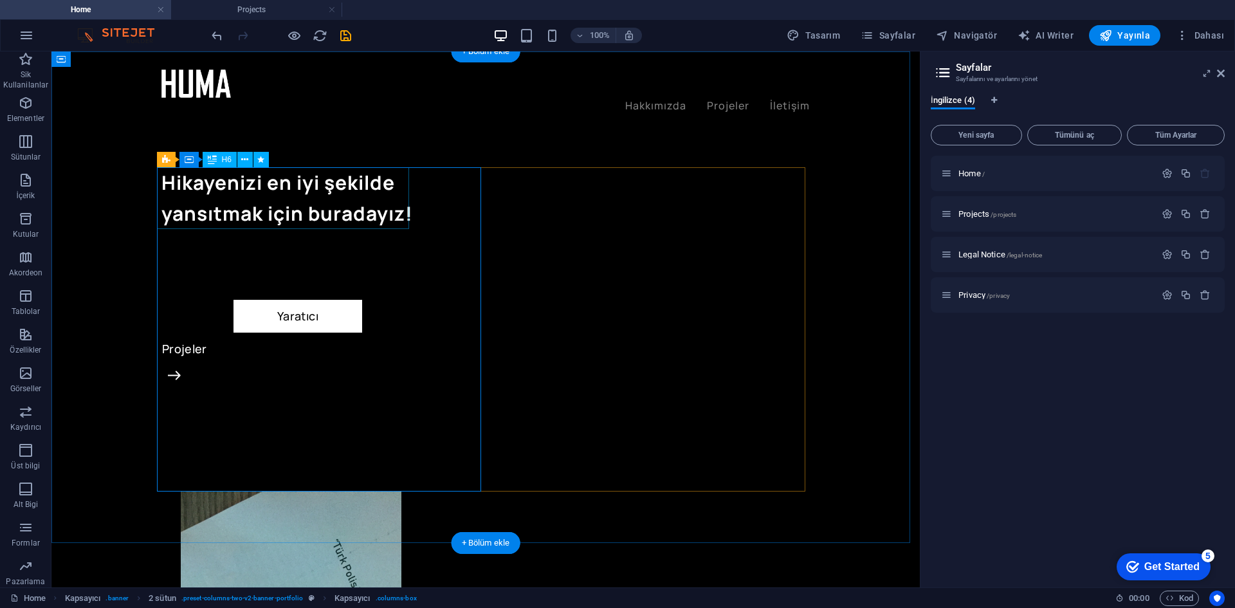
click at [284, 191] on div "Hikayenizi en iyi şekilde yansıtmak için buradayız!" at bounding box center [323, 198] width 324 height 62
click at [294, 234] on div "Hikayenizi en iyi şekilde yansıtmak için buradayız! Yaratıcı Projeler" at bounding box center [323, 329] width 324 height 324
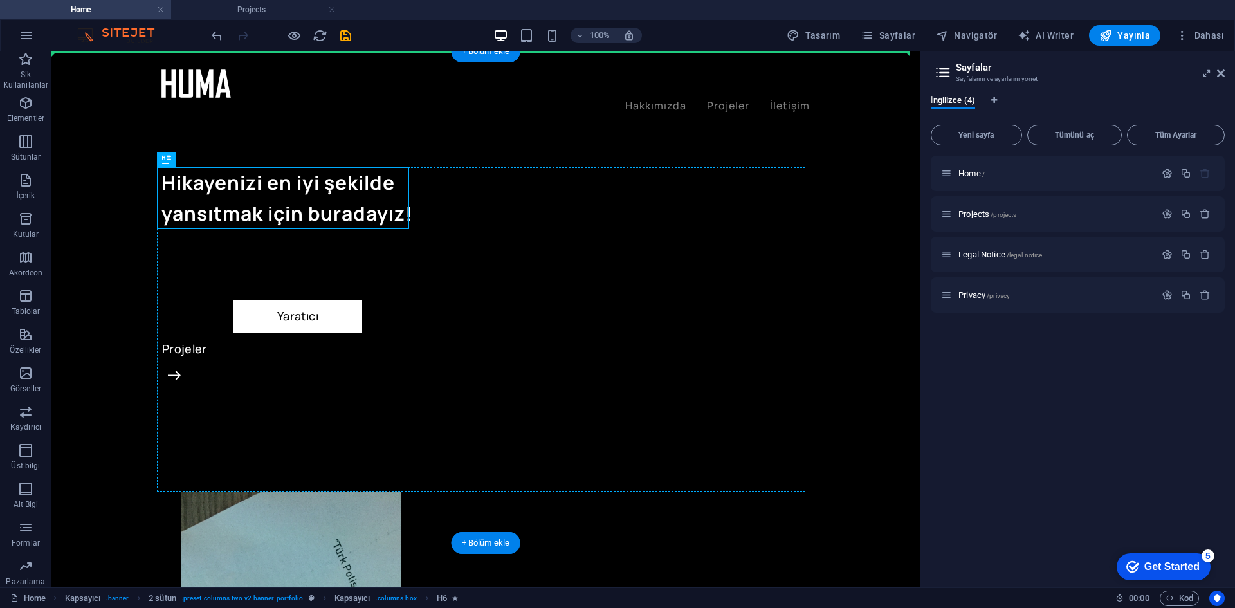
drag, startPoint x: 300, startPoint y: 214, endPoint x: 305, endPoint y: 234, distance: 20.6
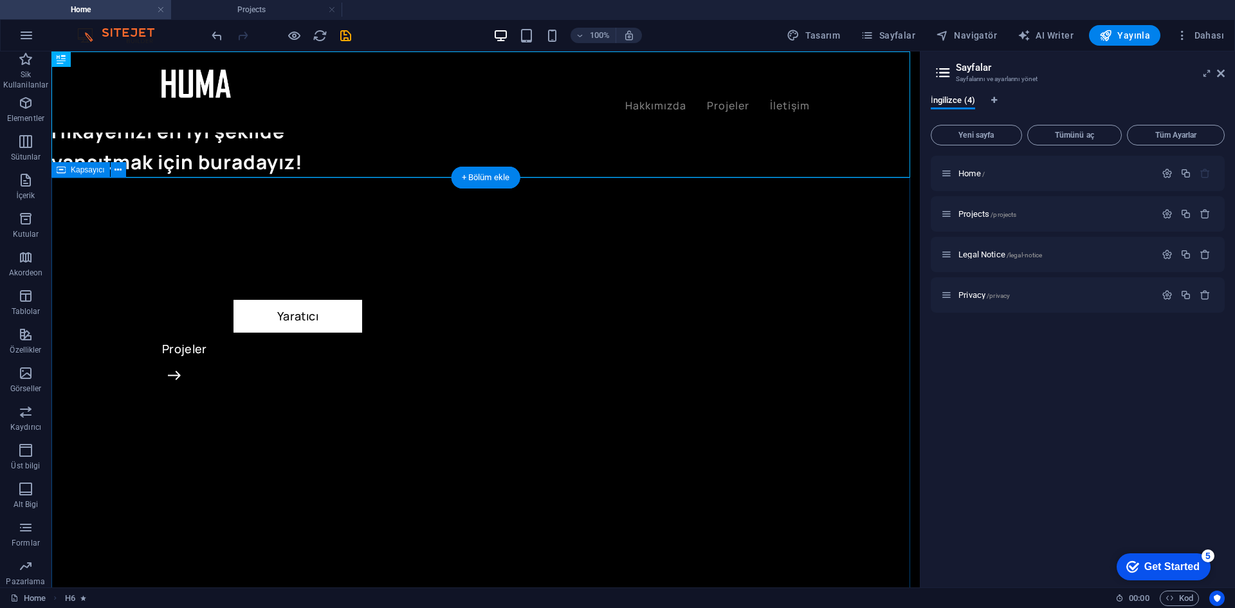
click at [301, 214] on div "Yaratıcı Projeler" at bounding box center [485, 589] width 868 height 822
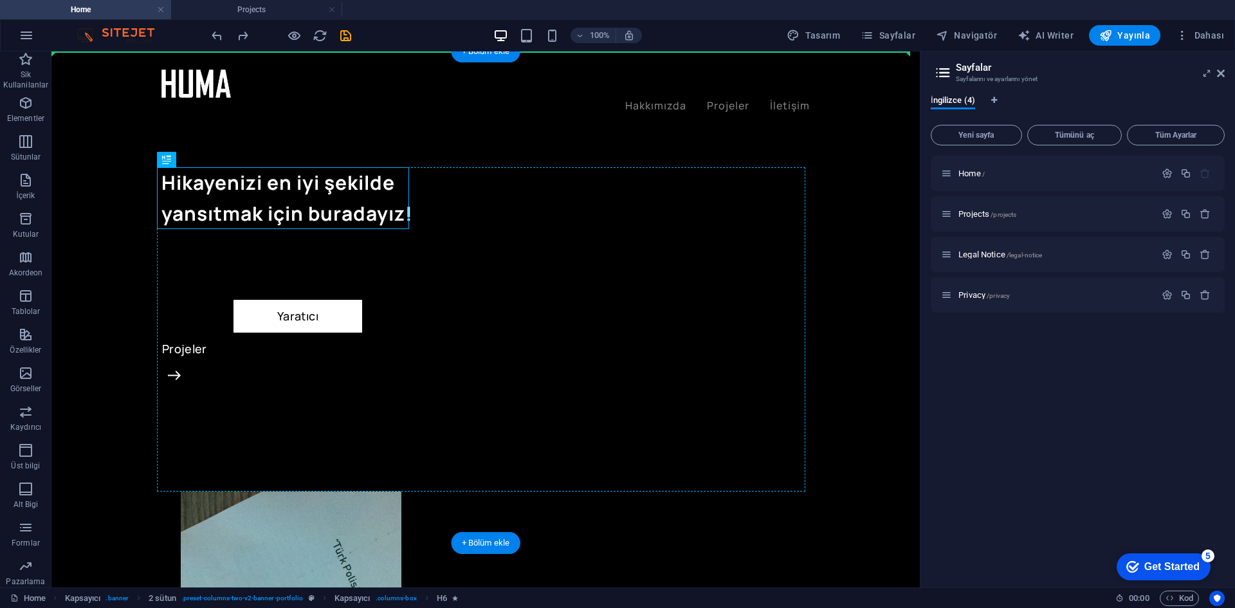
drag, startPoint x: 301, startPoint y: 214, endPoint x: 305, endPoint y: 239, distance: 25.4
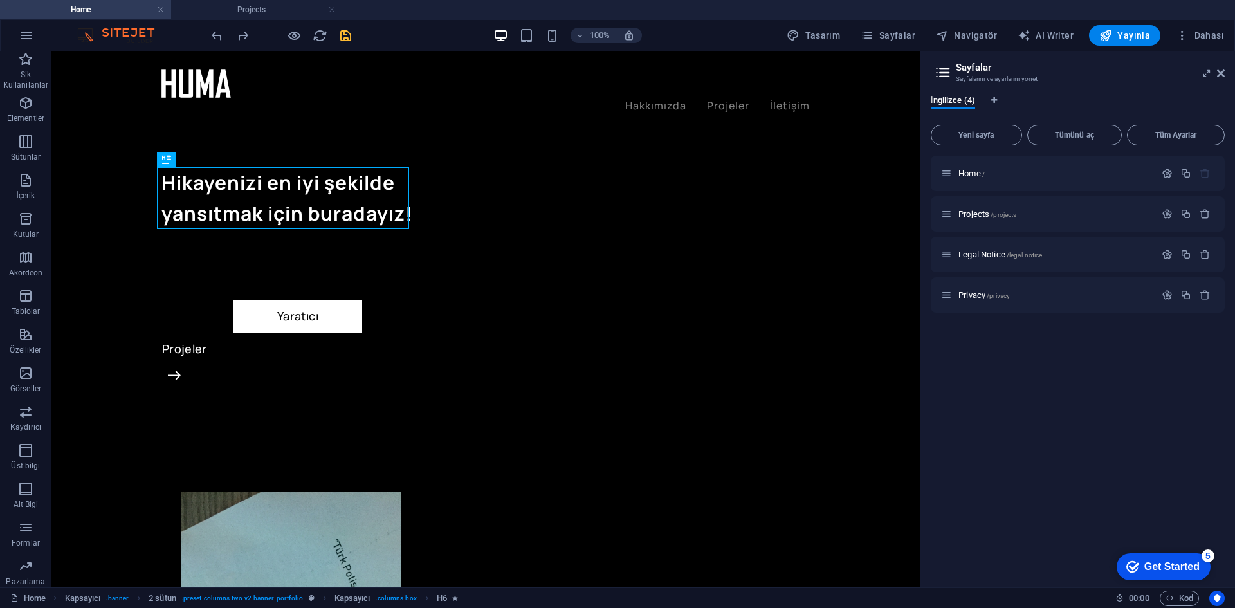
click at [351, 42] on icon "save" at bounding box center [345, 35] width 15 height 15
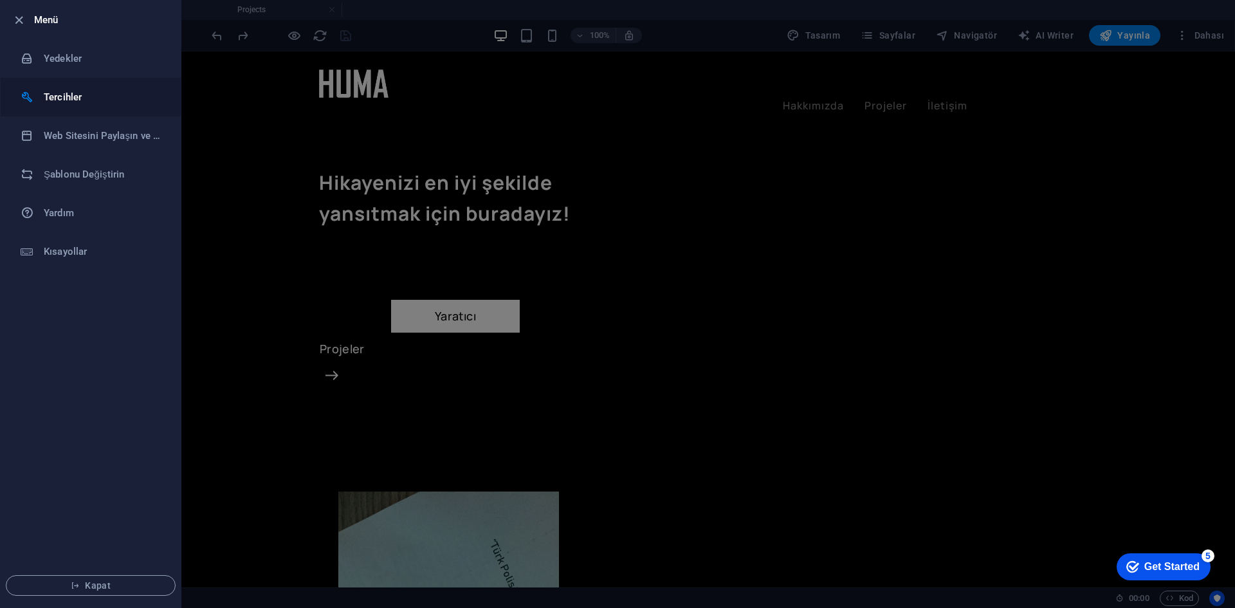
click at [77, 105] on li "Tercihler" at bounding box center [91, 97] width 180 height 39
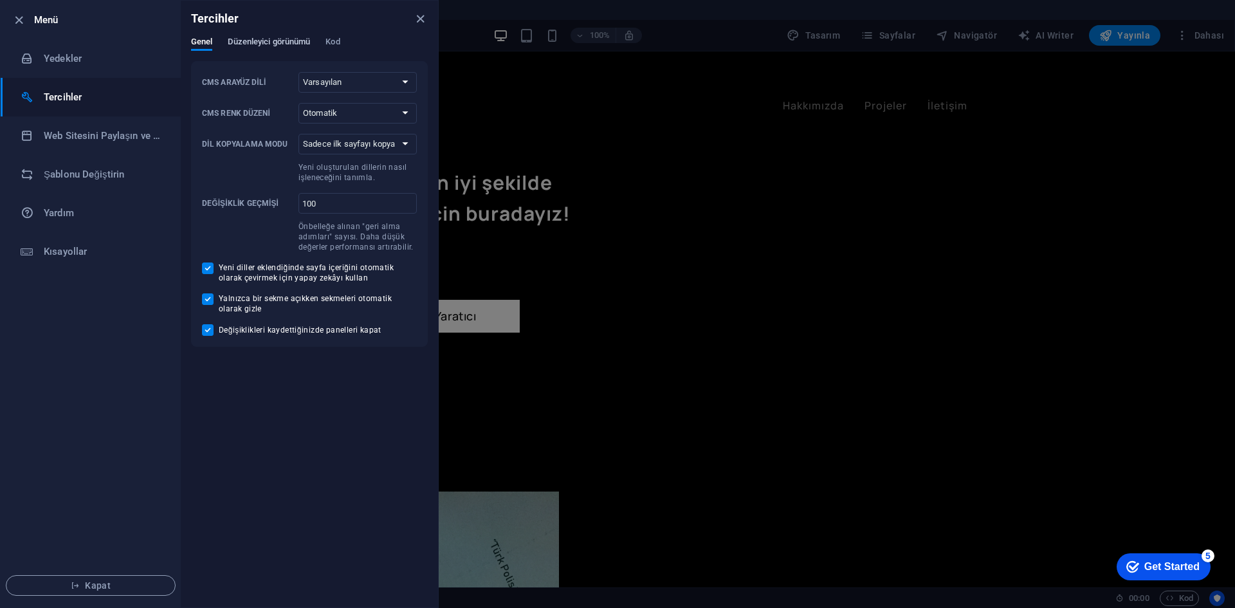
click at [280, 47] on span "Düzenleyici görünümü" at bounding box center [269, 43] width 82 height 18
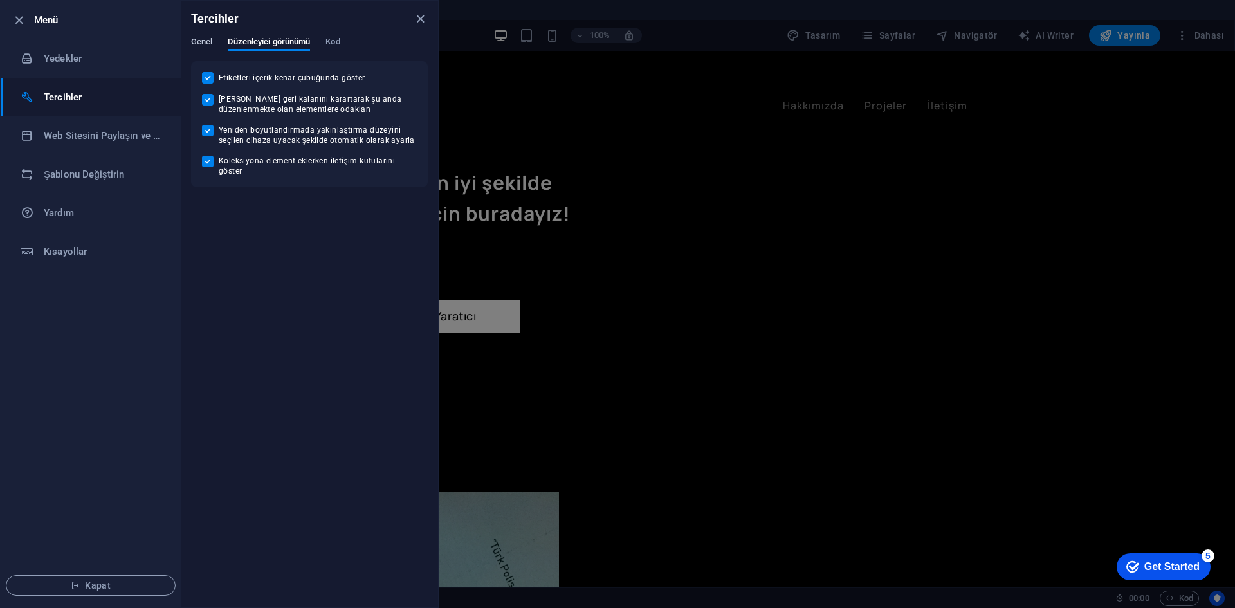
click at [204, 42] on span "Genel" at bounding box center [201, 43] width 21 height 18
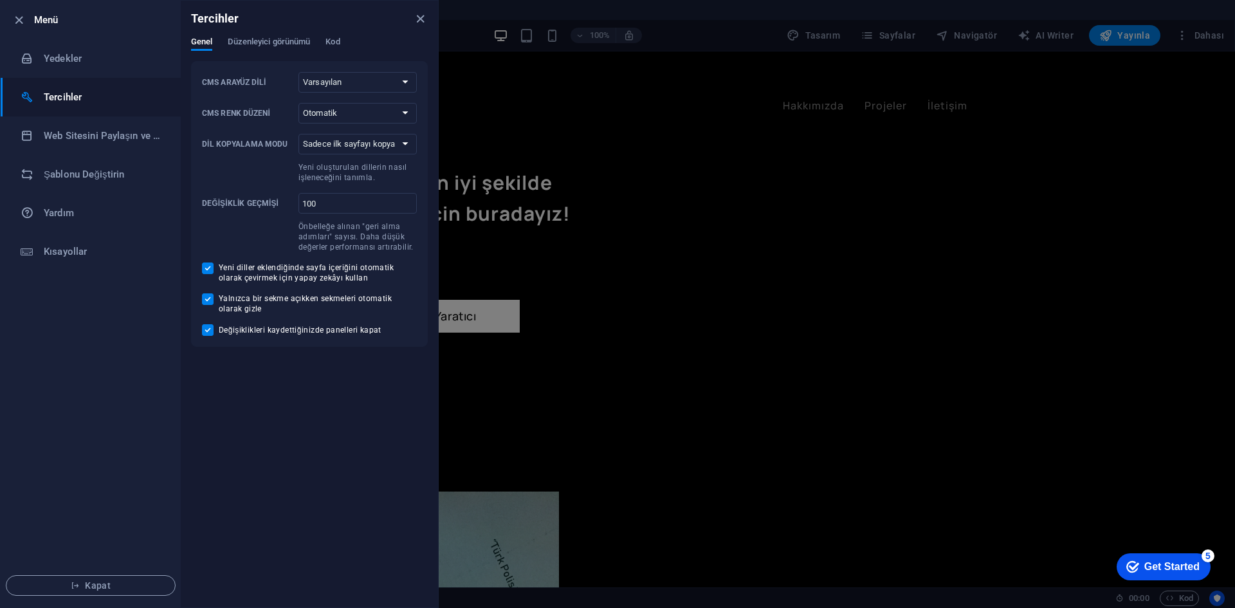
drag, startPoint x: 0, startPoint y: 10, endPoint x: 9, endPoint y: 16, distance: 11.1
click at [0, 10] on div "Menü Yedekler Tercihler Web Sitesini Paylaşın ve Kopyalayın Şablonu Değiştirin …" at bounding box center [219, 304] width 439 height 608
click at [13, 19] on icon "button" at bounding box center [19, 20] width 15 height 15
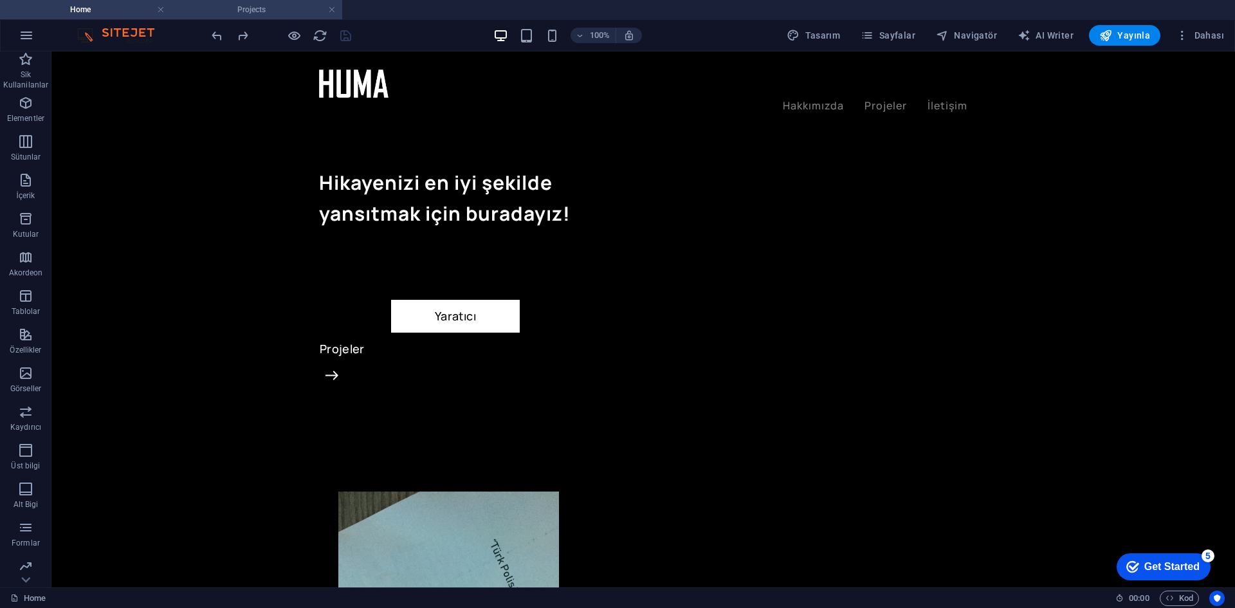
click at [221, 12] on h4 "Projects" at bounding box center [256, 10] width 171 height 14
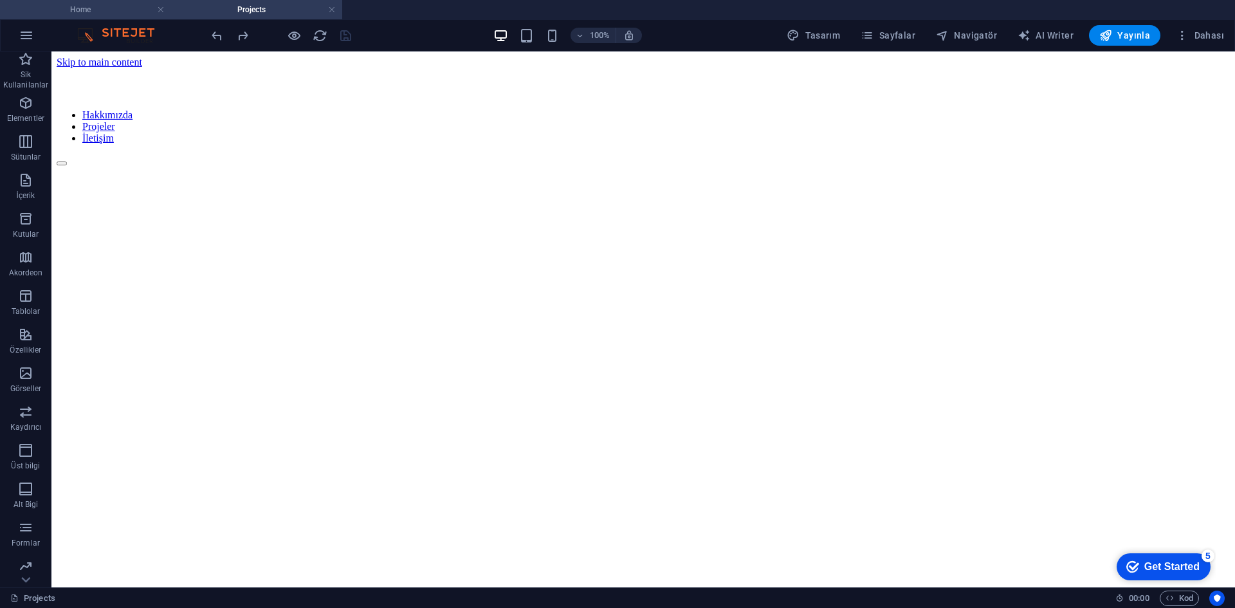
click at [120, 10] on h4 "Home" at bounding box center [85, 10] width 171 height 14
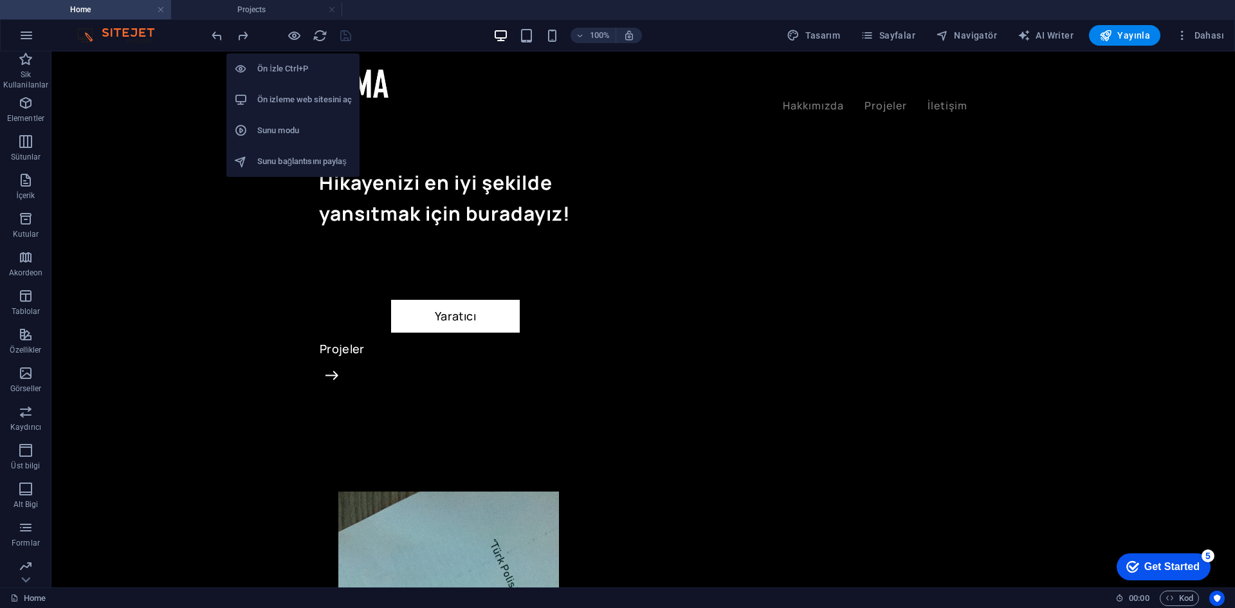
click at [295, 132] on h6 "Sunu modu" at bounding box center [304, 130] width 95 height 15
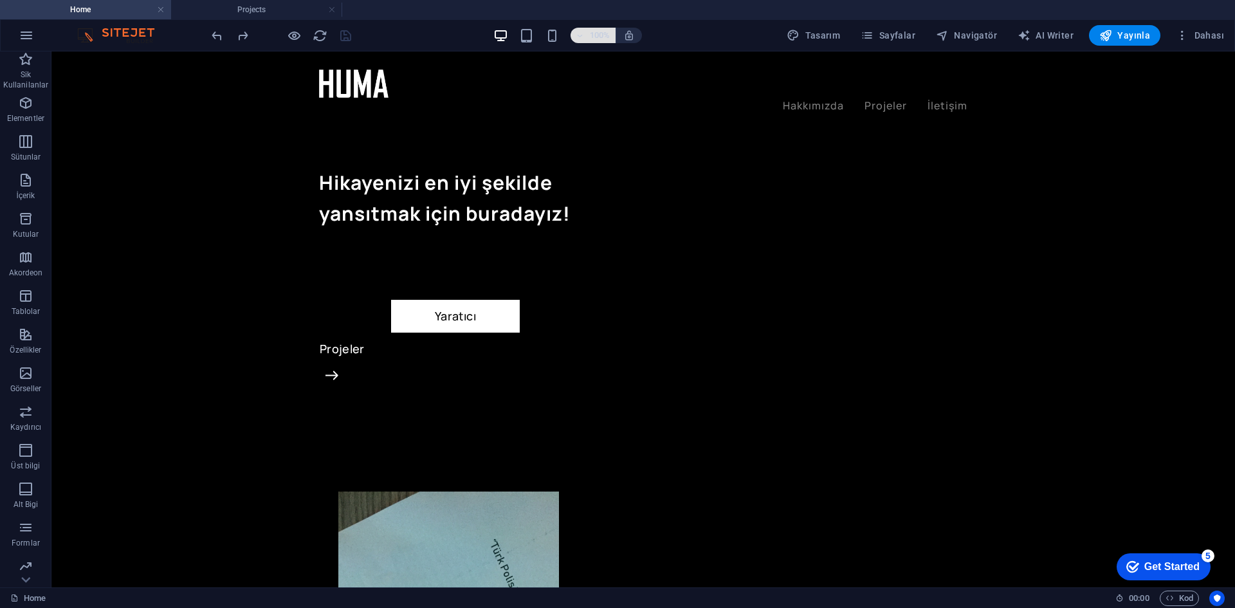
click at [0, 0] on button "100%" at bounding box center [0, 0] width 0 height 0
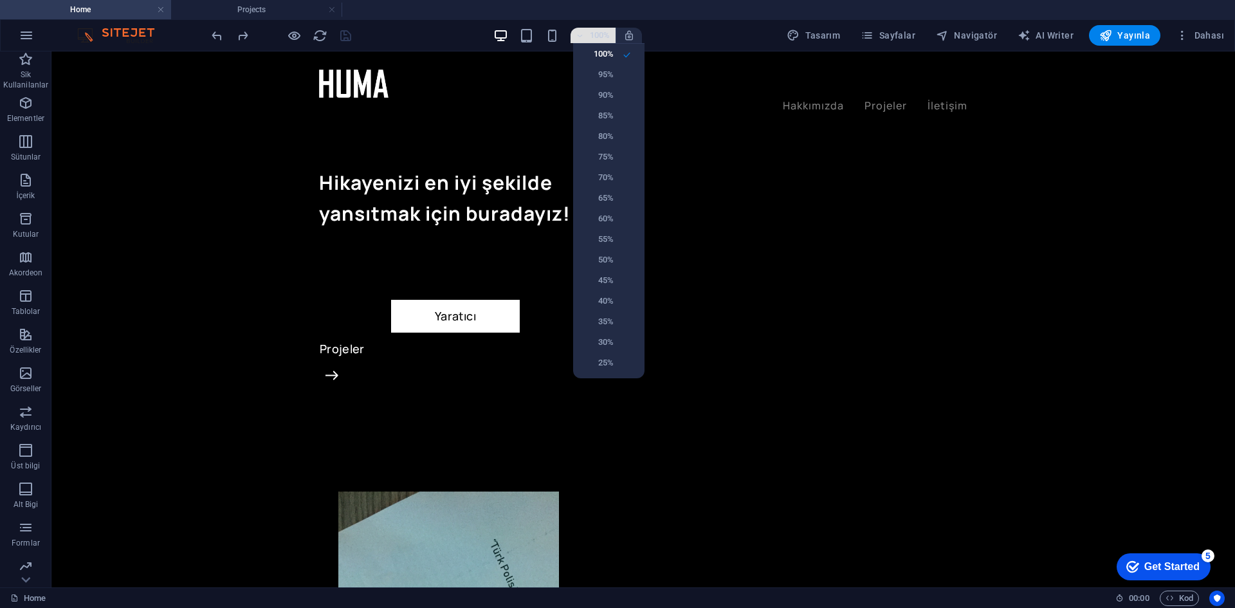
click at [616, 39] on div at bounding box center [617, 304] width 1235 height 608
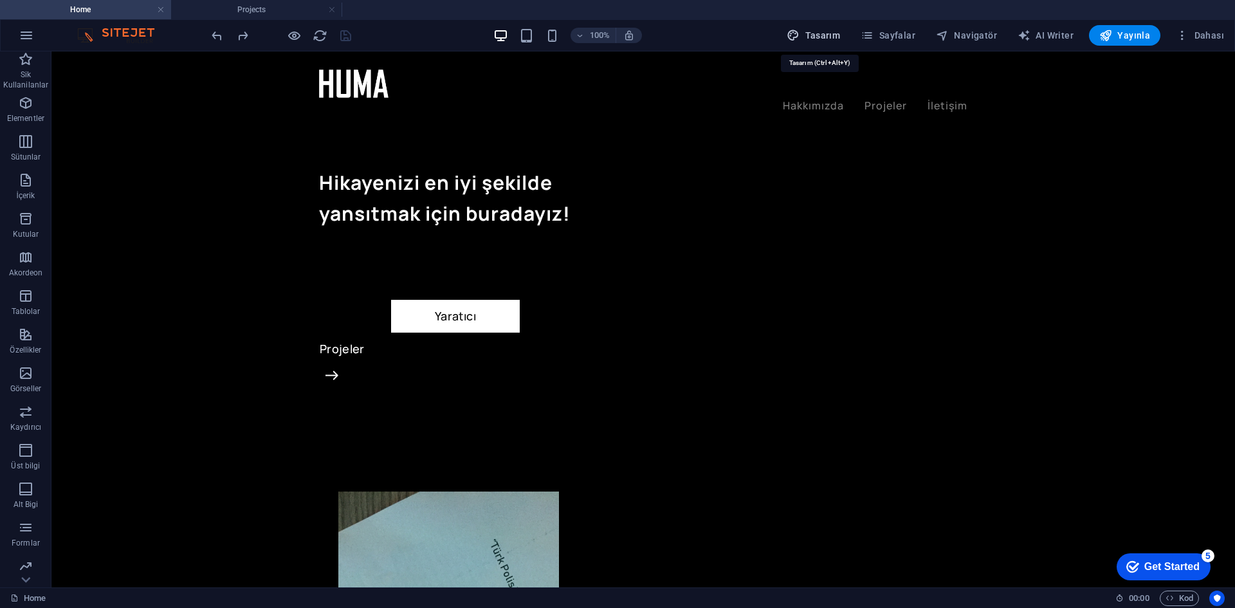
click at [840, 33] on span "Tasarım" at bounding box center [813, 35] width 53 height 13
select select "ease-in-out"
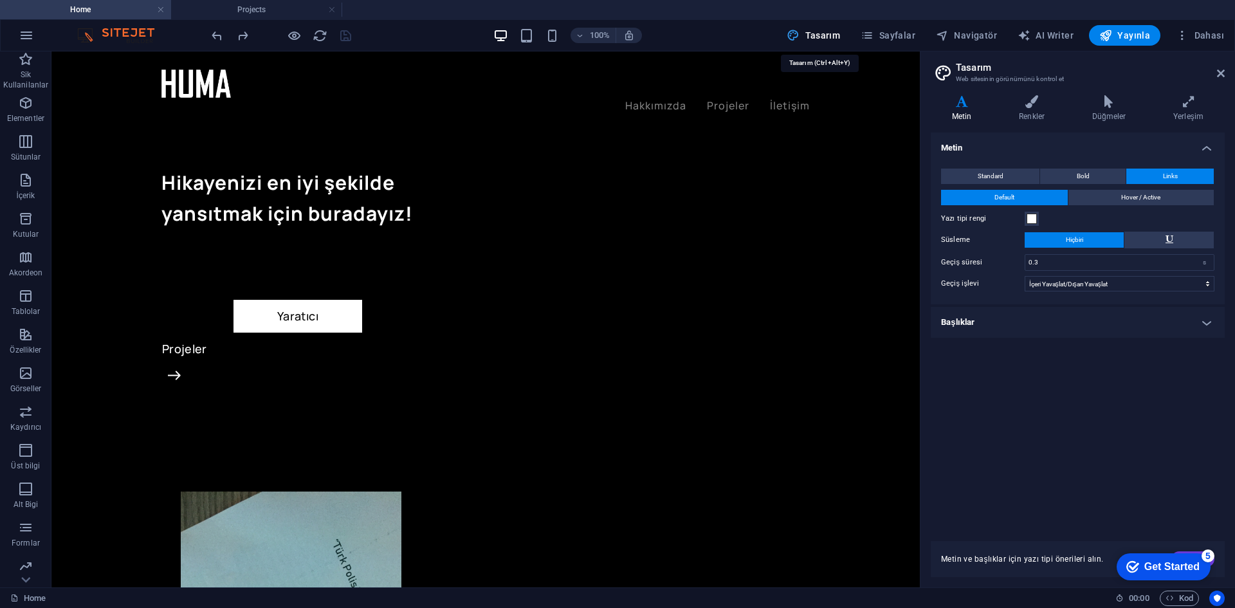
click at [840, 33] on span "Tasarım" at bounding box center [813, 35] width 53 height 13
click at [996, 32] on span "Navigatör" at bounding box center [966, 35] width 61 height 13
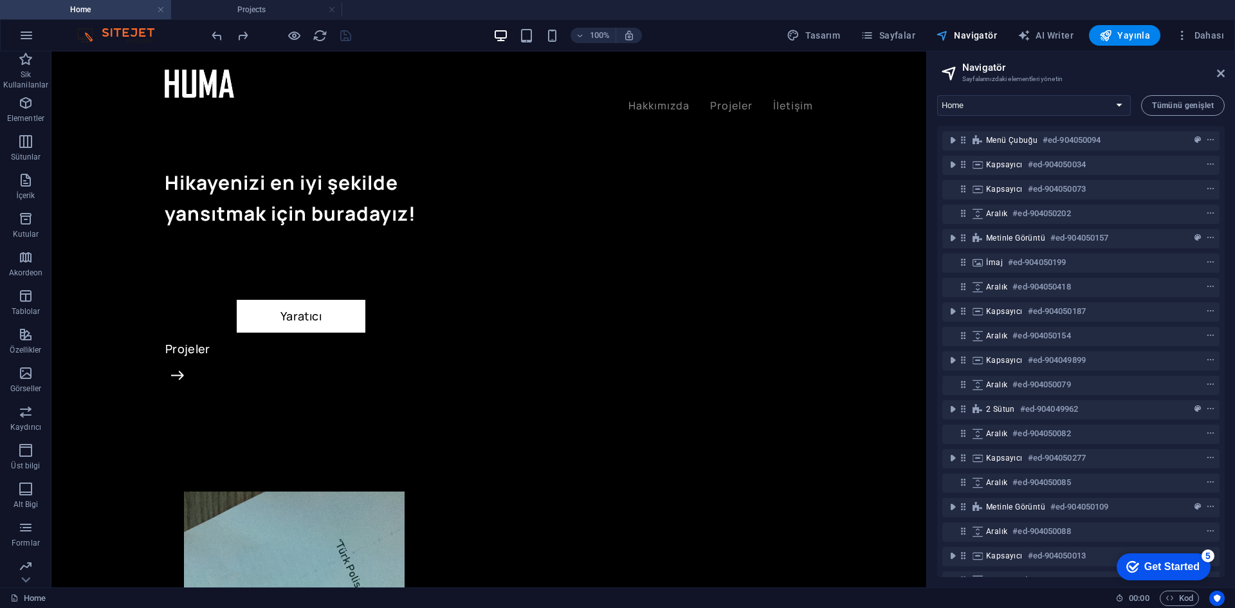
click at [996, 32] on span "Navigatör" at bounding box center [966, 35] width 61 height 13
click at [1034, 30] on span "AI Writer" at bounding box center [1046, 35] width 56 height 13
select select "English"
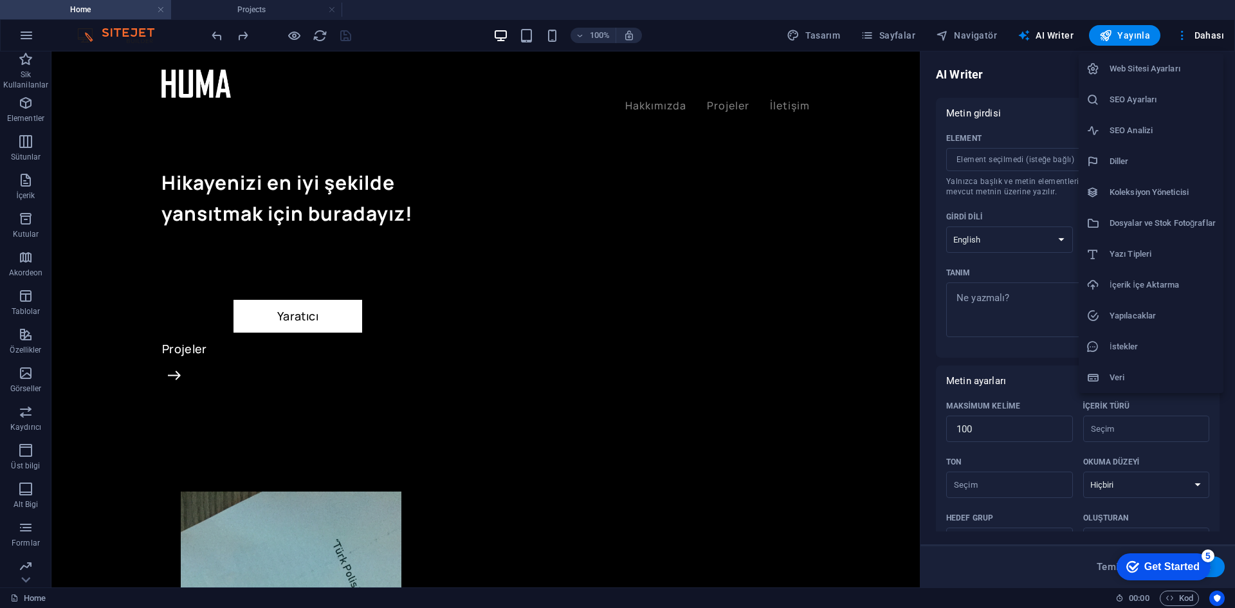
click at [1207, 35] on div at bounding box center [617, 304] width 1235 height 608
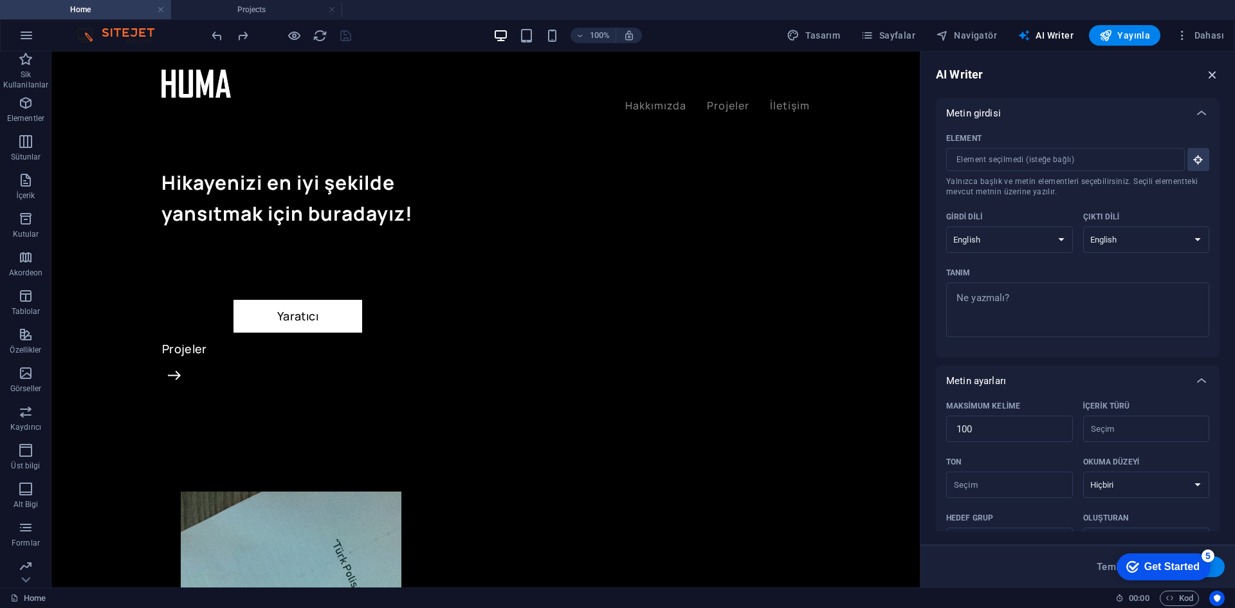
click at [1211, 69] on icon "button" at bounding box center [1212, 75] width 14 height 14
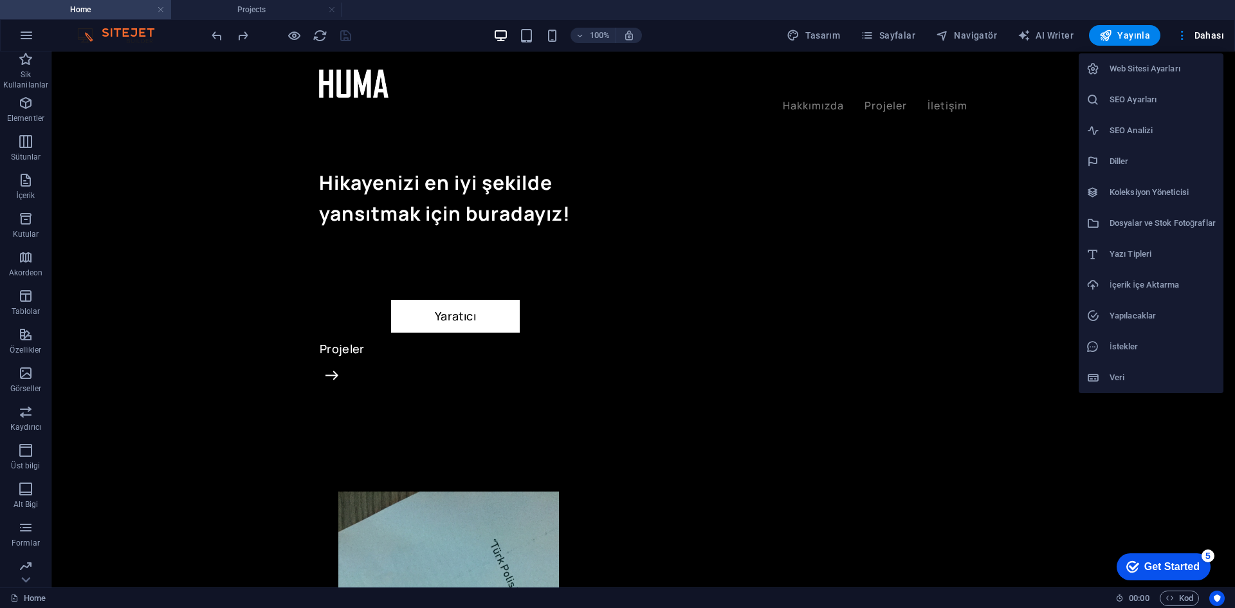
click at [1193, 27] on div at bounding box center [617, 304] width 1235 height 608
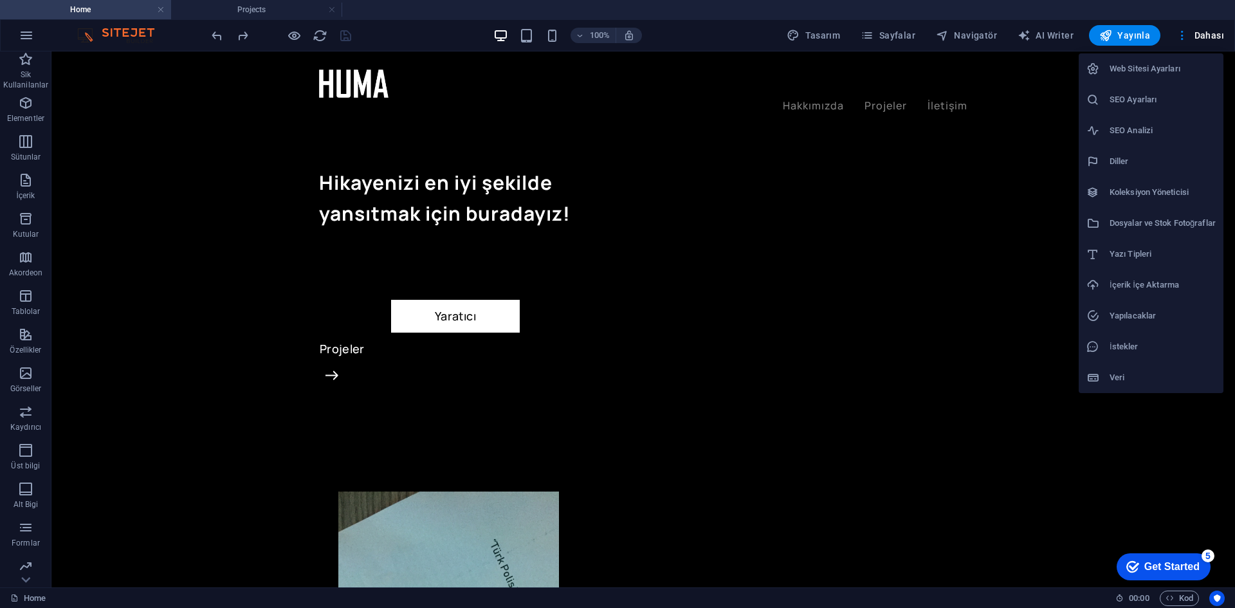
click at [1142, 59] on li "Web Sitesi Ayarları" at bounding box center [1151, 68] width 145 height 31
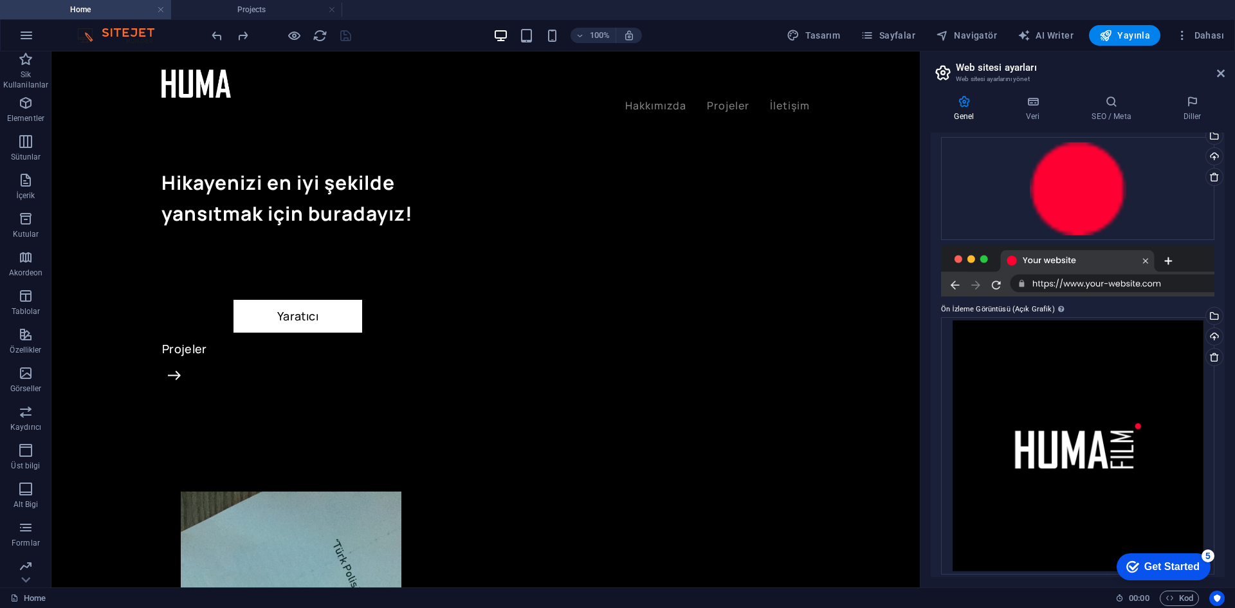
scroll to position [137, 0]
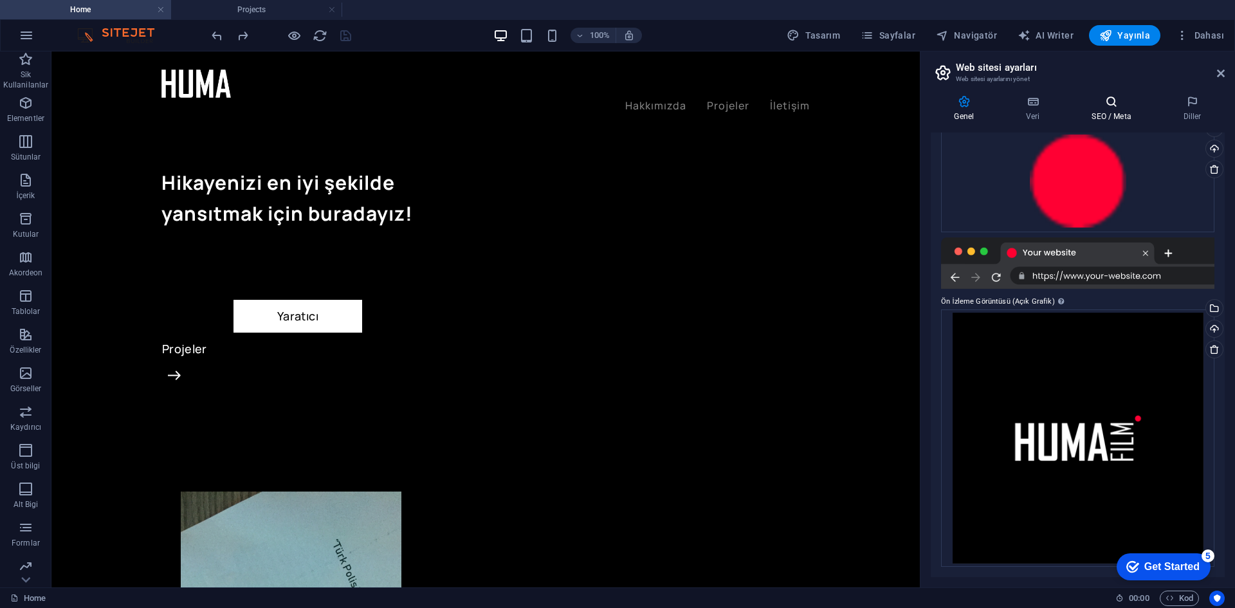
click at [1137, 107] on icon at bounding box center [1111, 101] width 86 height 13
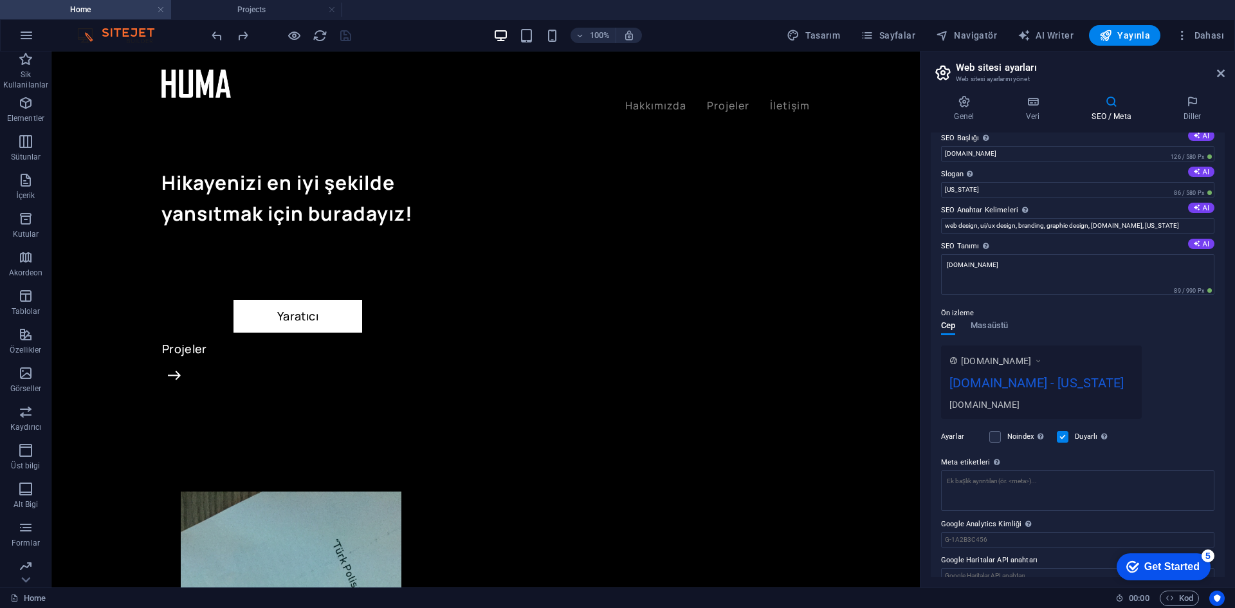
scroll to position [29, 0]
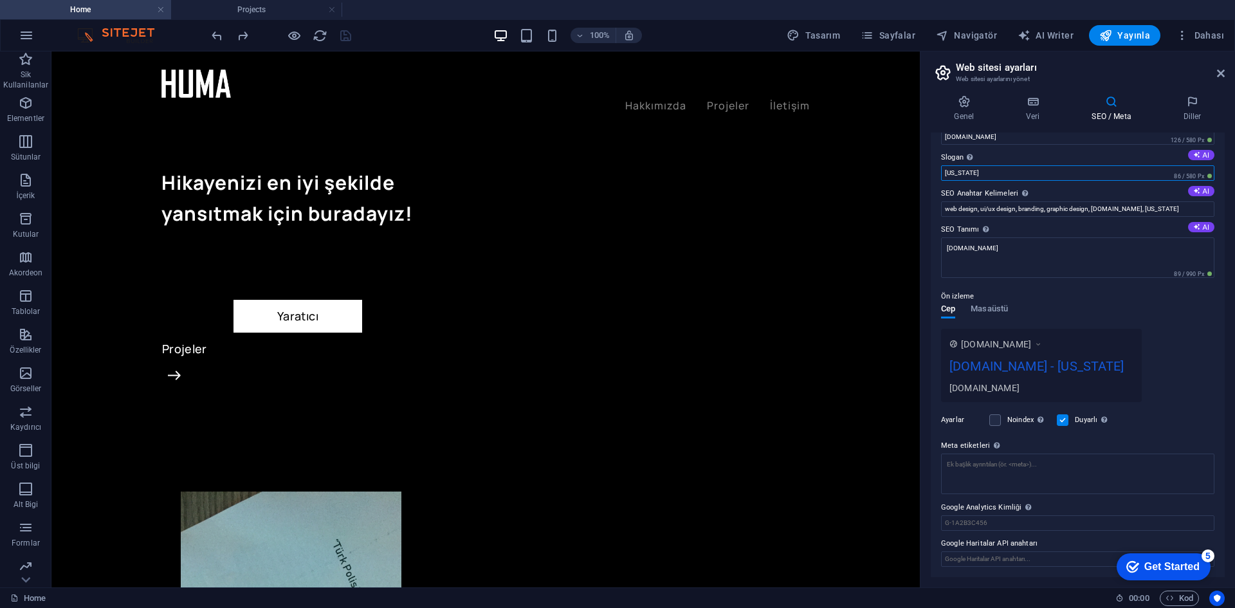
click at [1006, 176] on input "New York" at bounding box center [1077, 172] width 273 height 15
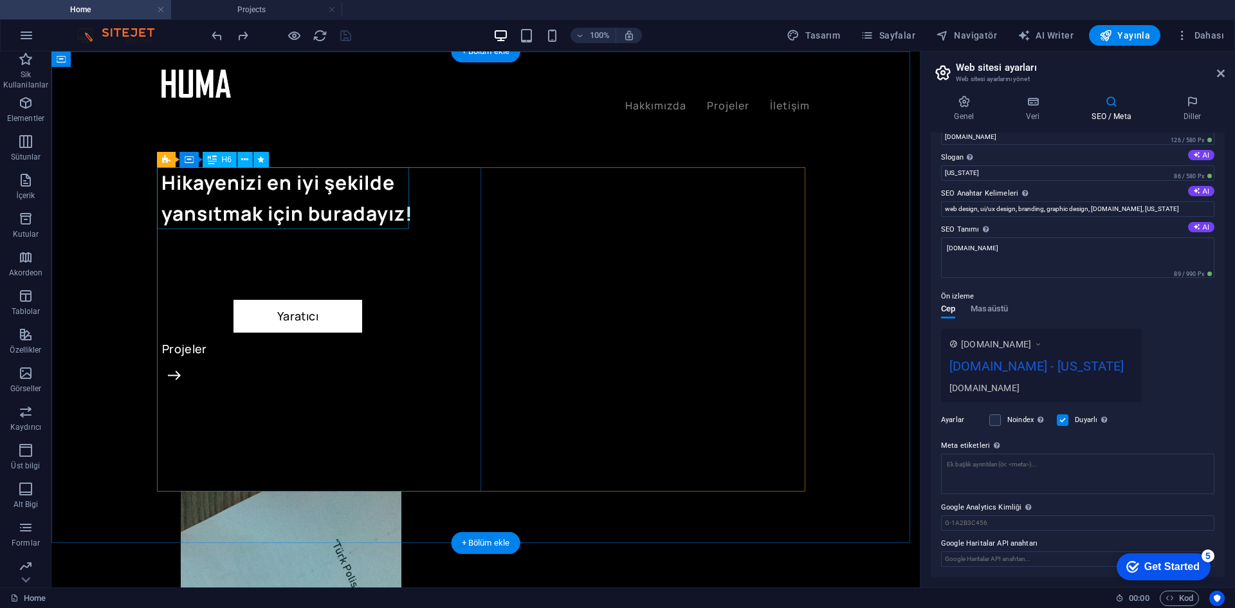
click at [306, 214] on div "Hikayenizi en iyi şekilde yansıtmak için buradayız!" at bounding box center [323, 198] width 324 height 62
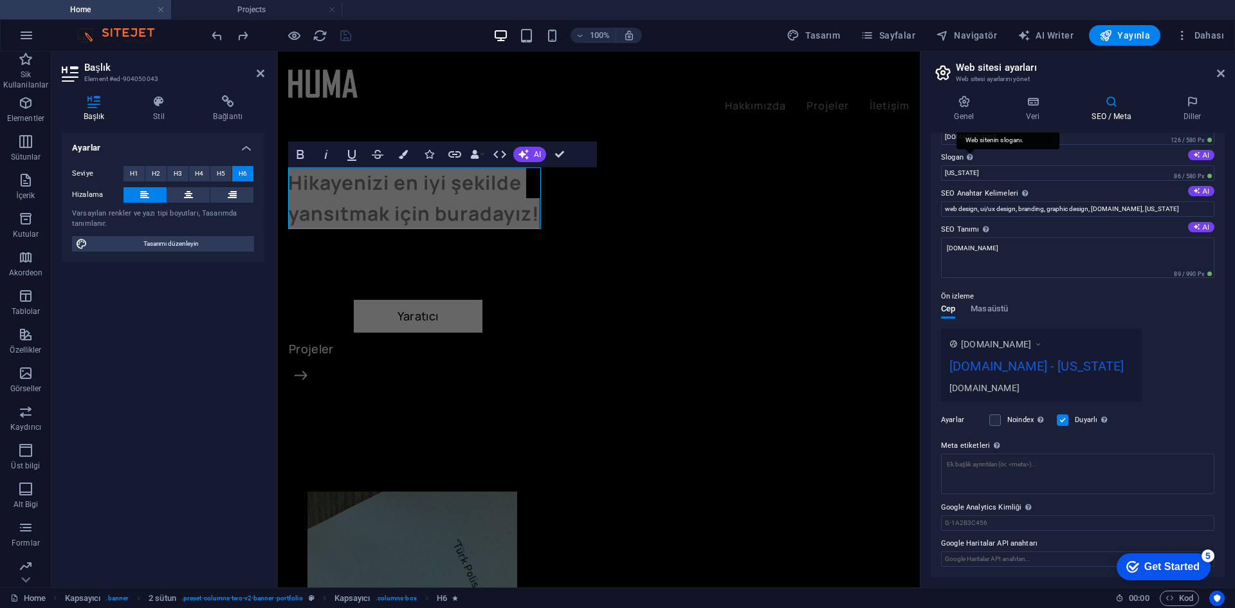
click at [965, 163] on div "Web sitenin sloganı." at bounding box center [970, 156] width 13 height 15
click at [965, 165] on input "New York" at bounding box center [1077, 172] width 273 height 15
click at [976, 173] on input "New York" at bounding box center [1077, 172] width 273 height 15
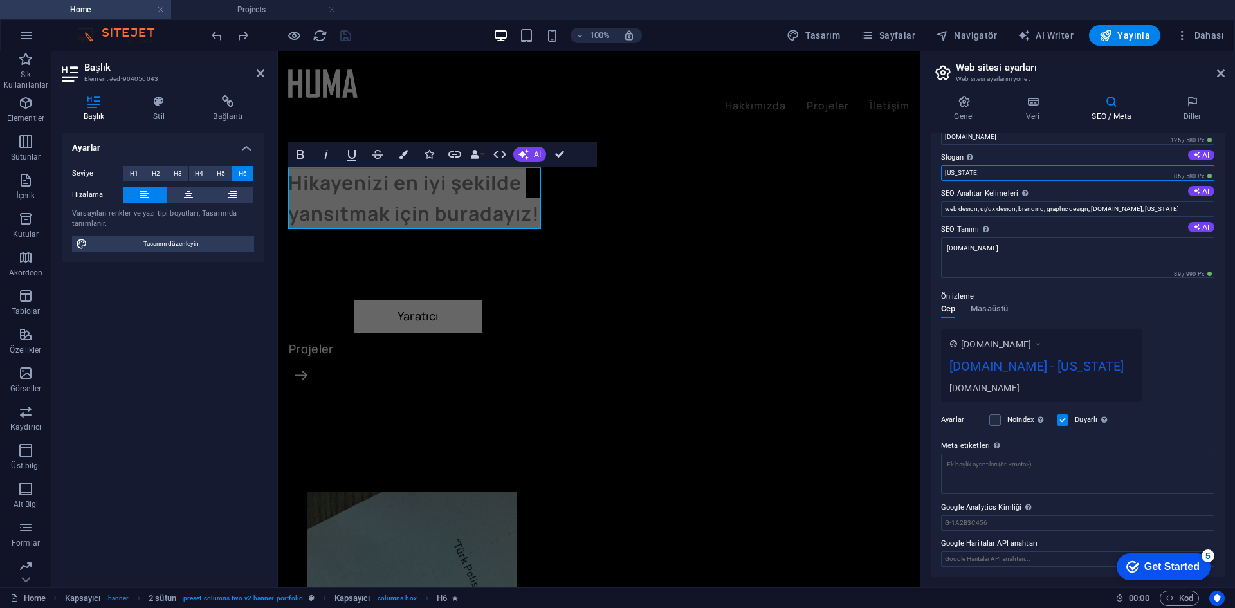
paste input "Hikayenizi en iyi şekilde yansıtmak için buradayız!"
type input "Hikayenizi en iyi şekilde yansıtmak için buradayız!"
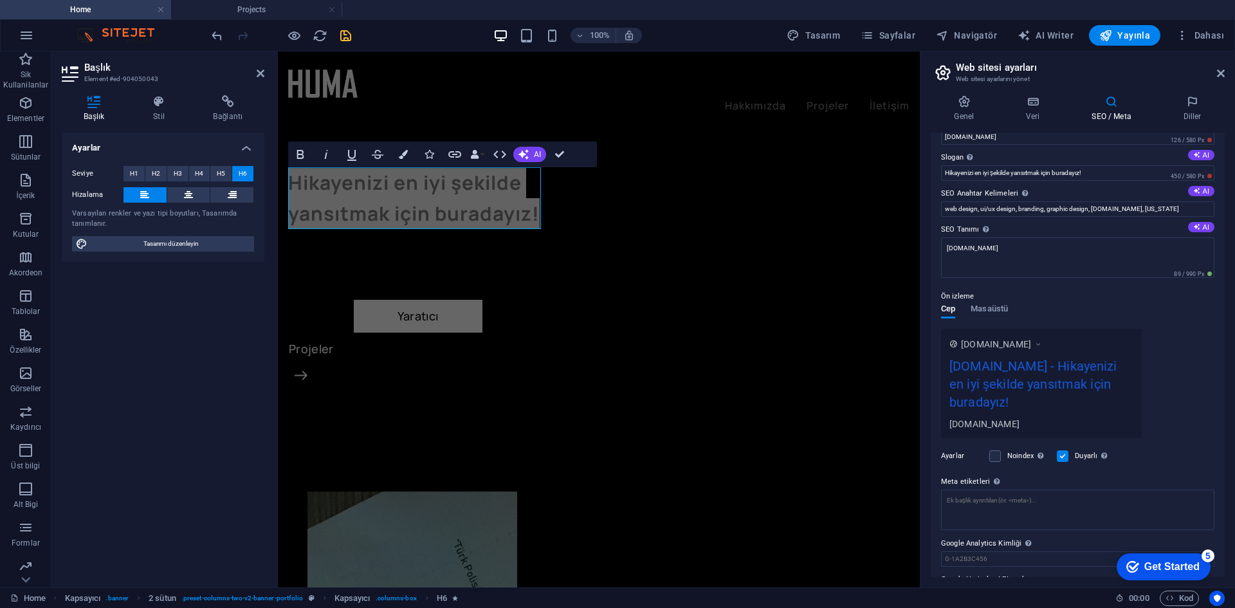
click at [1088, 190] on label "SEO Anahtar Kelimeleri Web siteni temsil eden virgülle ayrılmış anahtar kelime …" at bounding box center [1077, 193] width 273 height 15
click at [1088, 201] on input "web design, ui/ux design, branding, graphic design, humafilm.com, New York" at bounding box center [1077, 208] width 273 height 15
click at [1154, 211] on input "web design, ui/ux design, branding, graphic design, humafilm.com, New York" at bounding box center [1077, 208] width 273 height 15
click at [1151, 350] on div "www.example.com humafilm.com - Hikayenizi en iyi şekilde yansıtmak için buraday…" at bounding box center [1077, 383] width 273 height 109
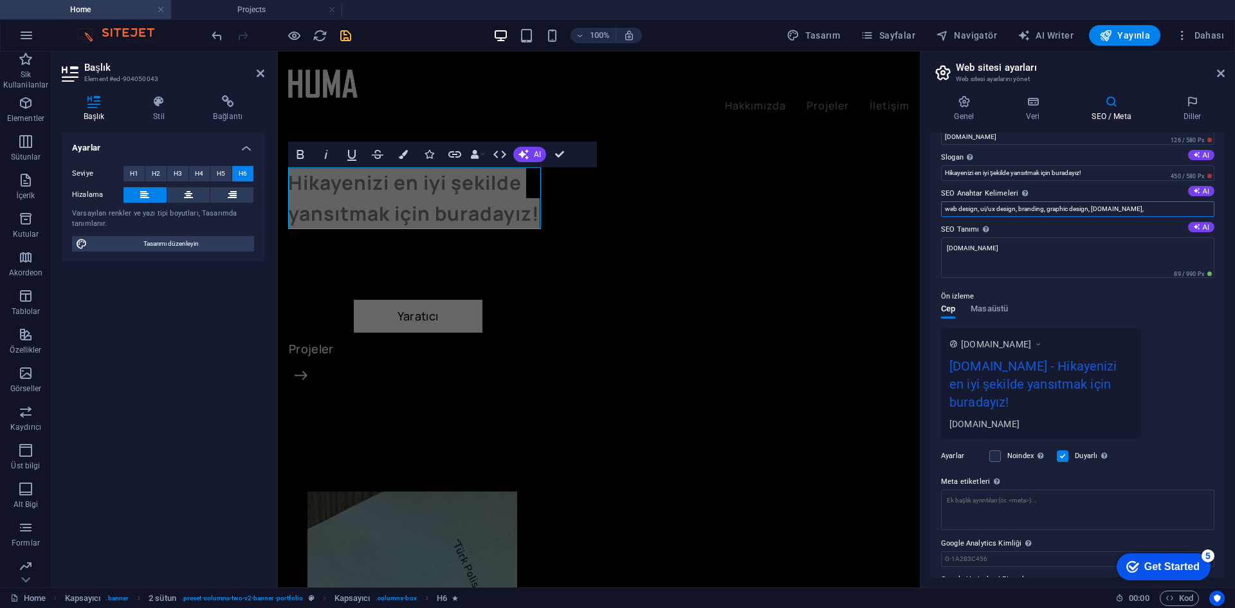
drag, startPoint x: 1368, startPoint y: 258, endPoint x: 845, endPoint y: 231, distance: 524.3
drag, startPoint x: 1092, startPoint y: 206, endPoint x: 951, endPoint y: 210, distance: 140.3
click at [951, 208] on input "web design, ui/ux design, branding, graphic design, humafilm.com," at bounding box center [1077, 208] width 273 height 15
type input "humafilm.com,"
click at [1120, 315] on div "Ön izleme Cep Masaüstü www.example.com humafilm.com - Hikayenizi en iyi şekilde…" at bounding box center [1077, 359] width 273 height 160
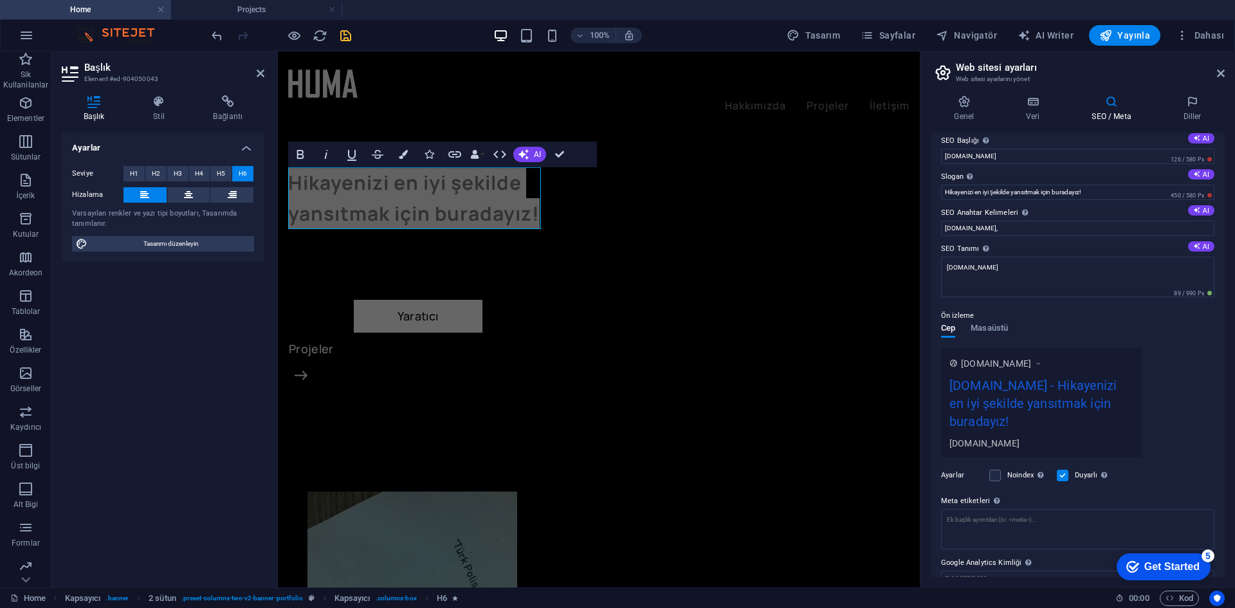
scroll to position [0, 0]
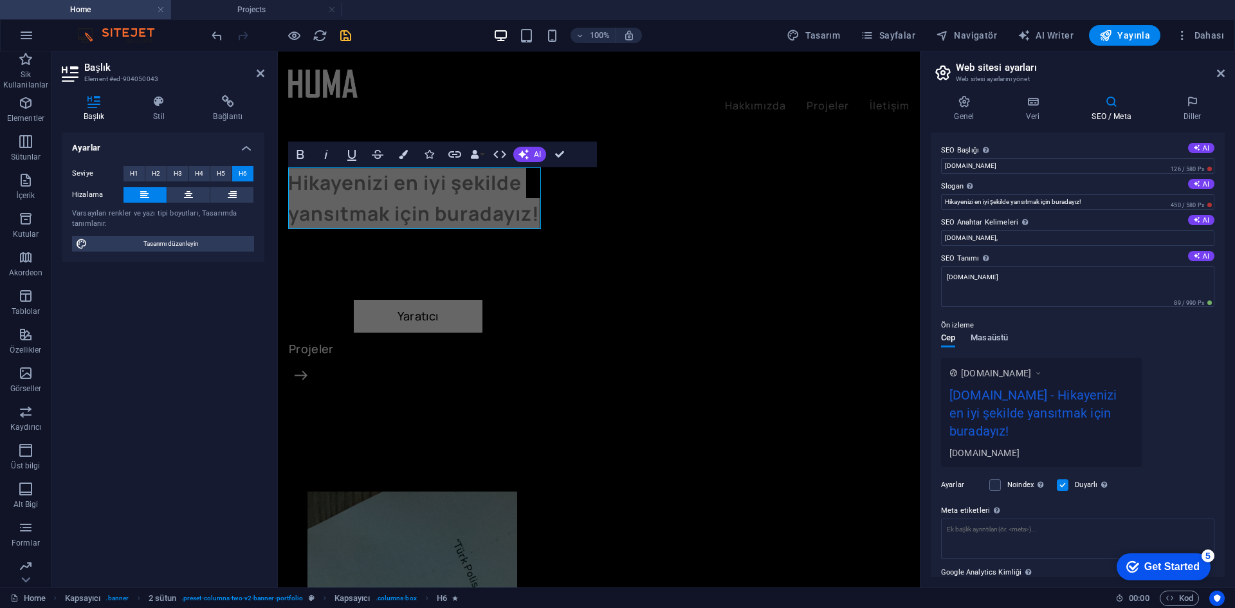
click at [1002, 338] on span "Masaüstü" at bounding box center [989, 339] width 37 height 18
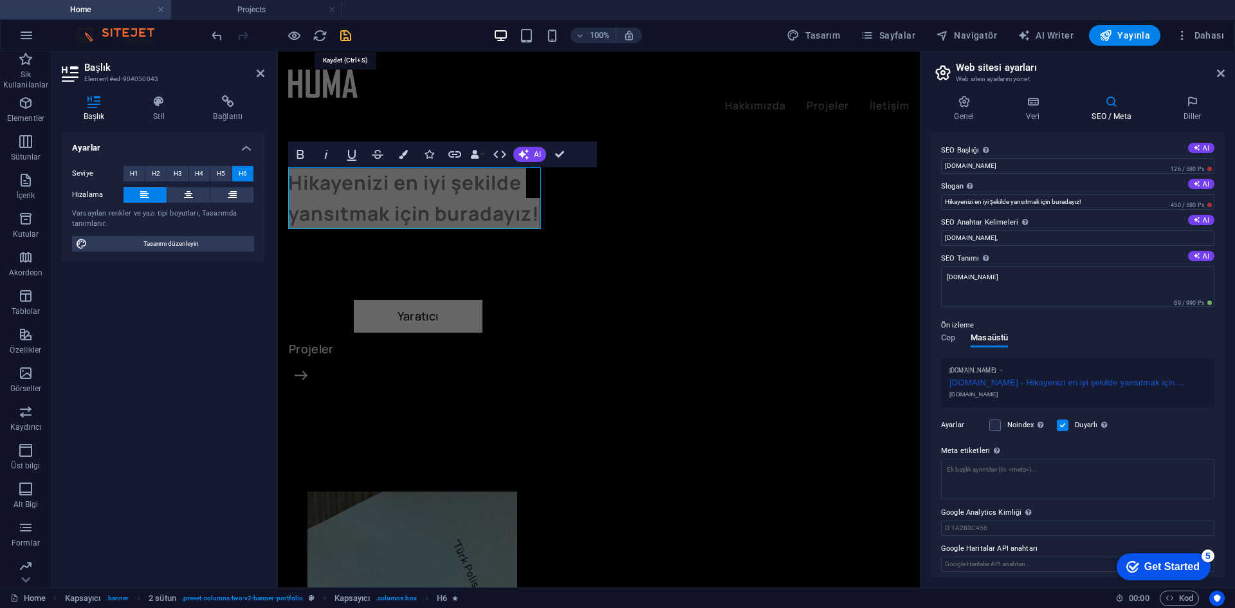
click at [343, 34] on icon "save" at bounding box center [345, 35] width 15 height 15
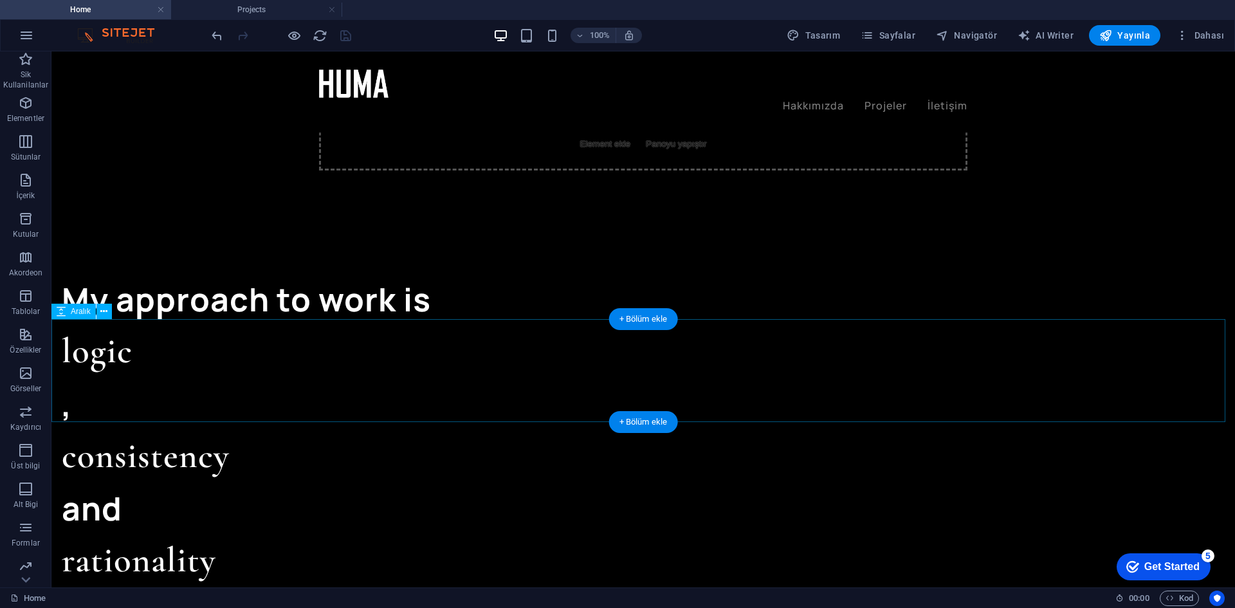
scroll to position [145, 0]
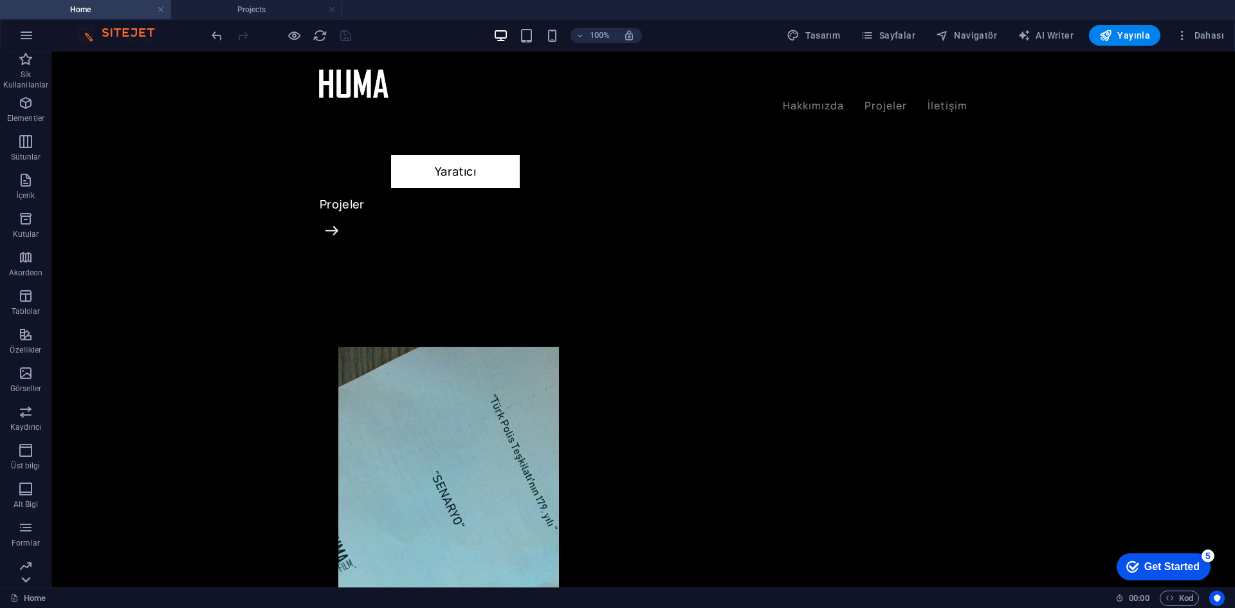
click at [16, 574] on div at bounding box center [25, 579] width 51 height 15
click at [19, 534] on p "Pazarlama" at bounding box center [25, 538] width 39 height 10
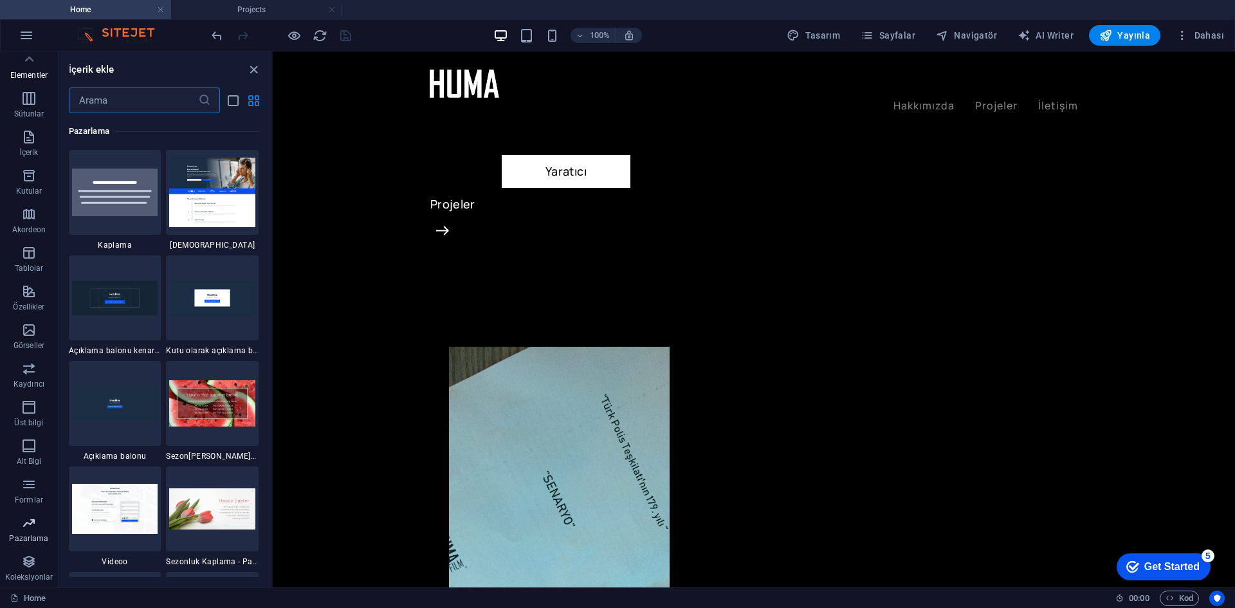
scroll to position [10478, 0]
click at [28, 561] on icon "button" at bounding box center [28, 561] width 15 height 15
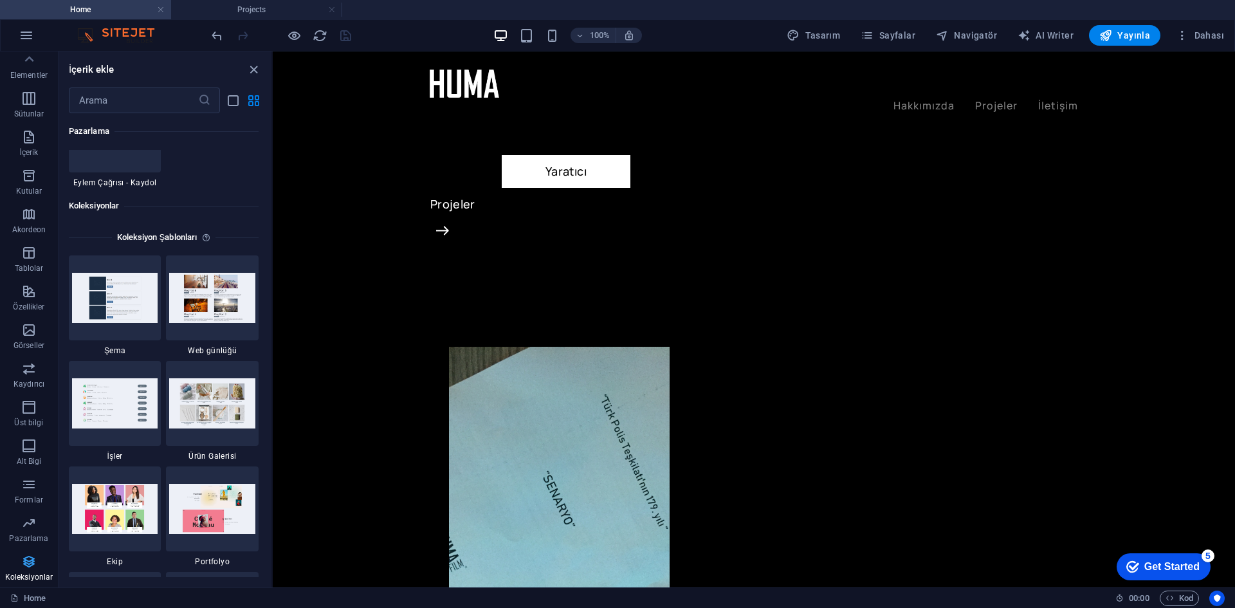
scroll to position [11776, 0]
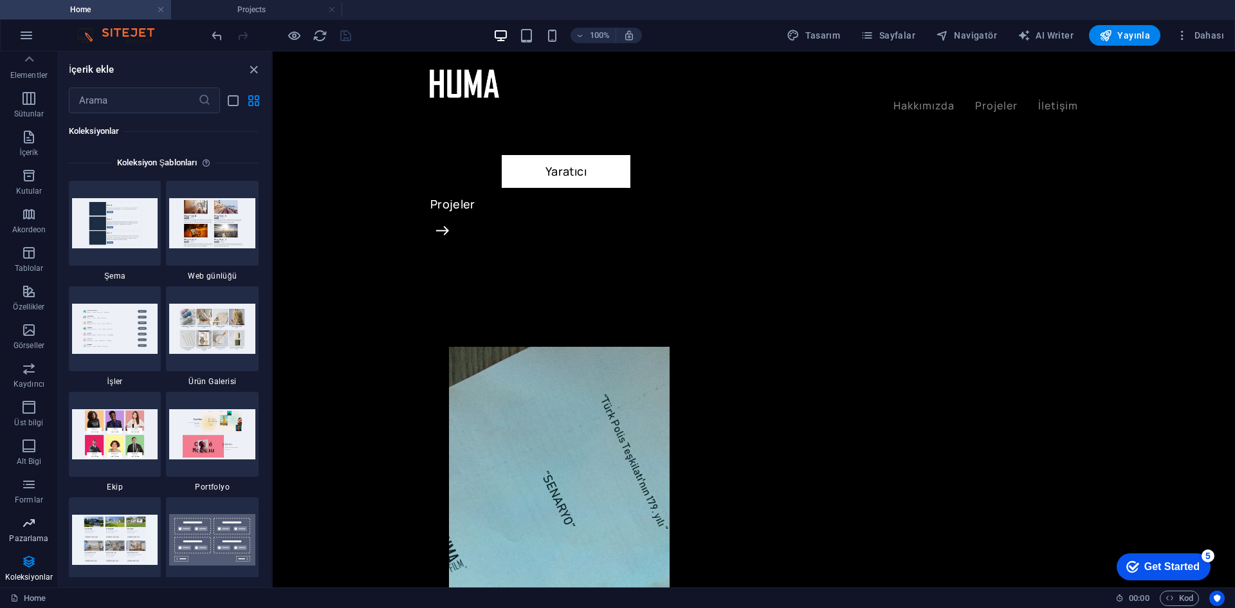
click at [17, 524] on span "Pazarlama" at bounding box center [29, 530] width 58 height 31
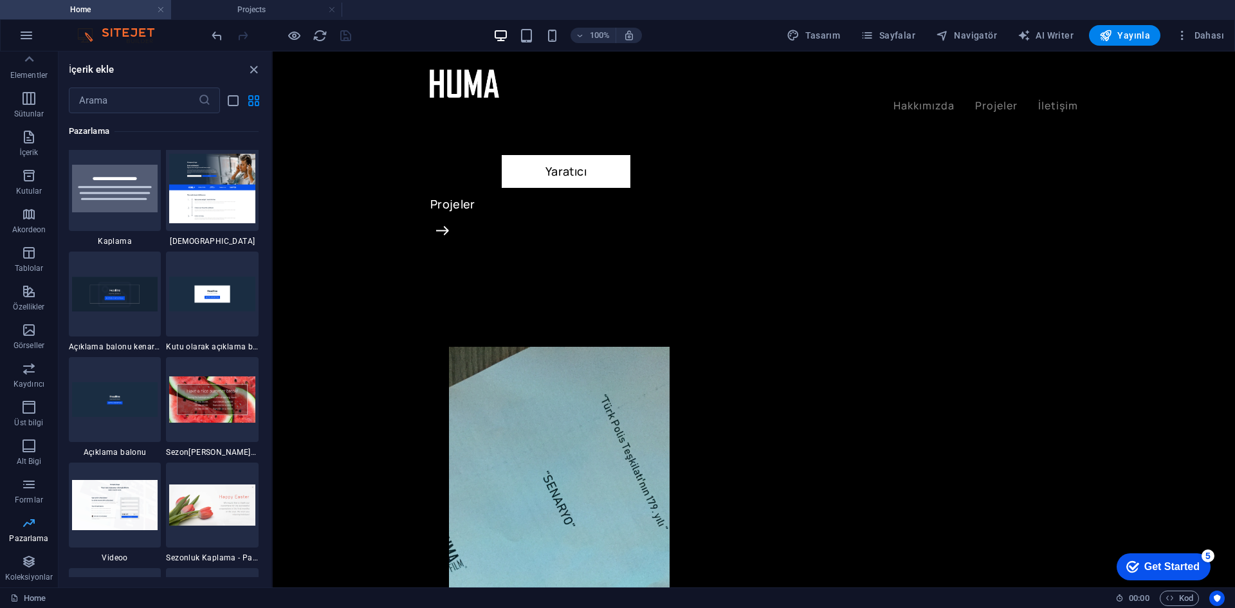
scroll to position [10478, 0]
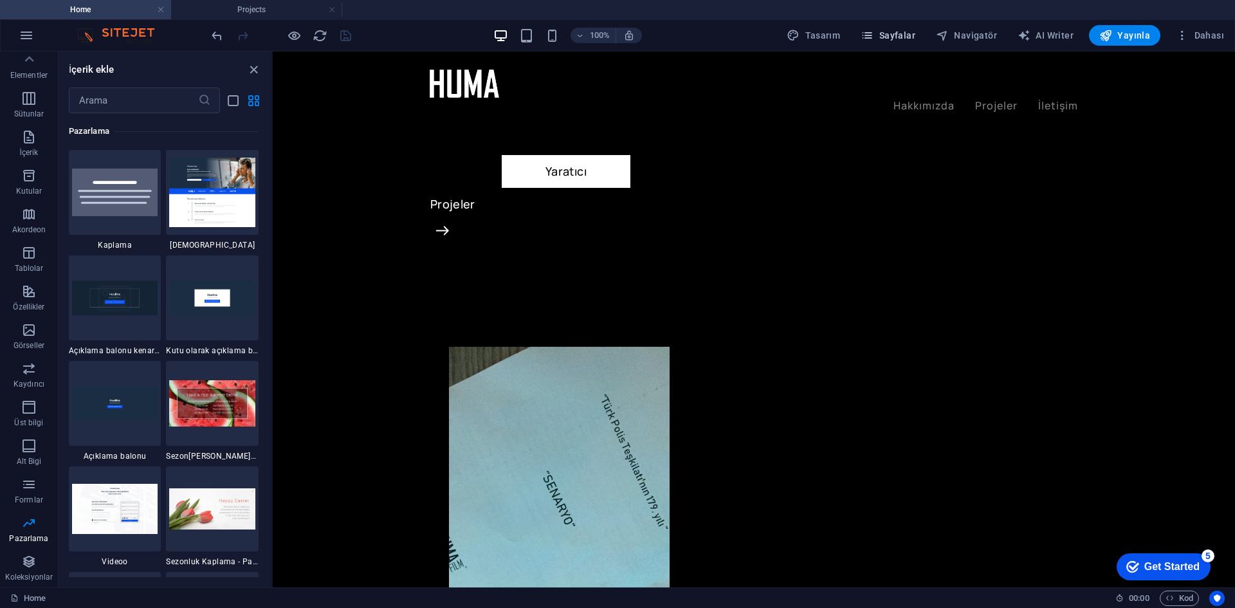
click at [914, 44] on button "Sayfalar" at bounding box center [888, 35] width 65 height 21
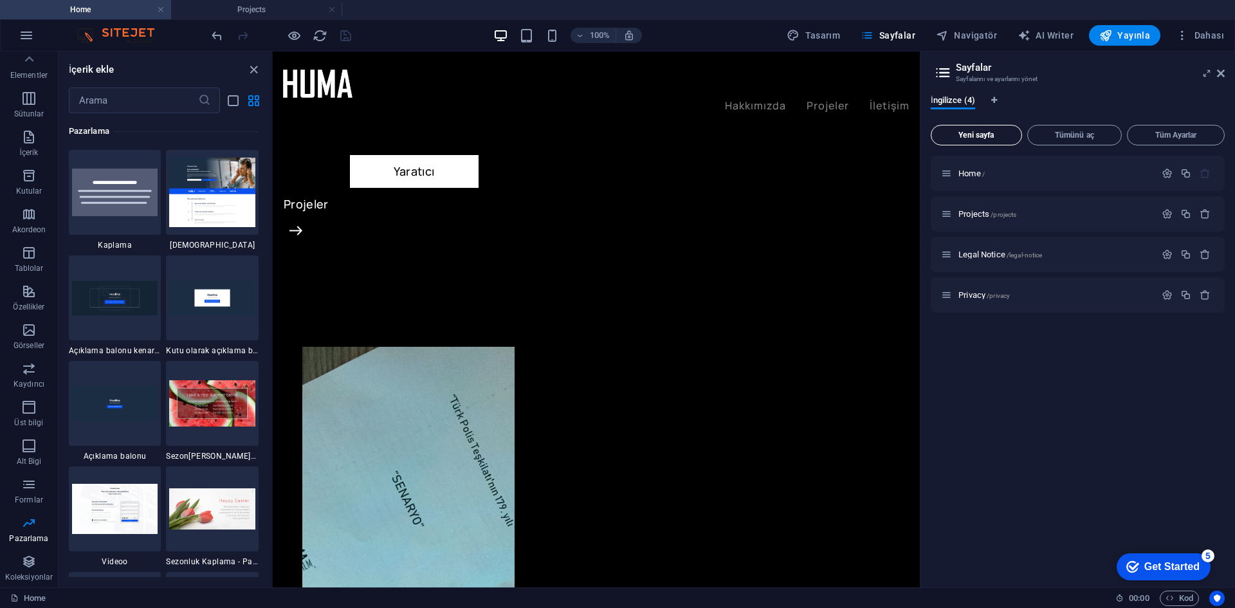
click at [1012, 136] on span "Yeni sayfa" at bounding box center [977, 135] width 80 height 8
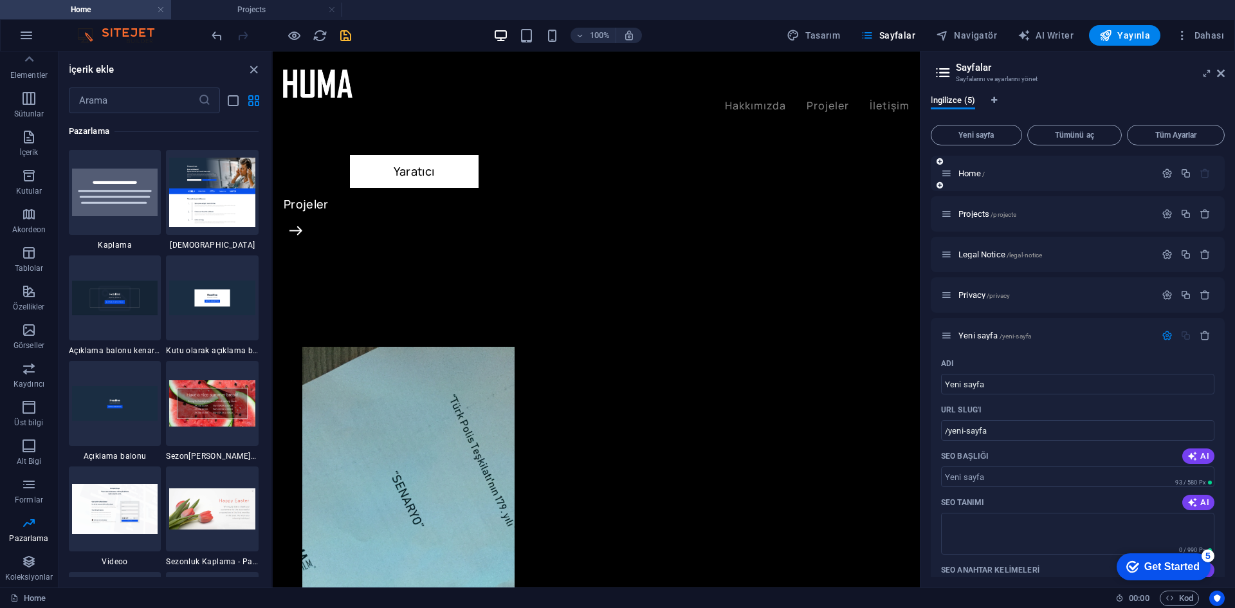
drag, startPoint x: 1005, startPoint y: 338, endPoint x: 975, endPoint y: 161, distance: 178.8
click at [975, 161] on div "Home / Projects /projects Legal Notice /legal-notice Privacy /privacy Yeni sayf…" at bounding box center [1078, 479] width 294 height 646
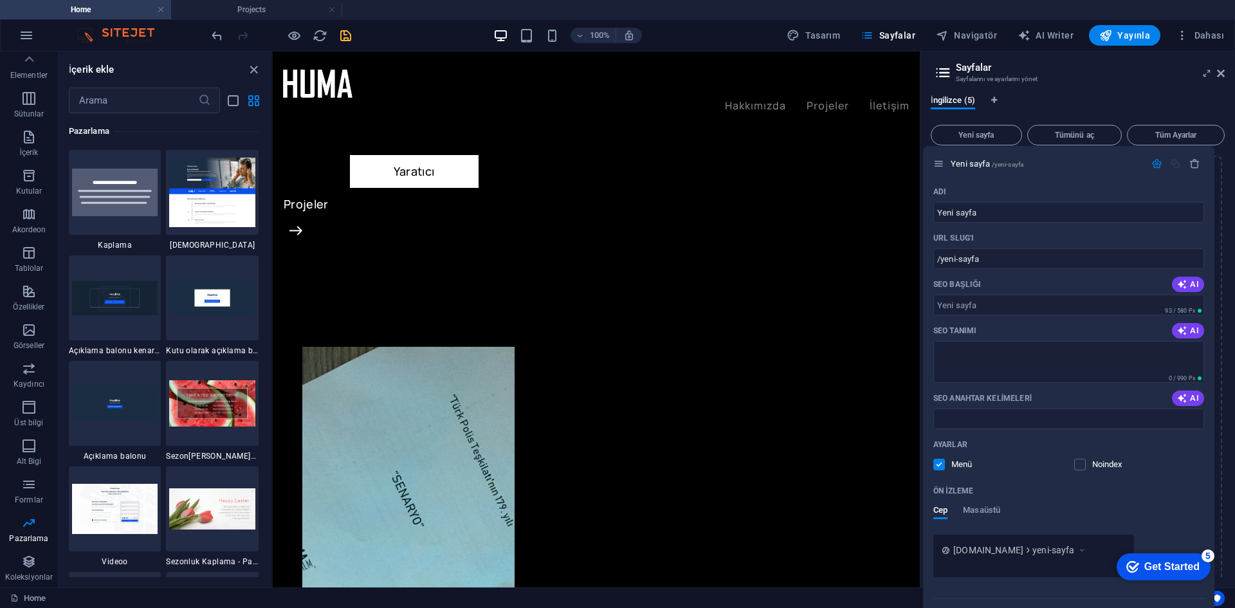
drag, startPoint x: 946, startPoint y: 334, endPoint x: 937, endPoint y: 156, distance: 178.4
click at [937, 156] on div "Home / Projects /projects Legal Notice /legal-notice Privacy /privacy Yeni sayf…" at bounding box center [1078, 479] width 294 height 646
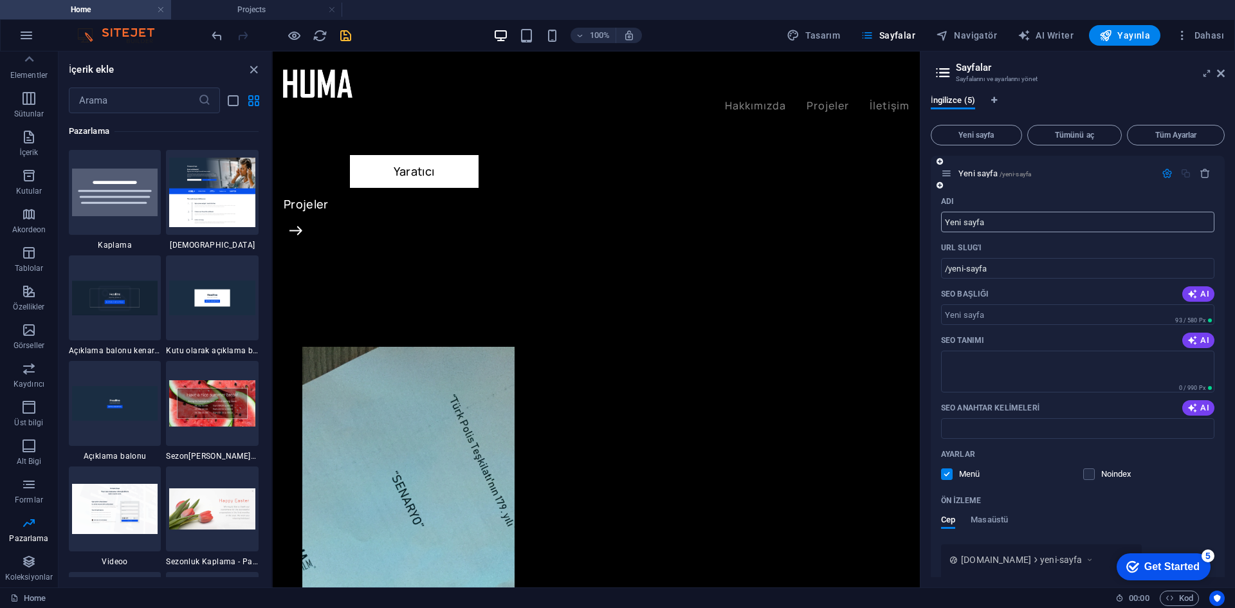
click at [996, 230] on input "Yeni sayfa" at bounding box center [1077, 222] width 273 height 21
click at [1034, 117] on div "İngilizce (5)" at bounding box center [1078, 107] width 294 height 24
click at [993, 170] on span "Yeni sayfa /yeni-sayfa" at bounding box center [994, 174] width 73 height 10
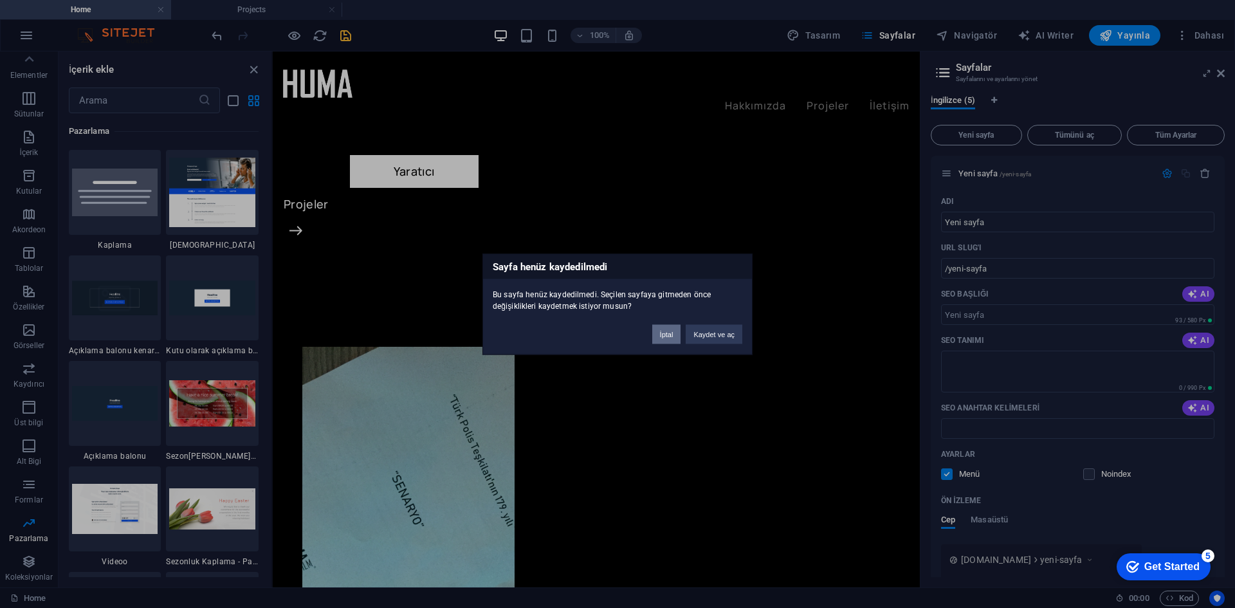
click at [670, 329] on button "İptal" at bounding box center [666, 333] width 29 height 19
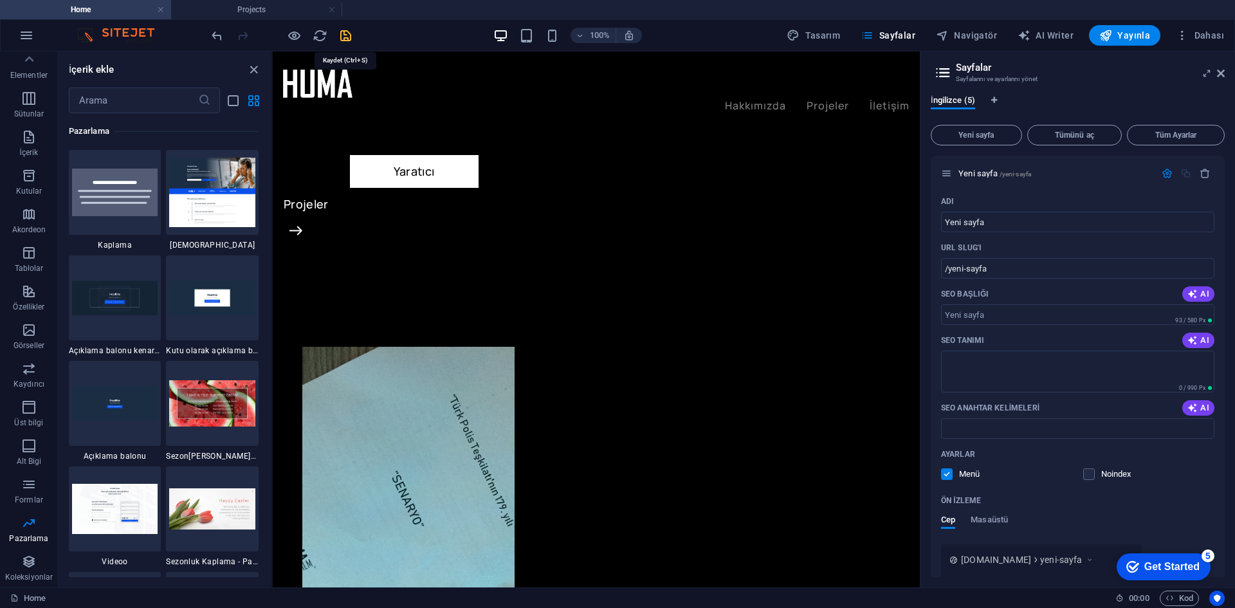
click at [349, 31] on icon "save" at bounding box center [345, 35] width 15 height 15
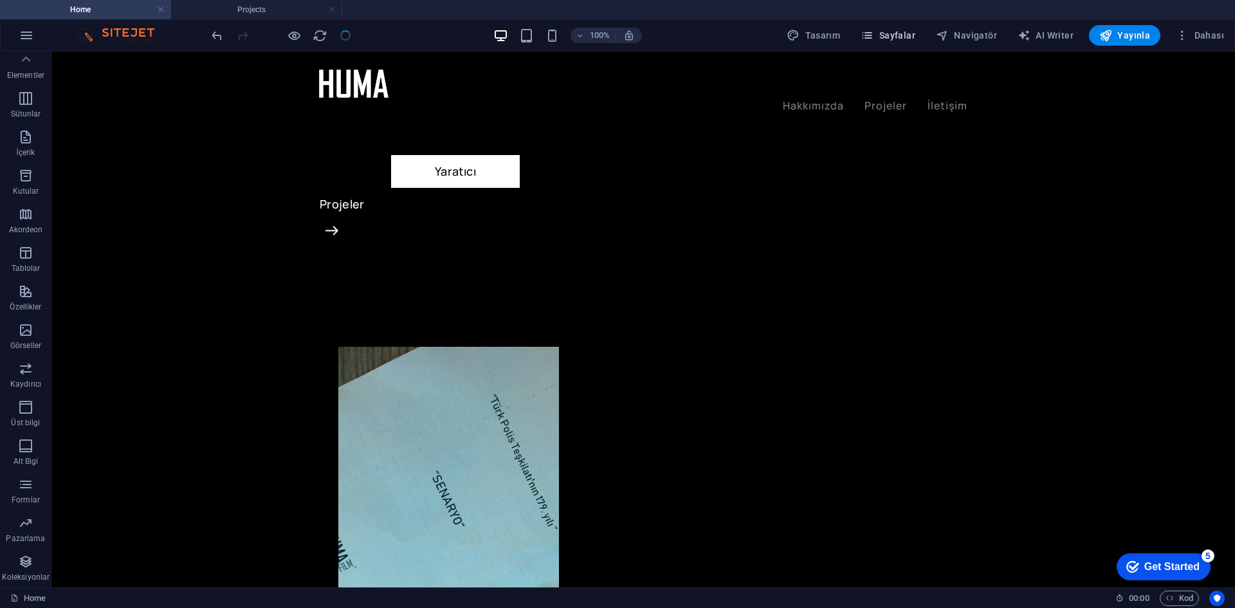
click at [897, 35] on span "Sayfalar" at bounding box center [888, 35] width 55 height 13
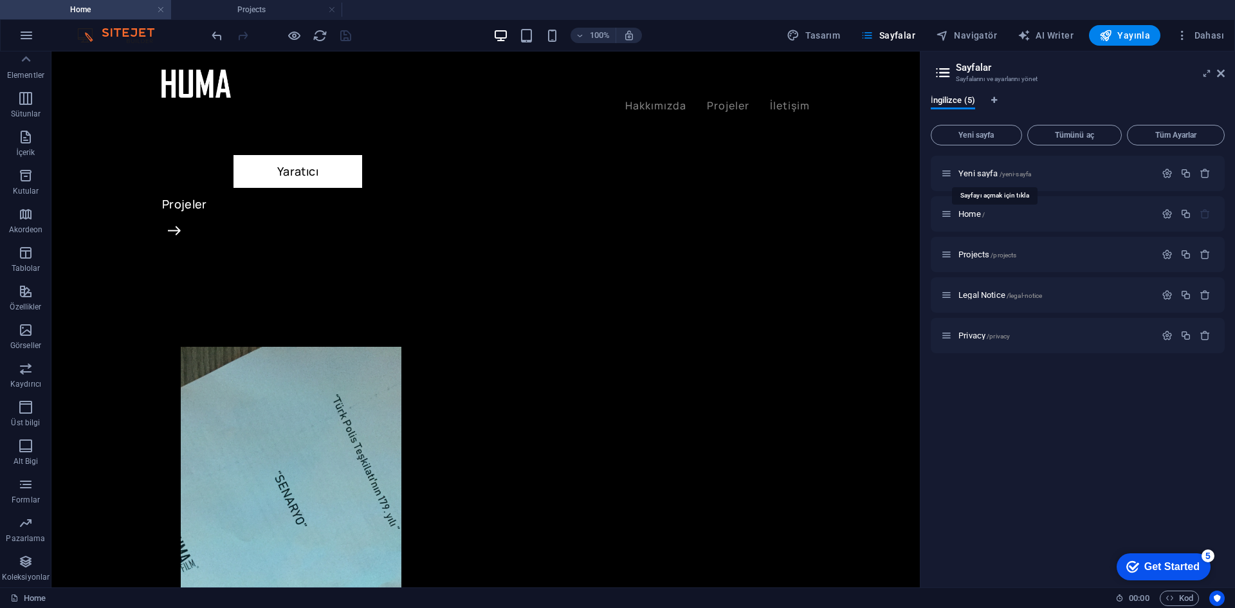
click at [989, 171] on span "Yeni sayfa /yeni-sayfa" at bounding box center [994, 174] width 73 height 10
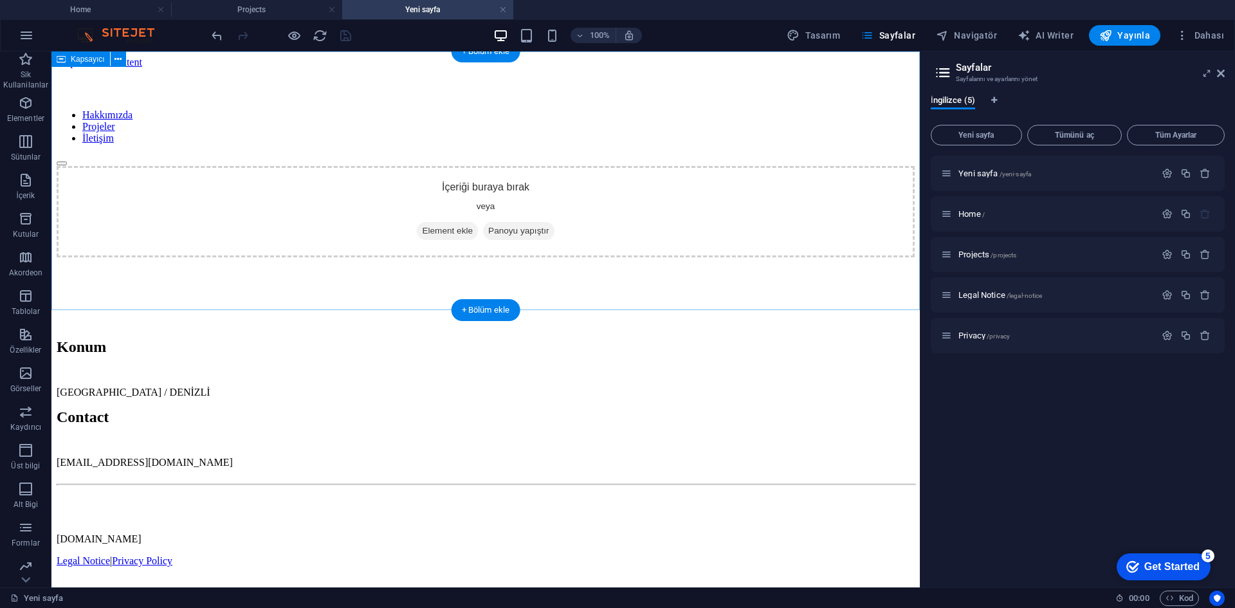
scroll to position [0, 0]
click at [33, 384] on p "Görseller" at bounding box center [25, 388] width 31 height 10
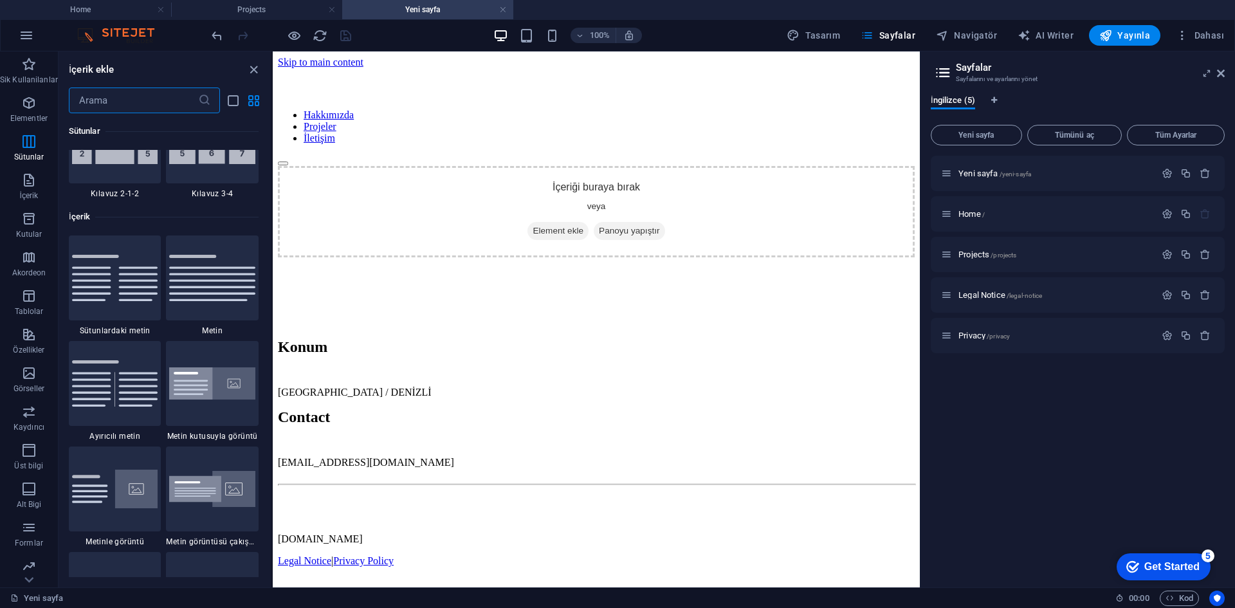
scroll to position [1891, 0]
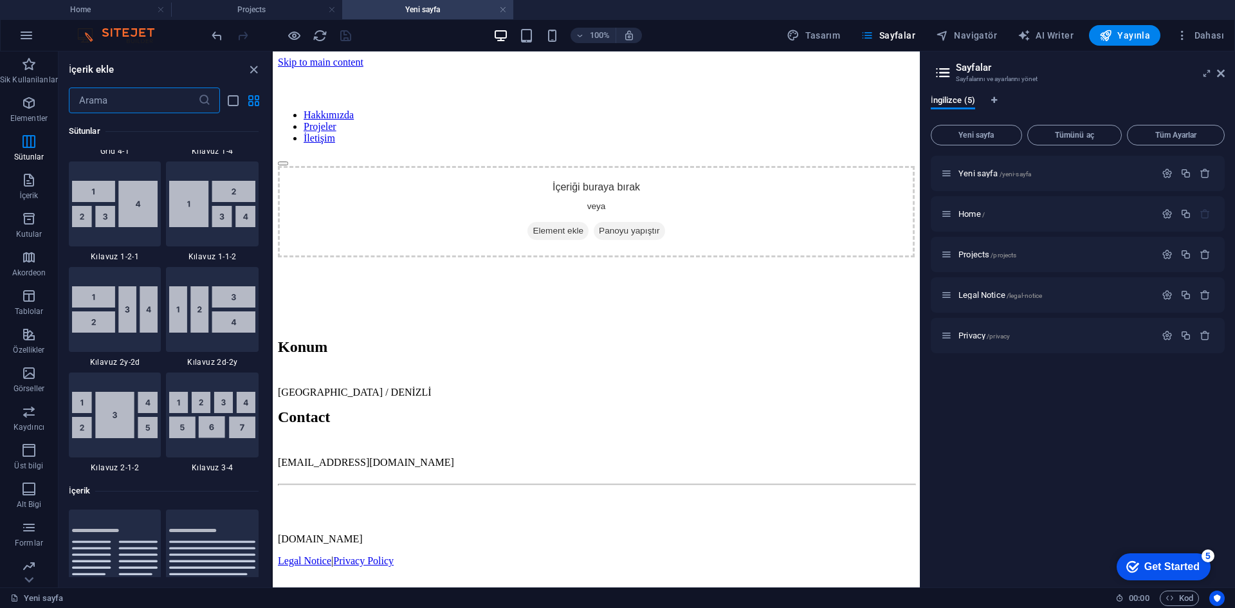
click at [122, 99] on input "text" at bounding box center [133, 100] width 129 height 26
click at [39, 99] on span "Elementler" at bounding box center [29, 110] width 58 height 31
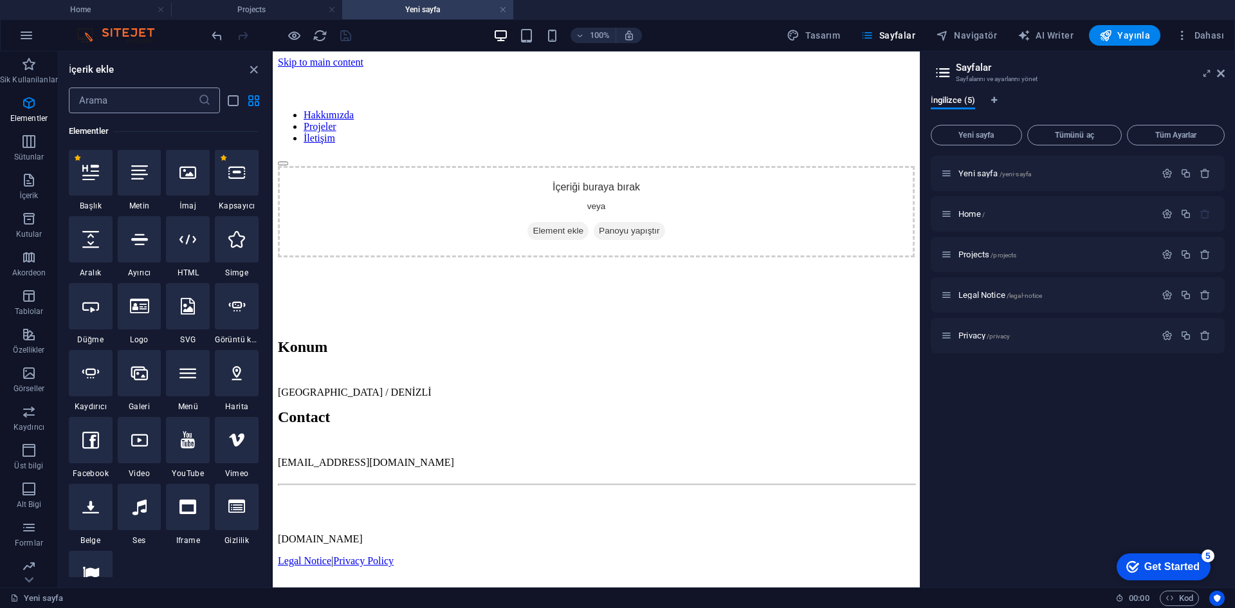
scroll to position [137, 0]
click at [105, 104] on input "text" at bounding box center [133, 100] width 129 height 26
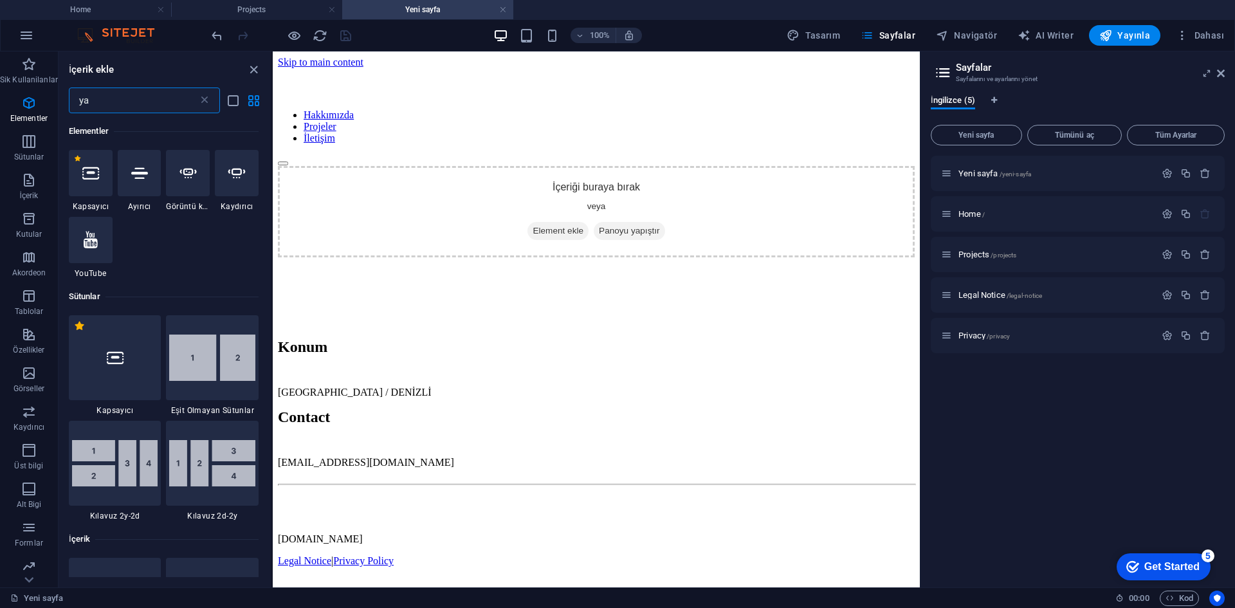
scroll to position [0, 0]
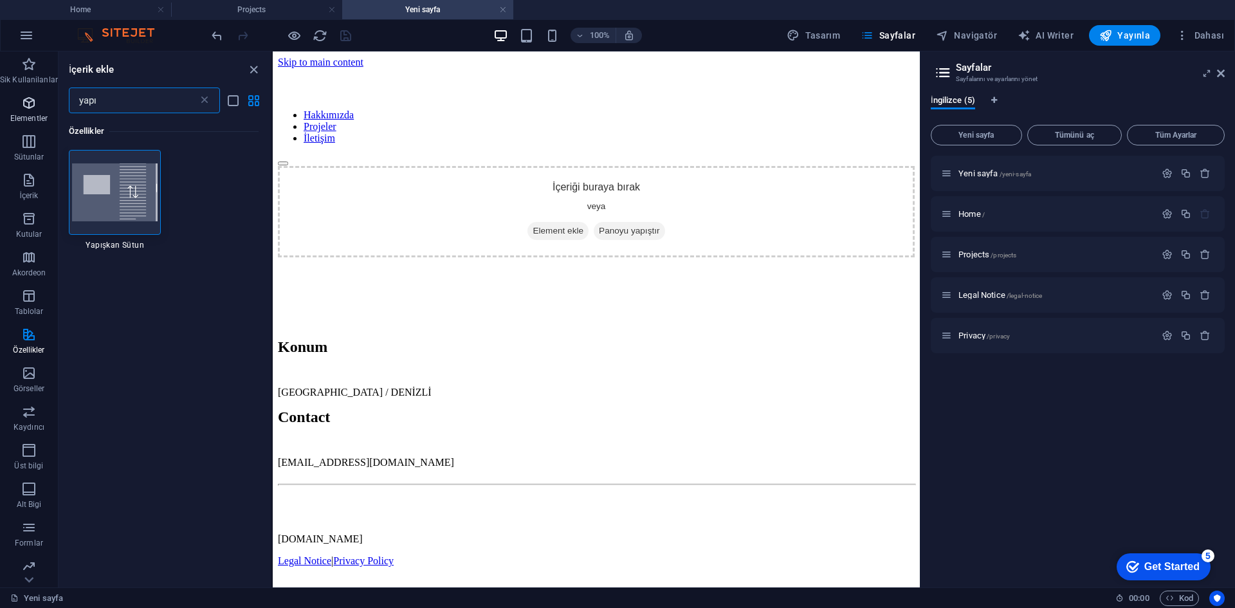
type input "yapı"
click at [14, 99] on span "Elementler" at bounding box center [29, 110] width 58 height 31
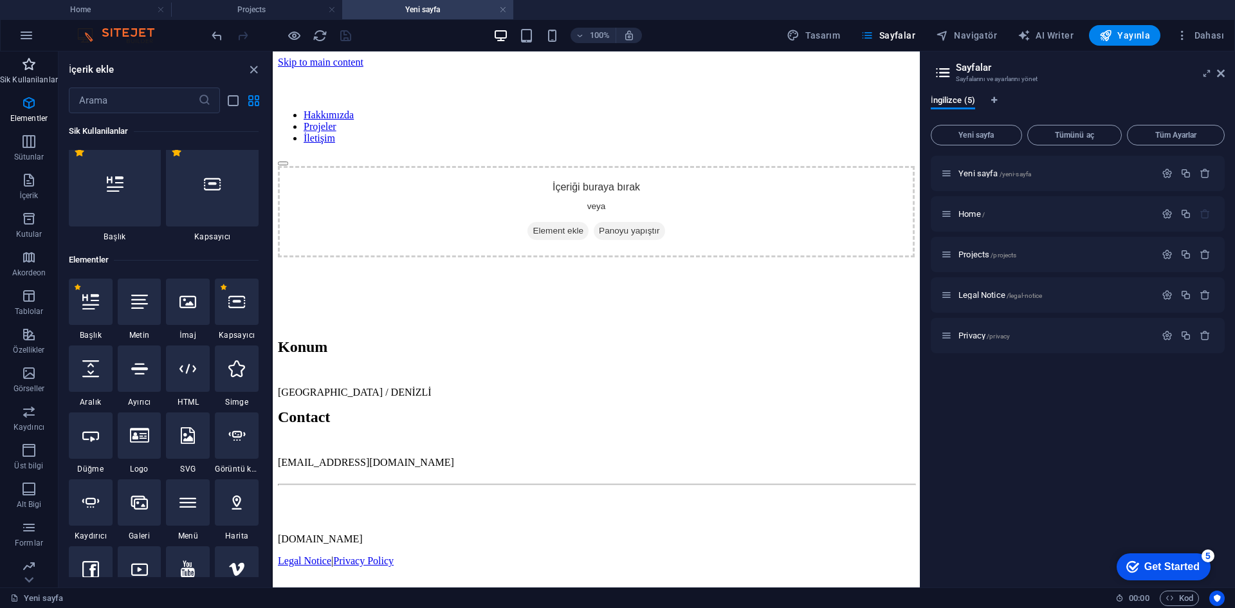
click at [18, 83] on p "Sik Kullanilanlar" at bounding box center [29, 80] width 58 height 10
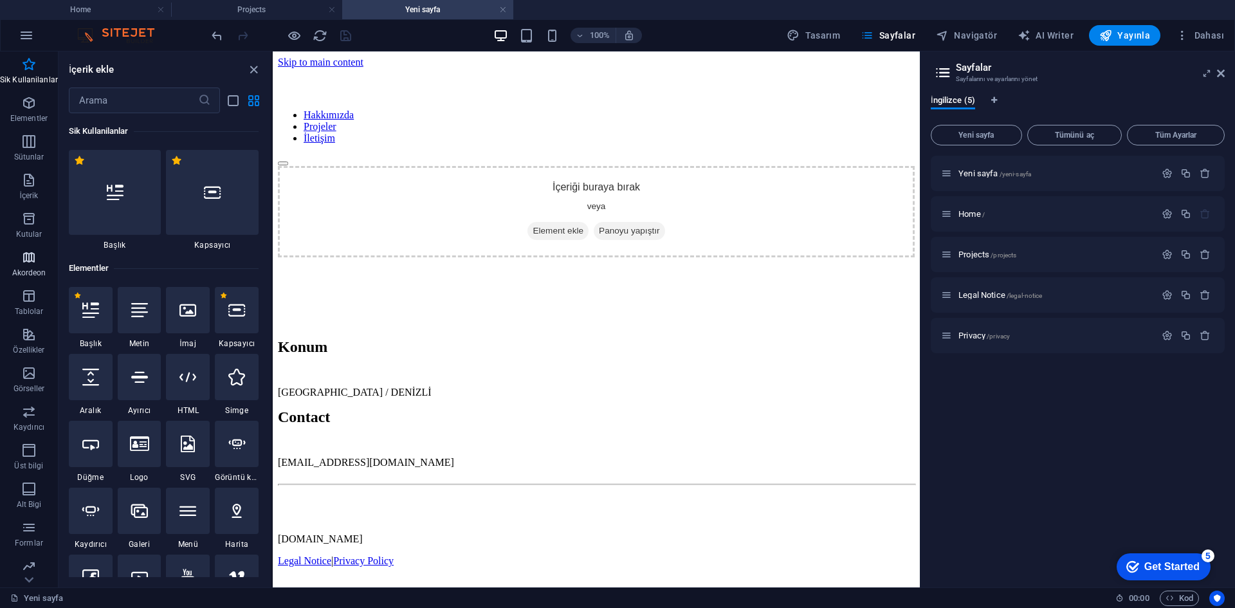
click at [32, 260] on icon "button" at bounding box center [28, 257] width 15 height 15
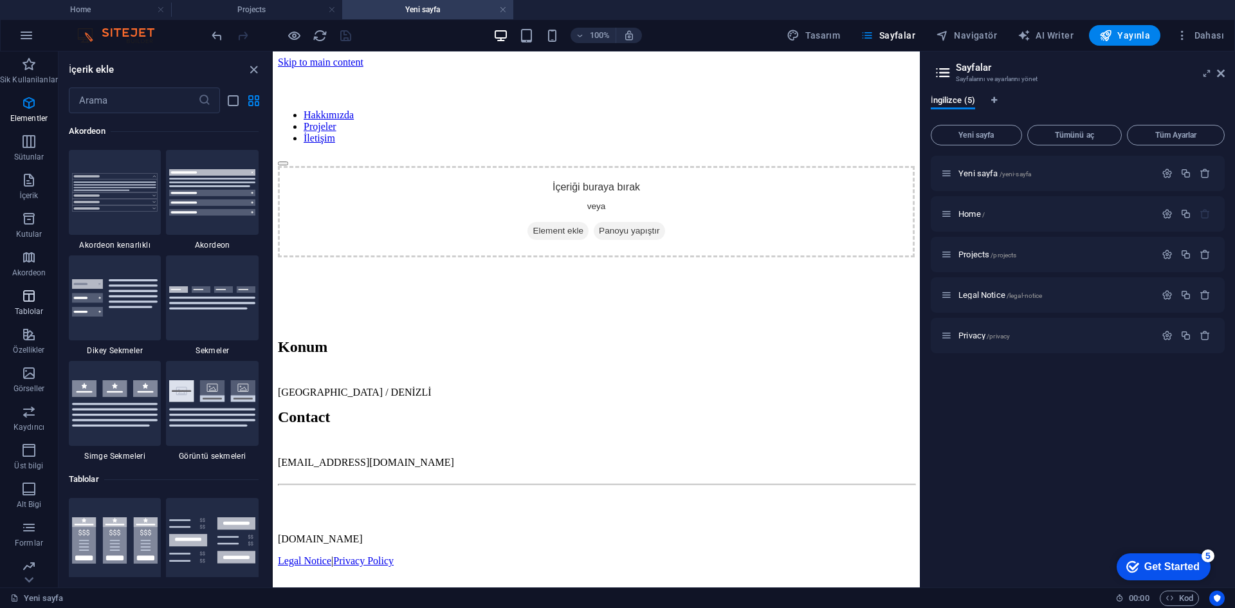
click at [29, 302] on icon "button" at bounding box center [28, 295] width 15 height 15
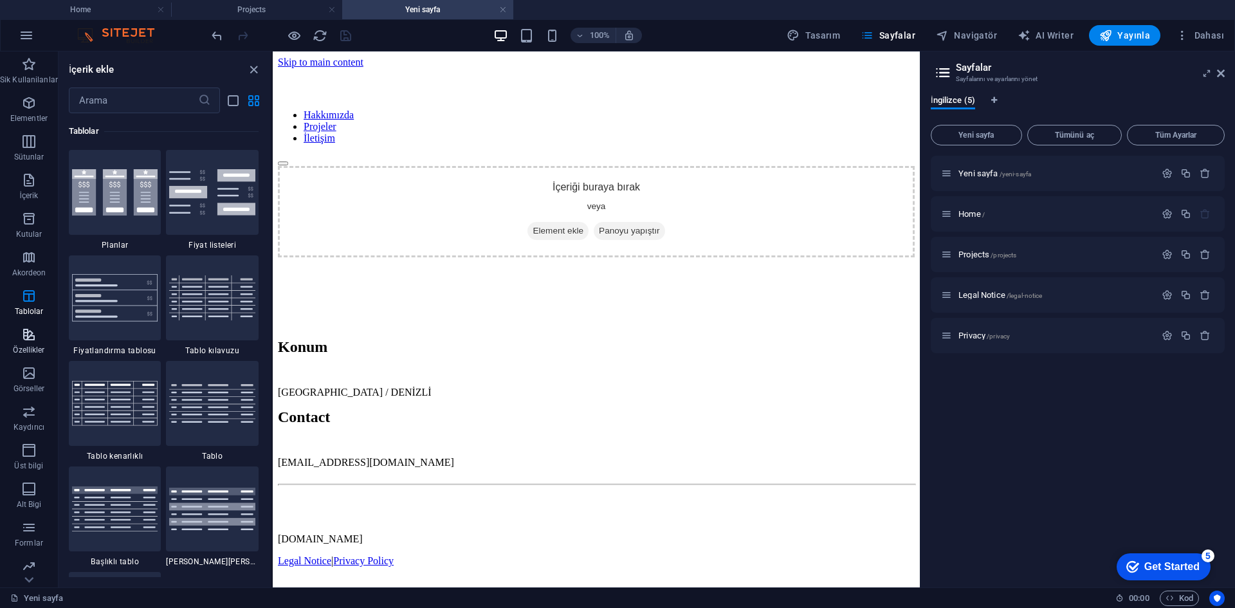
click at [28, 334] on icon "button" at bounding box center [28, 334] width 15 height 15
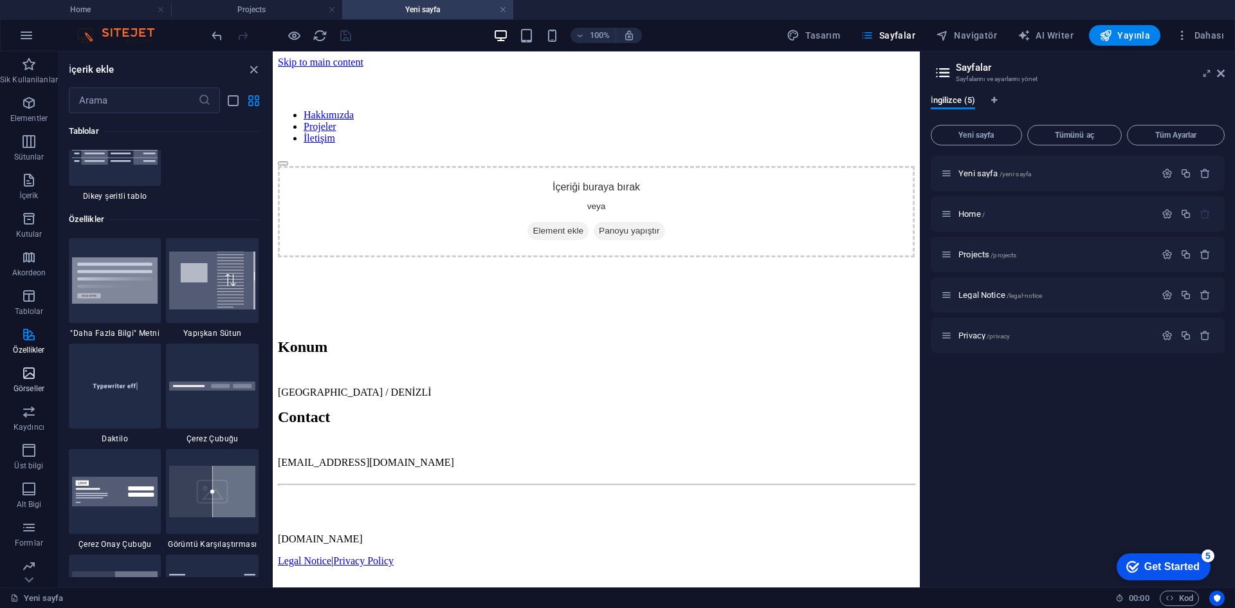
scroll to position [5014, 0]
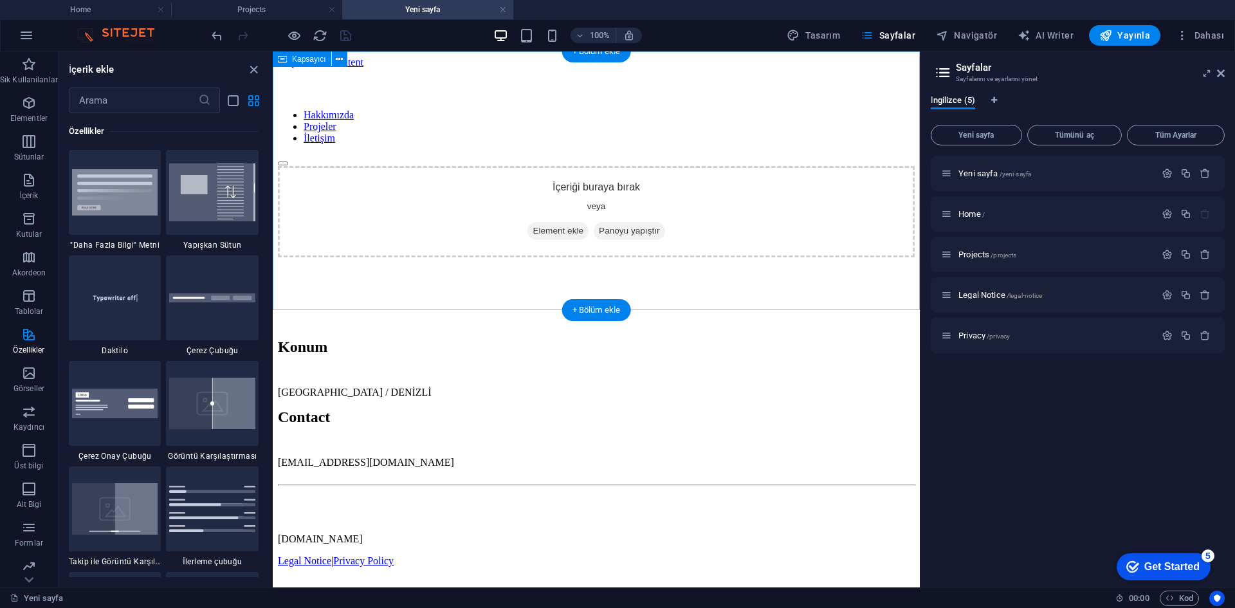
click at [416, 257] on div "İçeriği buraya bırak veya Element ekle Panoyu yapıştır" at bounding box center [596, 211] width 637 height 91
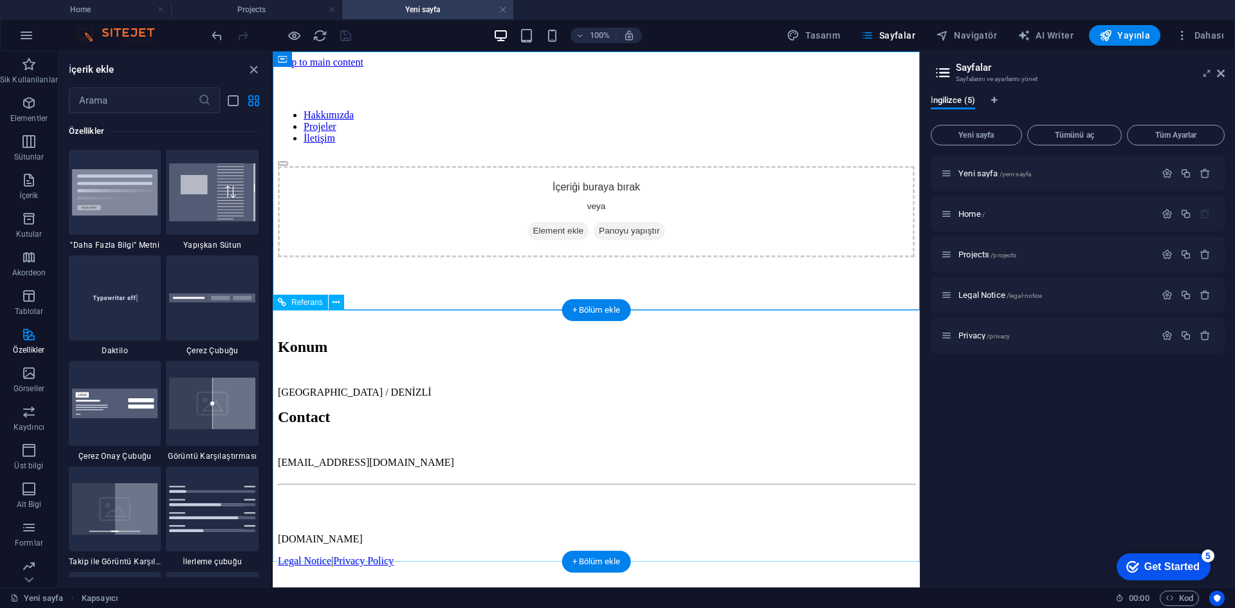
click at [409, 318] on div at bounding box center [596, 287] width 637 height 60
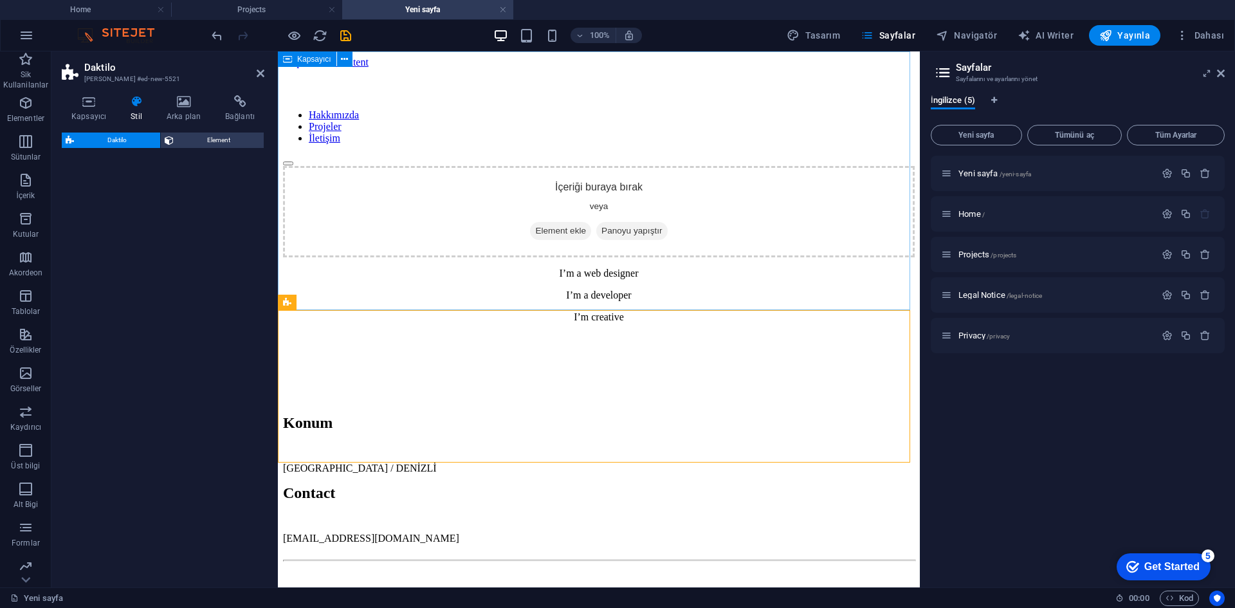
select select "ms"
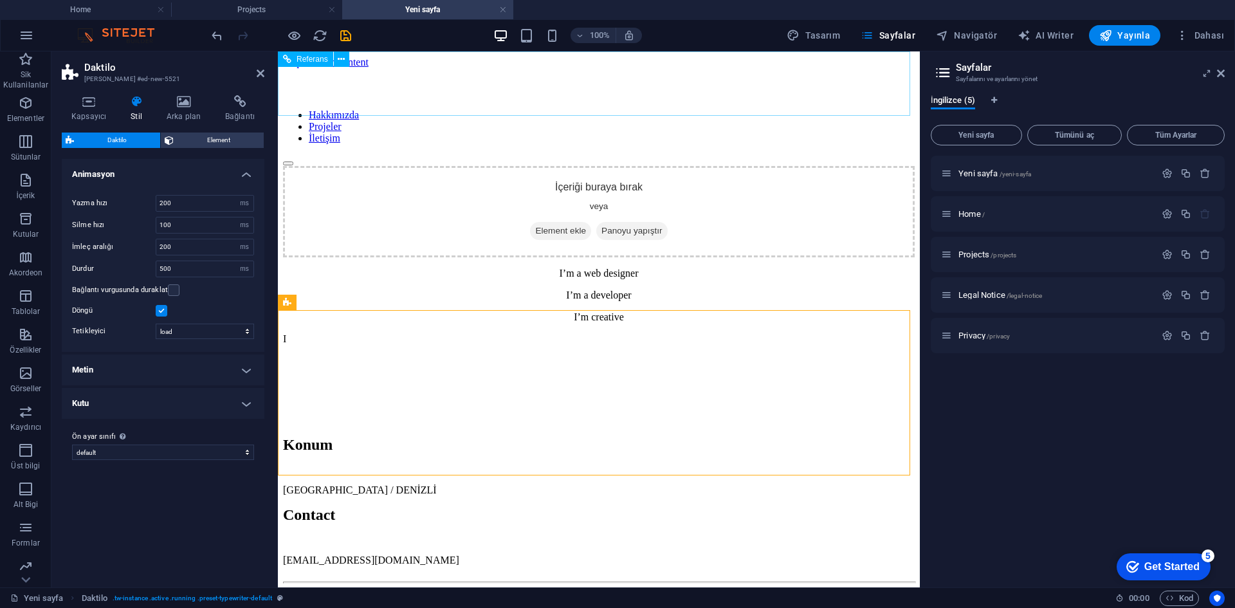
click at [796, 109] on nav "Hakkımızda Projeler İletişim" at bounding box center [599, 126] width 632 height 35
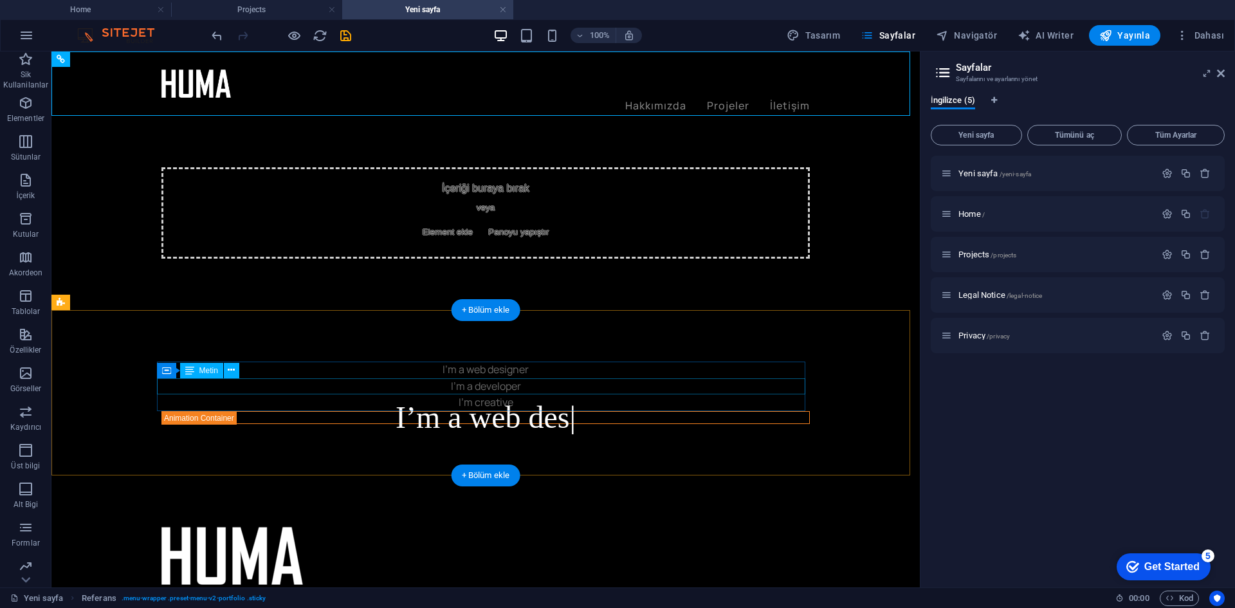
click at [495, 380] on div "I’m a developer" at bounding box center [485, 386] width 648 height 17
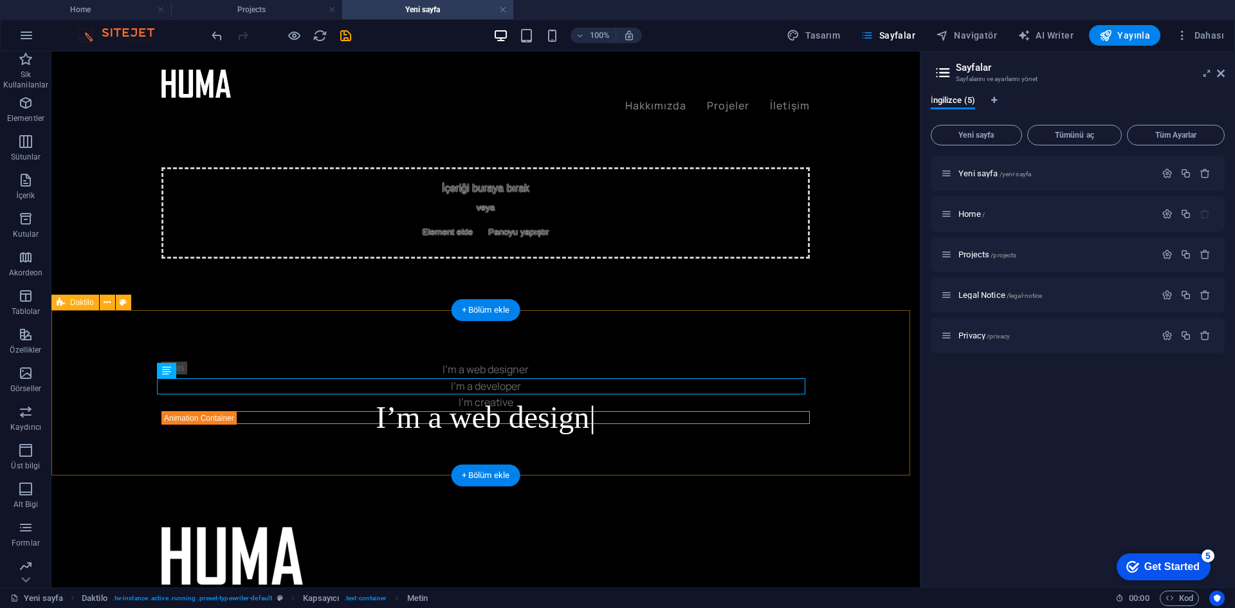
click at [552, 351] on div "I’m a web designer I’m a developer I’m creative I’m a web design" at bounding box center [485, 392] width 868 height 165
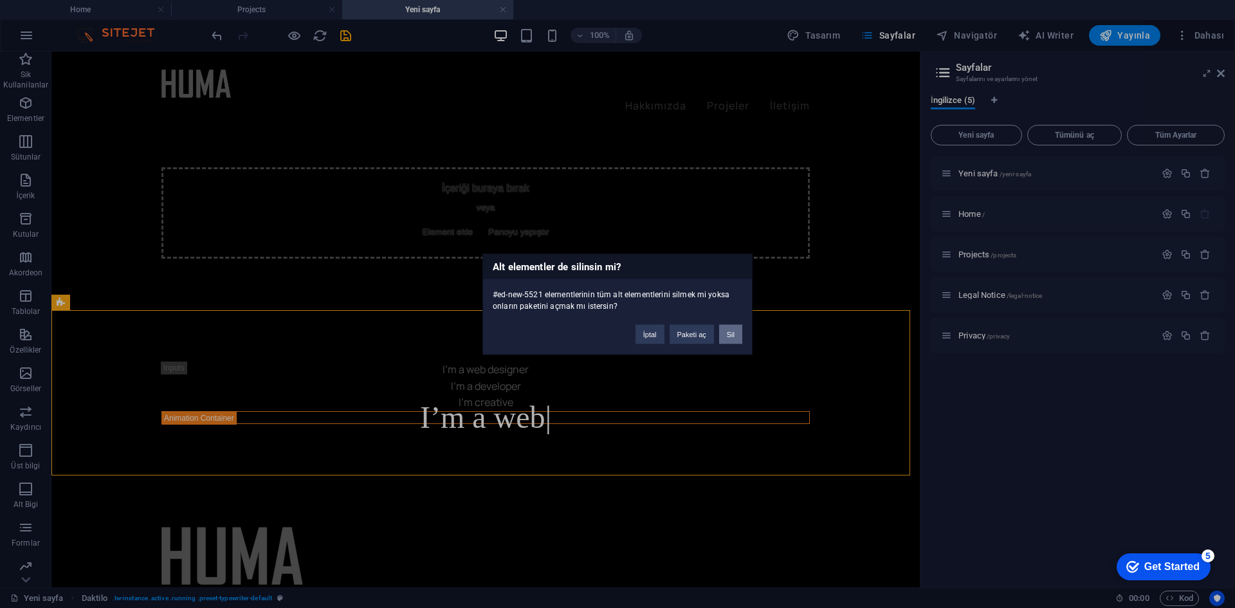
click at [736, 329] on button "Sil" at bounding box center [730, 333] width 23 height 19
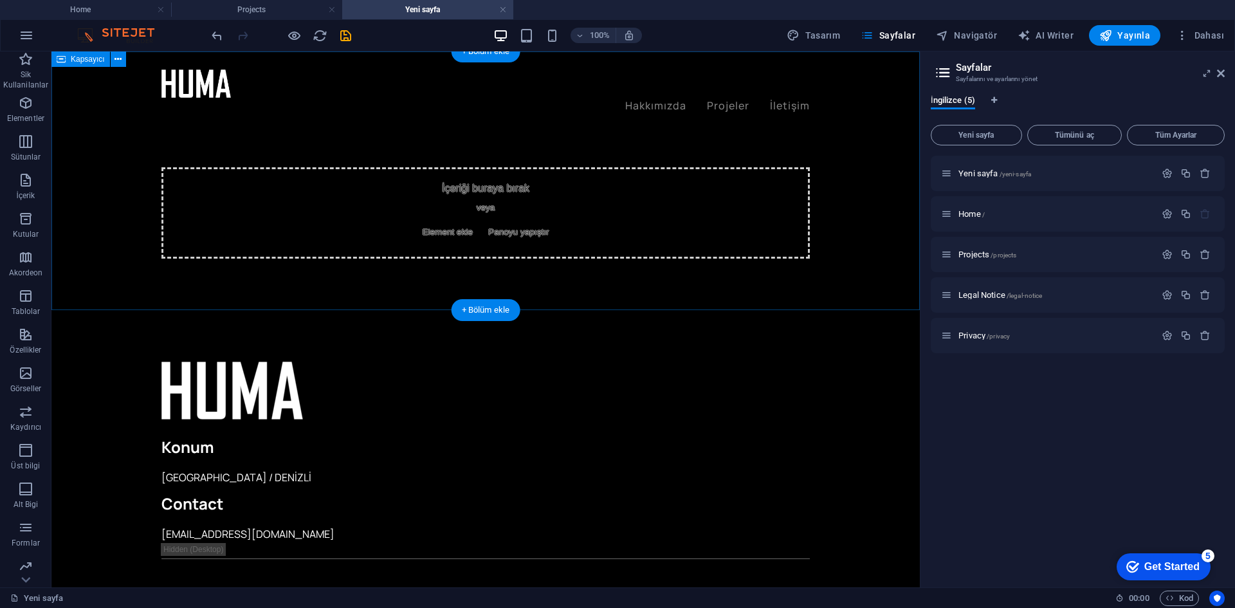
click at [580, 225] on div "İçeriği buraya bırak veya Element ekle Panoyu yapıştır" at bounding box center [485, 212] width 648 height 91
click at [35, 95] on span "Elementler" at bounding box center [25, 110] width 51 height 31
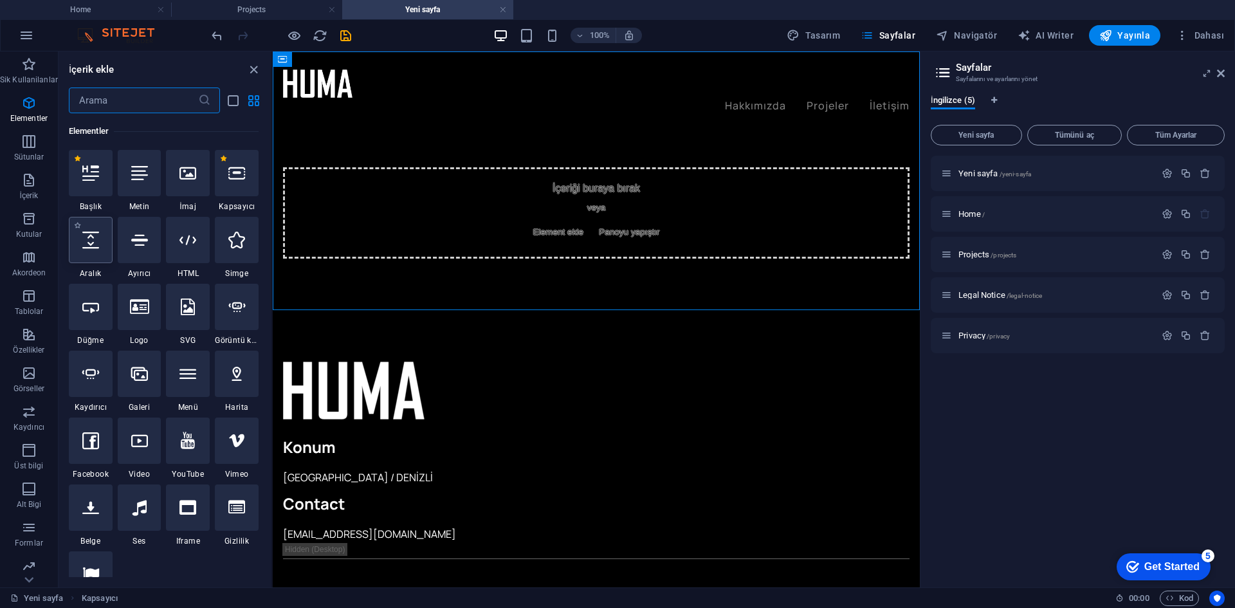
scroll to position [137, 0]
click at [14, 204] on button "İçerik" at bounding box center [29, 186] width 58 height 39
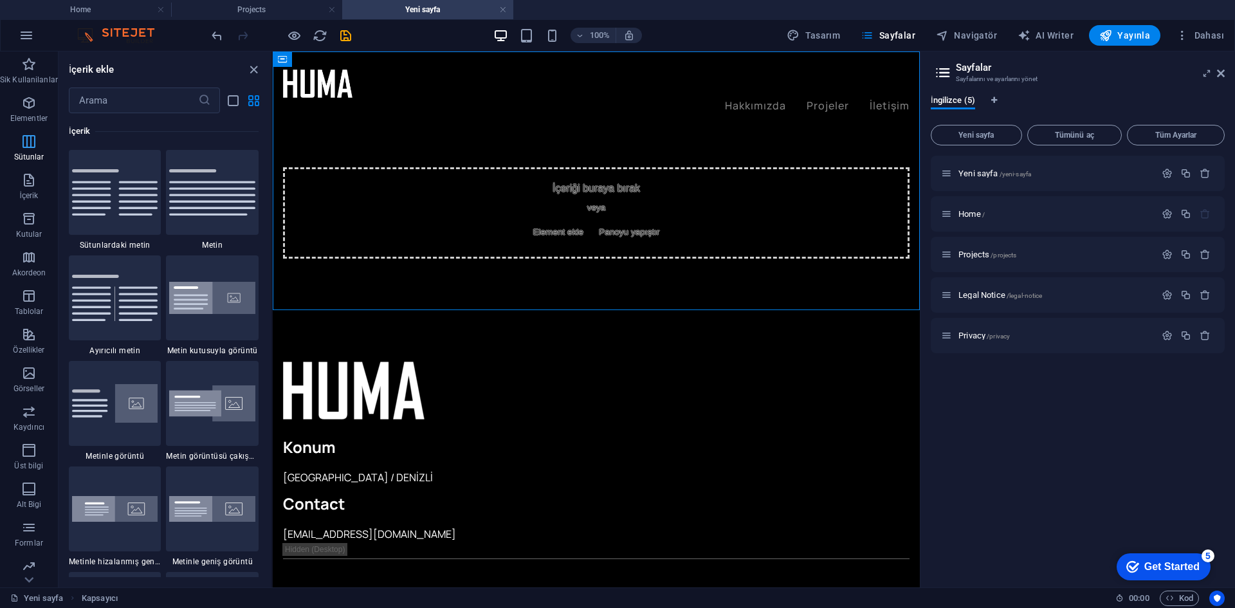
click at [30, 149] on span "Sütunlar" at bounding box center [29, 149] width 58 height 31
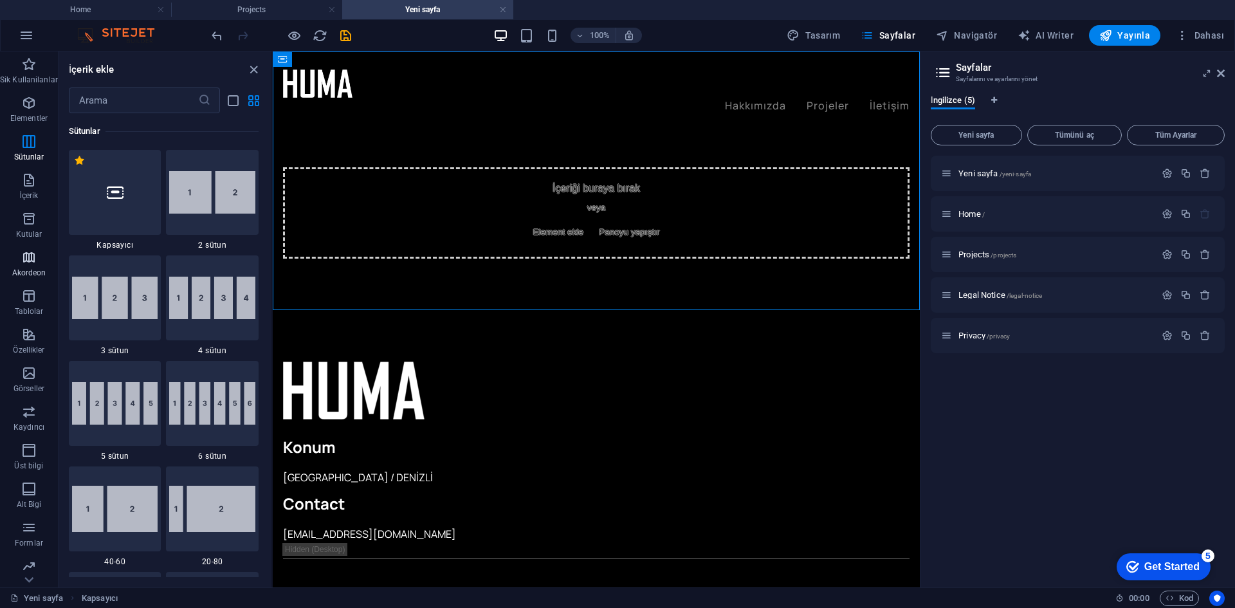
click at [3, 253] on span "Akordeon" at bounding box center [29, 265] width 58 height 31
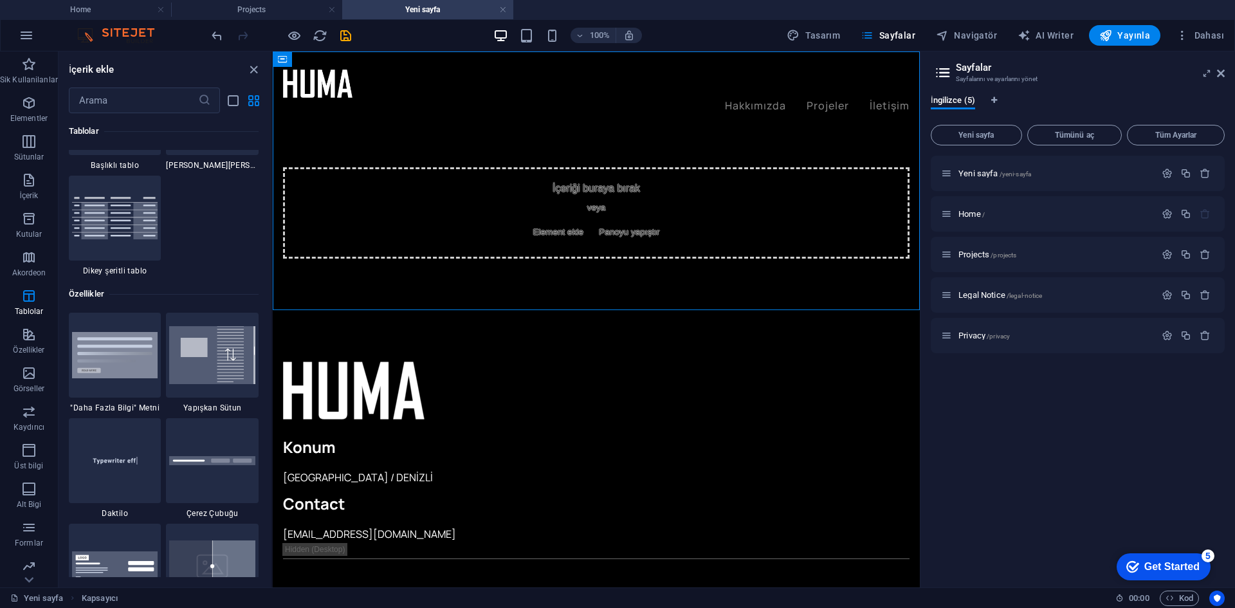
scroll to position [4879, 0]
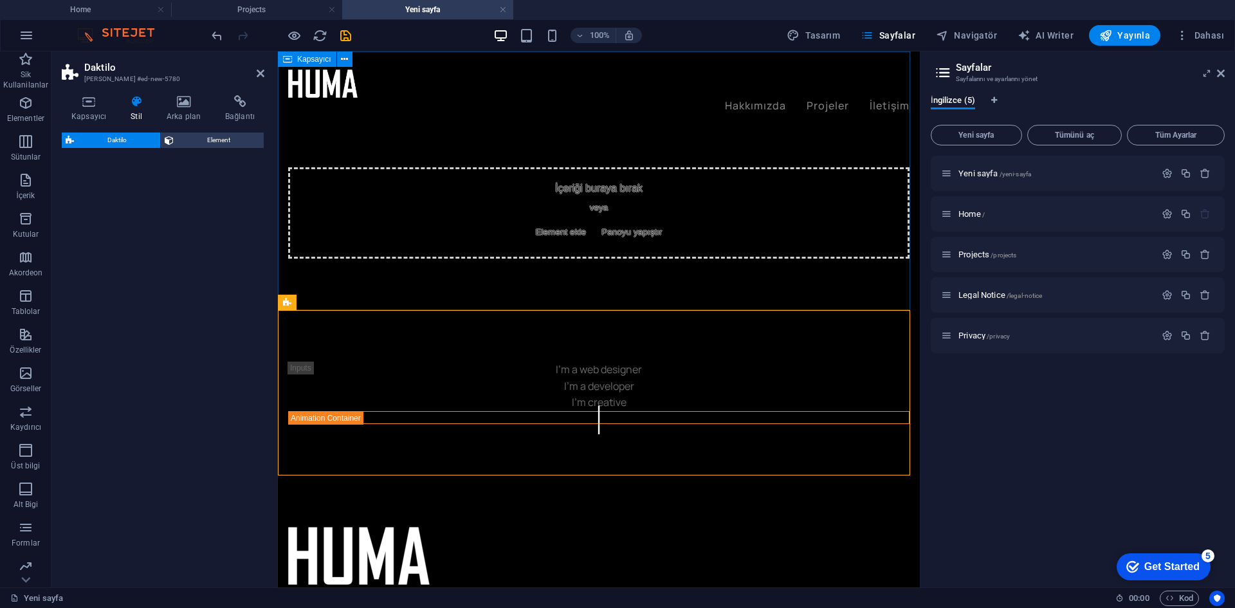
select select "ms"
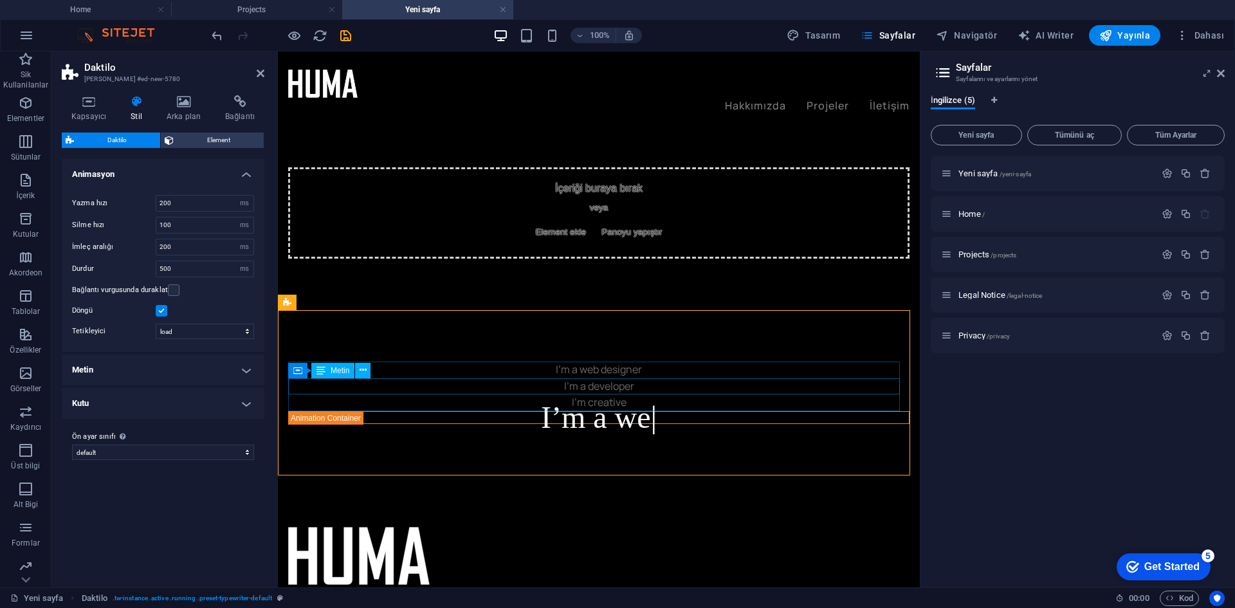
click at [609, 389] on div "I’m a developer" at bounding box center [598, 386] width 621 height 17
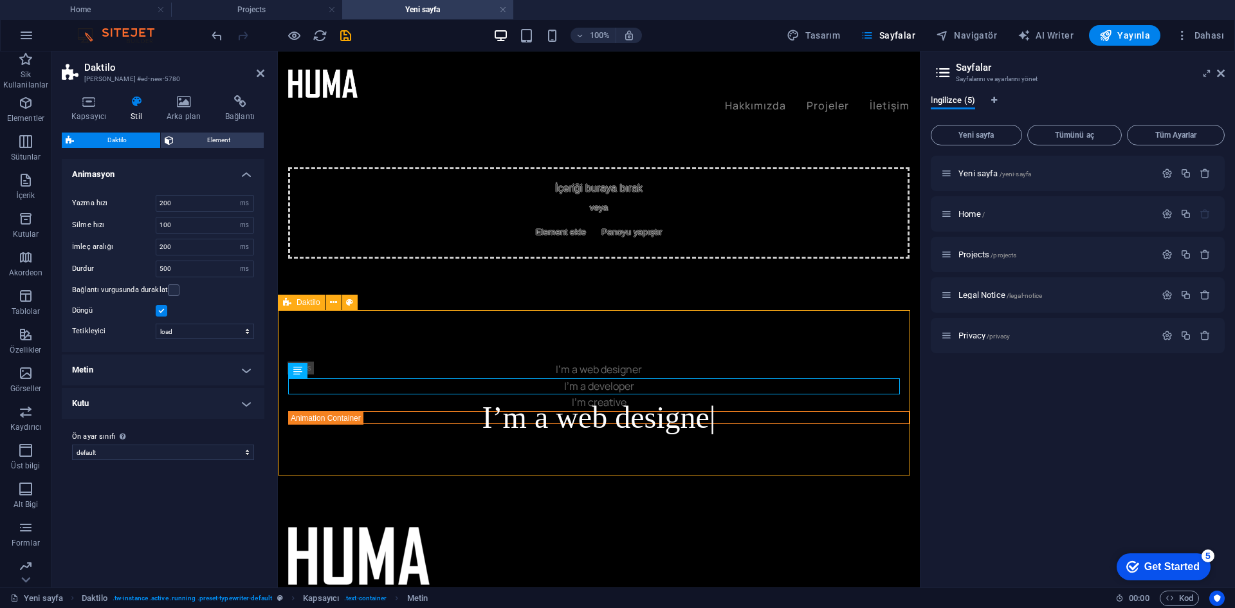
click at [608, 427] on div "I’m a web designer I’m a developer I’m creative I’m a web designe" at bounding box center [599, 392] width 642 height 165
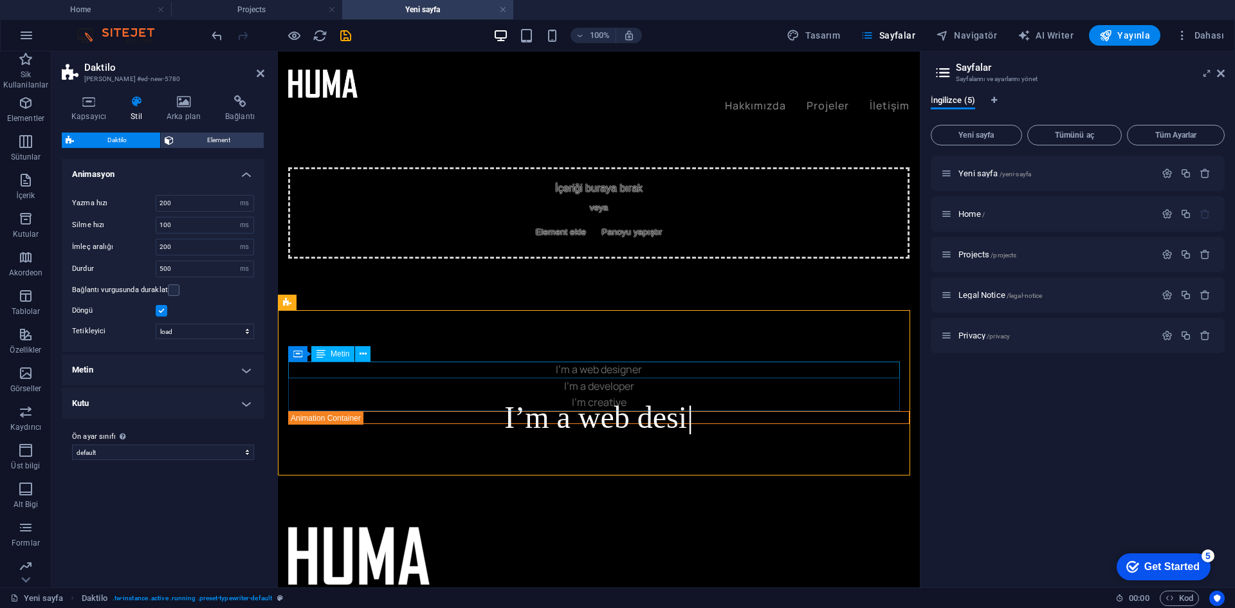
click at [599, 369] on div "I’m a web designer" at bounding box center [598, 370] width 621 height 17
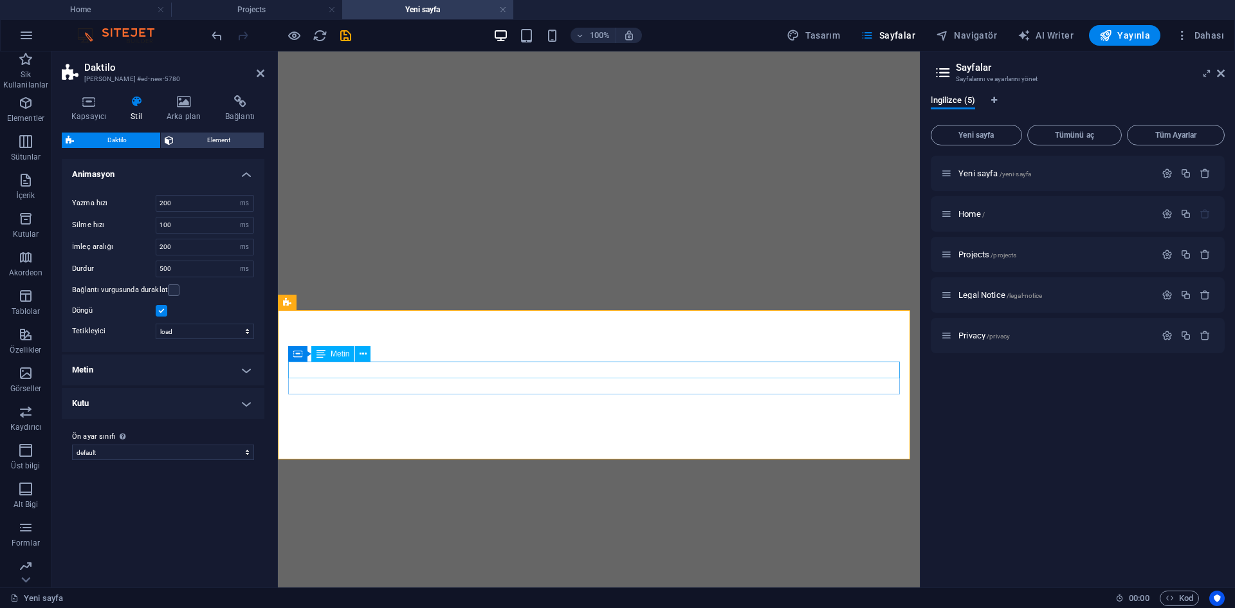
select select "ms"
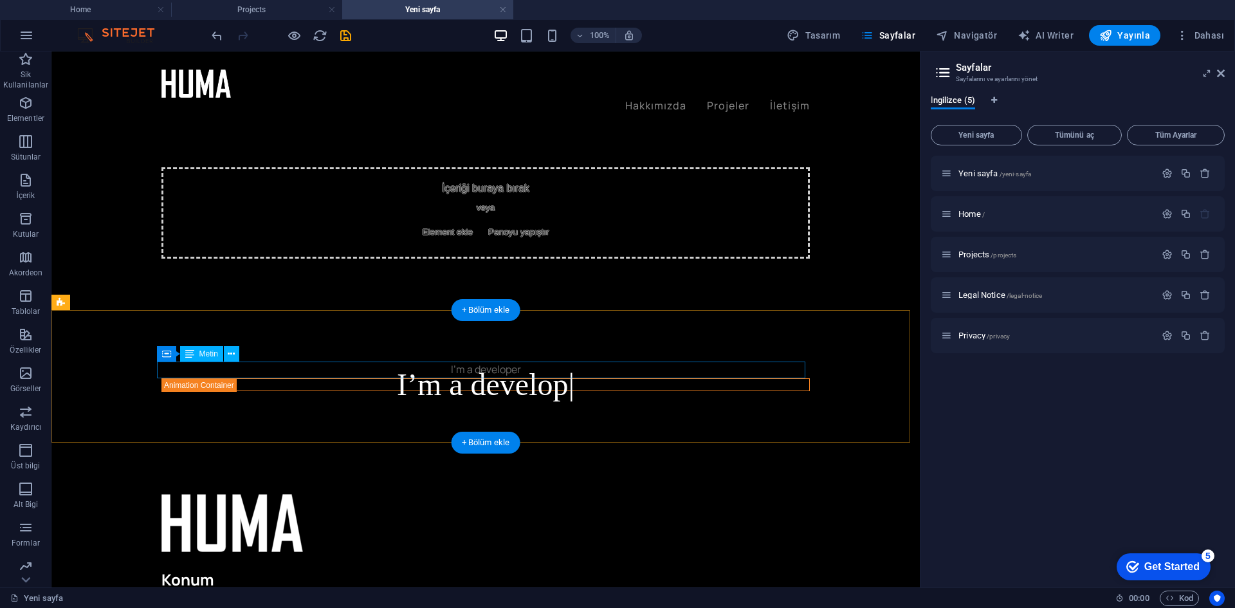
click at [505, 362] on div "I’m a developer" at bounding box center [485, 370] width 648 height 17
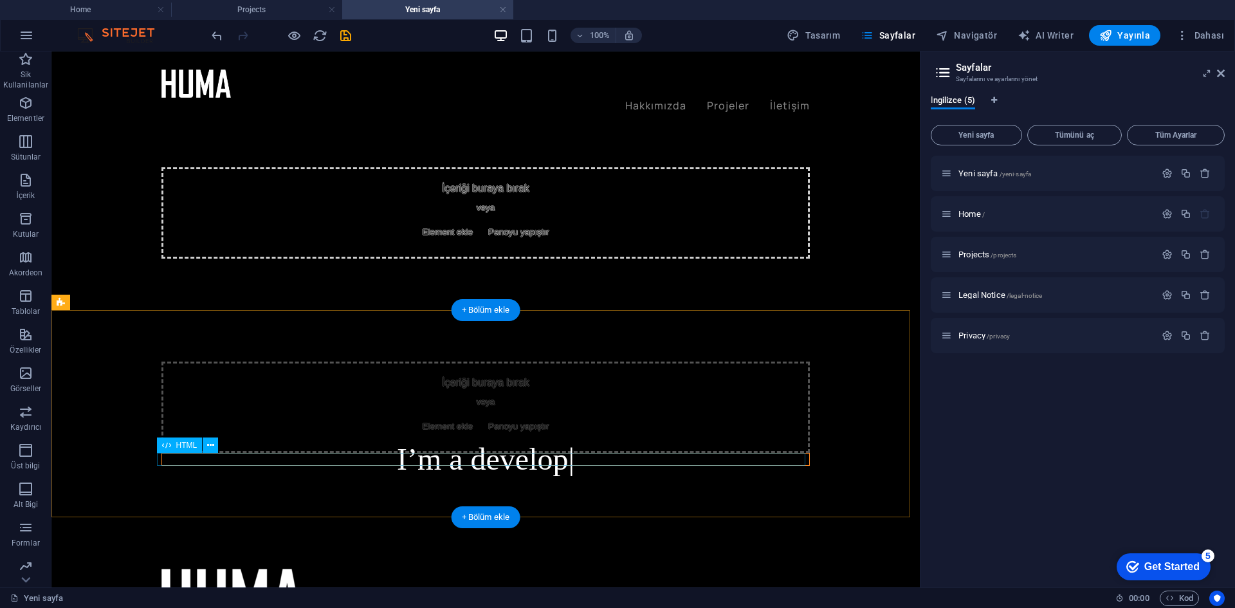
click at [500, 453] on div "I’m a develop" at bounding box center [485, 459] width 648 height 13
click at [500, 459] on div "I’m a de" at bounding box center [485, 459] width 648 height 13
click at [500, 459] on div "Mevcut içeriği değiştirmek için buraya sürükleyin. Yeni bir element oluşturmak …" at bounding box center [485, 319] width 868 height 536
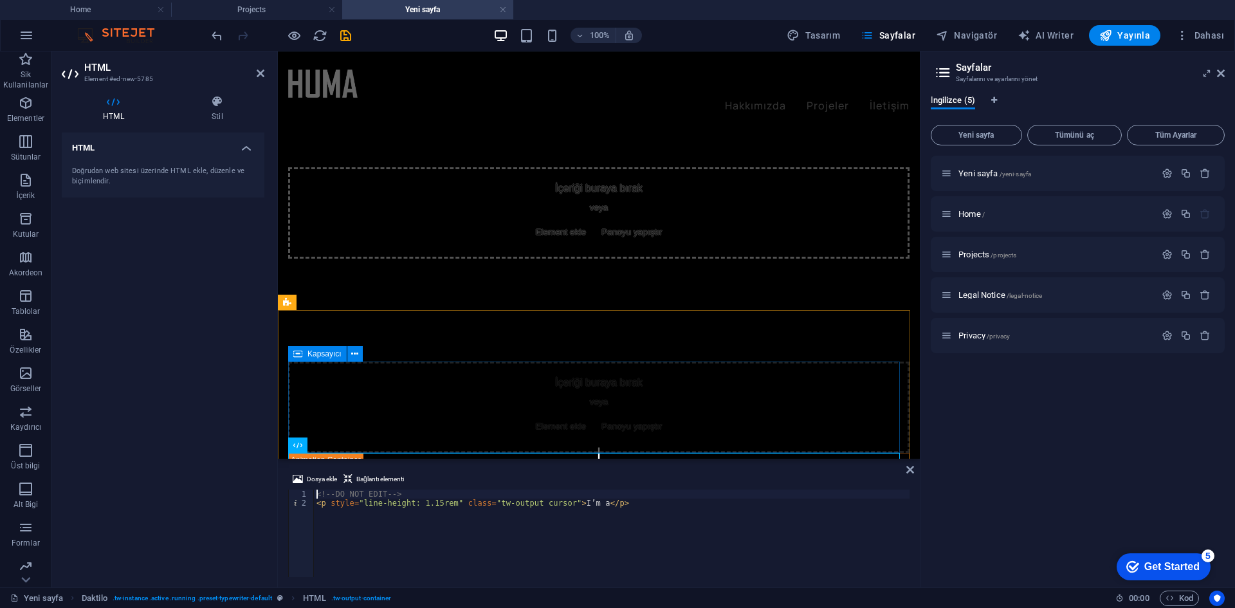
click at [537, 425] on span "Element ekle" at bounding box center [560, 426] width 61 height 18
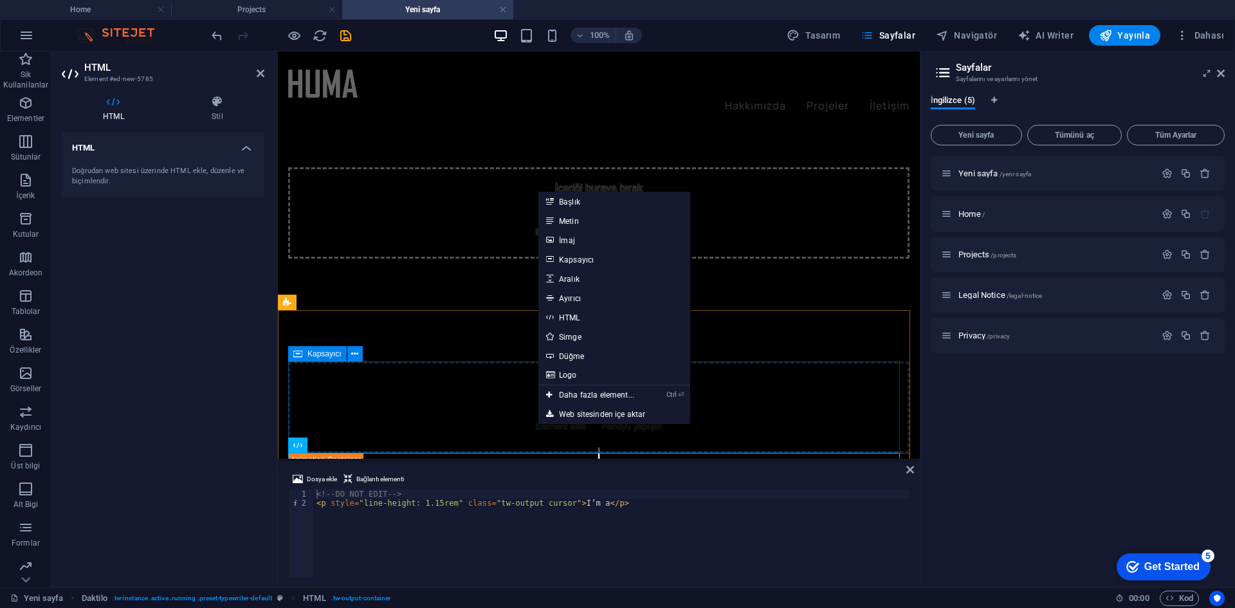
click at [661, 435] on span "Panoyu yapıştır" at bounding box center [631, 426] width 71 height 18
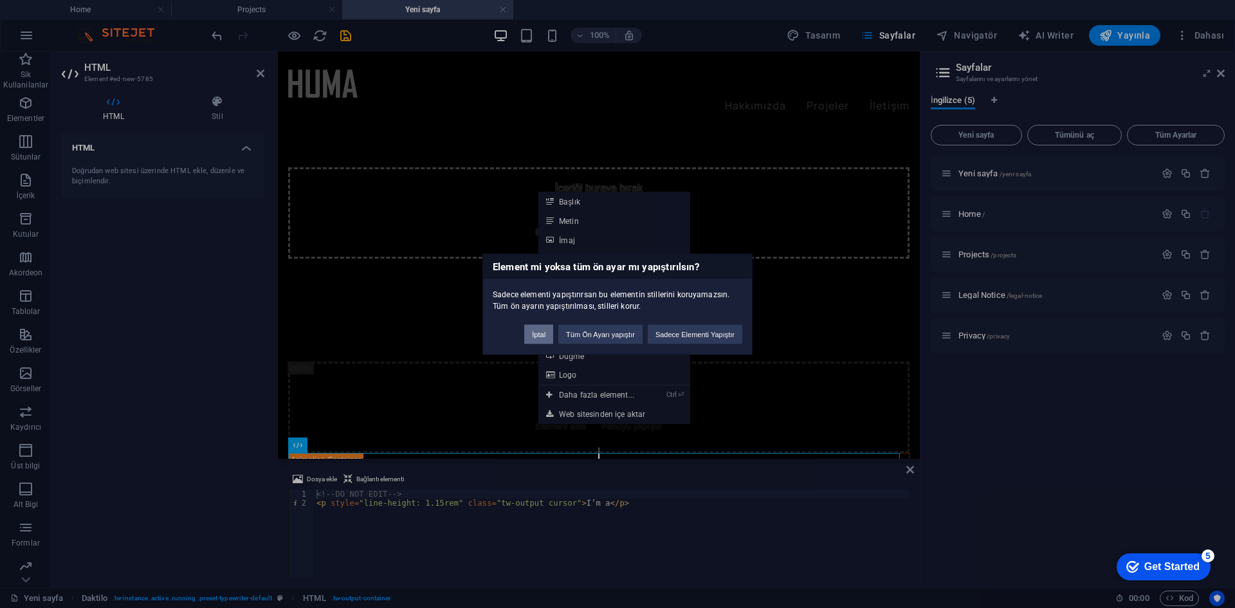
click at [544, 333] on button "İptal" at bounding box center [538, 333] width 29 height 19
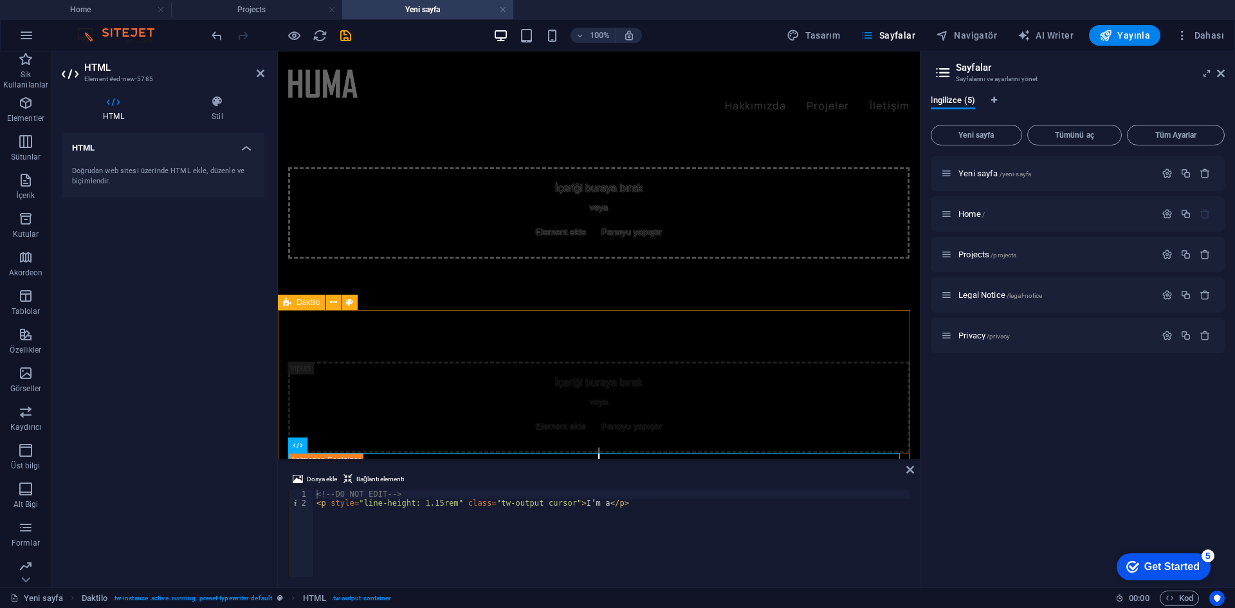
click at [716, 333] on div "İçeriği buraya bırak veya Element ekle Panoyu yapıştır" at bounding box center [599, 413] width 642 height 207
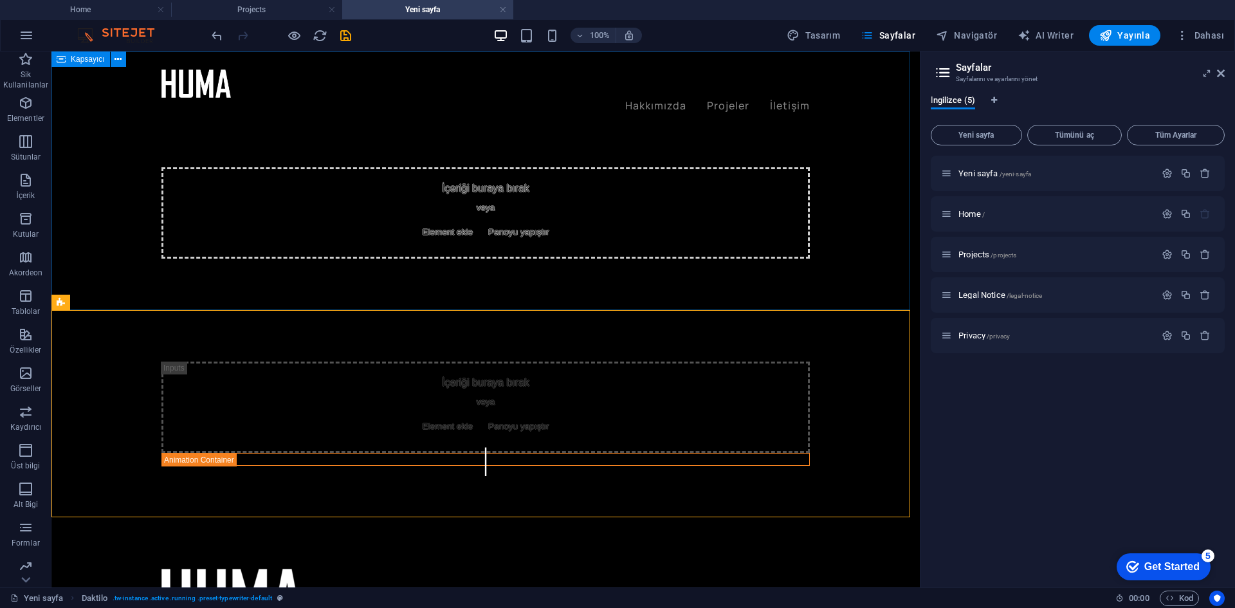
click at [704, 298] on div "İçeriği buraya bırak veya Element ekle Panoyu yapıştır" at bounding box center [485, 180] width 868 height 259
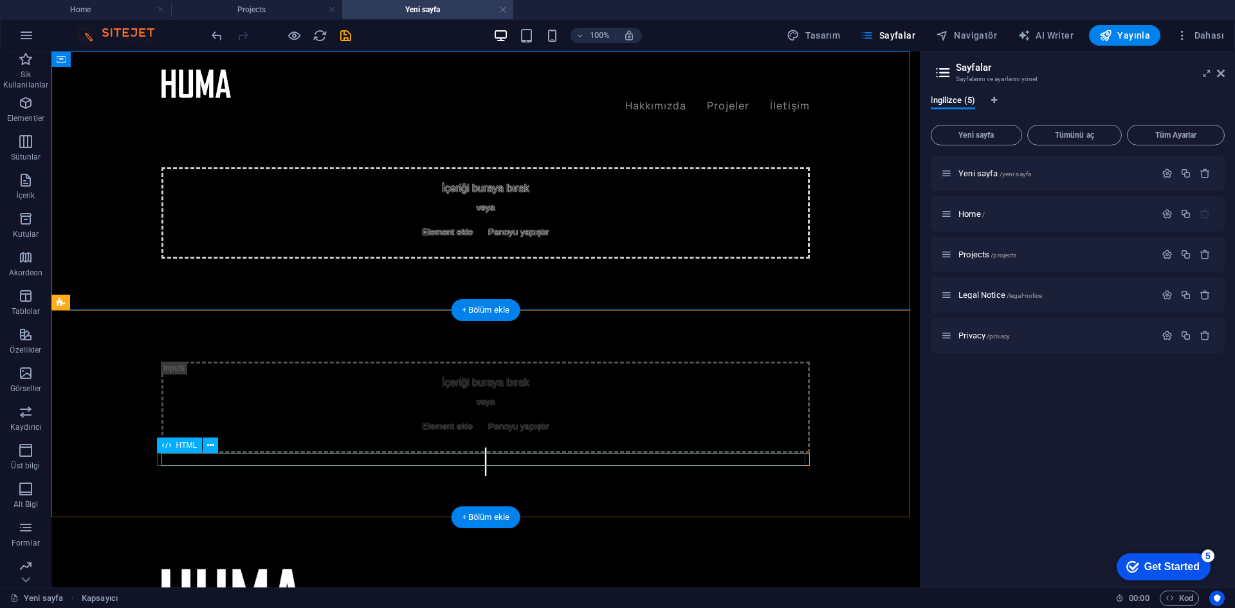
click at [480, 460] on div at bounding box center [485, 459] width 648 height 13
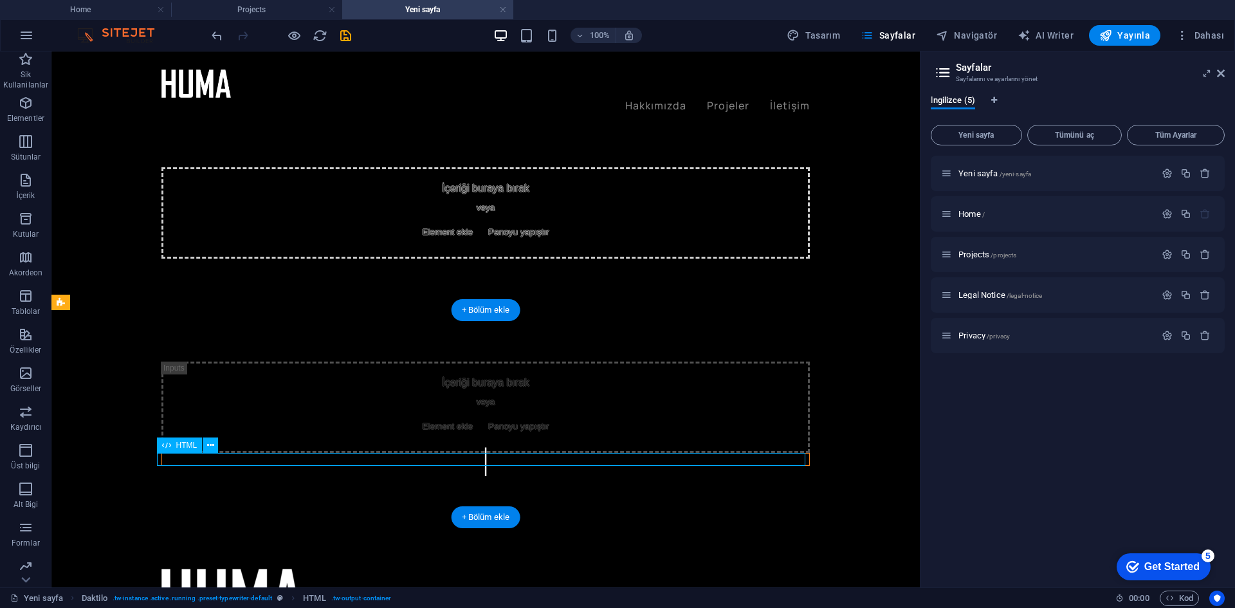
click at [480, 460] on div at bounding box center [485, 459] width 648 height 13
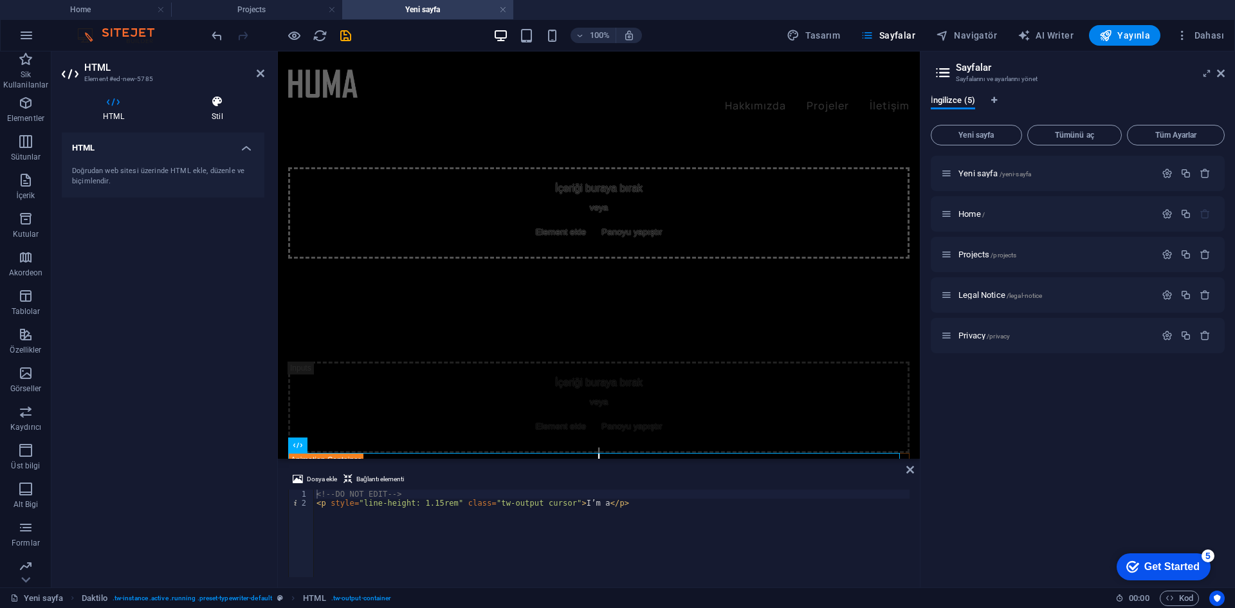
click at [204, 104] on icon at bounding box center [217, 101] width 94 height 13
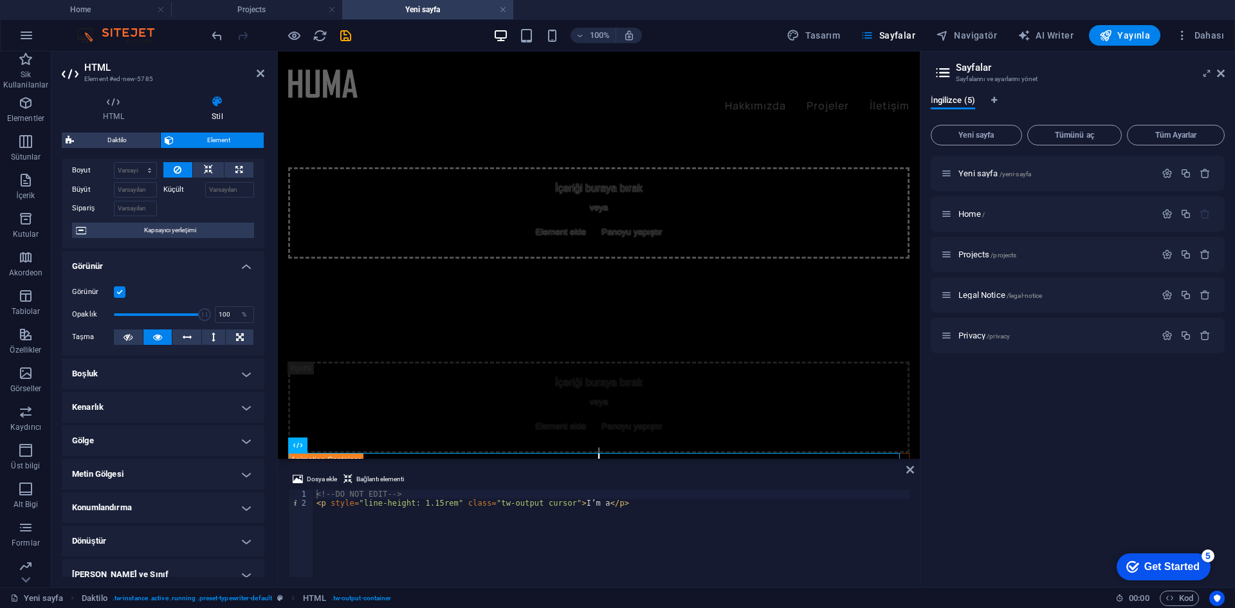
scroll to position [136, 0]
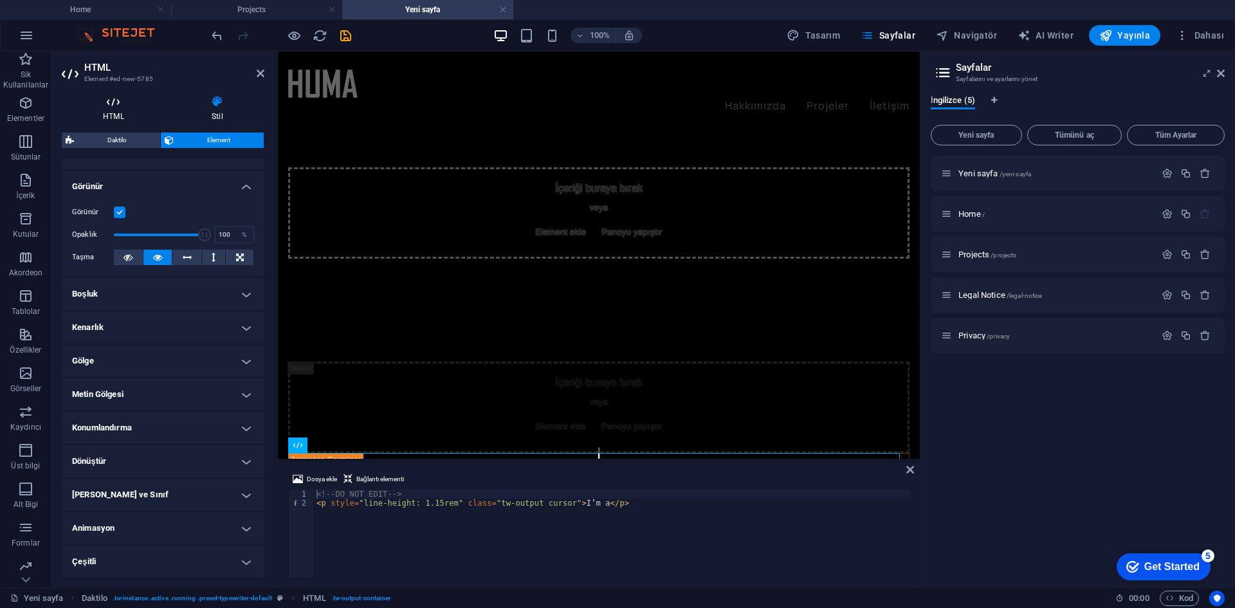
click at [109, 103] on icon at bounding box center [114, 101] width 104 height 13
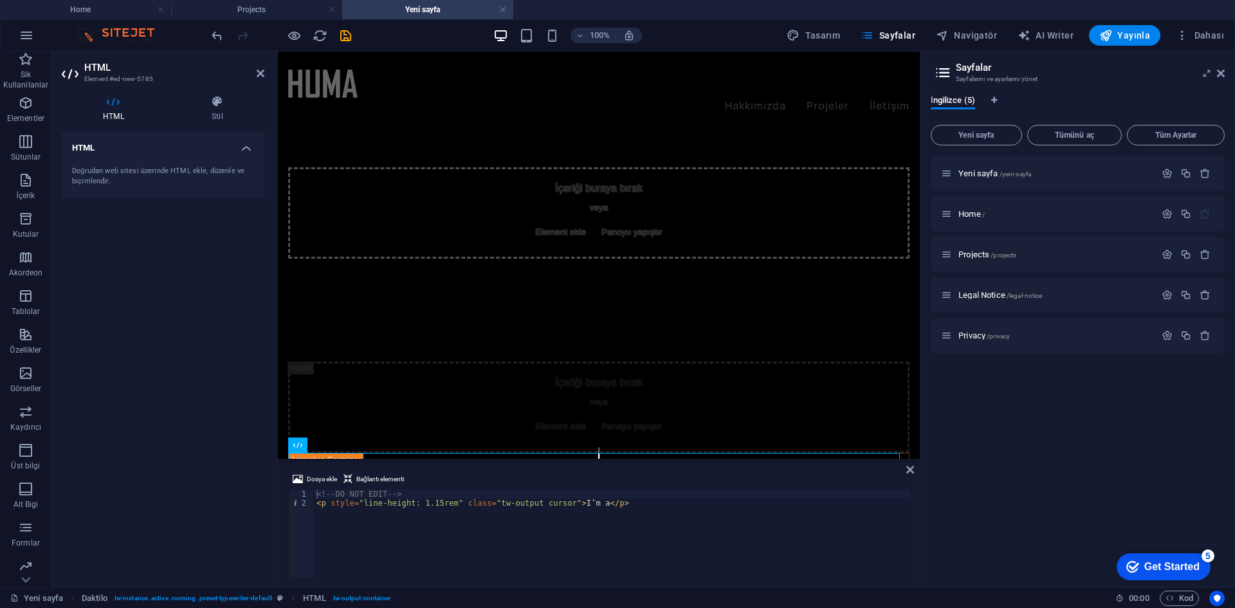
click at [250, 73] on header "HTML Element #ed-new-5785" at bounding box center [163, 67] width 203 height 33
click at [273, 73] on aside "HTML Element #ed-new-5785 HTML Stil HTML Doğrudan web sitesi üzerinde HTML ekle…" at bounding box center [164, 319] width 226 height 536
click at [264, 72] on aside "HTML Element #ed-new-5785 HTML Stil HTML Doğrudan web sitesi üzerinde HTML ekle…" at bounding box center [164, 319] width 226 height 536
click at [258, 74] on icon at bounding box center [261, 73] width 8 height 10
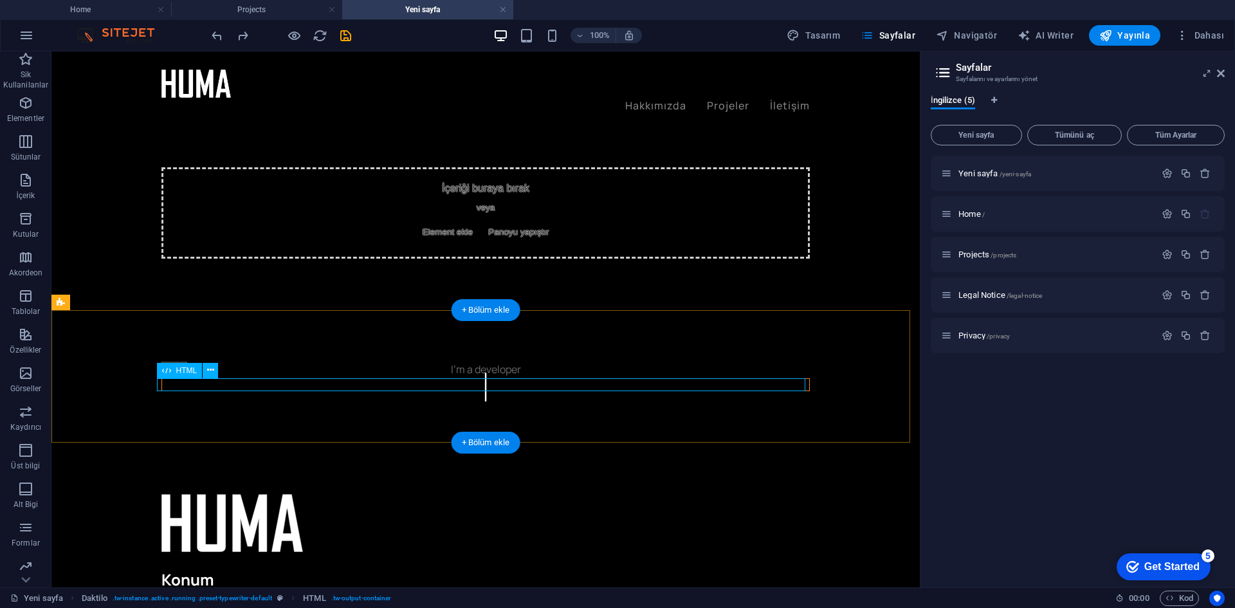
click at [477, 381] on div at bounding box center [485, 384] width 648 height 13
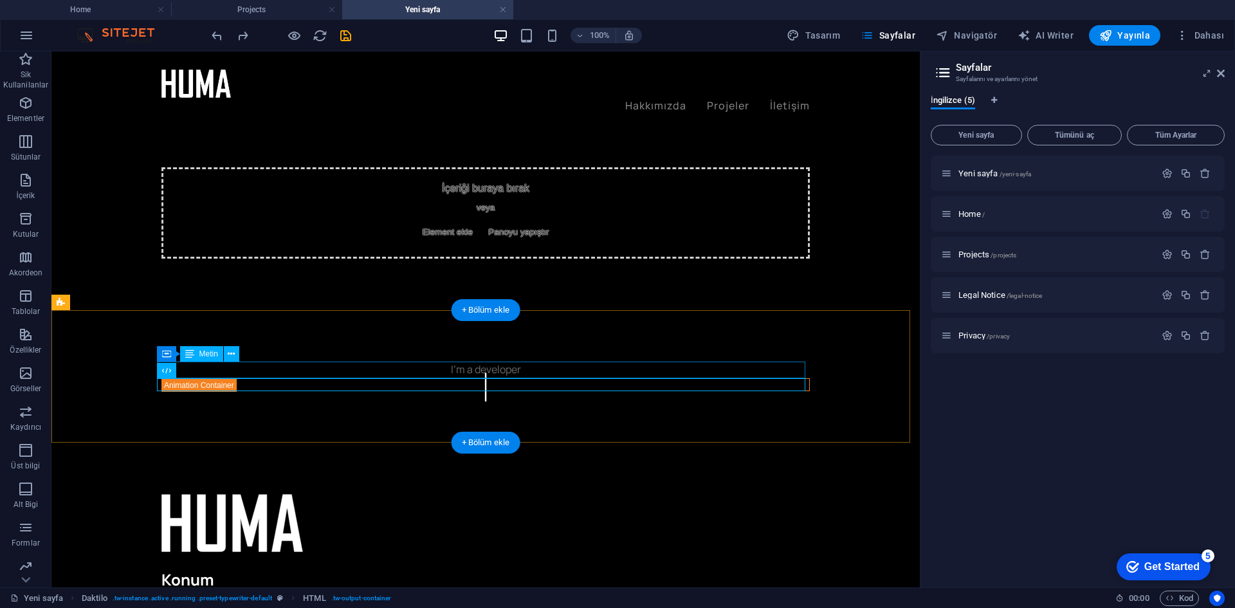
click at [479, 367] on div "I’m a developer" at bounding box center [485, 370] width 648 height 17
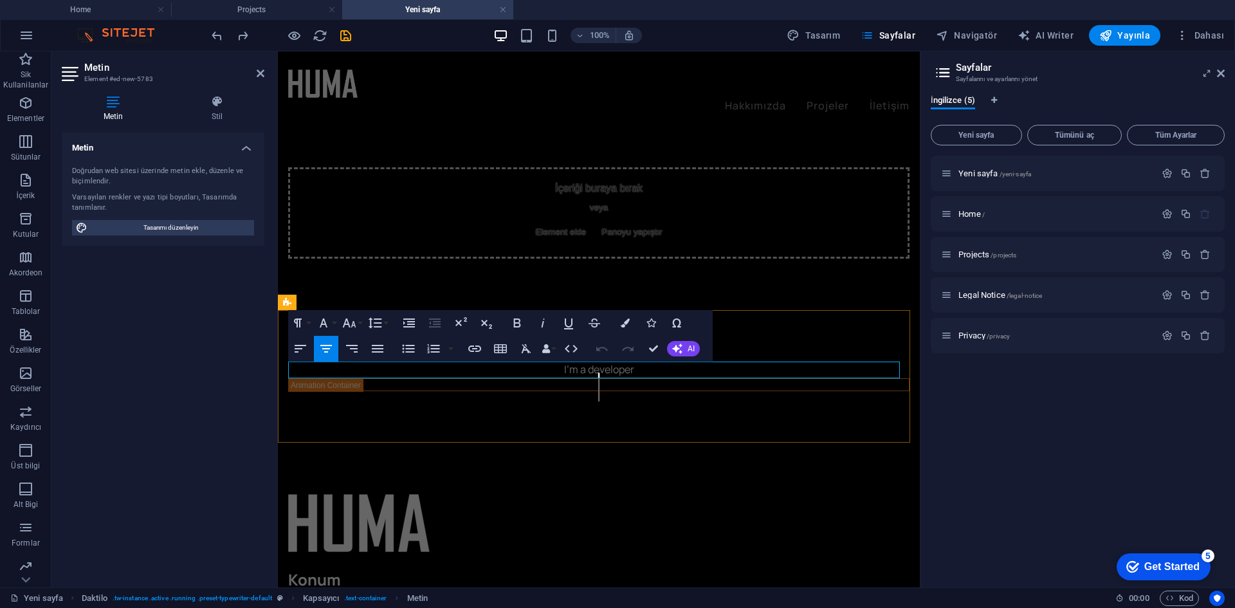
click at [537, 373] on p "I’m a developer" at bounding box center [598, 370] width 621 height 17
click at [605, 371] on p "9a developer" at bounding box center [598, 370] width 621 height 17
click at [628, 410] on div at bounding box center [599, 376] width 642 height 133
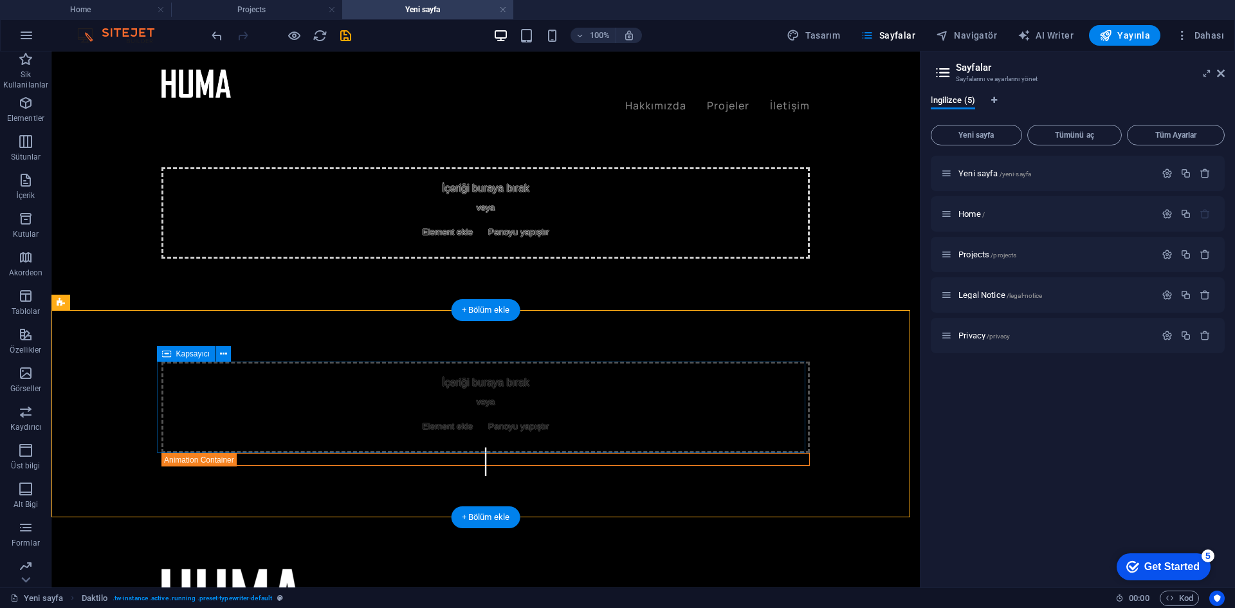
click at [624, 449] on div "İçeriği buraya bırak veya Element ekle Panoyu yapıştır" at bounding box center [485, 407] width 648 height 91
click at [491, 463] on div at bounding box center [485, 459] width 648 height 13
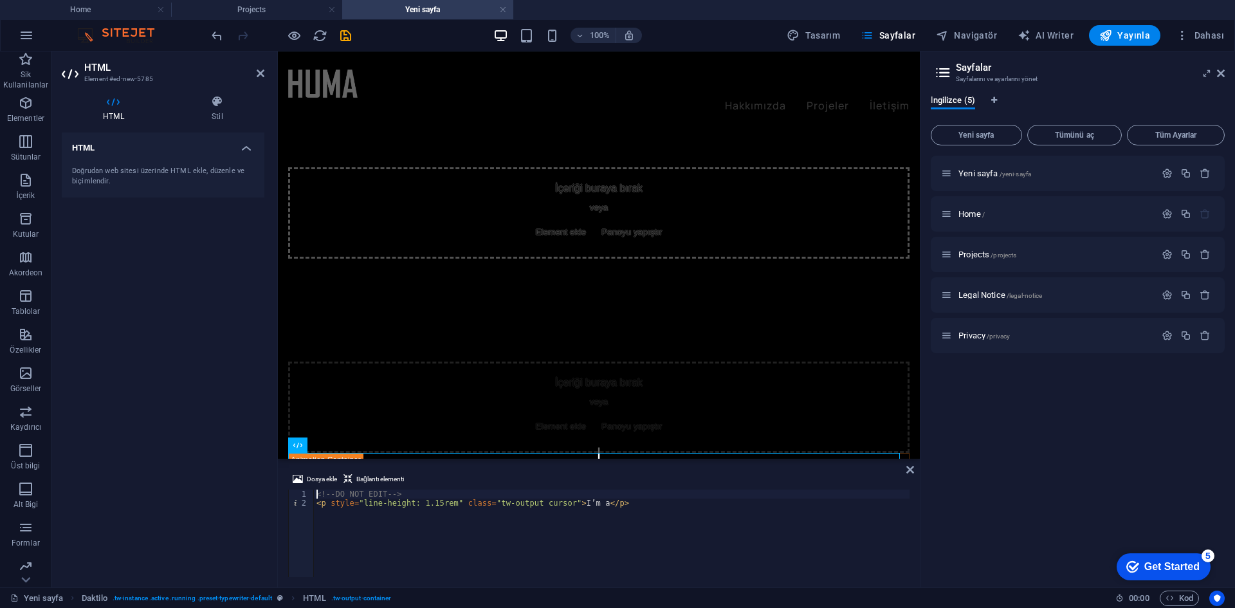
click at [425, 491] on div "<!-- DO NOT EDIT --> < p style = "line-height: 1.15rem" class = "tw-output curs…" at bounding box center [612, 542] width 596 height 105
click at [379, 485] on span "Bağlantı elementi" at bounding box center [380, 479] width 48 height 15
click at [323, 486] on span "Dosya ekle" at bounding box center [322, 479] width 30 height 15
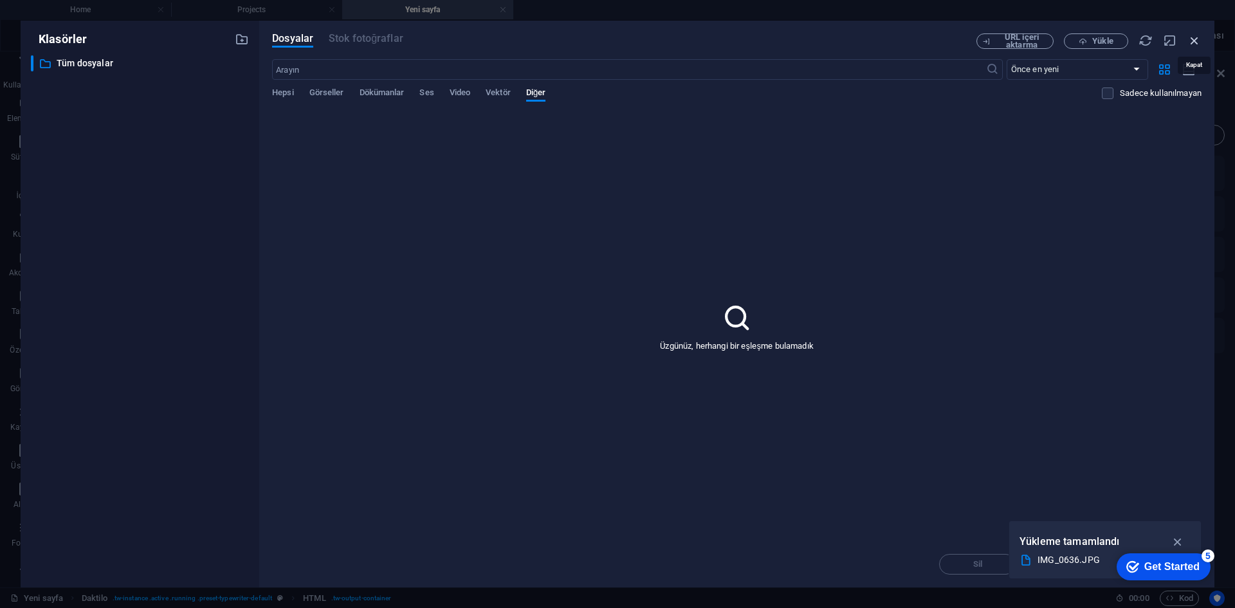
click at [1198, 42] on icon "button" at bounding box center [1194, 40] width 14 height 14
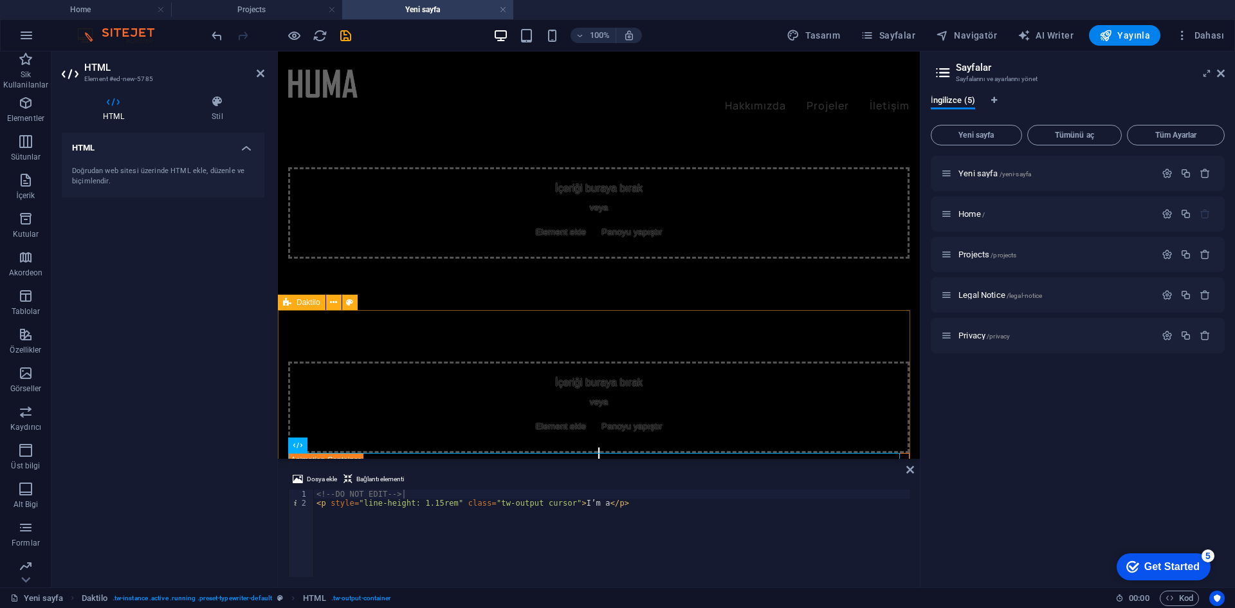
click at [517, 347] on div "İçeriği buraya bırak veya Element ekle Panoyu yapıştır" at bounding box center [599, 413] width 642 height 207
type textarea "<!-- DO NOT EDIT --><a href="#ed-new-5780" class="wv-link-elm"></a>"
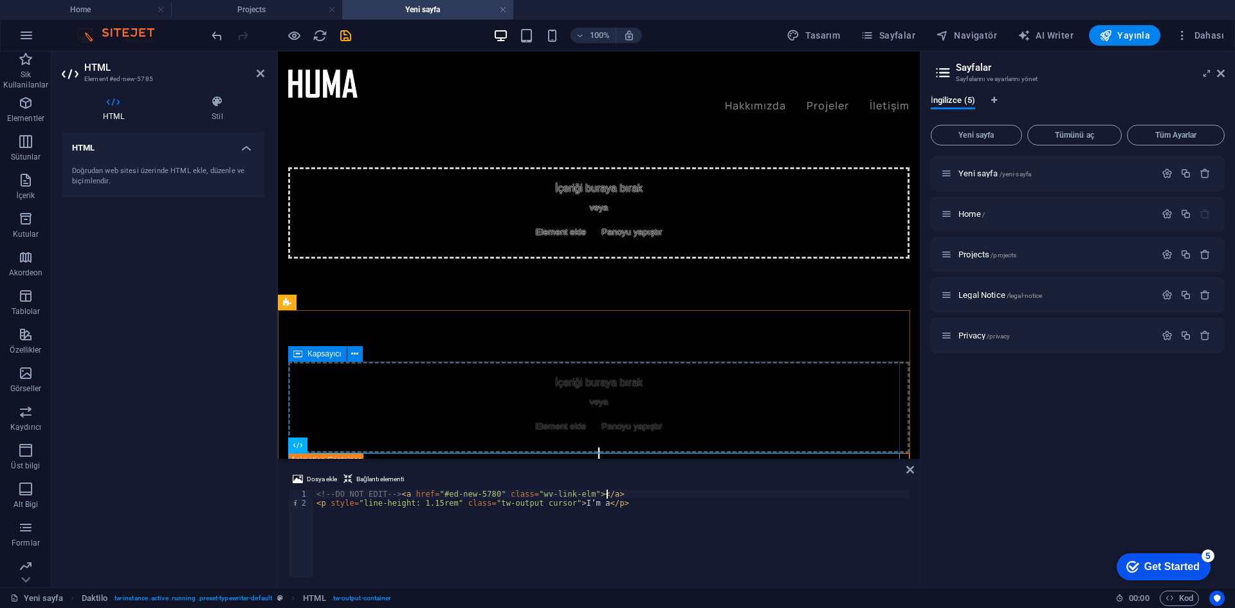
click at [591, 439] on div "İçeriği buraya bırak veya Element ekle Panoyu yapıştır" at bounding box center [598, 407] width 621 height 91
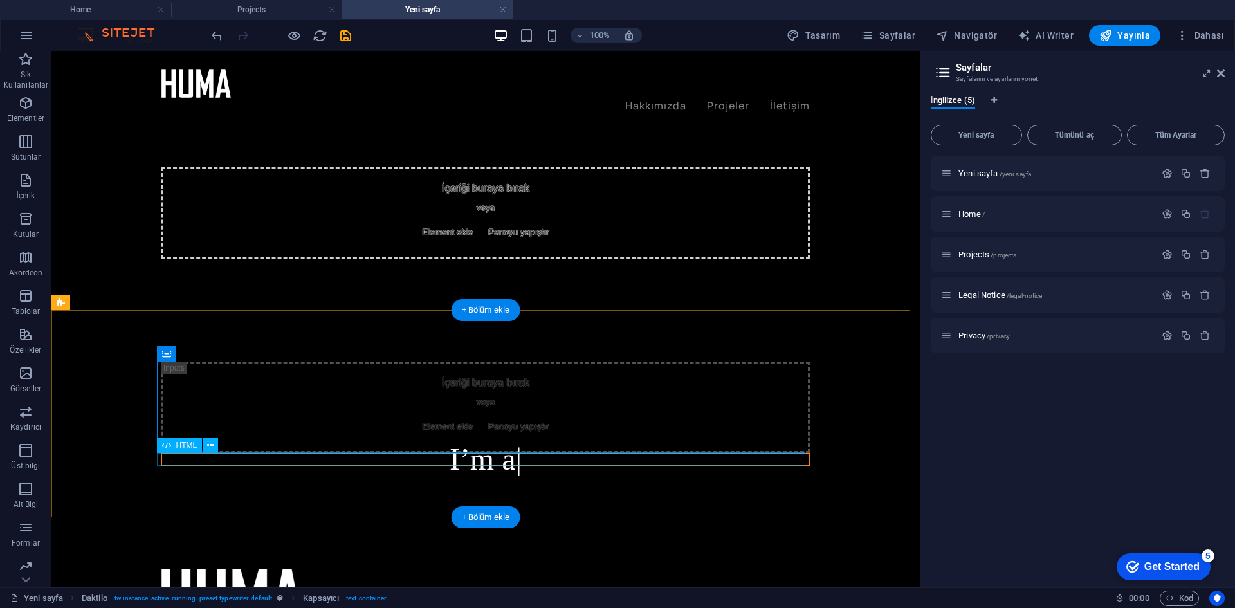
click at [499, 463] on div "I’m a" at bounding box center [485, 459] width 648 height 13
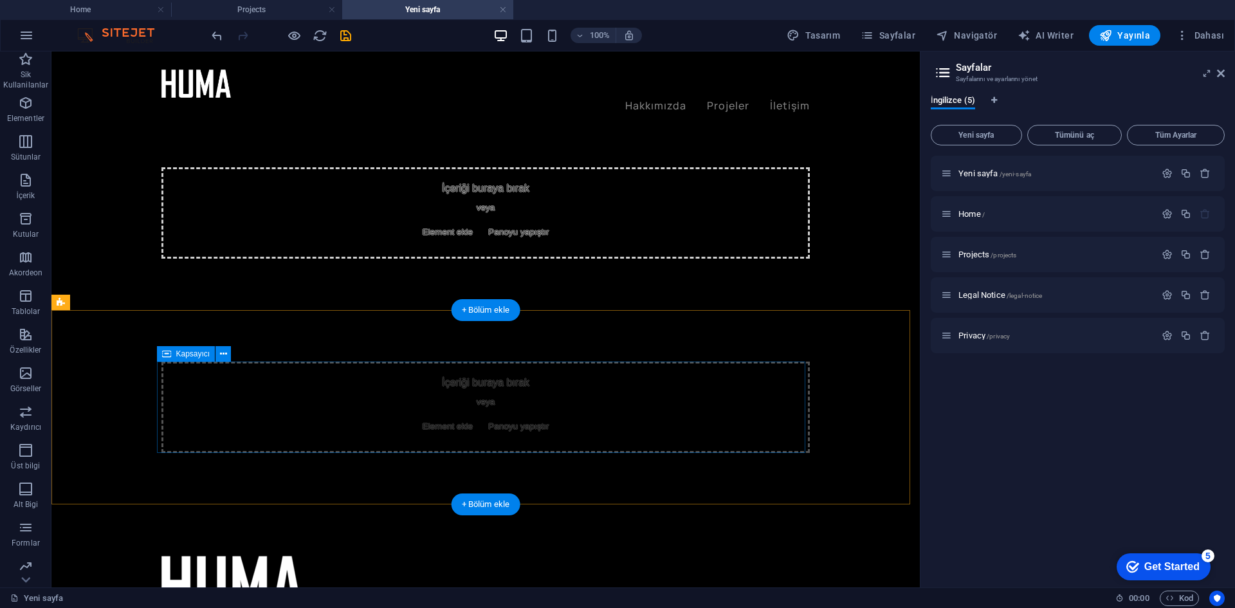
click at [374, 408] on div "İçeriği buraya bırak veya Element ekle Panoyu yapıştır" at bounding box center [485, 407] width 648 height 91
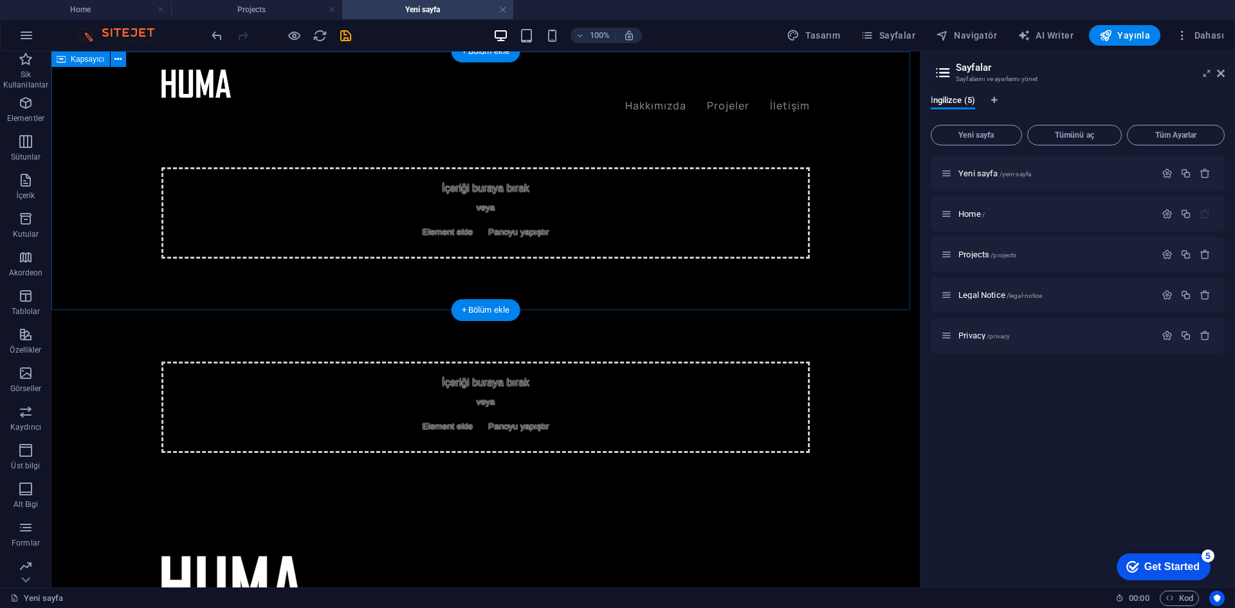
click at [508, 241] on span "Panoyu yapıştır" at bounding box center [518, 232] width 71 height 18
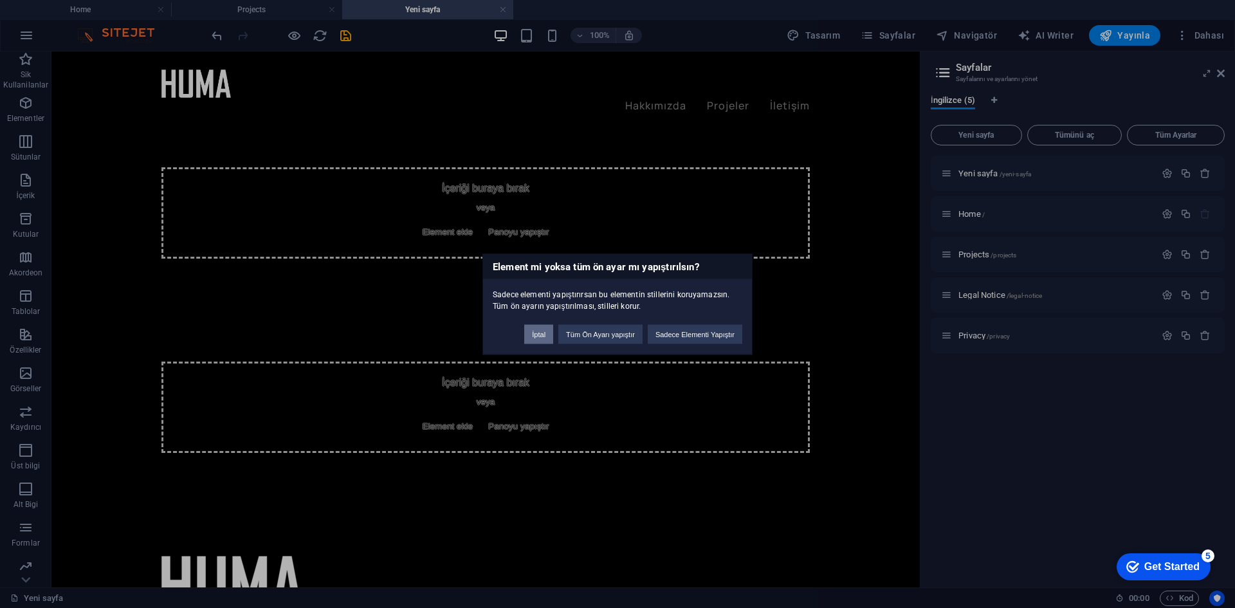
click at [545, 338] on button "İptal" at bounding box center [538, 333] width 29 height 19
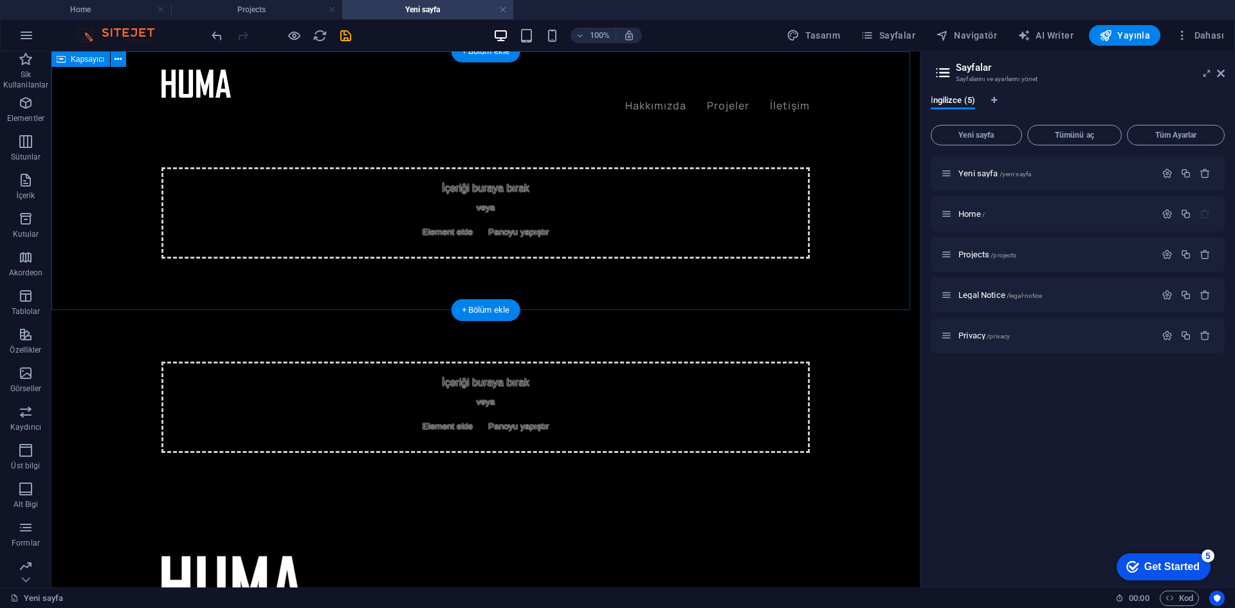
click at [515, 257] on div "İçeriği buraya bırak veya Element ekle Panoyu yapıştır" at bounding box center [485, 212] width 648 height 91
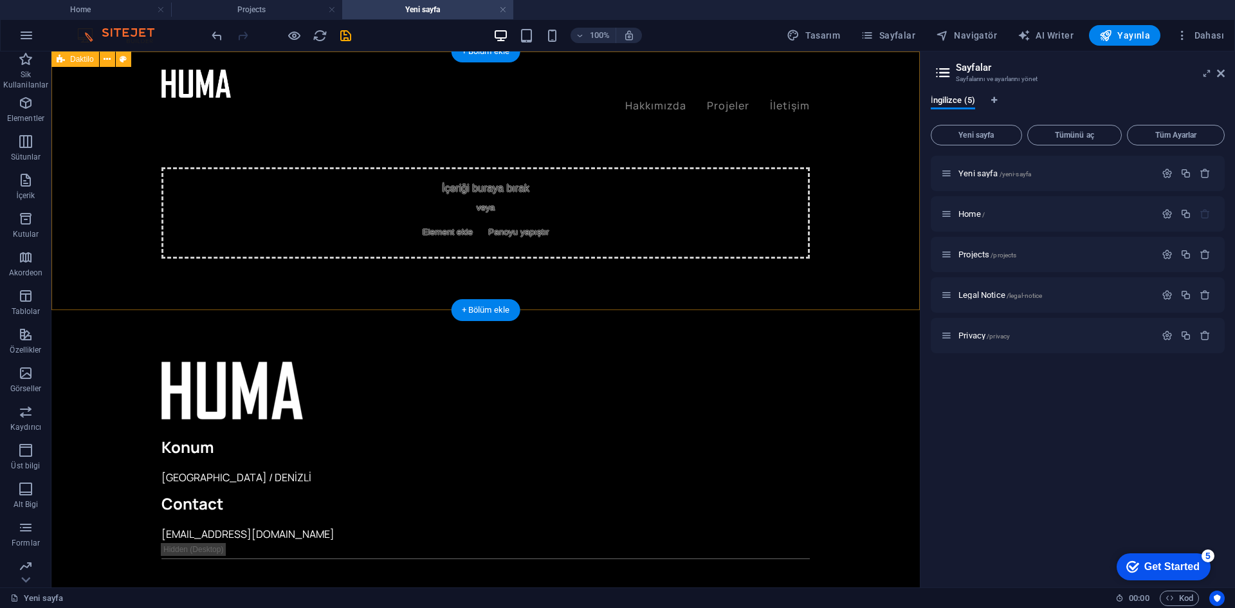
click at [632, 309] on div "İçeriği buraya bırak veya Element ekle Panoyu yapıştır" at bounding box center [485, 180] width 868 height 259
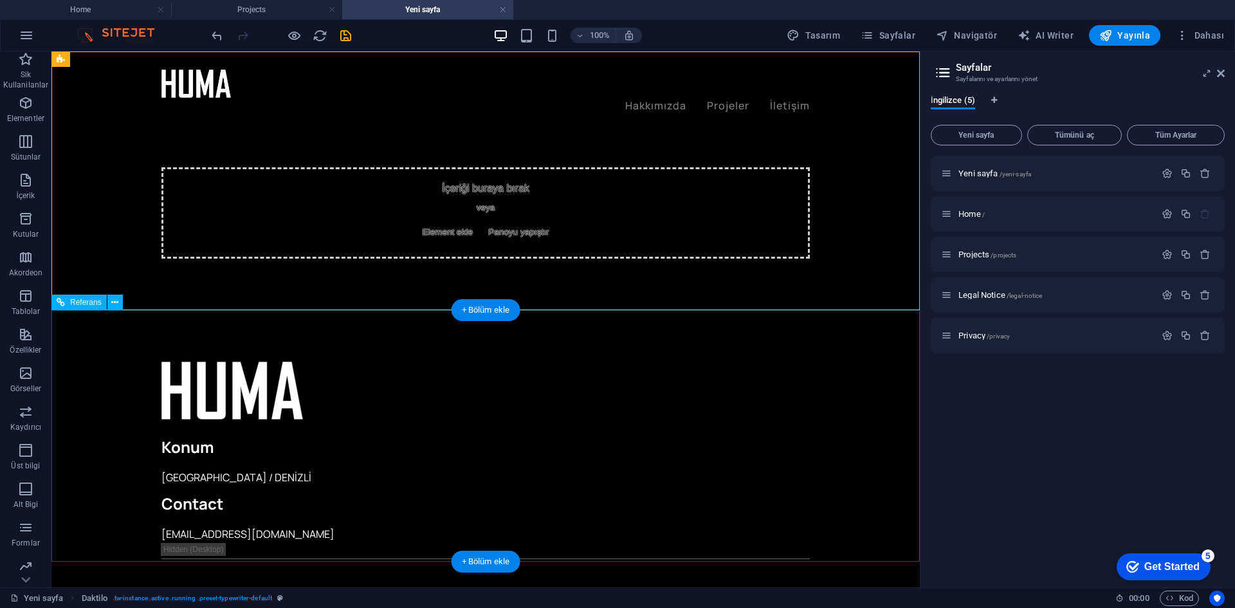
click at [518, 574] on div at bounding box center [485, 590] width 648 height 32
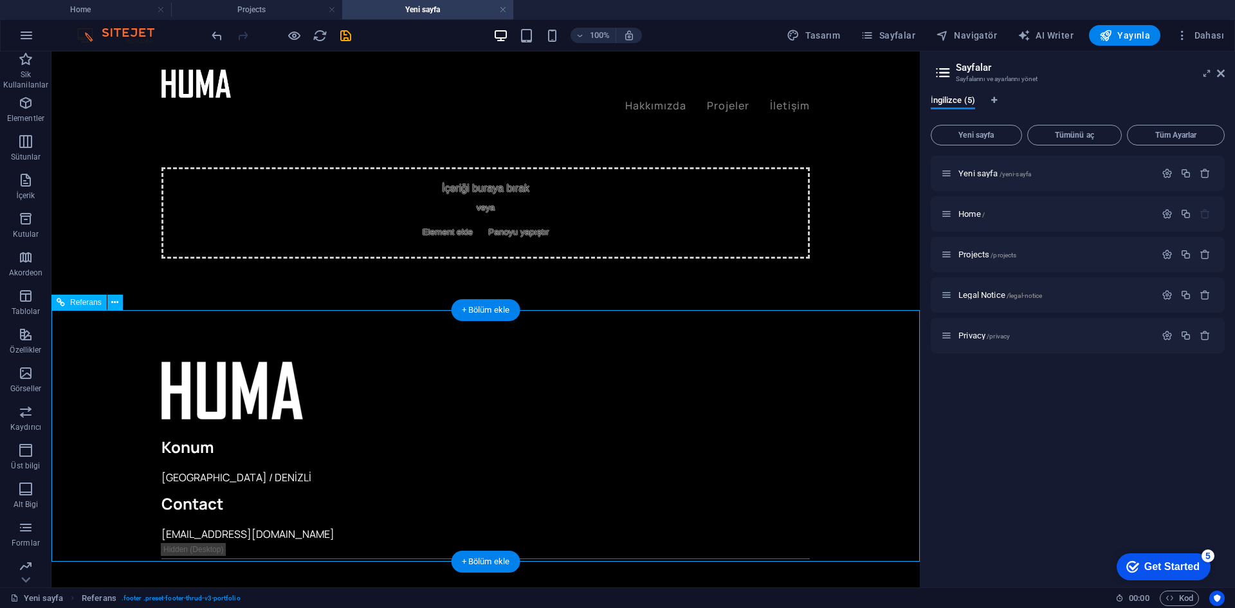
click at [1036, 179] on div "Yeni sayfa /yeni-sayfa" at bounding box center [1048, 173] width 214 height 15
click at [993, 178] on div "Yeni sayfa /yeni-sayfa" at bounding box center [1048, 173] width 214 height 15
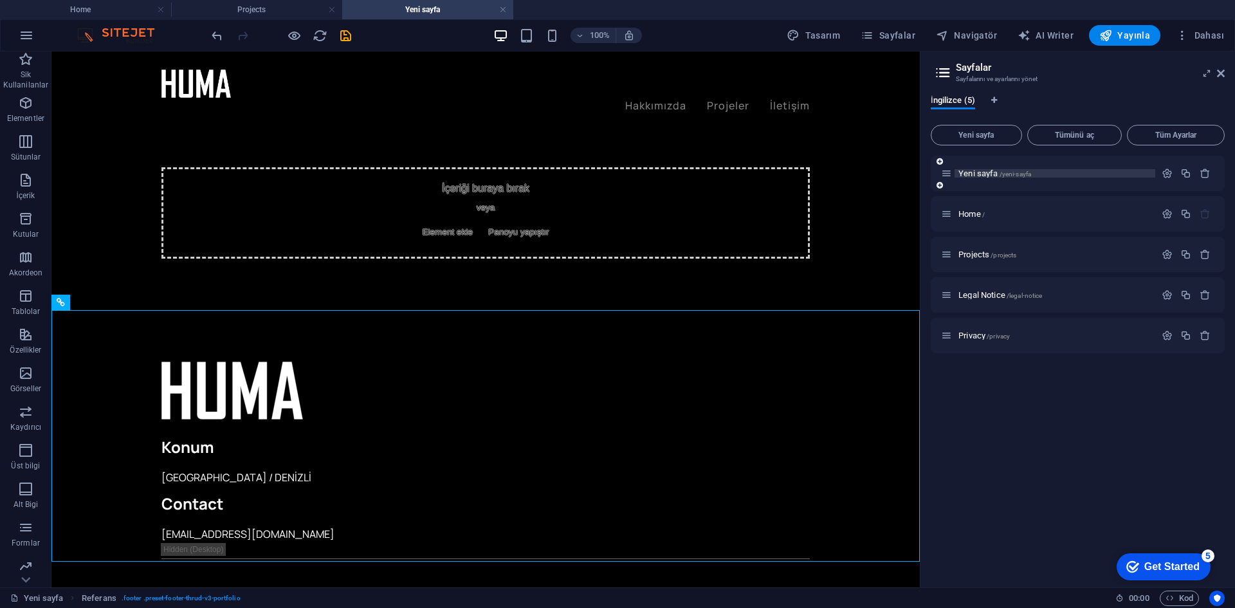
click at [978, 177] on span "Yeni sayfa /yeni-sayfa" at bounding box center [994, 174] width 73 height 10
click at [672, 98] on nav "Hakkımızda Projeler İletişim" at bounding box center [485, 106] width 648 height 17
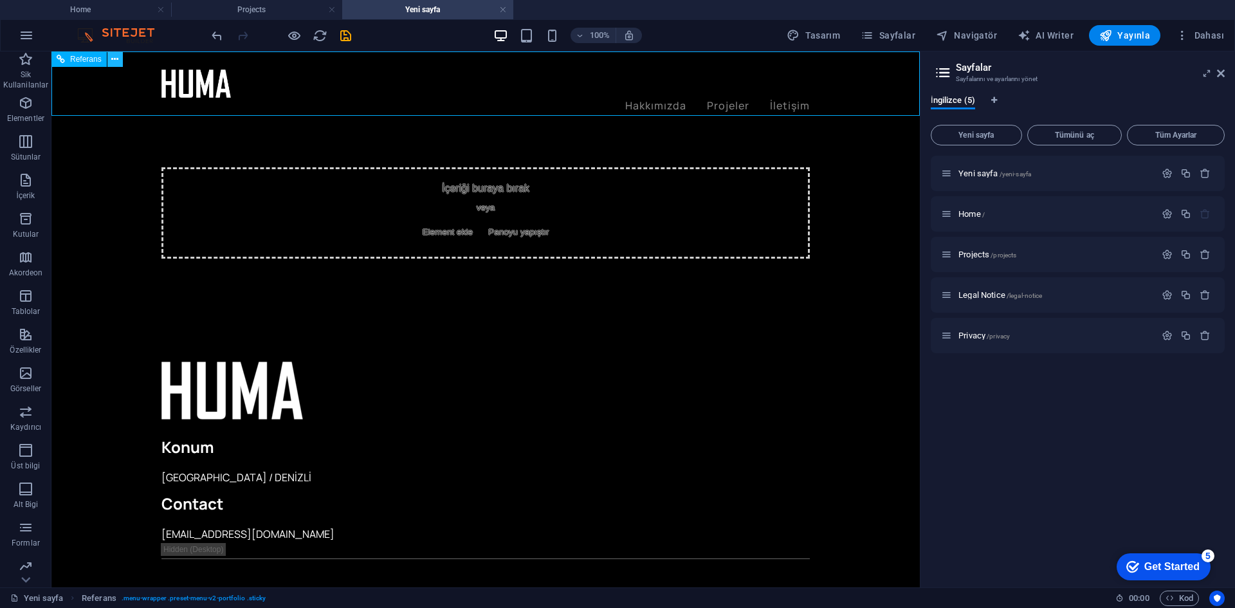
click at [116, 64] on icon at bounding box center [114, 60] width 7 height 14
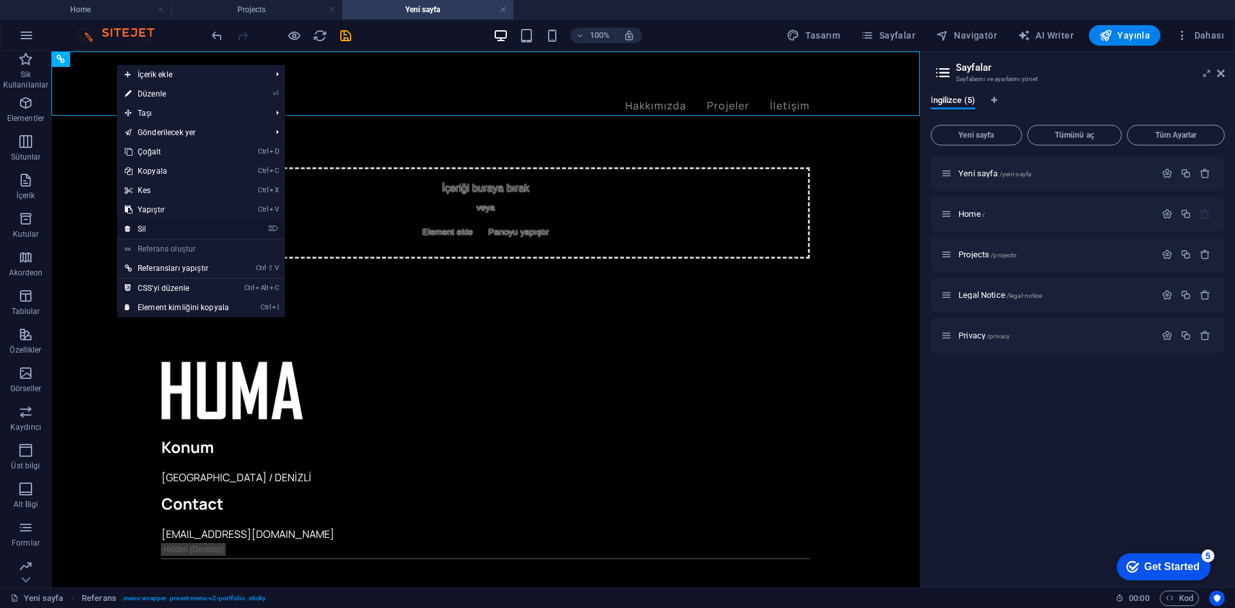
click at [217, 228] on link "⌦ Sil" at bounding box center [177, 228] width 120 height 19
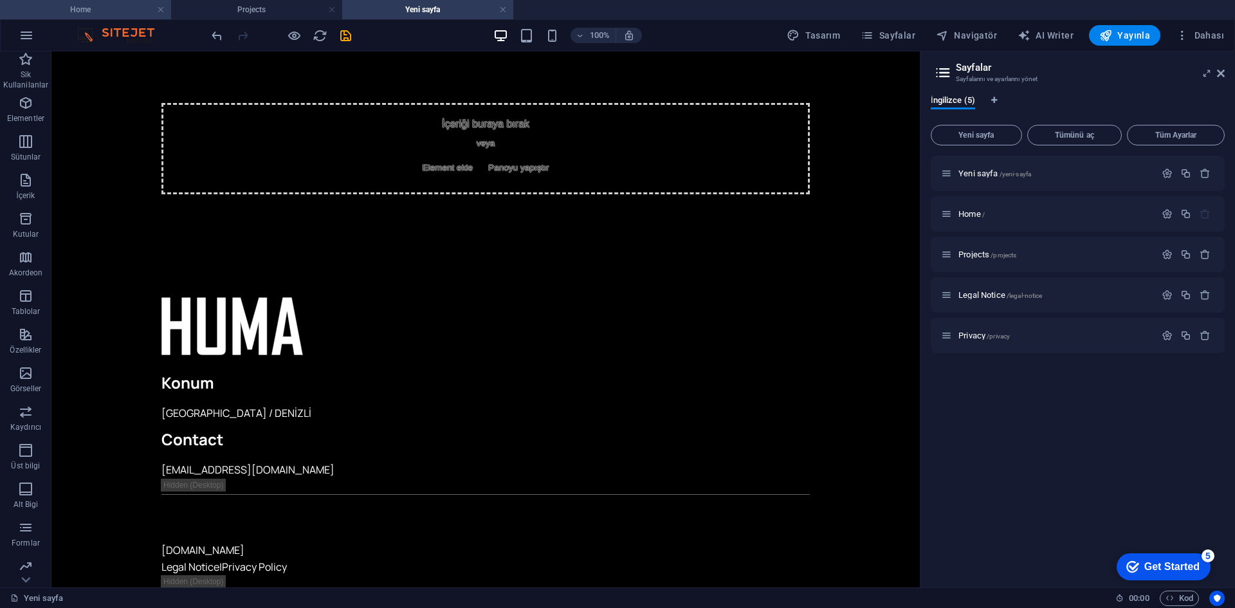
click at [100, 12] on h4 "Home" at bounding box center [85, 10] width 171 height 14
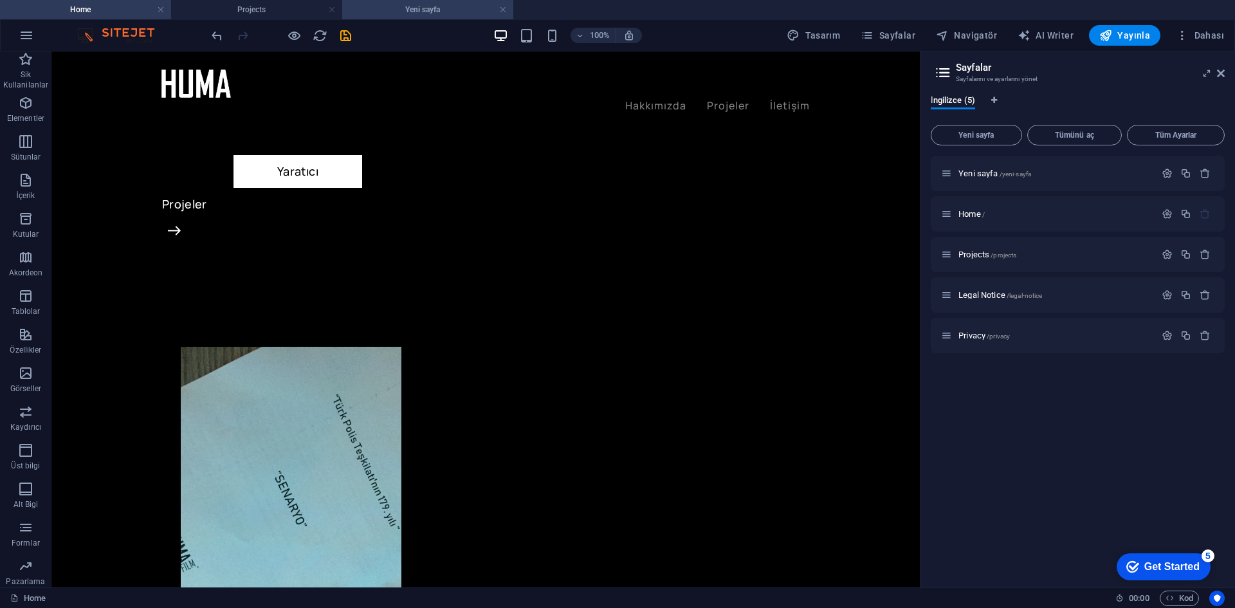
click at [362, 10] on h4 "Yeni sayfa" at bounding box center [427, 10] width 171 height 14
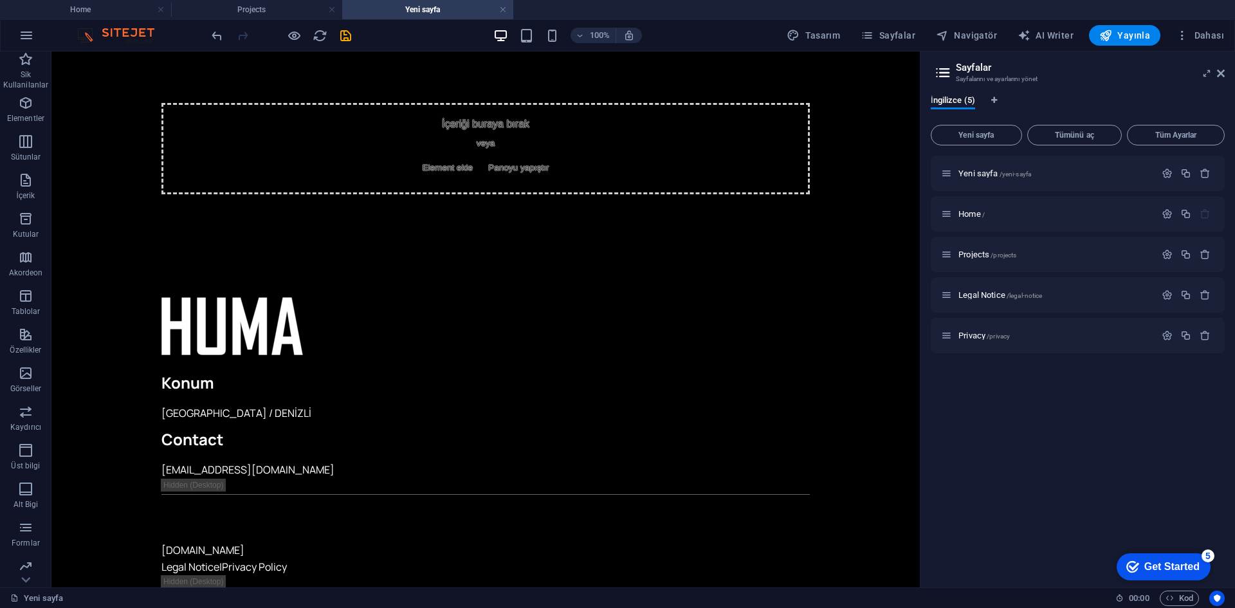
scroll to position [0, 0]
click at [291, 308] on div at bounding box center [265, 326] width 209 height 58
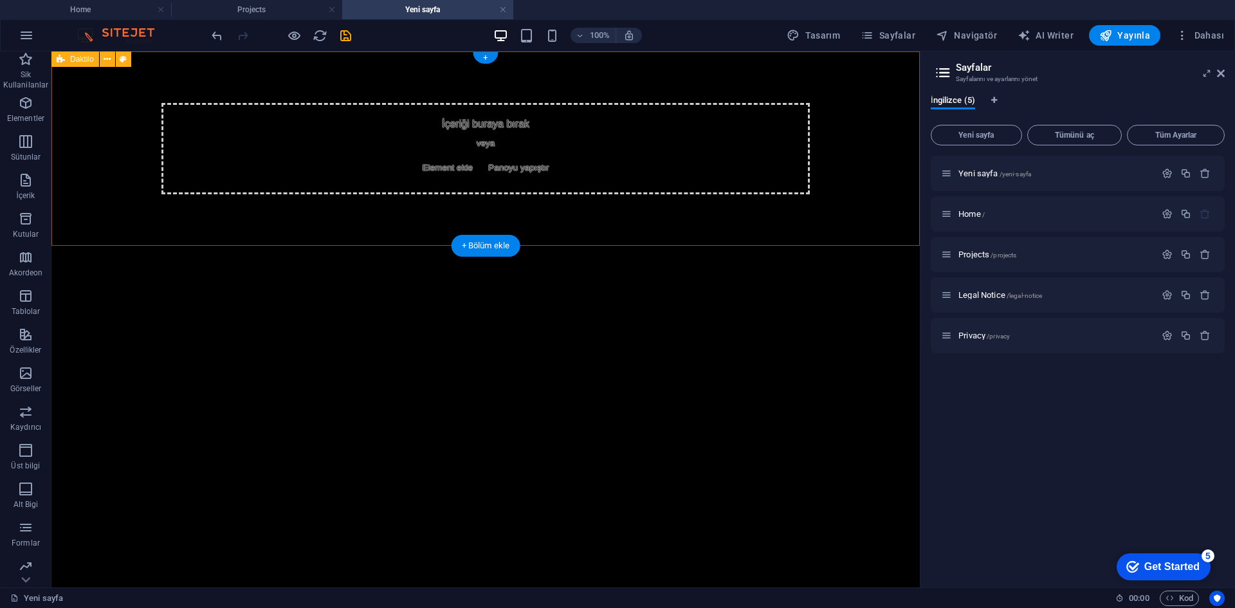
click at [468, 195] on div "İçeriği buraya bırak veya Element ekle Panoyu yapıştır" at bounding box center [485, 148] width 868 height 194
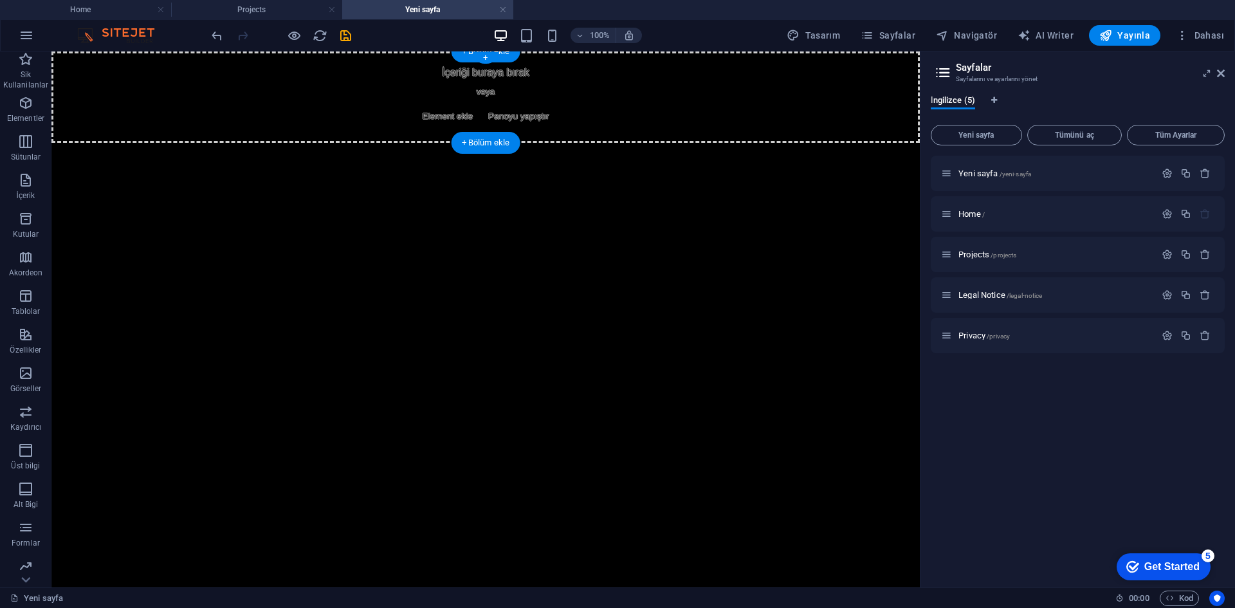
click at [407, 96] on div "İçeriği buraya bırak veya Element ekle Panoyu yapıştır" at bounding box center [485, 96] width 868 height 91
click at [437, 143] on html "Skip to main content İçeriği buraya bırak veya Element ekle Panoyu yapıştır" at bounding box center [485, 96] width 868 height 91
click at [15, 262] on span "Akordeon" at bounding box center [25, 265] width 51 height 31
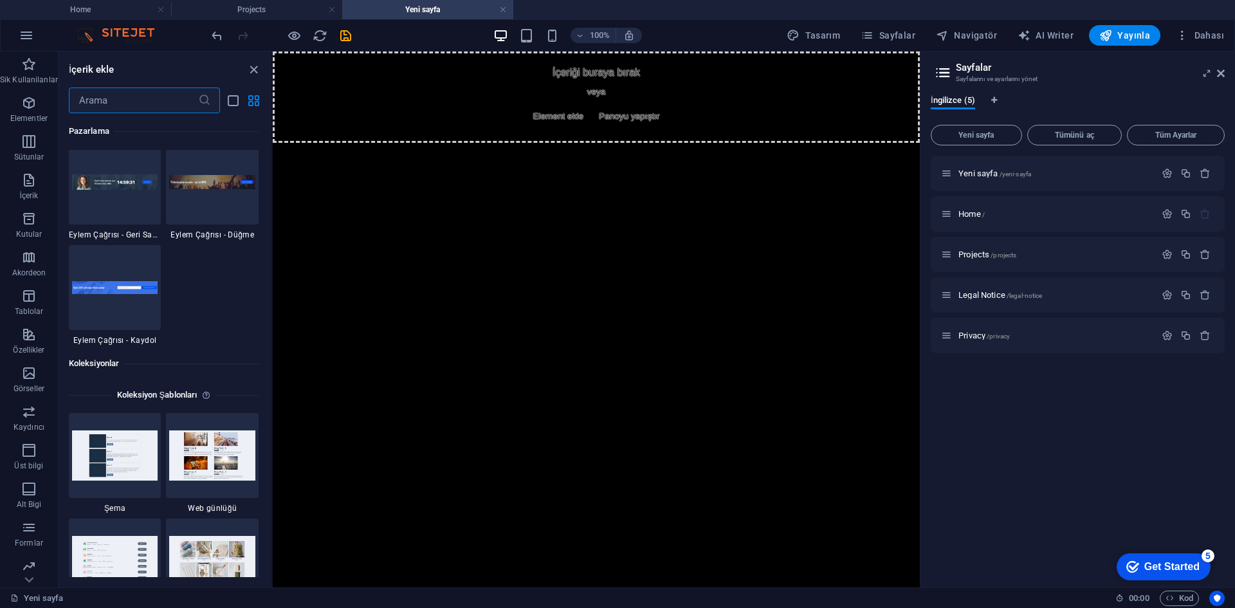
scroll to position [11505, 0]
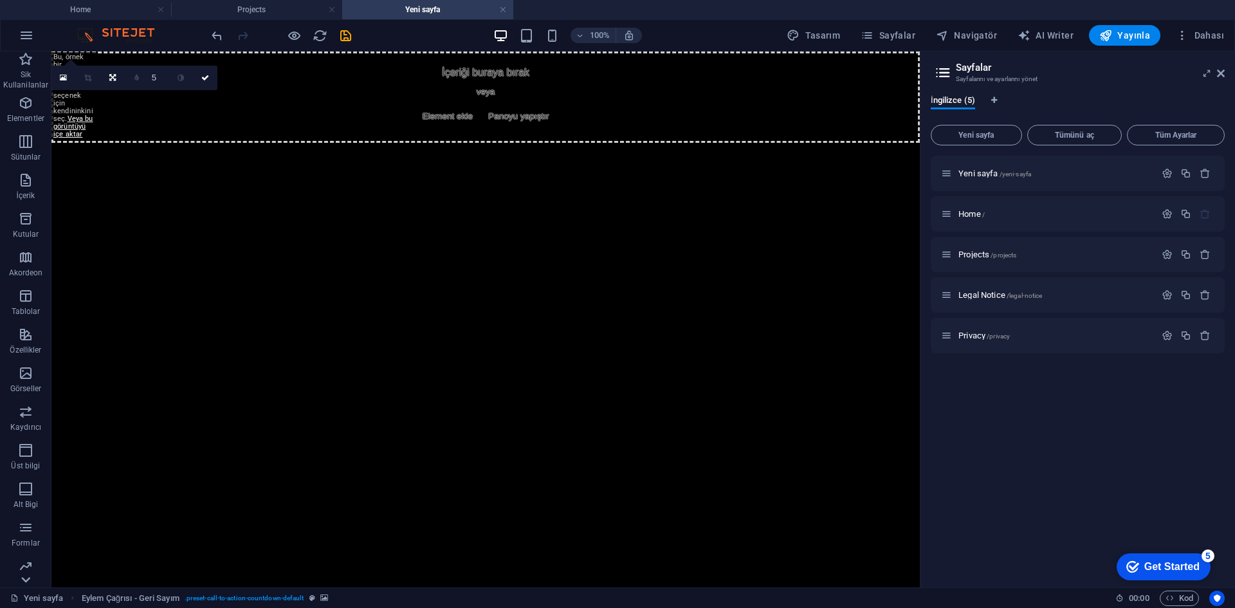
click at [30, 572] on icon at bounding box center [26, 580] width 18 height 18
click at [23, 518] on icon "button" at bounding box center [25, 522] width 15 height 15
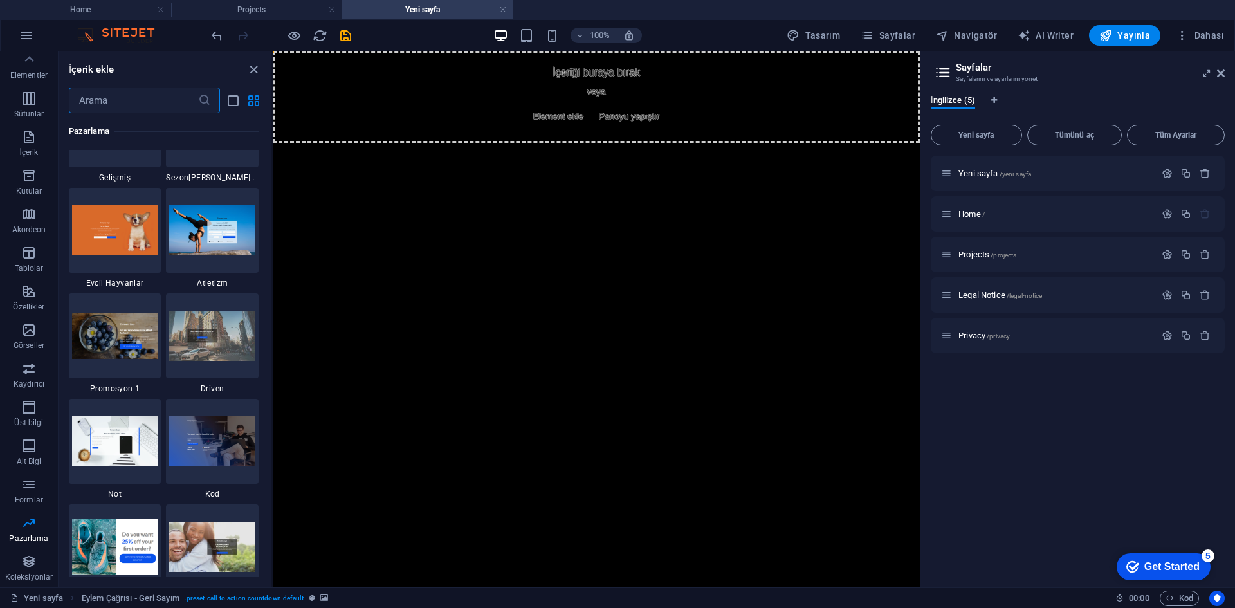
scroll to position [10993, 0]
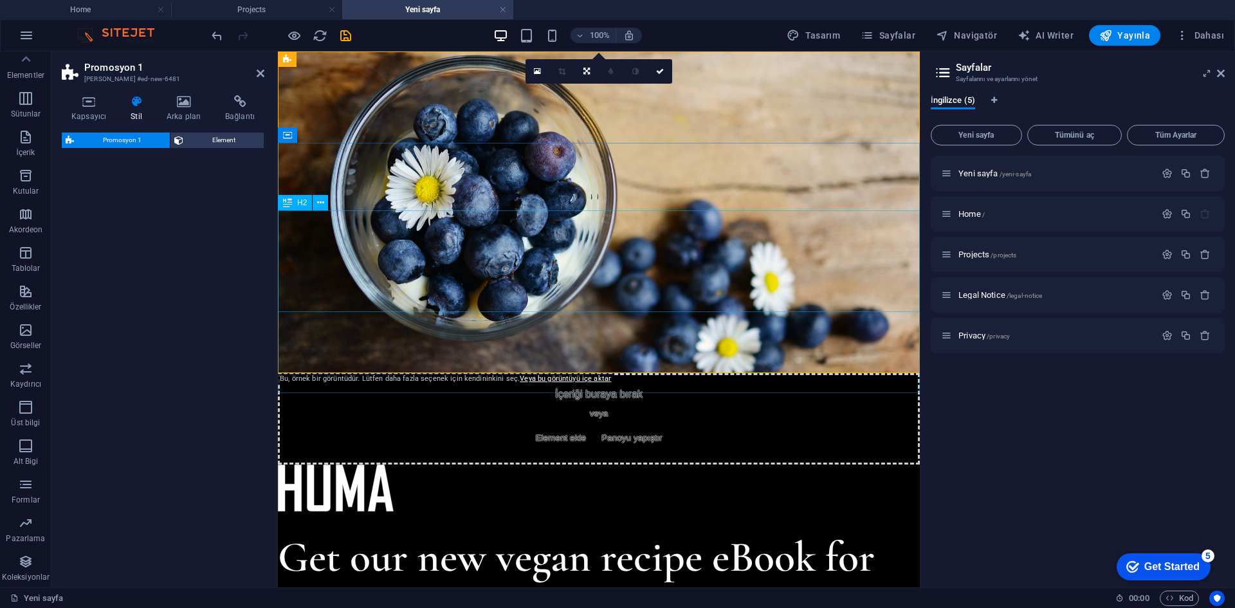
select select "rem"
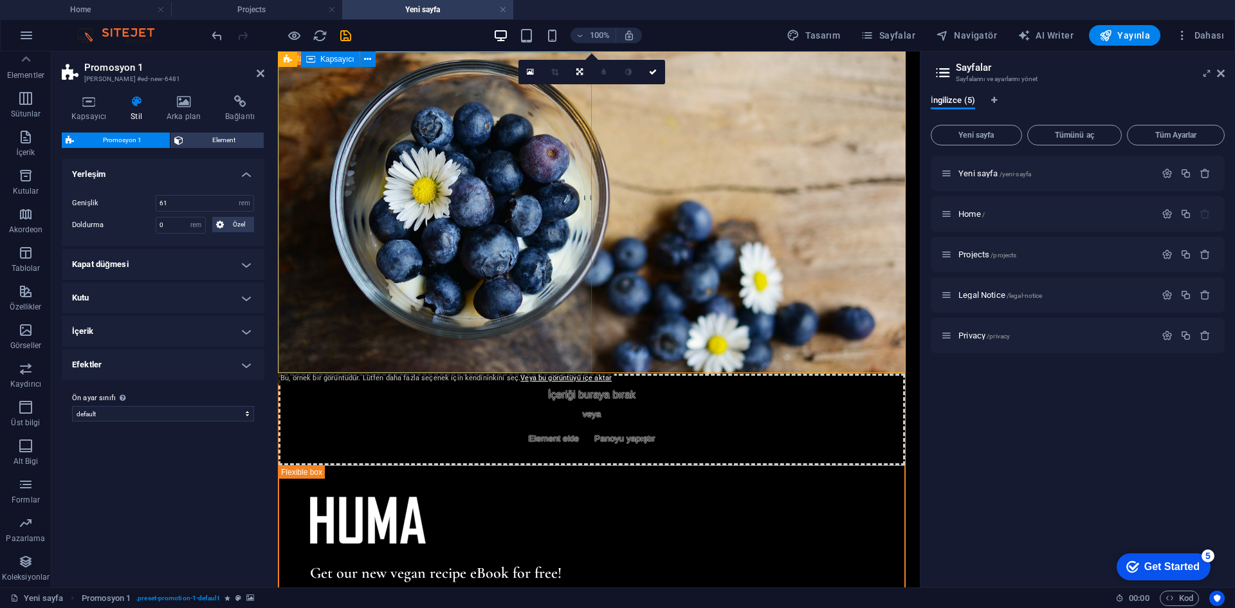
click at [362, 374] on div "İçeriği buraya bırak veya Element ekle Panoyu yapıştır" at bounding box center [592, 419] width 627 height 91
click at [708, 465] on div "Get our new vegan recipe eBook for free! Our eBook contains over 50+ healthy ve…" at bounding box center [592, 584] width 627 height 239
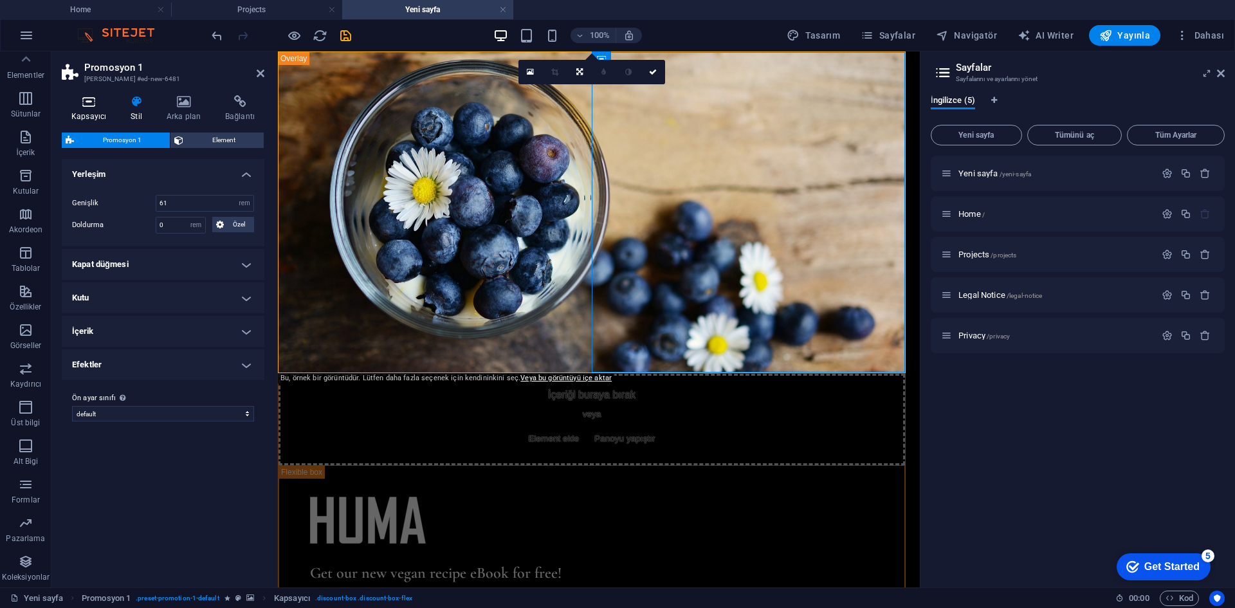
click at [97, 107] on icon at bounding box center [89, 101] width 54 height 13
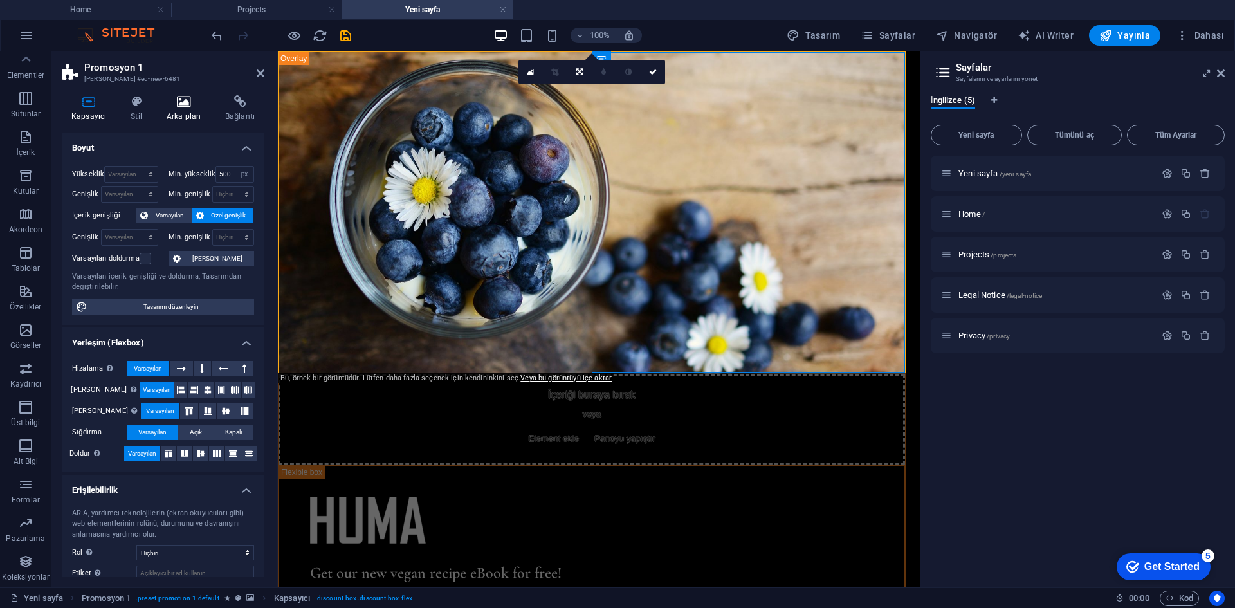
click at [176, 100] on icon at bounding box center [183, 101] width 53 height 13
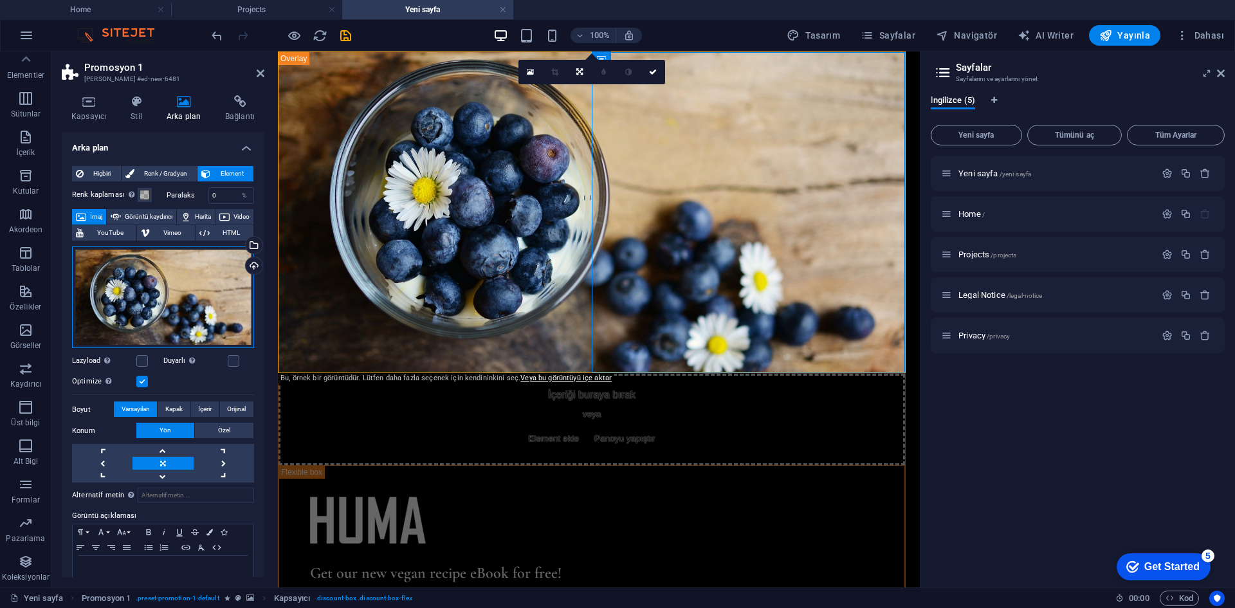
click at [134, 320] on div "Dosyaları buraya sürükleyin, dosyaları seçmek için tıklayın veya Dosyalardan ya…" at bounding box center [163, 297] width 182 height 102
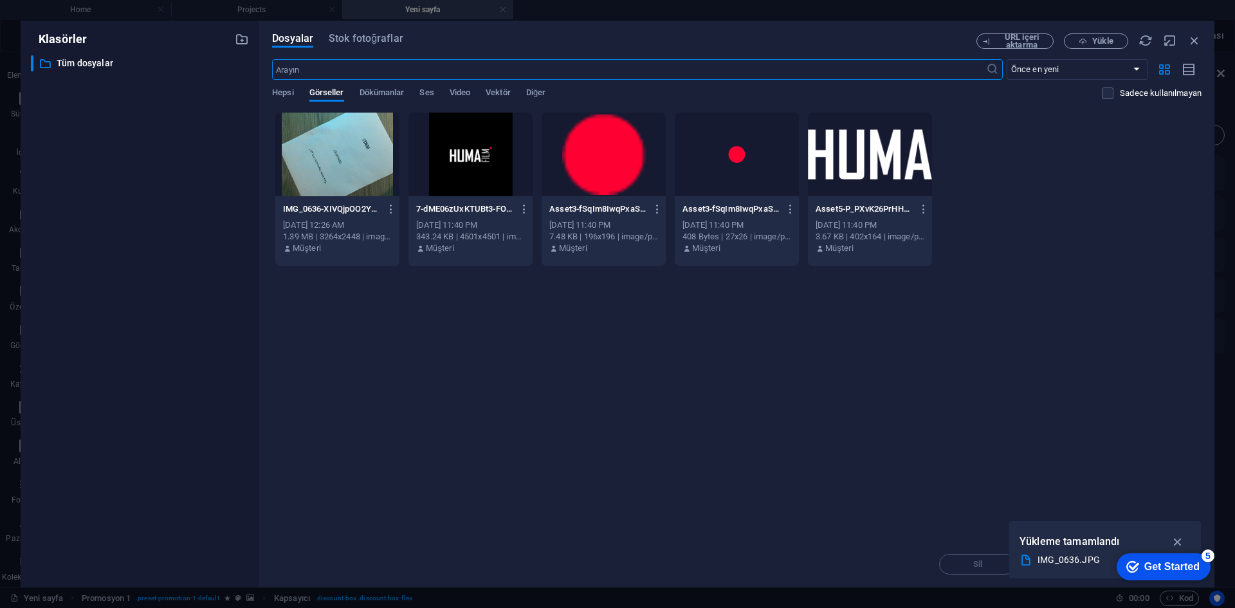
click at [353, 164] on div at bounding box center [337, 155] width 124 height 84
click at [353, 164] on div "1" at bounding box center [337, 155] width 124 height 84
click at [353, 164] on div at bounding box center [337, 155] width 124 height 84
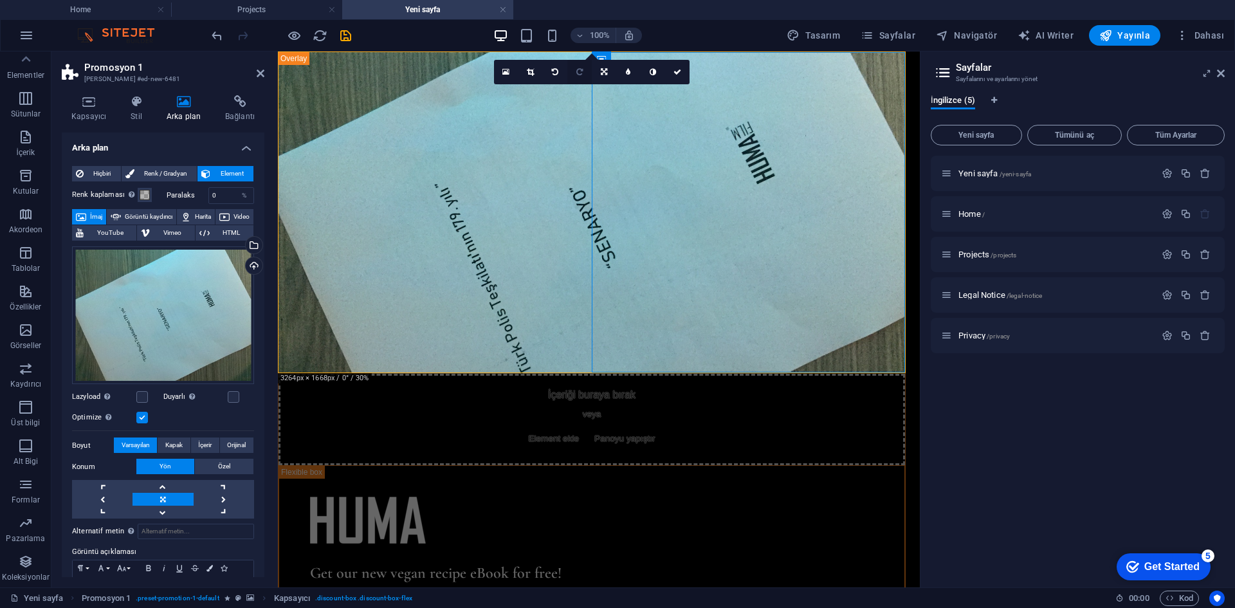
click at [583, 65] on link at bounding box center [579, 72] width 24 height 24
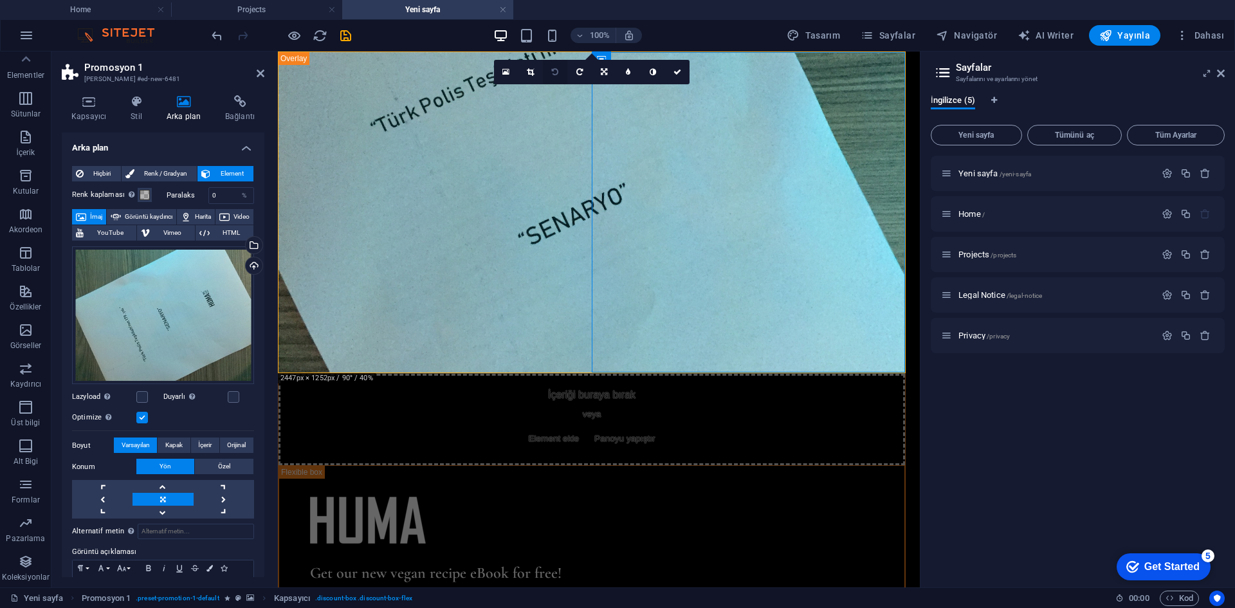
click at [562, 68] on link at bounding box center [555, 72] width 24 height 24
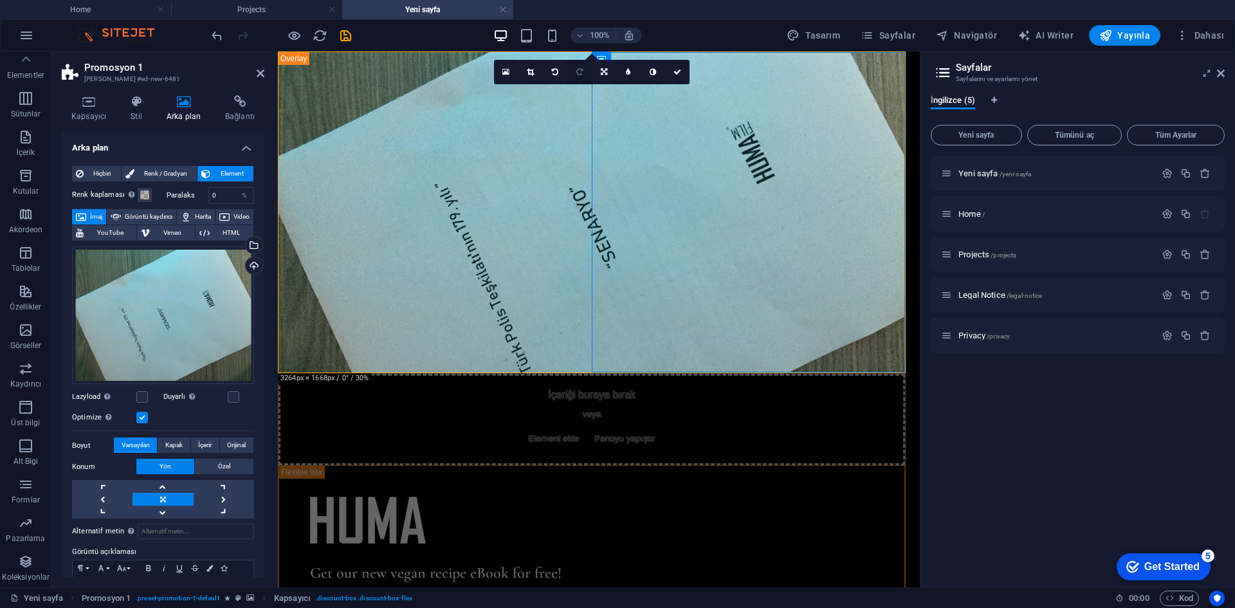
click at [582, 69] on icon at bounding box center [579, 72] width 6 height 8
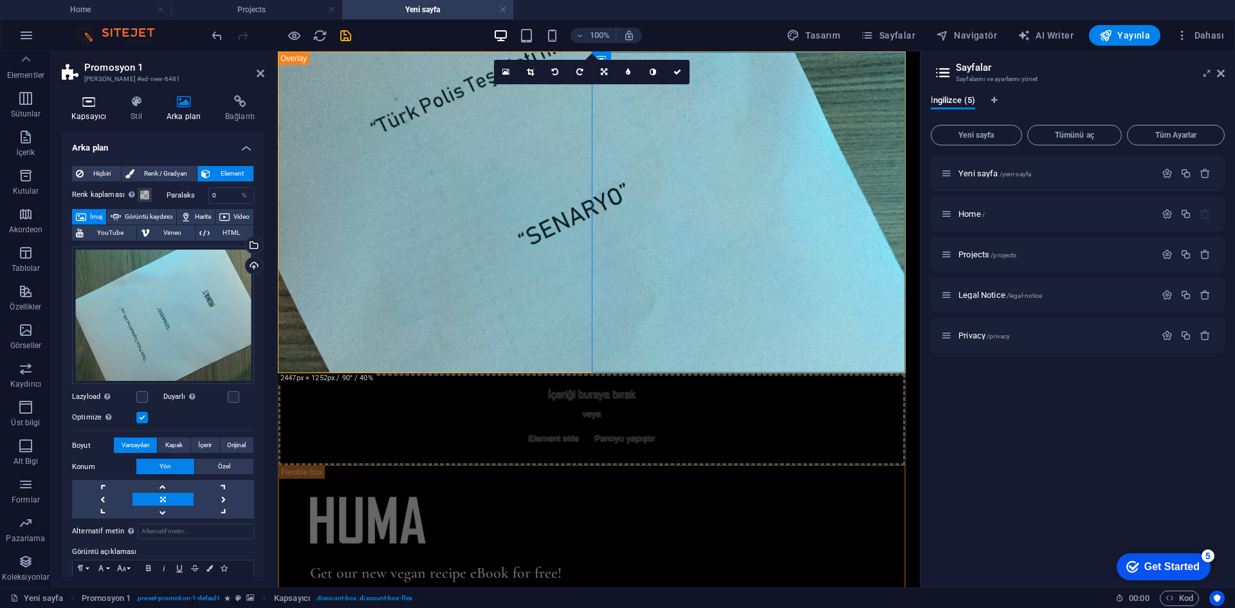
click at [96, 97] on icon at bounding box center [89, 101] width 54 height 13
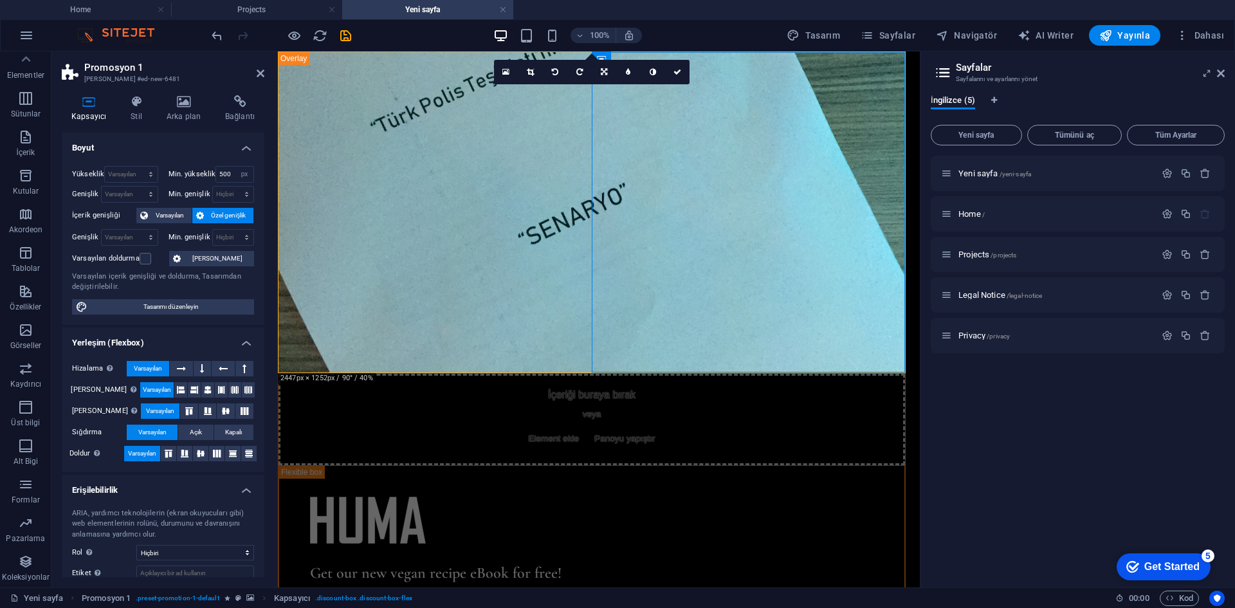
click at [749, 416] on html "Skip to main content İçeriği buraya bırak veya Element ekle Panoyu yapıştır Get…" at bounding box center [599, 377] width 642 height 653
click at [684, 148] on div "Aralık" at bounding box center [657, 146] width 69 height 16
click at [704, 497] on figure at bounding box center [591, 520] width 563 height 47
click at [708, 564] on div "Get our new vegan recipe eBook for free!" at bounding box center [591, 573] width 563 height 19
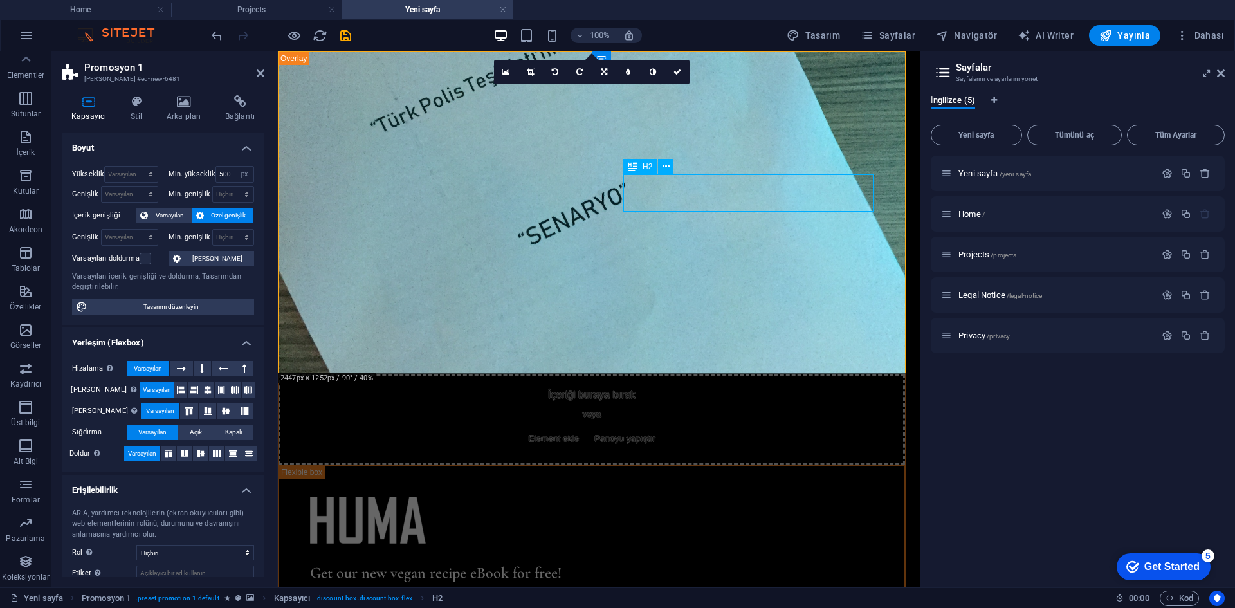
click at [708, 564] on div "Get our new vegan recipe eBook for free!" at bounding box center [591, 573] width 563 height 19
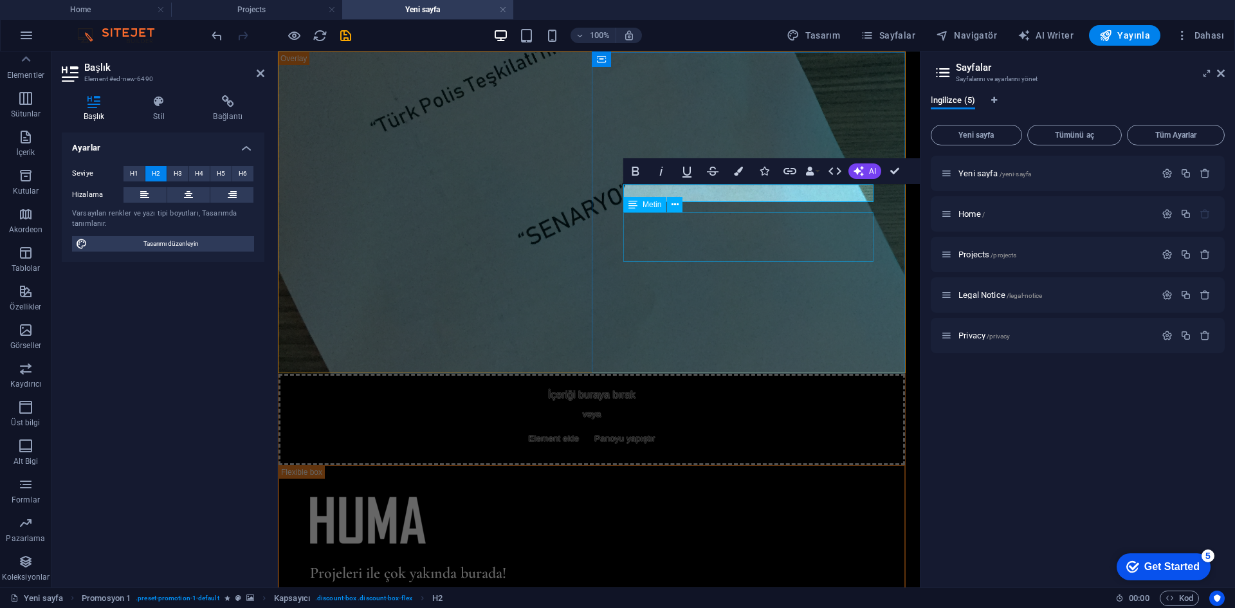
click at [704, 593] on div "Our eBook contains over 50+ healthy vegan recipies, as well as a best practice …" at bounding box center [591, 609] width 563 height 33
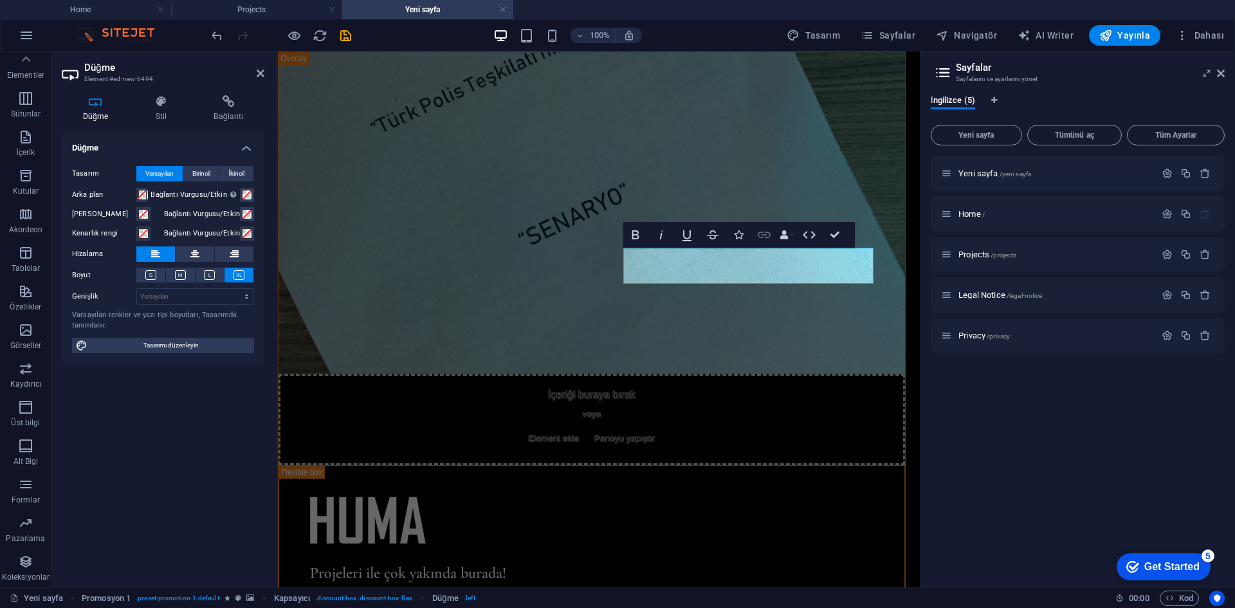
click at [774, 234] on button "Link" at bounding box center [764, 235] width 24 height 26
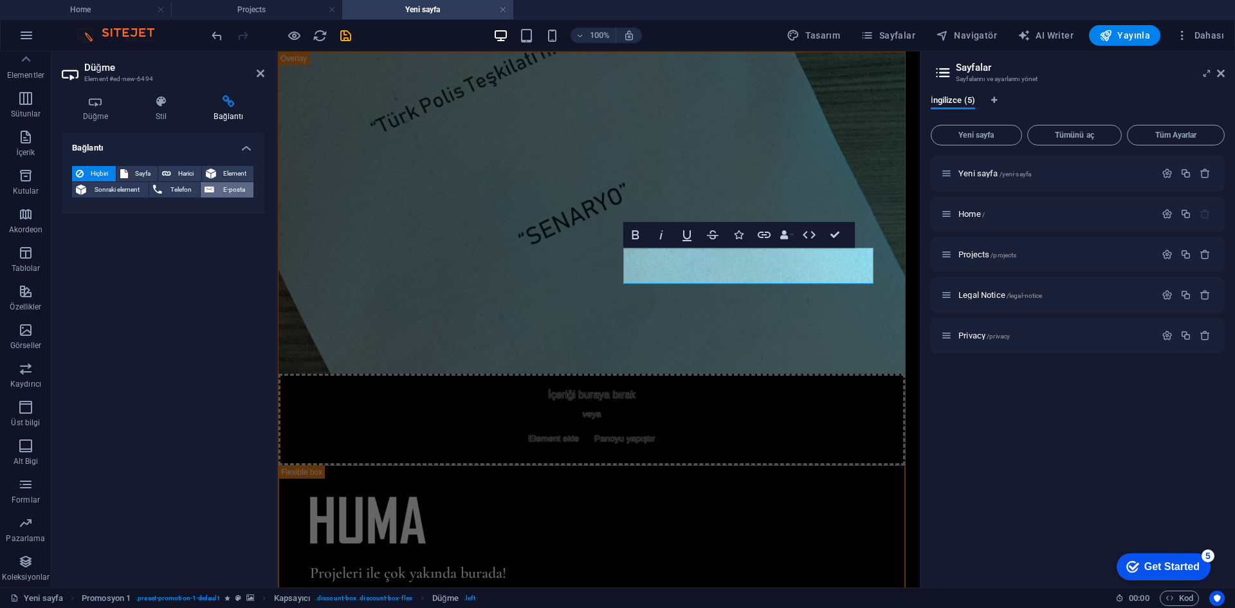
click at [219, 189] on span "E-posta" at bounding box center [234, 189] width 32 height 15
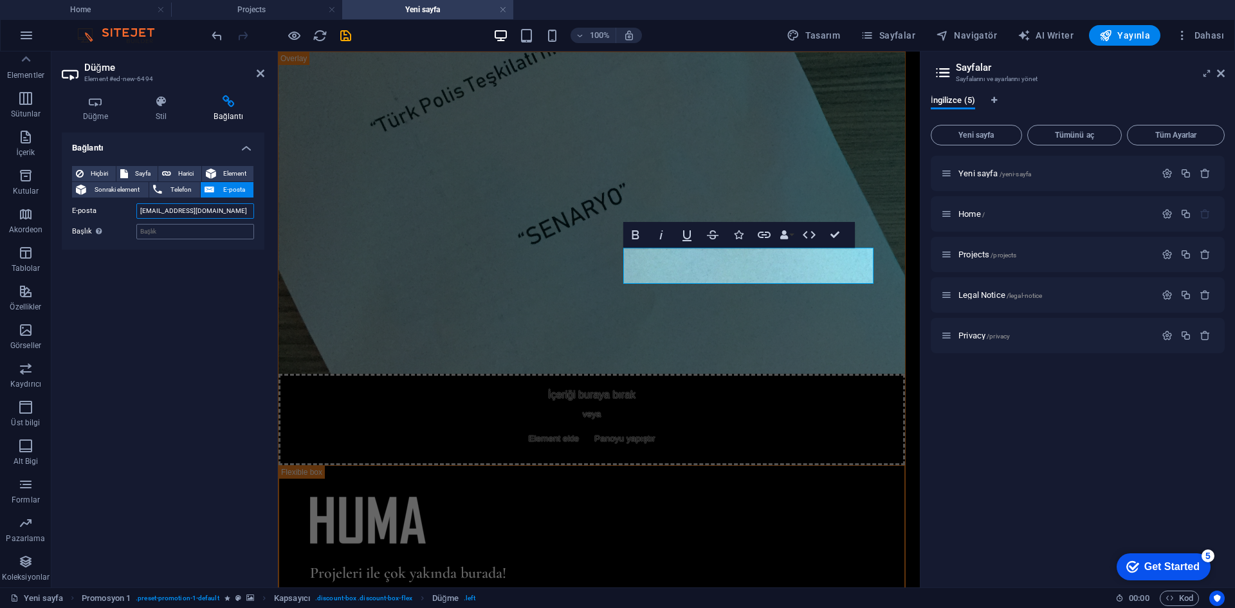
type input "[EMAIL_ADDRESS][DOMAIN_NAME]"
click at [203, 235] on input "Başlık Ek bağlantı tanımının bağlantı metniyle aynı olmaması gerekir. Başlık, g…" at bounding box center [195, 231] width 118 height 15
click at [208, 211] on input "[EMAIL_ADDRESS][DOMAIN_NAME]" at bounding box center [195, 210] width 118 height 15
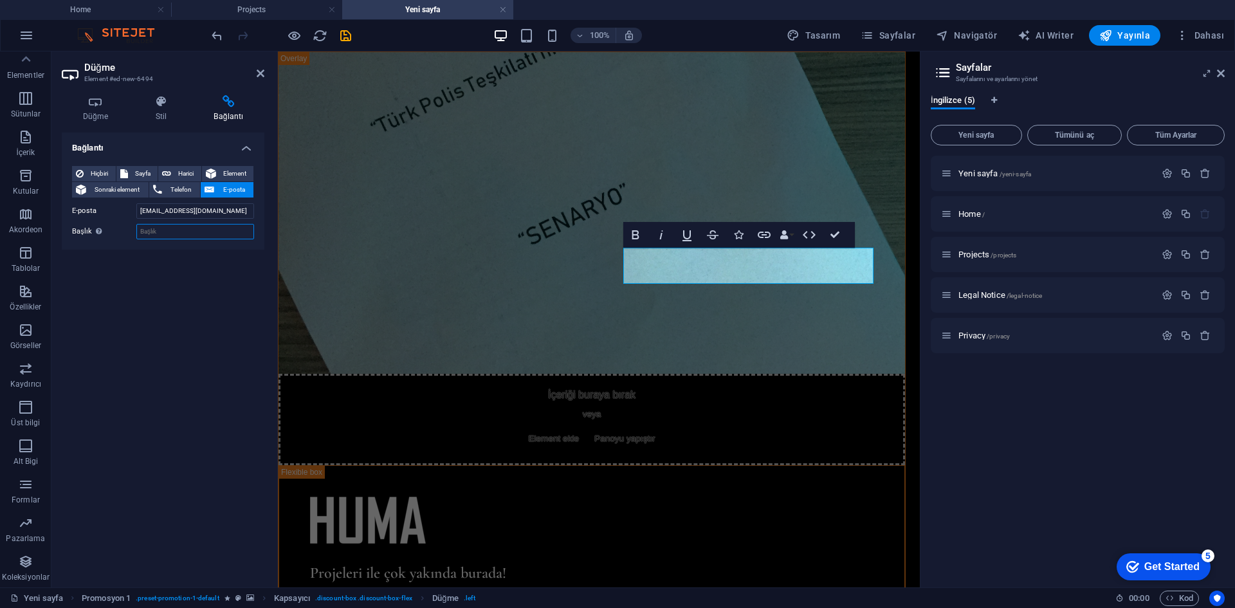
click at [210, 229] on input "Başlık Ek bağlantı tanımının bağlantı metniyle aynı olmaması gerekir. Başlık, g…" at bounding box center [195, 231] width 118 height 15
paste input "[EMAIL_ADDRESS][DOMAIN_NAME]"
type input "[EMAIL_ADDRESS][DOMAIN_NAME]"
click at [240, 299] on div "Bağlantı Hiçbiri Sayfa Harici Element Sonraki element Telefon E-posta Sayfa Yen…" at bounding box center [163, 355] width 203 height 444
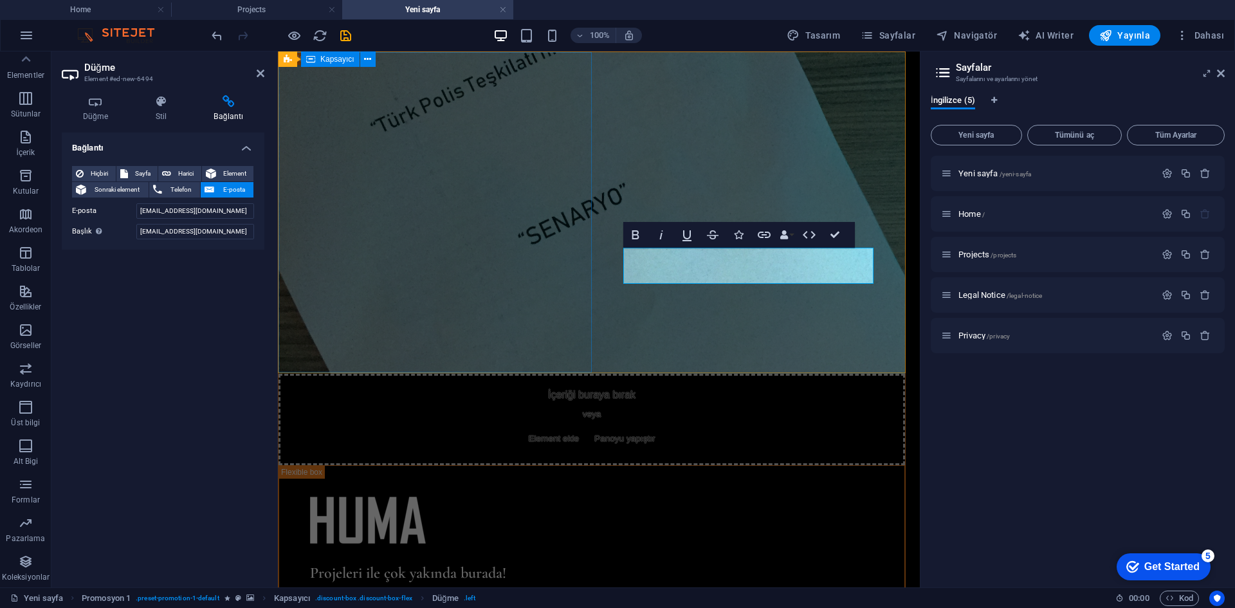
click at [723, 408] on html "Skip to main content İçeriği buraya bırak veya Element ekle Panoyu yapıştır Pro…" at bounding box center [599, 361] width 642 height 620
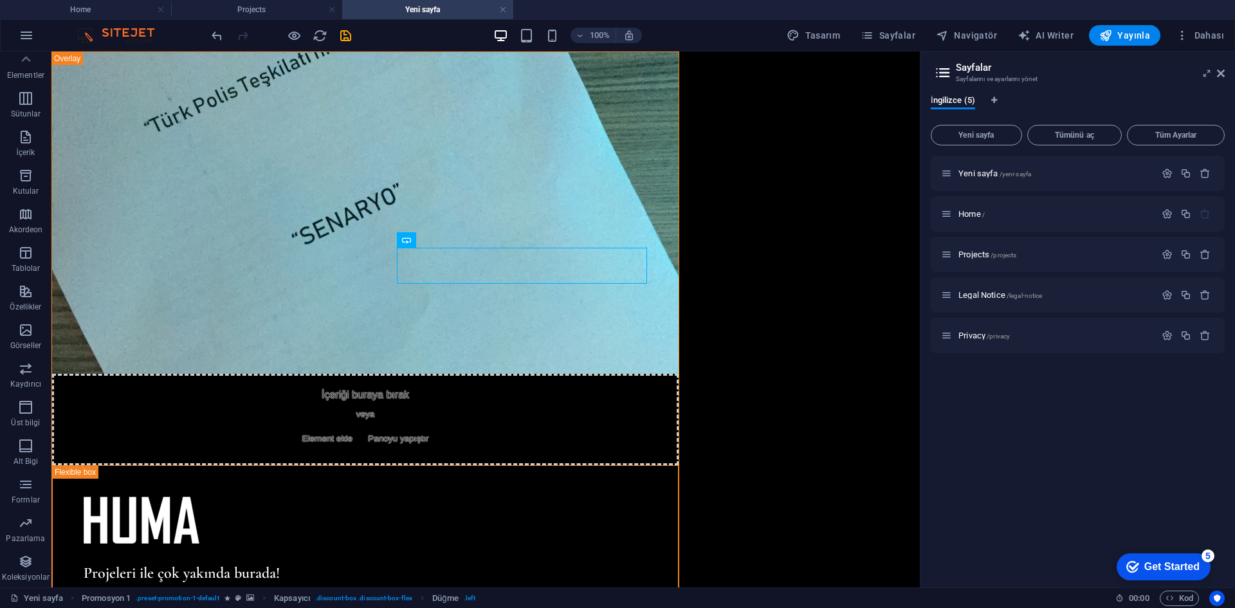
click at [553, 417] on html "Skip to main content İçeriği buraya bırak veya Element ekle Panoyu yapıştır Pro…" at bounding box center [485, 361] width 868 height 620
click at [663, 465] on div "Projeleri ile çok yakında burada! [EMAIL_ADDRESS][DOMAIN_NAME]" at bounding box center [365, 568] width 627 height 206
click at [689, 312] on div "İçeriği buraya bırak veya Element ekle Panoyu yapıştır Projeleri ile çok yakınd…" at bounding box center [485, 361] width 868 height 620
click at [650, 465] on div "Projeleri ile çok yakında burada! [EMAIL_ADDRESS][DOMAIN_NAME]" at bounding box center [365, 568] width 627 height 206
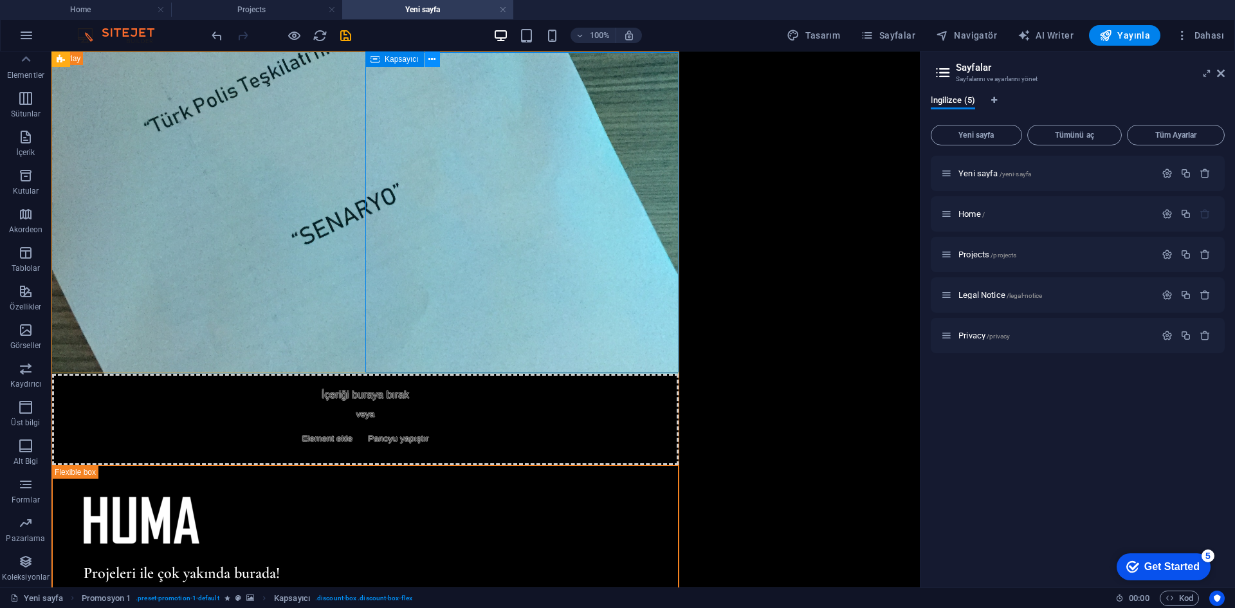
click at [432, 64] on icon at bounding box center [431, 60] width 7 height 14
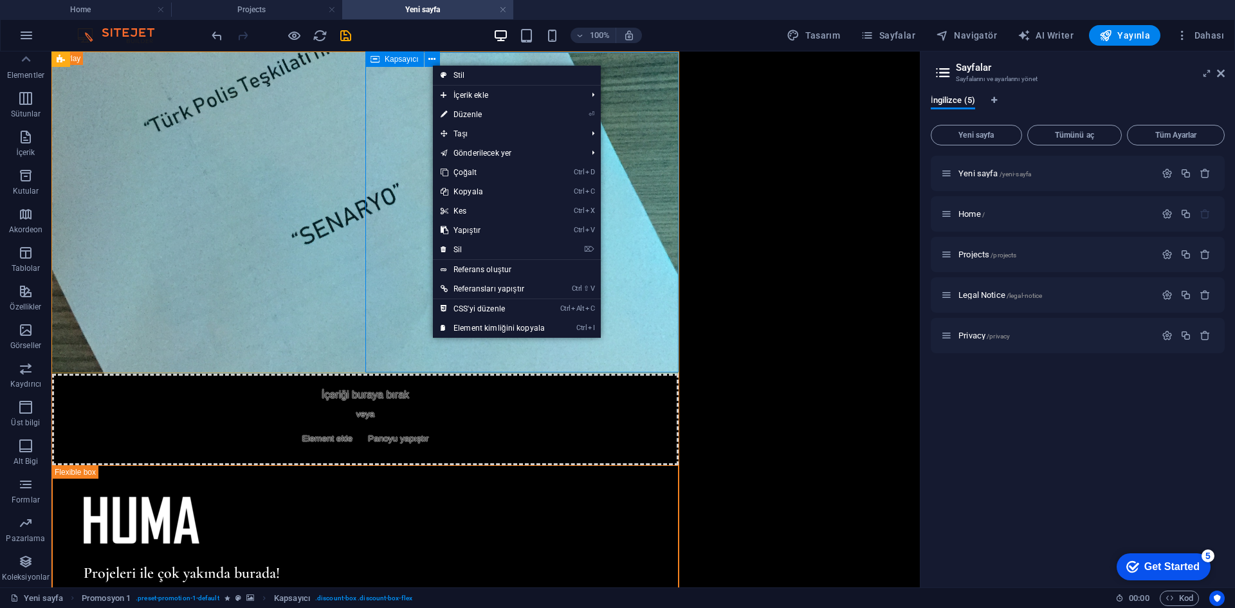
click at [393, 60] on span "Kapsayıcı" at bounding box center [402, 59] width 34 height 8
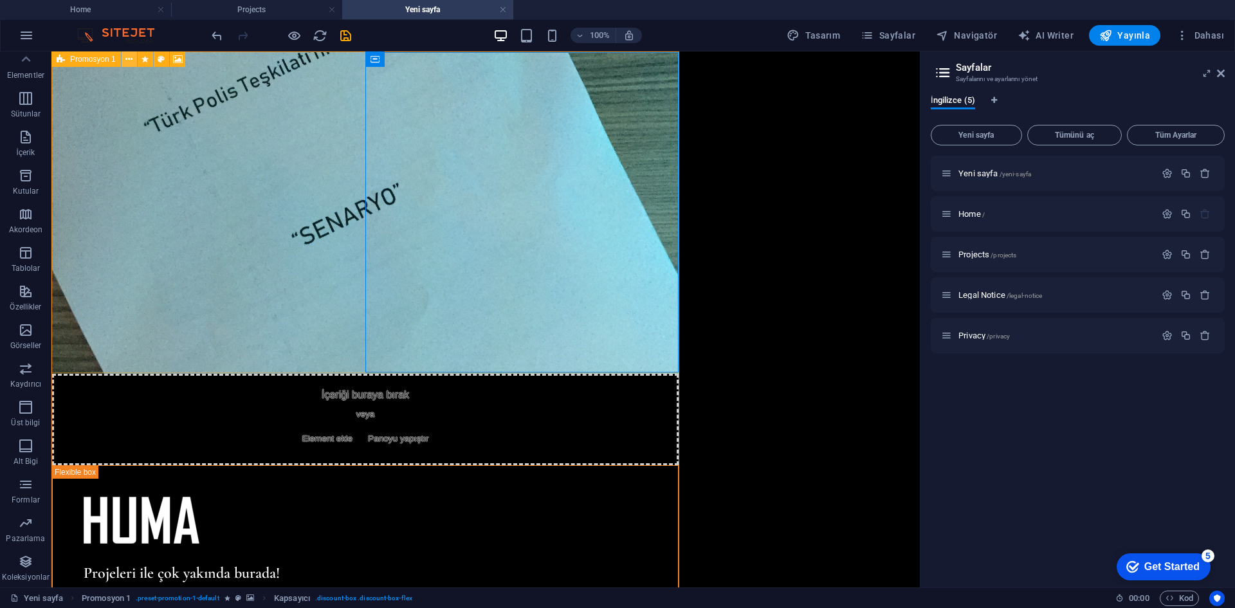
click at [125, 57] on icon at bounding box center [128, 60] width 7 height 14
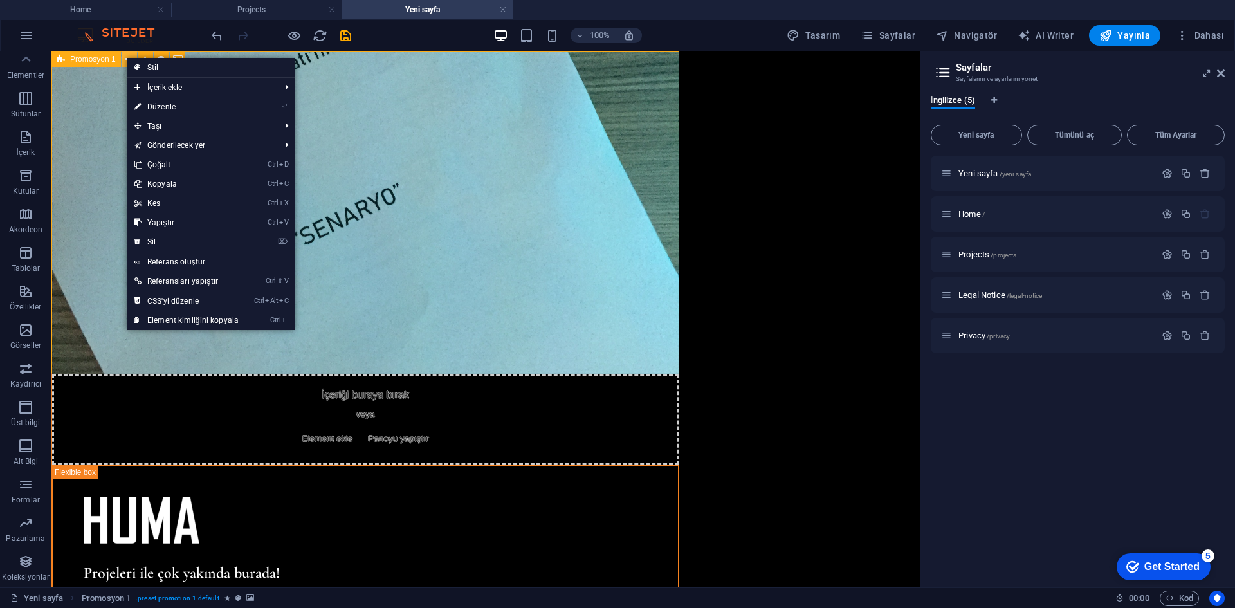
click at [126, 58] on icon at bounding box center [128, 60] width 7 height 14
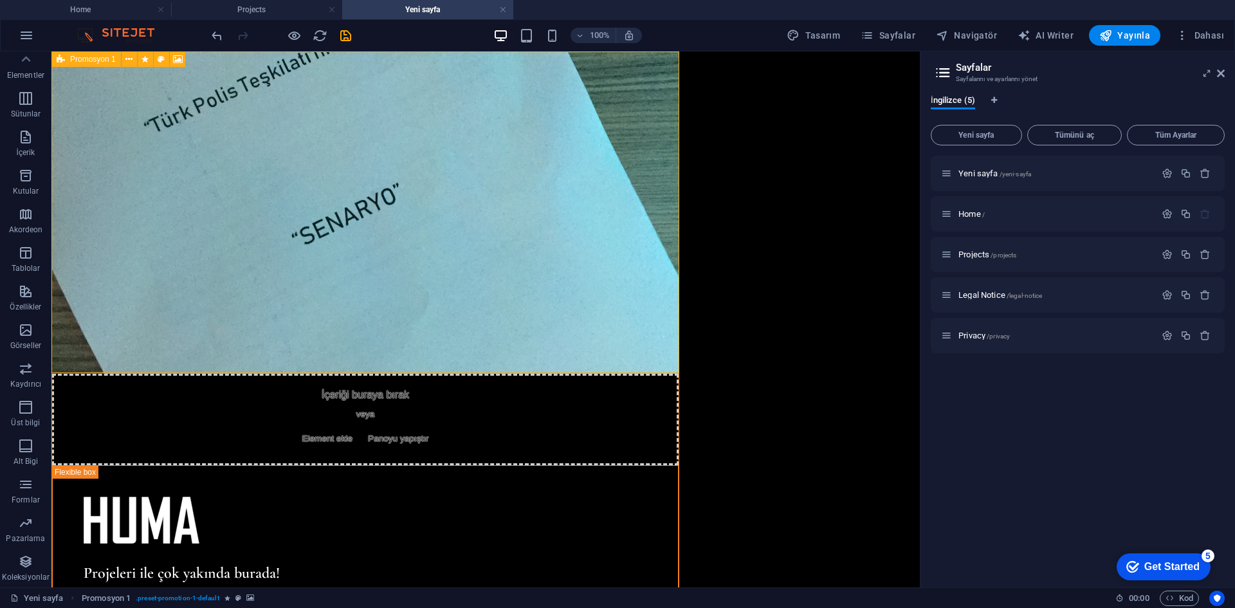
click at [60, 60] on icon at bounding box center [61, 58] width 8 height 15
click at [120, 374] on div "İçeriği buraya bırak veya Element ekle Panoyu yapıştır" at bounding box center [365, 419] width 627 height 91
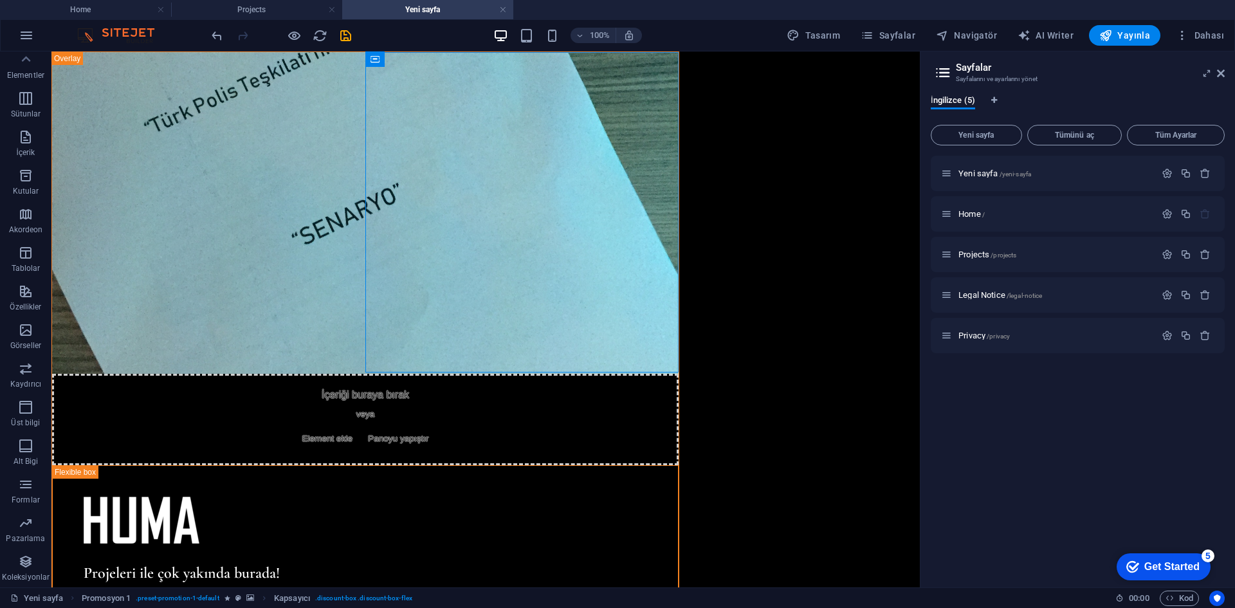
drag, startPoint x: 677, startPoint y: 369, endPoint x: 715, endPoint y: 412, distance: 57.9
click at [715, 412] on html "Skip to main content İçeriği buraya bırak veya Element ekle Panoyu yapıştır Pro…" at bounding box center [485, 361] width 868 height 620
click at [751, 338] on div "İçeriği buraya bırak veya Element ekle Panoyu yapıştır Projeleri ile çok yakınd…" at bounding box center [485, 361] width 868 height 620
click at [779, 225] on div "İçeriği buraya bırak veya Element ekle Panoyu yapıştır Projeleri ile çok yakınd…" at bounding box center [485, 361] width 868 height 620
click at [1168, 211] on icon "button" at bounding box center [1167, 213] width 11 height 11
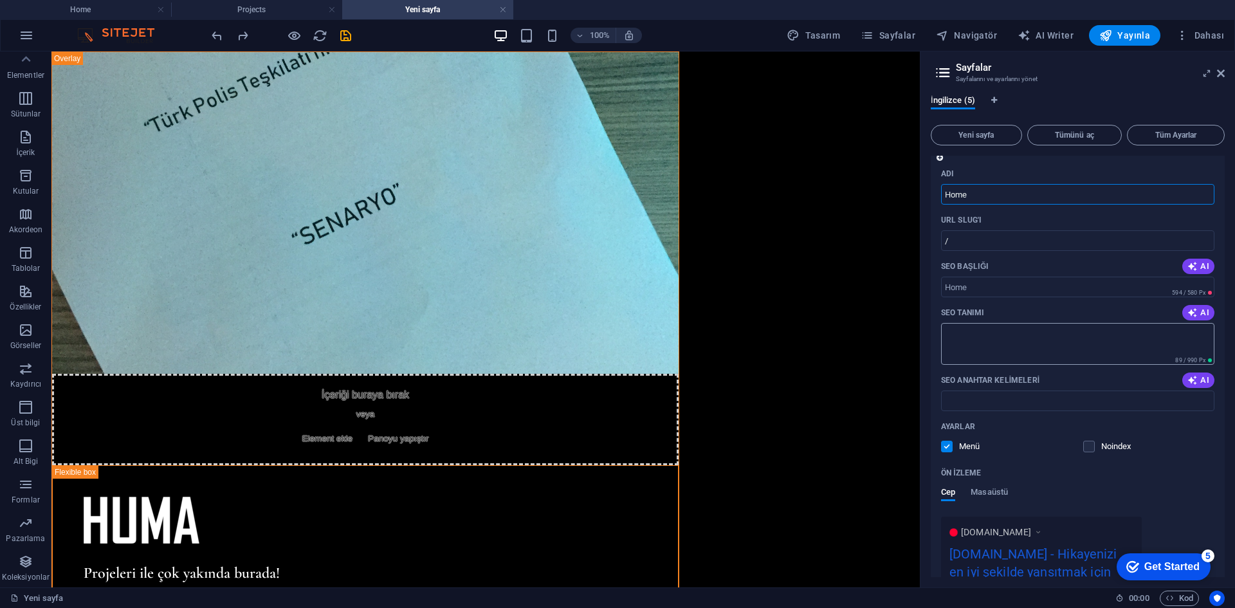
scroll to position [0, 0]
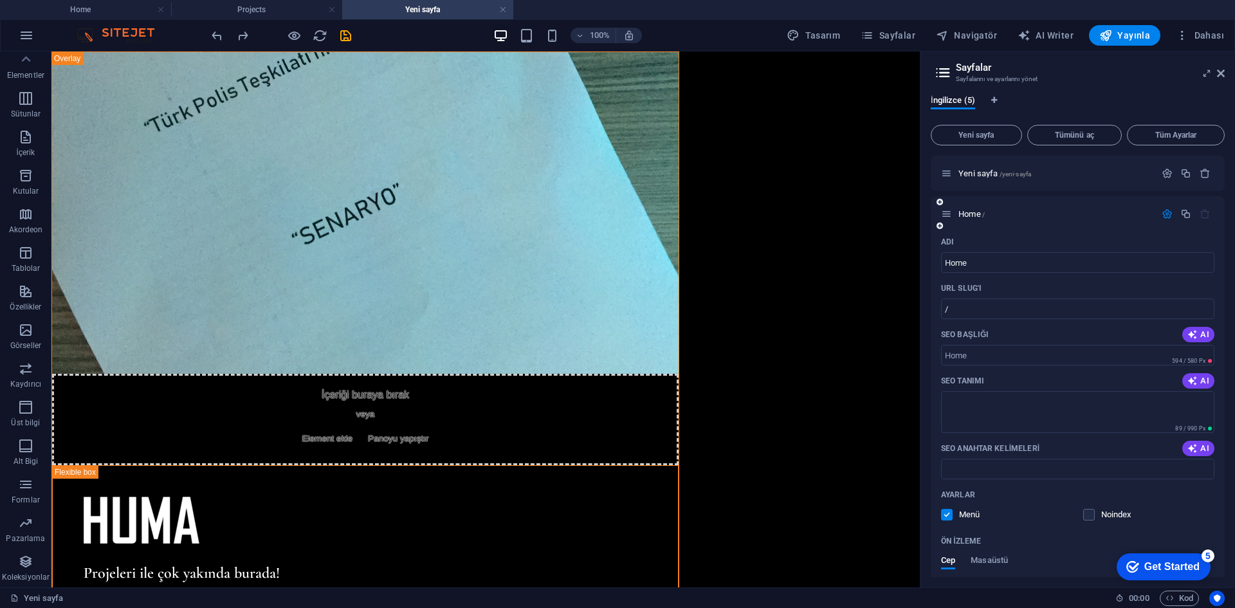
click at [1158, 208] on div at bounding box center [1186, 214] width 57 height 14
click at [1158, 207] on div at bounding box center [1186, 214] width 57 height 14
click at [1169, 212] on icon "button" at bounding box center [1167, 213] width 11 height 11
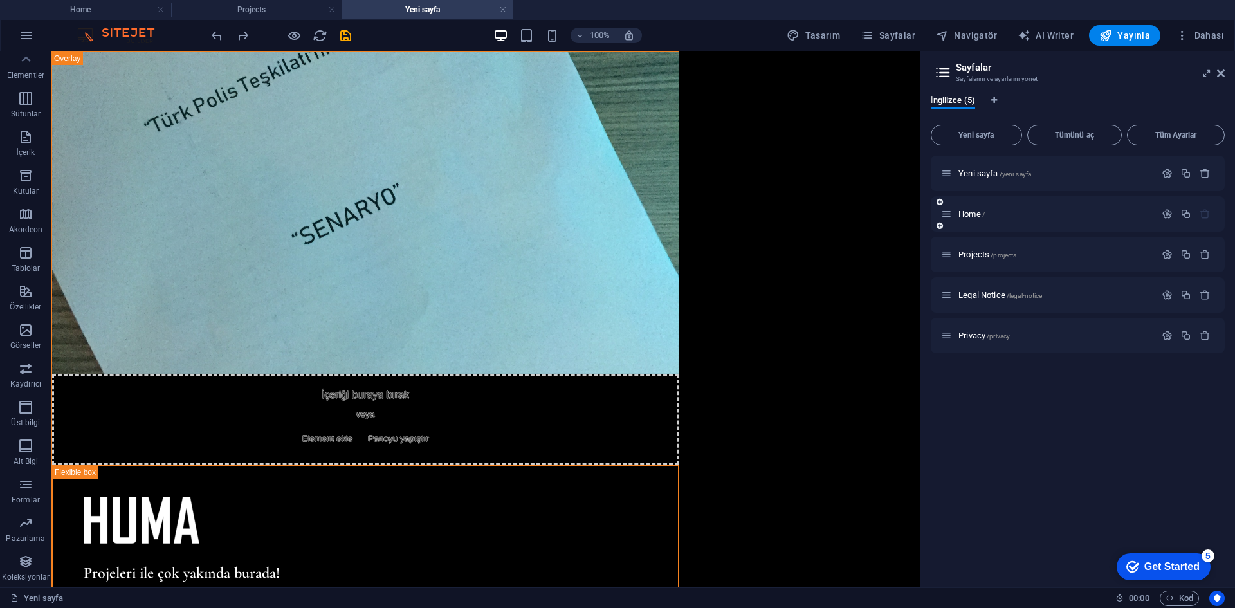
drag, startPoint x: 1051, startPoint y: 219, endPoint x: 1092, endPoint y: 220, distance: 40.5
click at [1092, 220] on div "Home /" at bounding box center [1048, 213] width 214 height 15
click at [901, 38] on span "Sayfalar" at bounding box center [888, 35] width 55 height 13
click at [504, 6] on link at bounding box center [503, 10] width 8 height 12
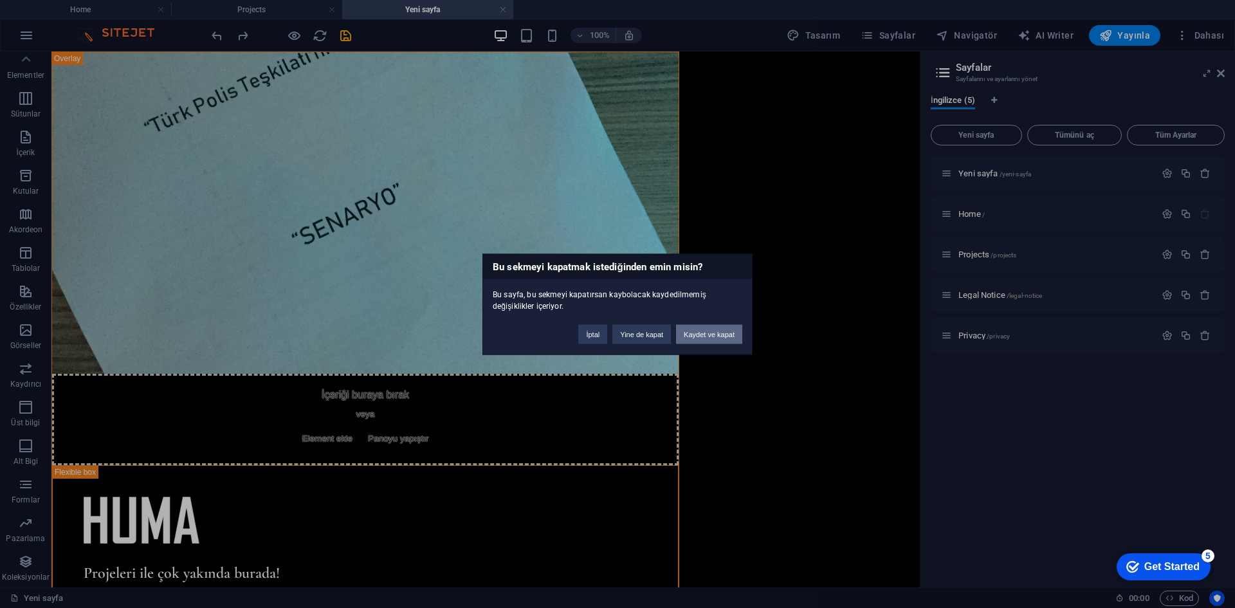
click at [695, 336] on button "Kaydet ve kapat" at bounding box center [709, 333] width 66 height 19
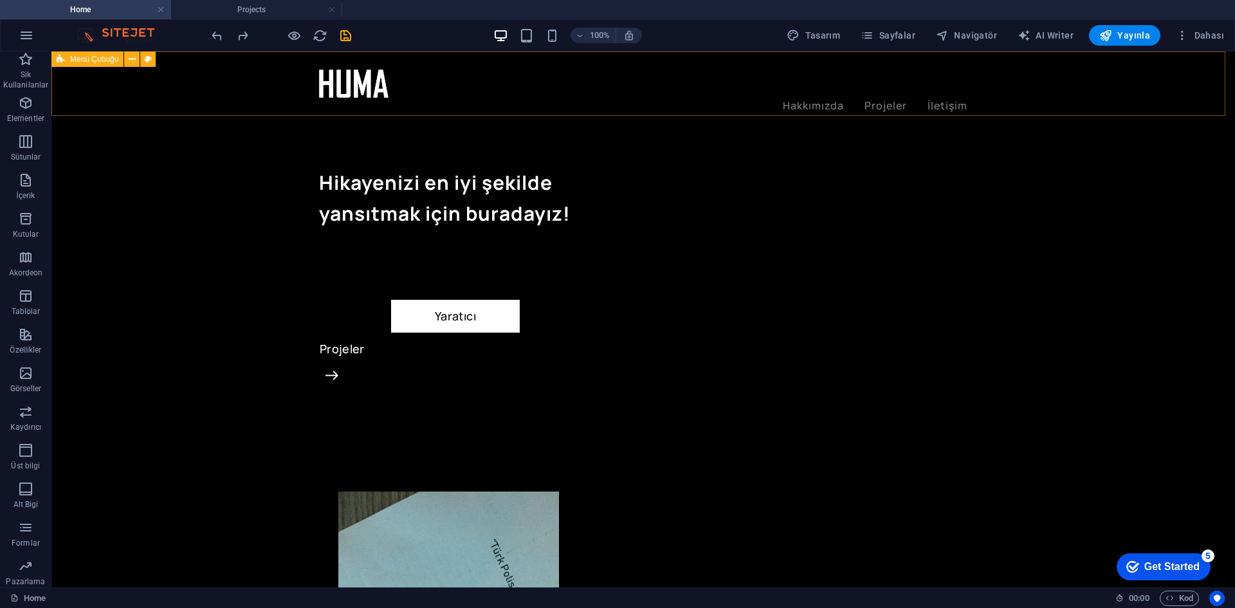
scroll to position [145, 0]
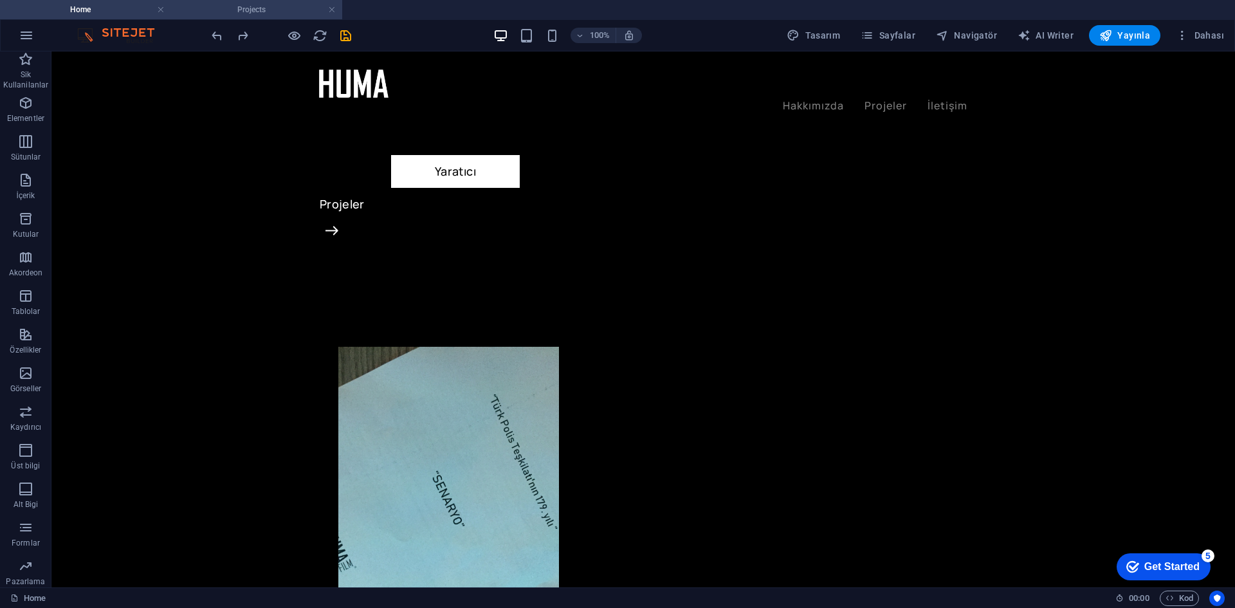
click at [282, 15] on h4 "Projects" at bounding box center [256, 10] width 171 height 14
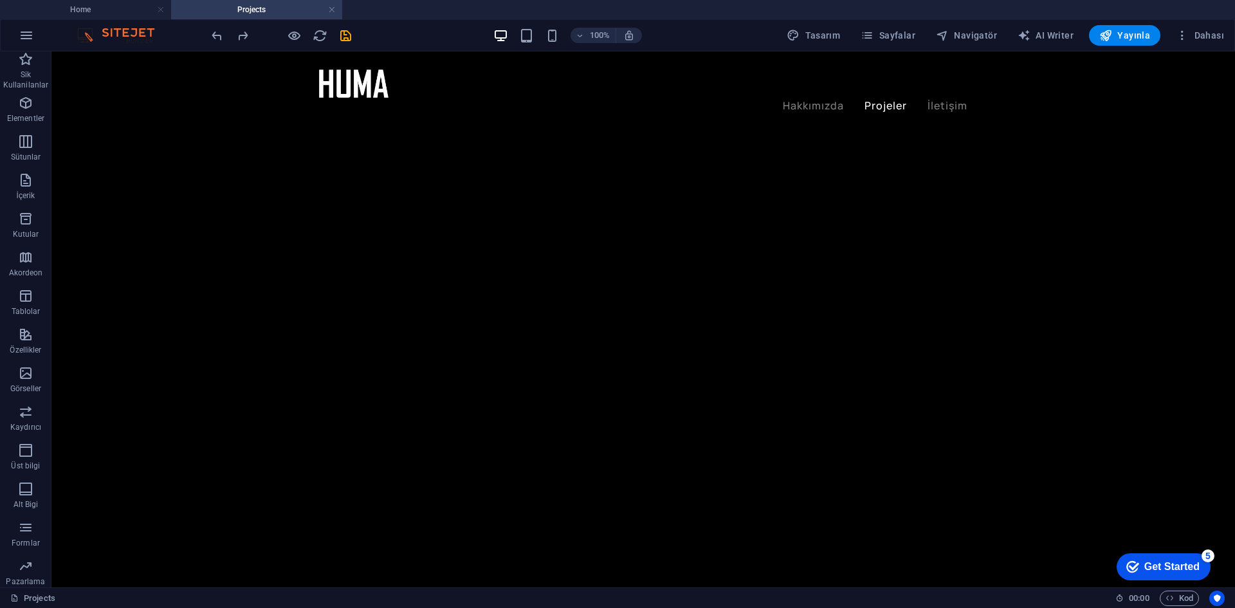
scroll to position [0, 0]
click at [333, 11] on link at bounding box center [332, 10] width 8 height 12
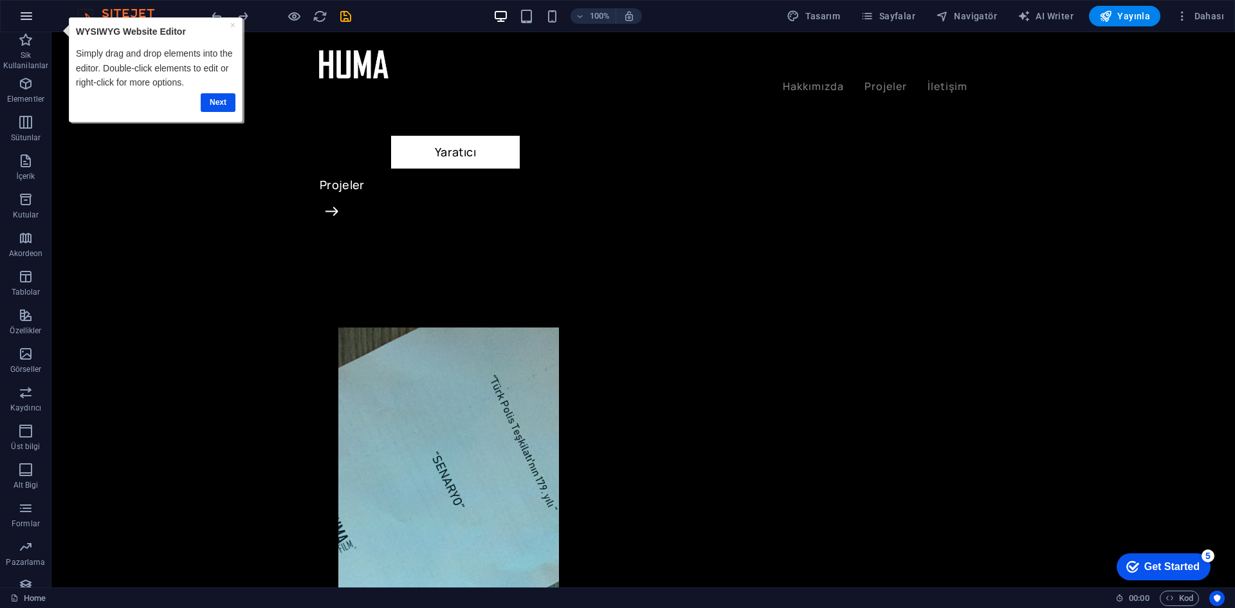
click at [27, 21] on icon "button" at bounding box center [26, 15] width 15 height 15
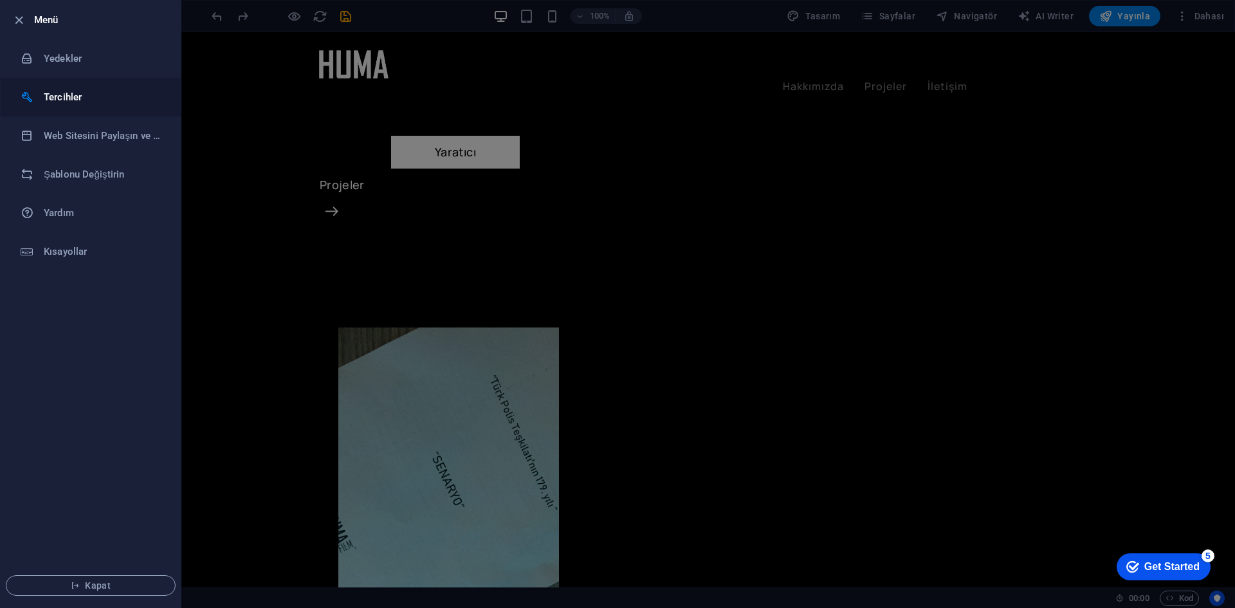
click at [59, 95] on h6 "Tercihler" at bounding box center [103, 96] width 119 height 15
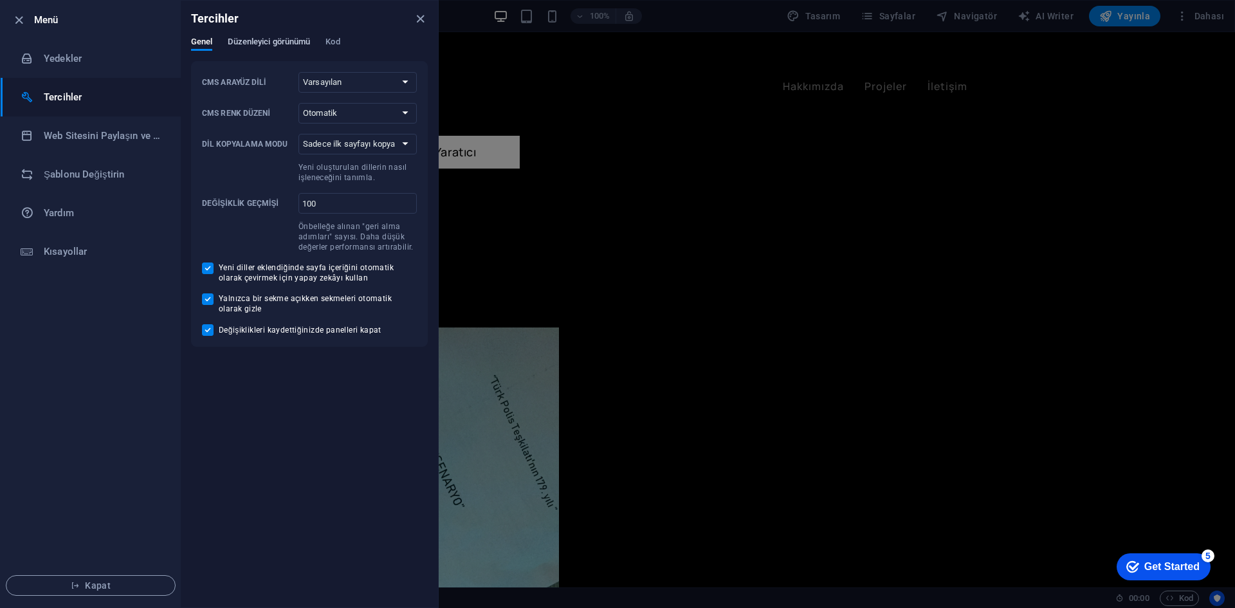
click at [247, 50] on div "Genel Düzenleyici görünümü Kod" at bounding box center [309, 49] width 237 height 24
click at [252, 48] on span "Düzenleyici görünümü" at bounding box center [269, 43] width 82 height 18
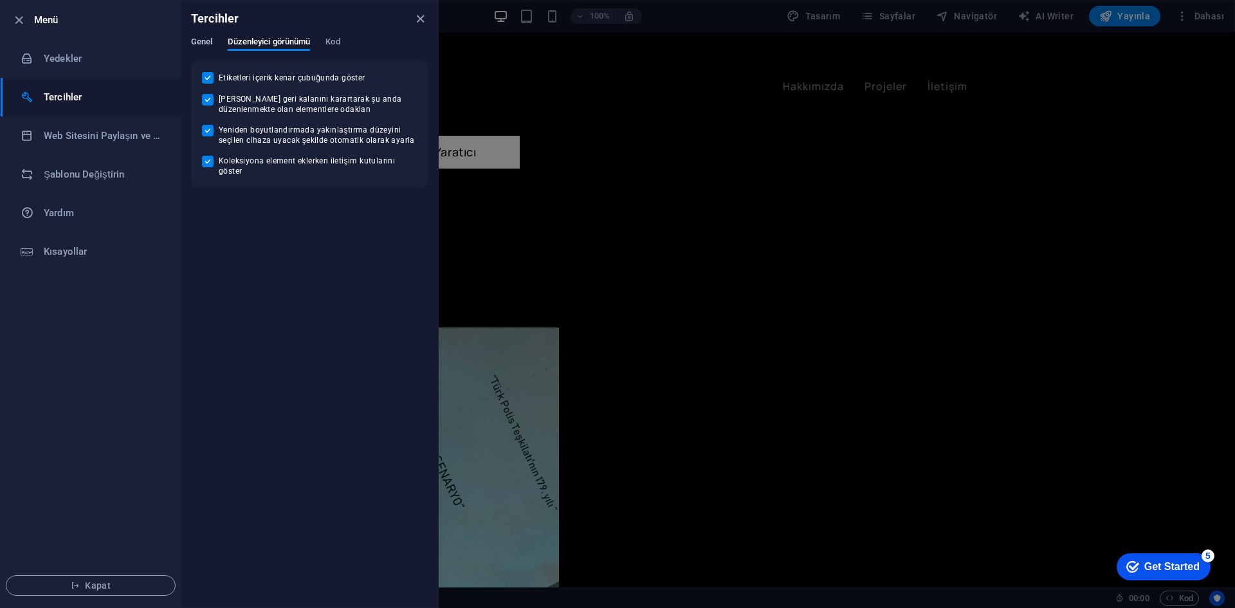
click at [193, 37] on span "Genel" at bounding box center [201, 43] width 21 height 18
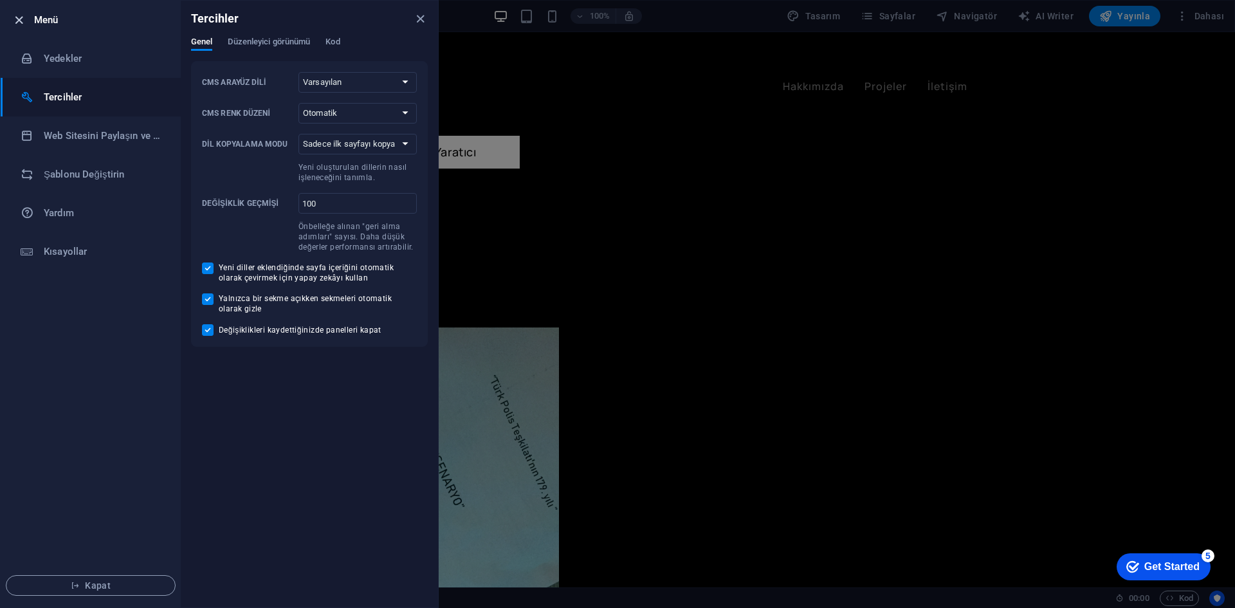
click at [20, 23] on icon "button" at bounding box center [19, 20] width 15 height 15
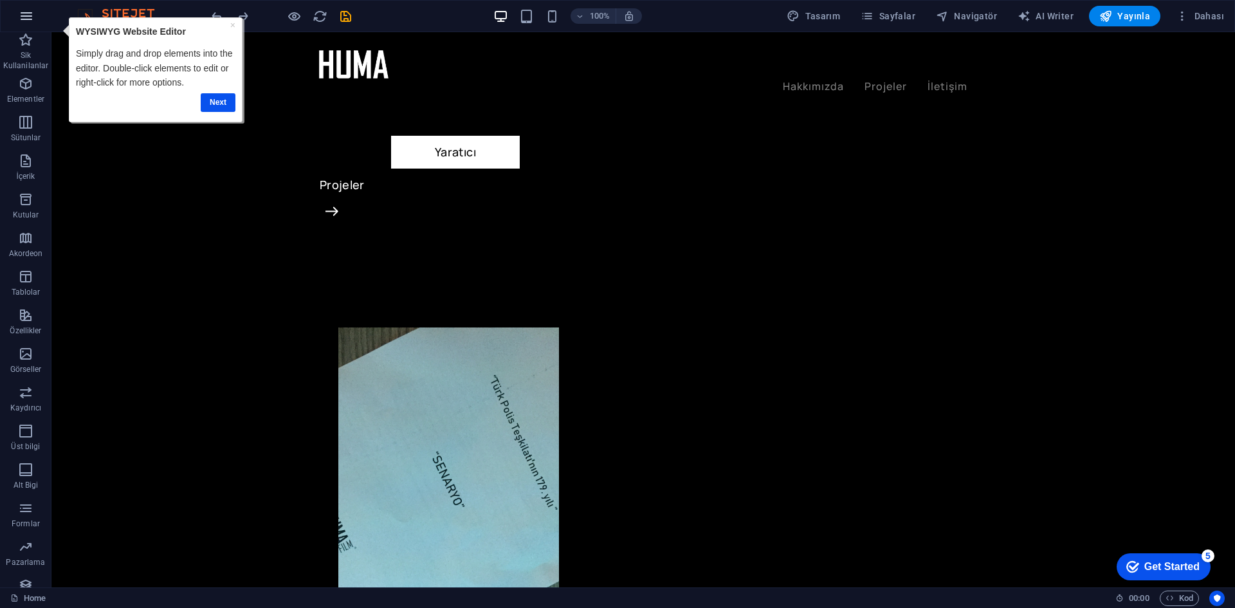
click at [24, 16] on icon "button" at bounding box center [26, 15] width 15 height 15
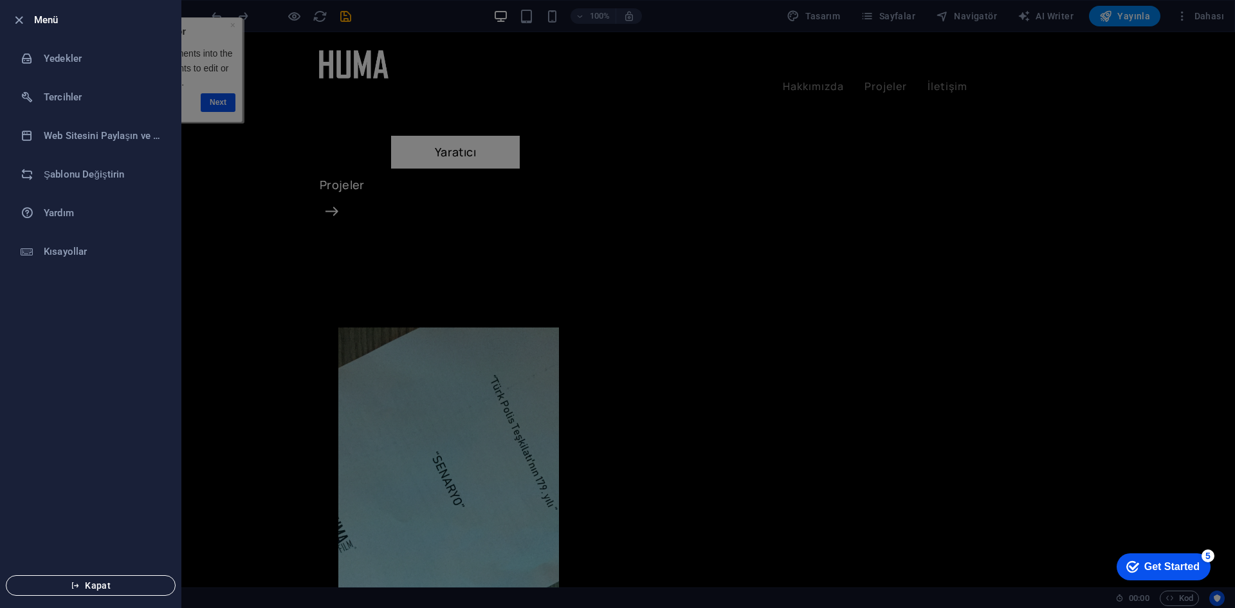
click at [89, 585] on span "Kapat" at bounding box center [91, 585] width 148 height 10
click at [360, 27] on div at bounding box center [617, 304] width 1235 height 608
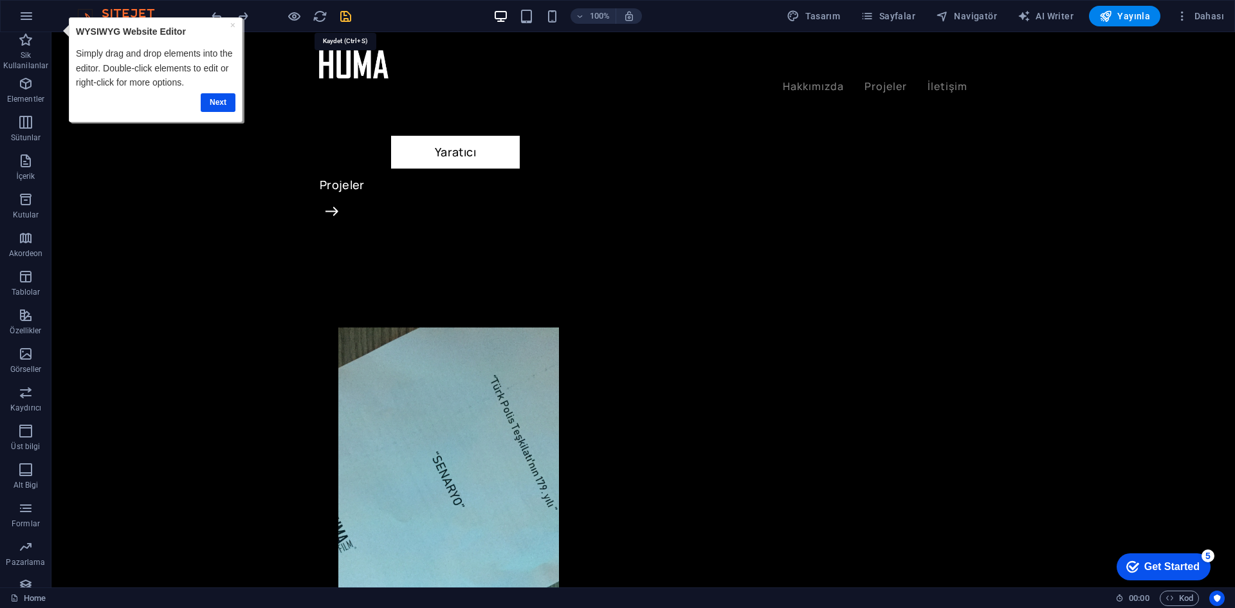
click at [344, 19] on icon "save" at bounding box center [345, 16] width 15 height 15
click at [221, 104] on link "Next" at bounding box center [218, 102] width 35 height 19
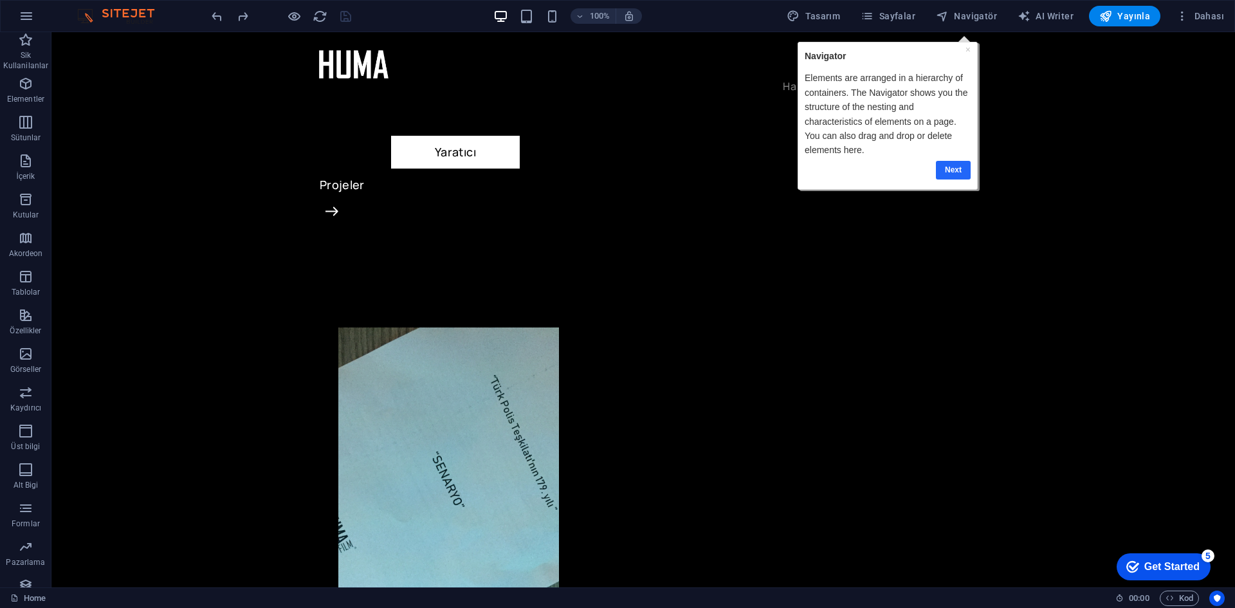
click at [962, 166] on link "Next" at bounding box center [952, 170] width 35 height 19
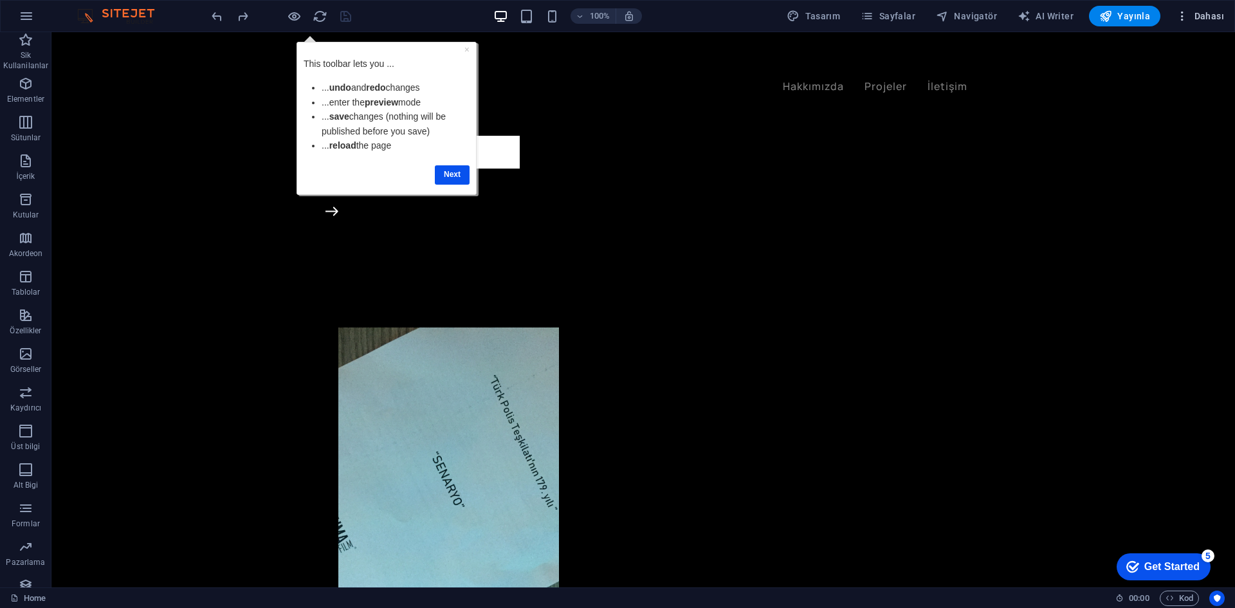
click at [1227, 14] on button "Dahası" at bounding box center [1200, 16] width 59 height 21
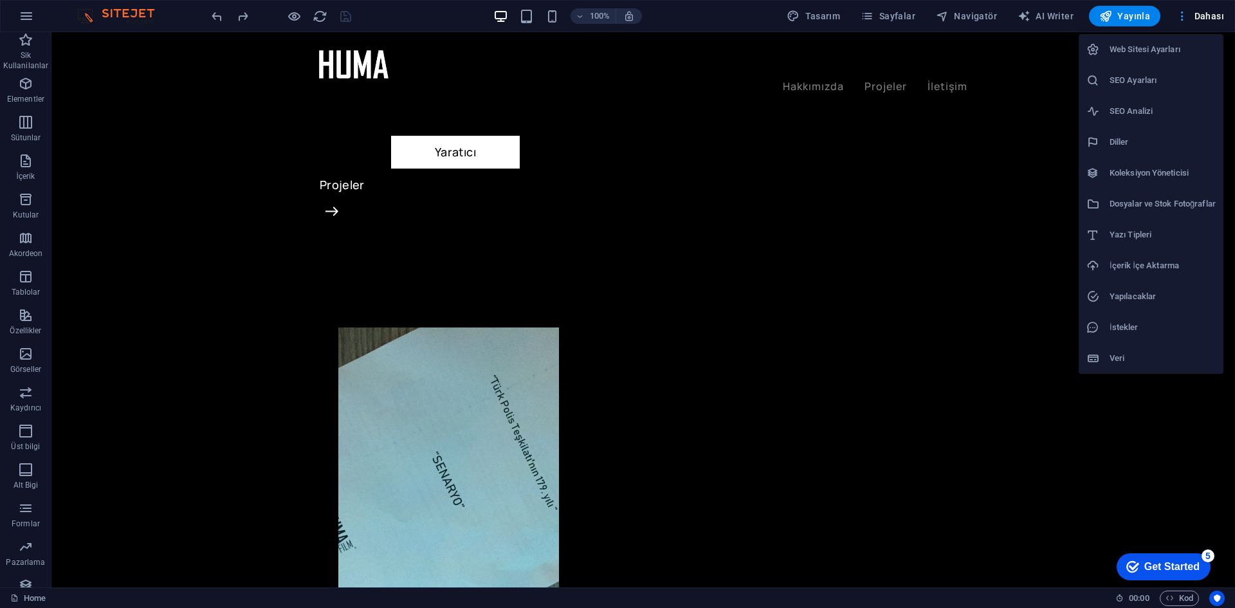
click at [1227, 14] on div at bounding box center [617, 304] width 1235 height 608
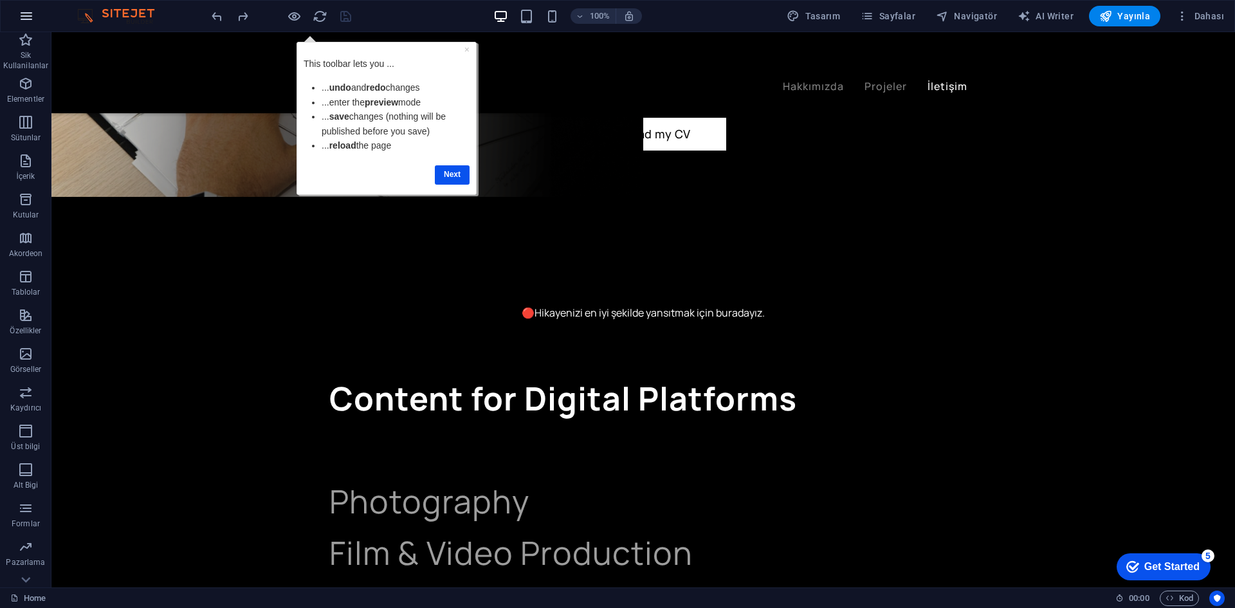
click at [32, 20] on icon "button" at bounding box center [26, 15] width 15 height 15
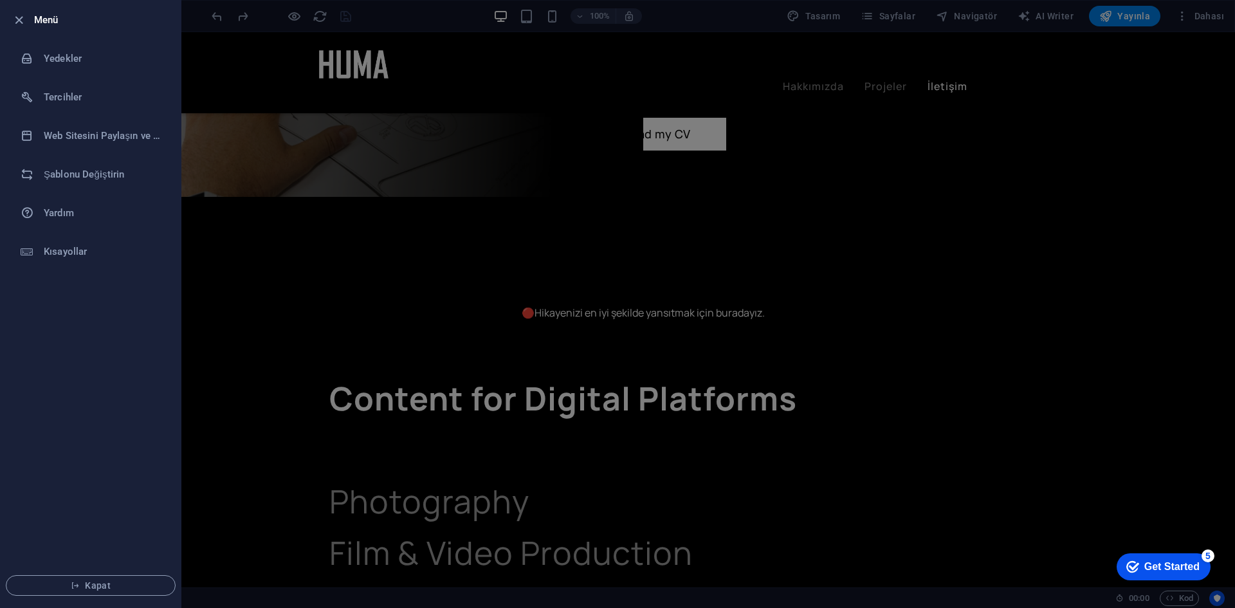
click at [64, 572] on li "Kapat" at bounding box center [91, 585] width 180 height 44
click at [64, 582] on span "Kapat" at bounding box center [91, 585] width 148 height 10
